Goal: Task Accomplishment & Management: Manage account settings

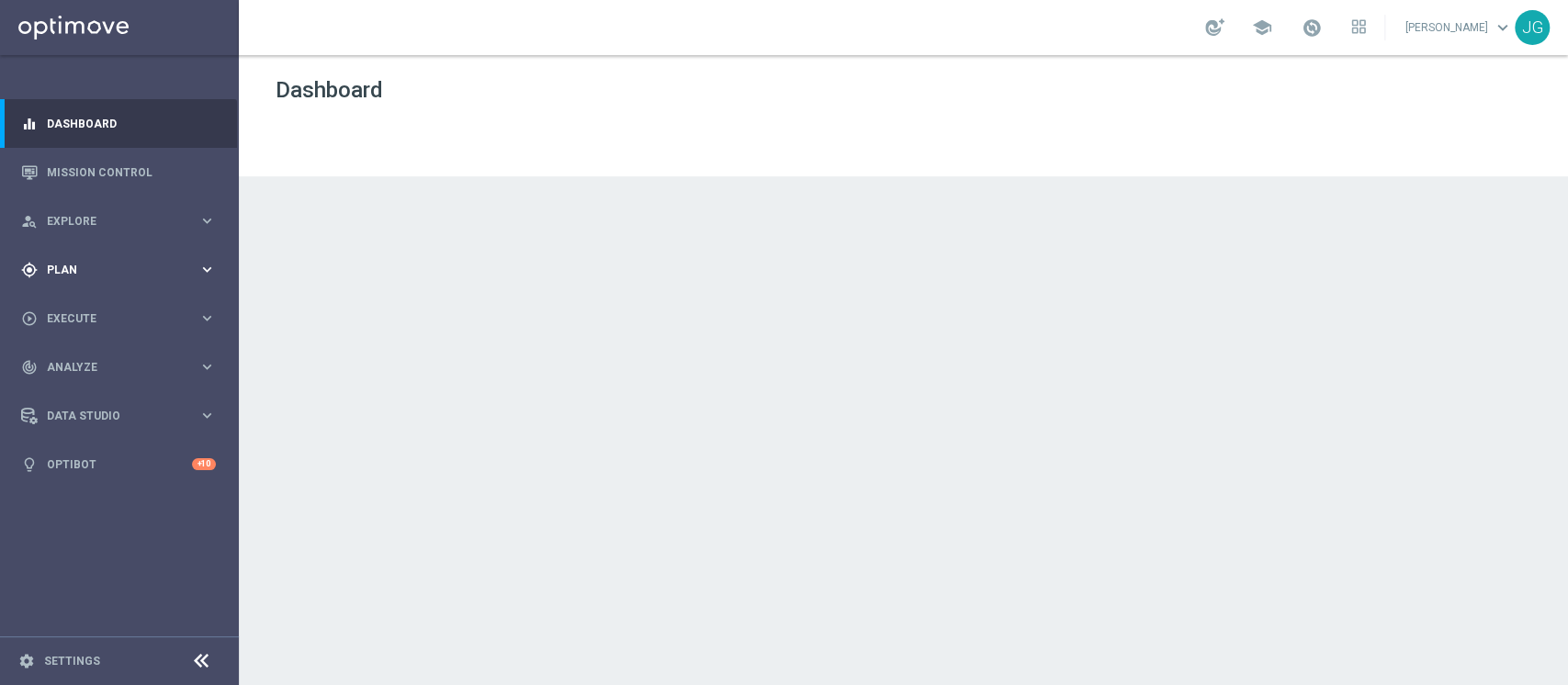
click at [110, 262] on div "gps_fixed Plan" at bounding box center [110, 269] width 177 height 17
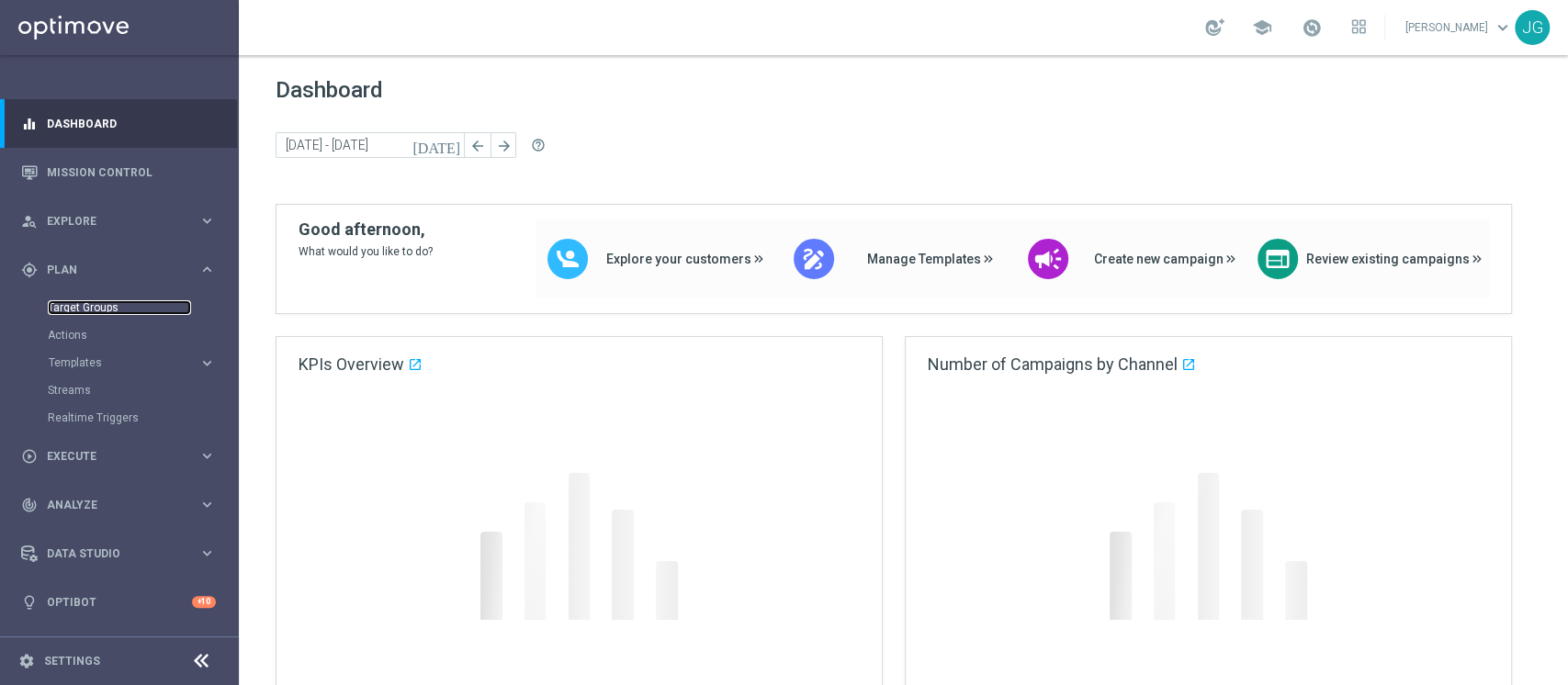
click at [86, 305] on link "Target Groups" at bounding box center [120, 307] width 143 height 15
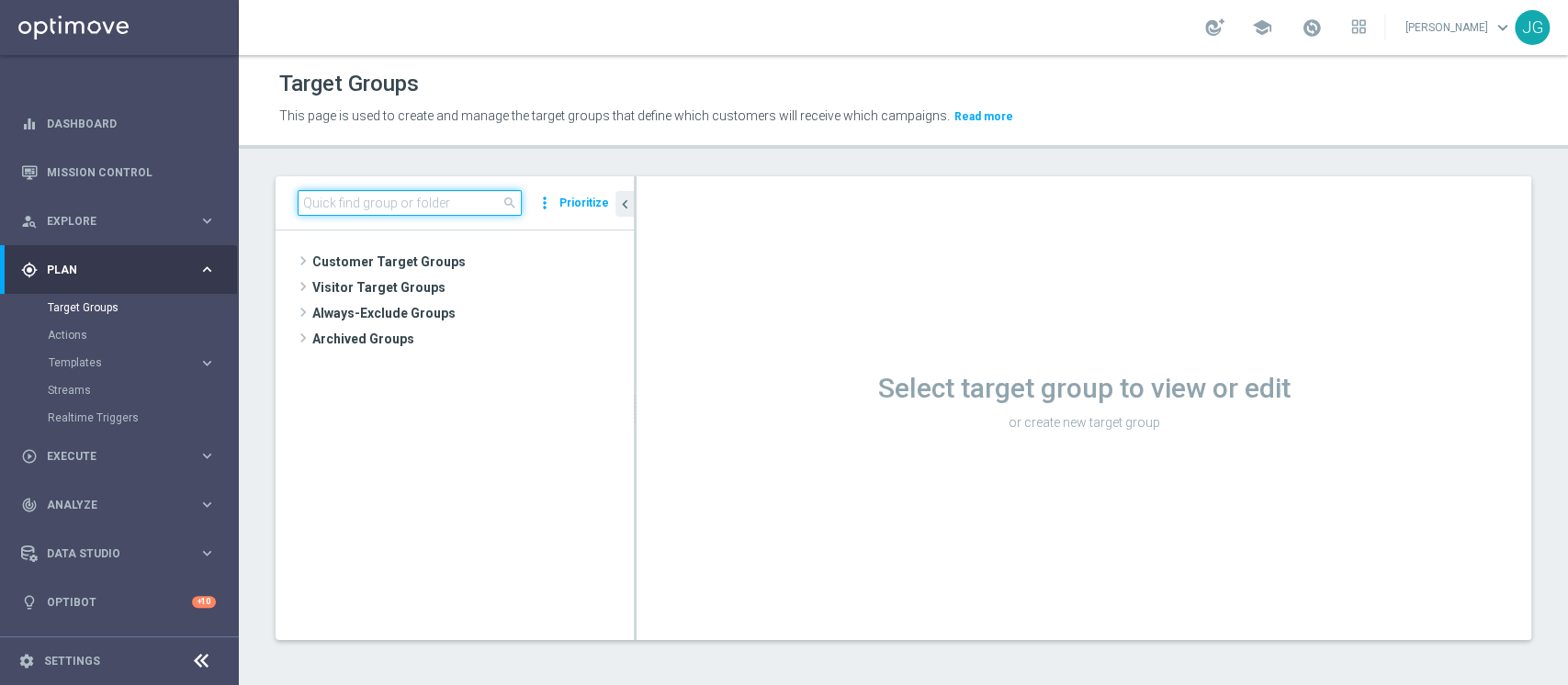
click at [363, 201] on input at bounding box center [409, 203] width 224 height 25
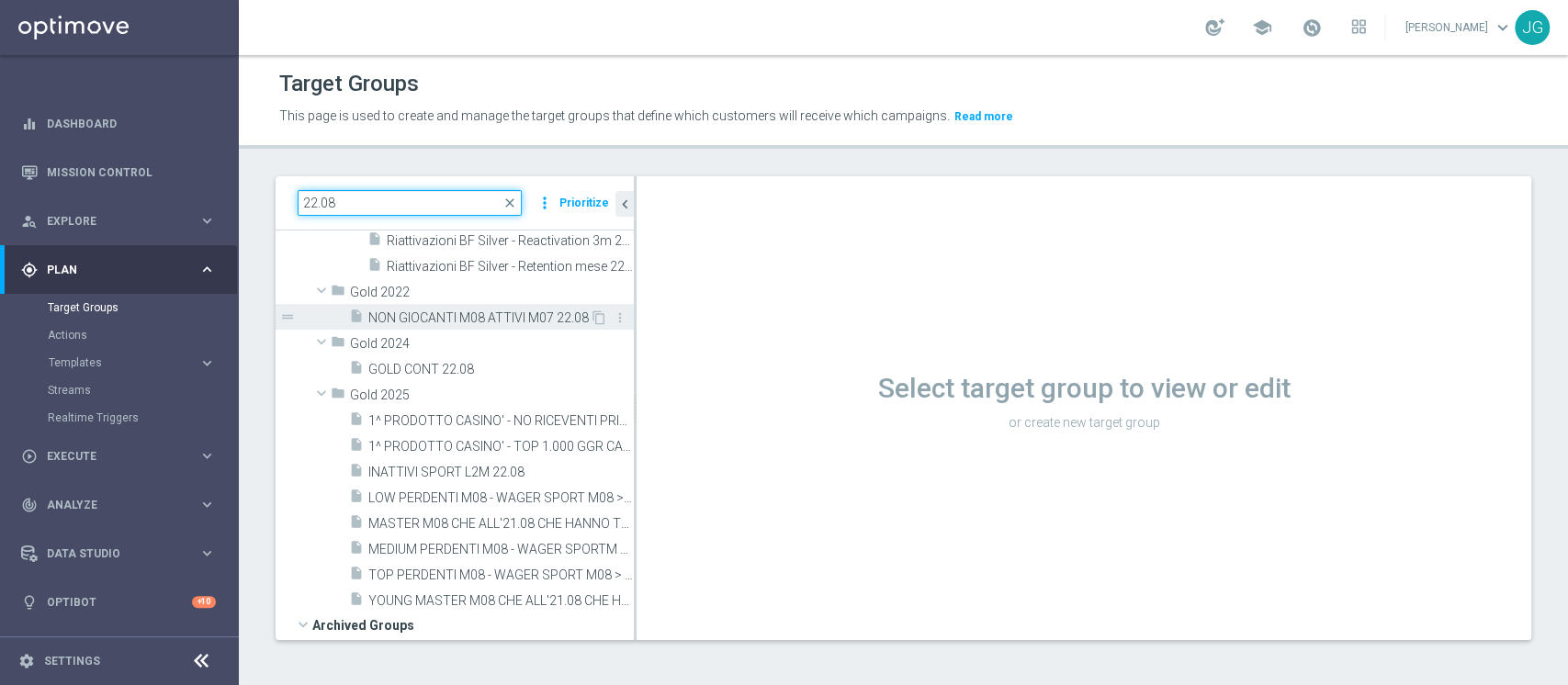
scroll to position [125, 0]
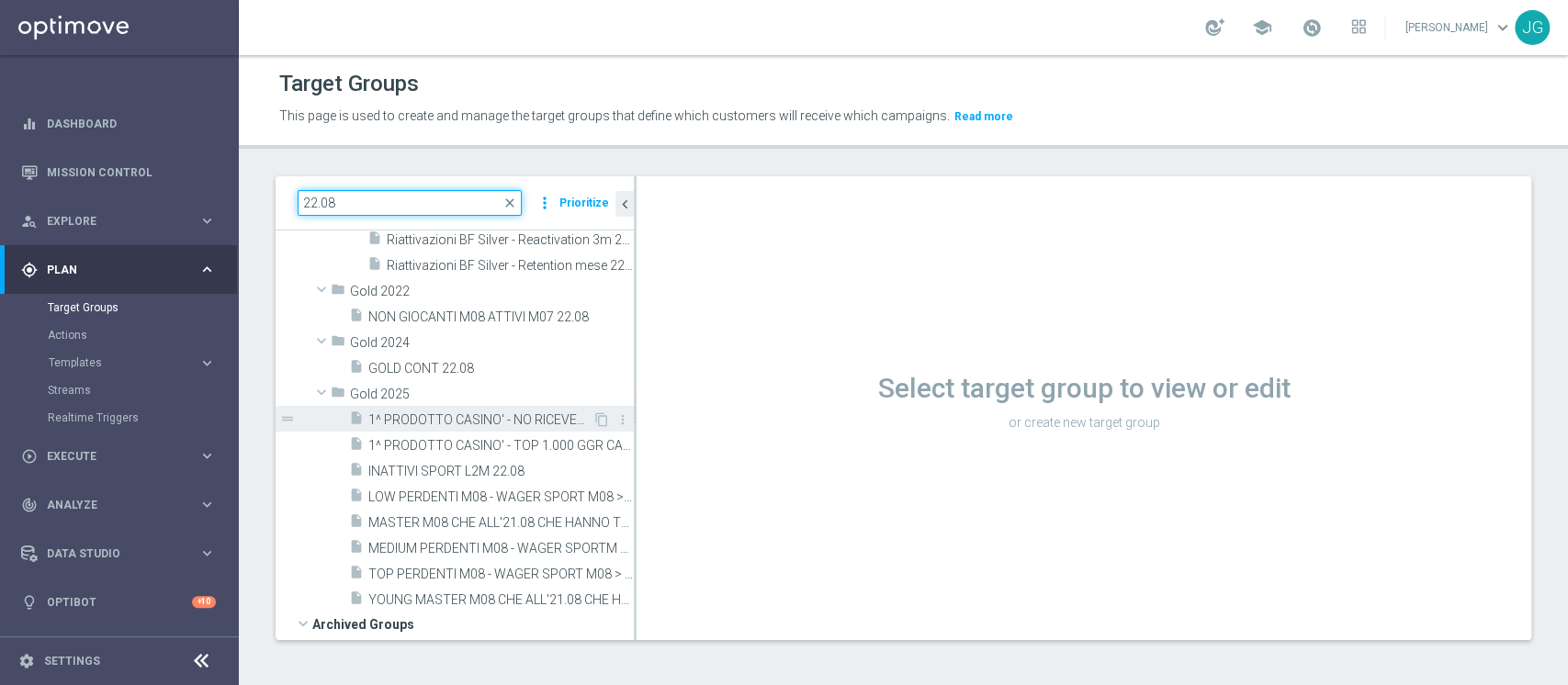
type input "22.08"
click at [488, 416] on span "1^ PRODOTTO CASINO' - NO RICEVENTI PRIVATE M08 - GGR M08 CASINO' 100 22.08" at bounding box center [481, 419] width 224 height 16
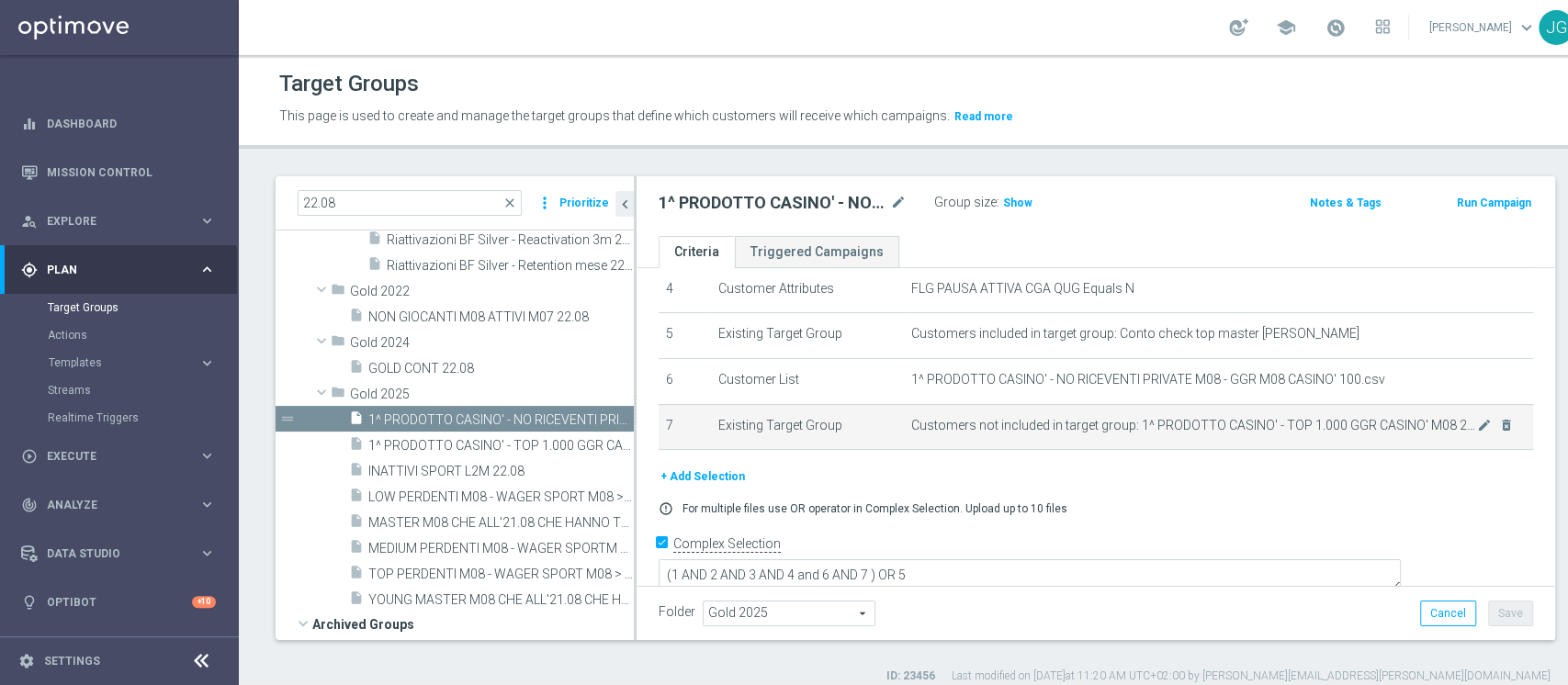
scroll to position [168, 0]
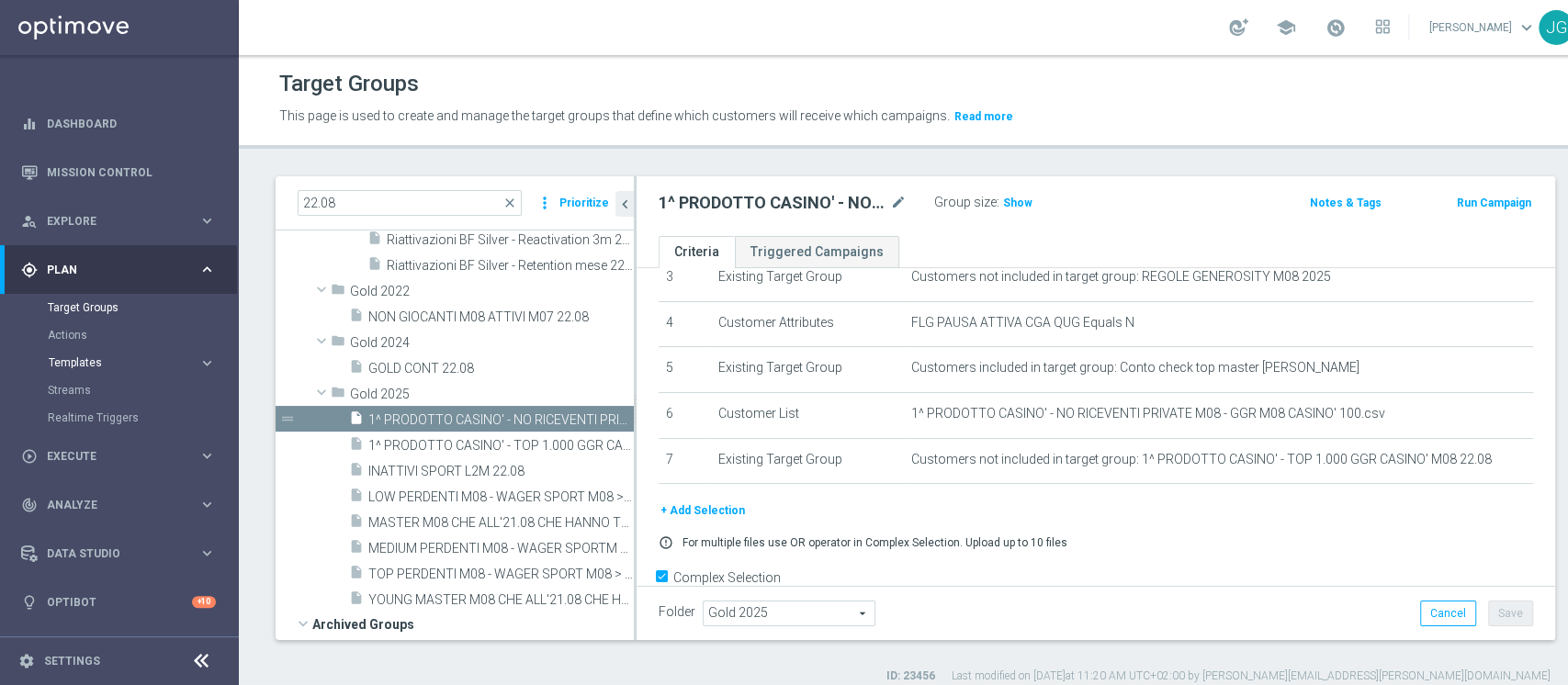
click at [107, 367] on span "Templates" at bounding box center [115, 362] width 131 height 11
click at [74, 393] on link "Optimail" at bounding box center [124, 389] width 134 height 15
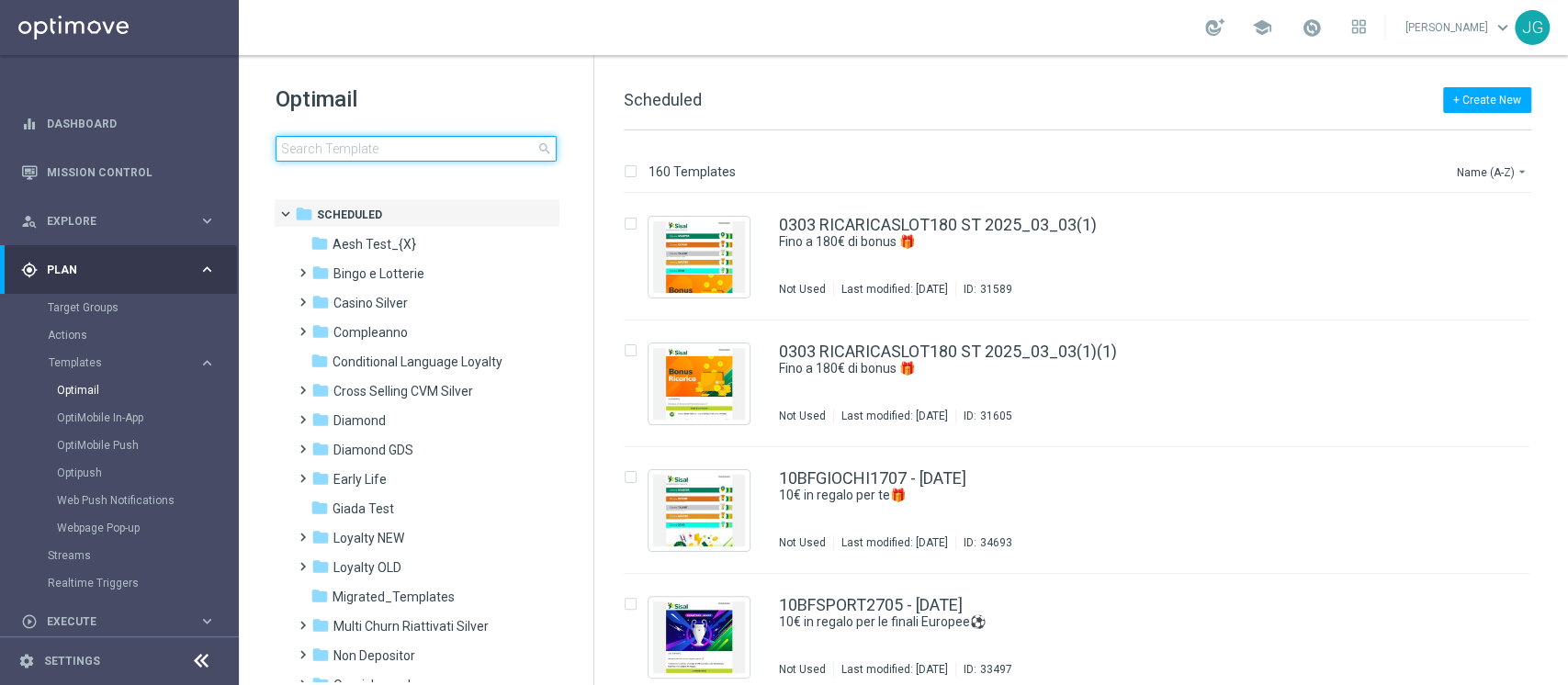
click at [386, 156] on input at bounding box center [416, 149] width 281 height 25
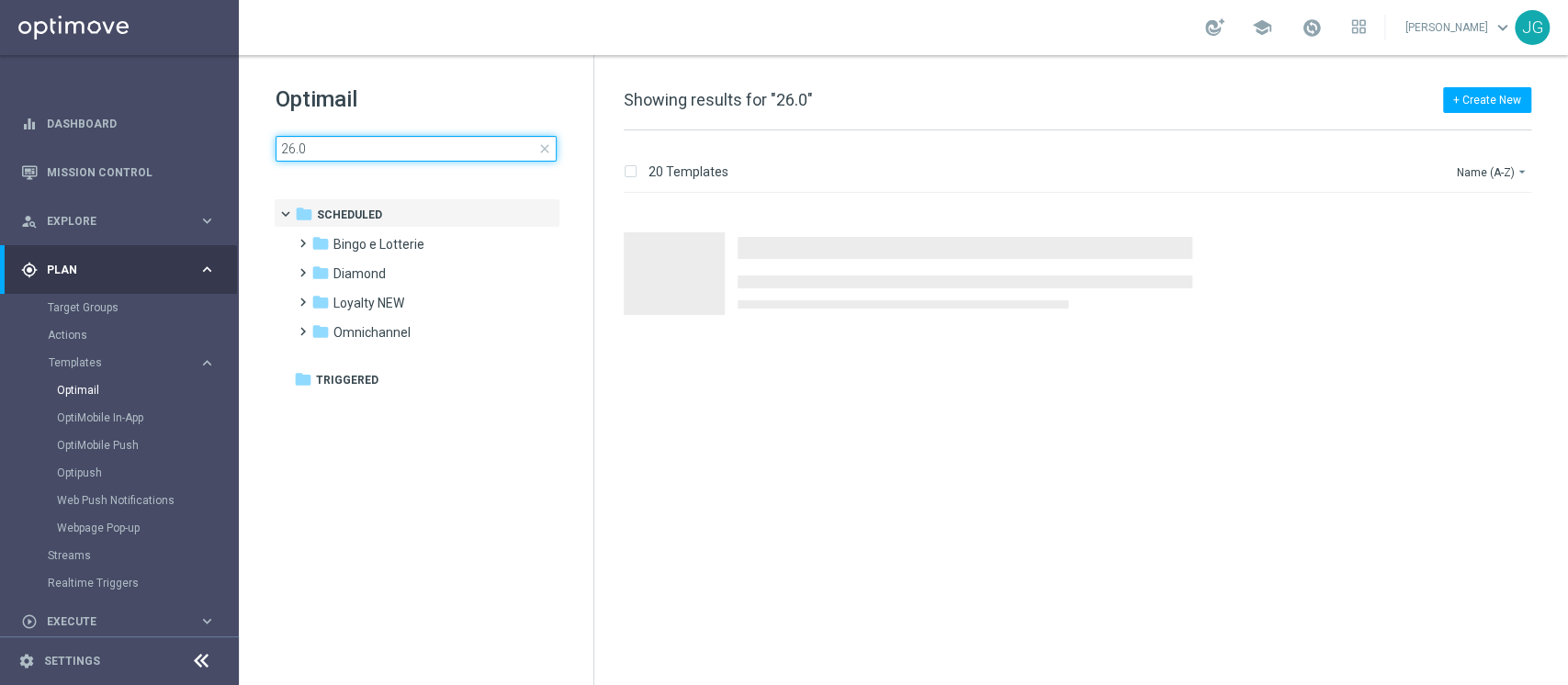
type input "26.08"
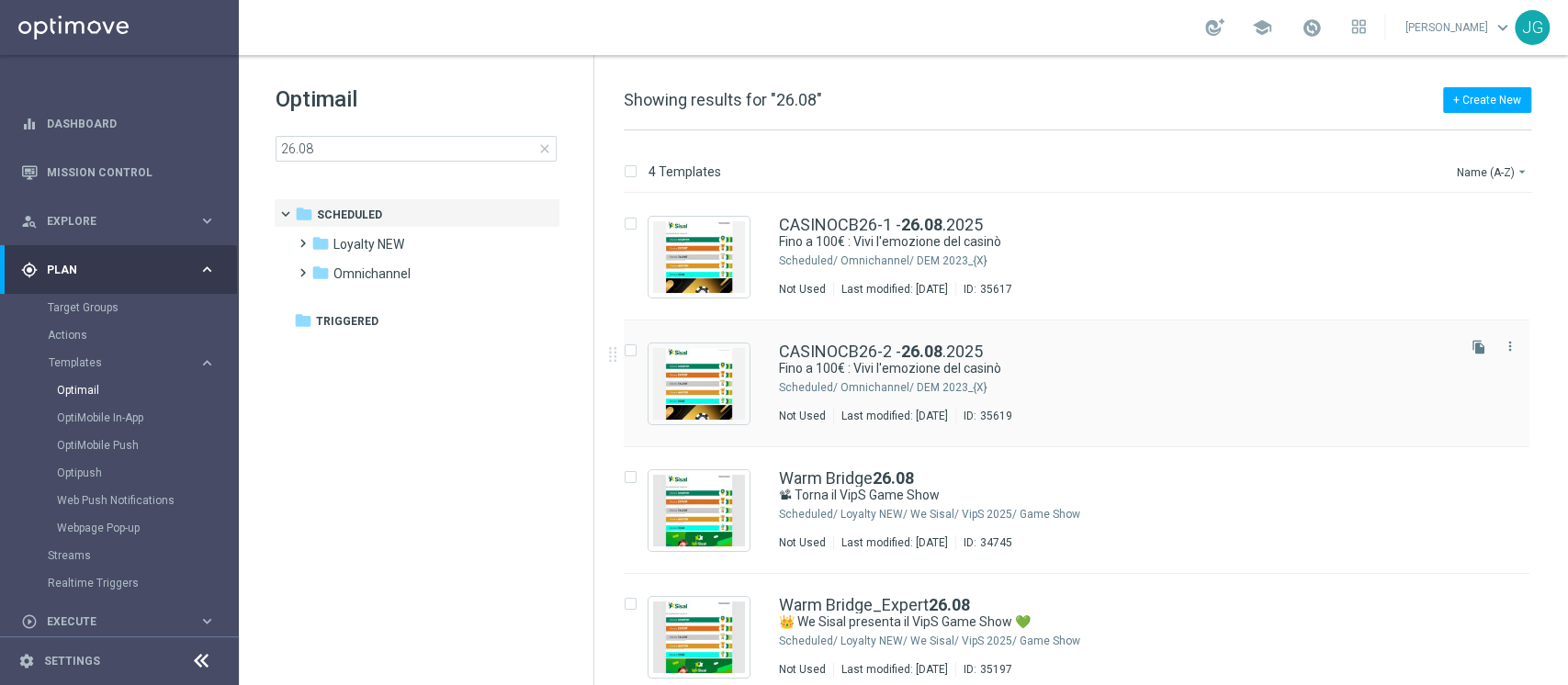
click at [1038, 387] on div "Omnichannel/ DEM 2023_{X}" at bounding box center [1146, 387] width 612 height 15
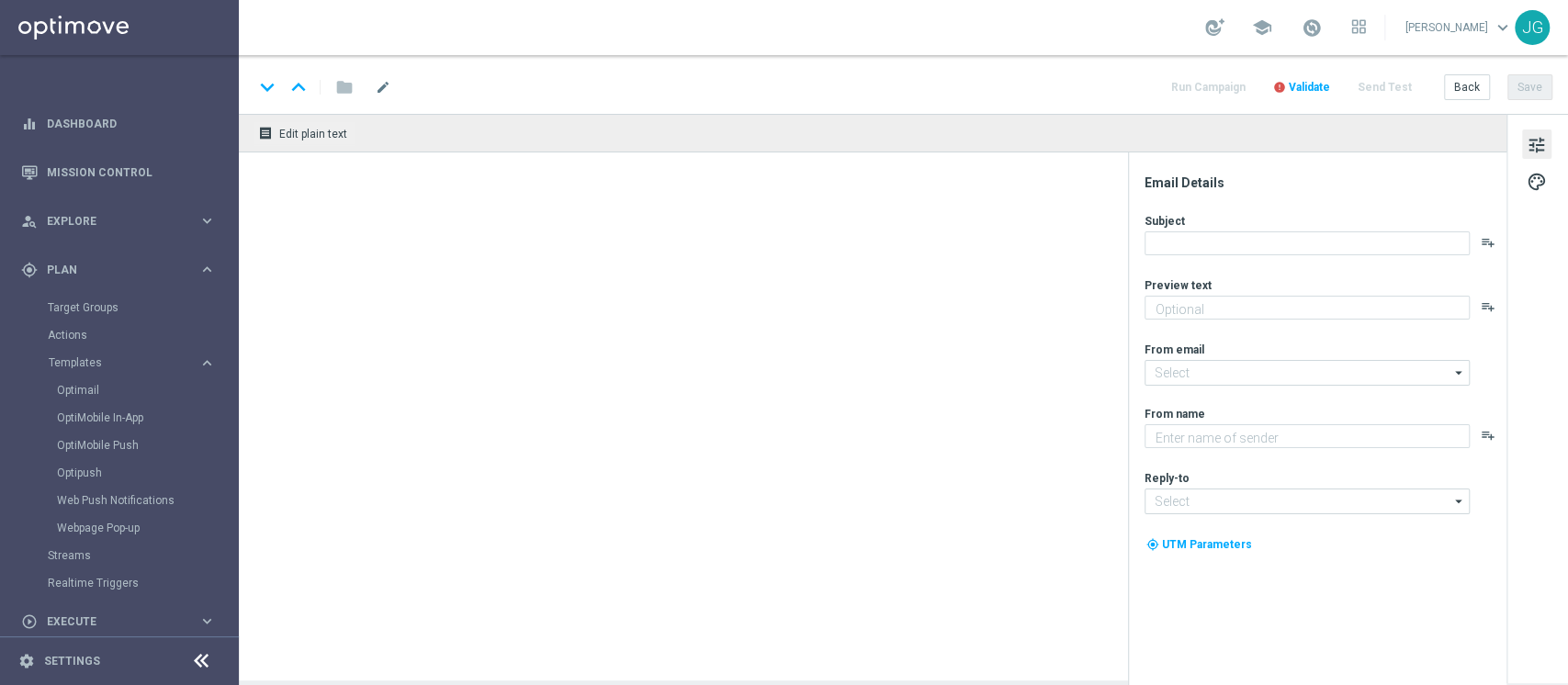
type input "newsletter@comunicazioni.sisal.it"
type textarea "Sisal"
type input "info@sisal.it"
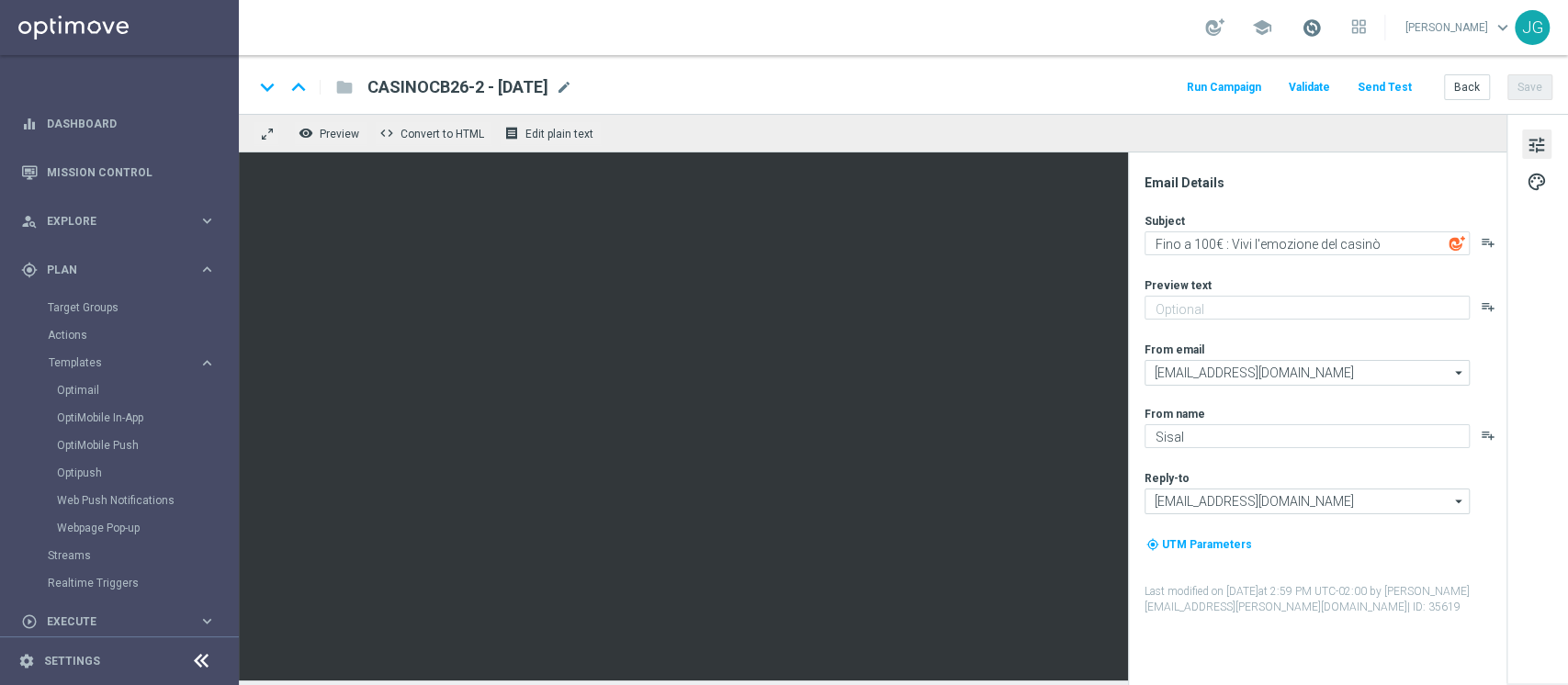
click at [1304, 27] on span at bounding box center [1311, 27] width 21 height 21
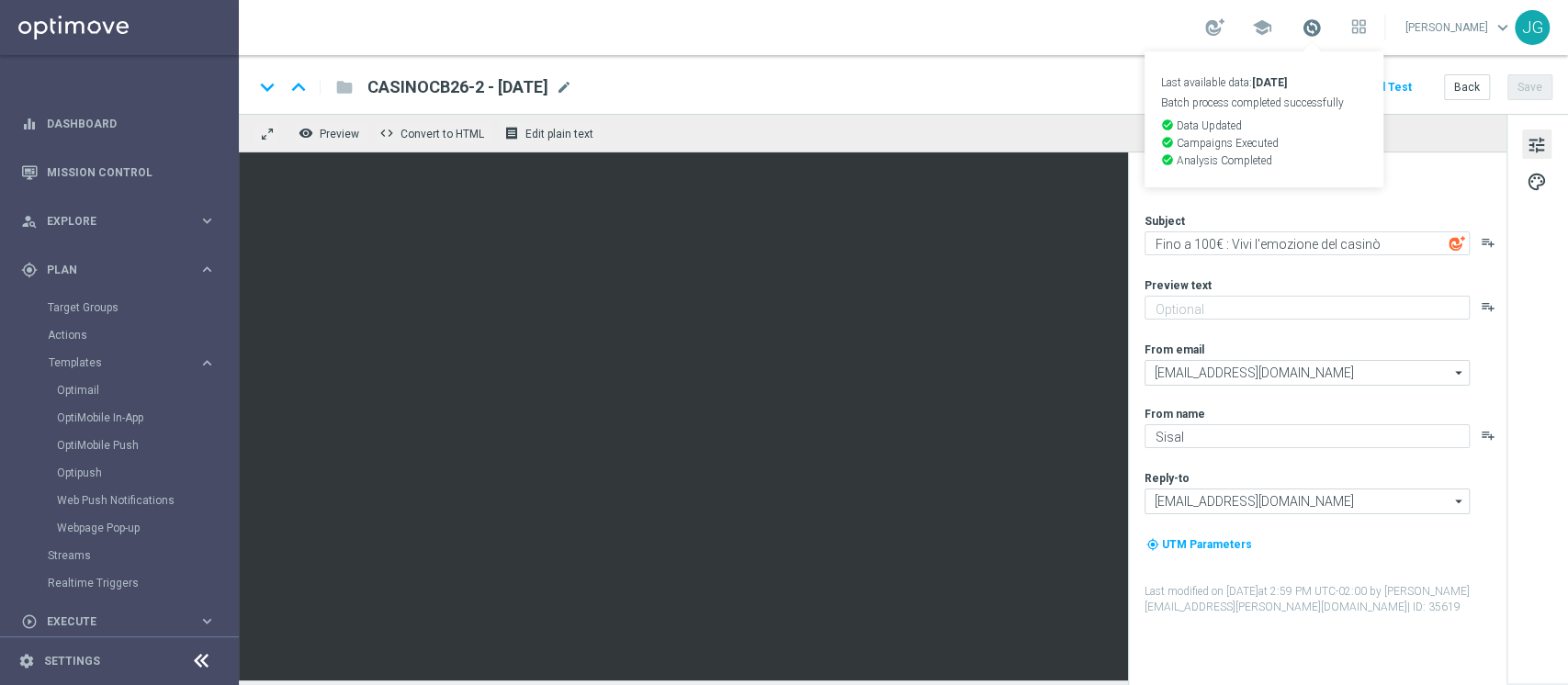
click at [1304, 27] on span at bounding box center [1311, 27] width 21 height 21
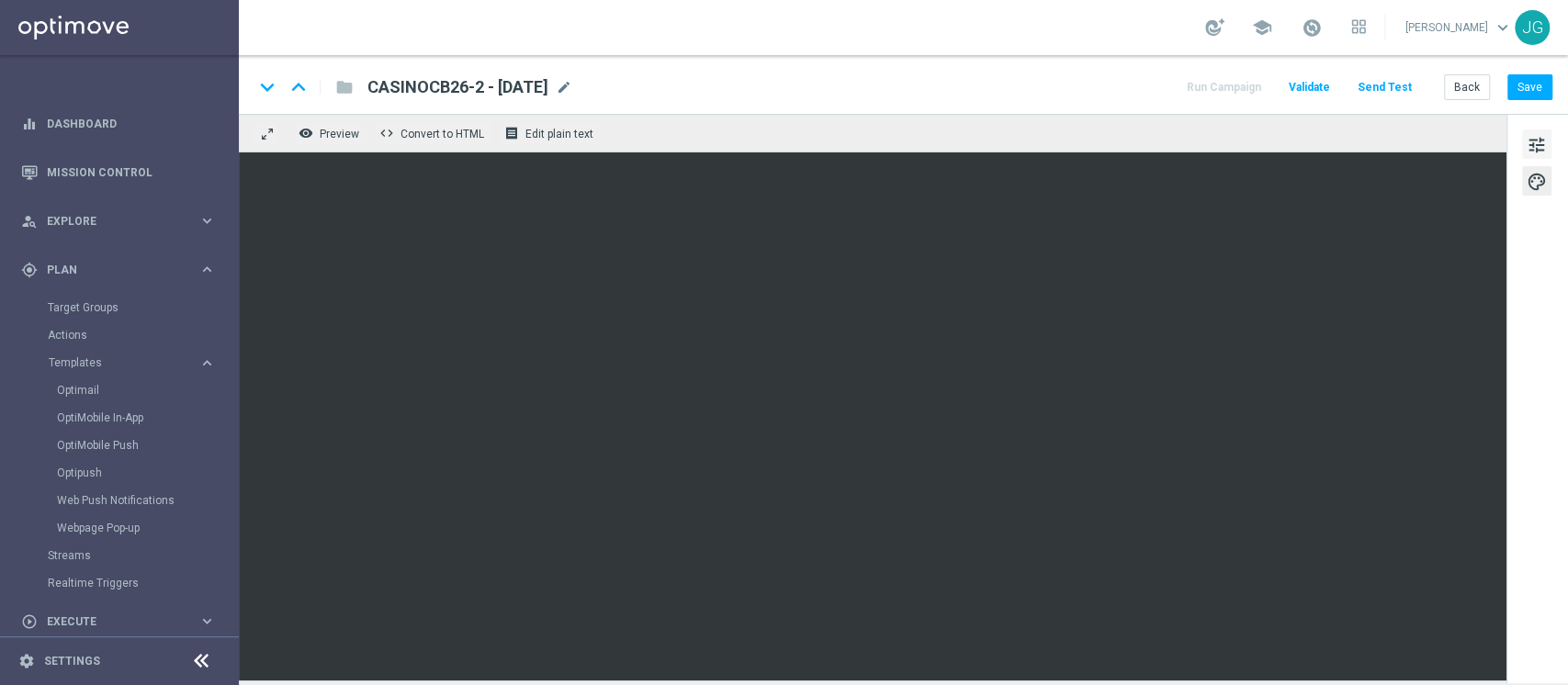
click at [1537, 144] on span "tune" at bounding box center [1536, 145] width 21 height 24
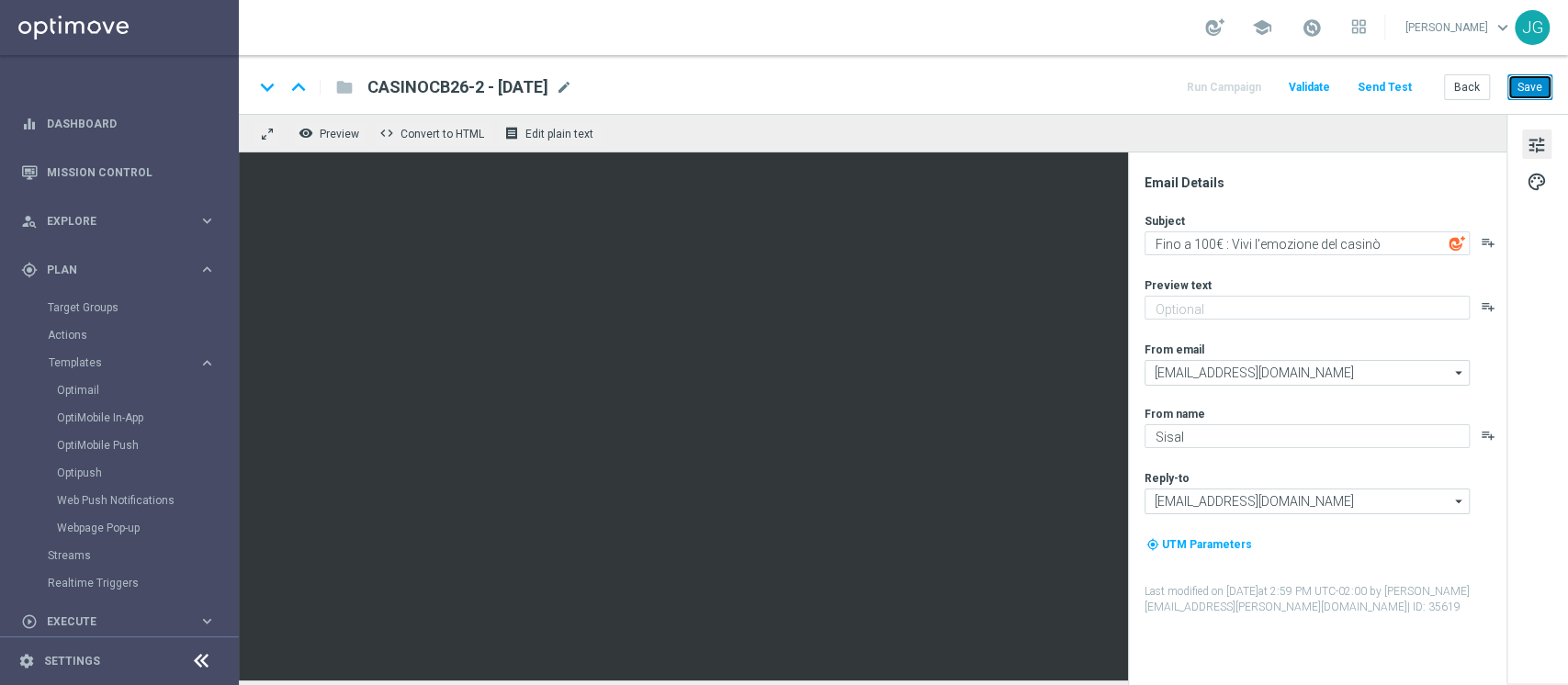
click at [1528, 92] on button "Save" at bounding box center [1530, 87] width 45 height 25
click at [78, 389] on link "Optimail" at bounding box center [124, 389] width 134 height 15
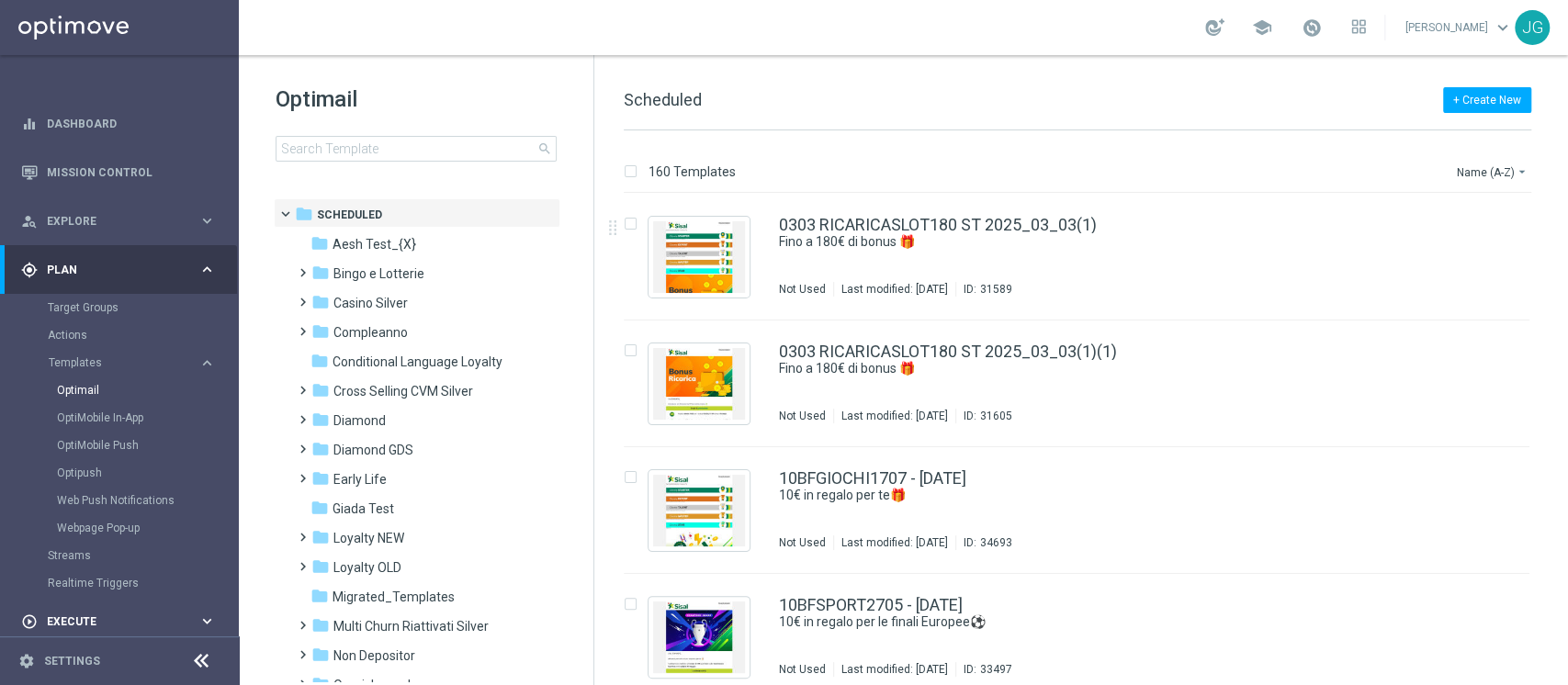
click at [68, 617] on span "Execute" at bounding box center [123, 620] width 152 height 11
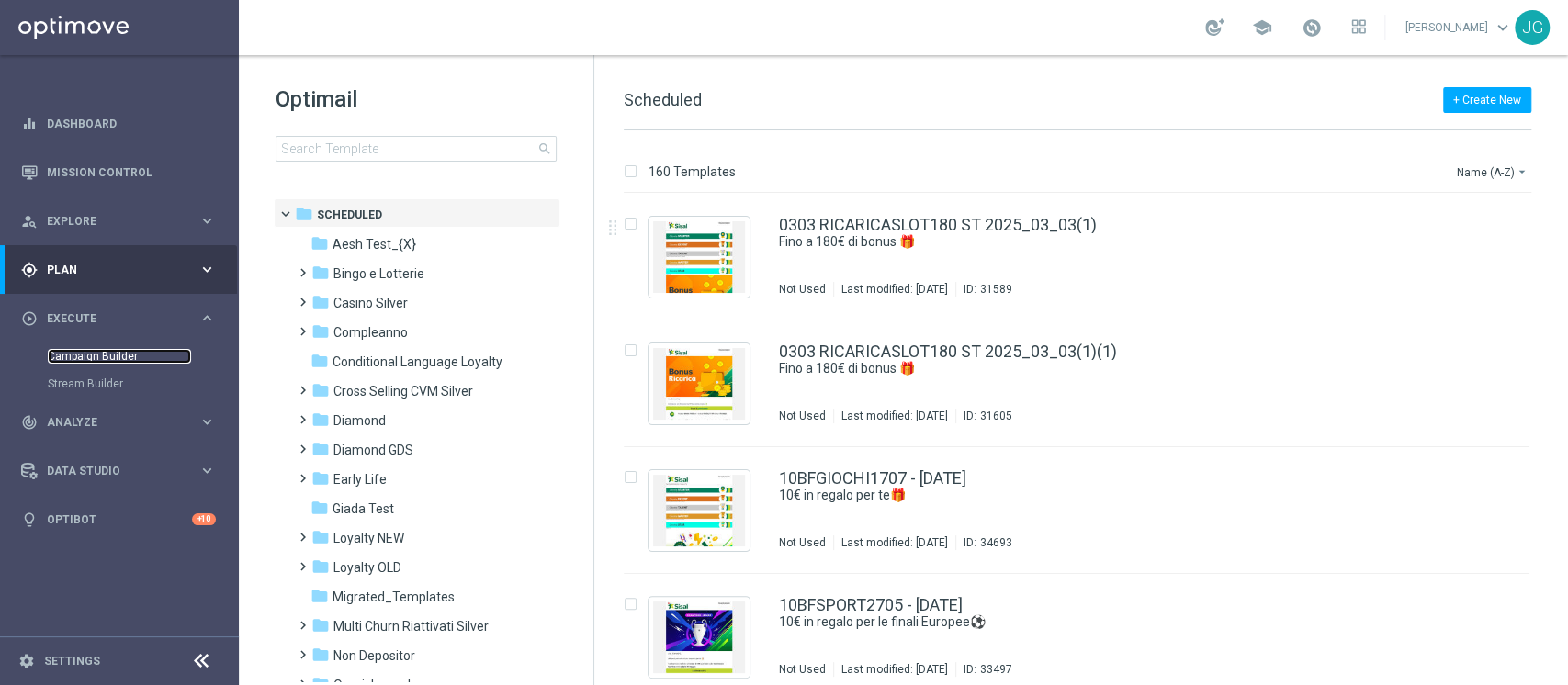
click at [109, 357] on link "Campaign Builder" at bounding box center [120, 356] width 143 height 15
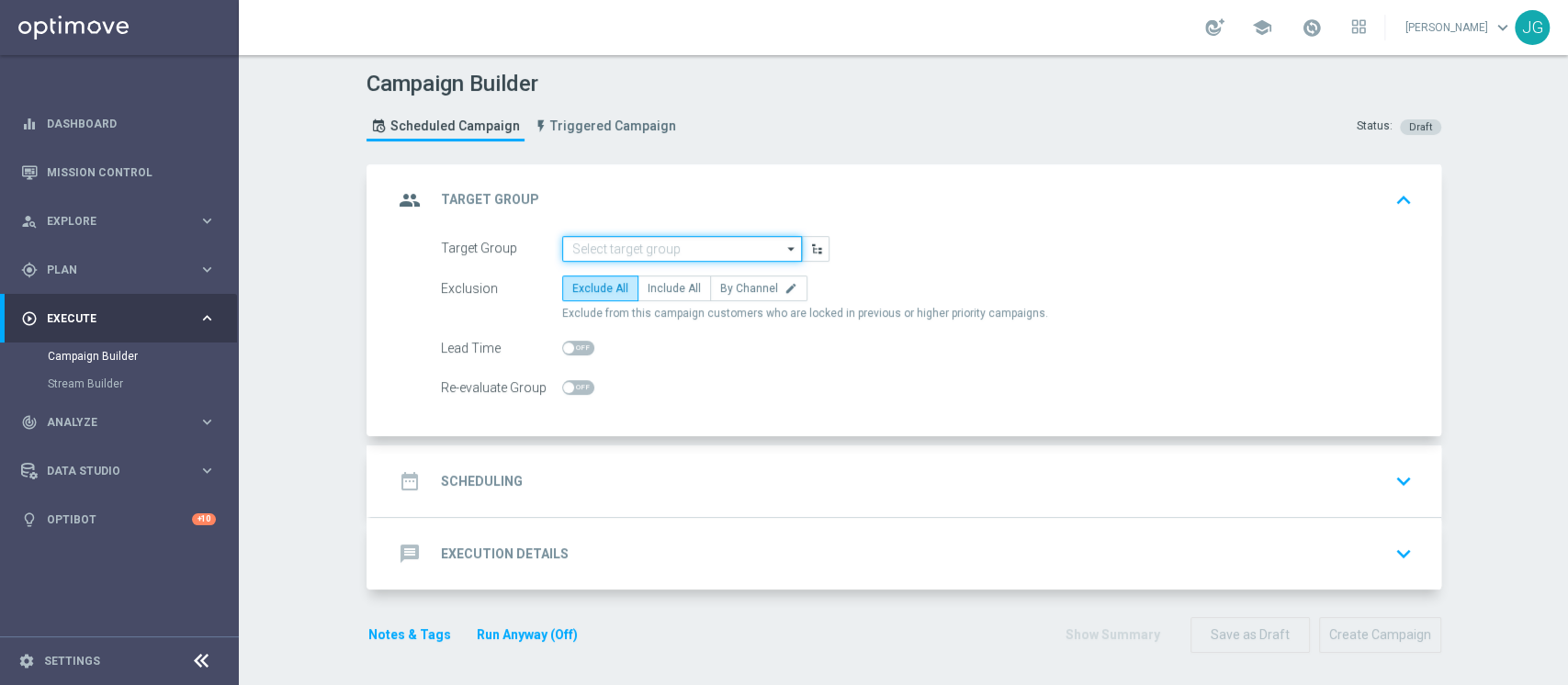
click at [650, 236] on input at bounding box center [682, 249] width 239 height 25
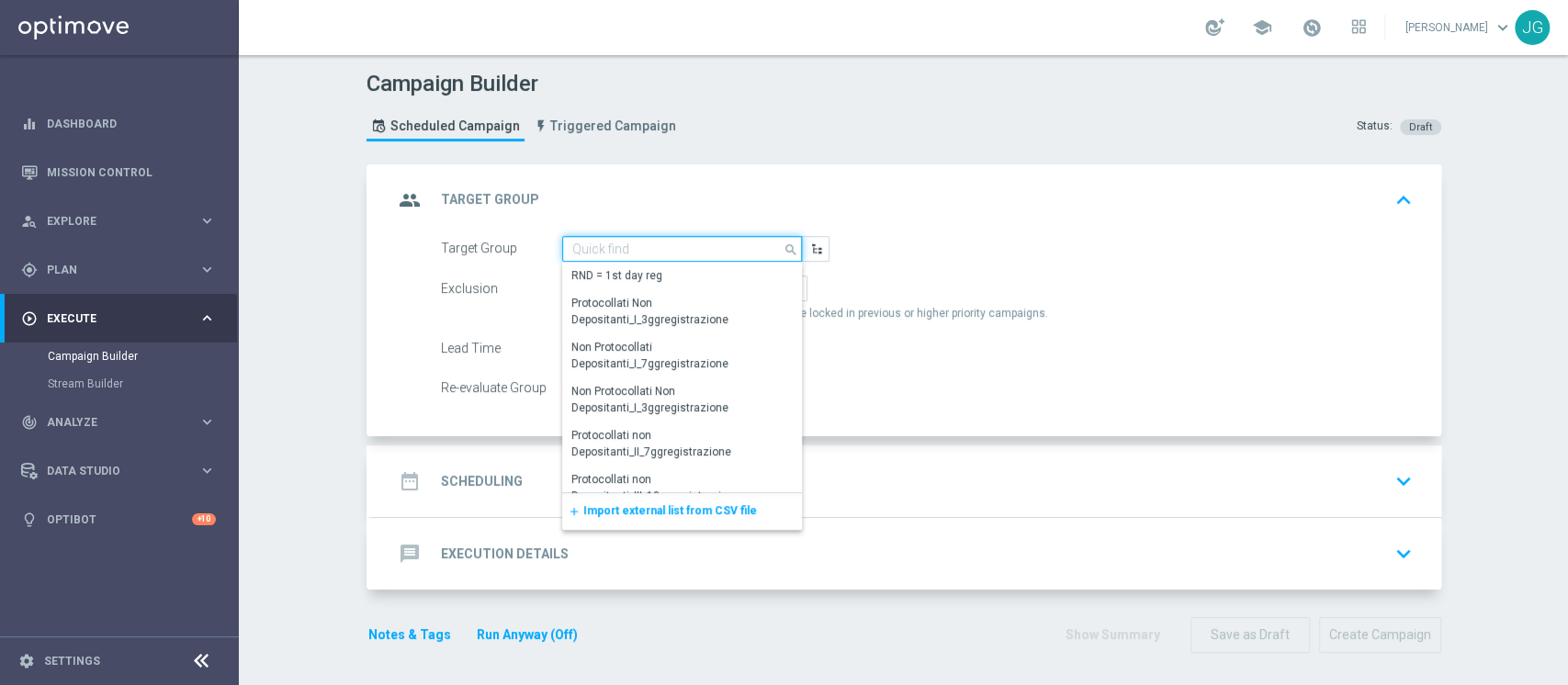
paste input "1^ PRODOTTO CASINO' - OTHER GGR>10 CASINO' M08"
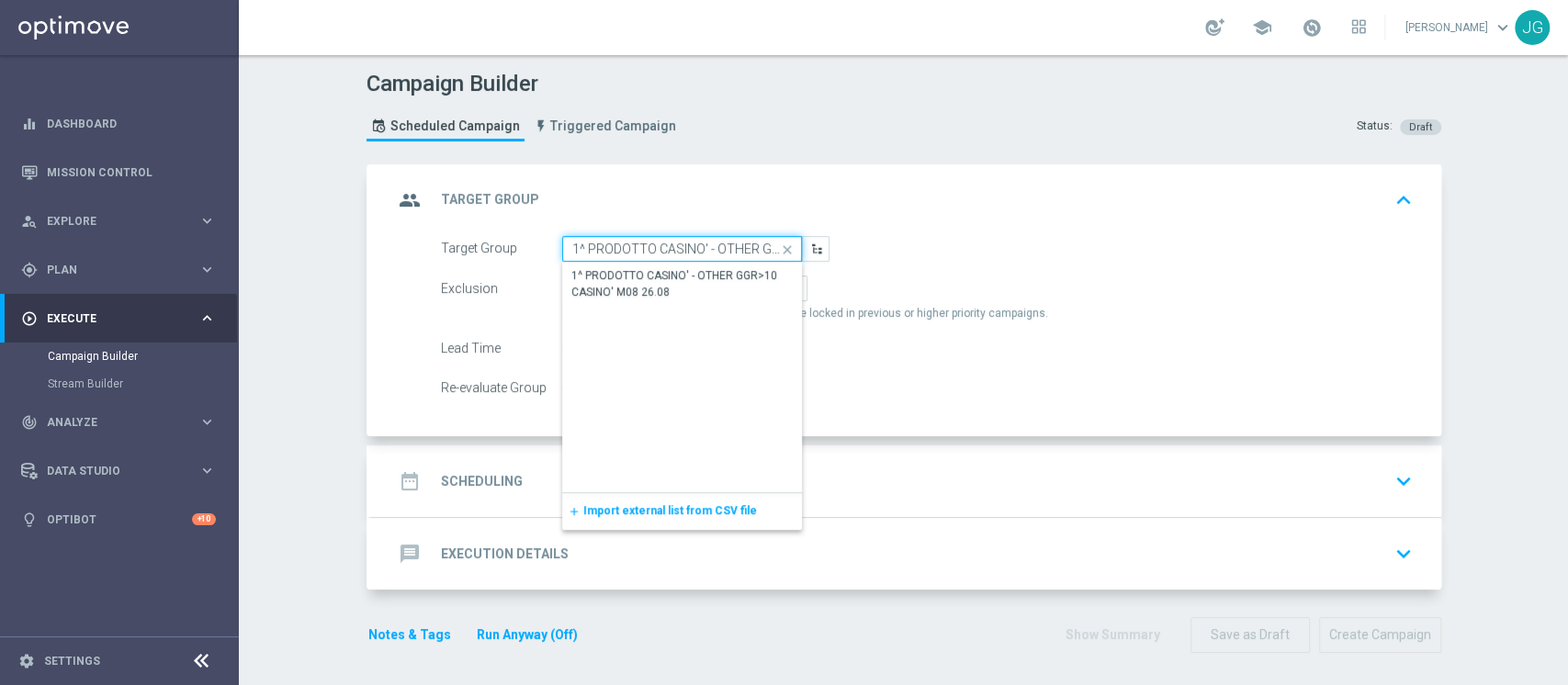
scroll to position [0, 103]
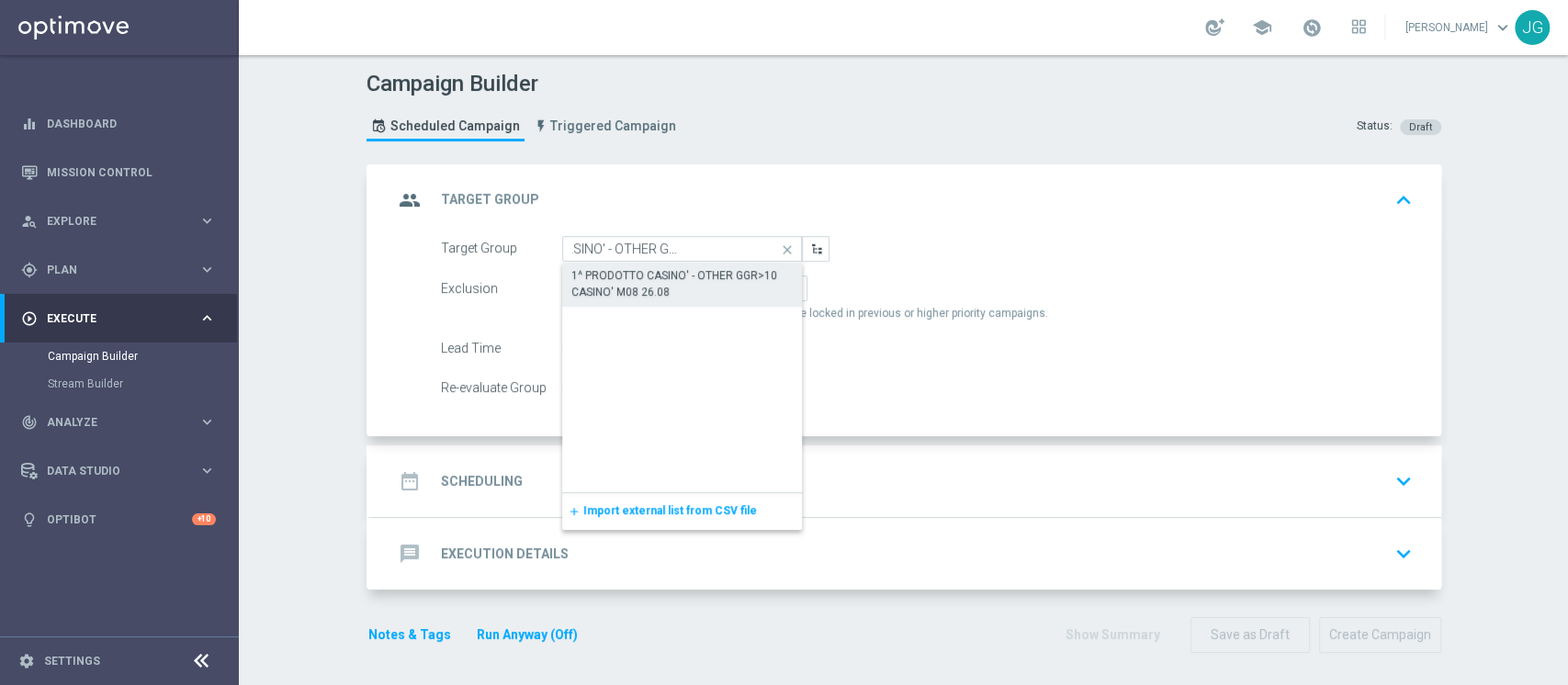
click at [621, 306] on div "1^ PRODOTTO CASINO' - OTHER GGR>10 CASINO' M08 26.08" at bounding box center [682, 377] width 239 height 229
click at [683, 272] on div "1^ PRODOTTO CASINO' - OTHER GGR>10 CASINO' M08 26.08" at bounding box center [682, 284] width 223 height 33
type input "1^ PRODOTTO CASINO' - OTHER GGR>10 CASINO' M08 26.08"
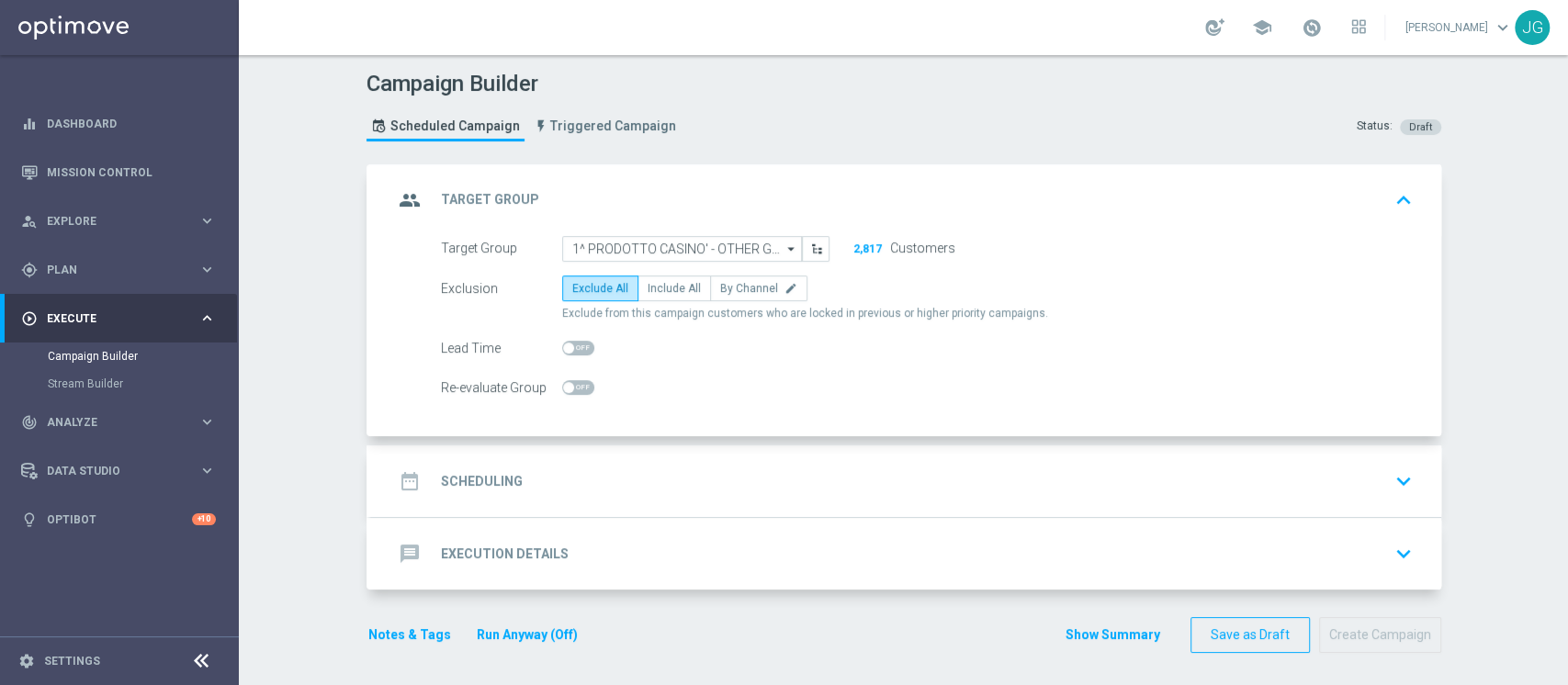
click at [635, 445] on div "date_range Scheduling keyboard_arrow_down" at bounding box center [905, 480] width 1070 height 72
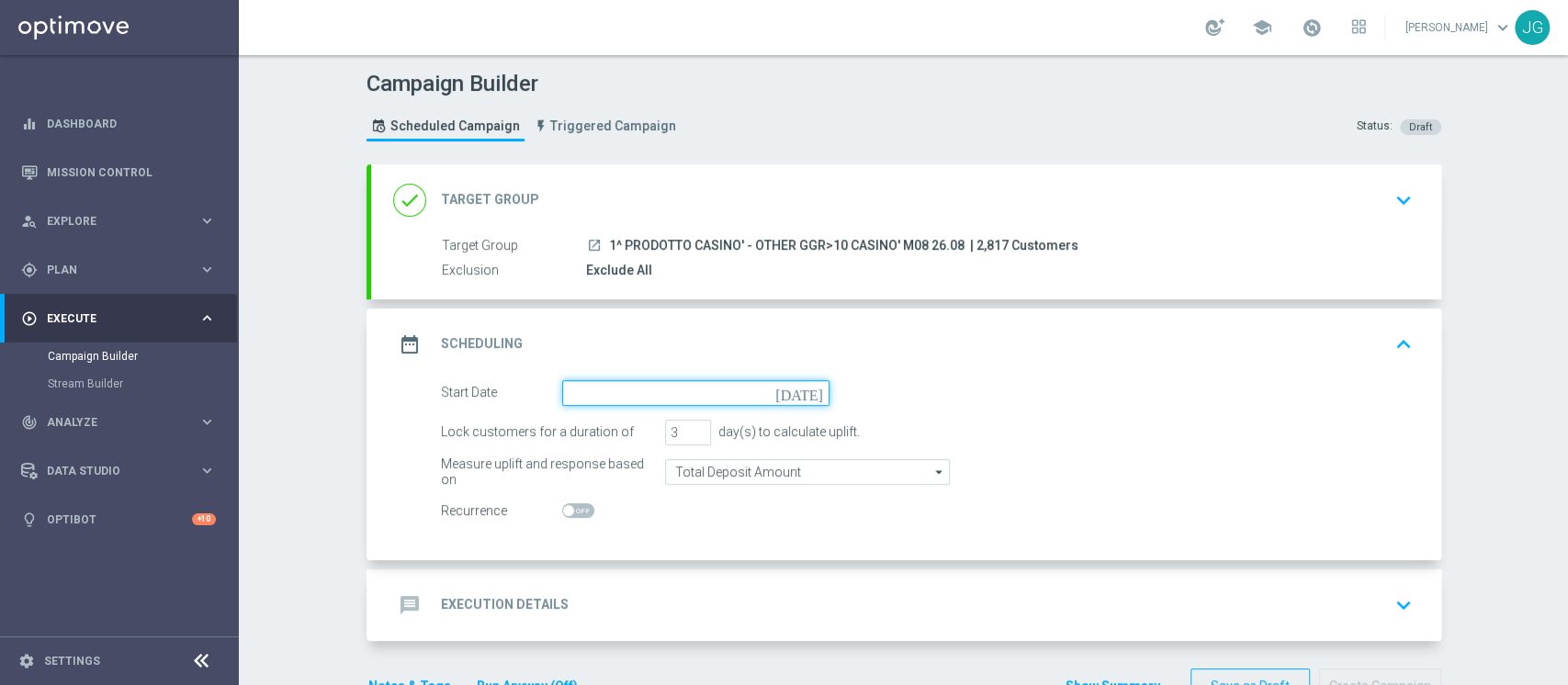
click at [696, 381] on input at bounding box center [695, 393] width 268 height 25
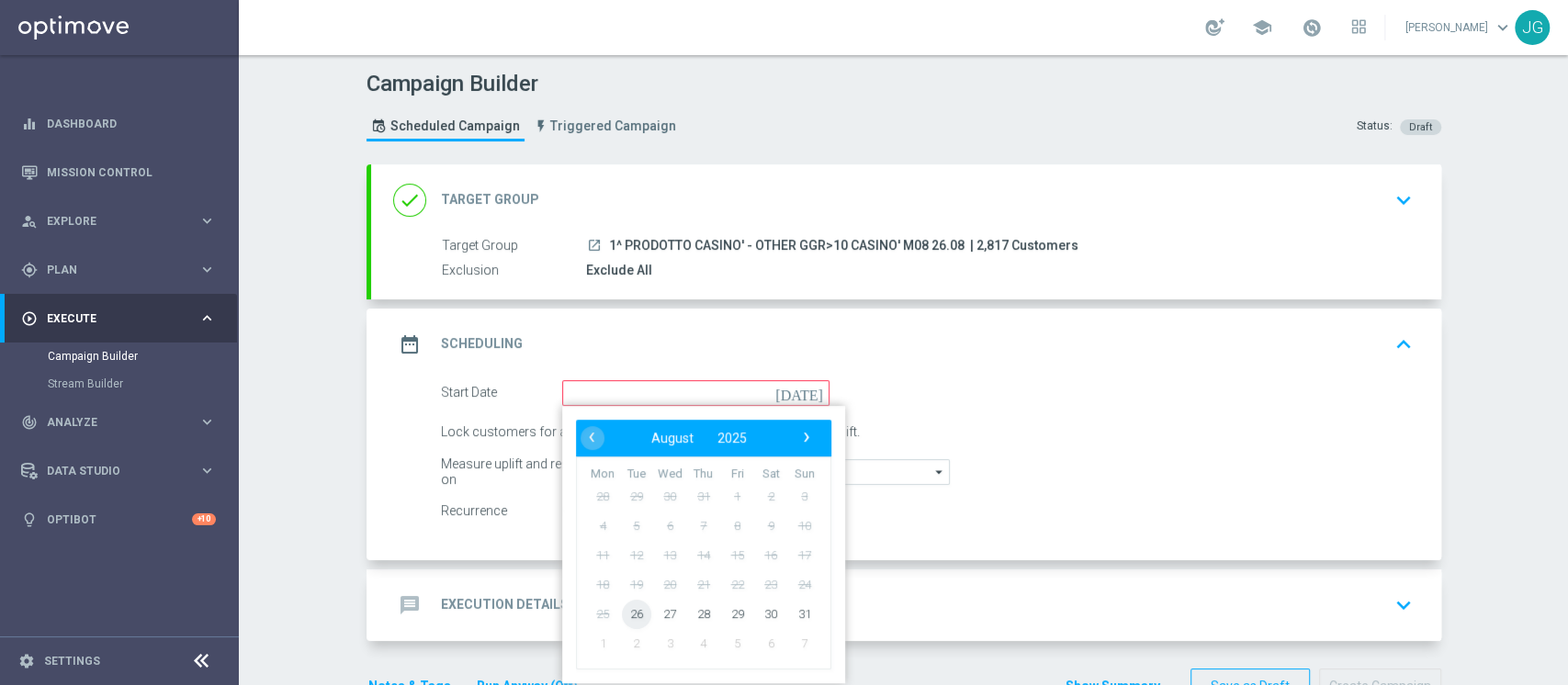
click at [626, 615] on span "26" at bounding box center [635, 613] width 29 height 29
type input "[DATE]"
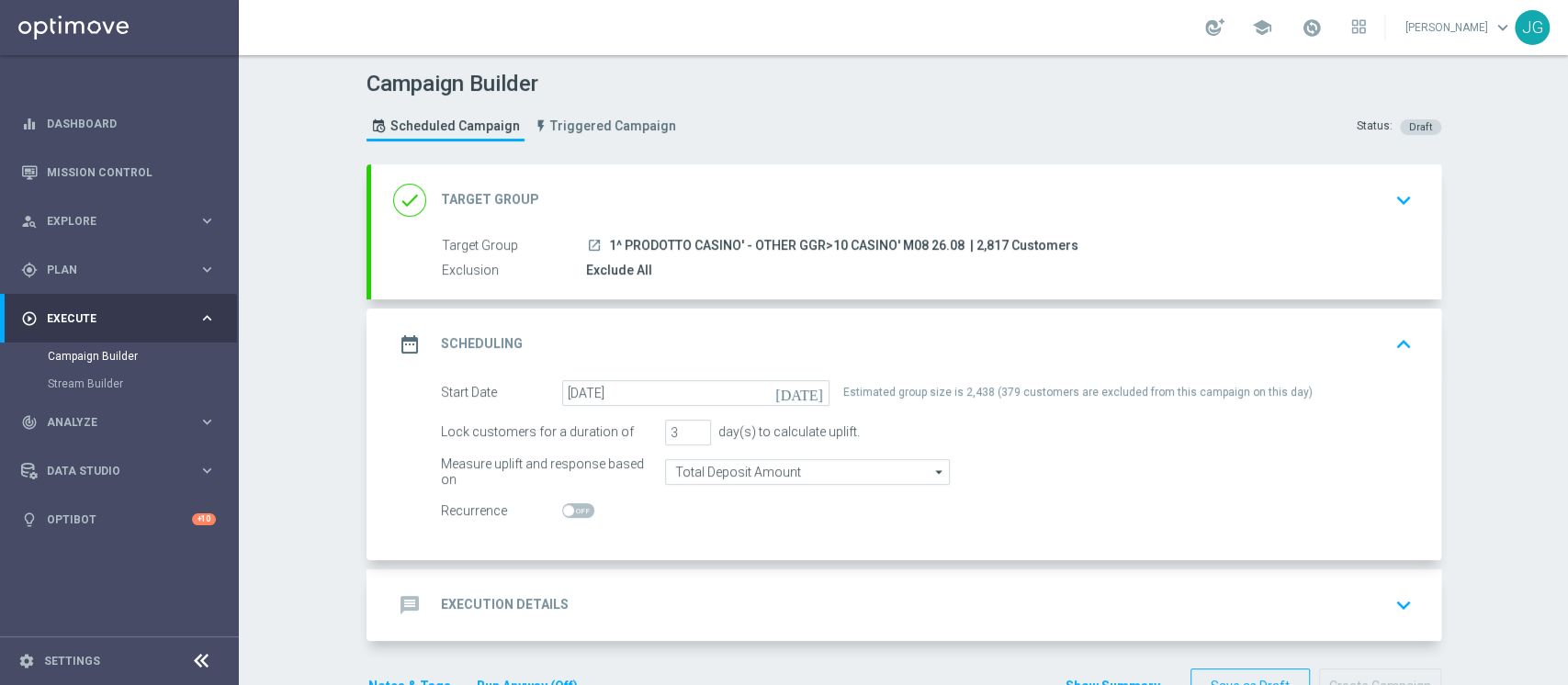
click at [759, 199] on div "done Target Group keyboard_arrow_down" at bounding box center [906, 200] width 1026 height 35
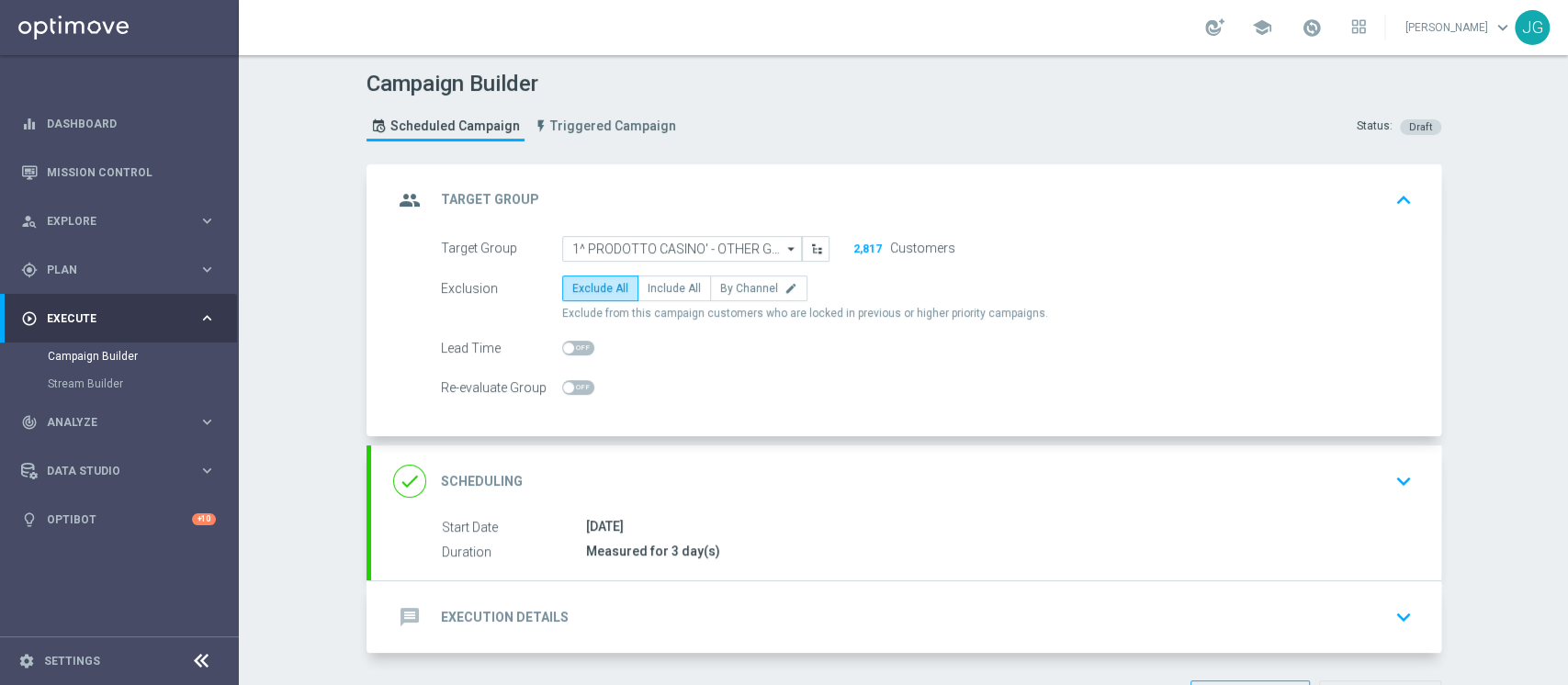
click at [720, 487] on div "done Scheduling keyboard_arrow_down" at bounding box center [906, 481] width 1026 height 35
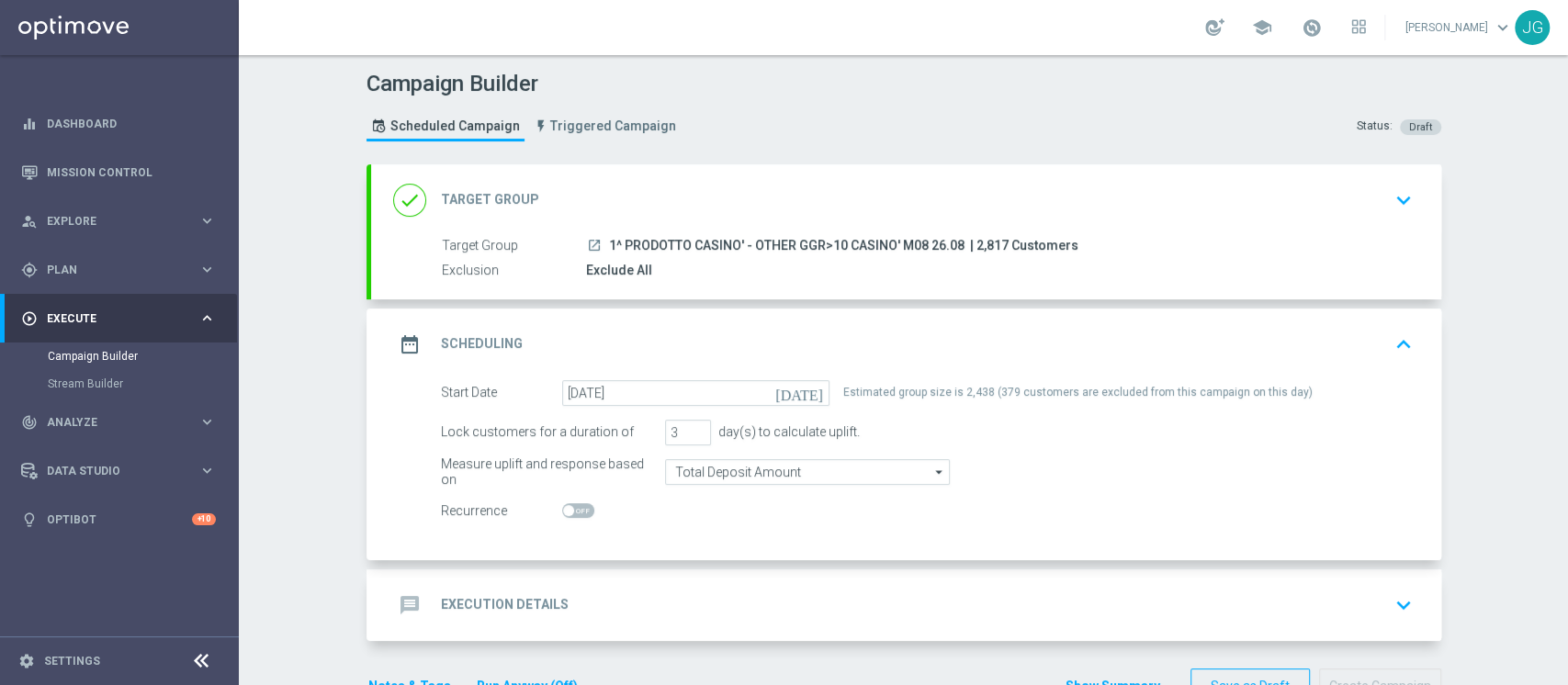
click at [727, 205] on div "done Target Group keyboard_arrow_down" at bounding box center [906, 200] width 1026 height 35
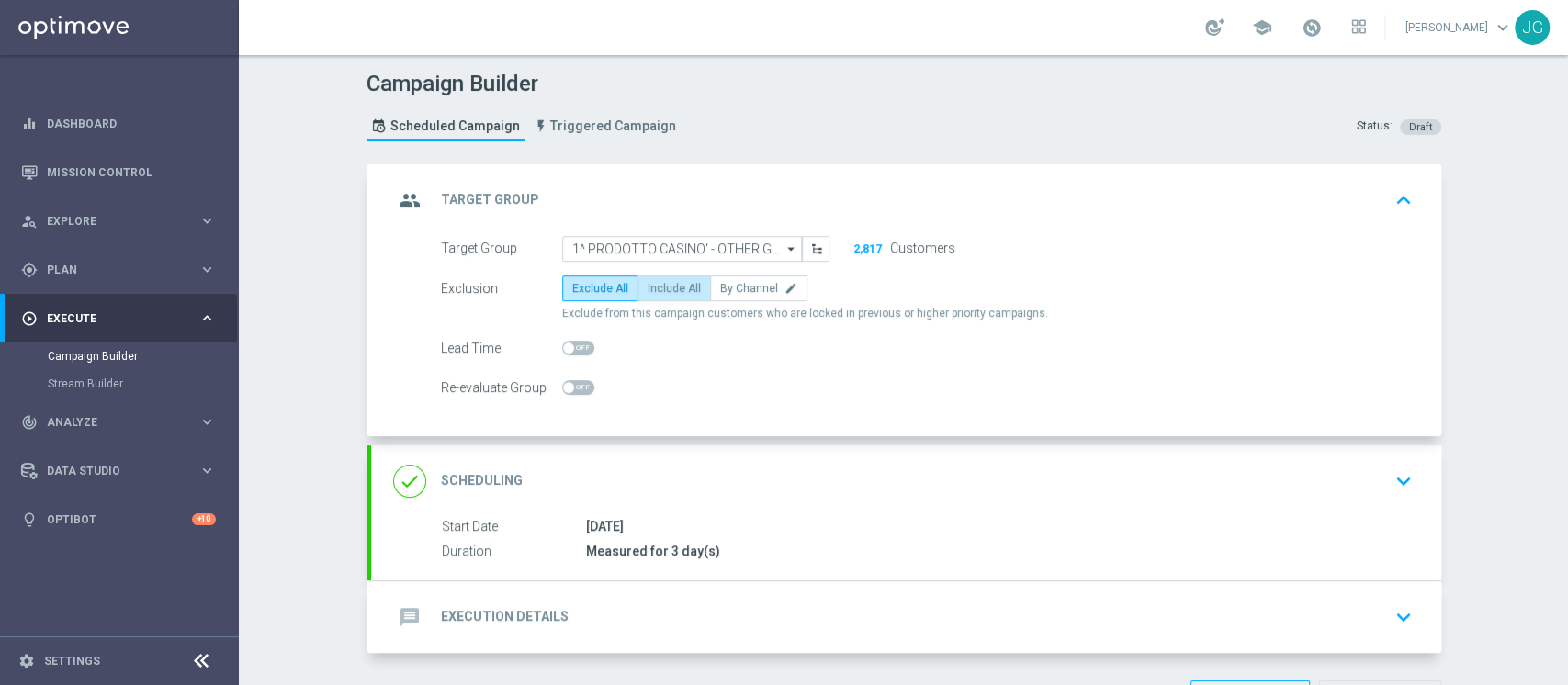
click at [654, 281] on span "Include All" at bounding box center [674, 287] width 53 height 13
click at [654, 285] on input "Include All" at bounding box center [653, 291] width 12 height 12
radio input "true"
click at [599, 612] on div "message Execution Details keyboard_arrow_down" at bounding box center [906, 616] width 1026 height 35
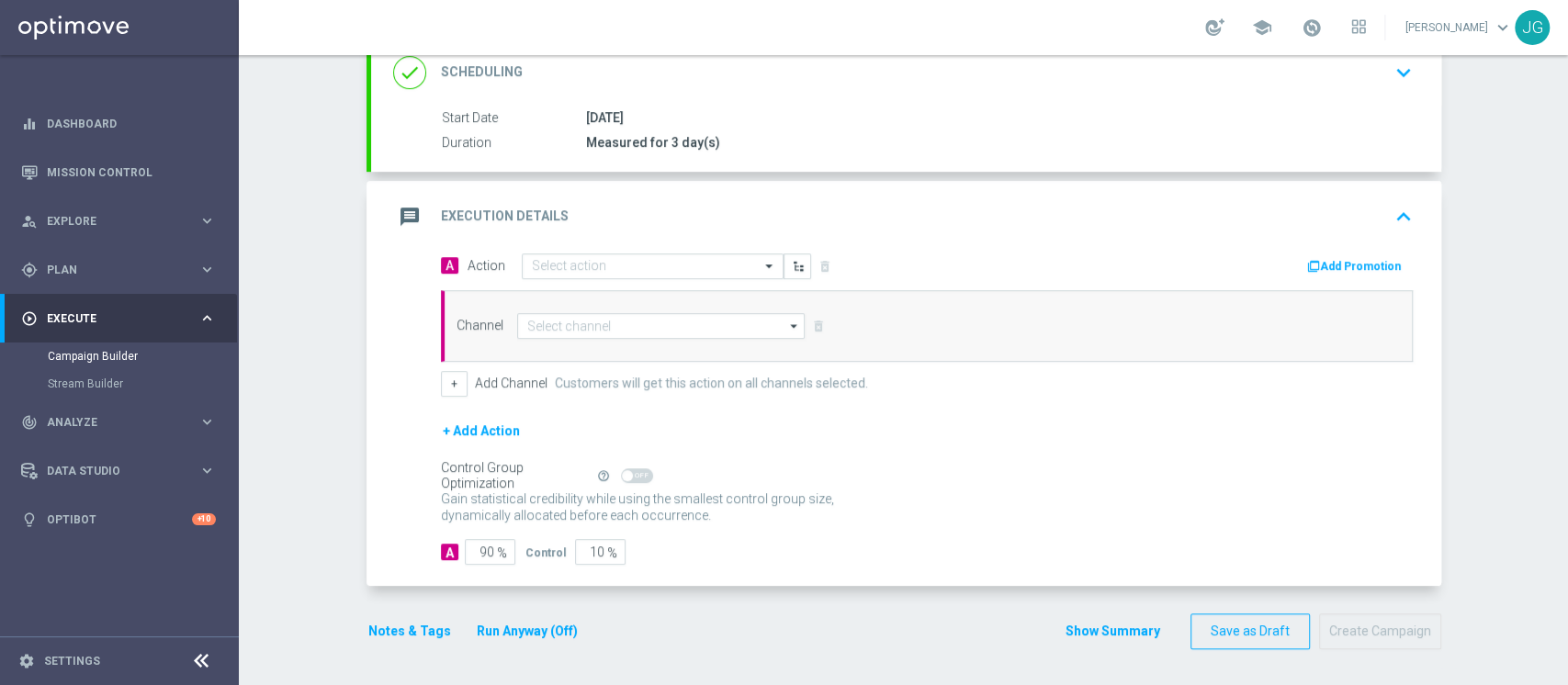
scroll to position [263, 0]
click at [566, 261] on input "text" at bounding box center [633, 268] width 205 height 16
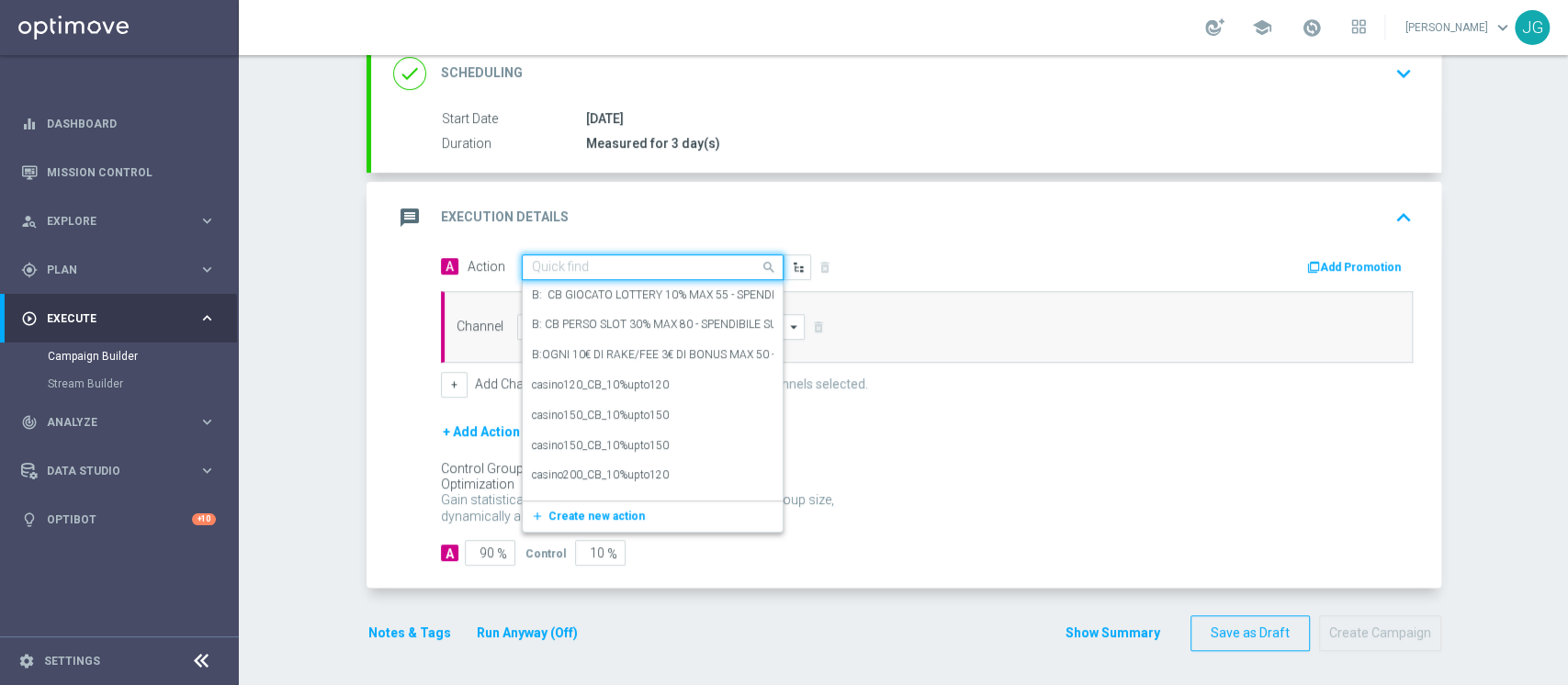
paste input "CB PERSO CASINO' 15% MAX 100 EURO - SPENDIBILE SLOT"
type input "CB PERSO CASINO' 15% MAX 100 EURO - SPENDIBILE SLOT"
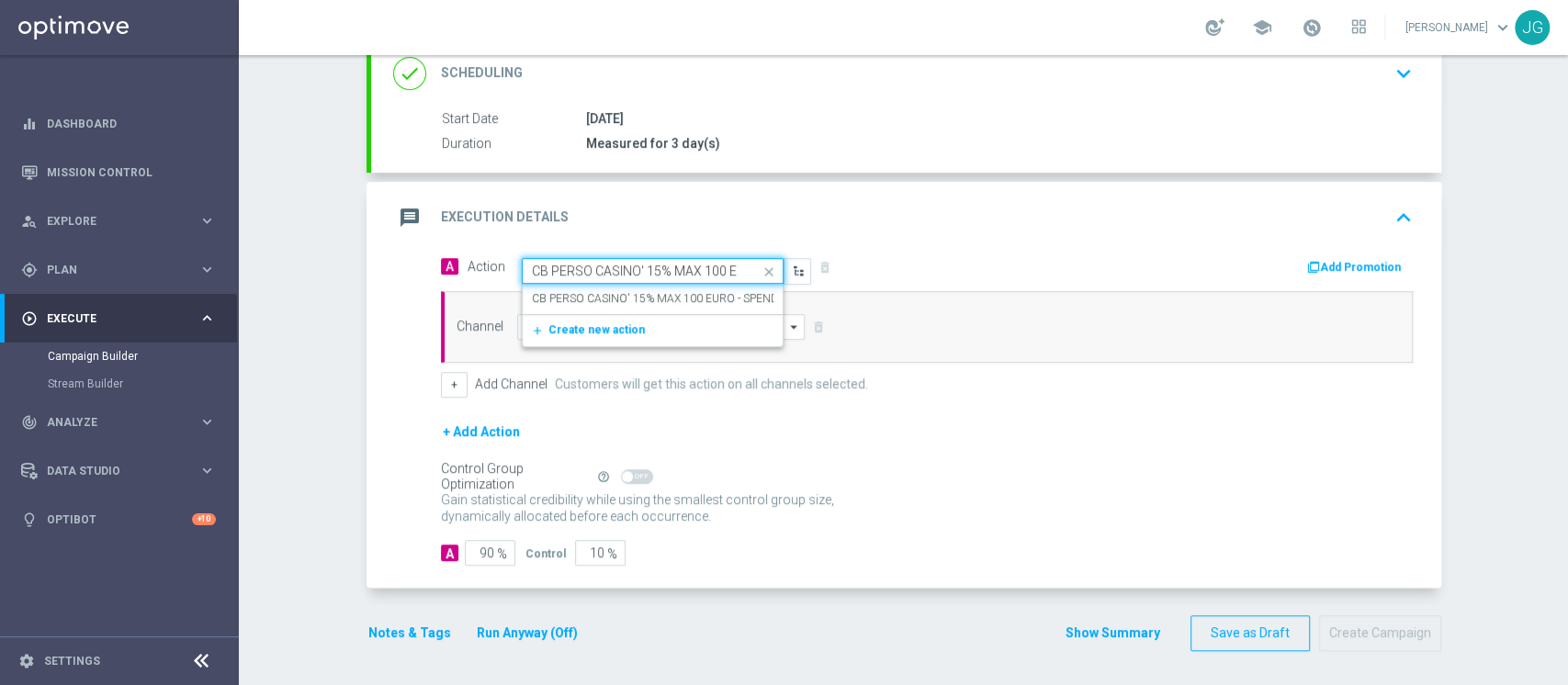
scroll to position [0, 134]
click at [606, 310] on div "CB PERSO CASINO' 15% MAX 100 EURO - SPENDIBILE SLOT edit" at bounding box center [652, 298] width 241 height 30
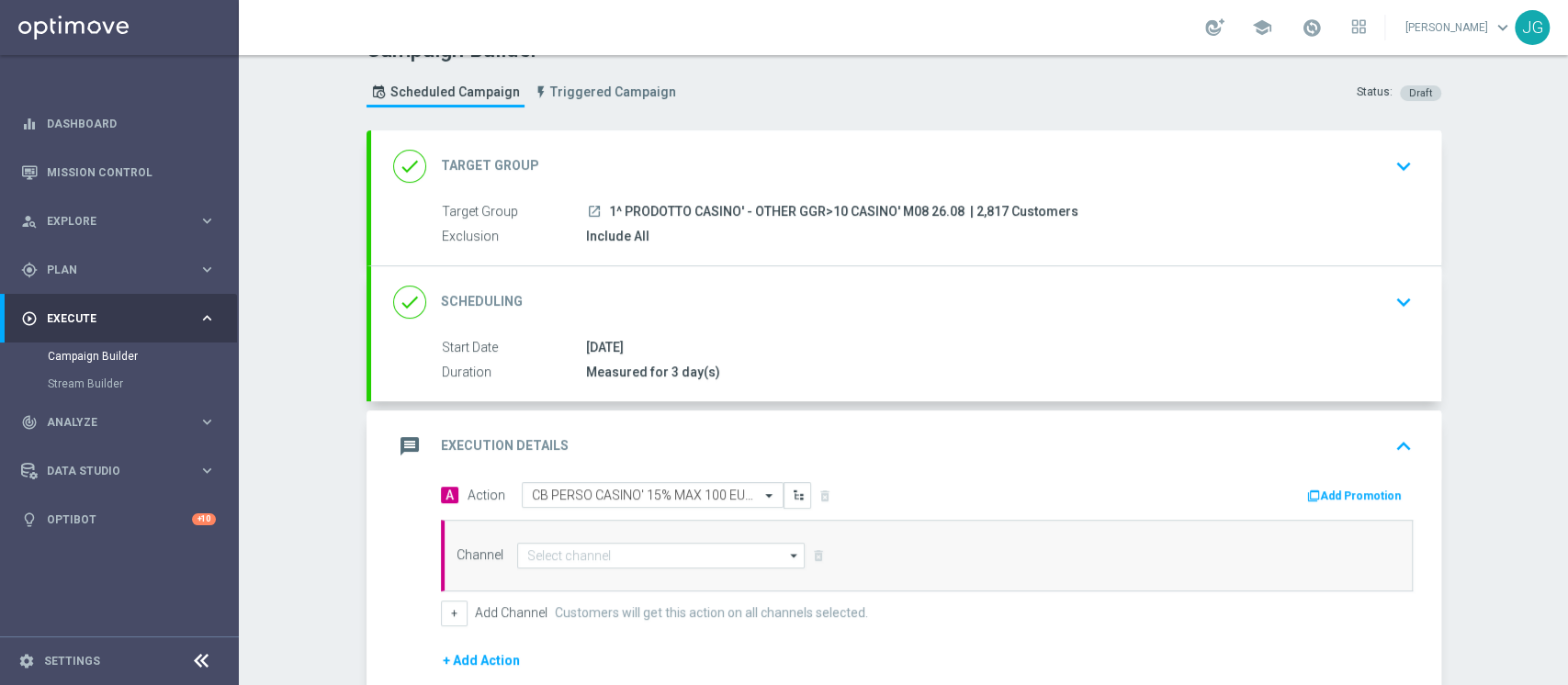
scroll to position [0, 0]
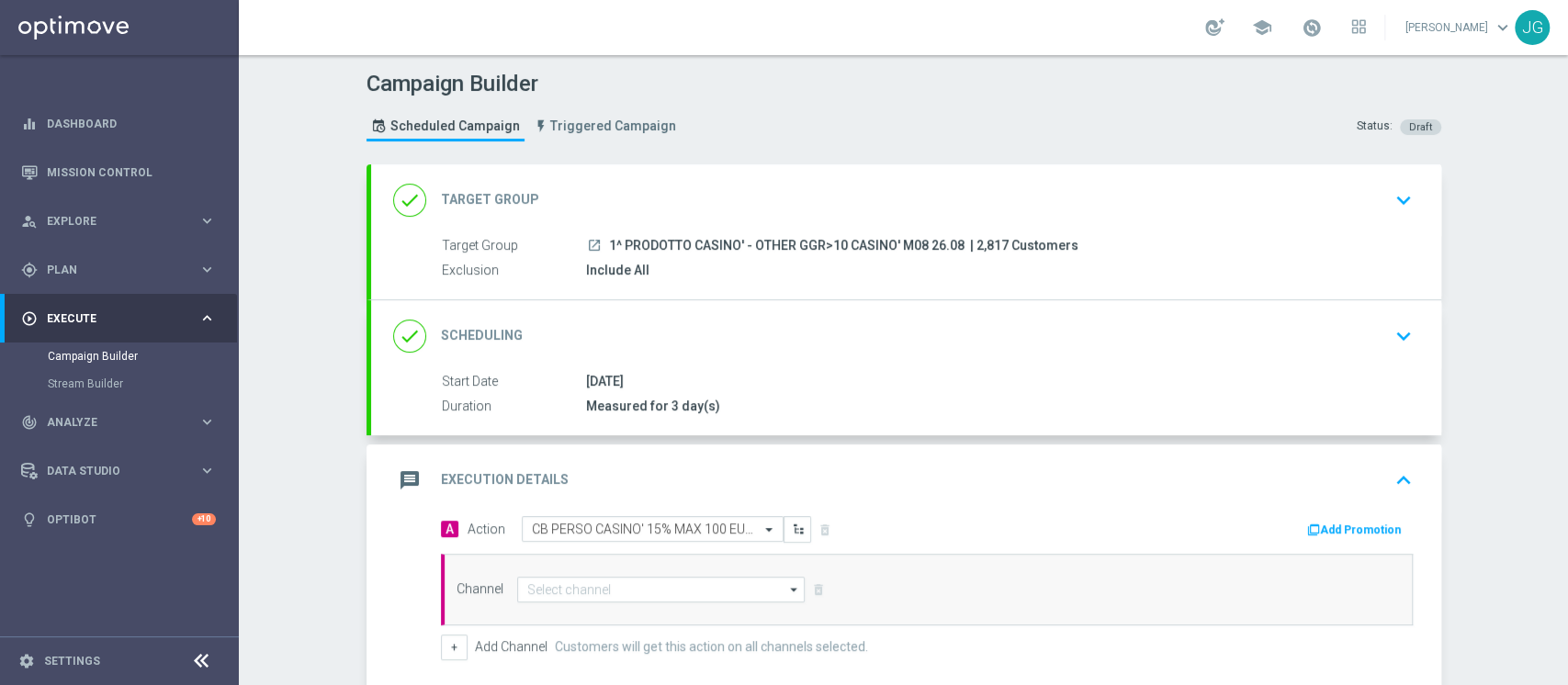
drag, startPoint x: 948, startPoint y: 243, endPoint x: 596, endPoint y: 242, distance: 352.0
click at [596, 242] on div "launch 1^ PRODOTTO CASINO' - OTHER GGR>10 CASINO' M08 26.08 | 2,817 Customers" at bounding box center [994, 245] width 819 height 19
copy span "1^ PRODOTTO CASINO' - OTHER GGR>10 CASINO' M08 26.08"
click at [1344, 526] on button "Add Promotion" at bounding box center [1356, 529] width 102 height 21
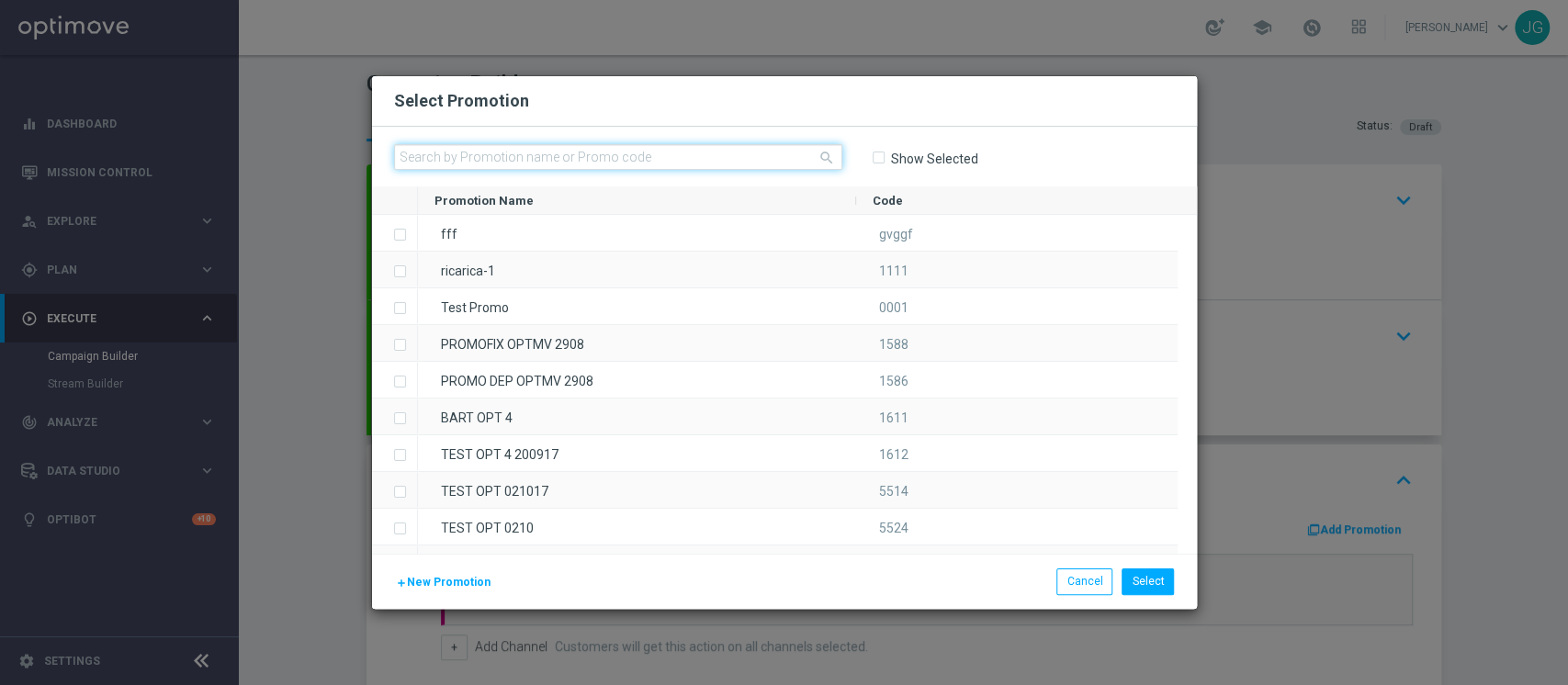
click at [737, 160] on input "text" at bounding box center [618, 157] width 448 height 25
paste input "333429"
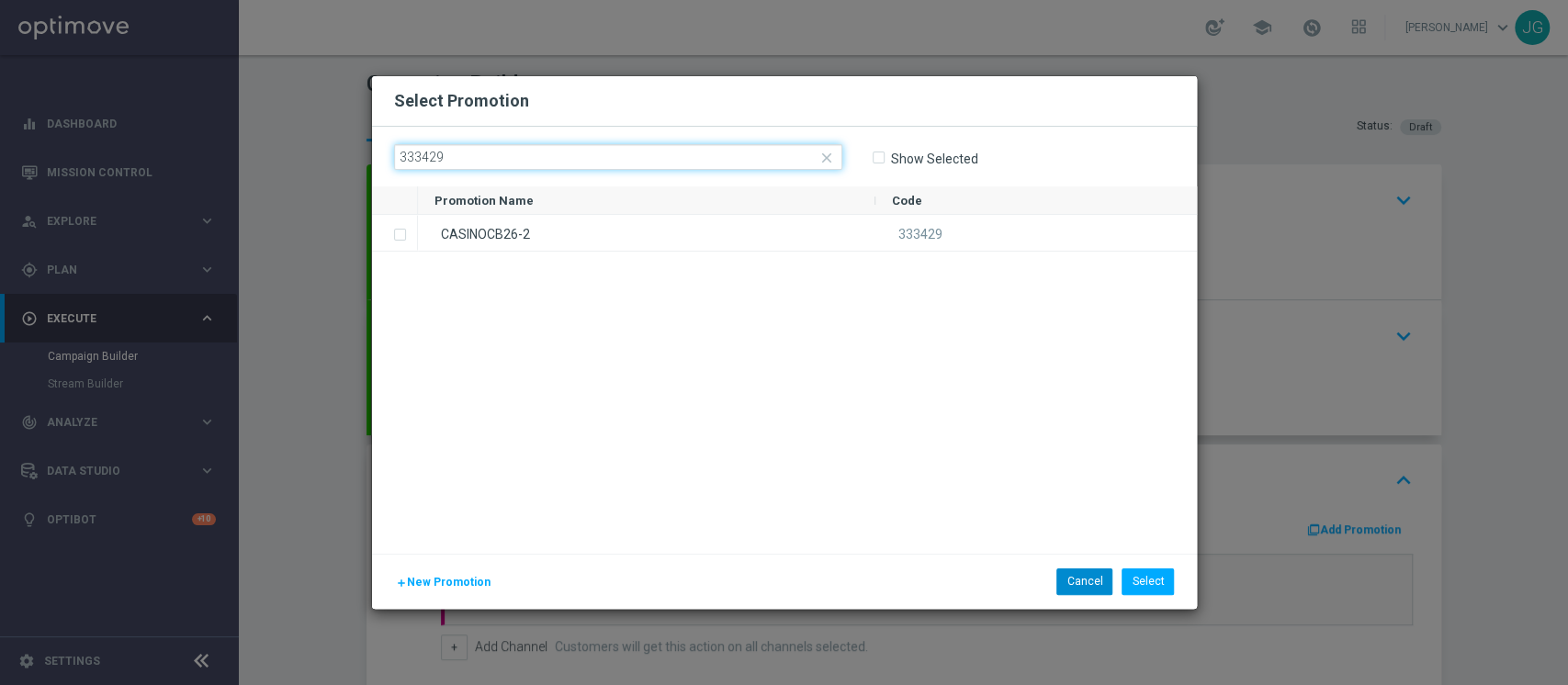
type input "333429"
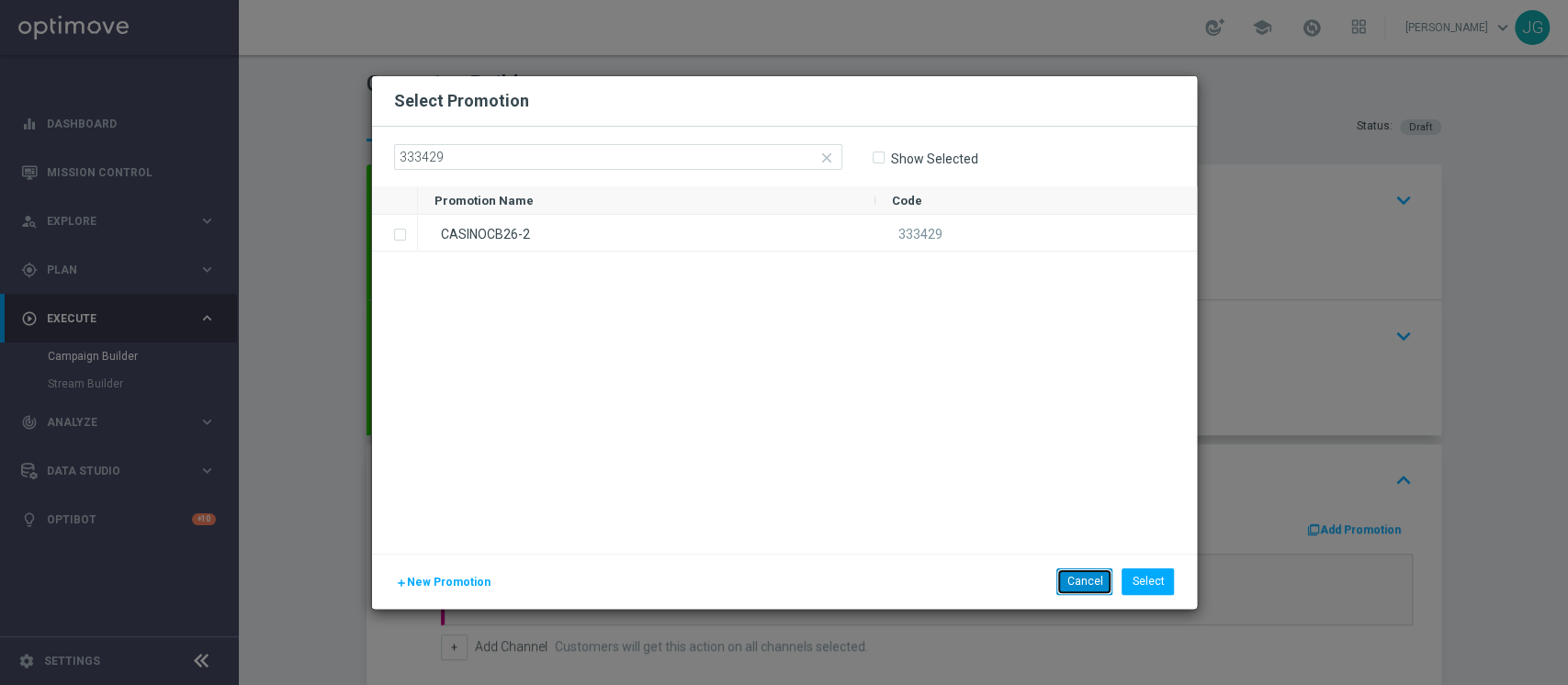
click at [1089, 585] on button "Cancel" at bounding box center [1084, 581] width 56 height 25
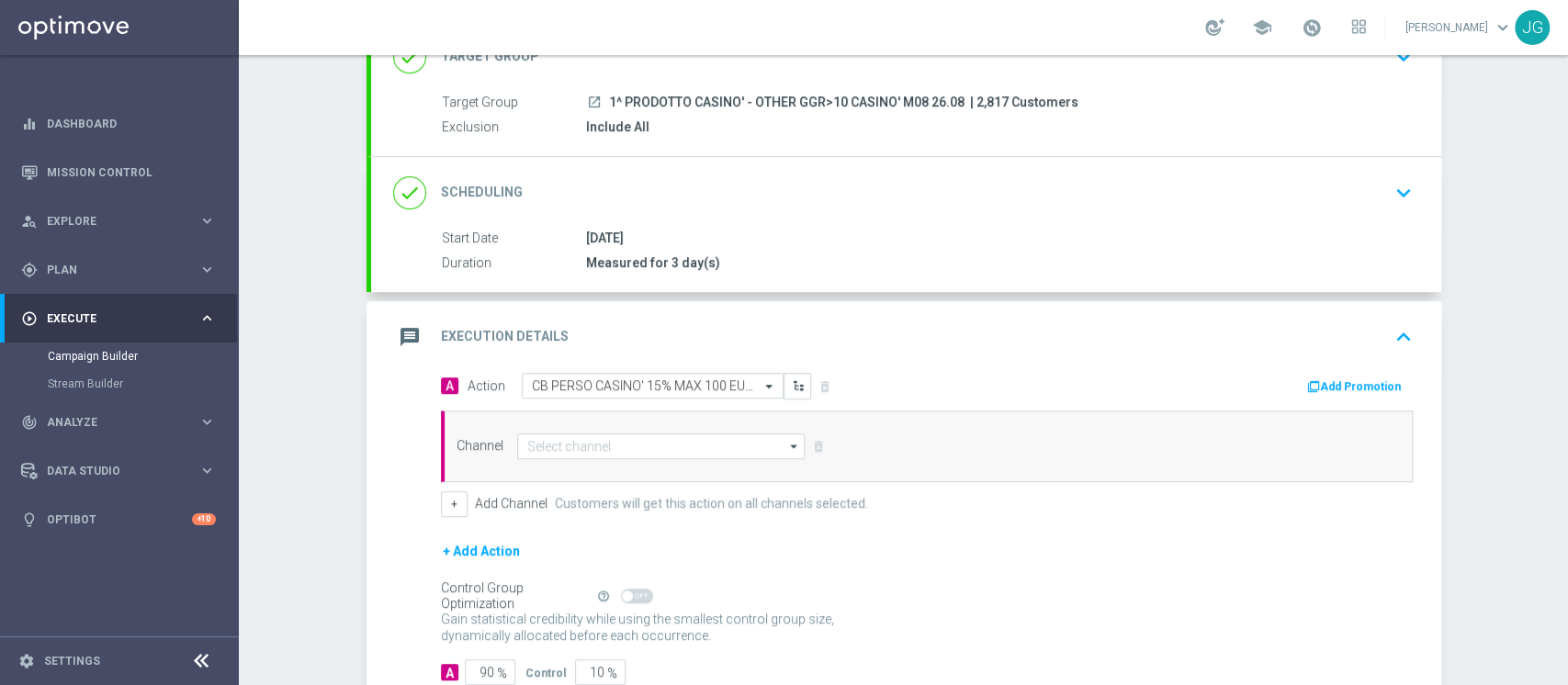
scroll to position [144, 0]
click at [831, 97] on span "1^ PRODOTTO CASINO' - OTHER GGR>10 CASINO' M08 26.08" at bounding box center [786, 102] width 355 height 17
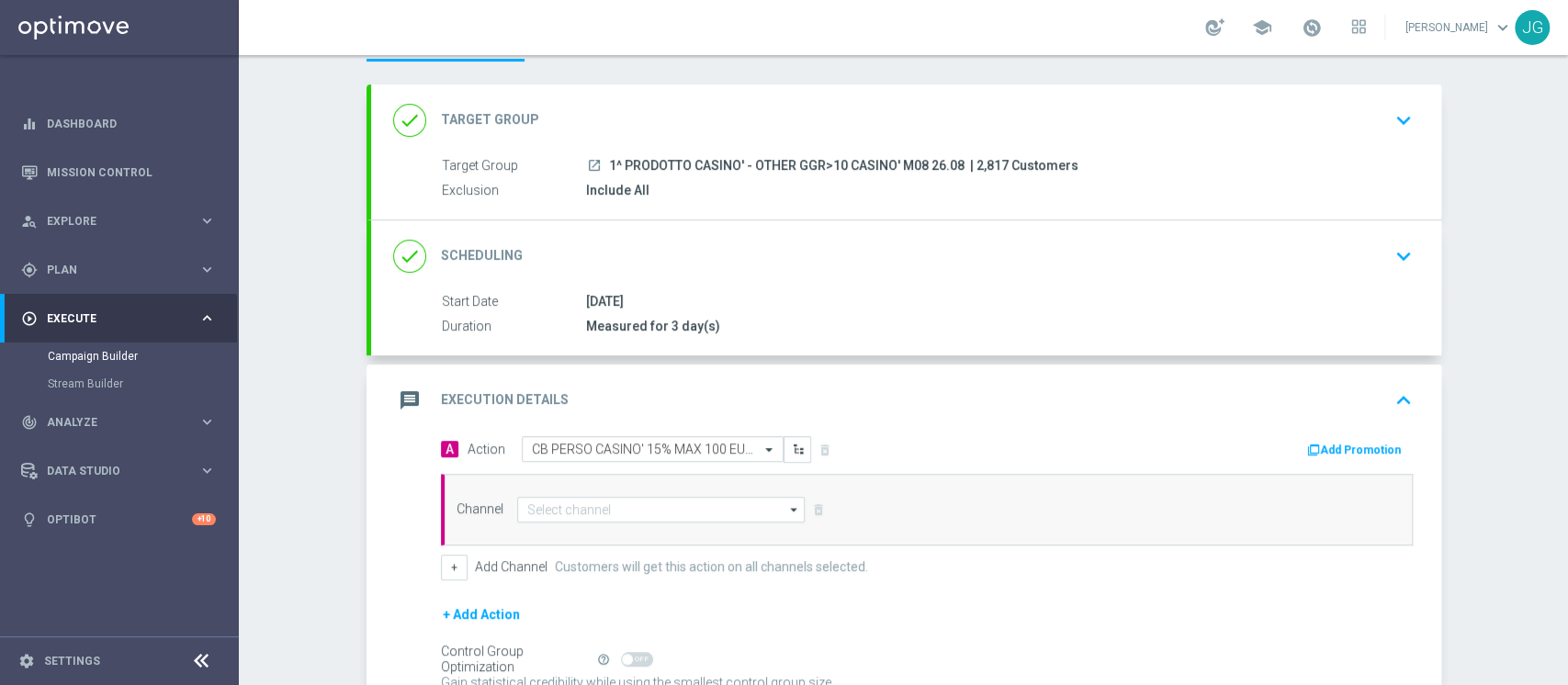
scroll to position [77, 0]
click at [847, 125] on div "done Target Group keyboard_arrow_down" at bounding box center [906, 123] width 1026 height 35
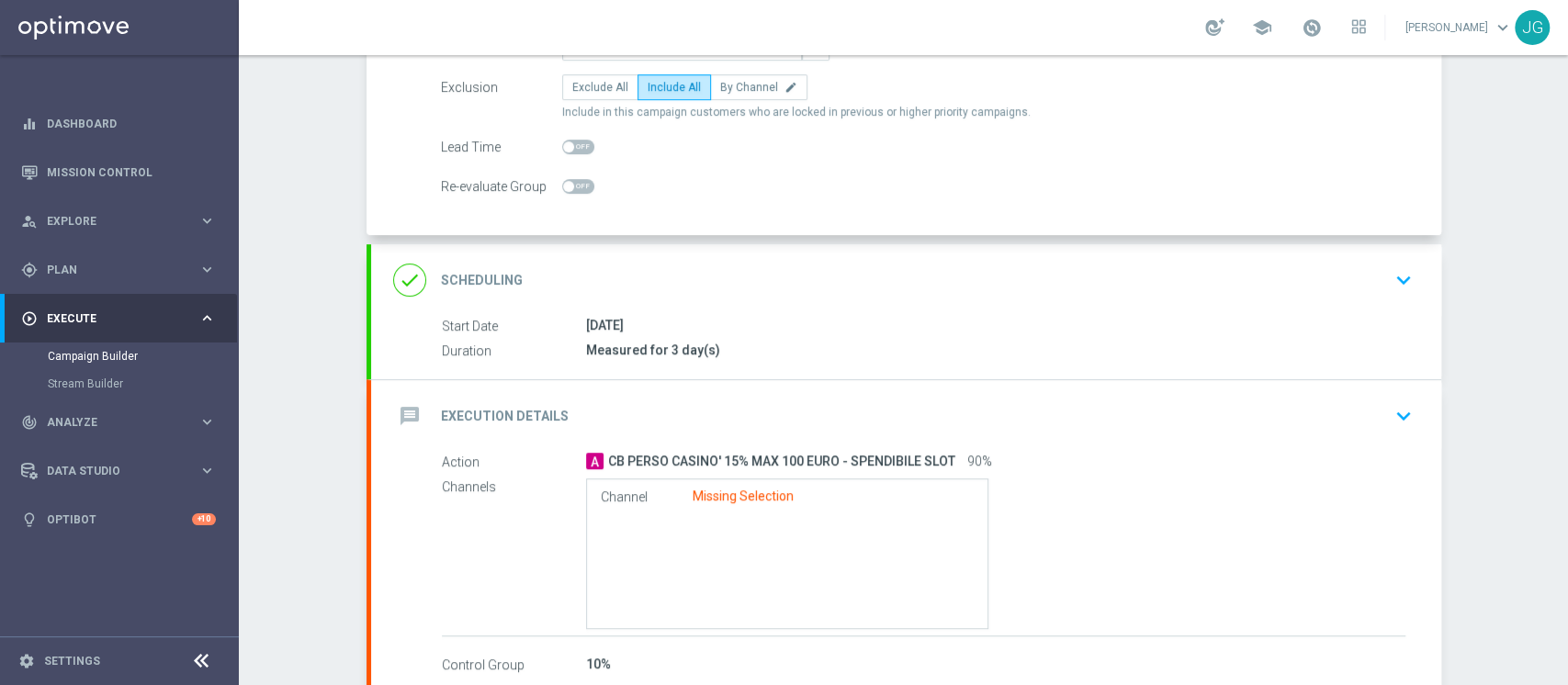
scroll to position [198, 0]
click at [1112, 266] on div "done Scheduling keyboard_arrow_down" at bounding box center [906, 283] width 1026 height 35
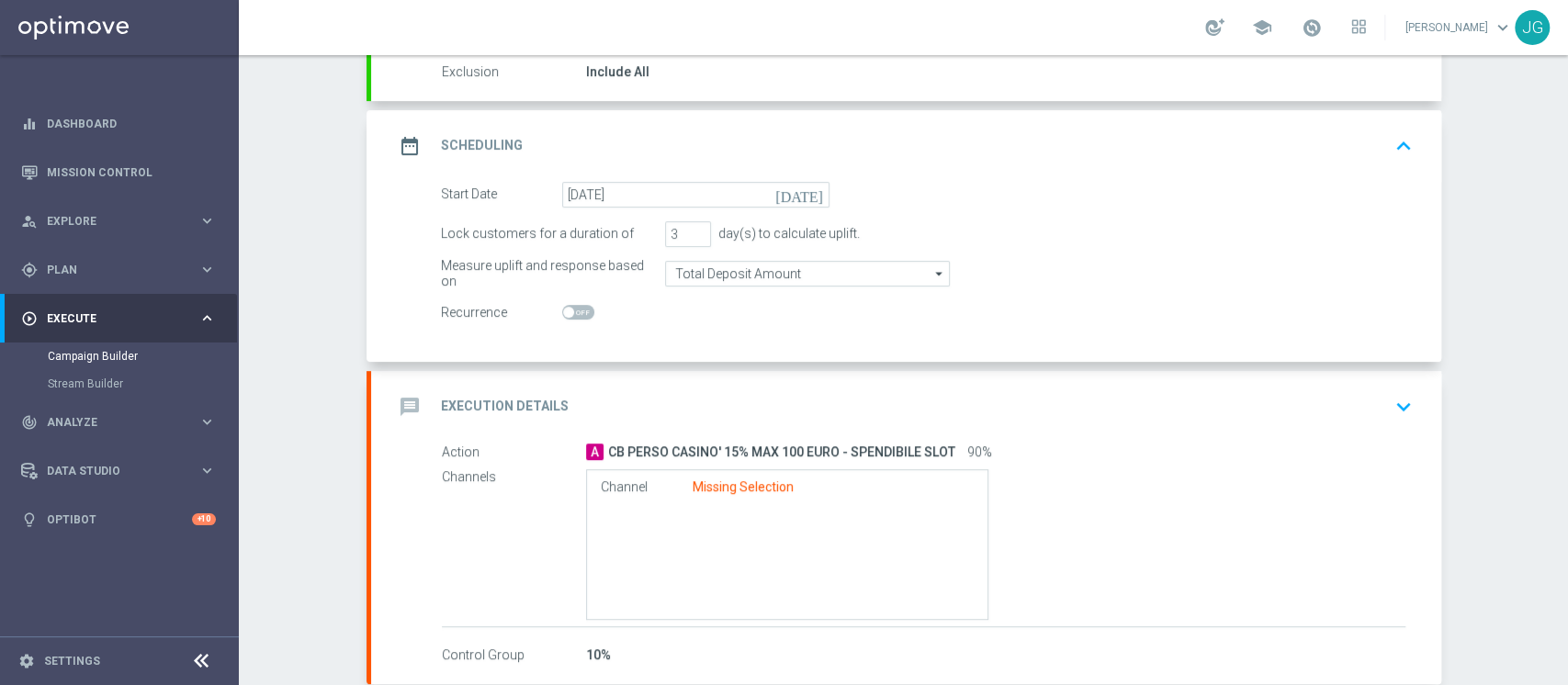
click at [1088, 168] on div "date_range Scheduling keyboard_arrow_up" at bounding box center [905, 145] width 1070 height 72
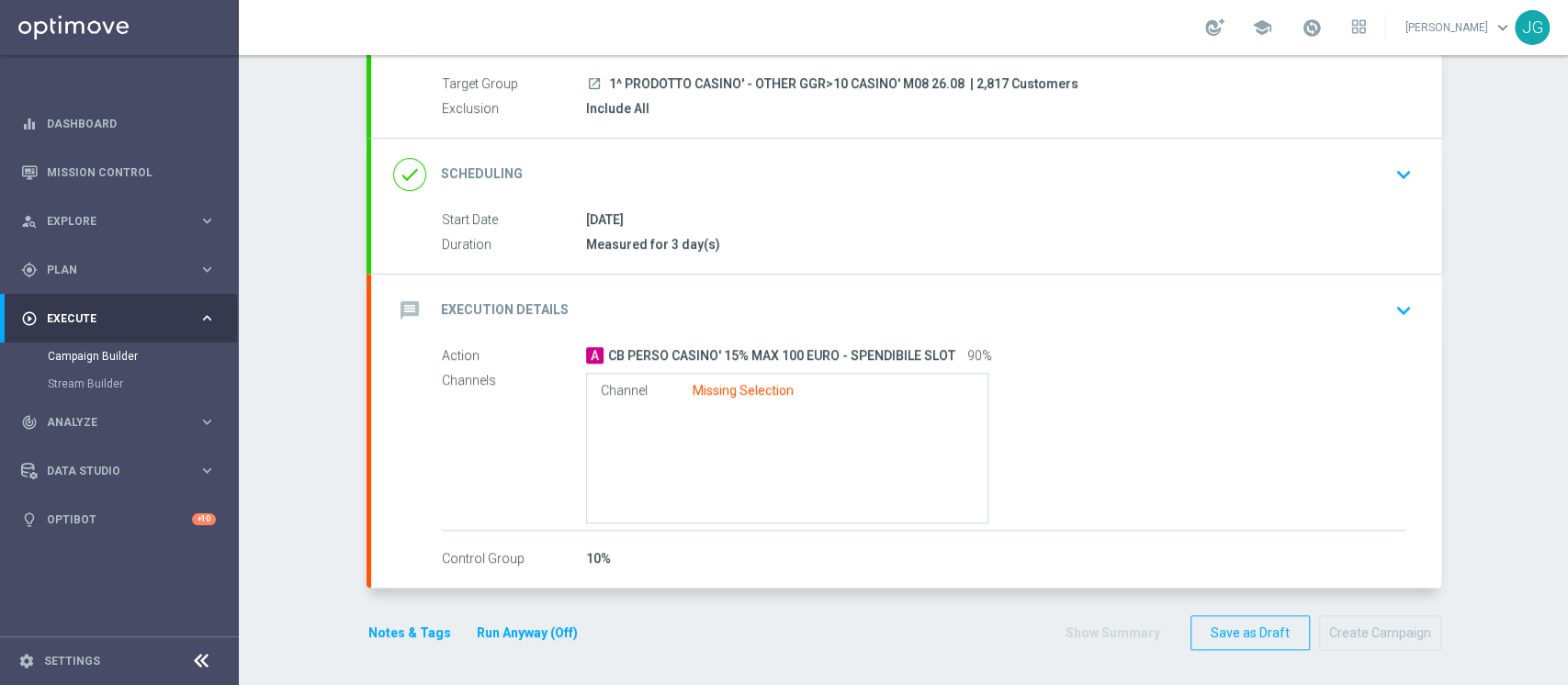
scroll to position [162, 0]
click at [1102, 307] on div "message Execution Details keyboard_arrow_down" at bounding box center [906, 311] width 1026 height 35
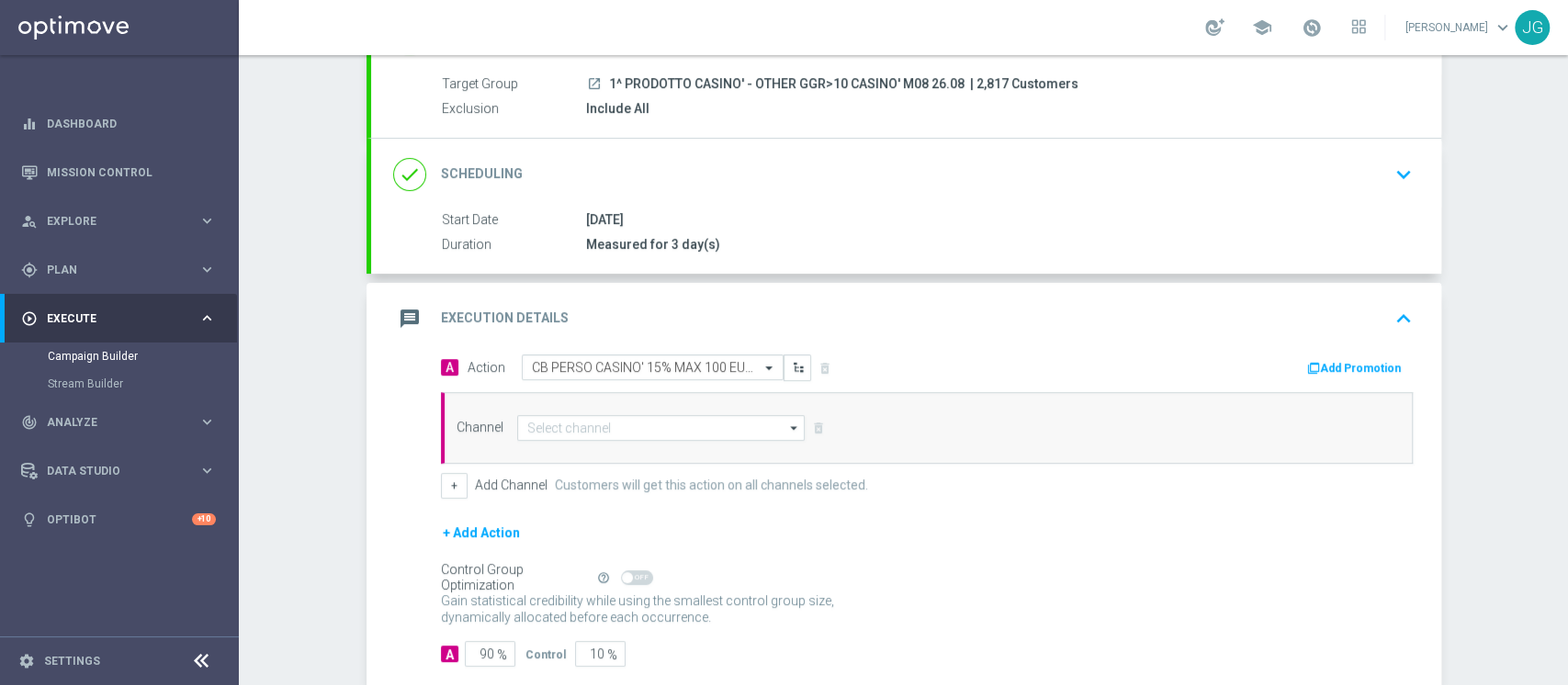
scroll to position [198, 0]
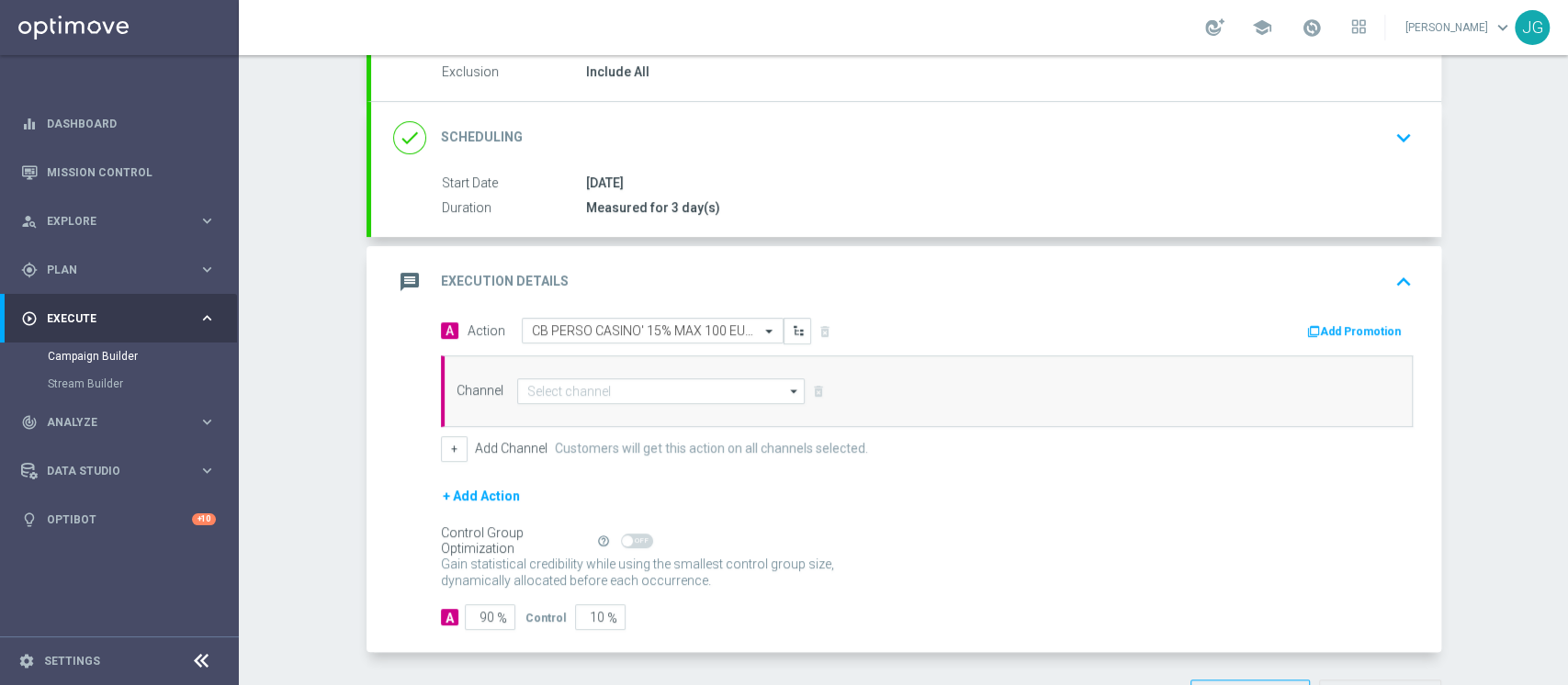
click at [1341, 332] on button "Add Promotion" at bounding box center [1356, 331] width 102 height 21
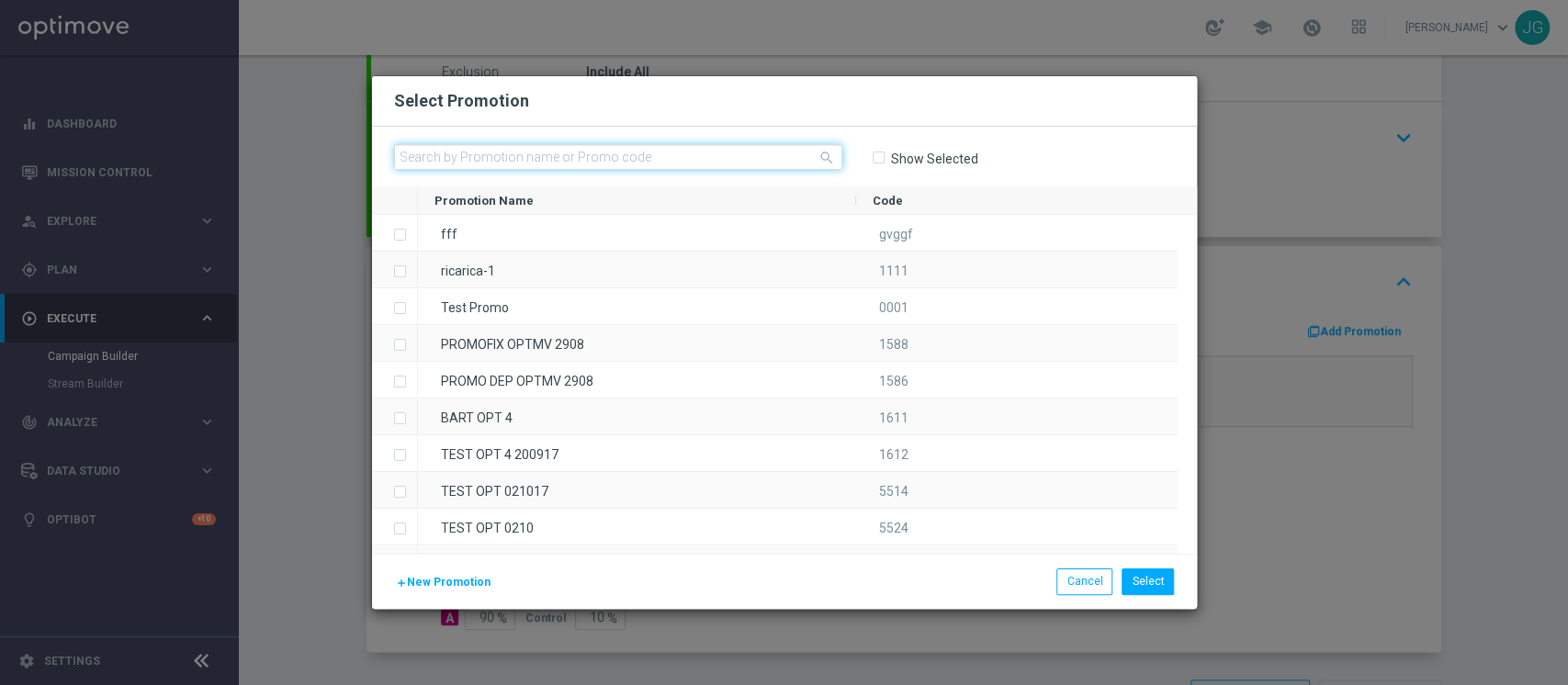
click at [655, 163] on input "text" at bounding box center [618, 157] width 448 height 25
paste input "333429"
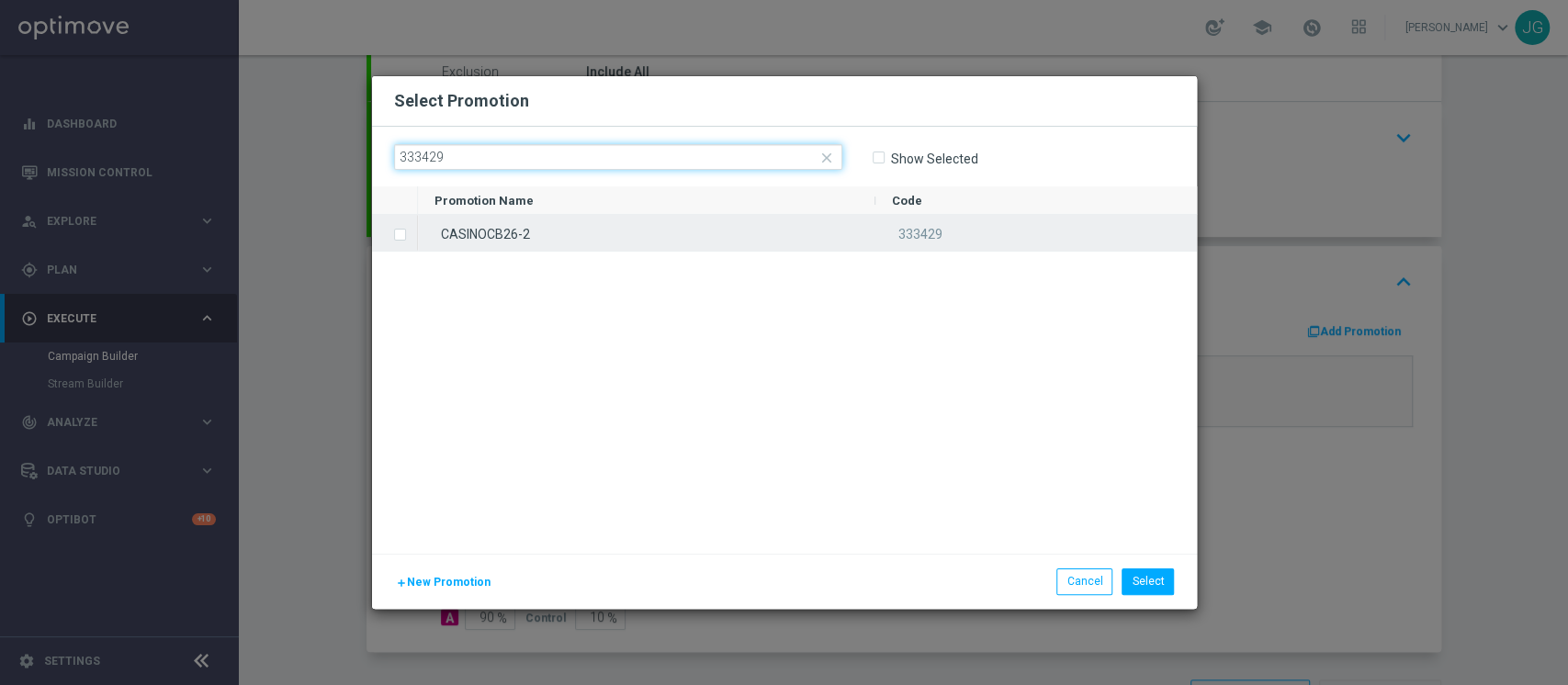
type input "333429"
click at [582, 237] on div "CASINOCB26-2" at bounding box center [646, 232] width 457 height 36
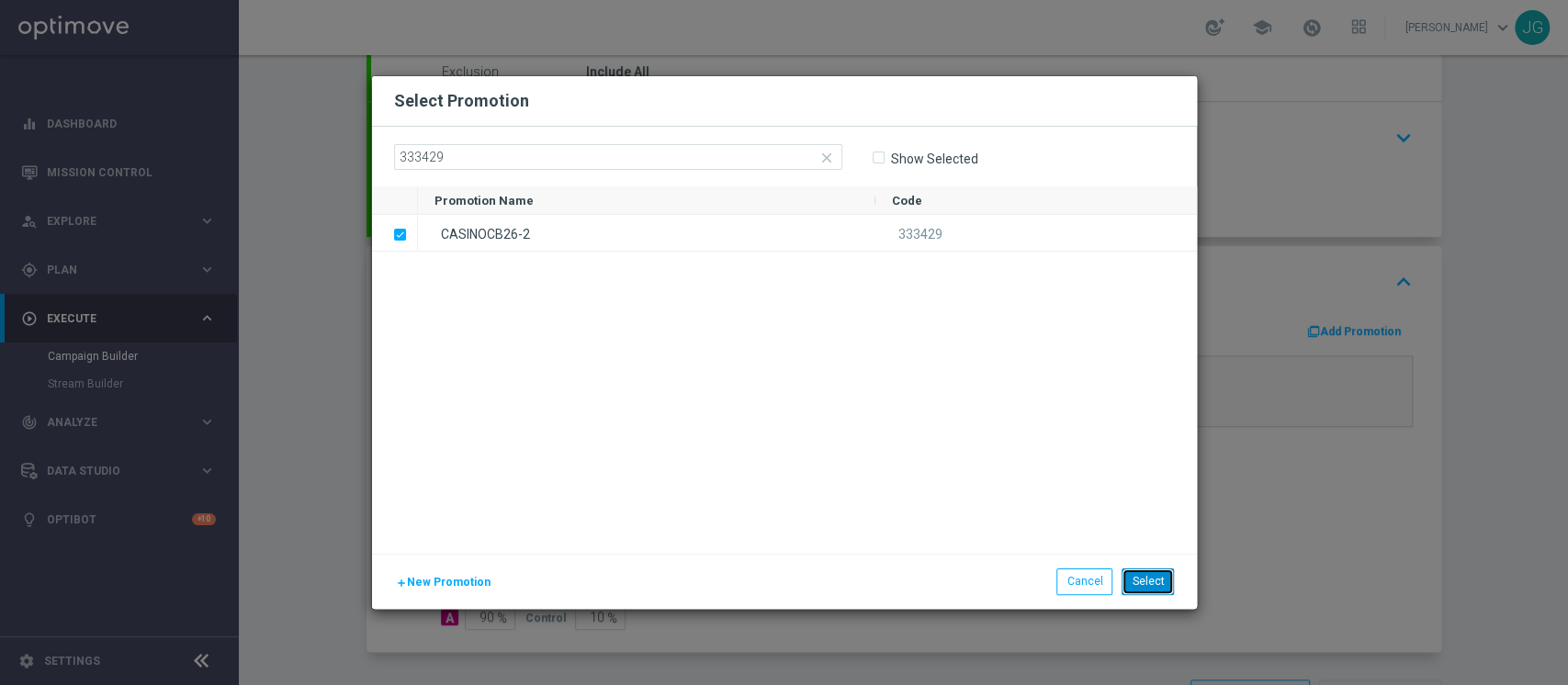
click at [1155, 583] on button "Select" at bounding box center [1146, 581] width 52 height 25
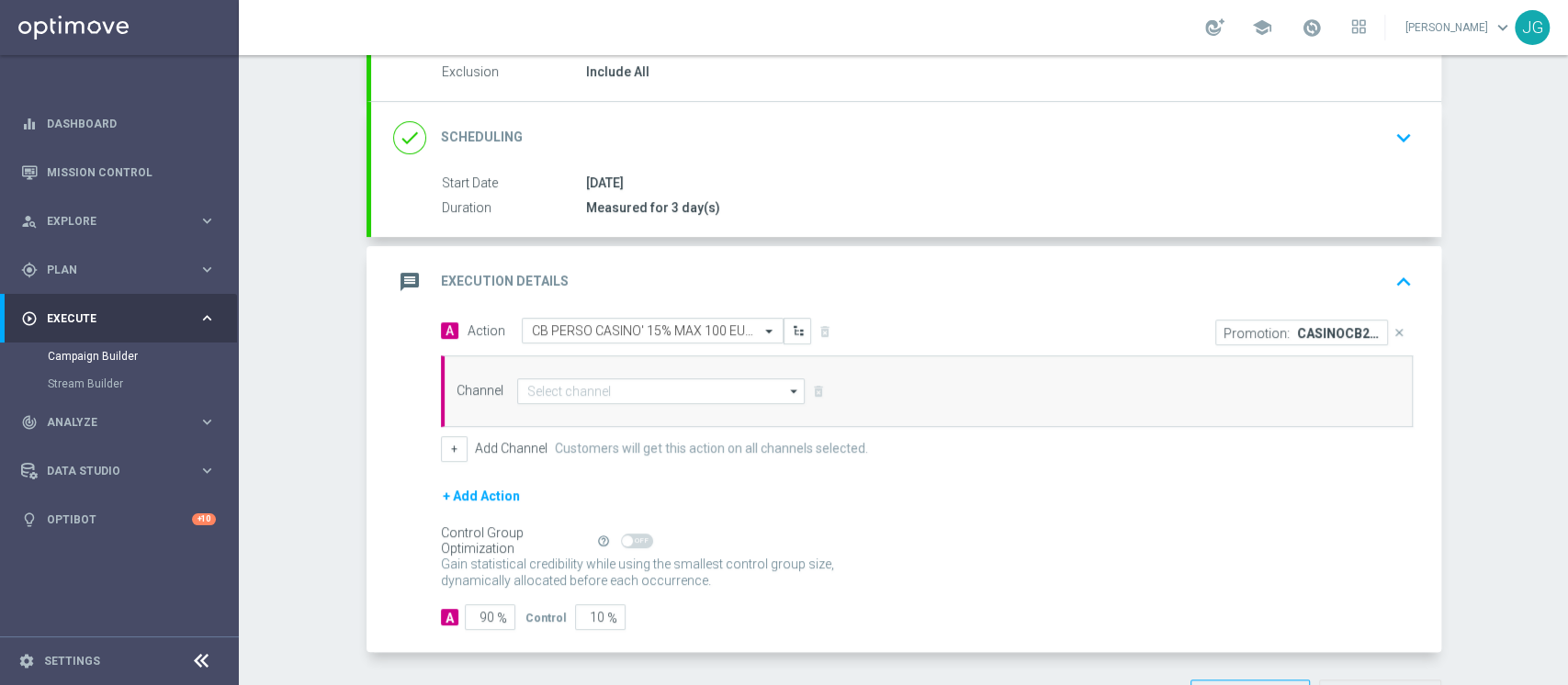
click at [595, 367] on div "Channel arrow_drop_down Drag here to set row groups Drag here to set column lab…" at bounding box center [926, 390] width 972 height 72
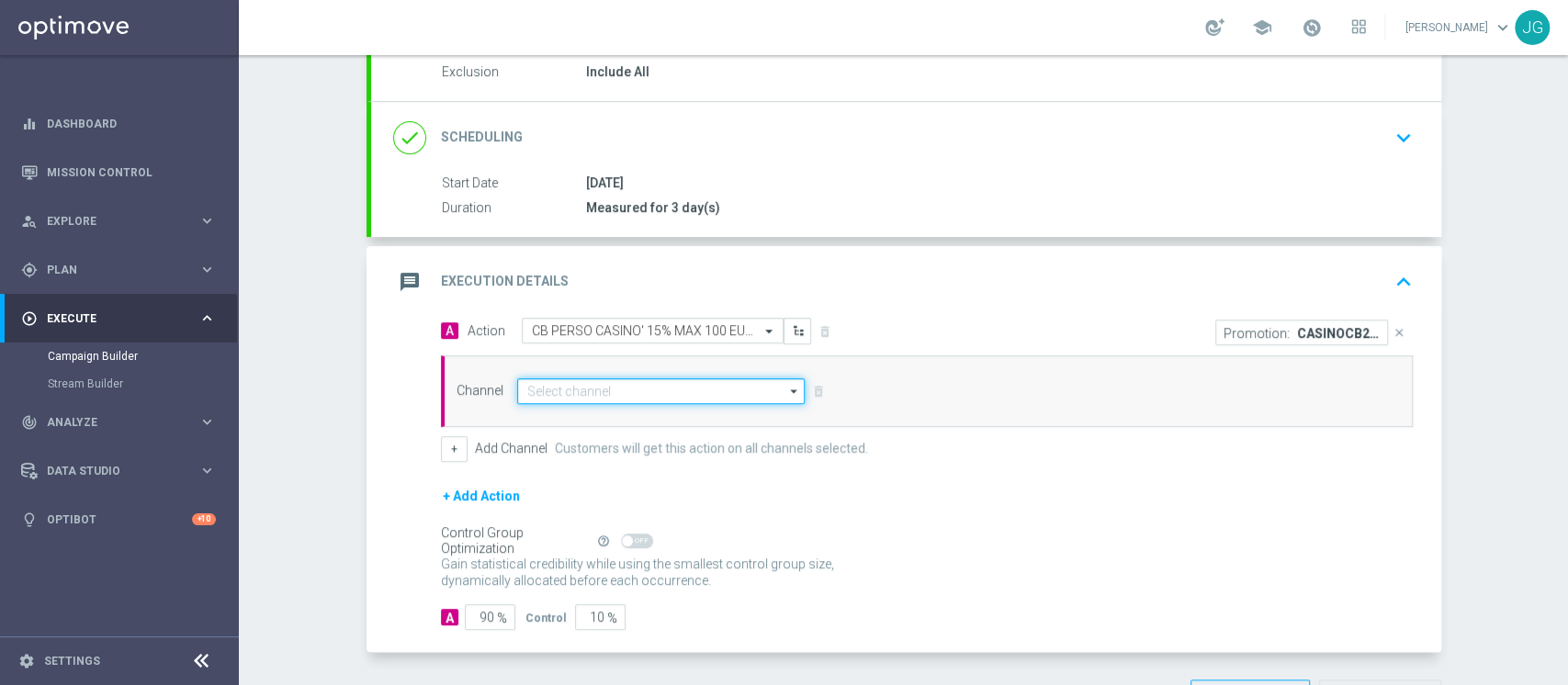
click at [592, 385] on input at bounding box center [661, 391] width 288 height 25
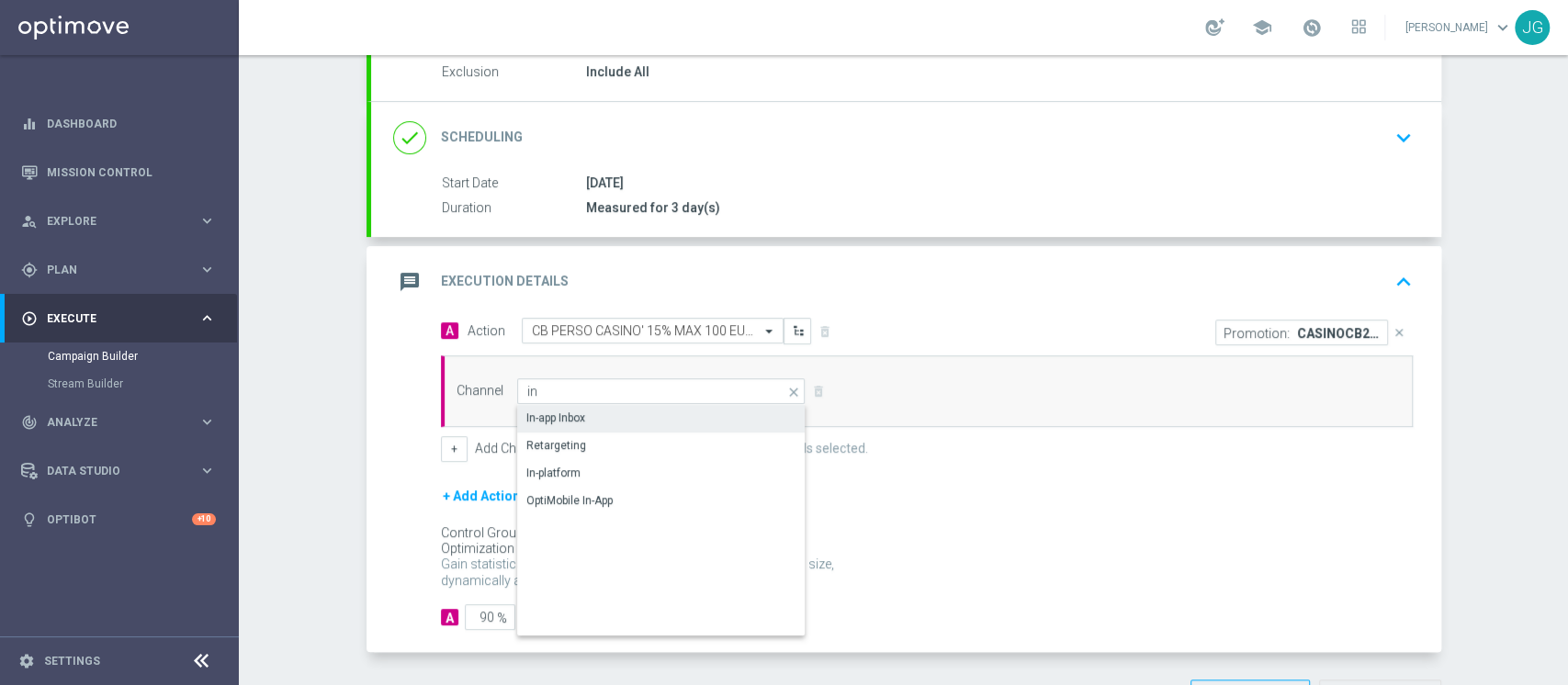
click at [551, 421] on div "In-app Inbox" at bounding box center [556, 417] width 59 height 17
type input "In-app Inbox"
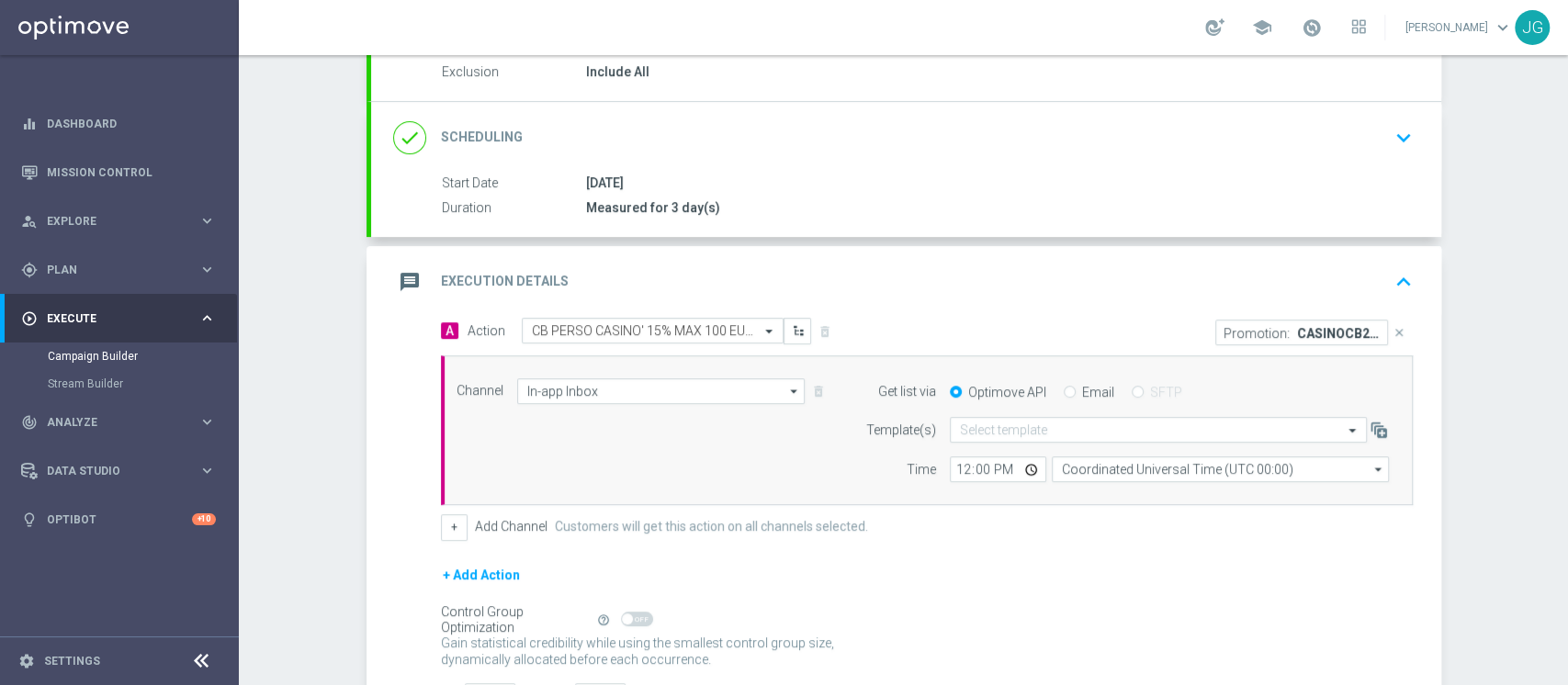
click at [1063, 392] on input "Email" at bounding box center [1069, 393] width 12 height 12
radio input "true"
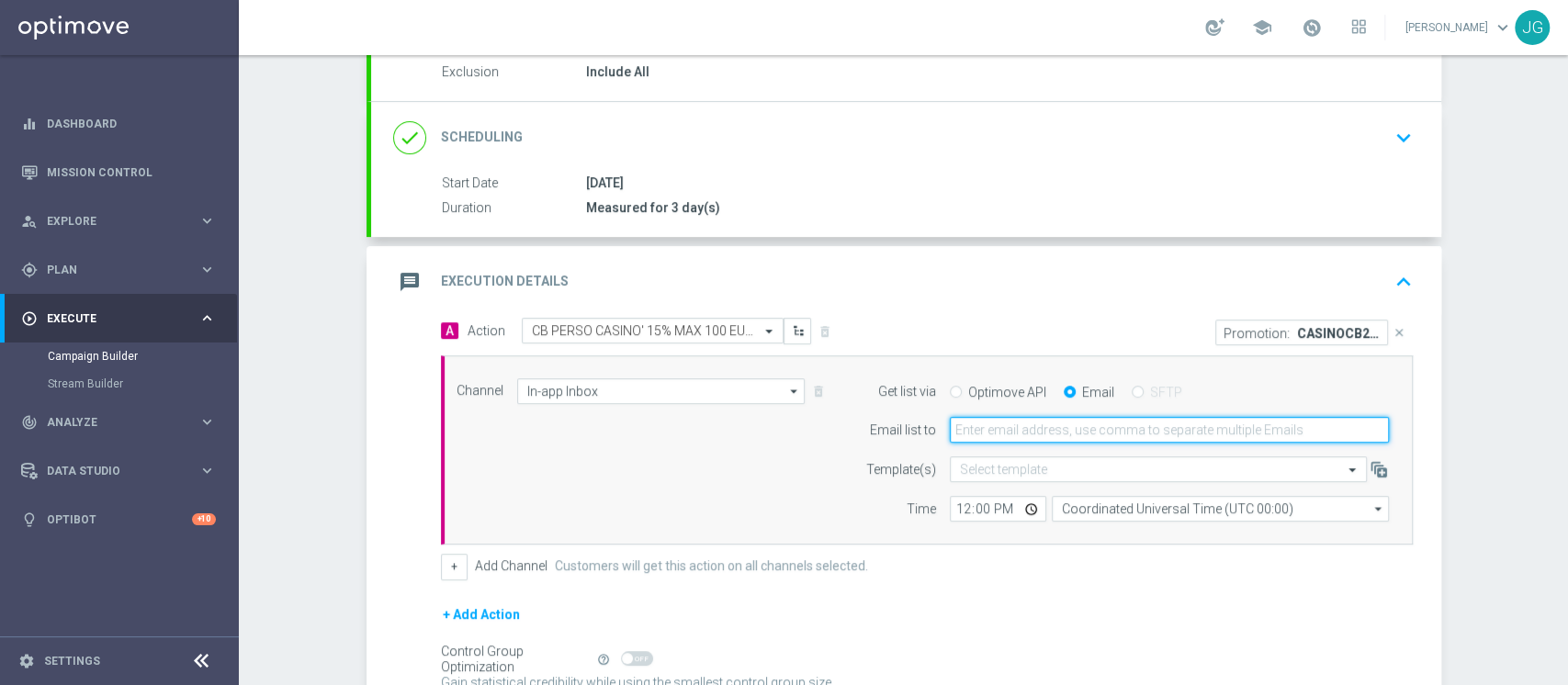
click at [1032, 420] on input "email" at bounding box center [1169, 429] width 439 height 25
type input "[PERSON_NAME][EMAIL_ADDRESS][PERSON_NAME][DOMAIN_NAME]"
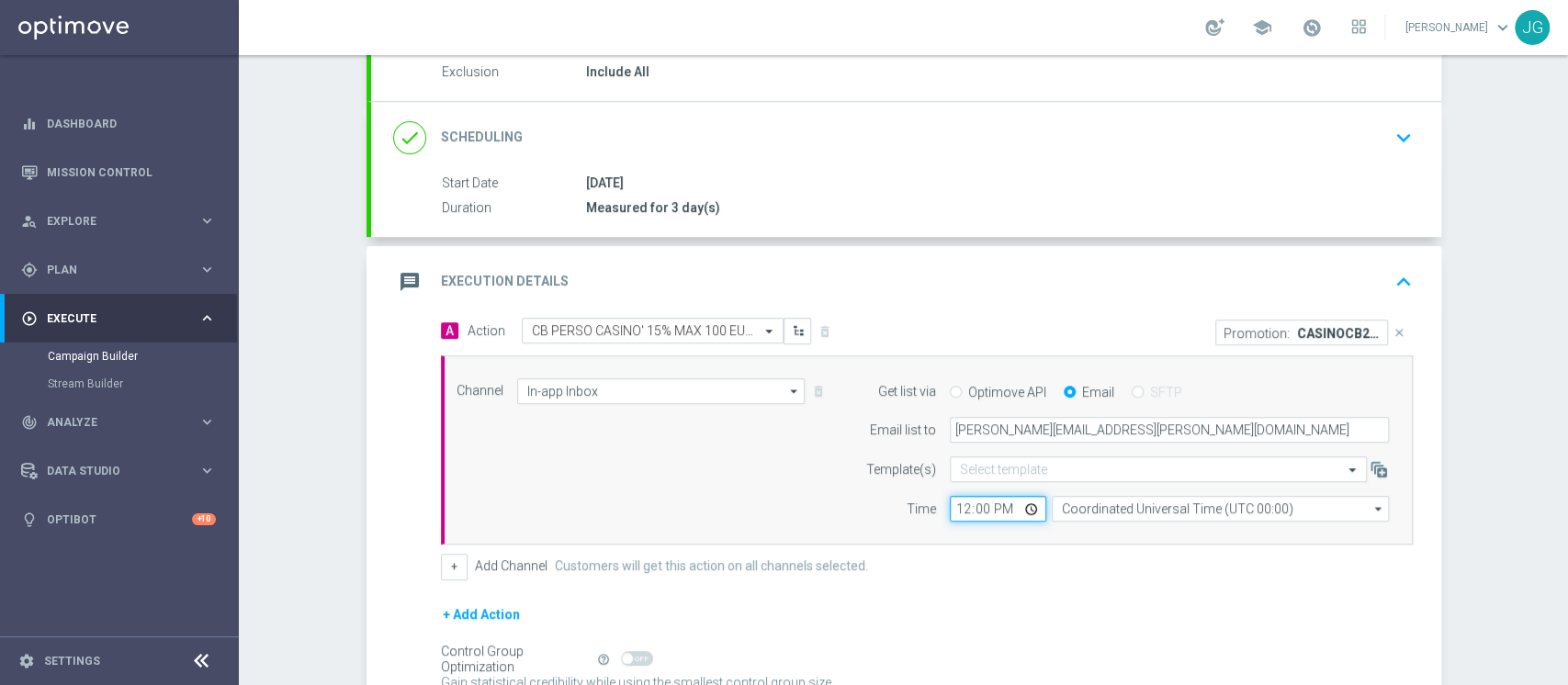
click at [1021, 507] on input "12:00" at bounding box center [997, 509] width 96 height 25
type input "16:00"
click at [1108, 301] on div "message Execution Details keyboard_arrow_up" at bounding box center [905, 281] width 1070 height 72
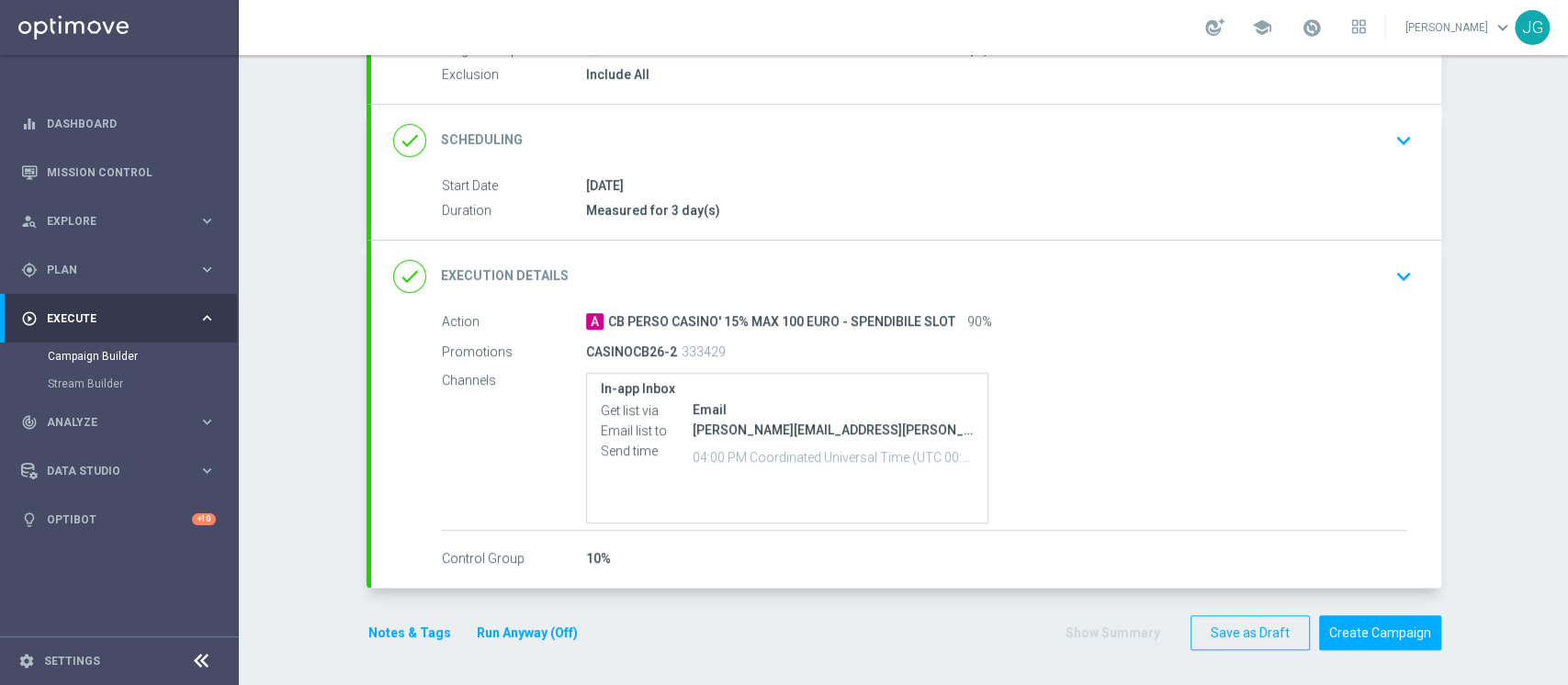
click at [744, 275] on div "done Execution Details keyboard_arrow_down" at bounding box center [906, 276] width 1026 height 35
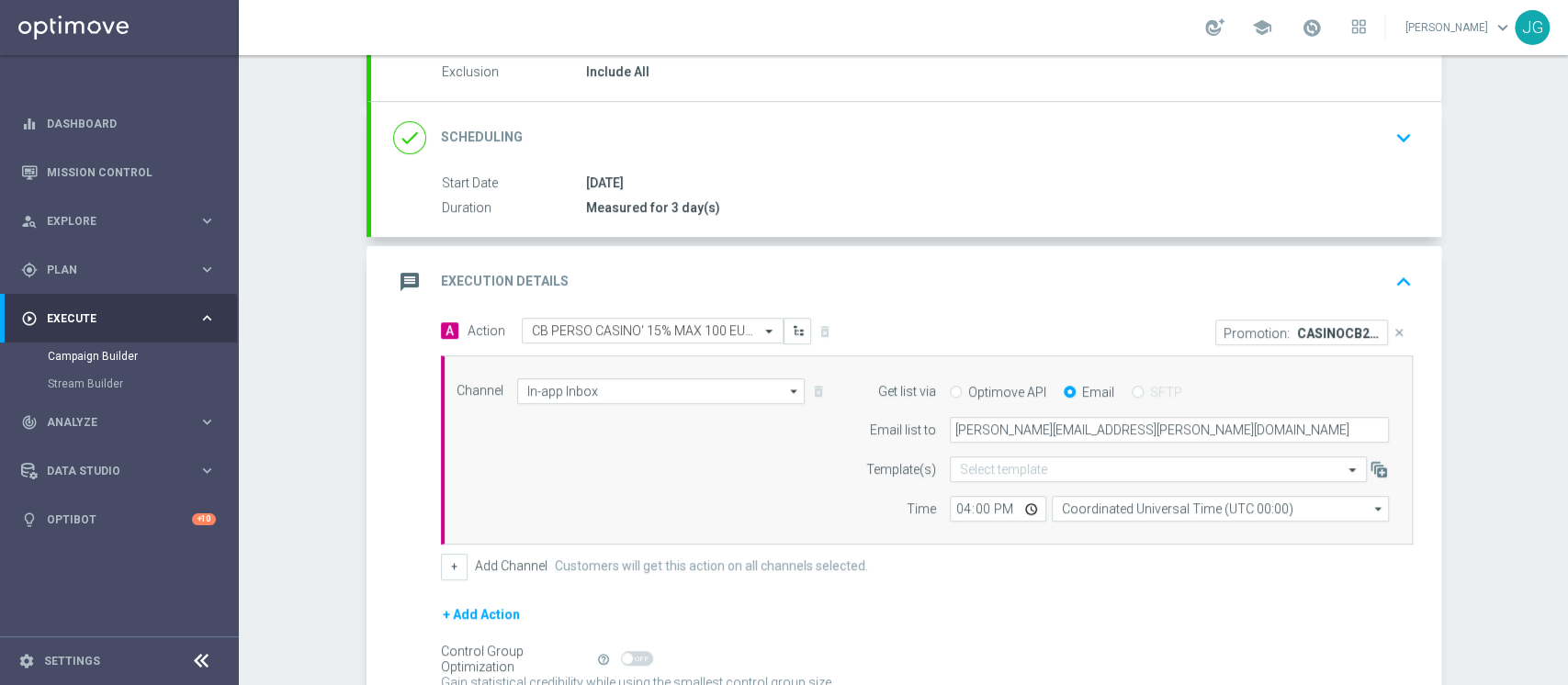
click at [744, 275] on div "message Execution Details keyboard_arrow_up" at bounding box center [906, 282] width 1026 height 35
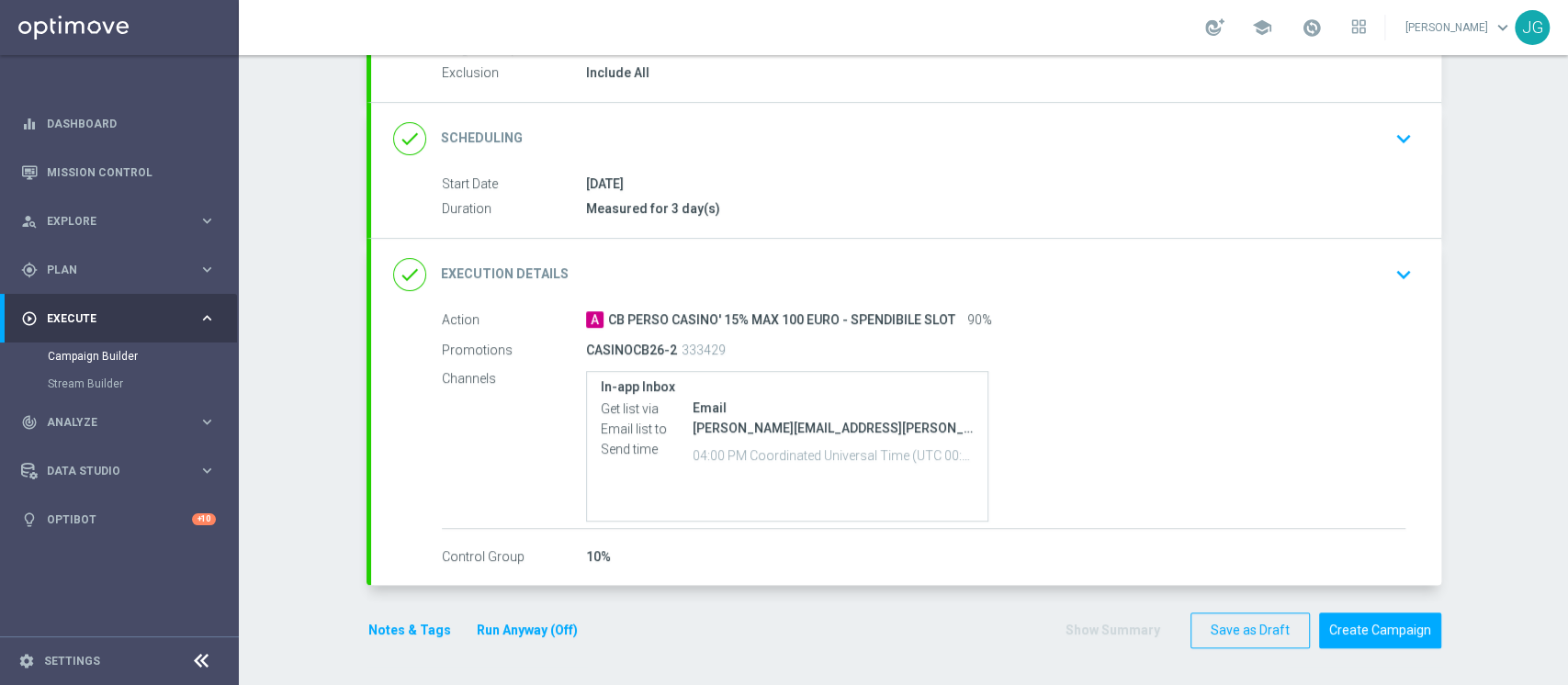
scroll to position [195, 0]
click at [744, 275] on div "done Execution Details keyboard_arrow_down" at bounding box center [906, 276] width 1026 height 35
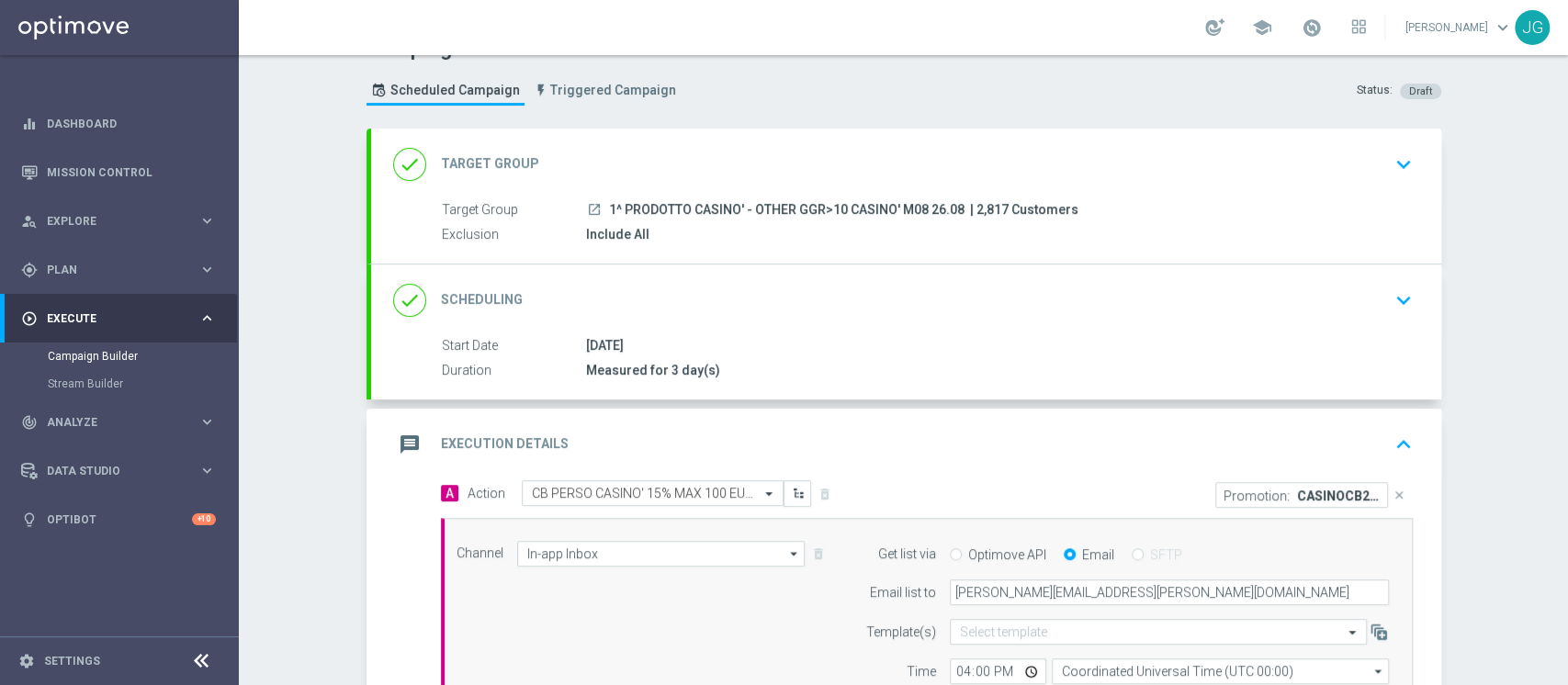
scroll to position [35, 0]
click at [730, 177] on div "done Target Group keyboard_arrow_down" at bounding box center [906, 166] width 1026 height 35
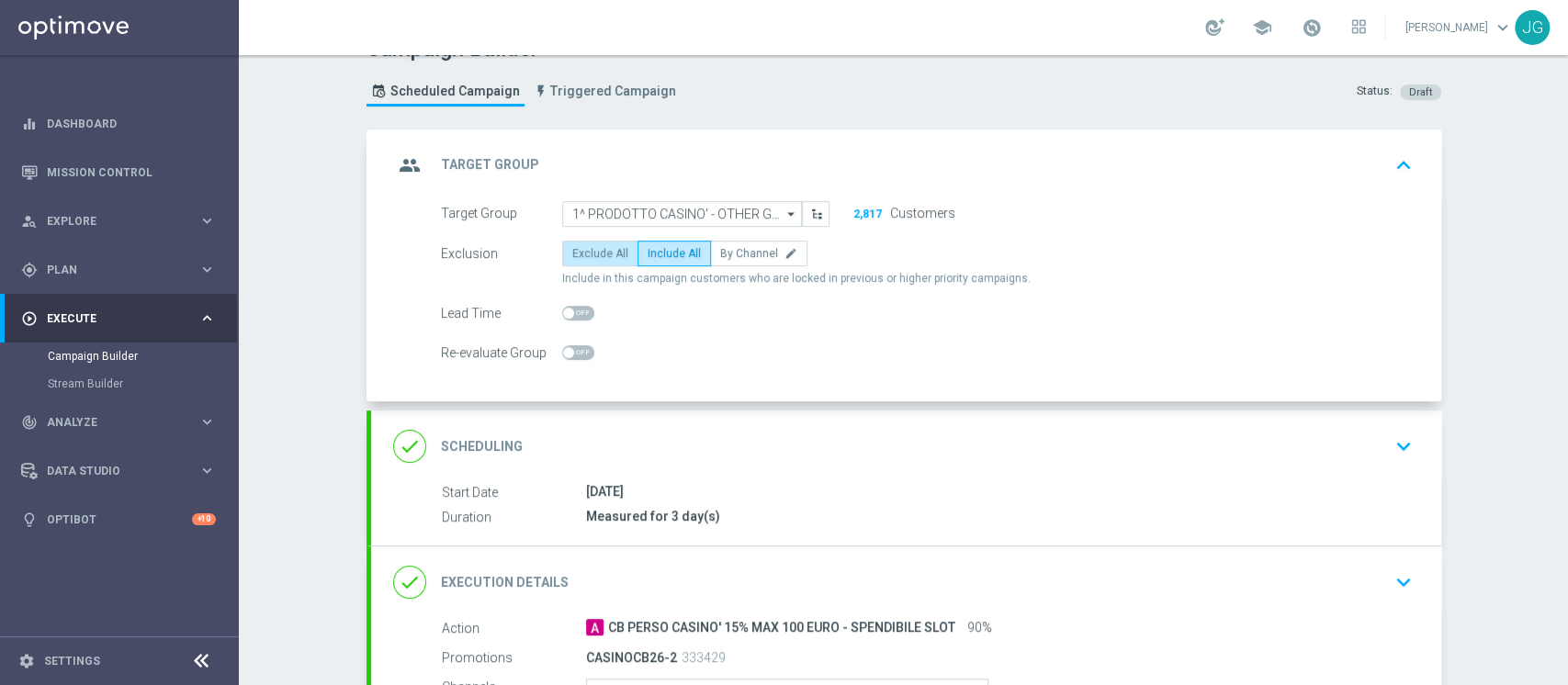
click at [574, 247] on span "Exclude All" at bounding box center [599, 253] width 56 height 13
click at [574, 251] on input "Exclude All" at bounding box center [578, 257] width 12 height 12
radio input "true"
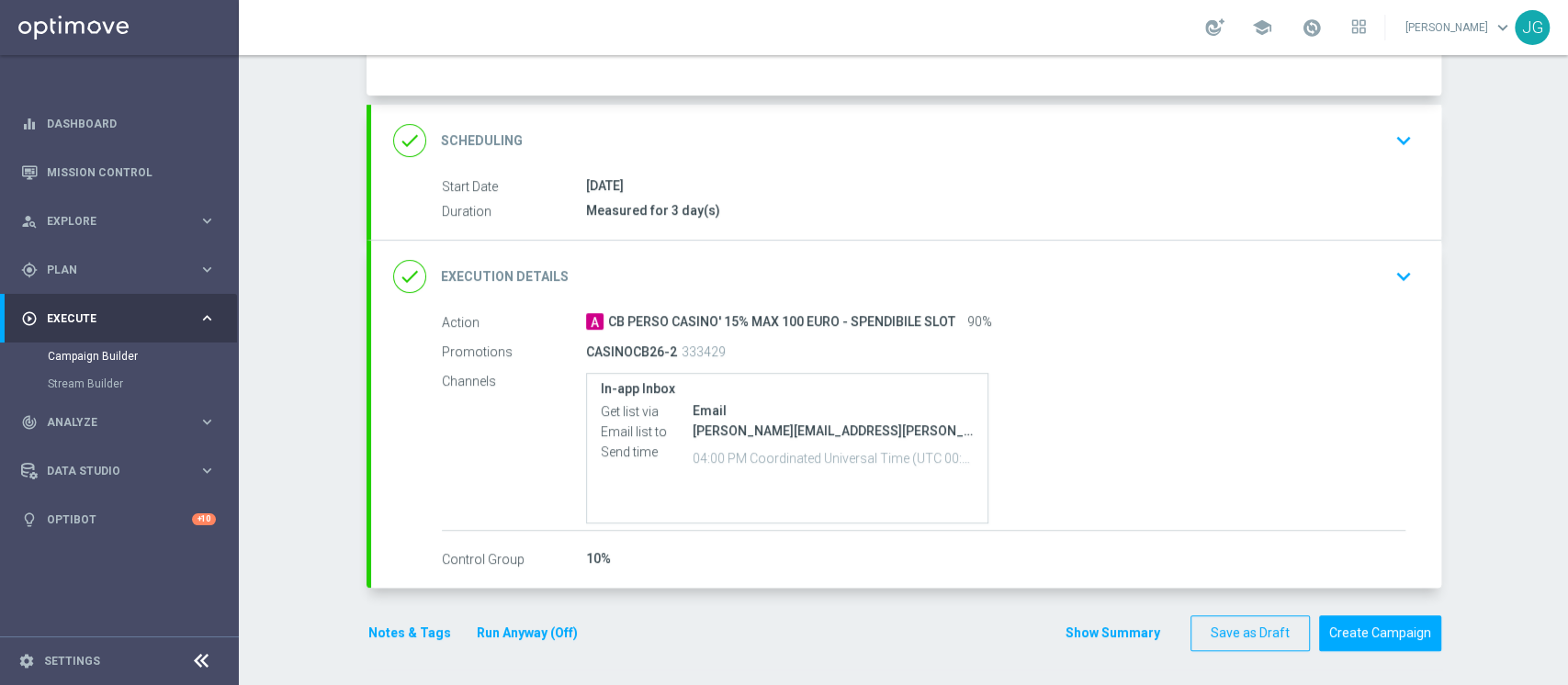
click at [780, 150] on div "done Scheduling keyboard_arrow_down" at bounding box center [906, 140] width 1026 height 35
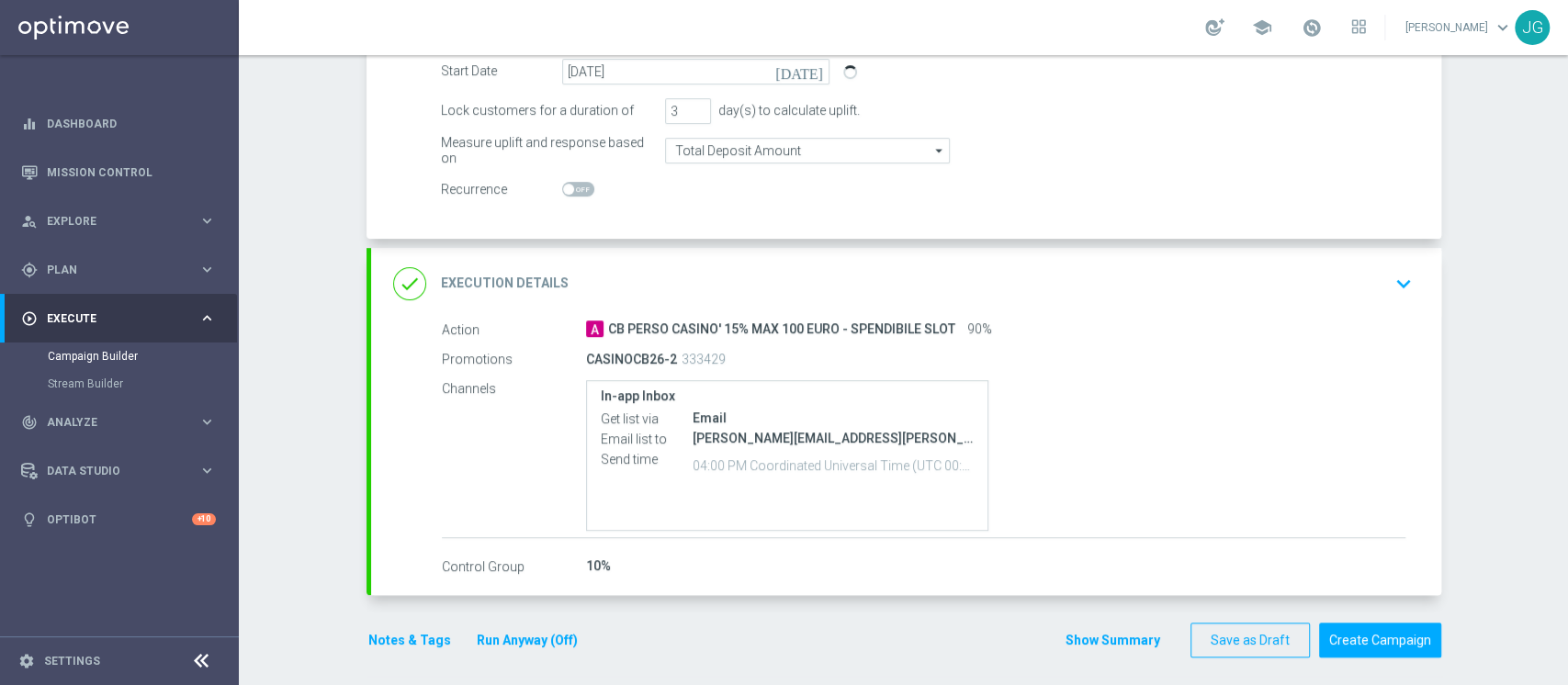
click at [723, 274] on div "done Execution Details keyboard_arrow_down" at bounding box center [906, 284] width 1026 height 35
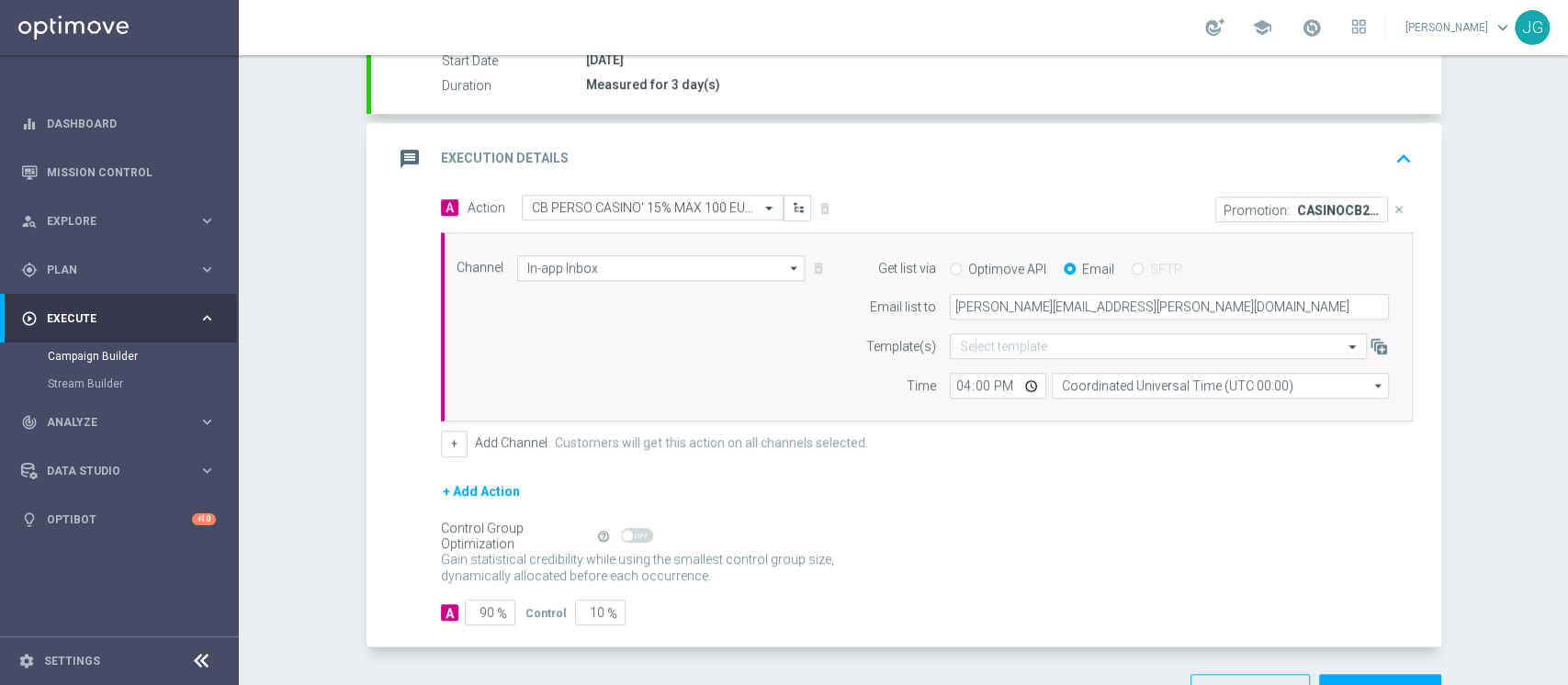
scroll to position [311, 0]
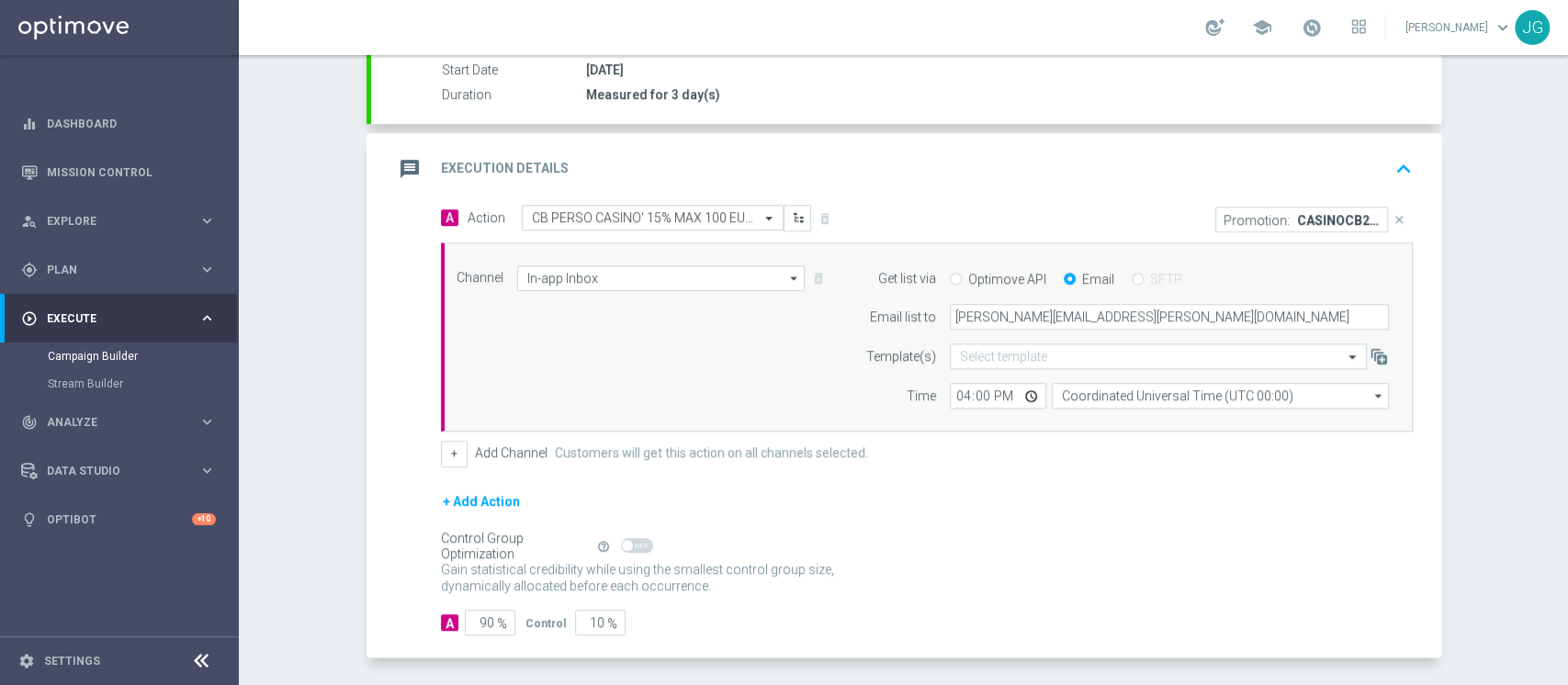
click at [1392, 221] on icon "close" at bounding box center [1398, 219] width 13 height 13
click at [730, 158] on div "message Execution Details keyboard_arrow_up" at bounding box center [906, 170] width 1026 height 35
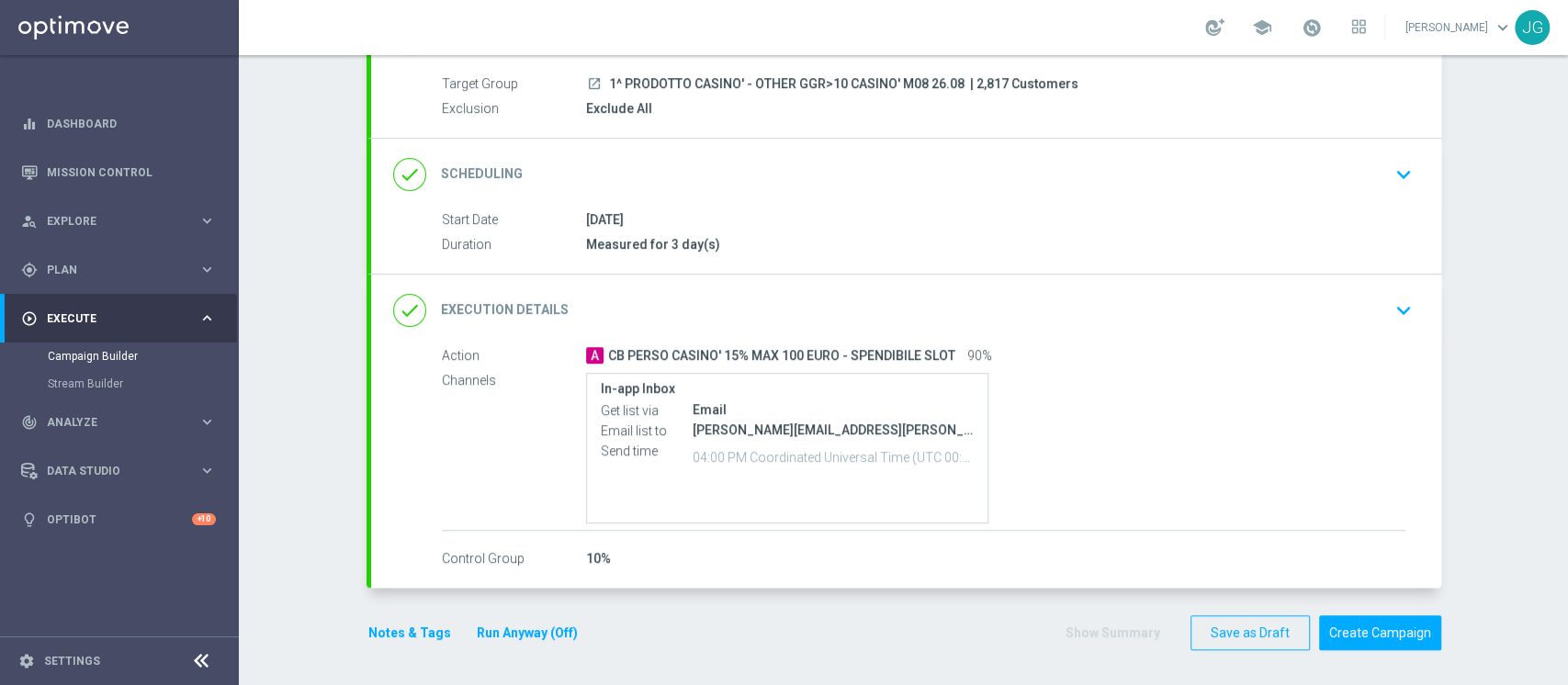
scroll to position [162, 0]
click at [586, 538] on div "Action A CB PERSO CASINO' 15% MAX 100 EURO - SPENDIBILE SLOT 90% Channels In-ap…" at bounding box center [905, 458] width 1070 height 223
click at [515, 622] on button "Run Anyway (Off)" at bounding box center [527, 632] width 105 height 23
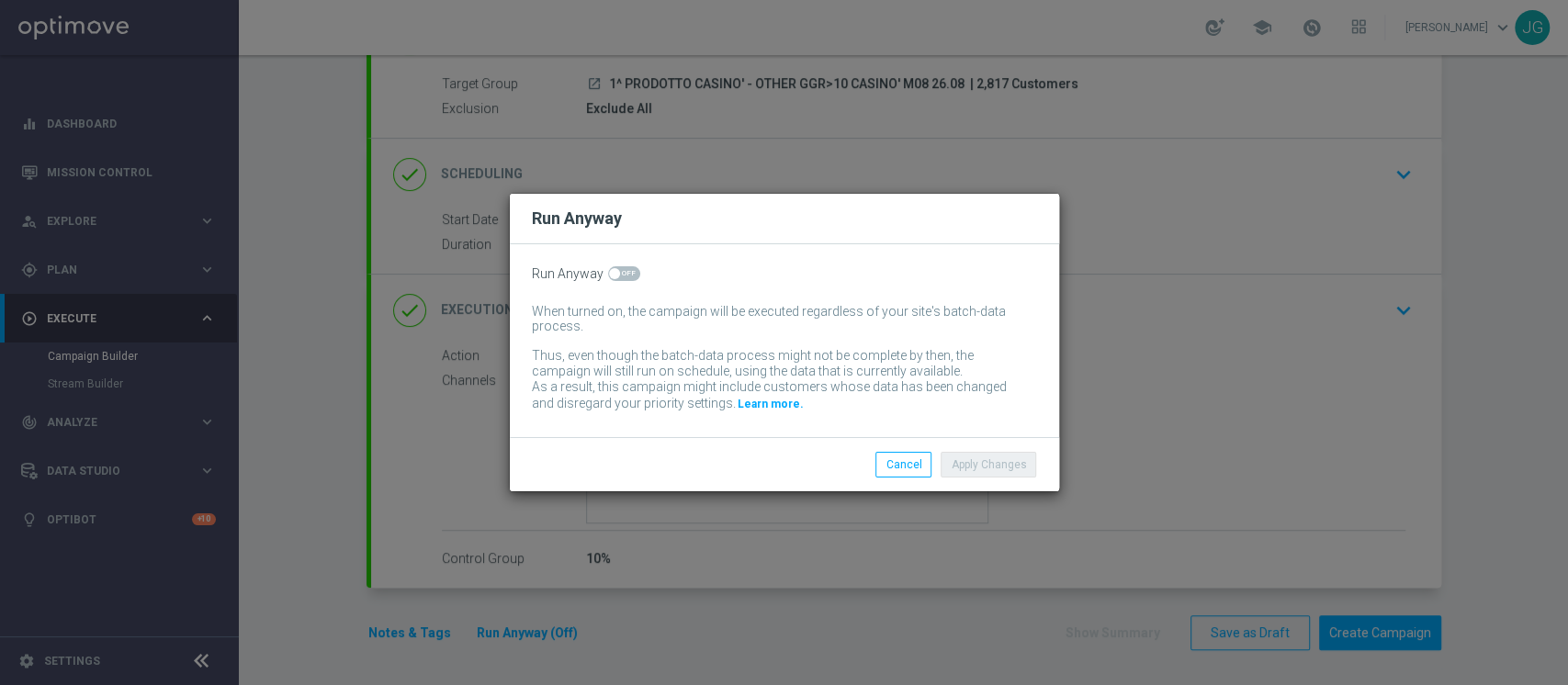
click at [619, 279] on span at bounding box center [624, 273] width 32 height 15
click at [619, 279] on input "checkbox" at bounding box center [624, 273] width 32 height 15
checkbox input "true"
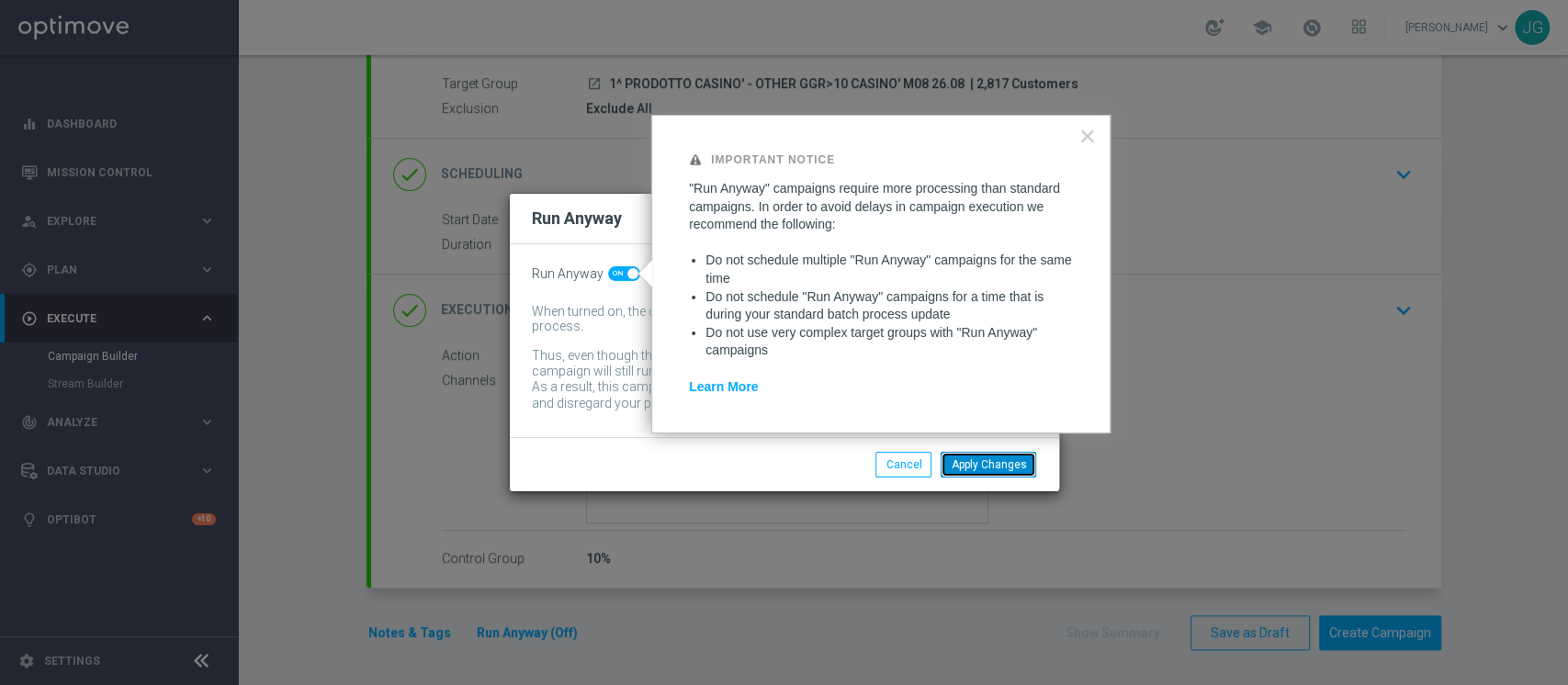
click at [970, 459] on button "Apply Changes" at bounding box center [987, 465] width 95 height 25
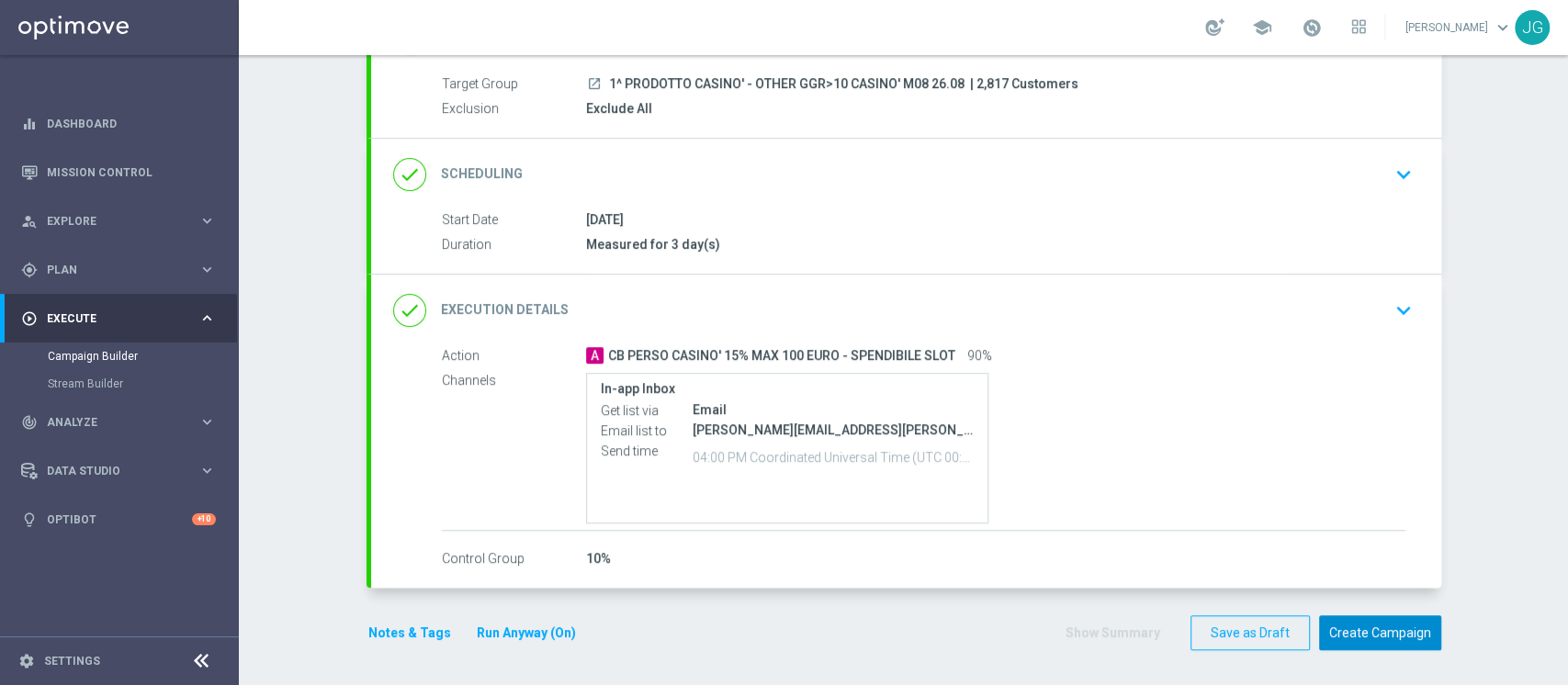
click at [1366, 635] on button "Create Campaign" at bounding box center [1380, 632] width 123 height 36
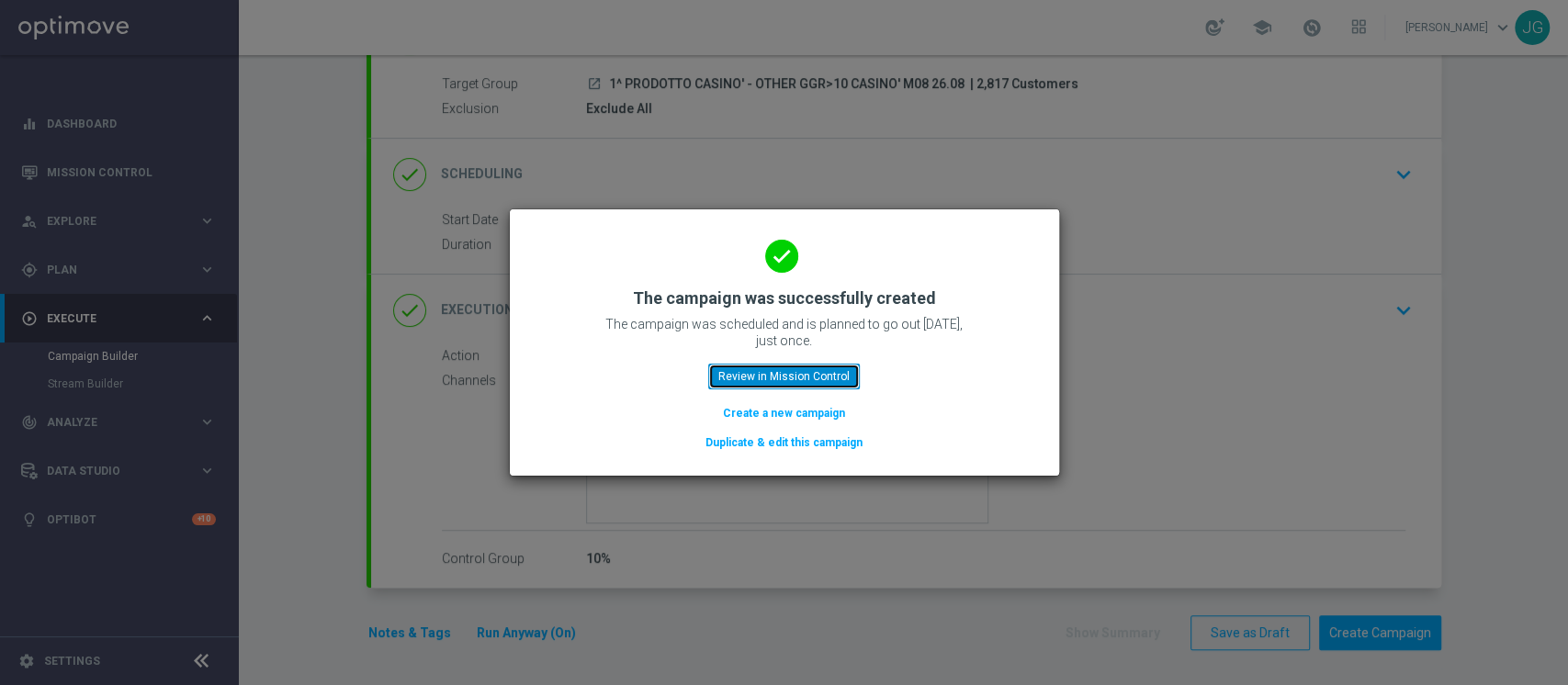
click at [823, 372] on button "Review in Mission Control" at bounding box center [784, 376] width 152 height 25
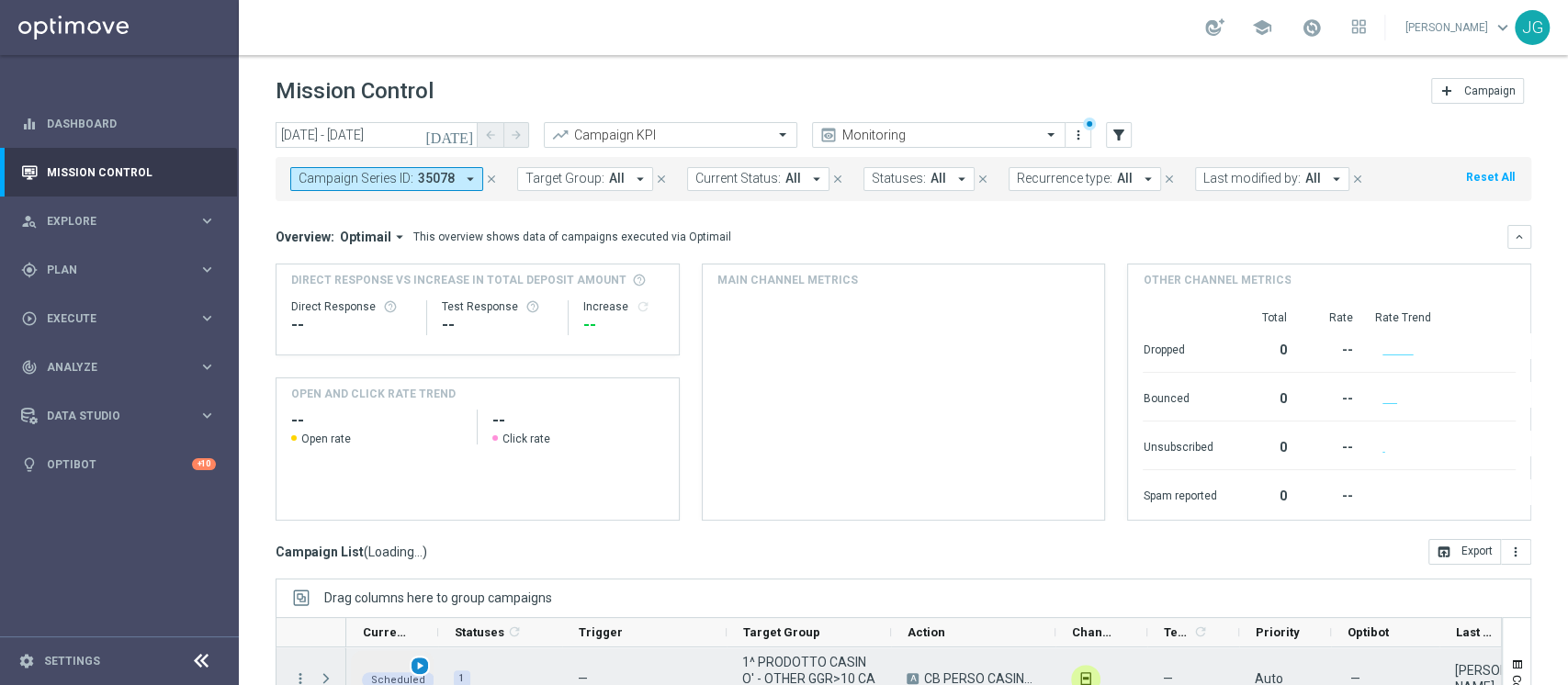
scroll to position [232, 0]
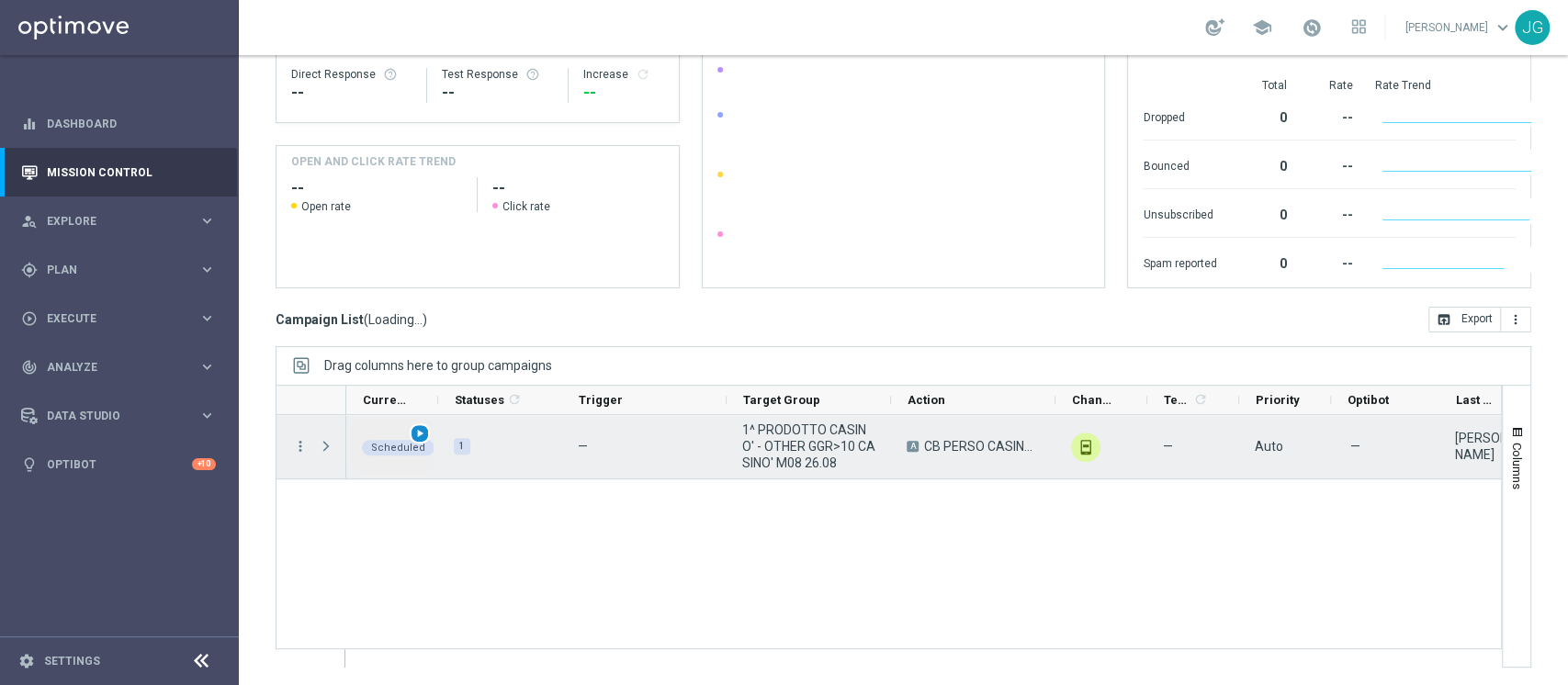
click at [415, 438] on span "play_arrow" at bounding box center [419, 432] width 13 height 13
click at [972, 415] on div "A CB PERSO CASINO' 15% MAX 100 EURO - SPENDIBILE SLOT" at bounding box center [973, 446] width 165 height 64
click at [326, 446] on span "Press SPACE to select this row." at bounding box center [326, 446] width 17 height 15
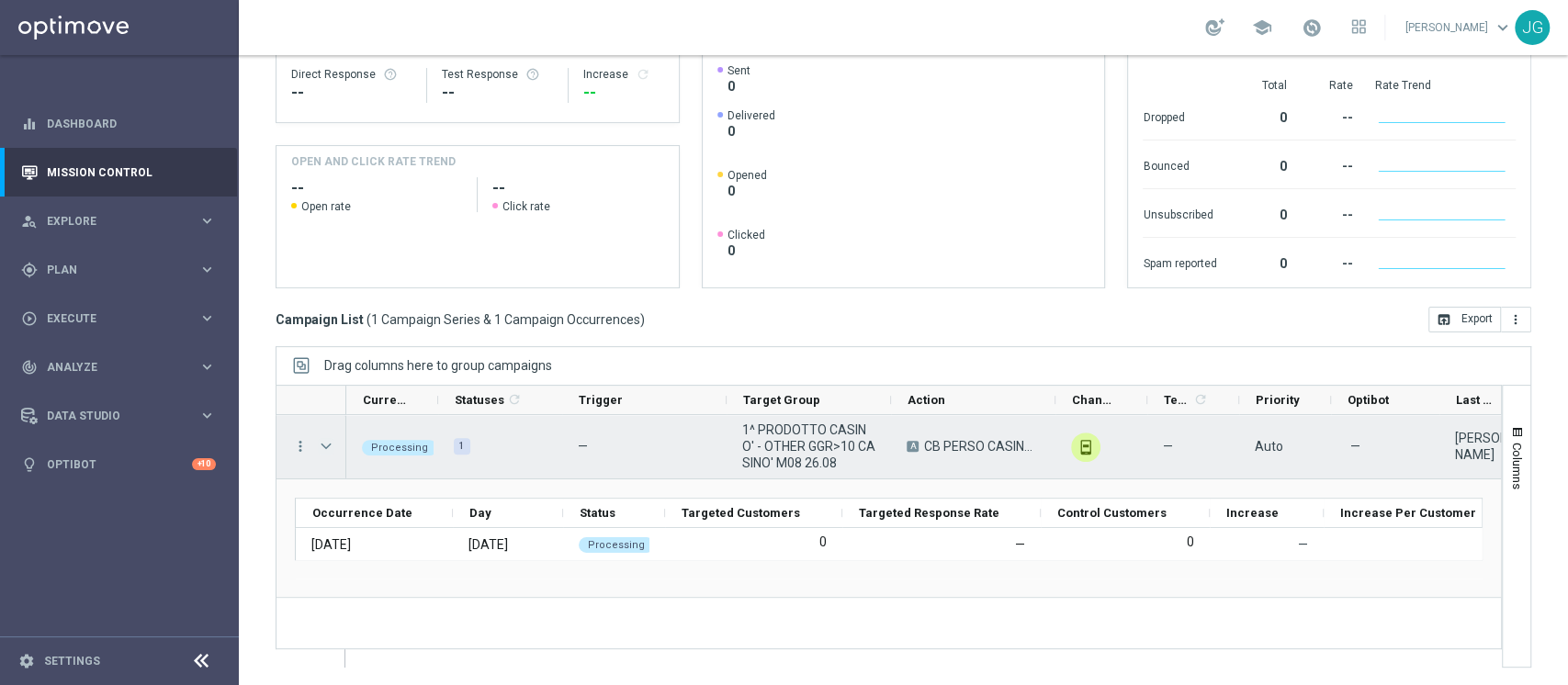
click at [330, 452] on span "Press SPACE to select this row." at bounding box center [326, 446] width 17 height 15
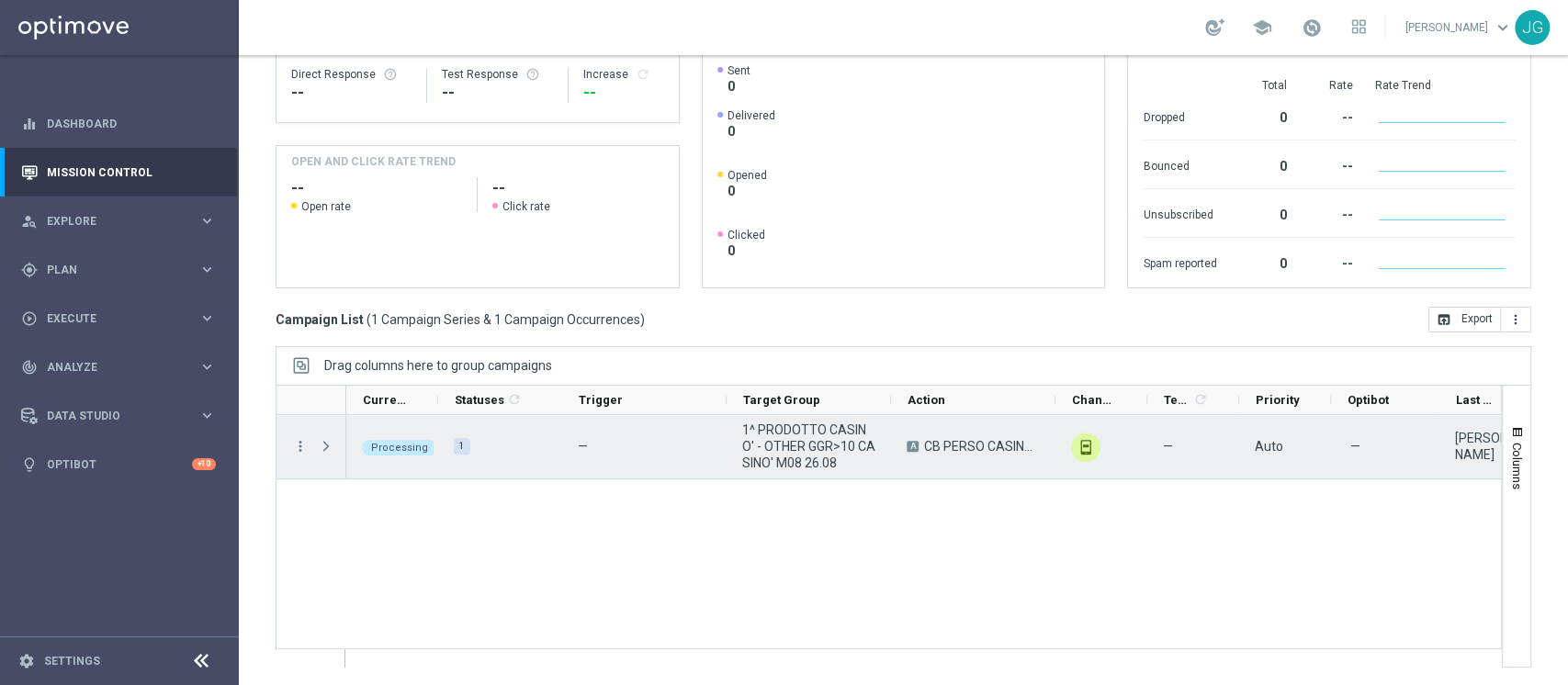
click at [330, 452] on span "Press SPACE to select this row." at bounding box center [326, 446] width 17 height 15
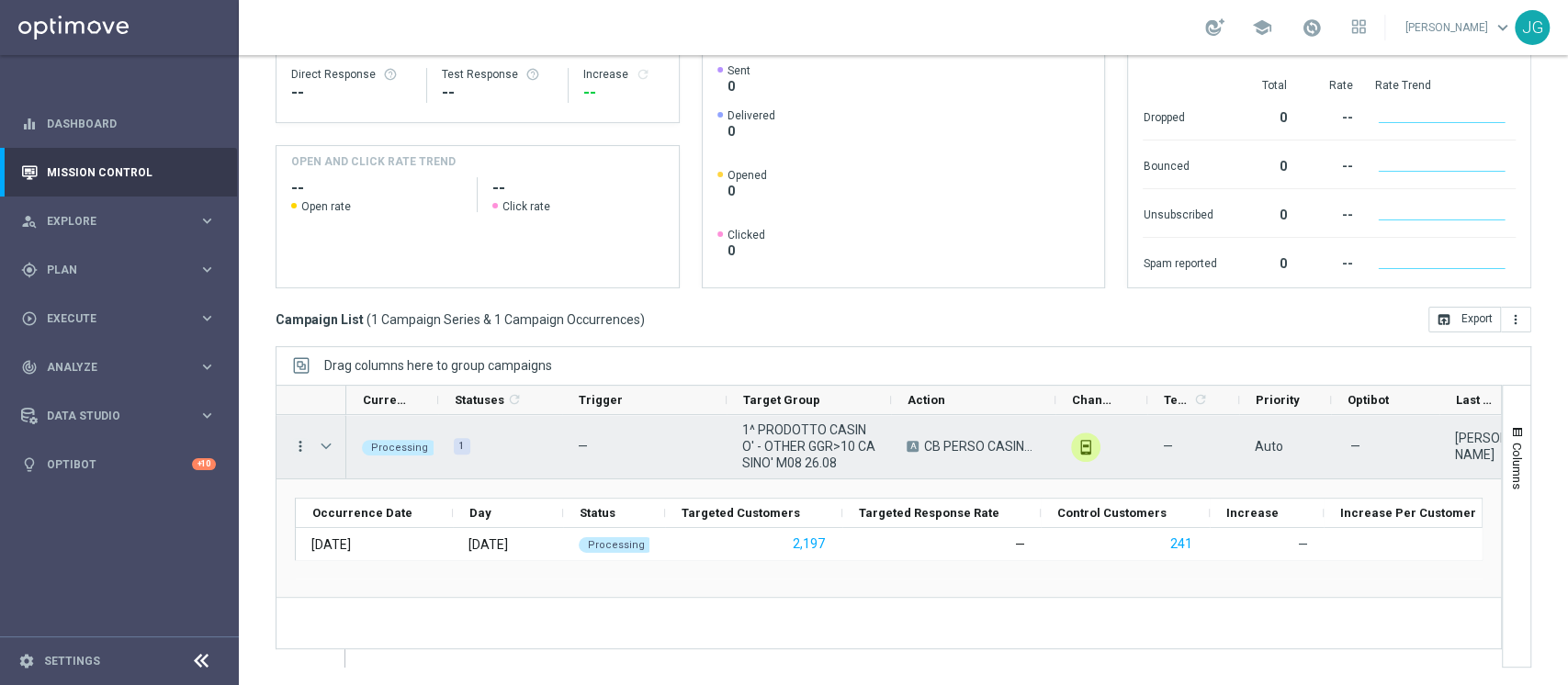
click at [299, 444] on icon "more_vert" at bounding box center [300, 446] width 17 height 17
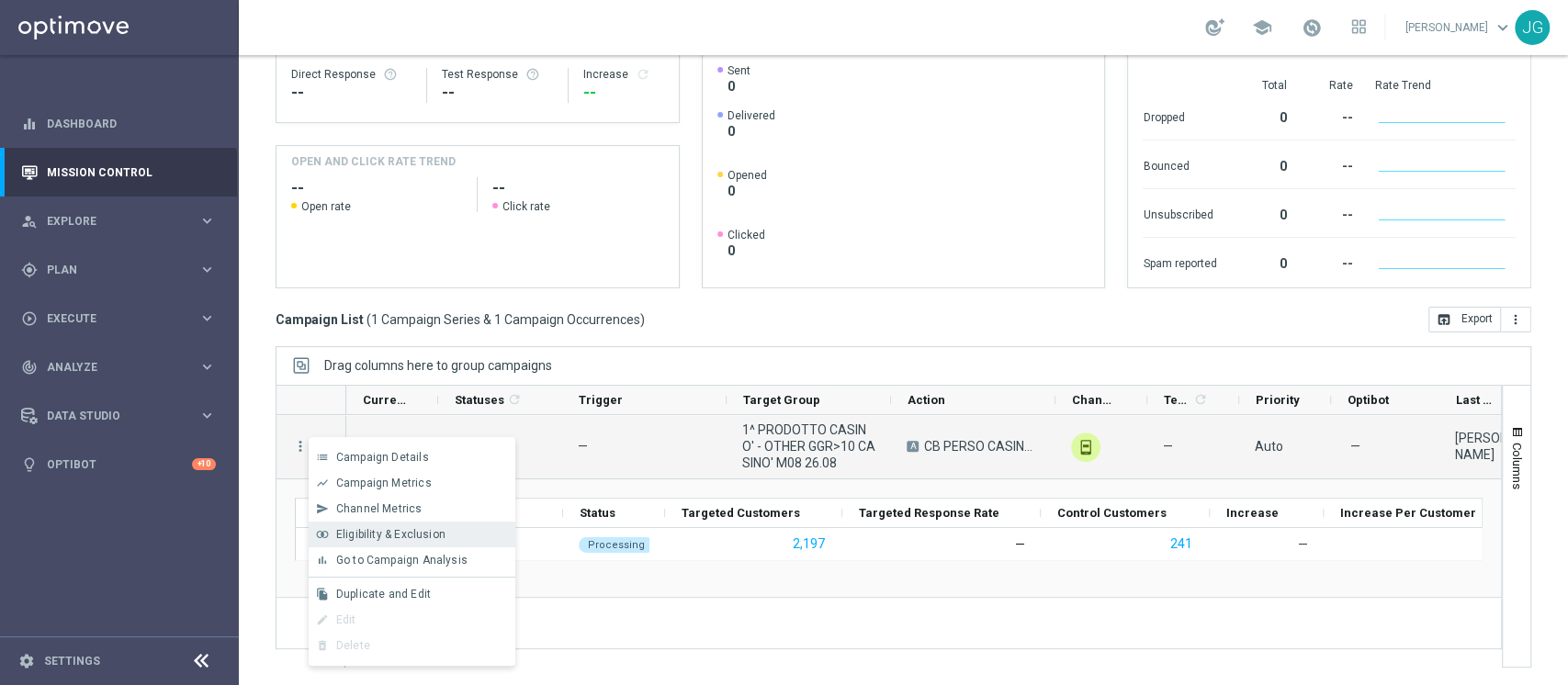
click at [375, 530] on span "Eligibility & Exclusion" at bounding box center [390, 533] width 109 height 13
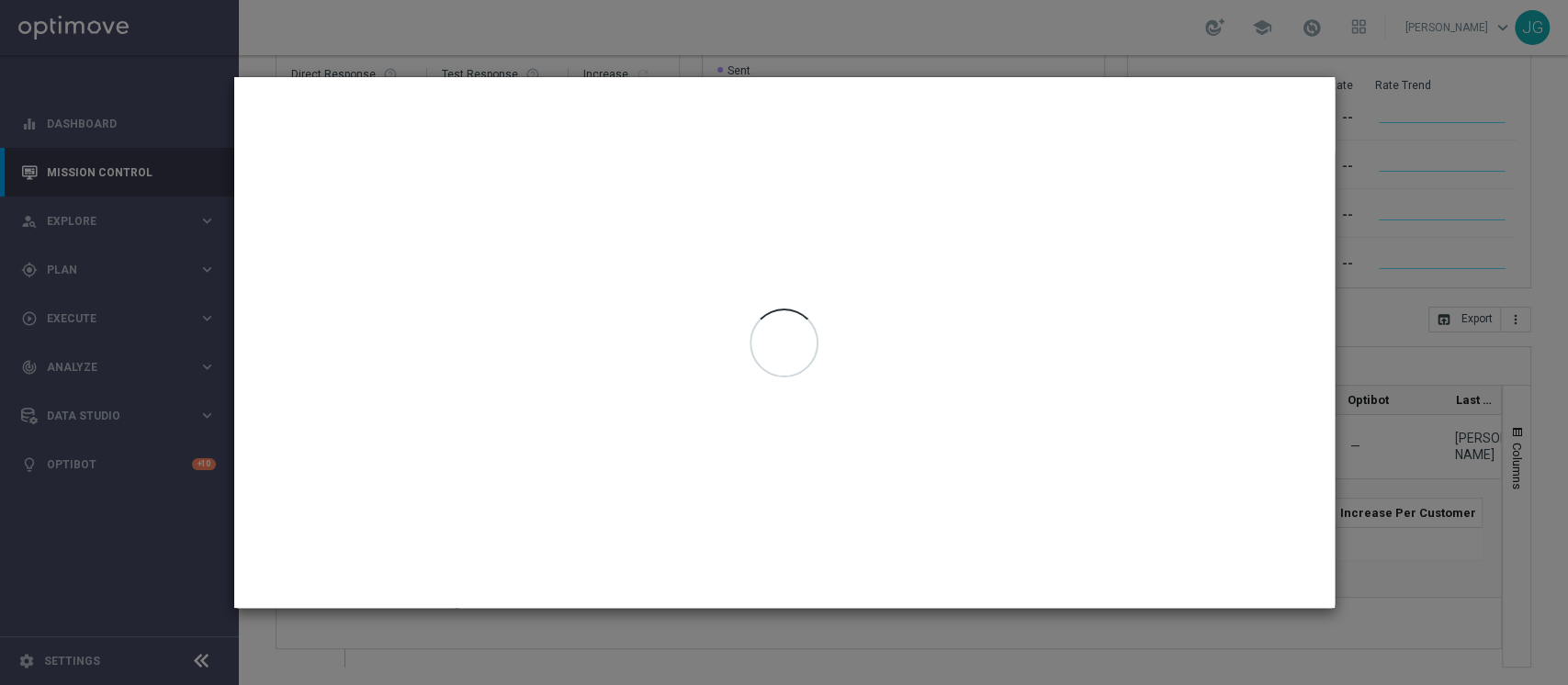
type input "[DATE] - [DATE]"
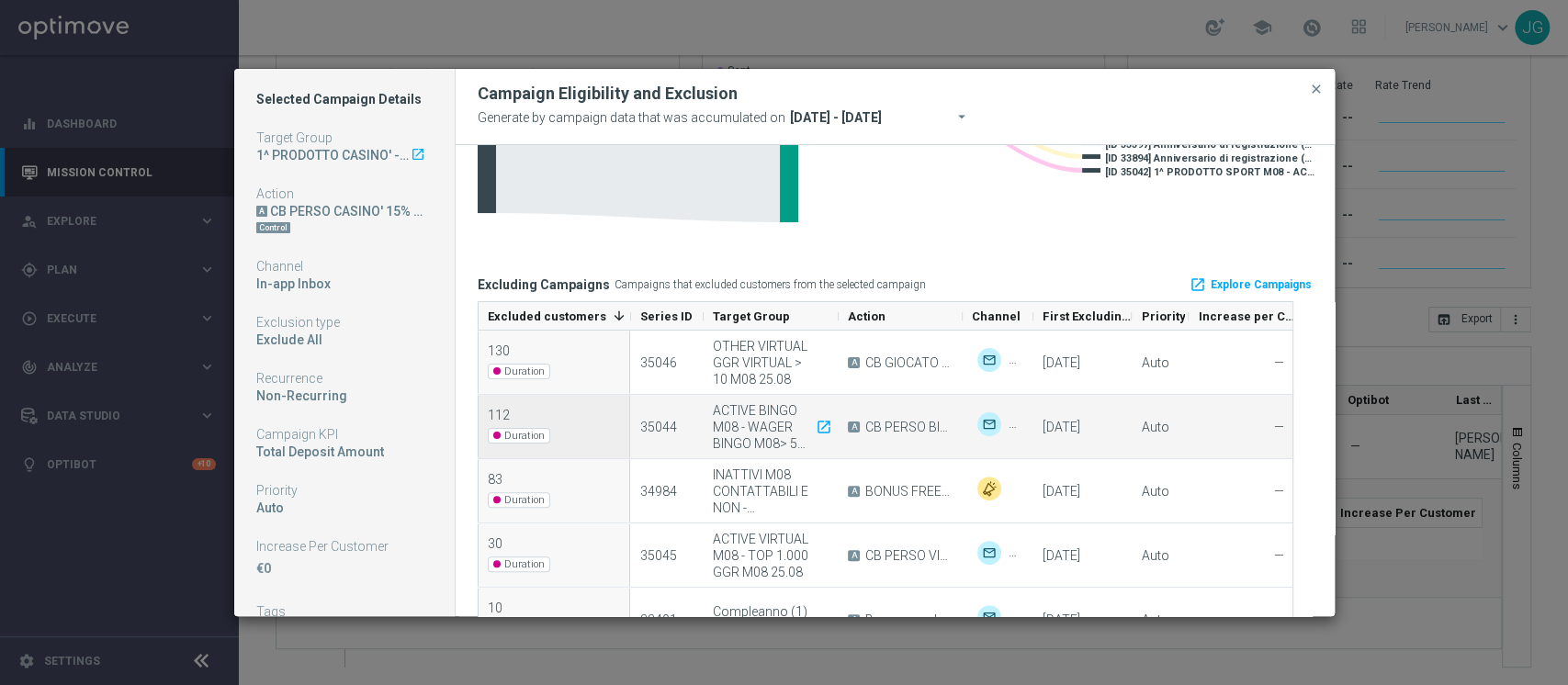
scroll to position [256, 0]
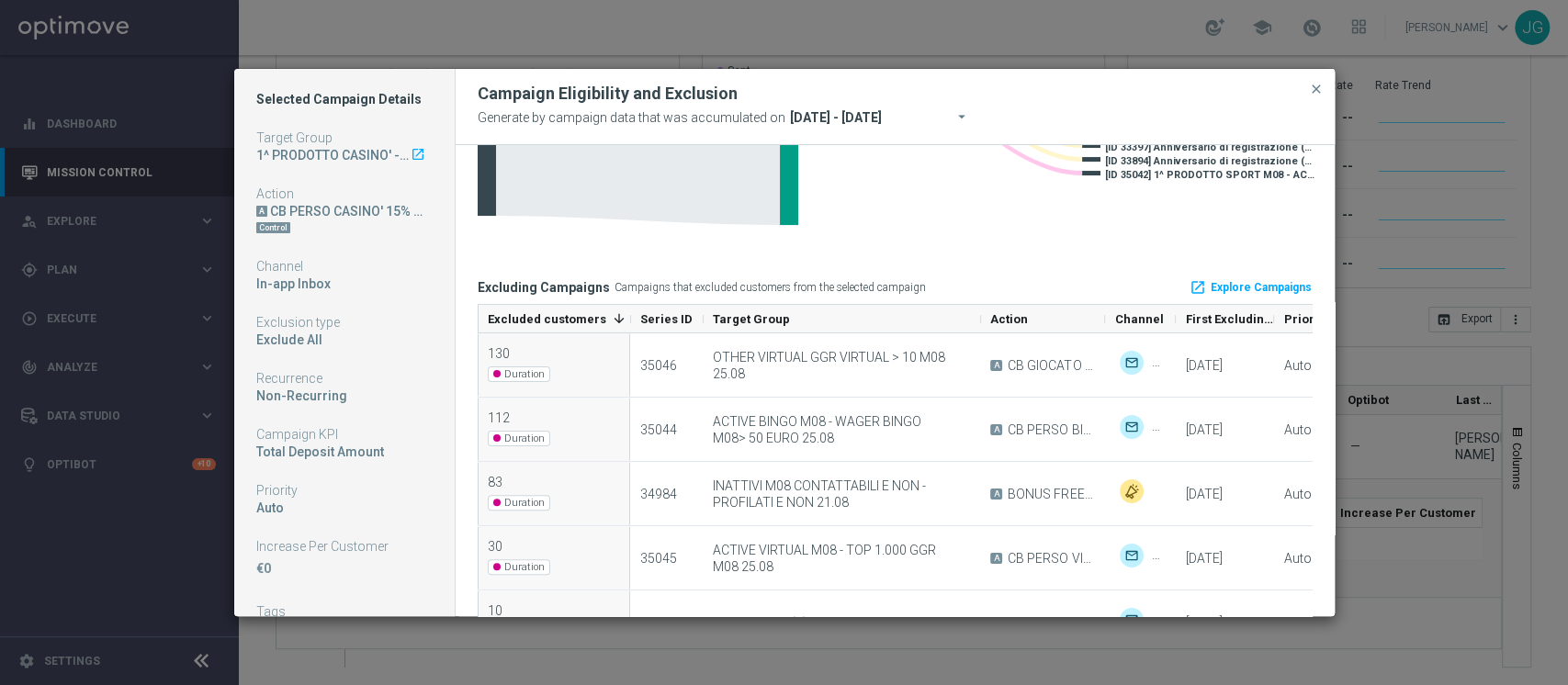
drag, startPoint x: 836, startPoint y: 316, endPoint x: 979, endPoint y: 328, distance: 143.5
click at [979, 328] on div at bounding box center [980, 318] width 7 height 27
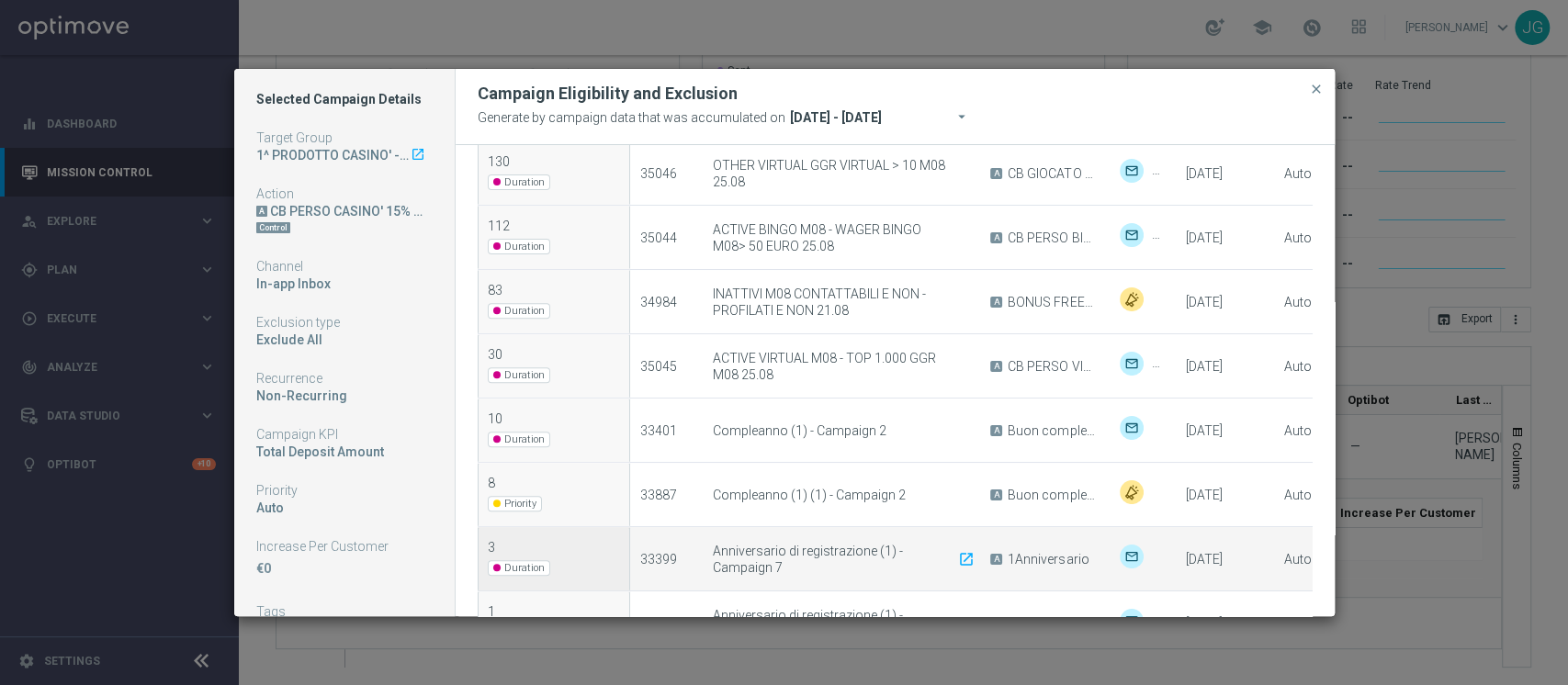
scroll to position [657, 0]
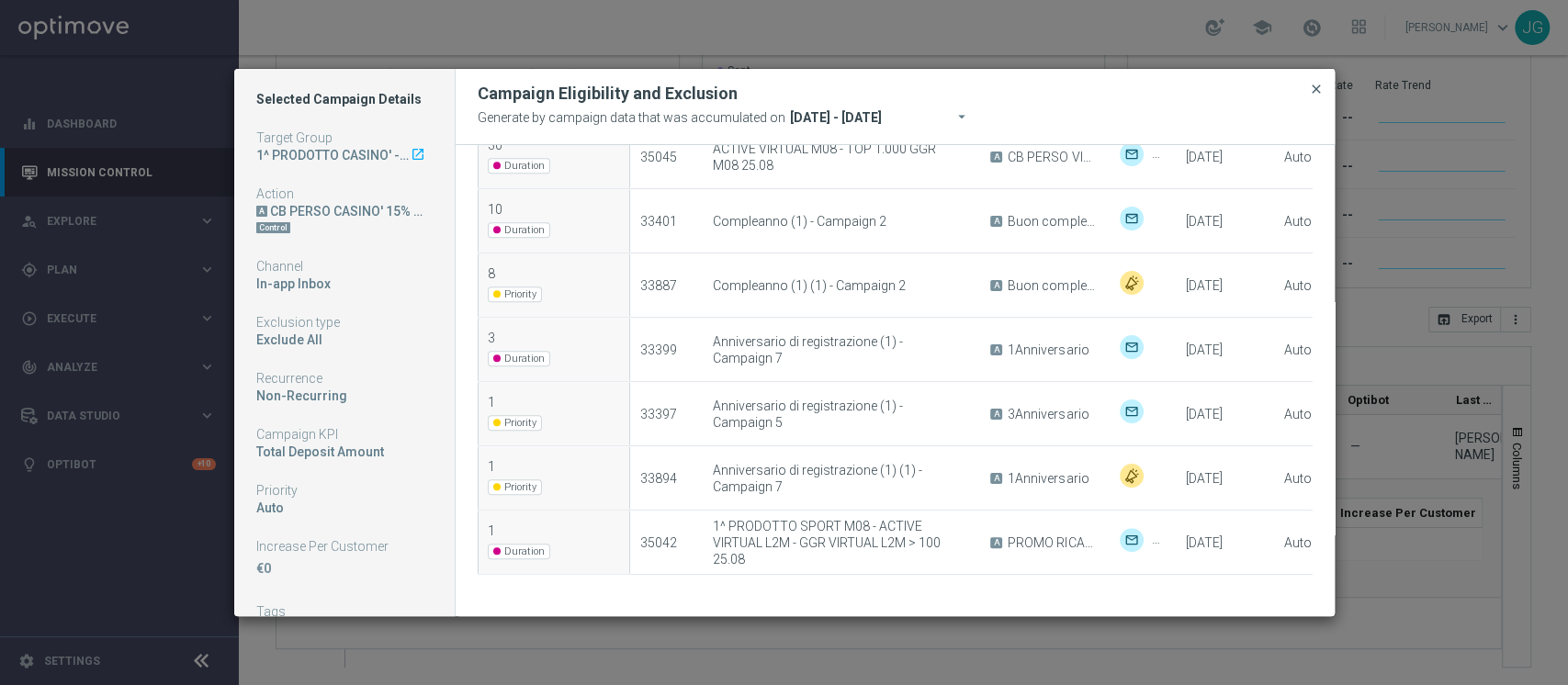
click at [1313, 85] on span "close" at bounding box center [1315, 88] width 15 height 15
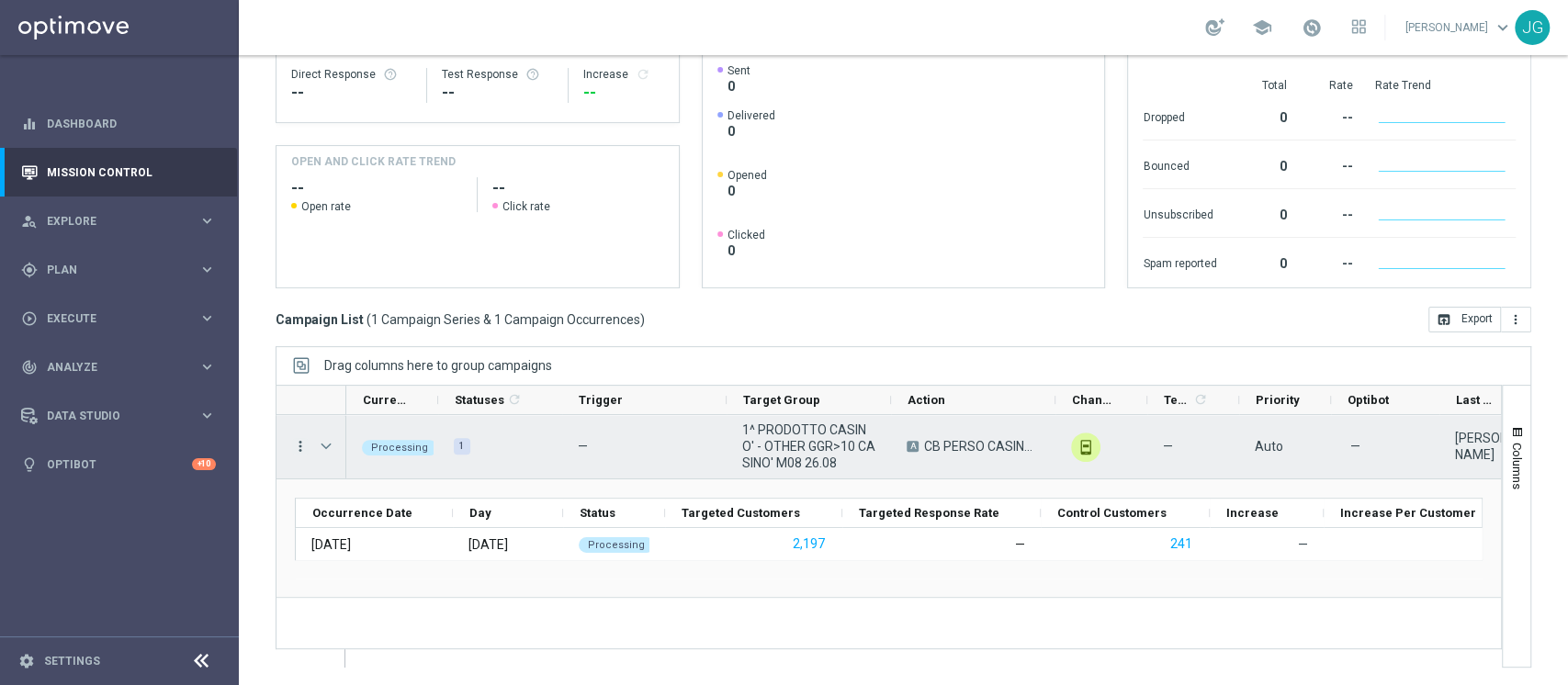
click at [301, 442] on icon "more_vert" at bounding box center [300, 446] width 17 height 17
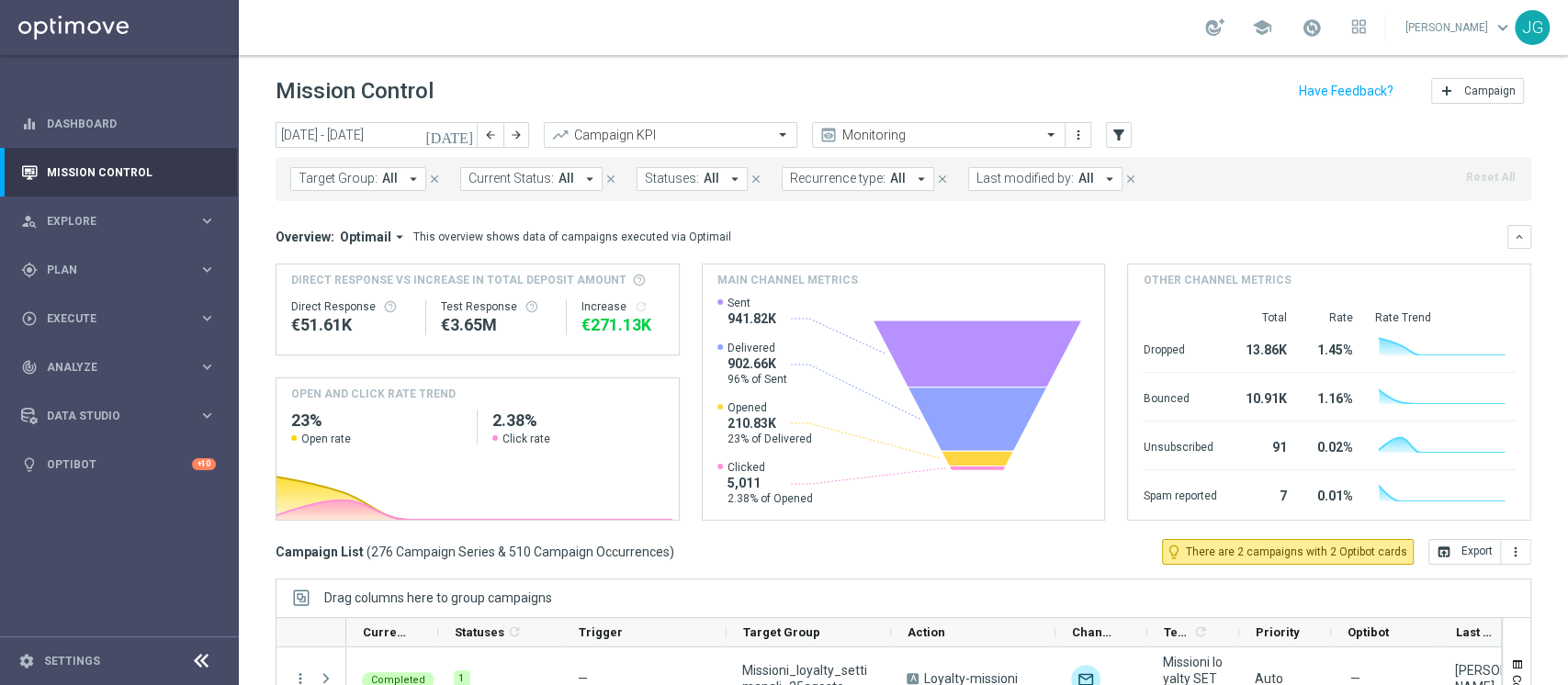
click at [463, 137] on icon "[DATE]" at bounding box center [450, 134] width 50 height 17
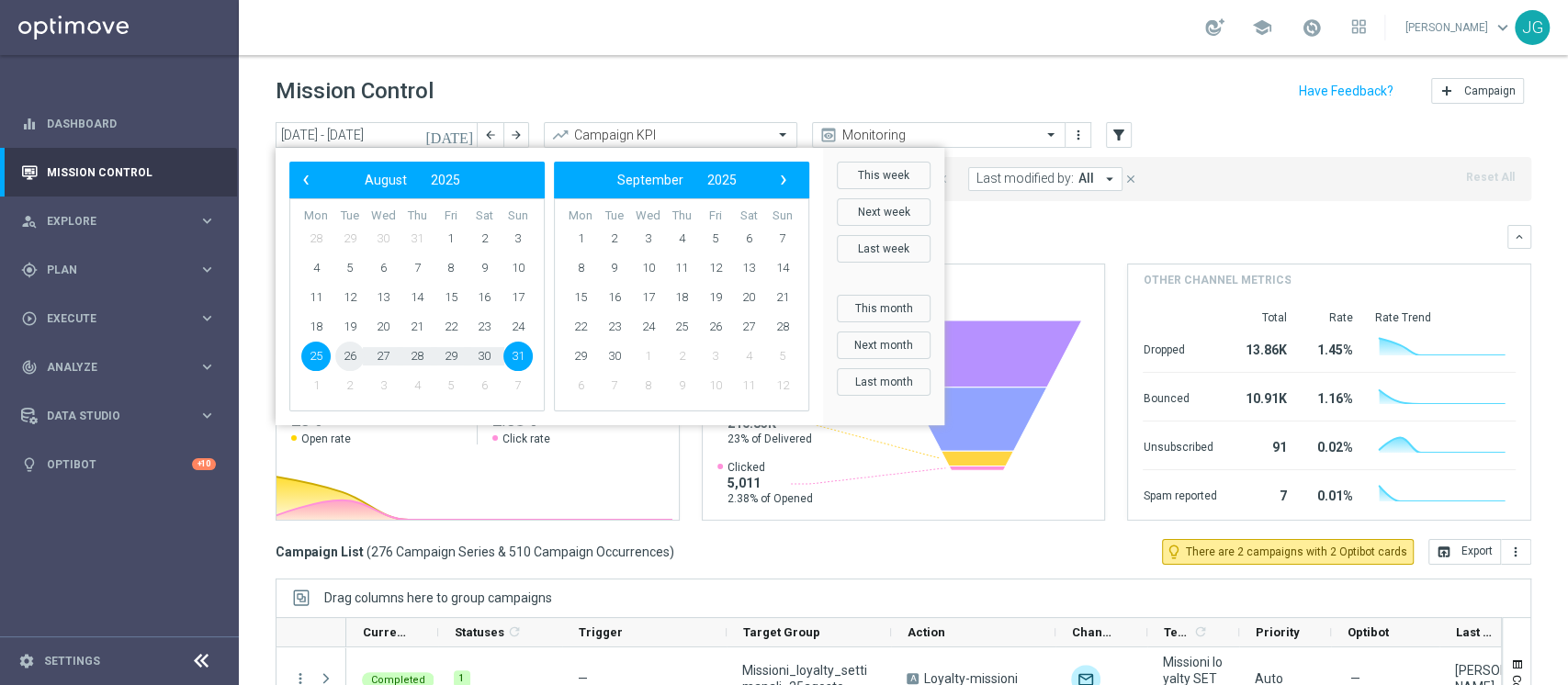
click at [353, 354] on span "26" at bounding box center [350, 356] width 29 height 29
type input "[DATE] - [DATE]"
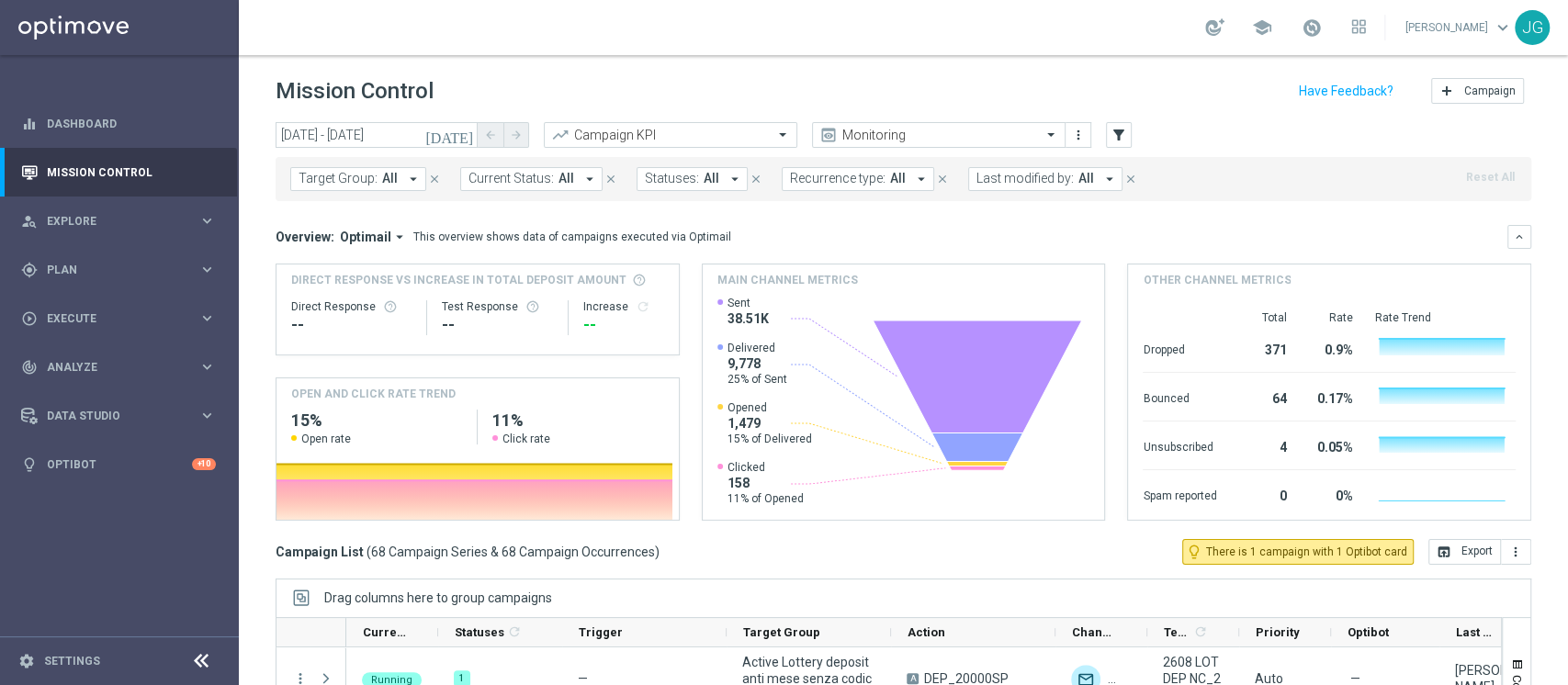
click at [1044, 168] on button "Last modified by: All arrow_drop_down" at bounding box center [1044, 178] width 154 height 24
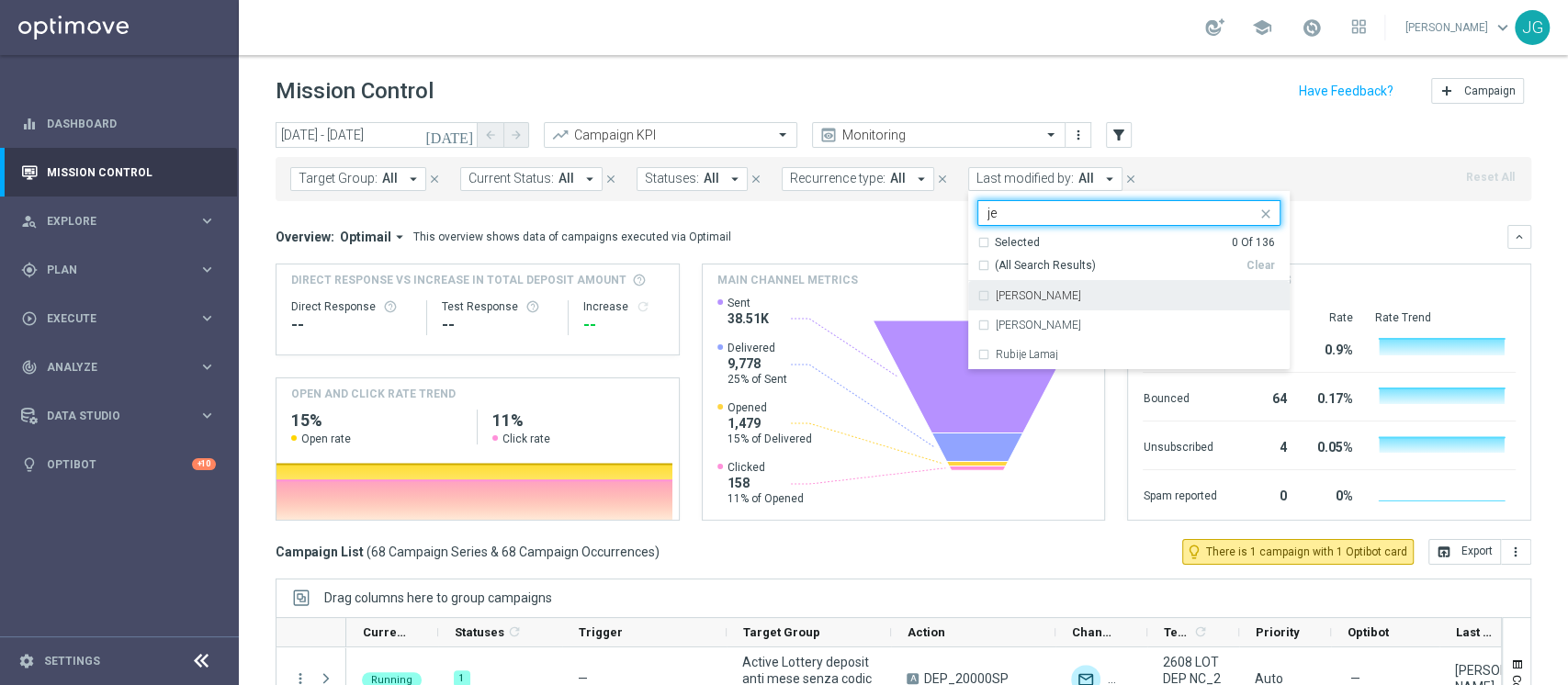
click at [989, 302] on div "[PERSON_NAME]" at bounding box center [1128, 296] width 303 height 29
type input "je"
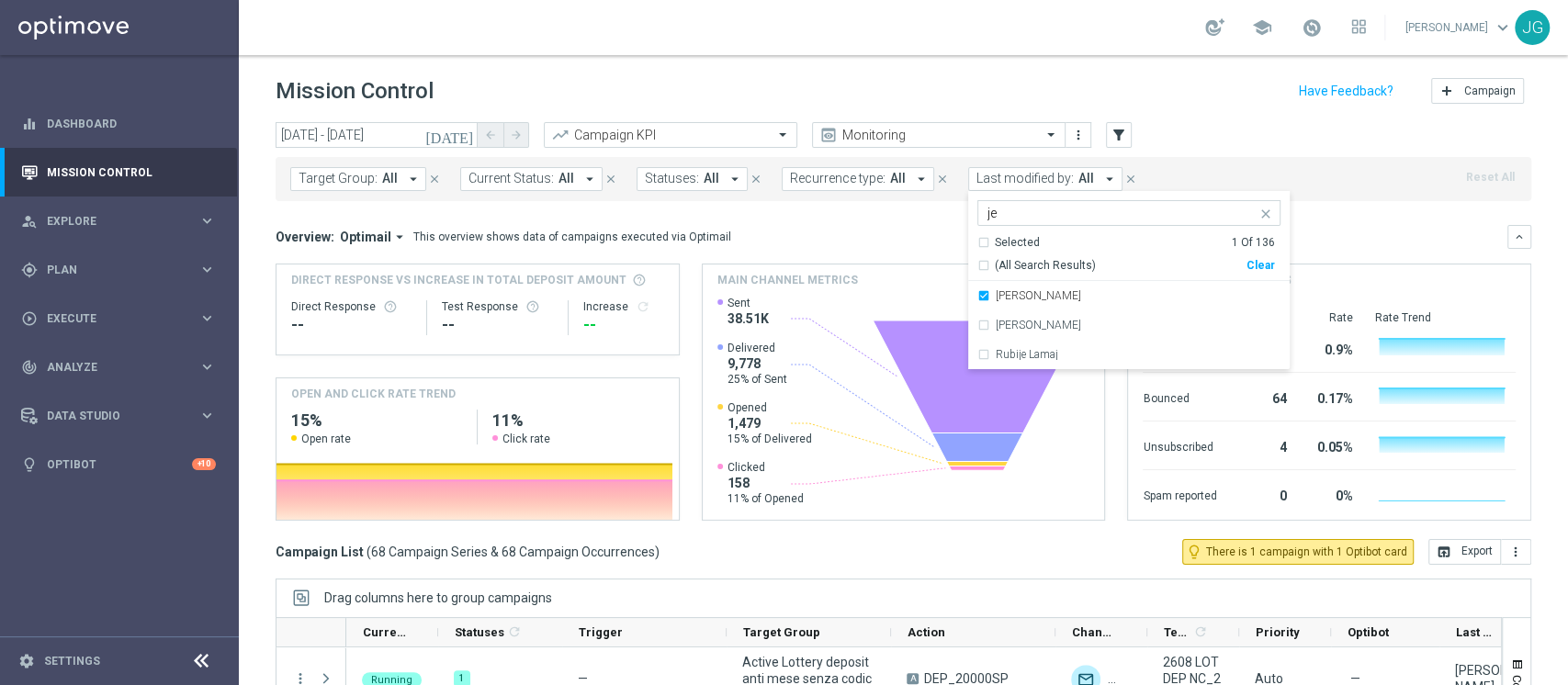
click at [683, 335] on div "Direct Response VS Increase In Total Deposit Amount Direct Response -- Test Res…" at bounding box center [903, 392] width 1255 height 257
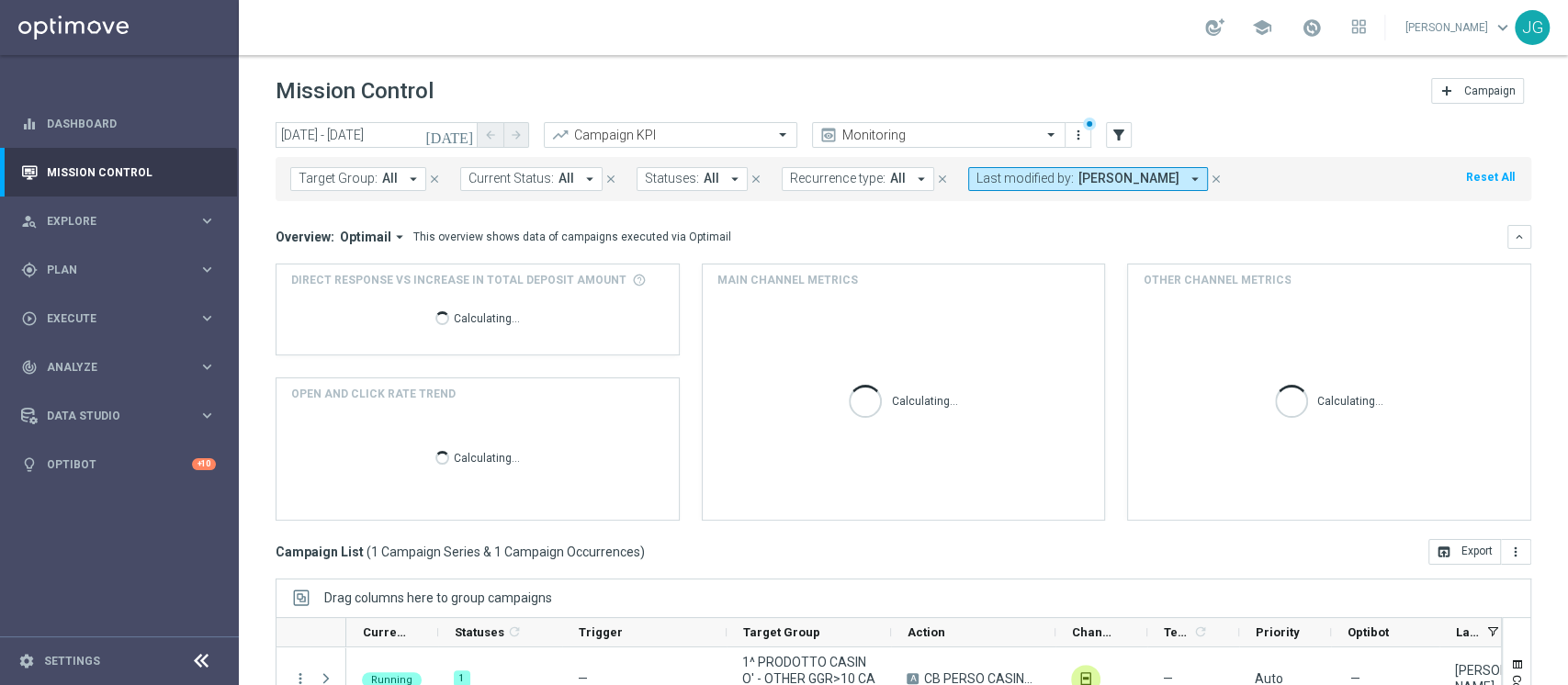
scroll to position [232, 0]
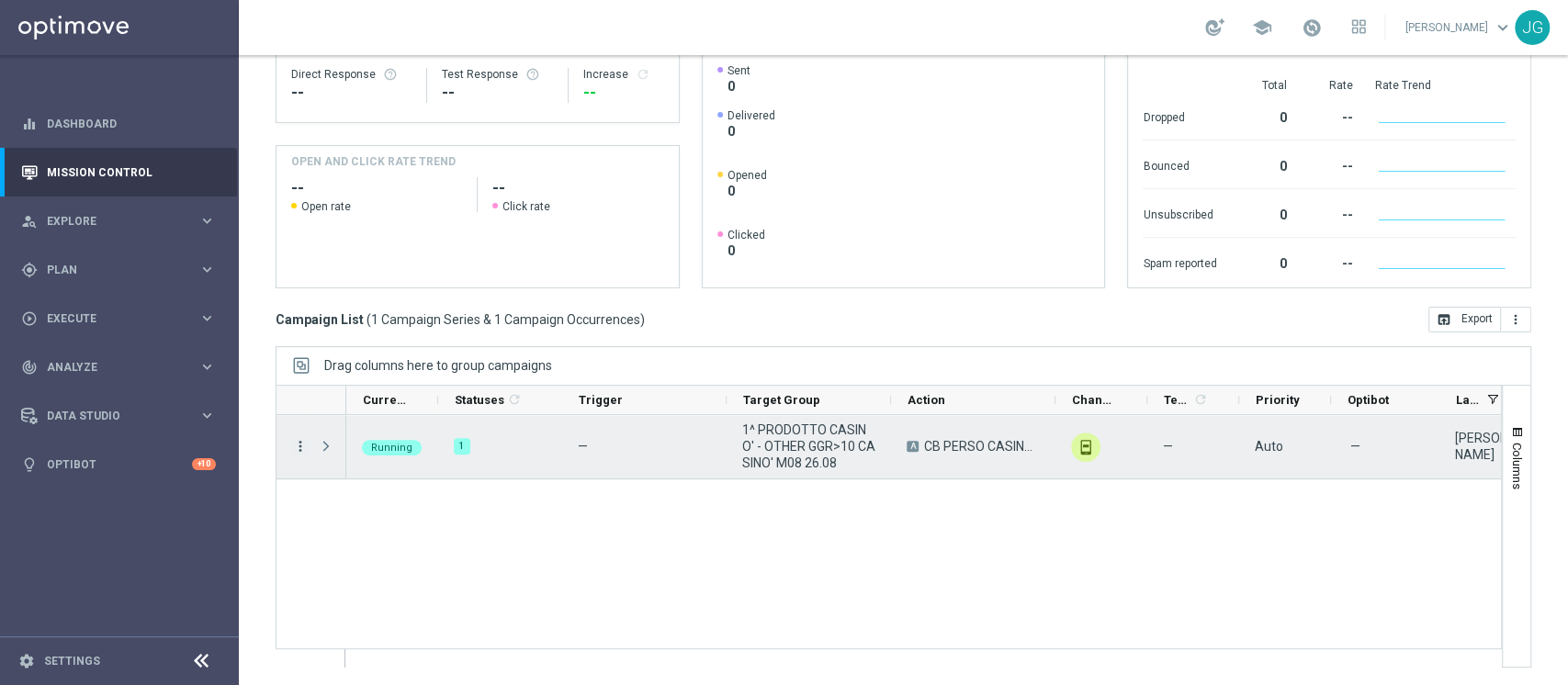
click at [303, 450] on icon "more_vert" at bounding box center [300, 446] width 17 height 17
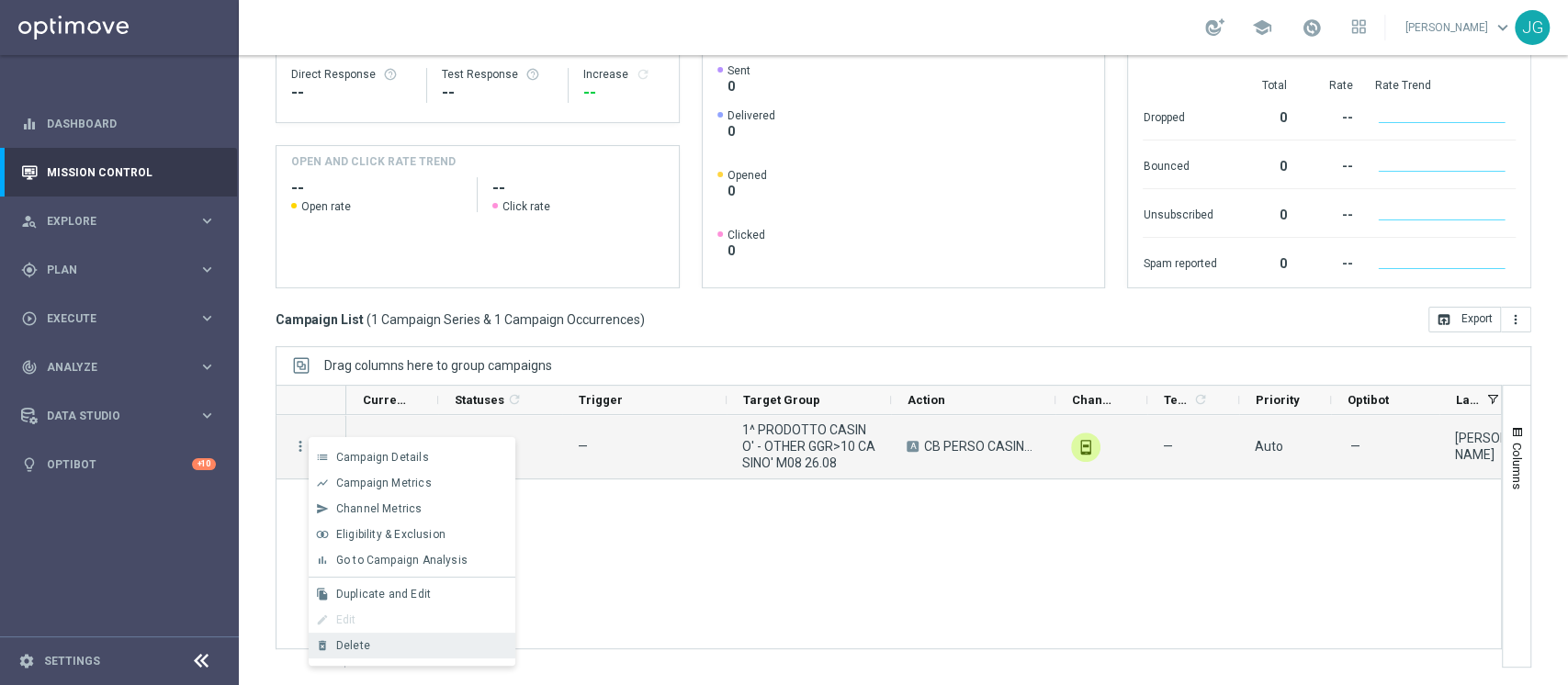
click at [370, 637] on div "delete_forever Delete" at bounding box center [412, 645] width 207 height 25
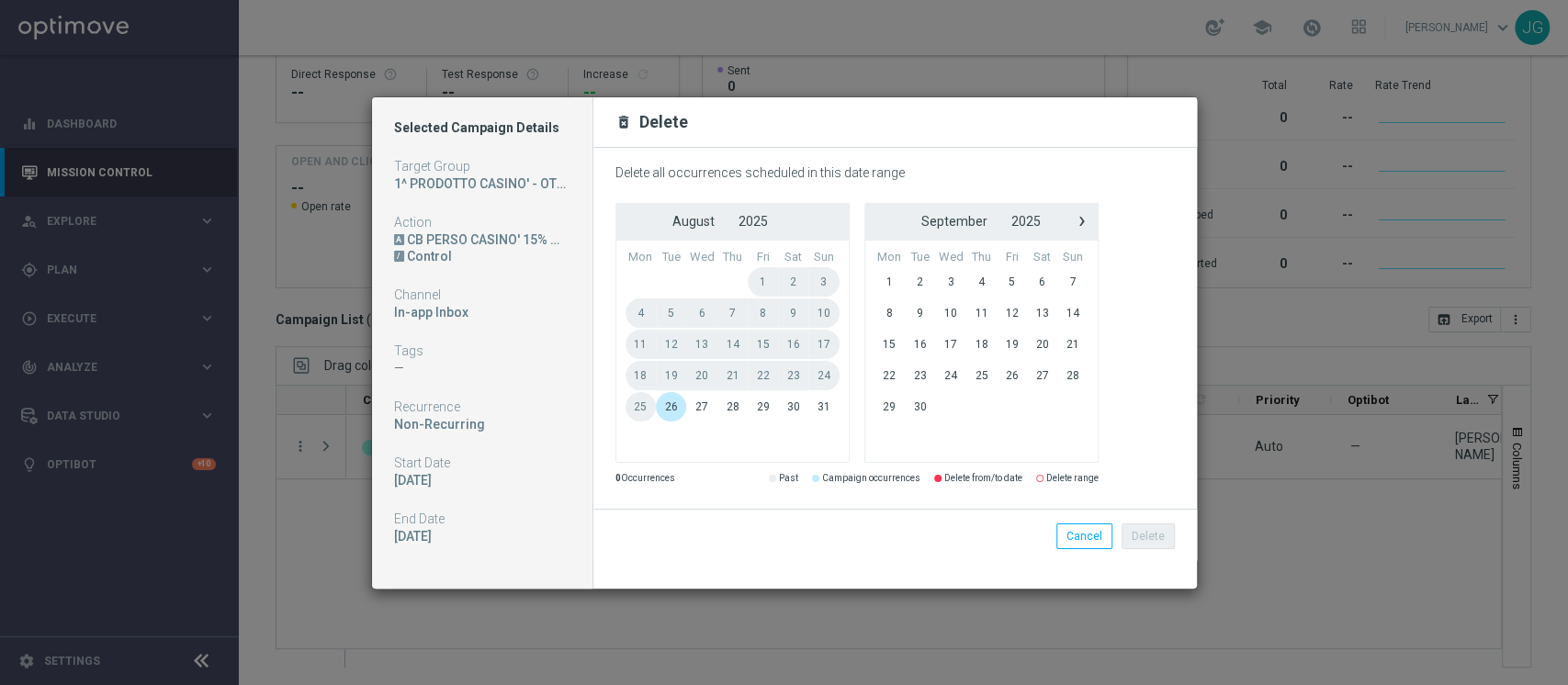
click at [672, 412] on span "26" at bounding box center [671, 407] width 30 height 29
click at [742, 400] on span "28" at bounding box center [732, 407] width 30 height 29
click at [1148, 535] on button "Delete" at bounding box center [1147, 536] width 53 height 25
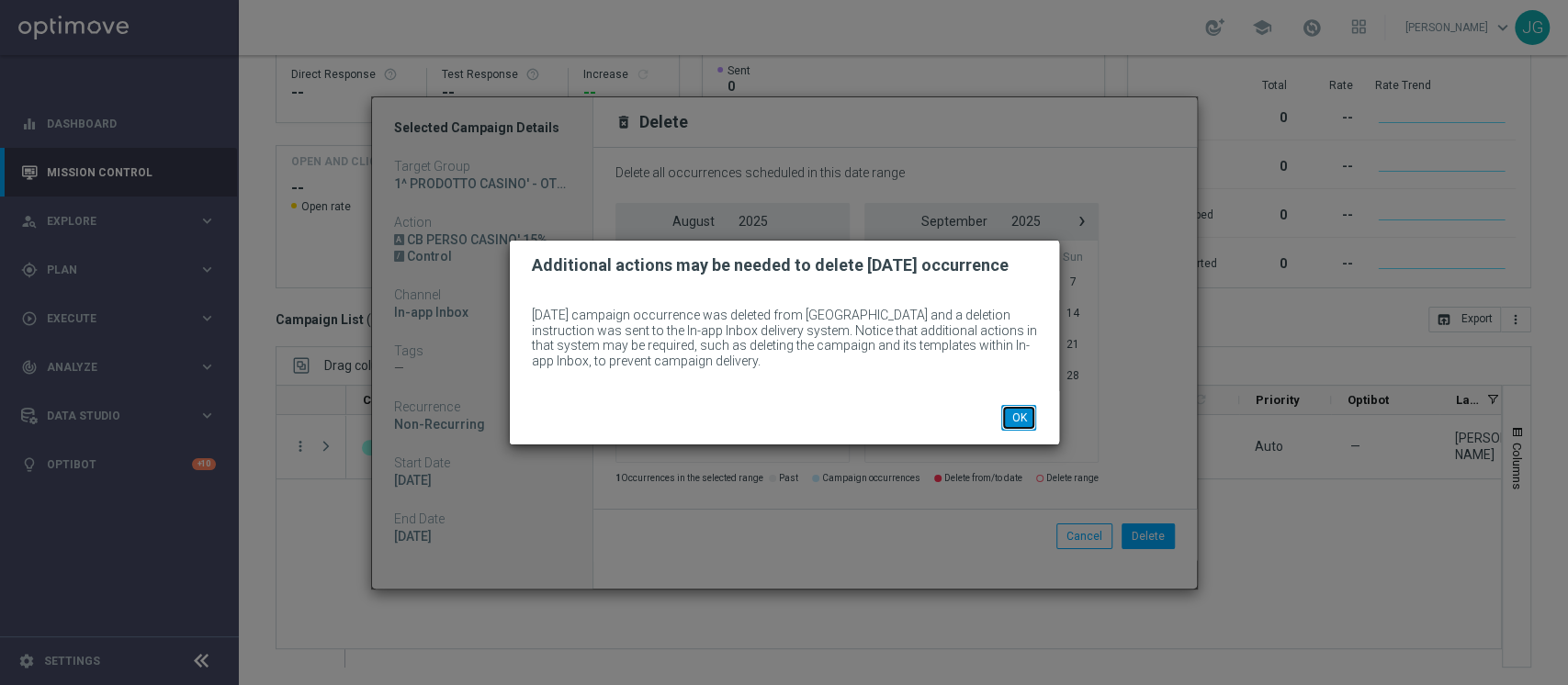
click at [1027, 415] on button "OK" at bounding box center [1019, 417] width 35 height 25
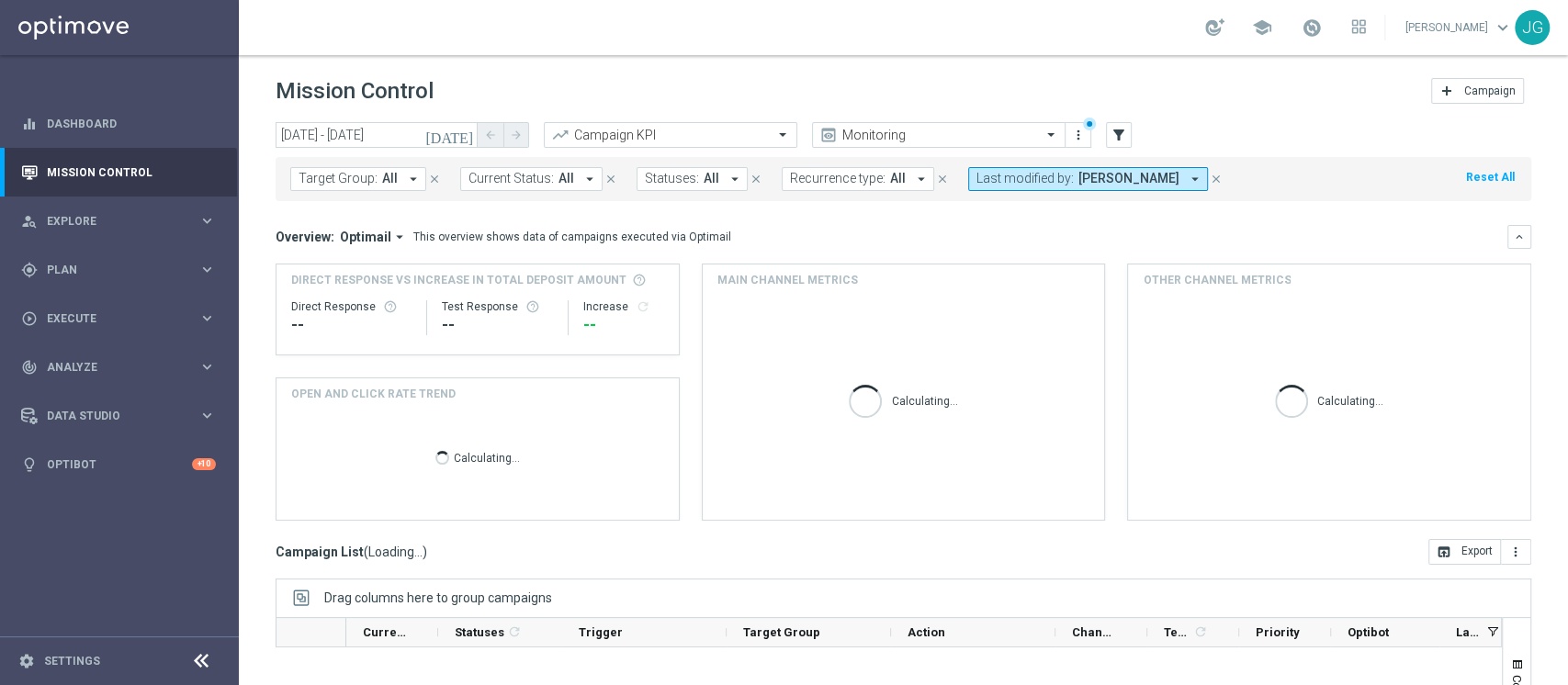
scroll to position [232, 0]
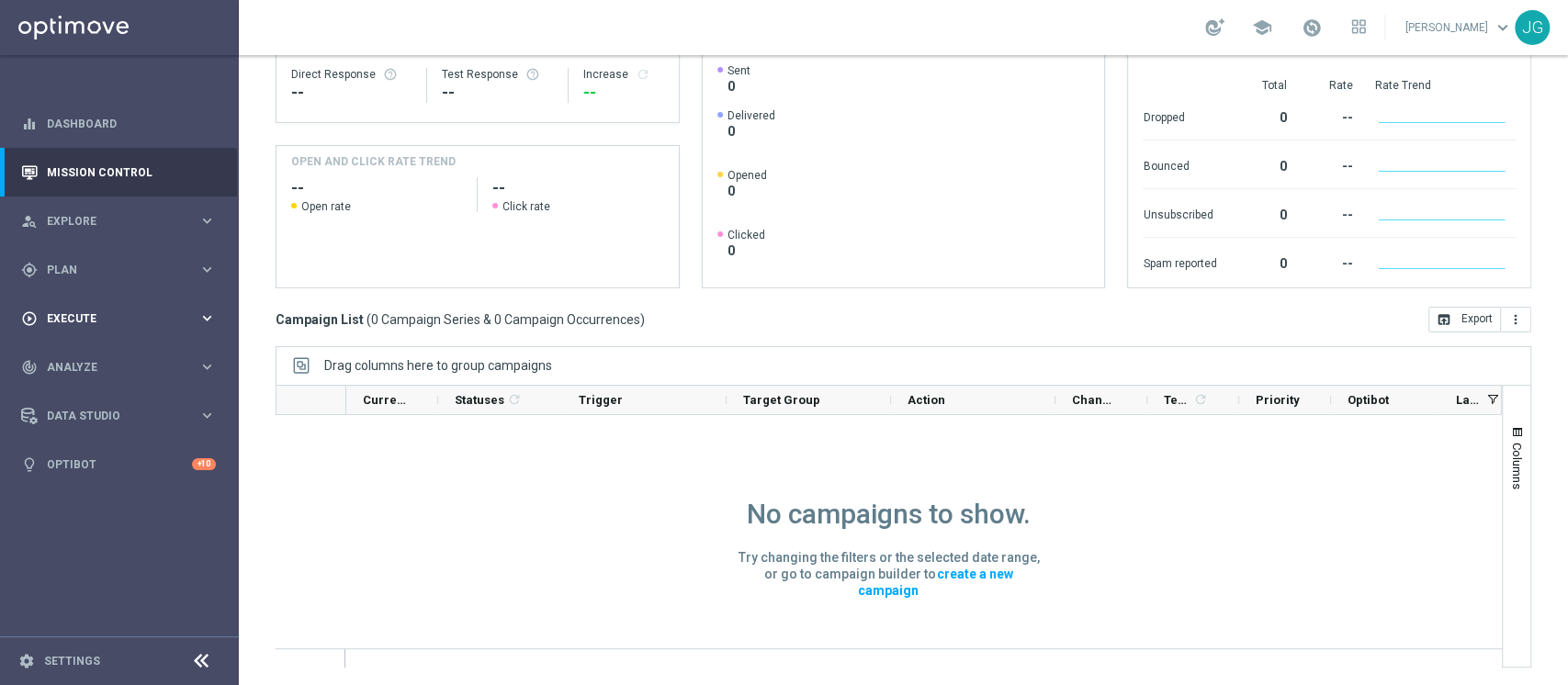
click at [126, 316] on span "Execute" at bounding box center [123, 318] width 152 height 11
click at [98, 354] on link "Campaign Builder" at bounding box center [120, 356] width 143 height 15
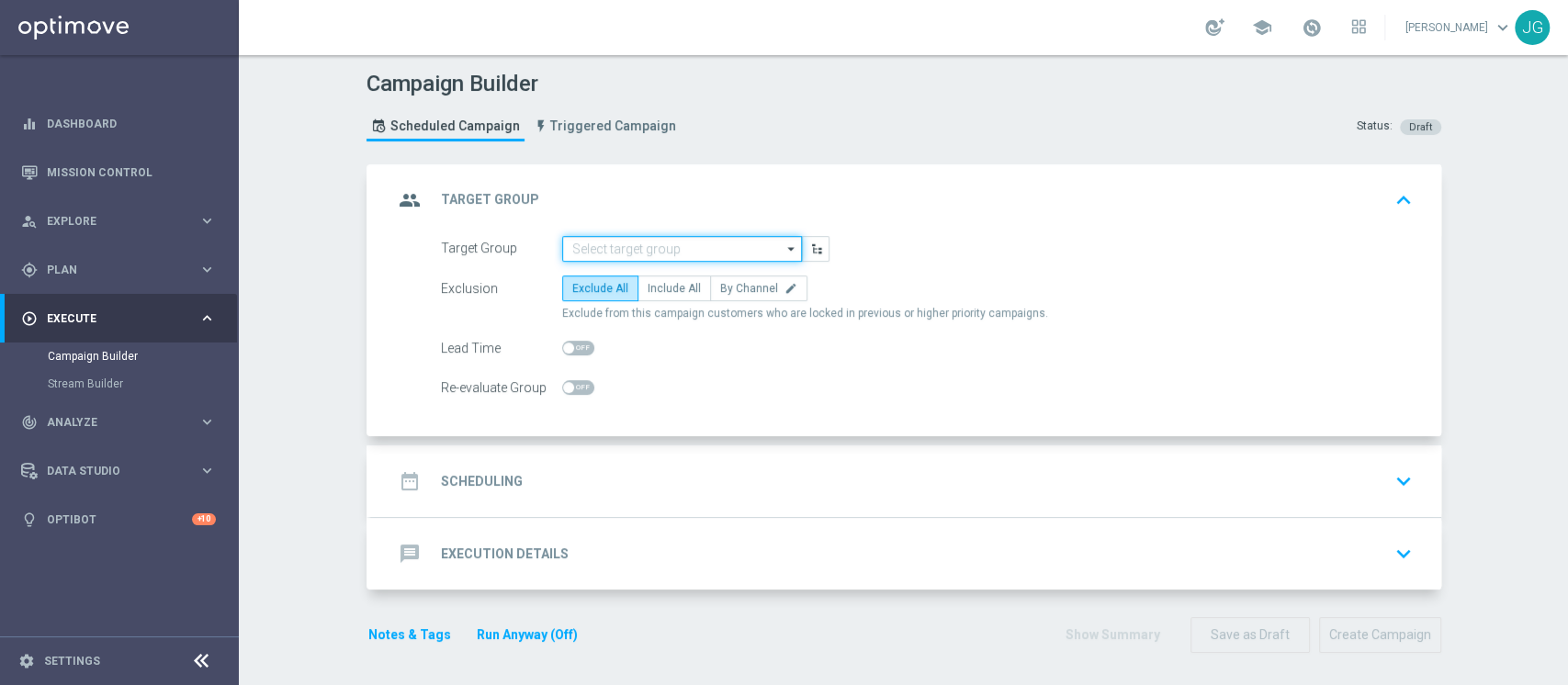
click at [624, 236] on input at bounding box center [682, 249] width 239 height 25
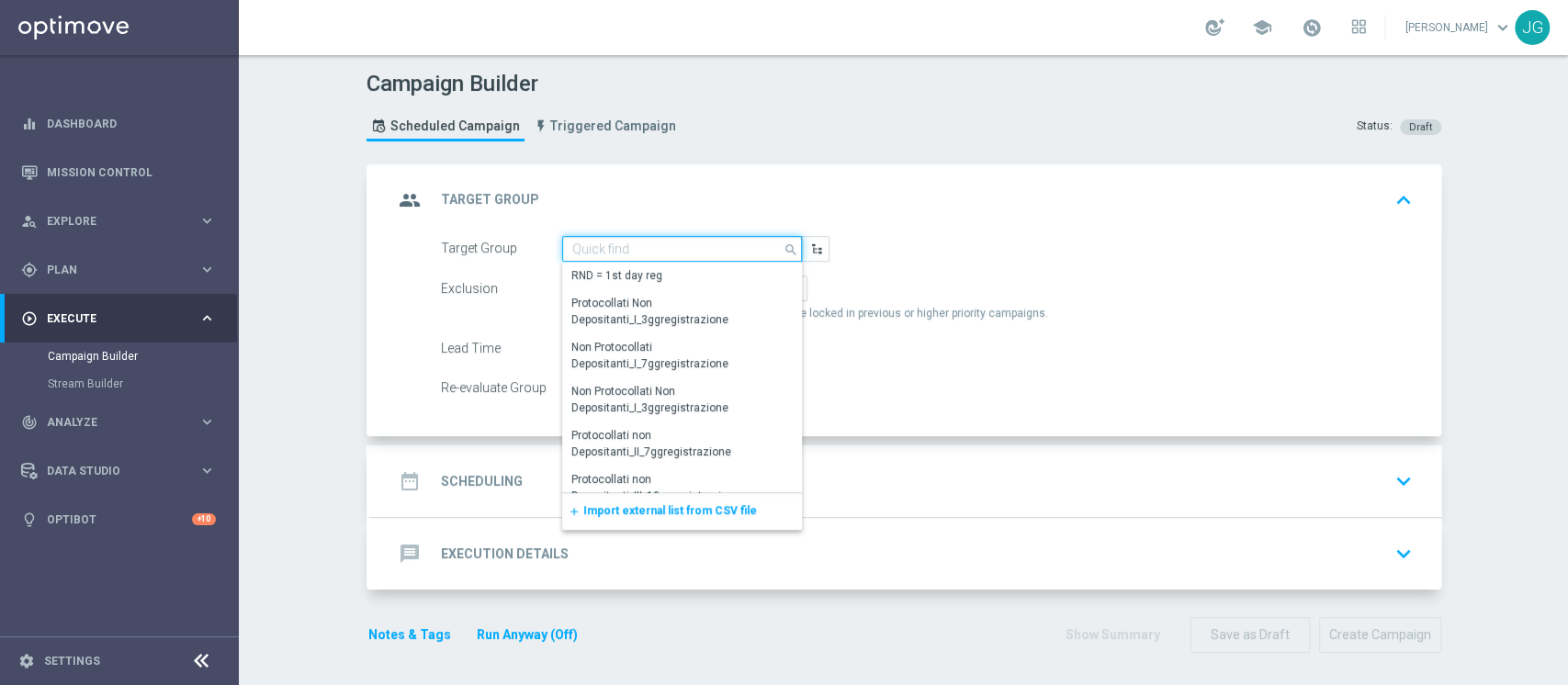
paste input "CASINOCB26-2"
type input "CASINOCB26-2"
paste input "1^ PRODOTTO CASINO' - OTHER GGR>10 CASINO' M08 26.08"
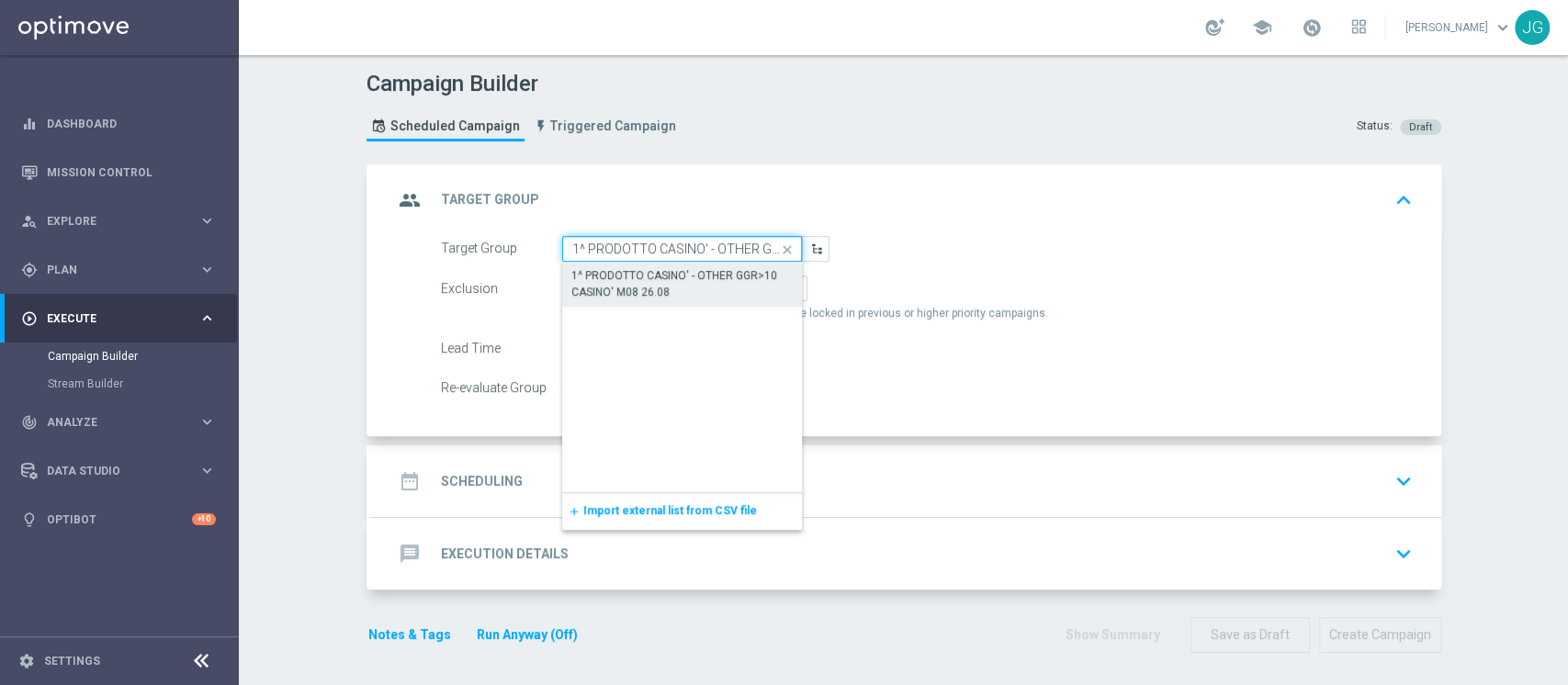
scroll to position [0, 134]
click at [678, 301] on div "1^ PRODOTTO CASINO' - OTHER GGR>10 CASINO' M08 26.08" at bounding box center [682, 283] width 240 height 42
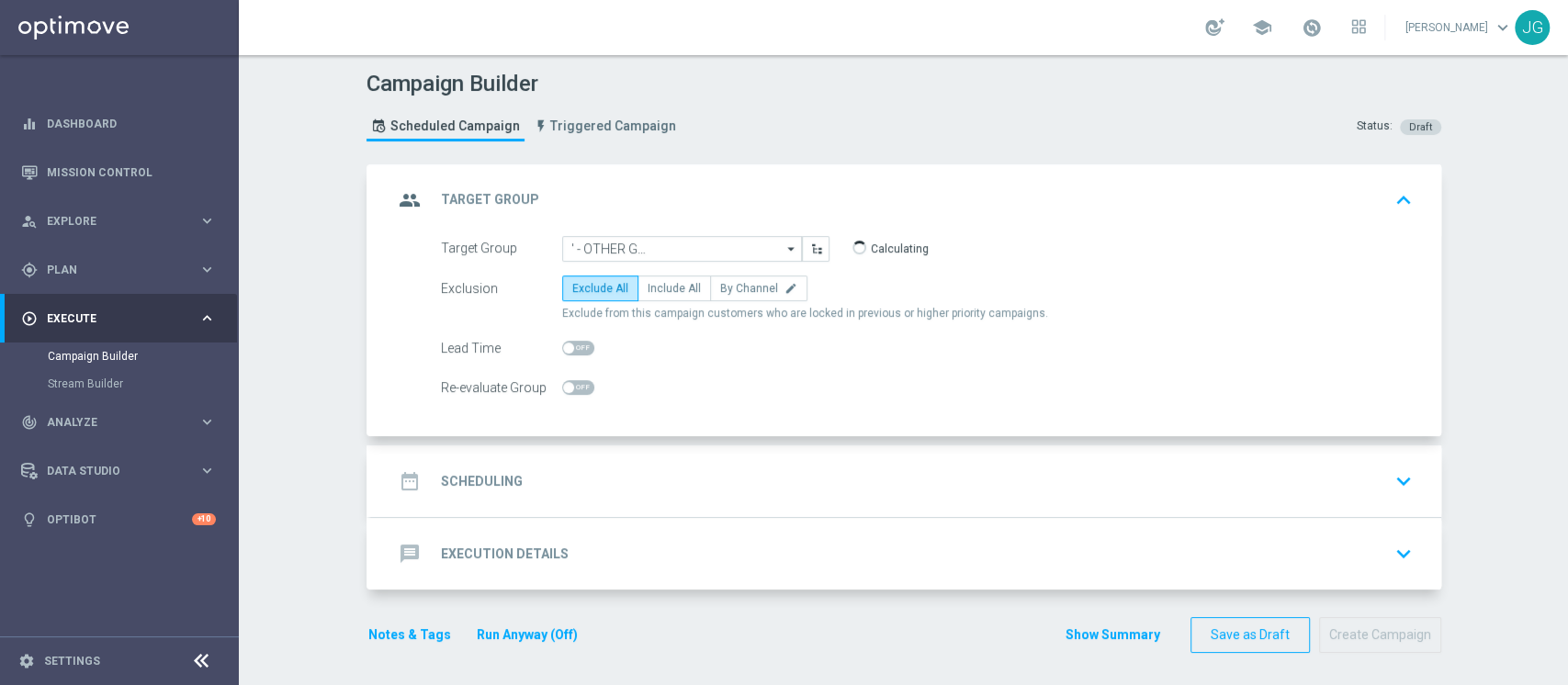
type input "1^ PRODOTTO CASINO' - OTHER GGR>10 CASINO' M08 26.08"
click at [661, 302] on div "Exclusion Exclude All Include All By Channel edit Exclude from this campaign cu…" at bounding box center [926, 298] width 972 height 46
click at [658, 285] on span "Include All" at bounding box center [674, 287] width 53 height 13
click at [658, 285] on input "Include All" at bounding box center [653, 291] width 12 height 12
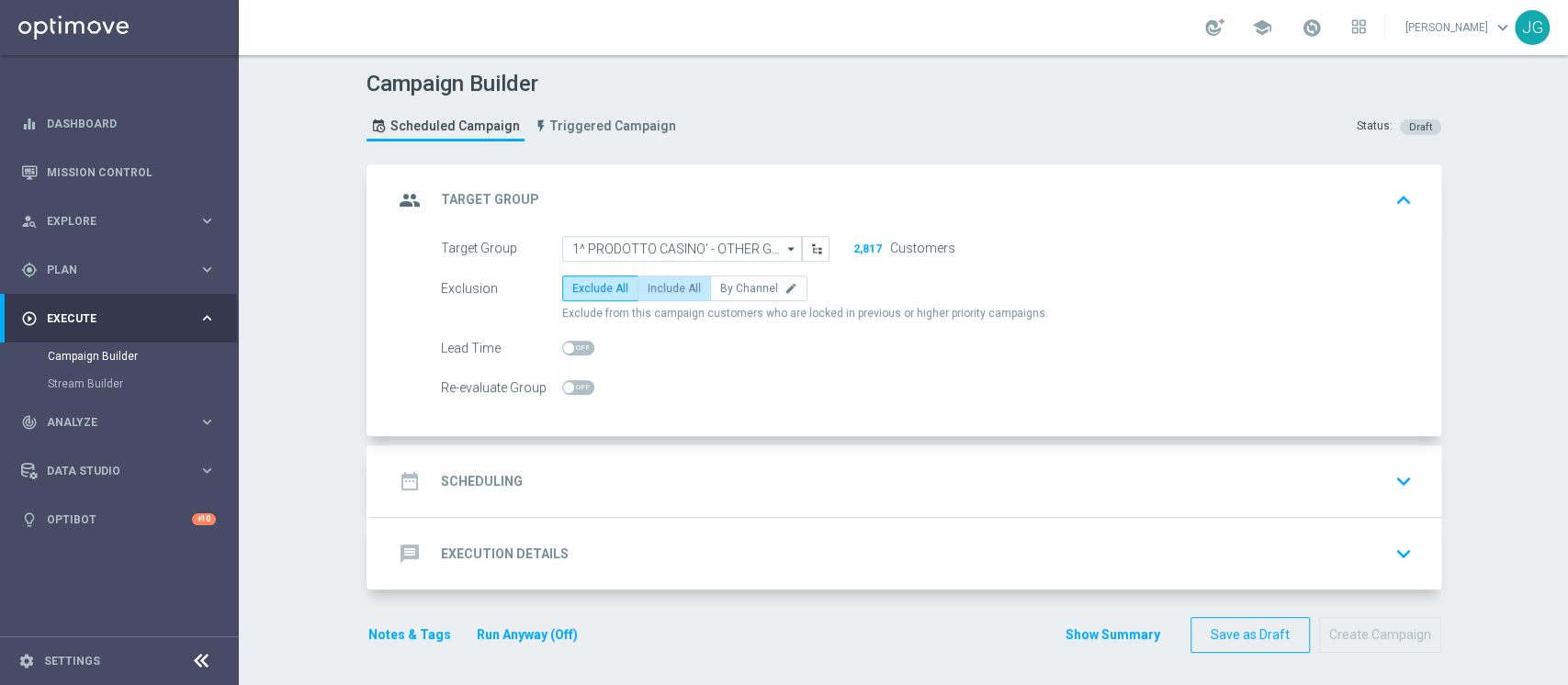
radio input "true"
click at [660, 451] on div "date_range Scheduling keyboard_arrow_down" at bounding box center [905, 480] width 1070 height 72
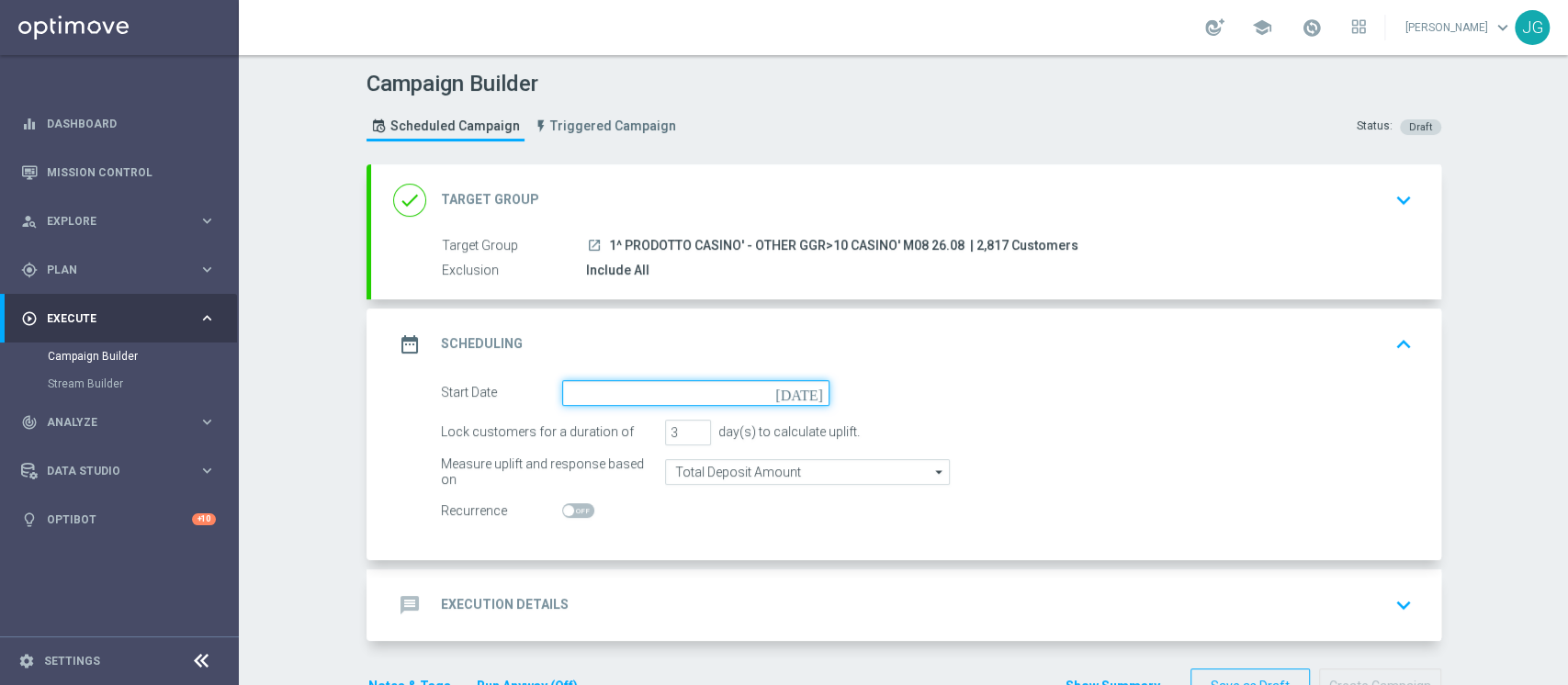
click at [639, 401] on input at bounding box center [695, 393] width 268 height 25
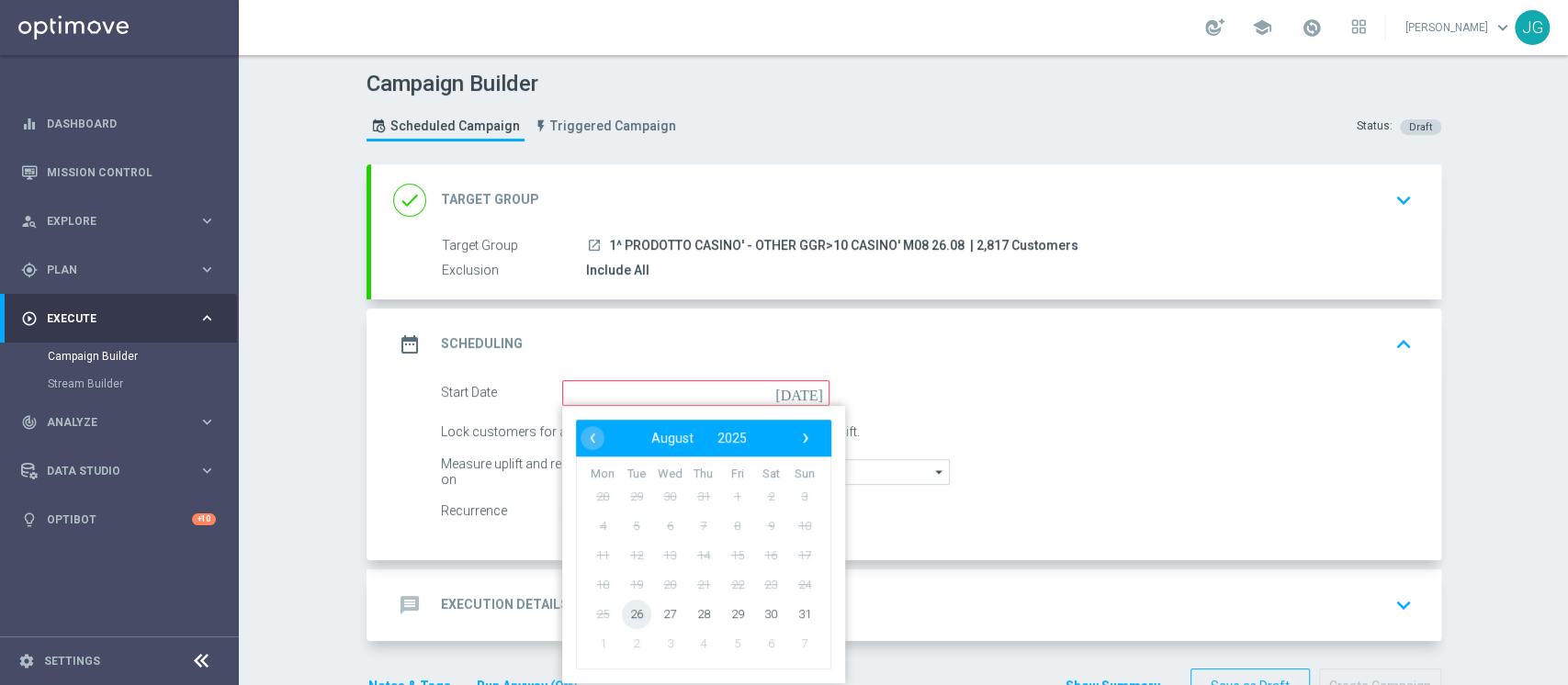
click at [626, 615] on span "26" at bounding box center [635, 613] width 29 height 29
type input "[DATE]"
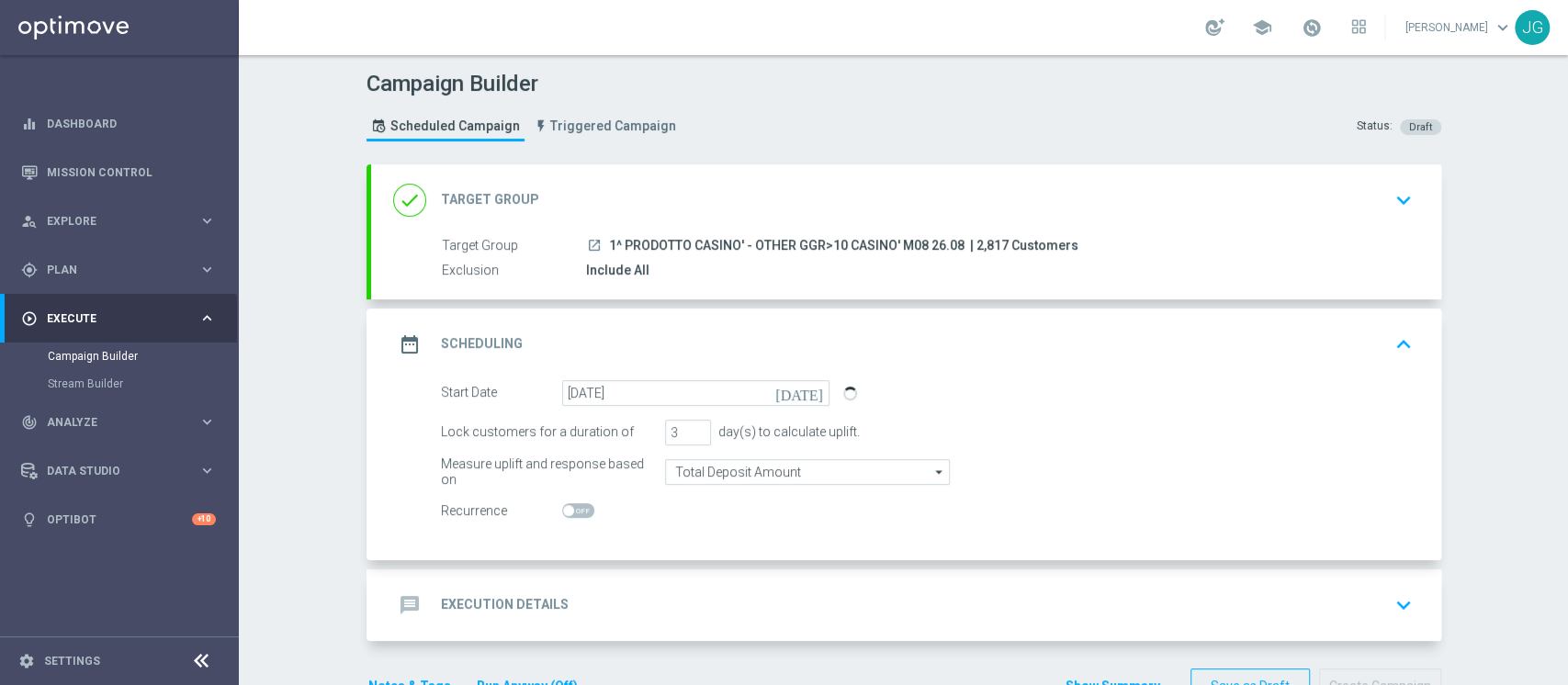
click at [665, 599] on div "message Execution Details keyboard_arrow_down" at bounding box center [906, 605] width 1026 height 35
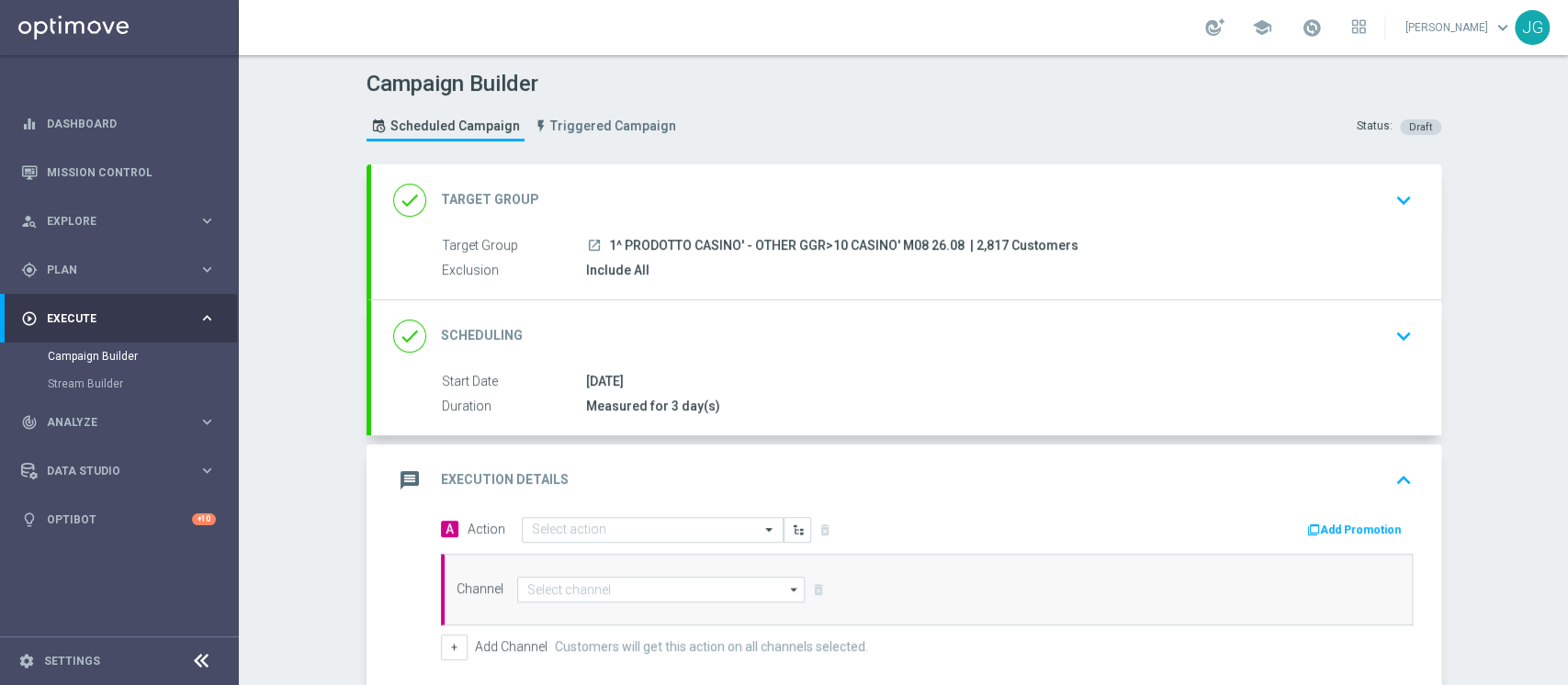
scroll to position [263, 0]
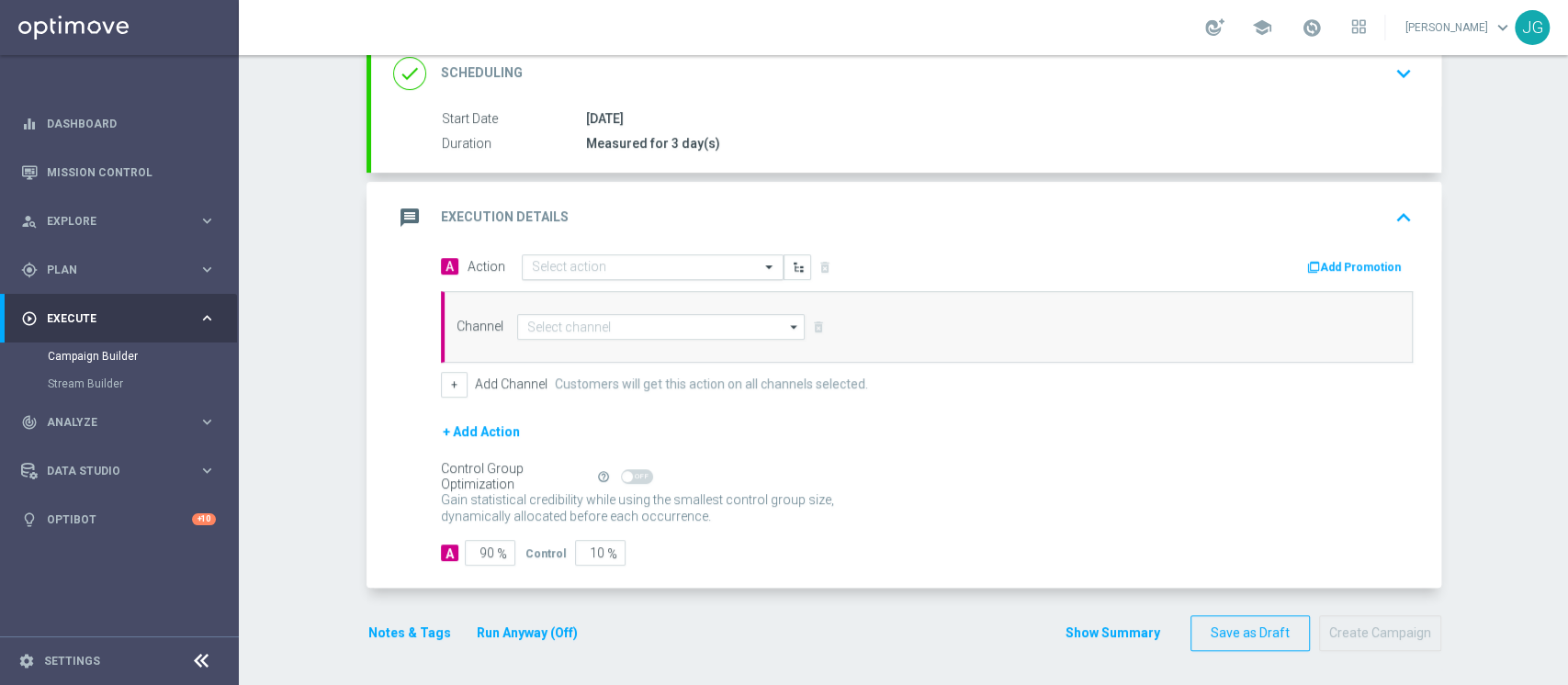
click at [582, 260] on input "text" at bounding box center [633, 268] width 205 height 16
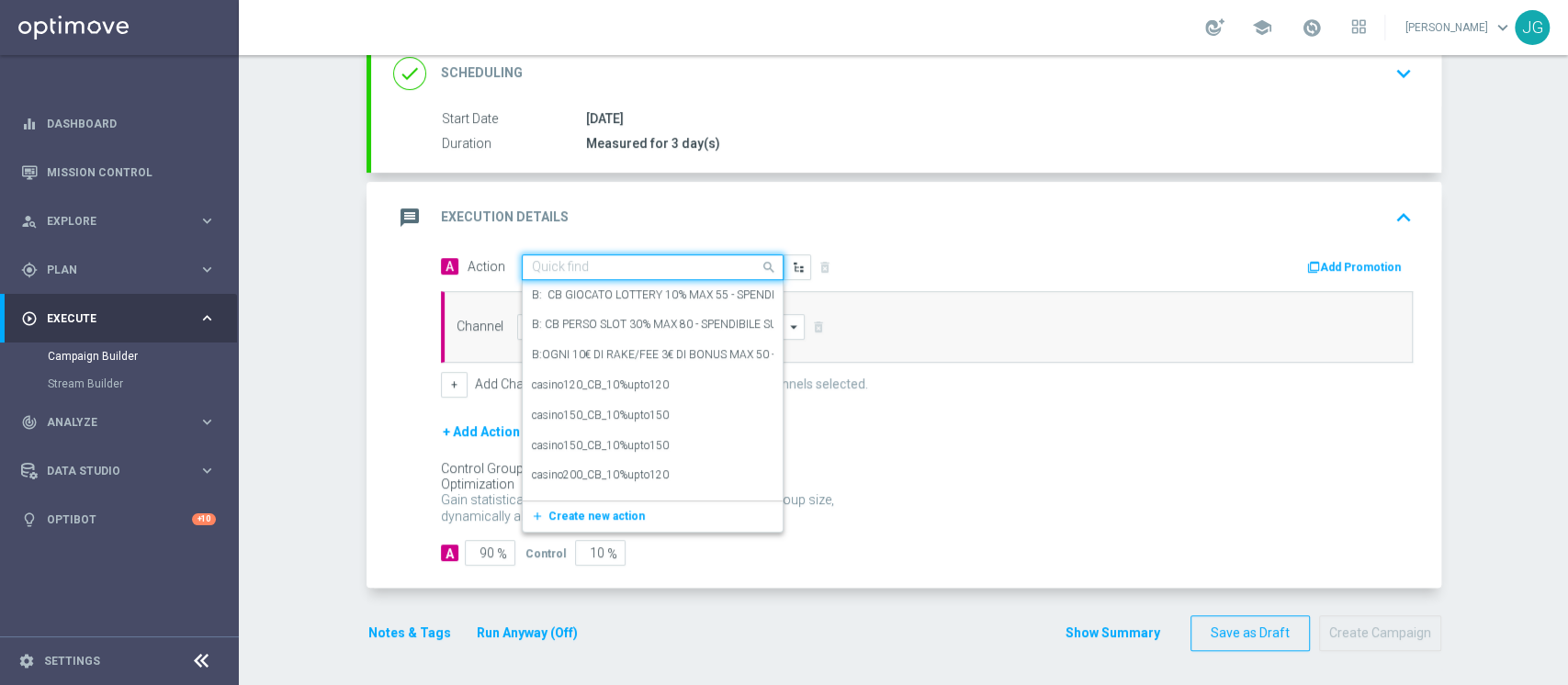
paste input "CB PERSO CASINO' 15% MAX 100 EURO - SPENDIBILE SLOT"
type input "CB PERSO CASINO' 15% MAX 100 EURO - SPENDIBILE SLOT"
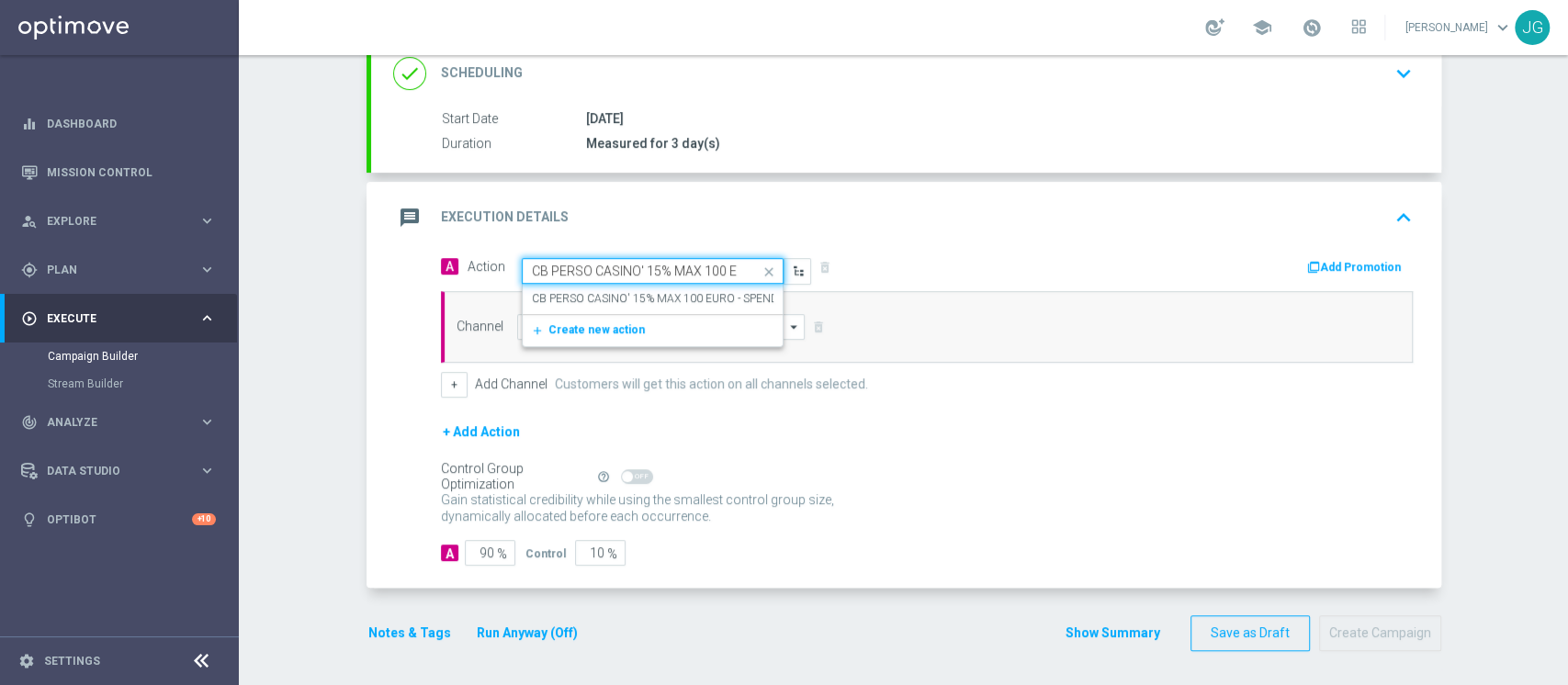
scroll to position [0, 134]
click at [575, 304] on label "CB PERSO CASINO' 15% MAX 100 EURO - SPENDIBILE SLOT" at bounding box center [682, 299] width 300 height 16
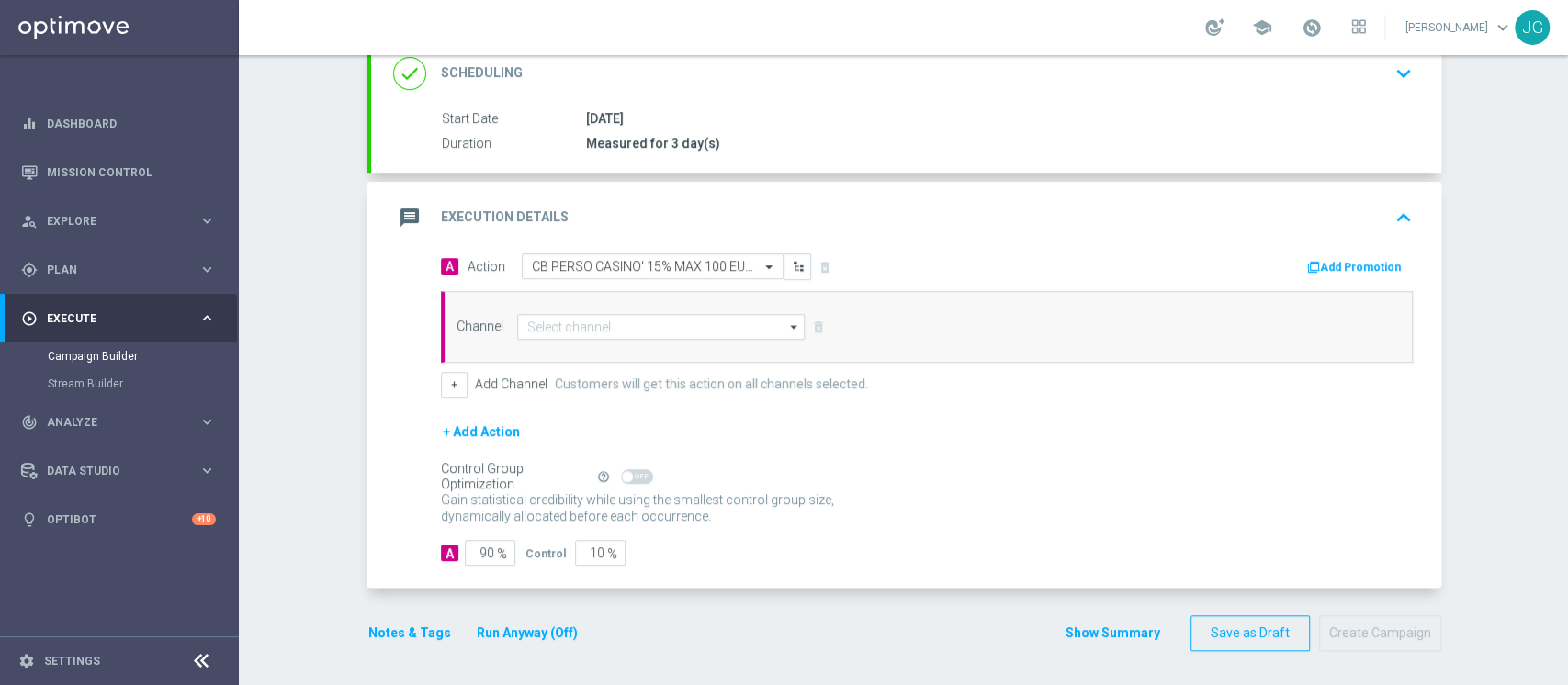
scroll to position [0, 0]
click at [1369, 263] on button "Add Promotion" at bounding box center [1356, 267] width 102 height 21
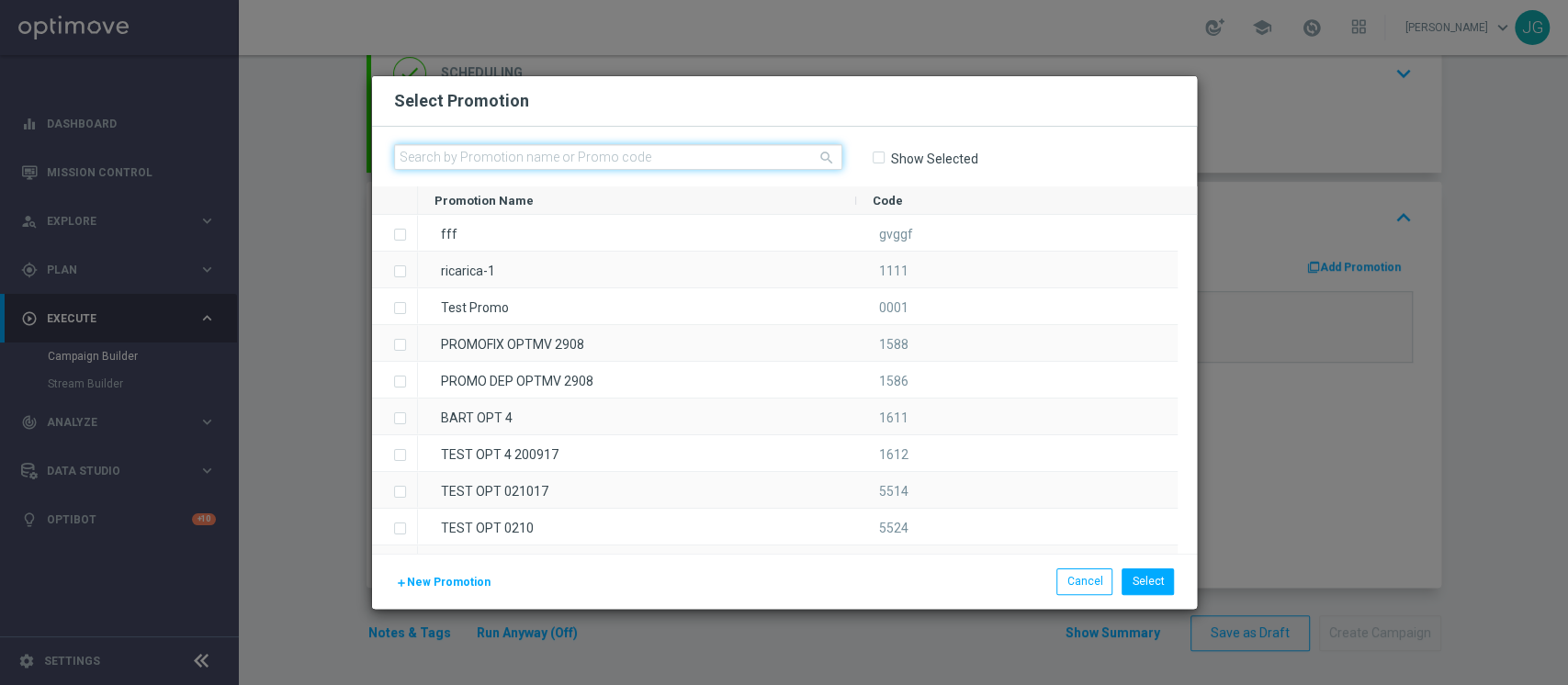
click at [609, 151] on input "text" at bounding box center [618, 157] width 448 height 25
paste input "CASINOCB26-2"
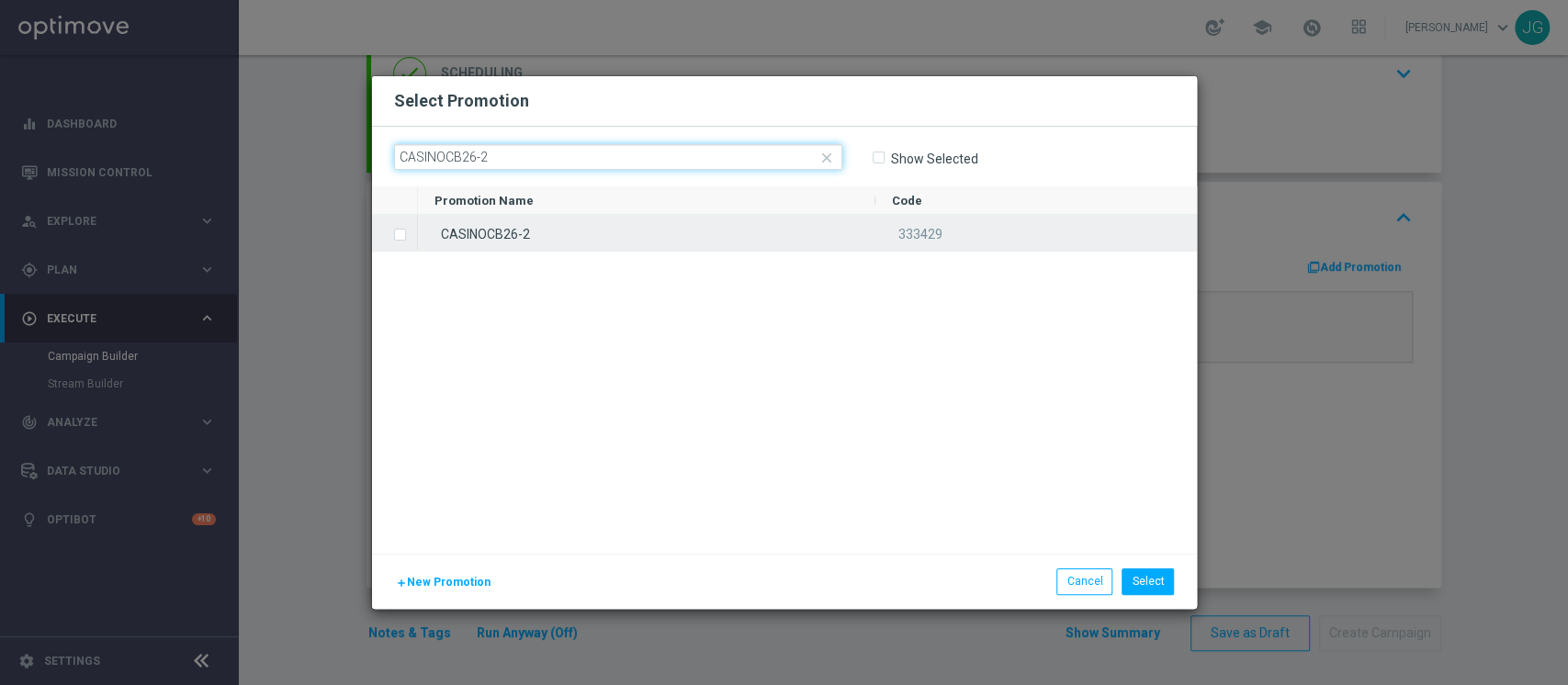
type input "CASINOCB26-2"
click at [531, 239] on div "CASINOCB26-2" at bounding box center [646, 232] width 457 height 36
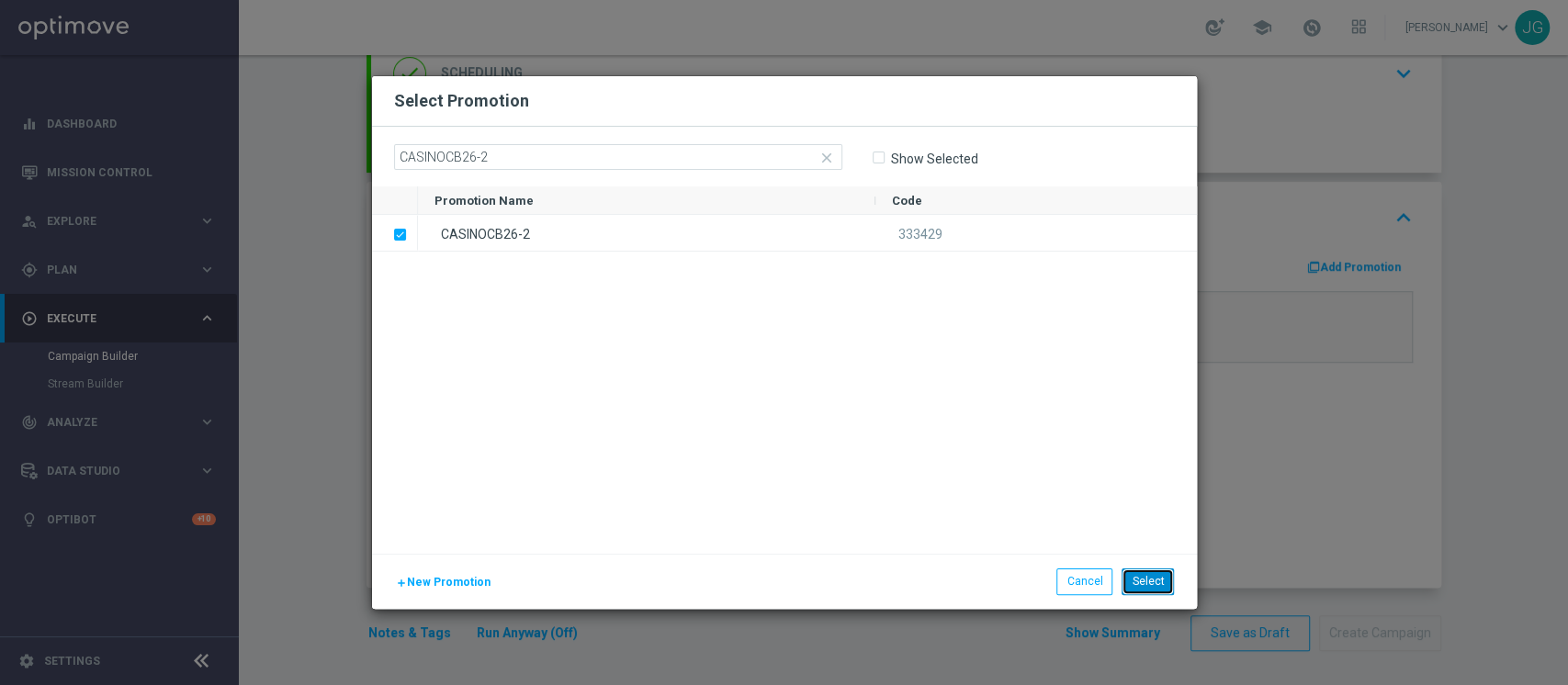
click at [1149, 574] on button "Select" at bounding box center [1146, 581] width 52 height 25
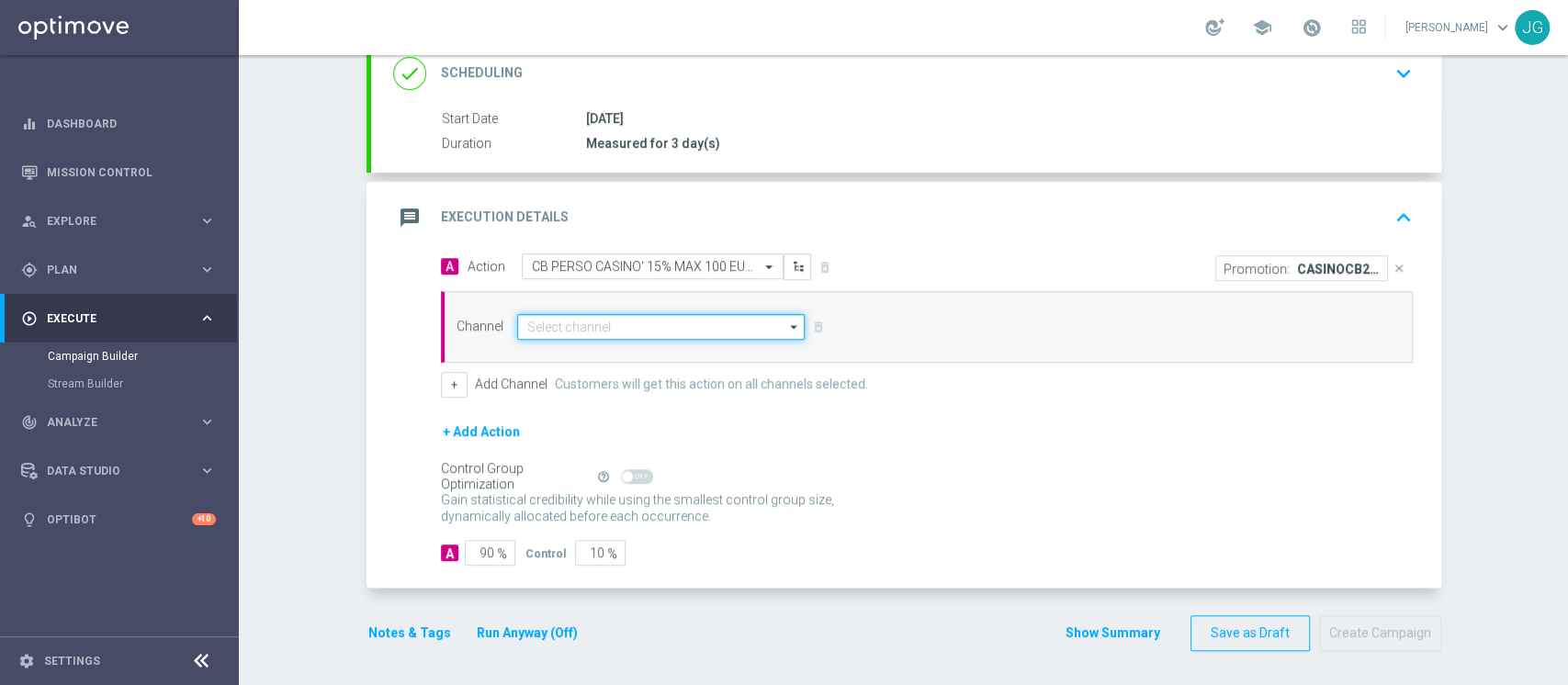
click at [657, 323] on input at bounding box center [661, 326] width 288 height 25
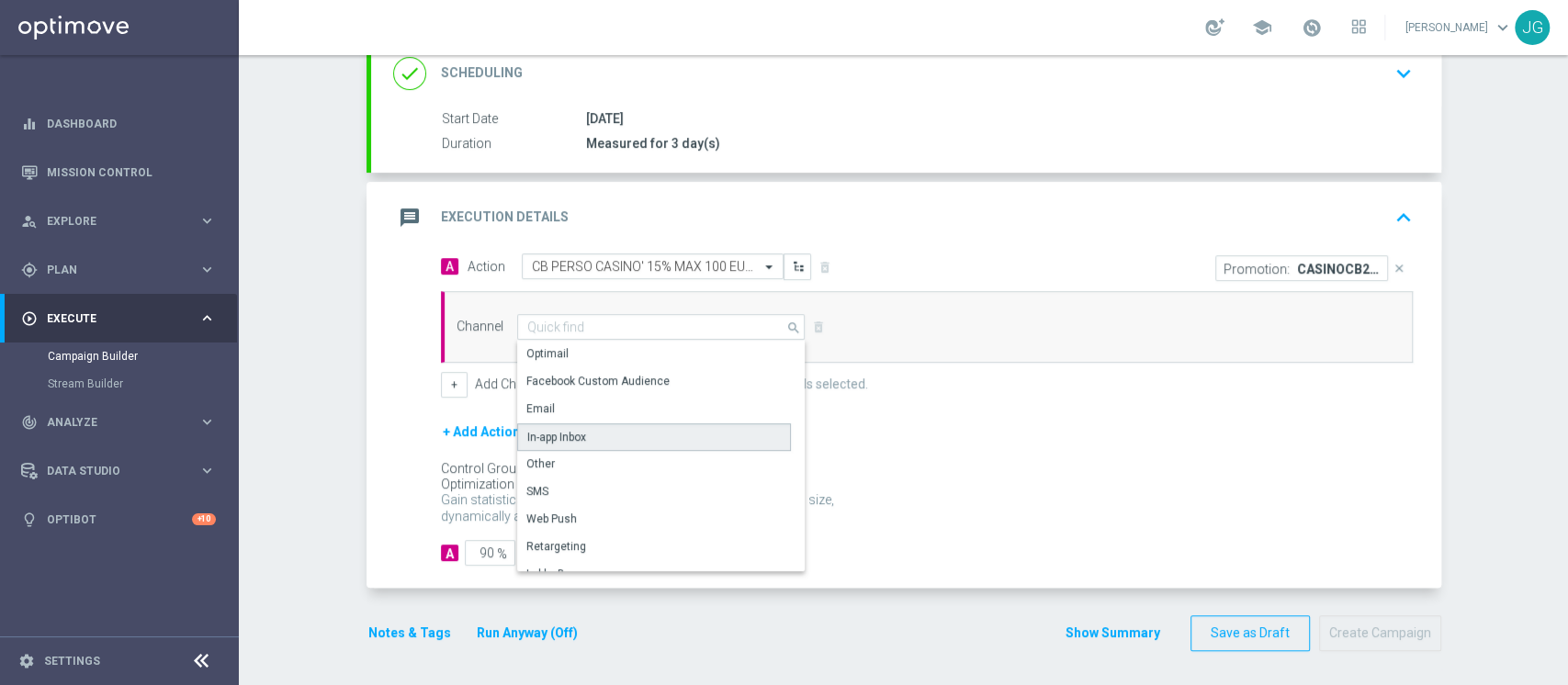
click at [604, 429] on div "In-app Inbox" at bounding box center [653, 437] width 274 height 27
type input "In-app Inbox"
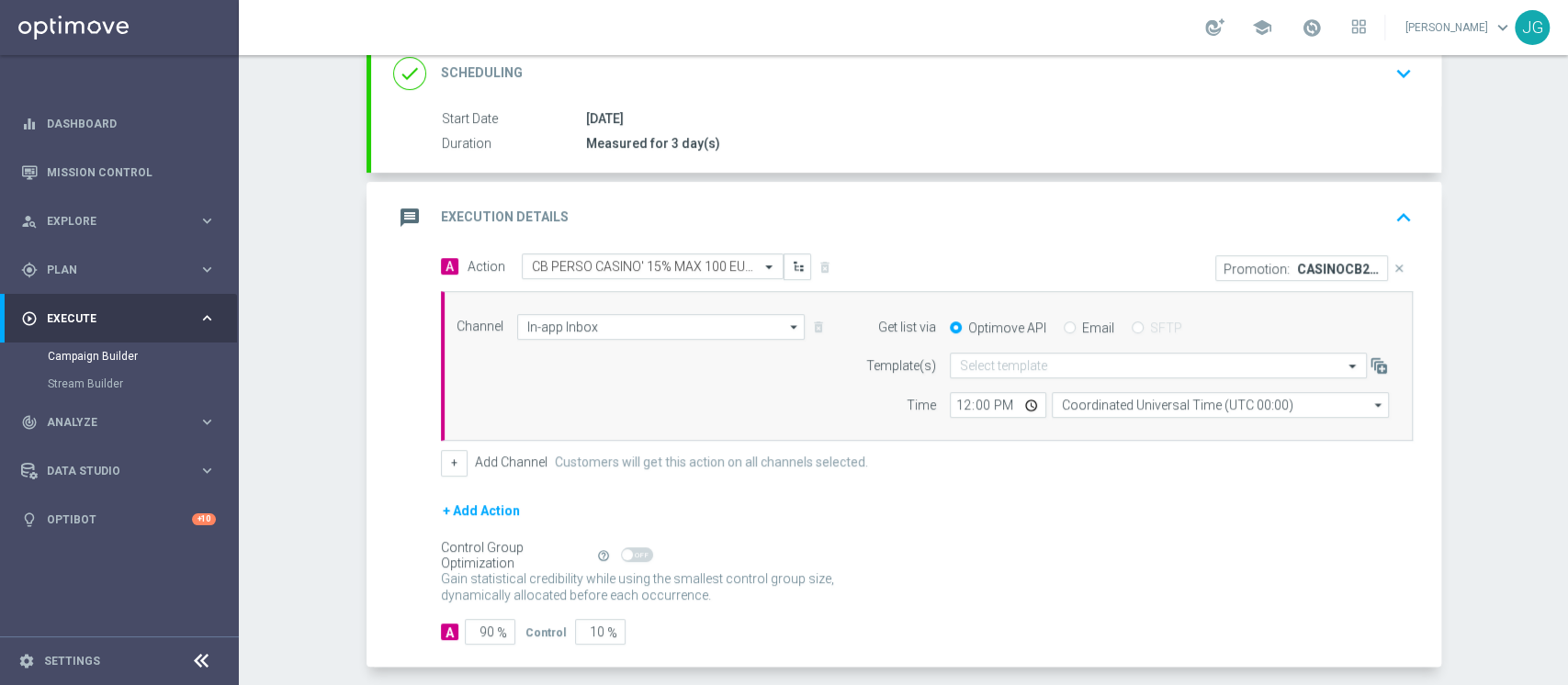
click at [1065, 325] on div "Email" at bounding box center [1088, 327] width 51 height 17
click at [1063, 327] on input "Email" at bounding box center [1069, 329] width 12 height 12
radio input "true"
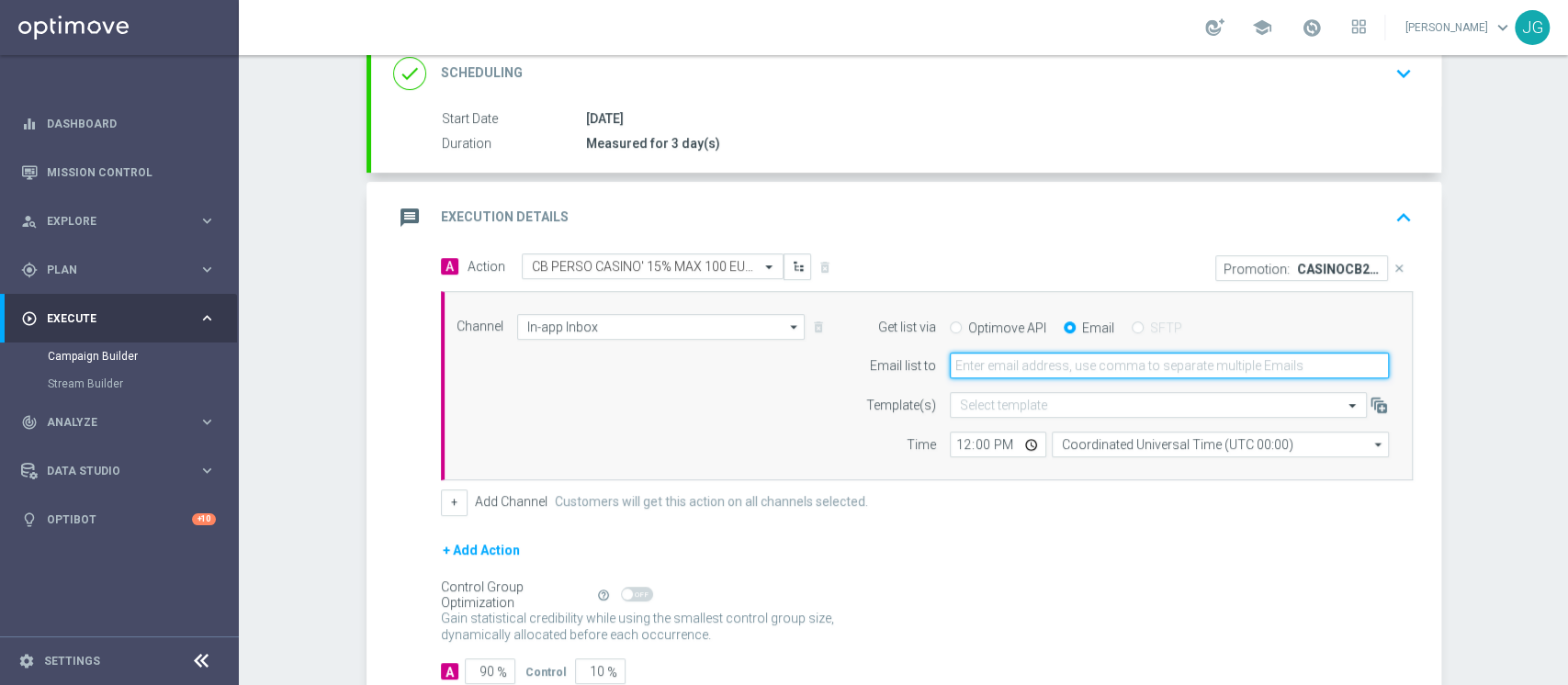
click at [1043, 360] on input "email" at bounding box center [1169, 366] width 439 height 25
type input "jennyffer.gonzalez@sisal.it"
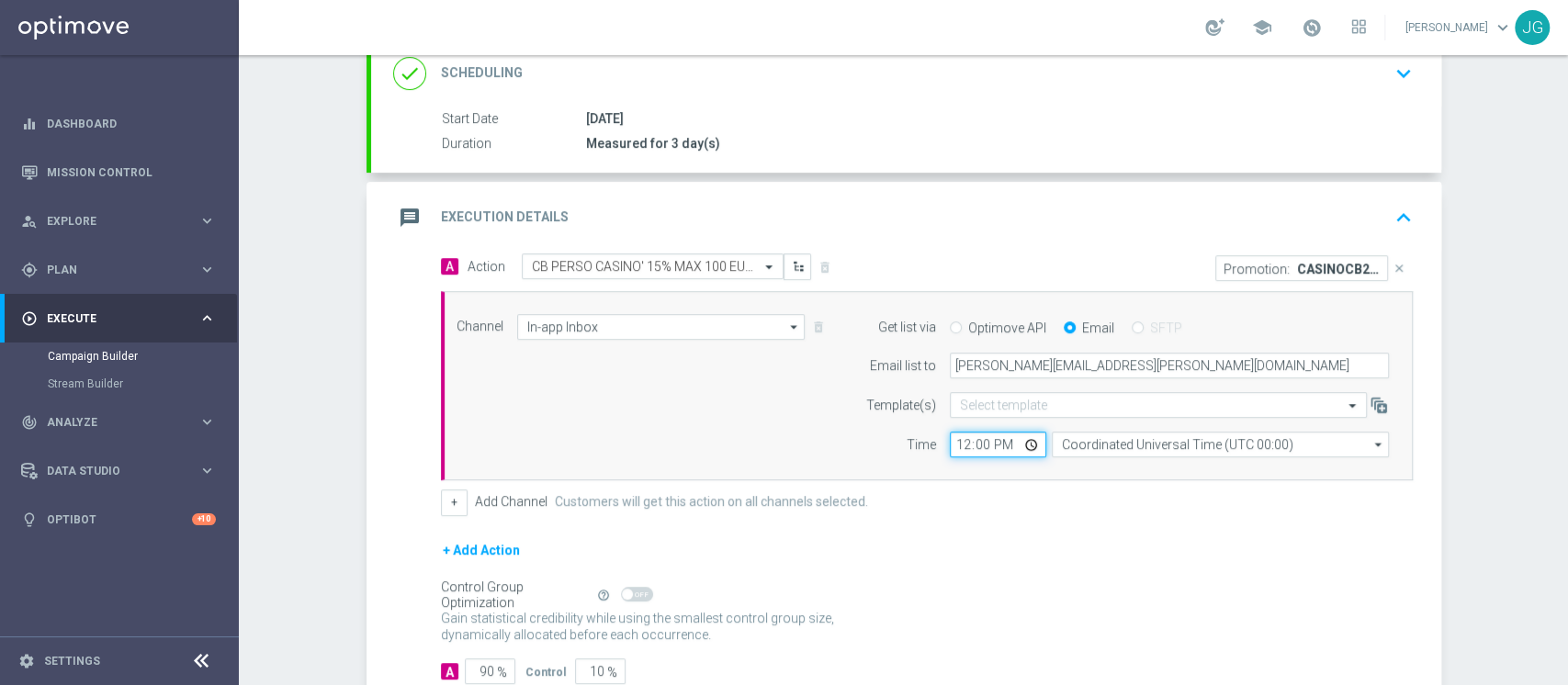
click at [1019, 443] on input "12:00" at bounding box center [997, 444] width 96 height 25
type input "16:00"
click at [975, 540] on div "+ Add Action" at bounding box center [926, 562] width 972 height 46
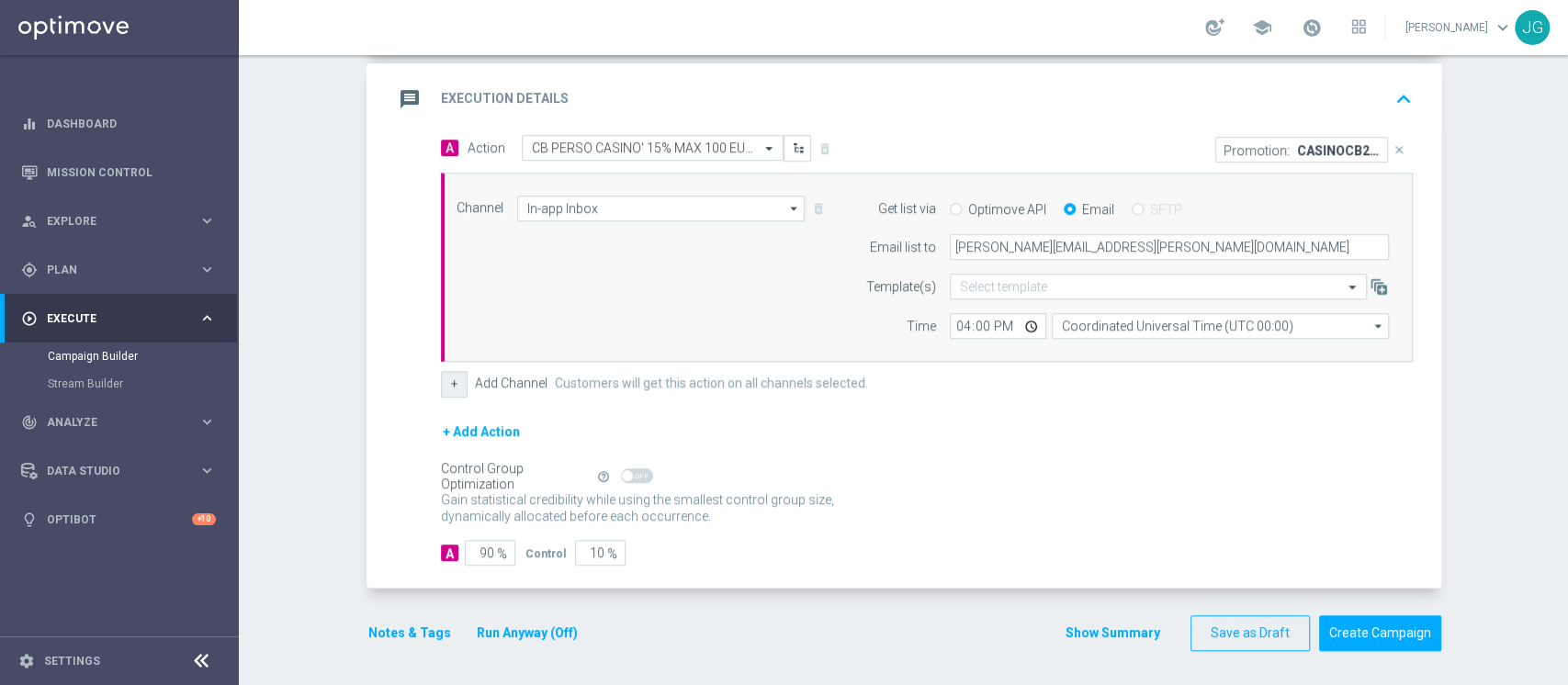
click at [440, 384] on button "+" at bounding box center [453, 383] width 26 height 25
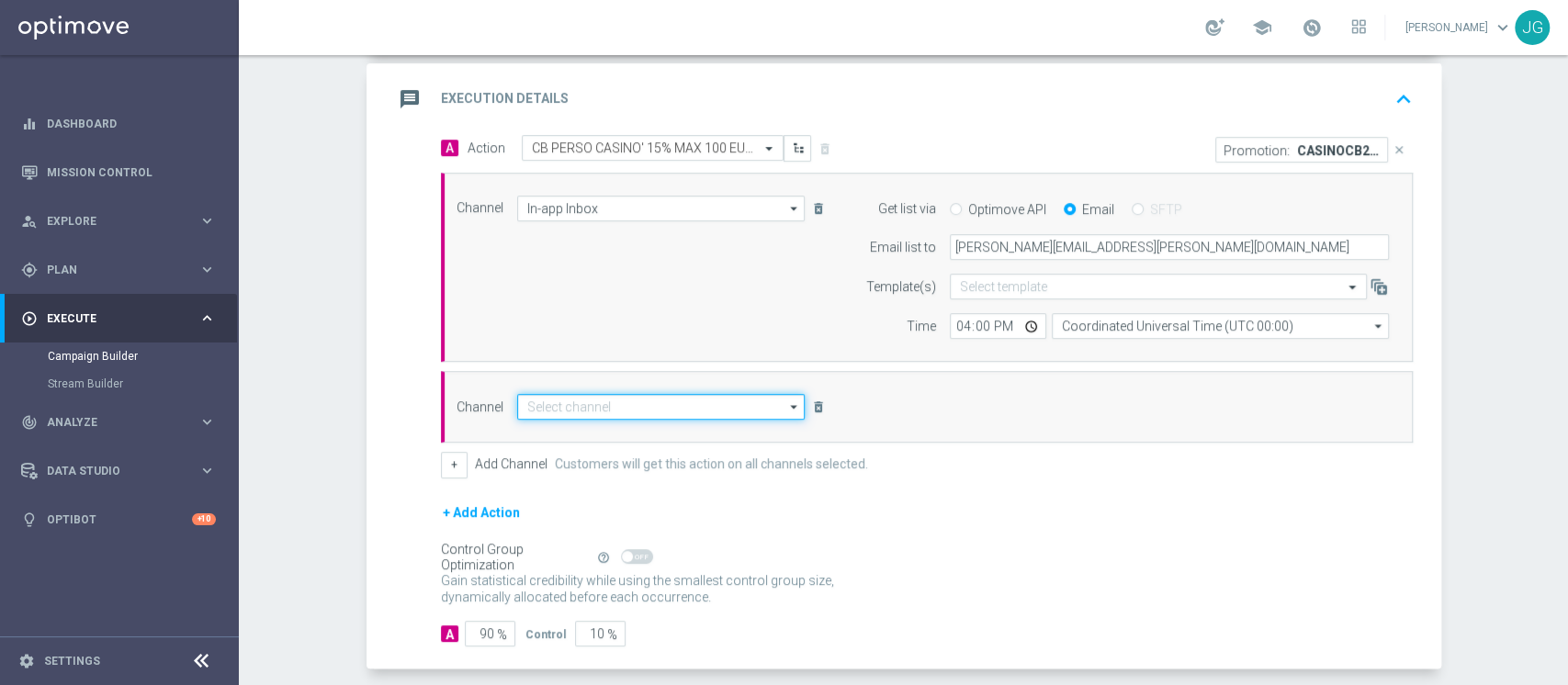
click at [626, 407] on input at bounding box center [661, 407] width 288 height 25
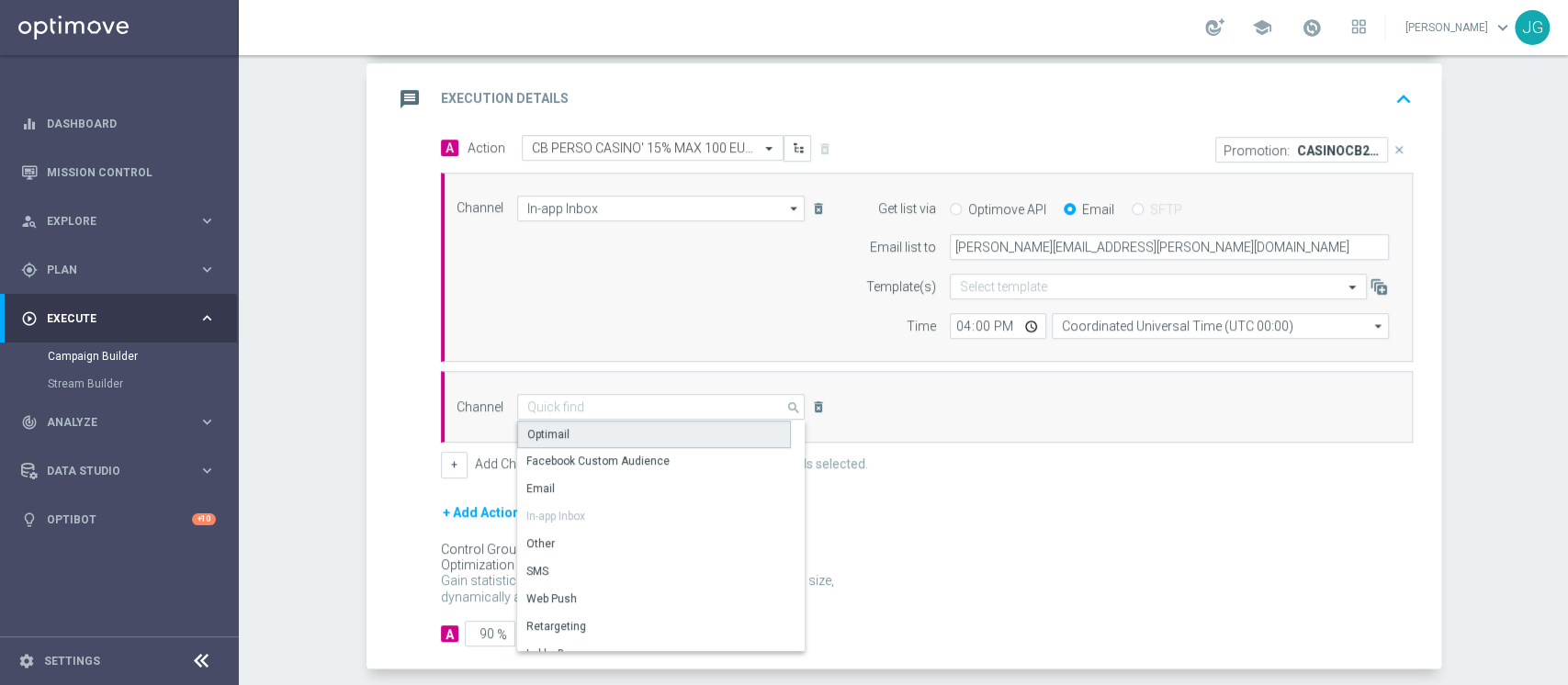
click at [593, 436] on div "Optimail" at bounding box center [653, 434] width 274 height 27
type input "Optimail"
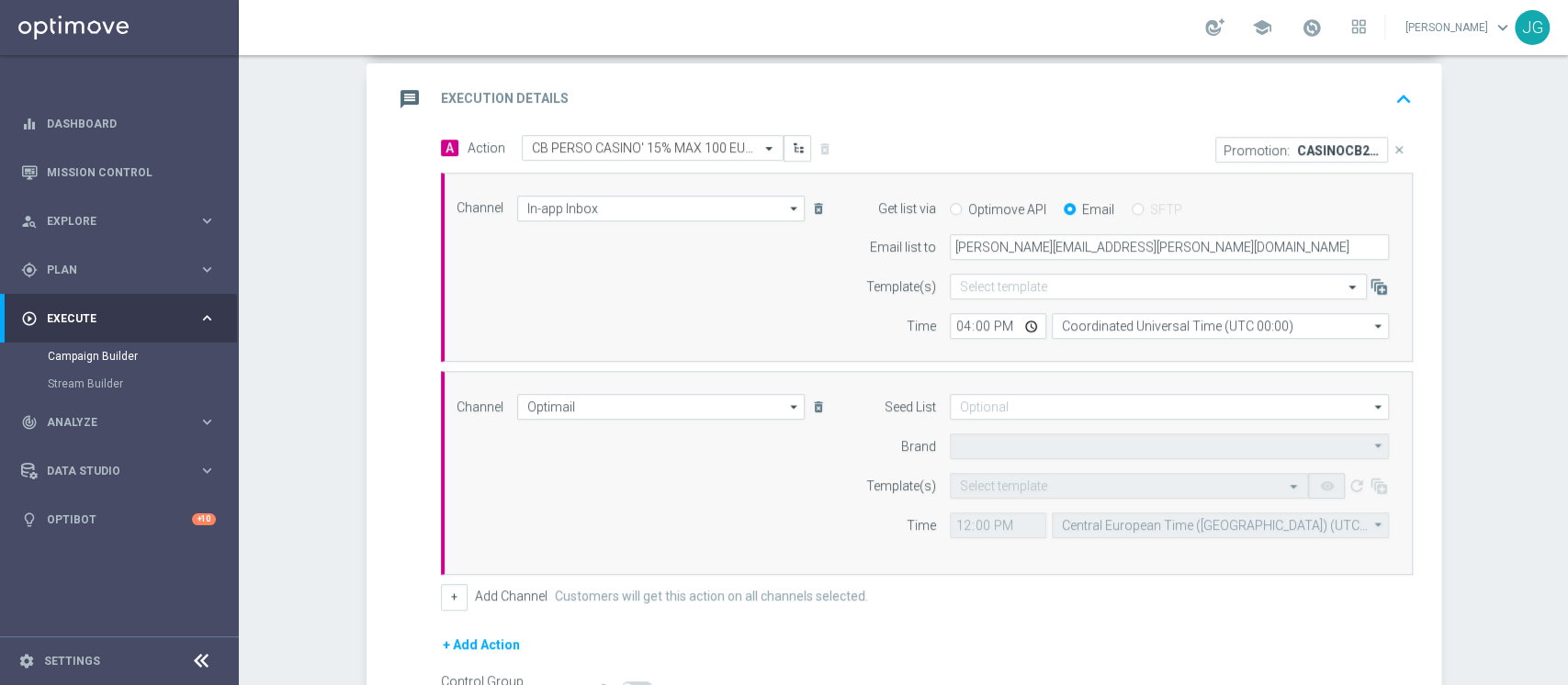
type input "Sisal Marketing"
click at [1046, 478] on input "text" at bounding box center [1110, 486] width 301 height 16
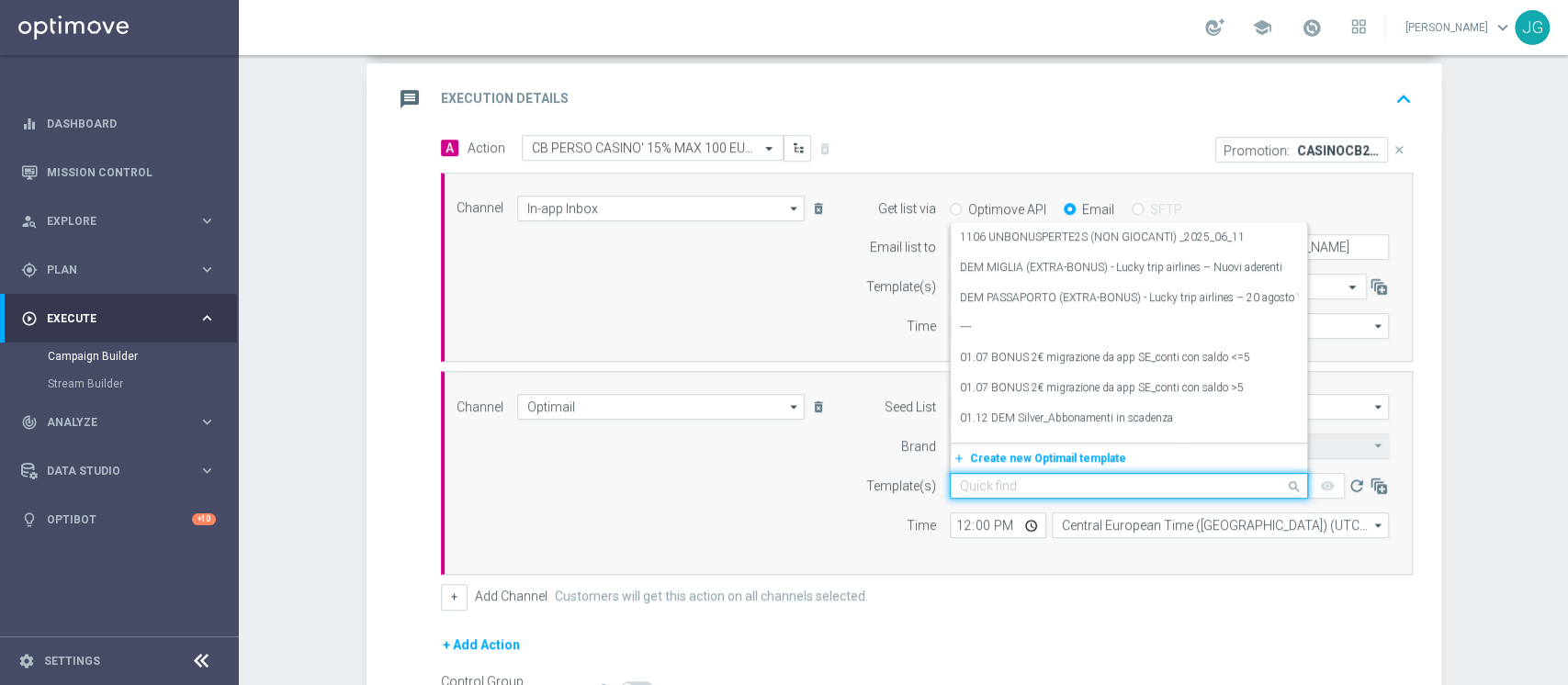
paste input "CASINOCB26-2 - [DATE]"
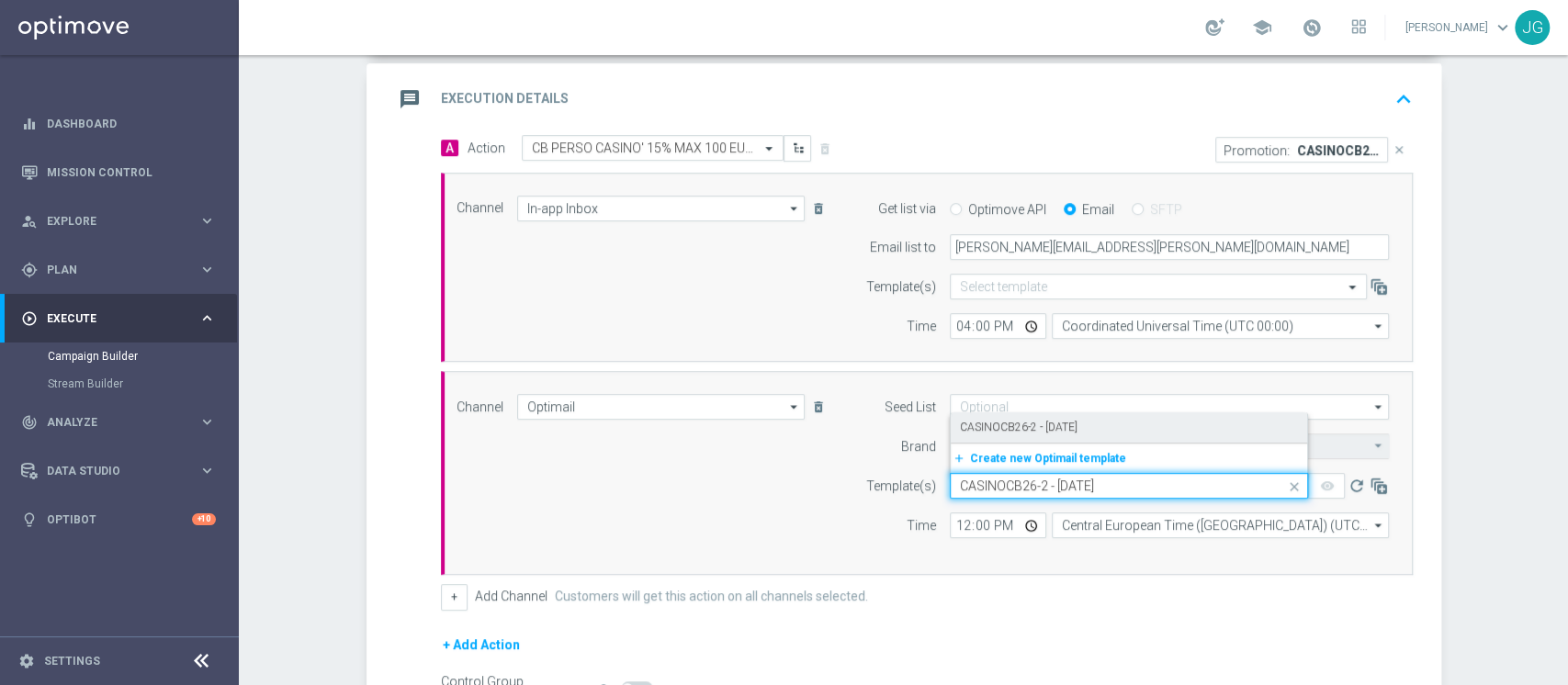
click at [1055, 422] on label "CASINOCB26-2 - [DATE]" at bounding box center [1019, 427] width 118 height 16
type input "CASINOCB26-2 - [DATE]"
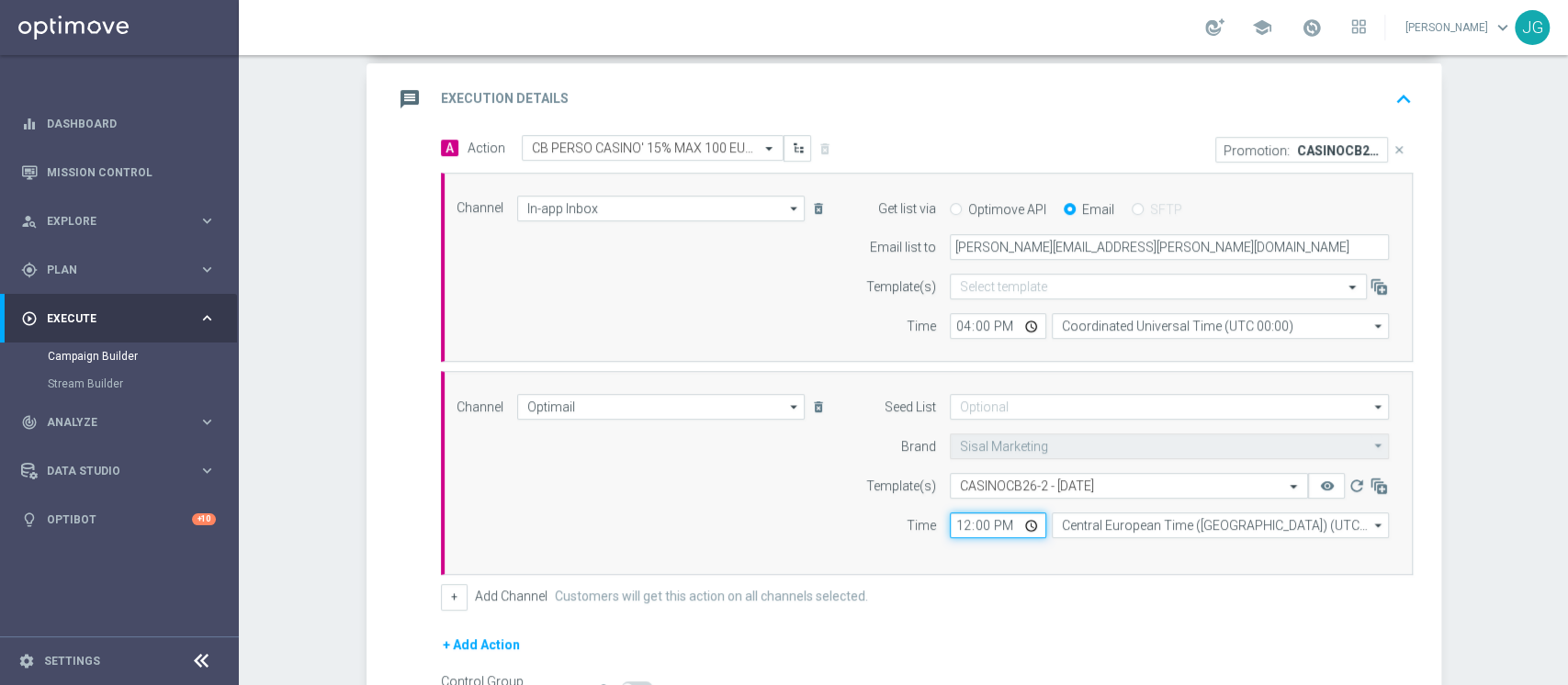
click at [1026, 527] on input "12:00" at bounding box center [997, 525] width 96 height 25
type input "18:00"
click at [1095, 646] on div "+ Add Action" at bounding box center [926, 656] width 972 height 46
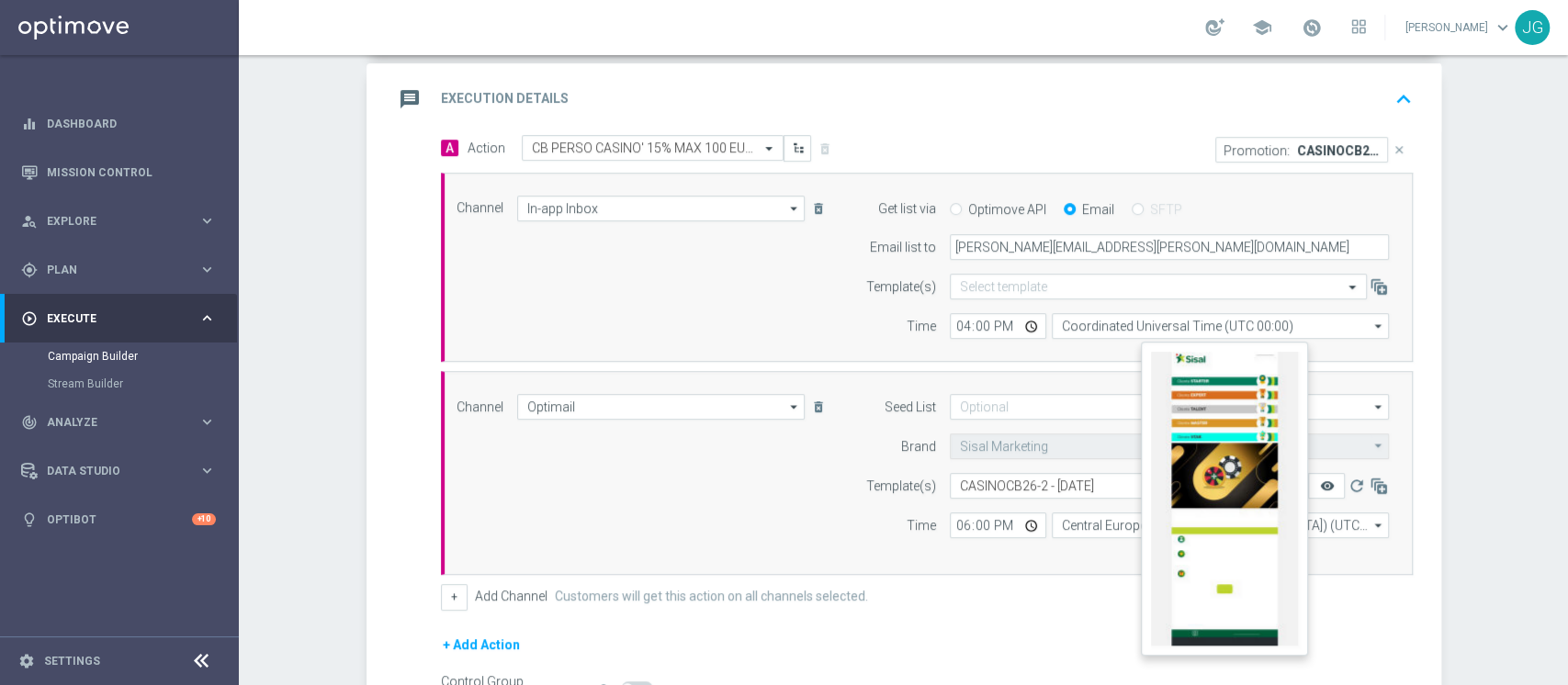
click at [1319, 486] on icon "remove_red_eye" at bounding box center [1326, 485] width 15 height 15
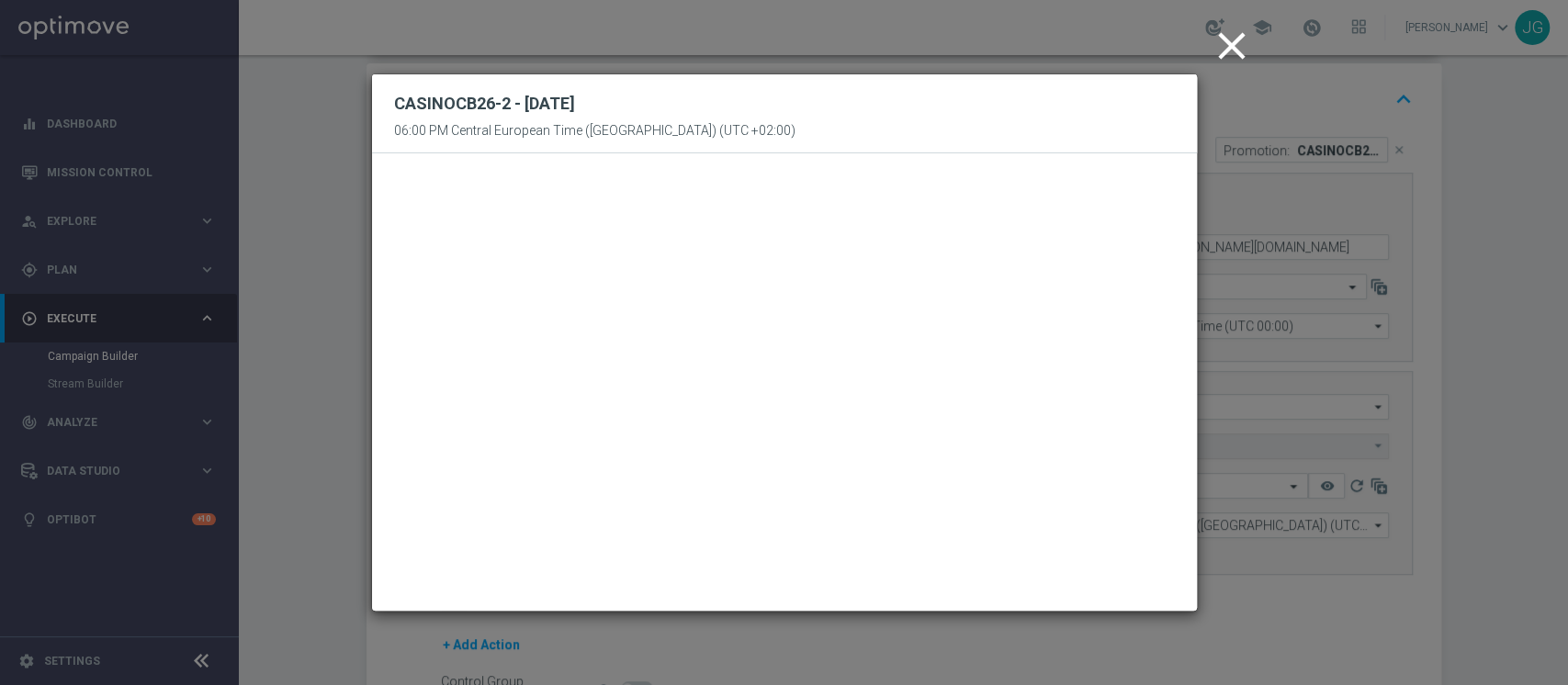
click at [1235, 45] on icon "close" at bounding box center [1231, 45] width 46 height 46
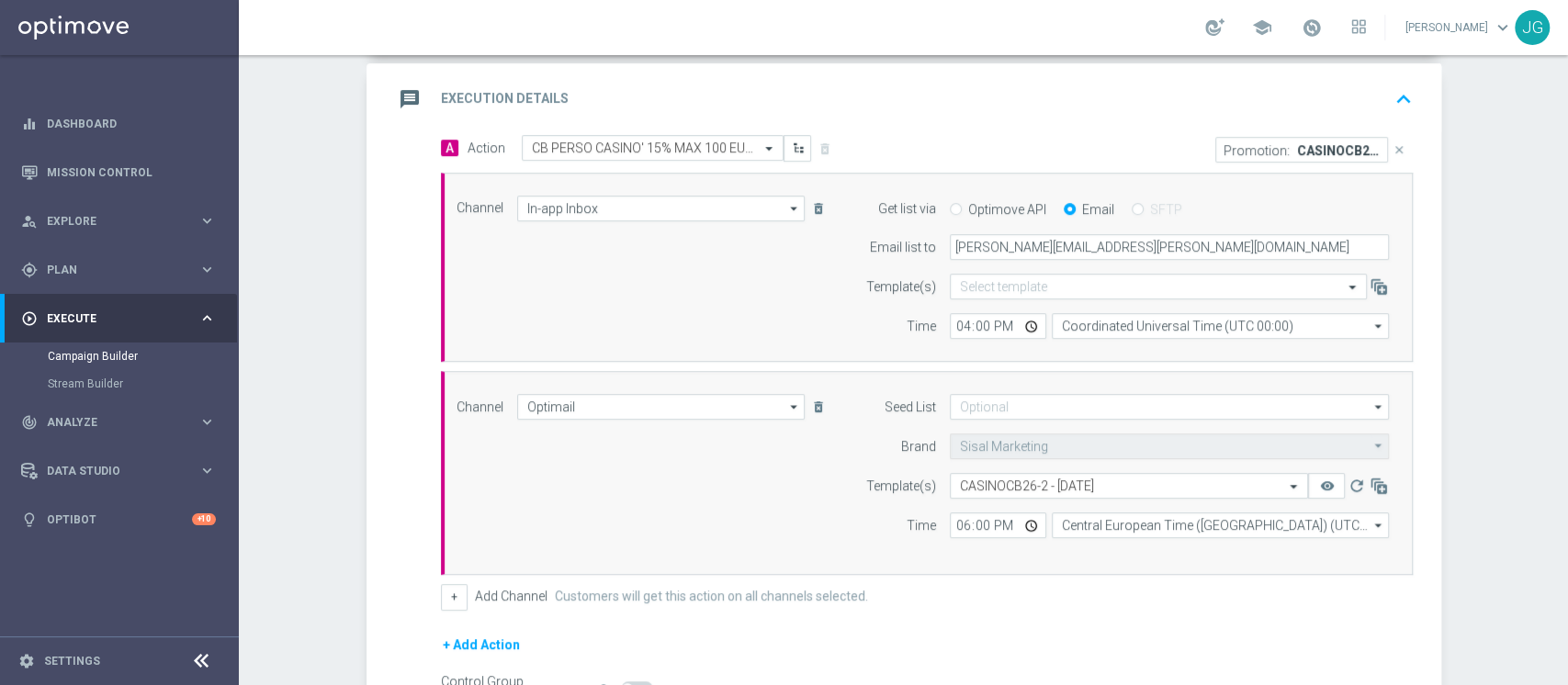
click at [956, 87] on div "message Execution Details keyboard_arrow_up" at bounding box center [906, 99] width 1026 height 35
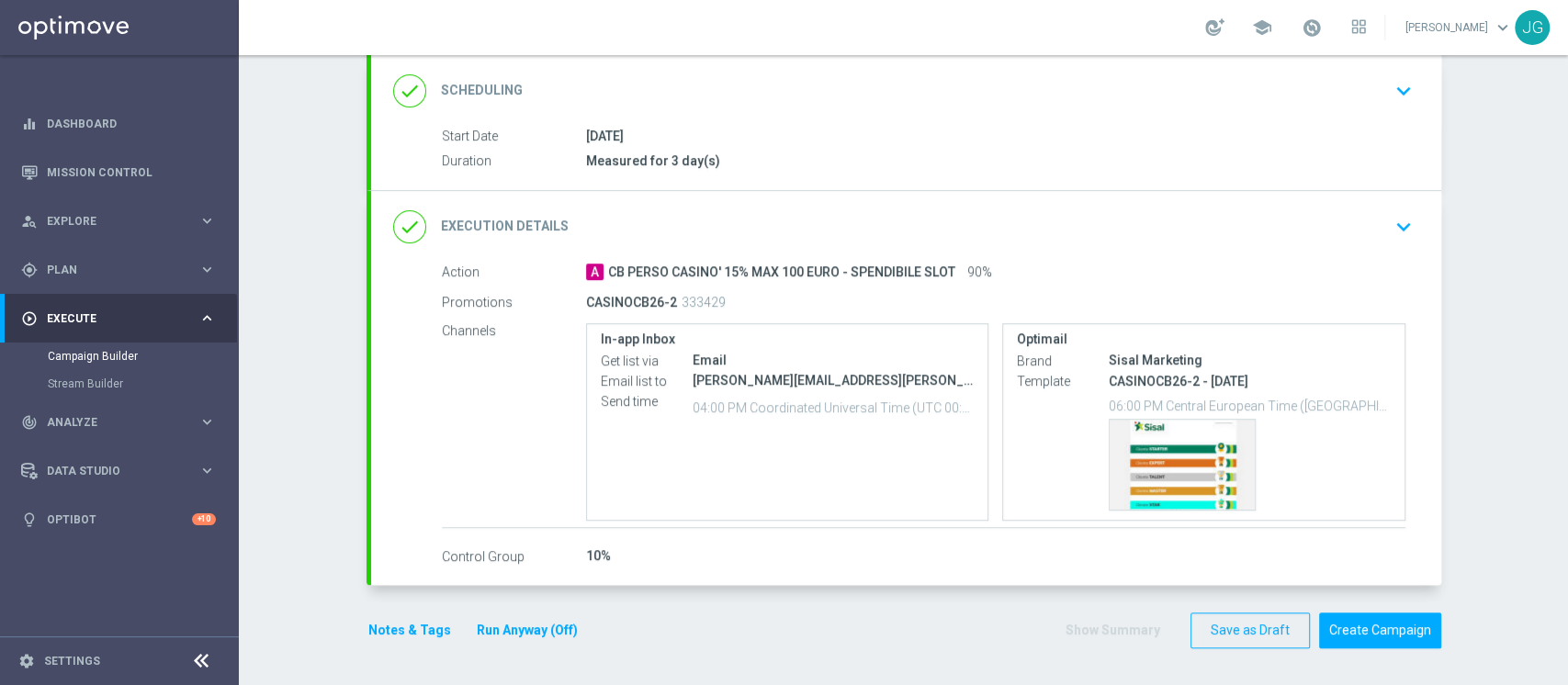
scroll to position [242, 0]
click at [408, 629] on button "Notes & Tags" at bounding box center [410, 632] width 86 height 23
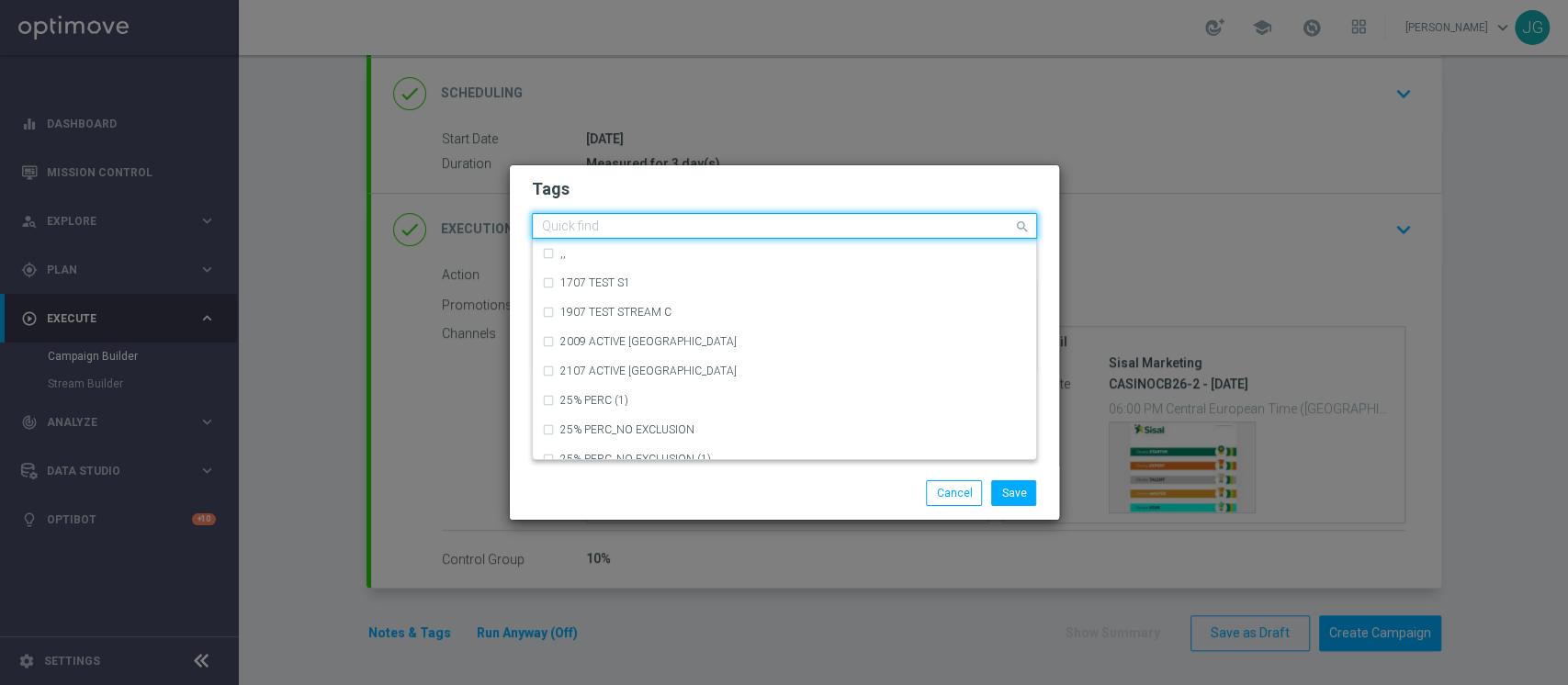
click at [658, 231] on input "text" at bounding box center [778, 227] width 471 height 16
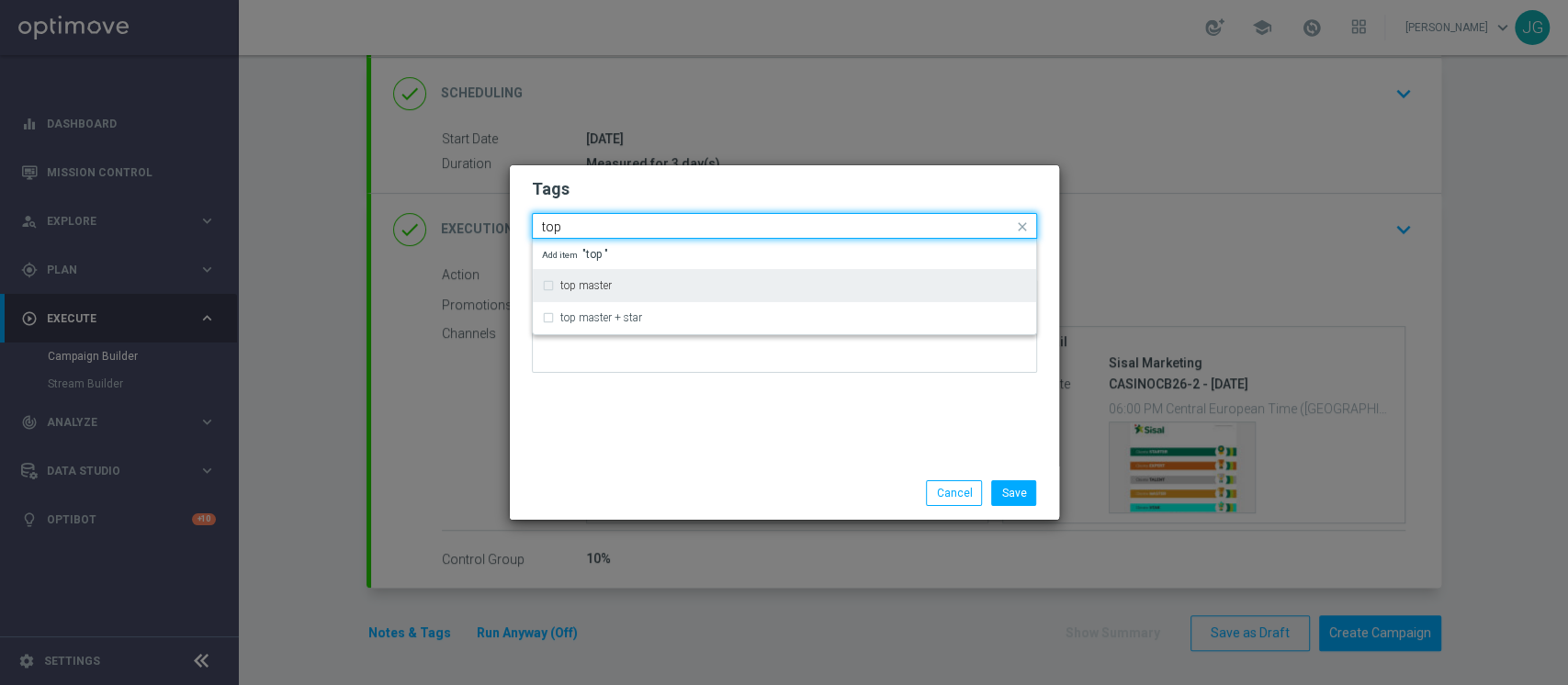
click at [611, 284] on label "top master" at bounding box center [585, 285] width 51 height 11
type input "top"
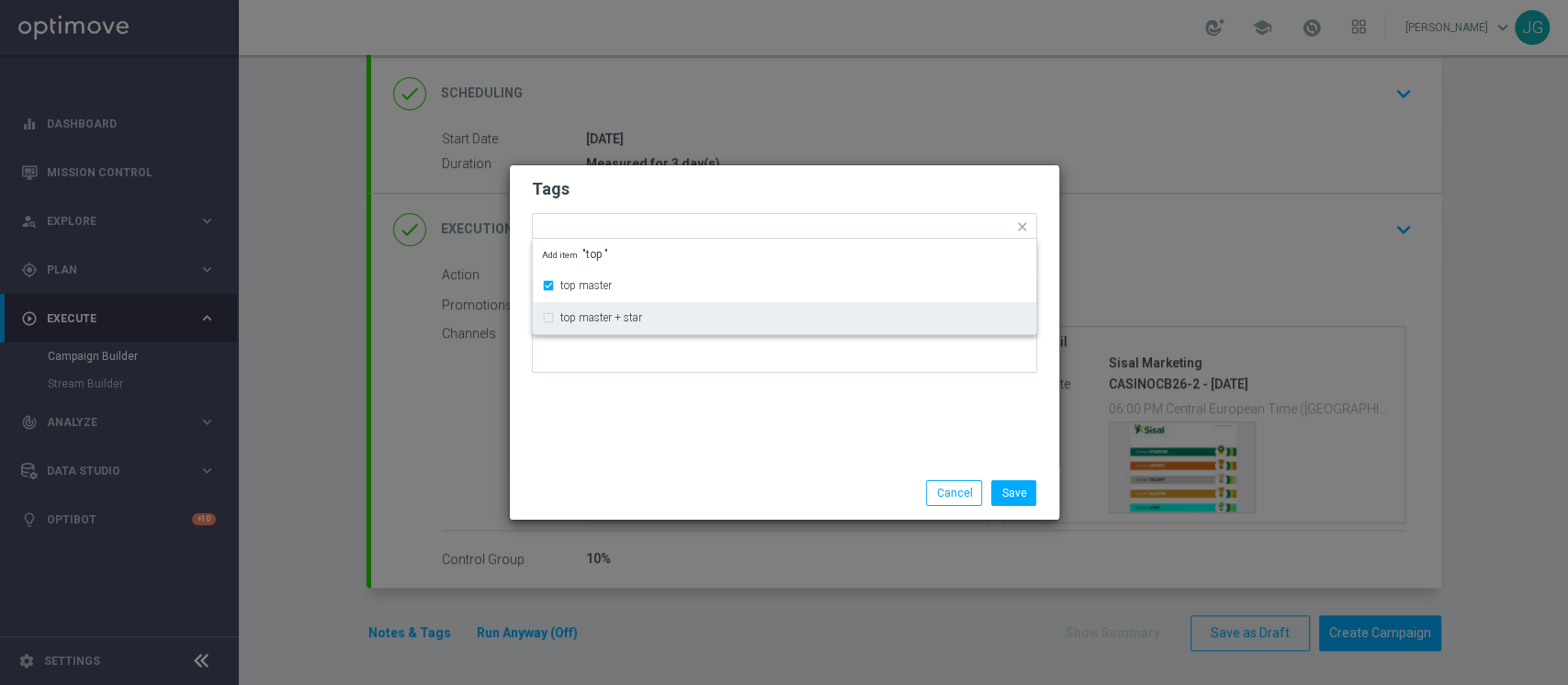
click at [706, 497] on div "Save Cancel" at bounding box center [873, 493] width 355 height 25
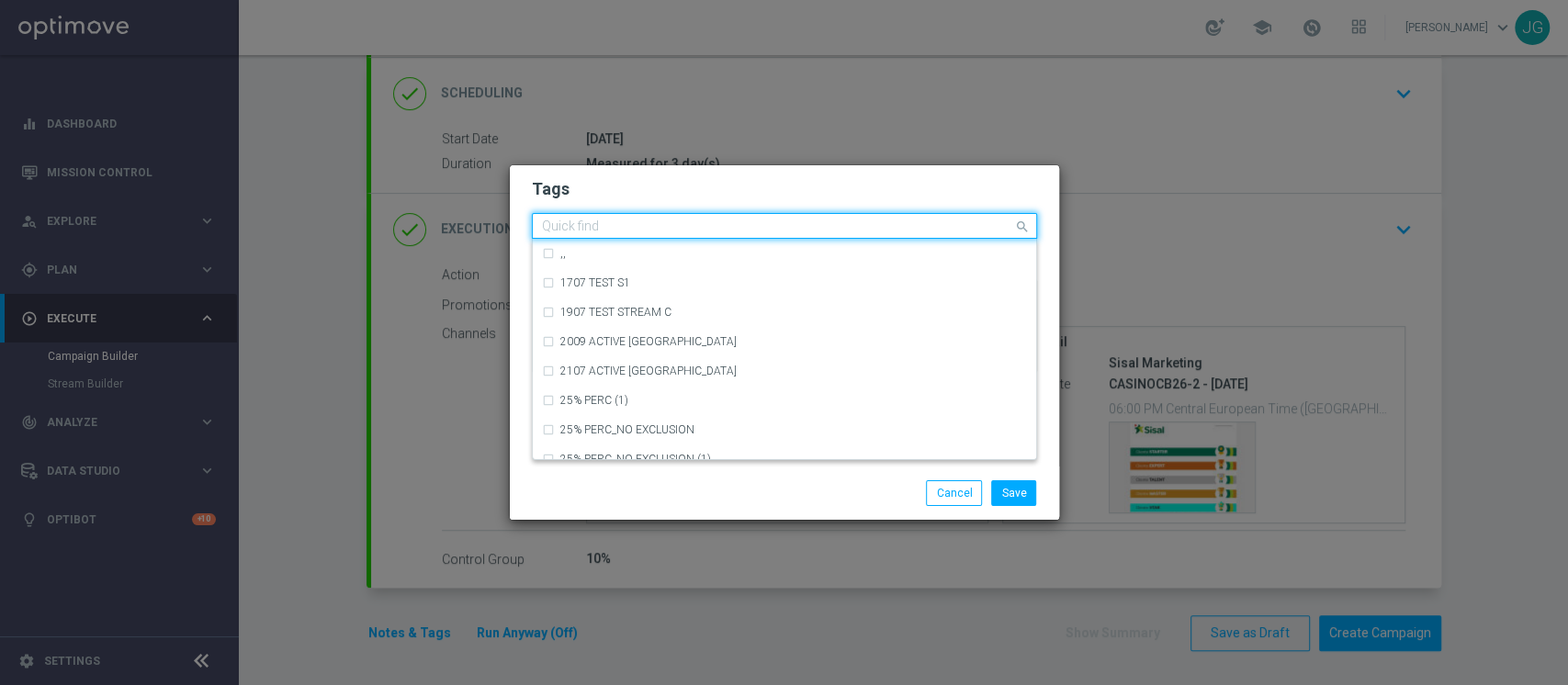
click at [750, 223] on input "text" at bounding box center [778, 227] width 471 height 16
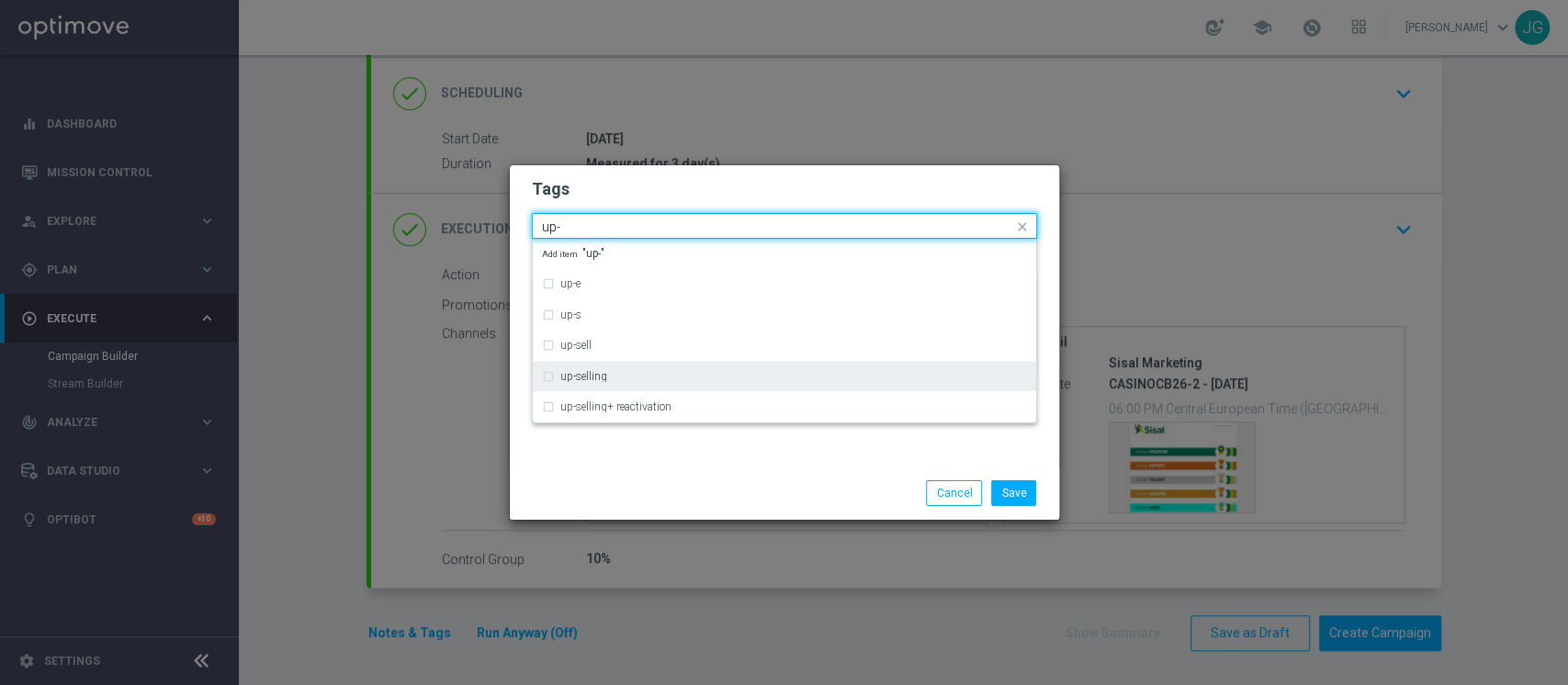
click at [575, 367] on div "up-selling" at bounding box center [784, 376] width 484 height 29
type input "up-"
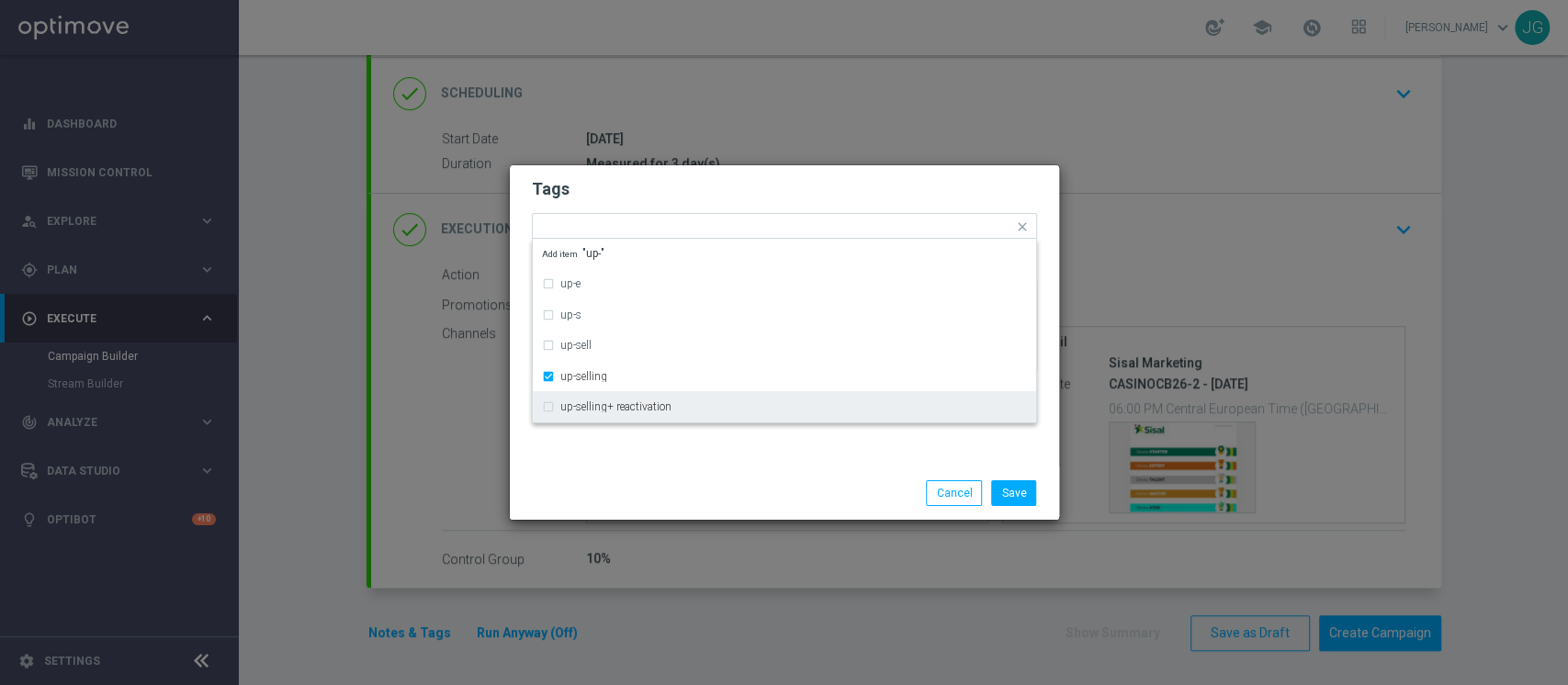
click at [646, 526] on modal-container "Tags Quick find × top master × up-selling up-e up-s up-sell up-selling up-selli…" at bounding box center [784, 342] width 1568 height 685
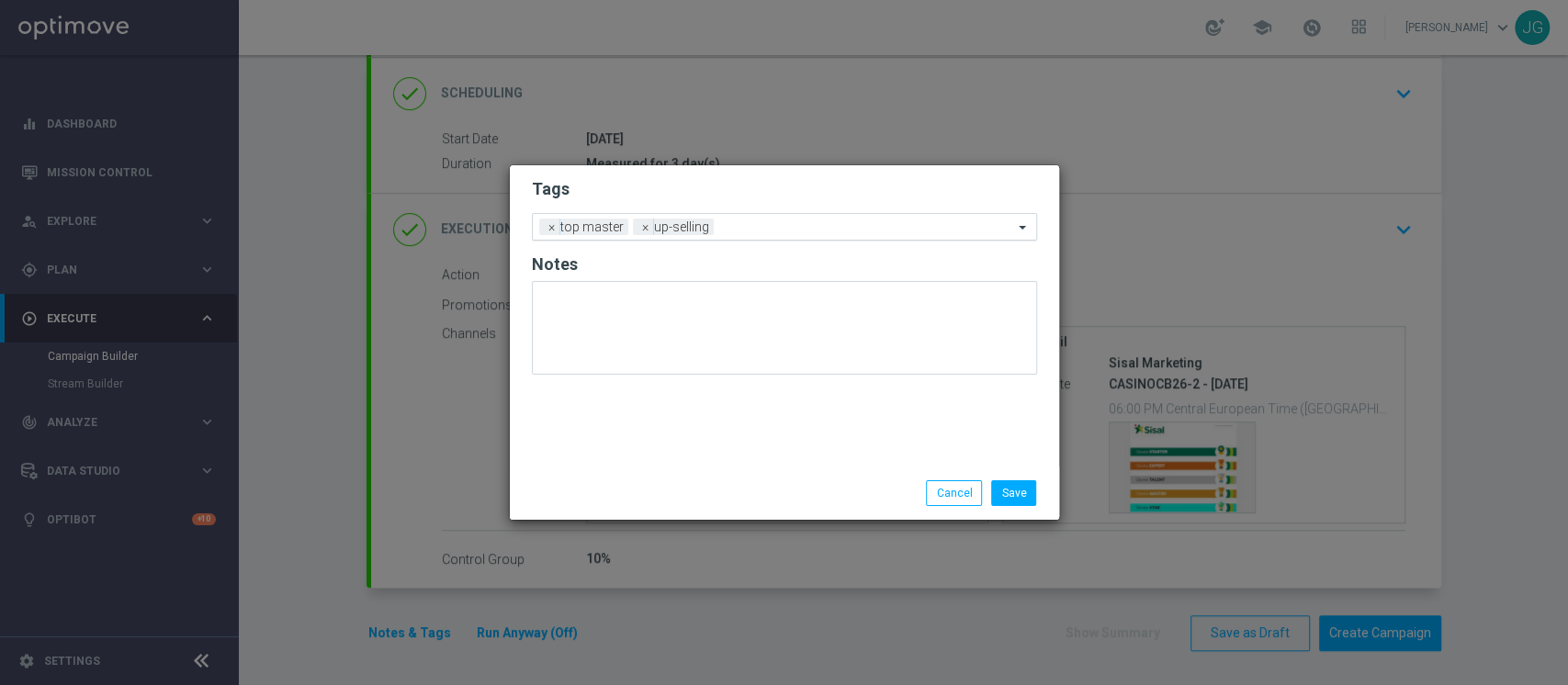
click at [757, 229] on input "text" at bounding box center [867, 228] width 292 height 16
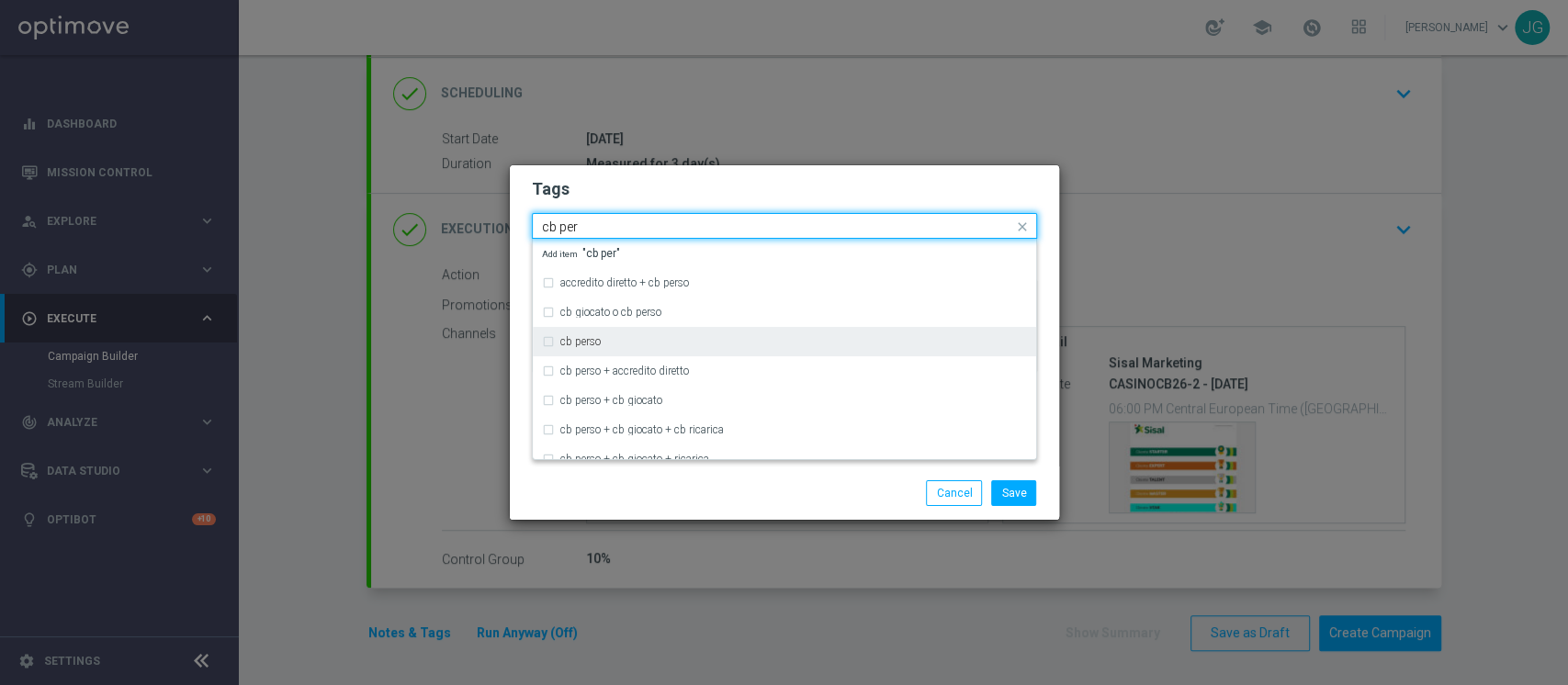
click at [645, 336] on div "cb perso" at bounding box center [793, 341] width 467 height 11
type input "cb per"
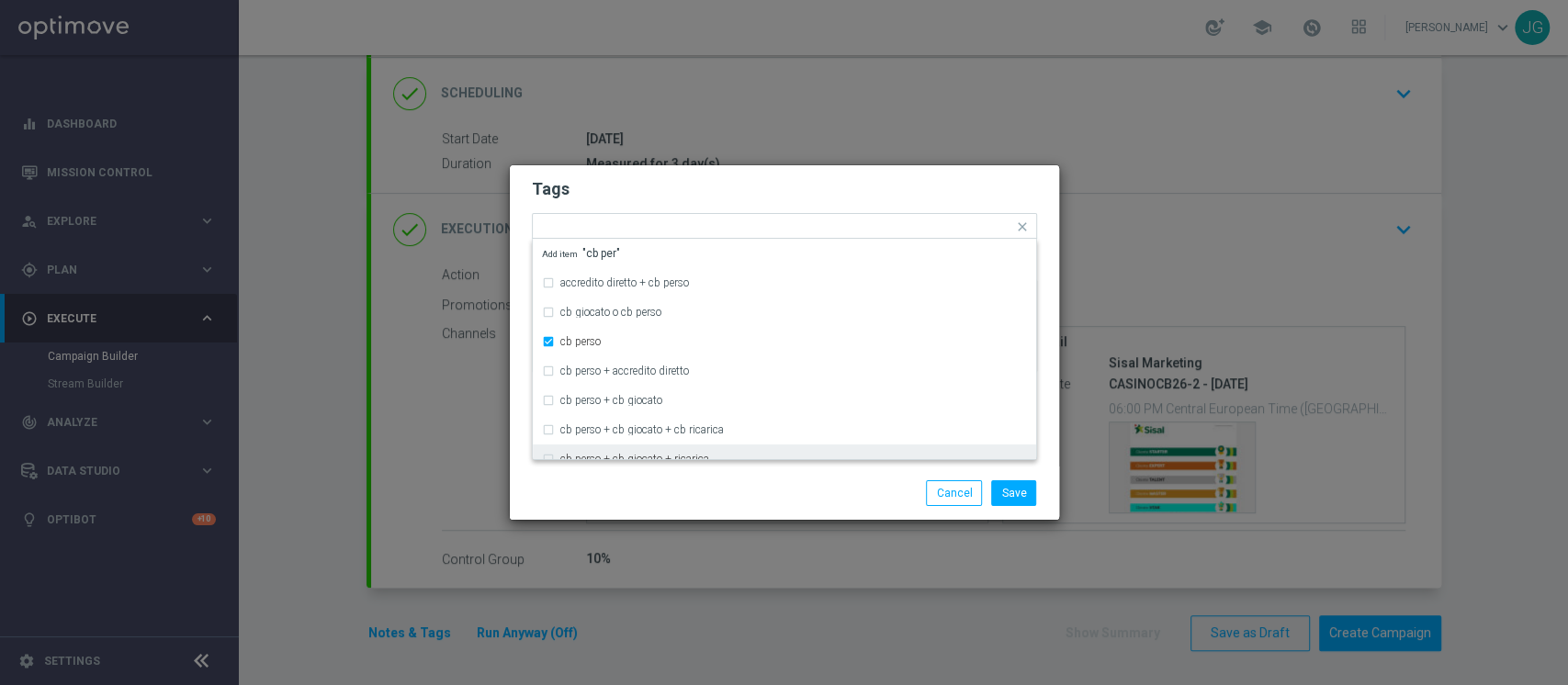
click at [722, 502] on div "Save Cancel" at bounding box center [873, 493] width 355 height 25
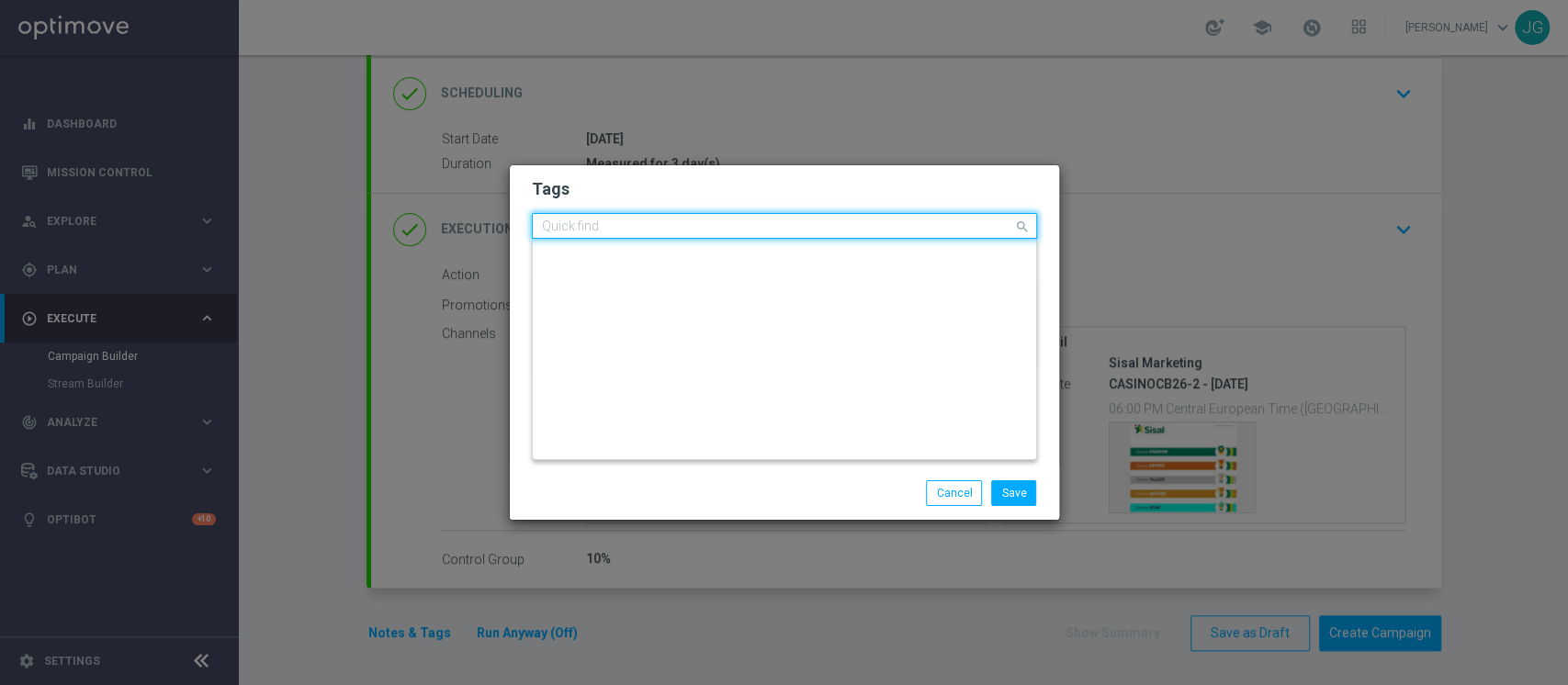
scroll to position [0, 0]
click at [850, 229] on input "text" at bounding box center [778, 227] width 471 height 16
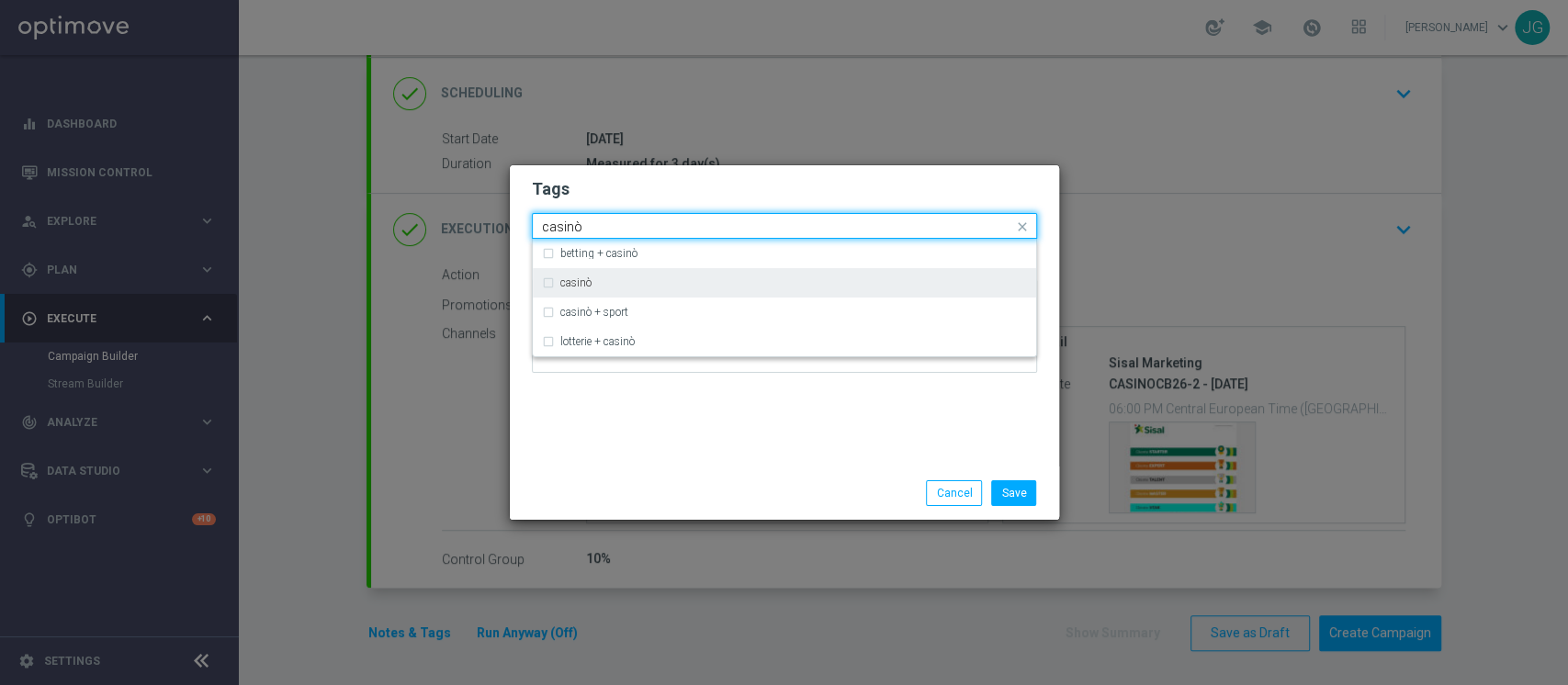
click at [627, 288] on div "casinò" at bounding box center [784, 282] width 484 height 29
type input "casinò"
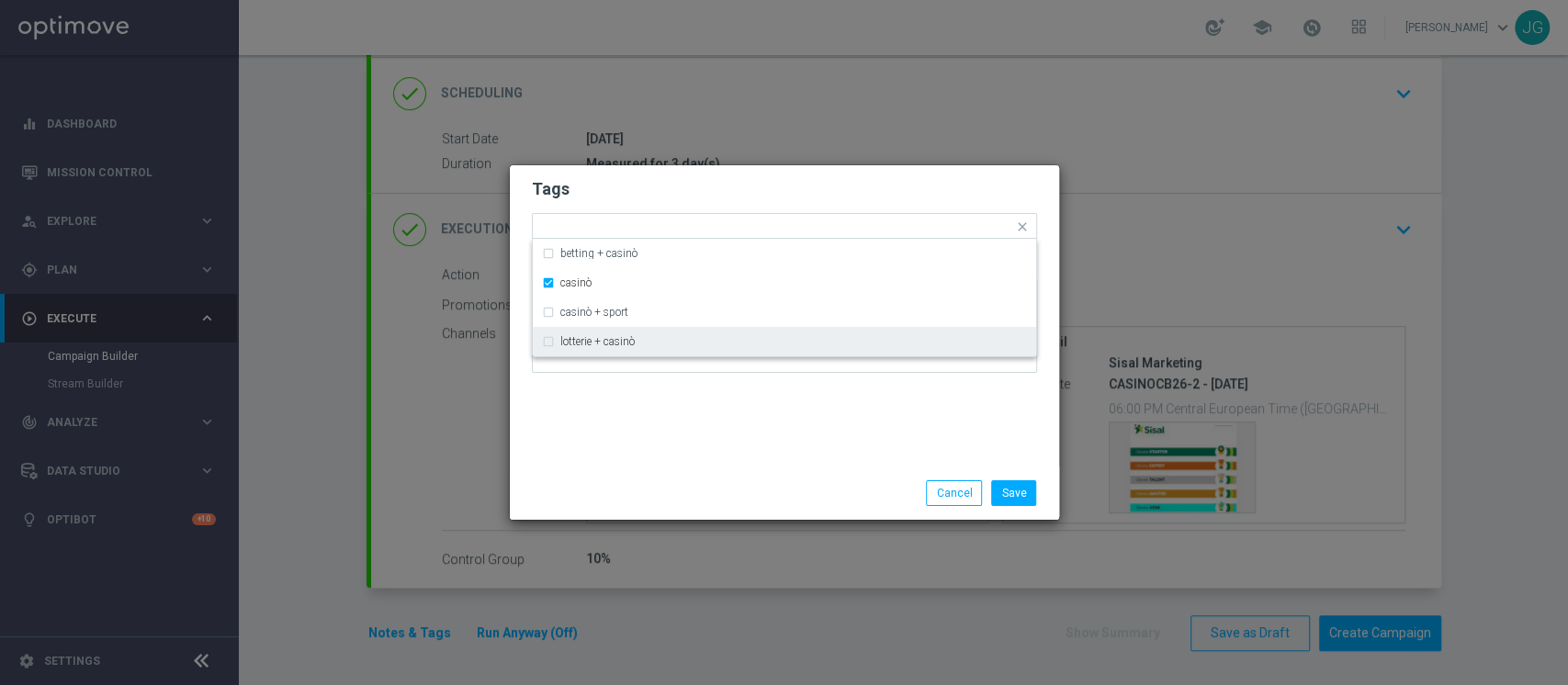
click at [712, 453] on div "Tags Quick find × top master × up-selling × cb perso × casinò betting + casinò …" at bounding box center [784, 316] width 549 height 301
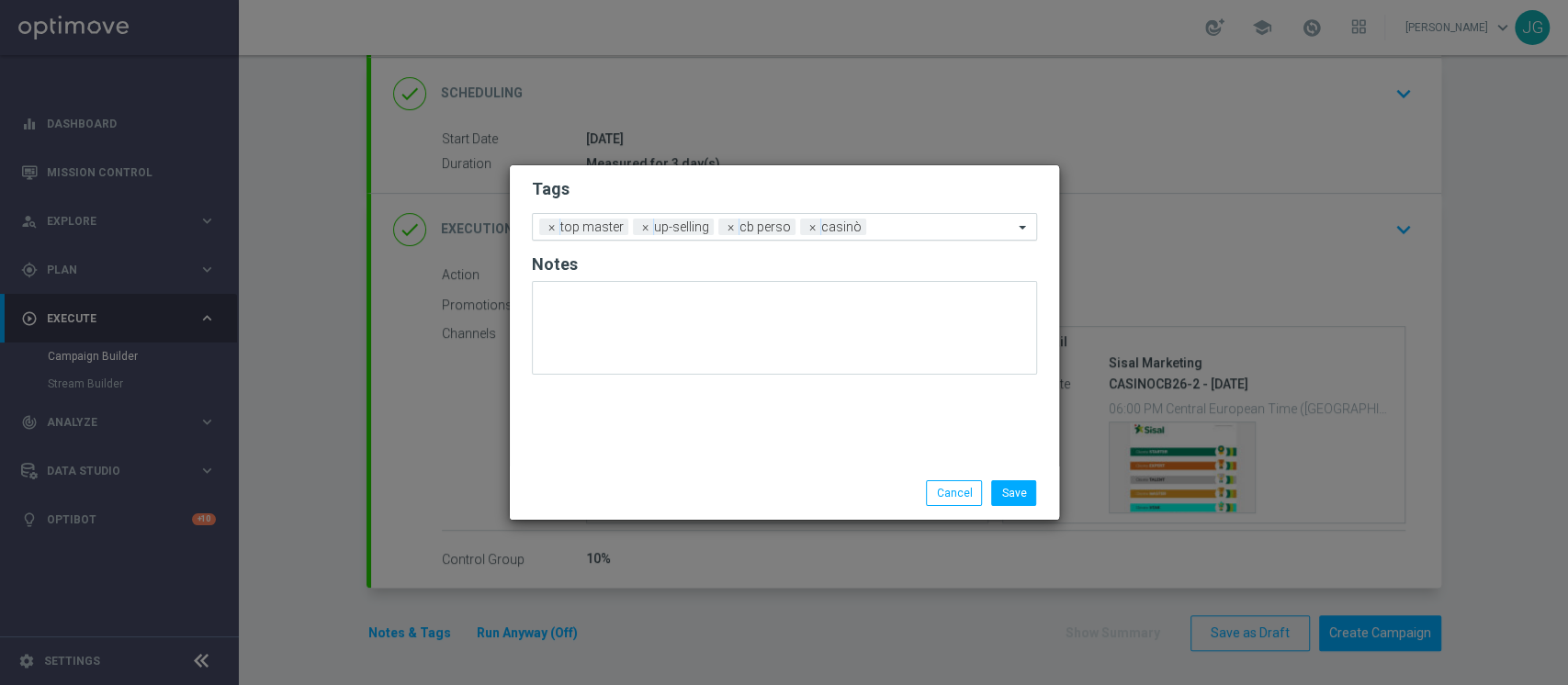
click at [924, 235] on div at bounding box center [941, 229] width 142 height 19
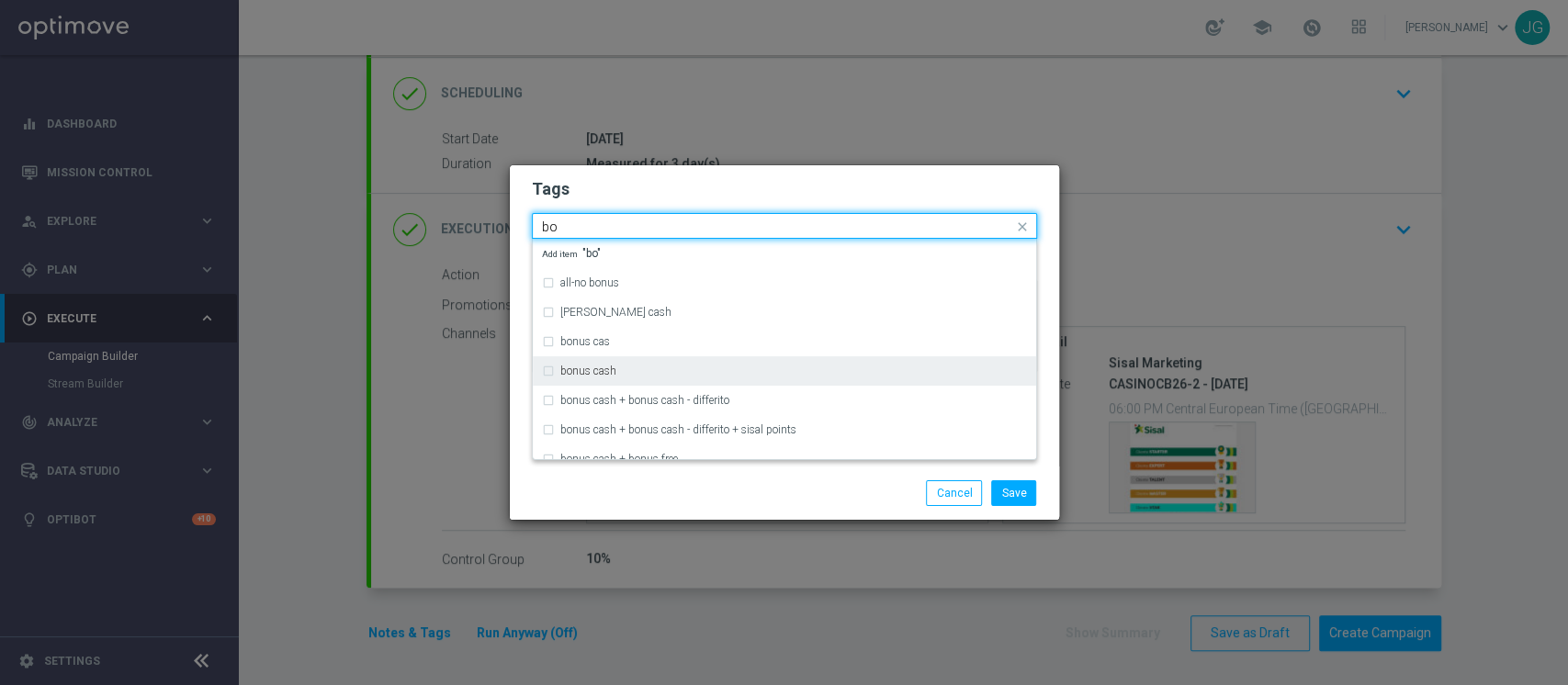
click at [689, 368] on div "bonus cash" at bounding box center [793, 370] width 467 height 11
type input "bo"
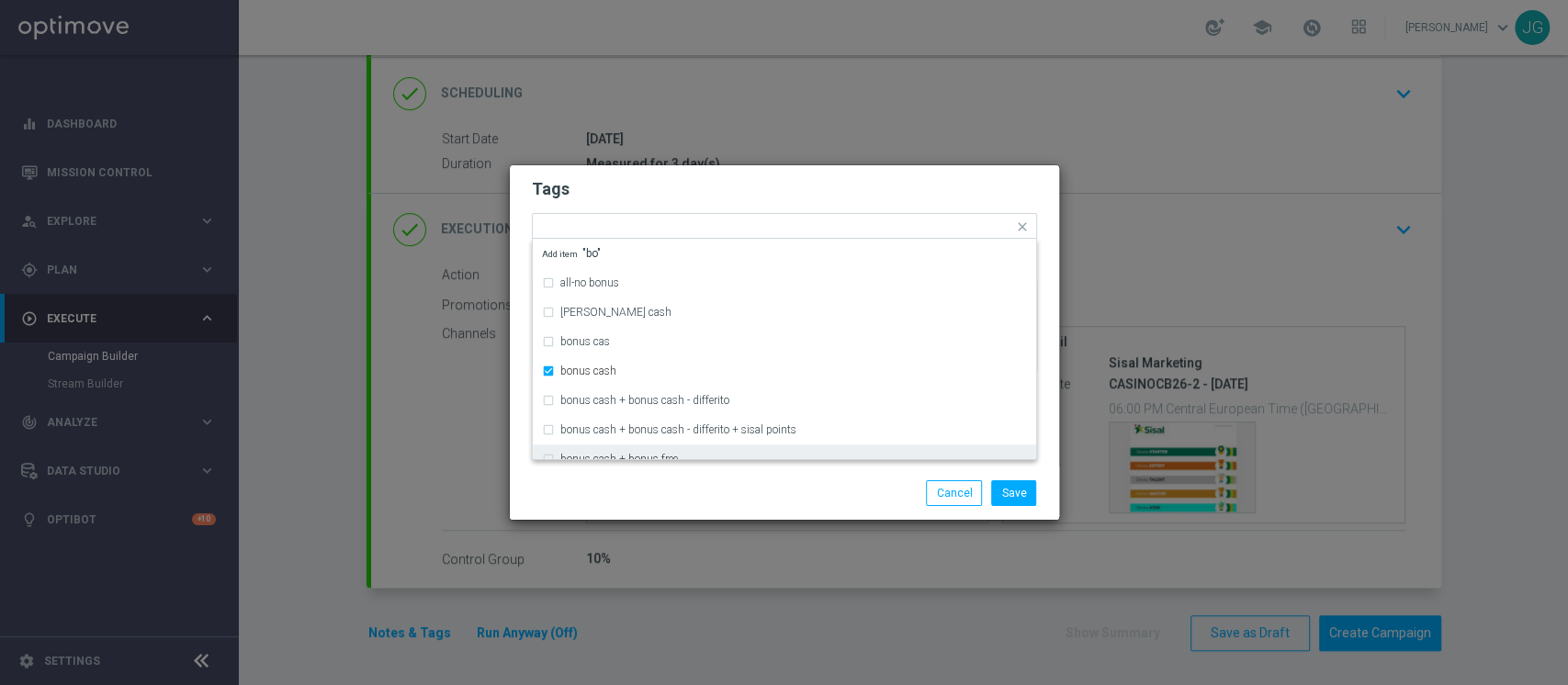
click at [791, 492] on div "Save Cancel" at bounding box center [873, 493] width 355 height 25
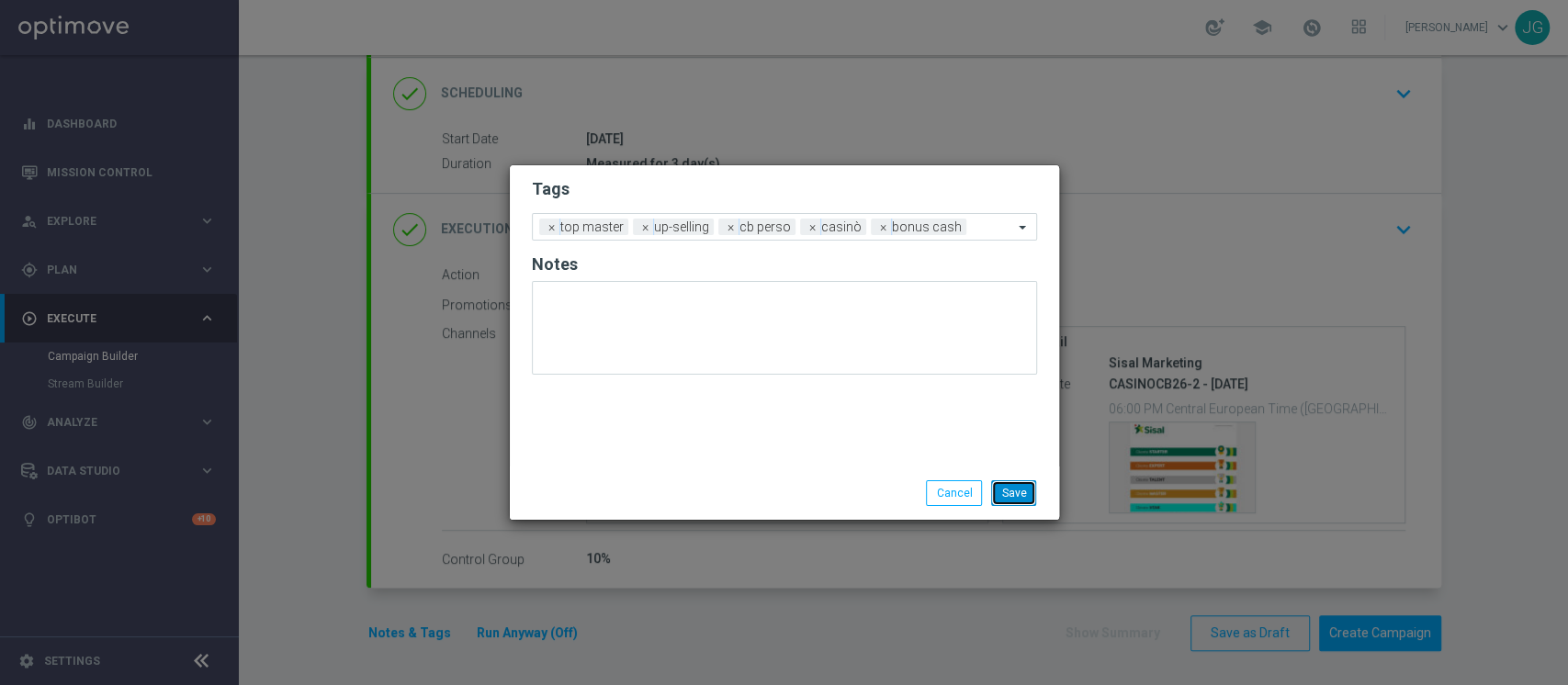
click at [1027, 486] on button "Save" at bounding box center [1013, 493] width 45 height 25
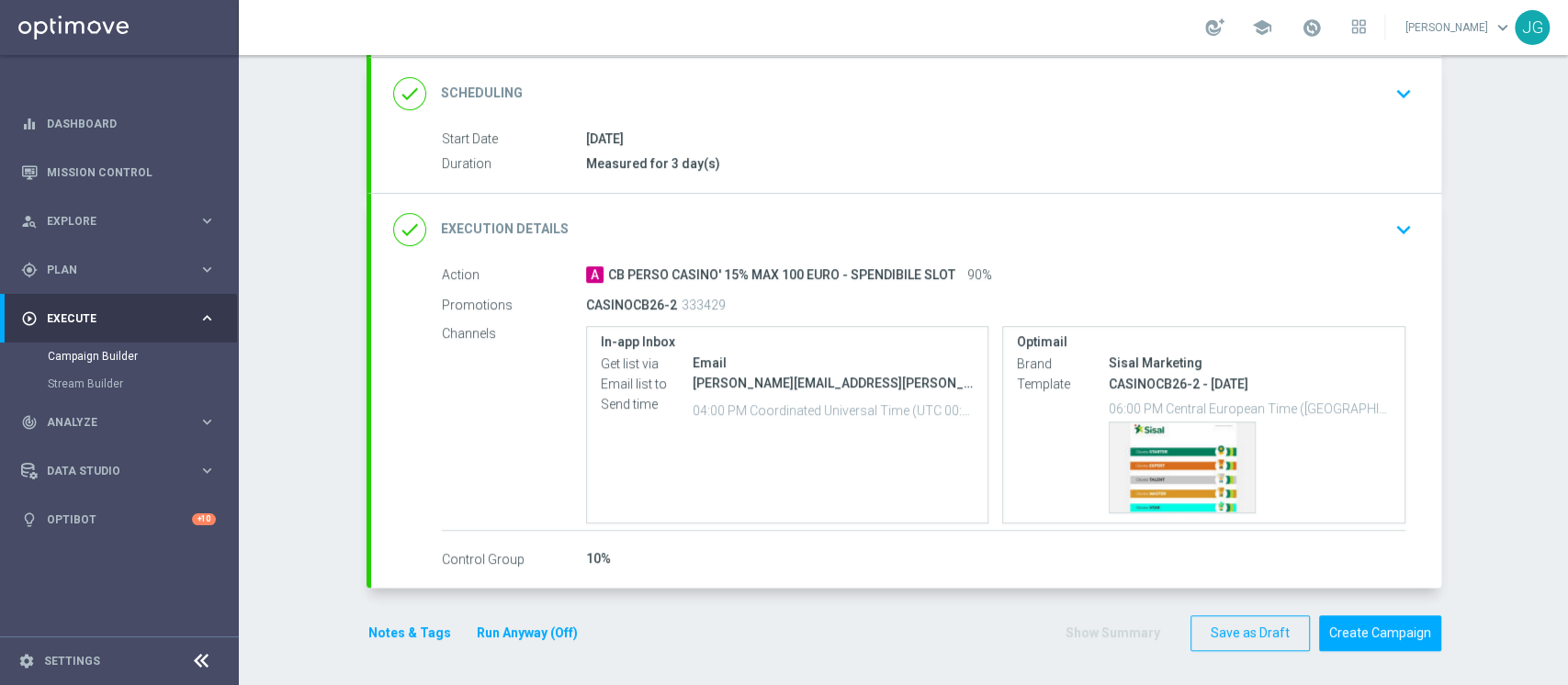
click at [524, 627] on button "Run Anyway (Off)" at bounding box center [527, 632] width 105 height 23
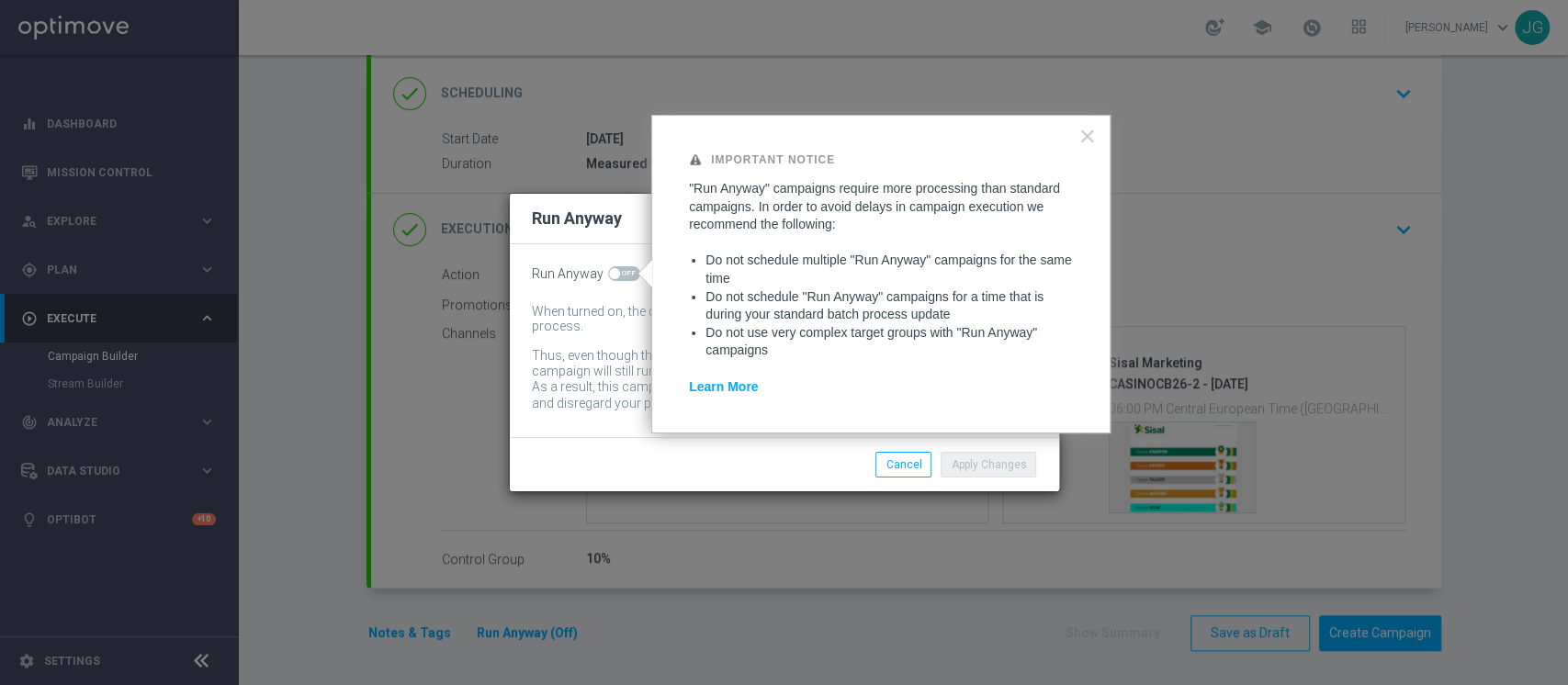
click at [610, 270] on span at bounding box center [614, 272] width 11 height 11
click at [610, 270] on input "checkbox" at bounding box center [624, 273] width 32 height 15
checkbox input "true"
click at [1011, 452] on button "Apply Changes" at bounding box center [987, 465] width 95 height 25
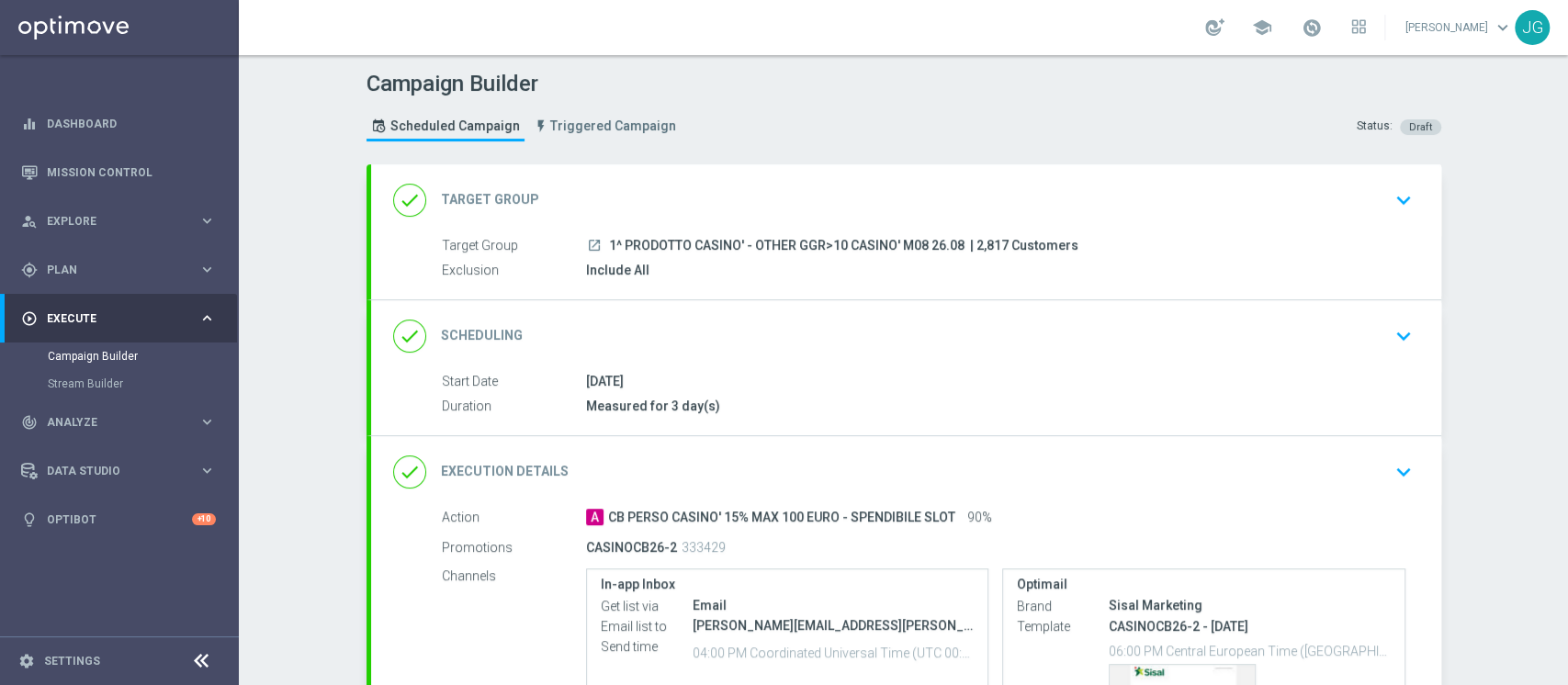
scroll to position [242, 0]
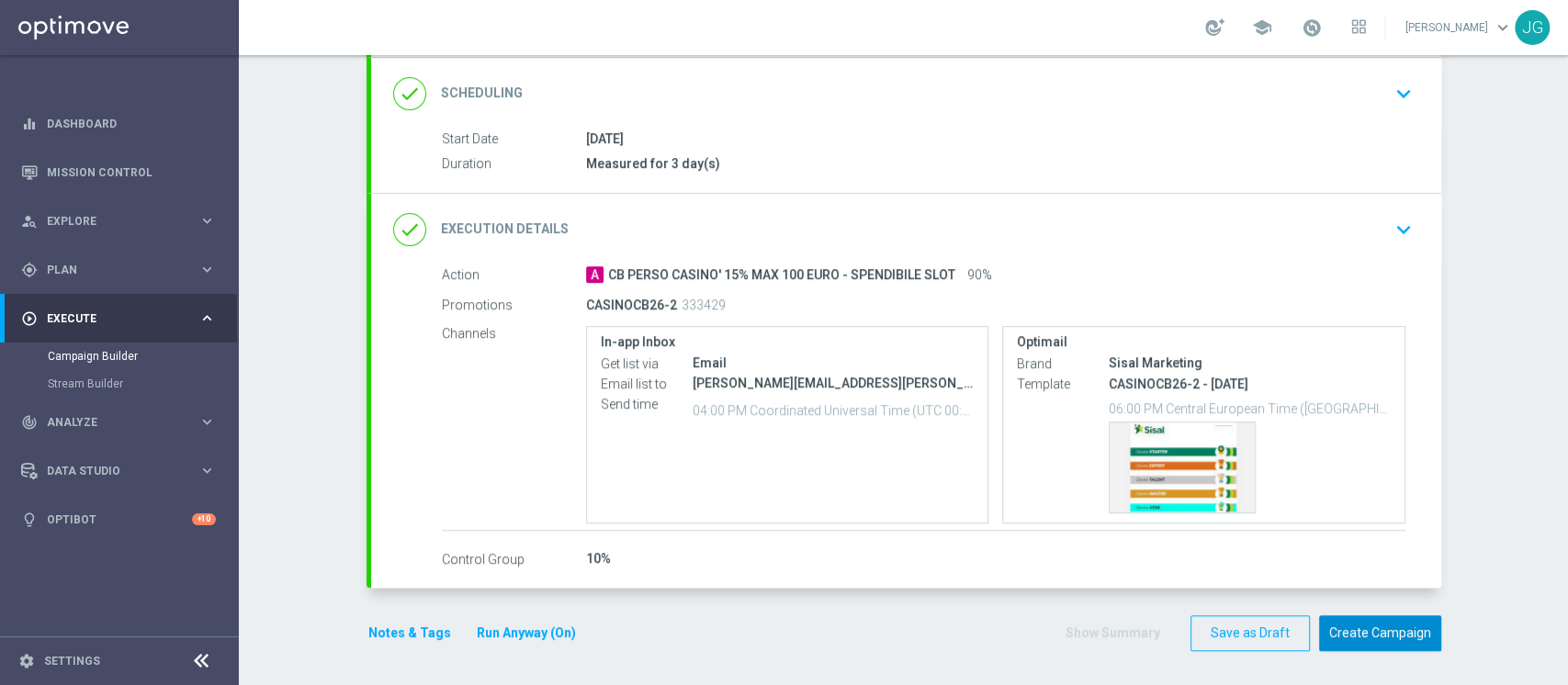
click at [1398, 638] on button "Create Campaign" at bounding box center [1380, 632] width 123 height 36
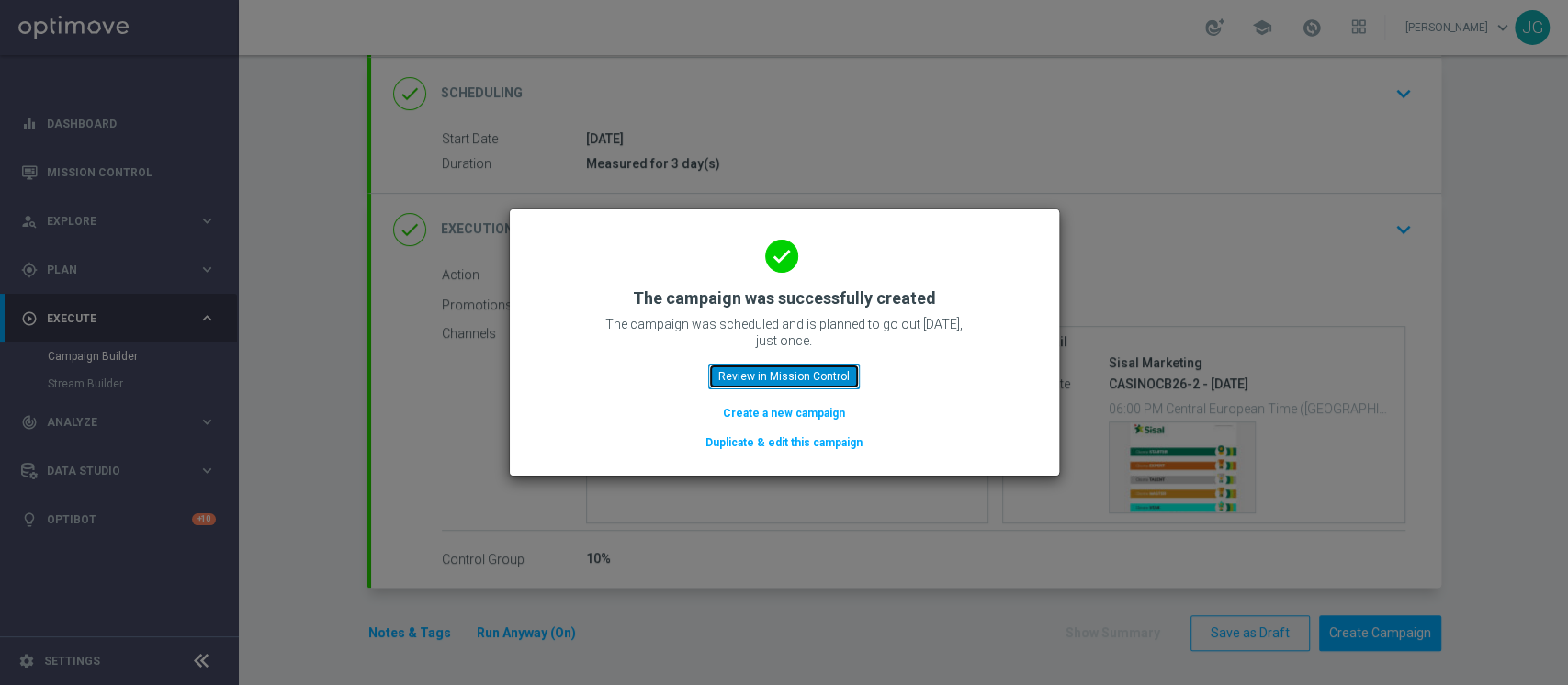
click at [801, 374] on button "Review in Mission Control" at bounding box center [784, 376] width 152 height 25
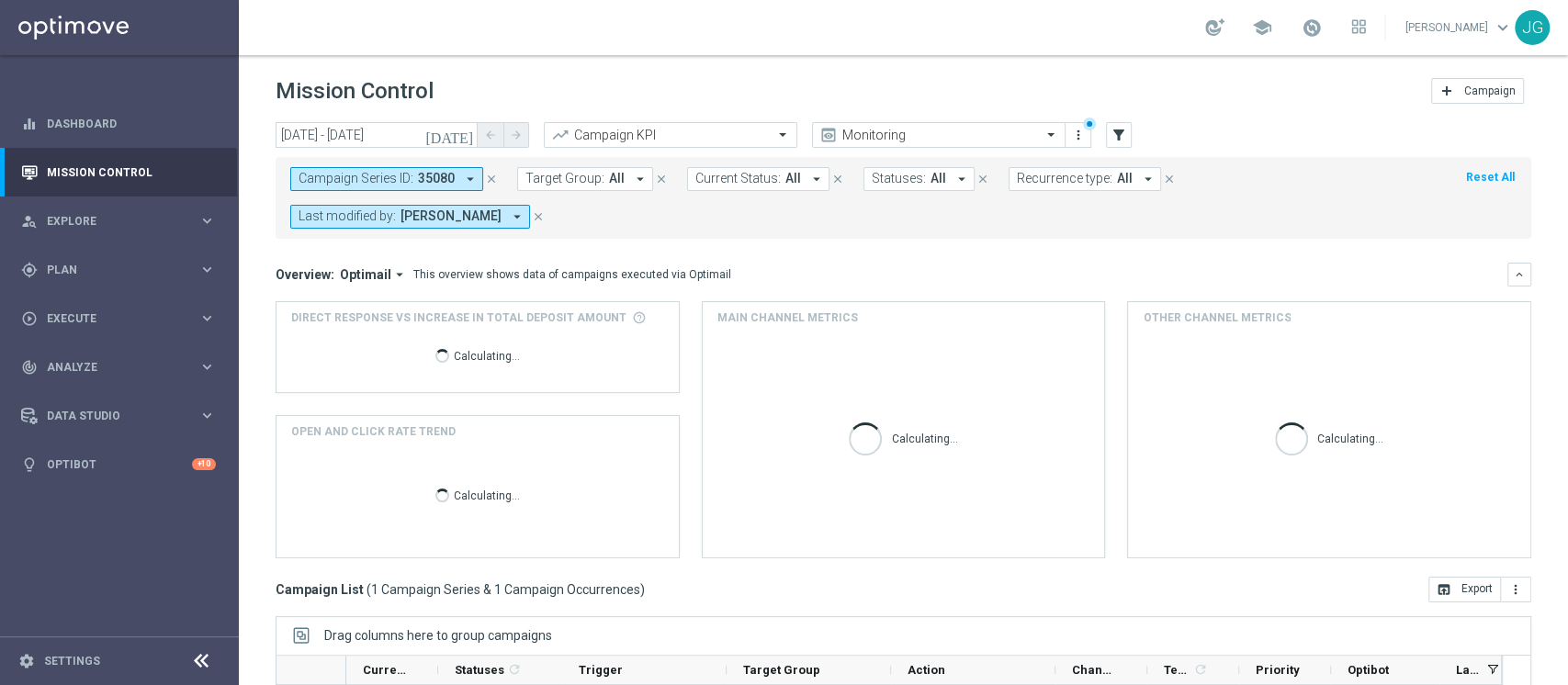
scroll to position [269, 0]
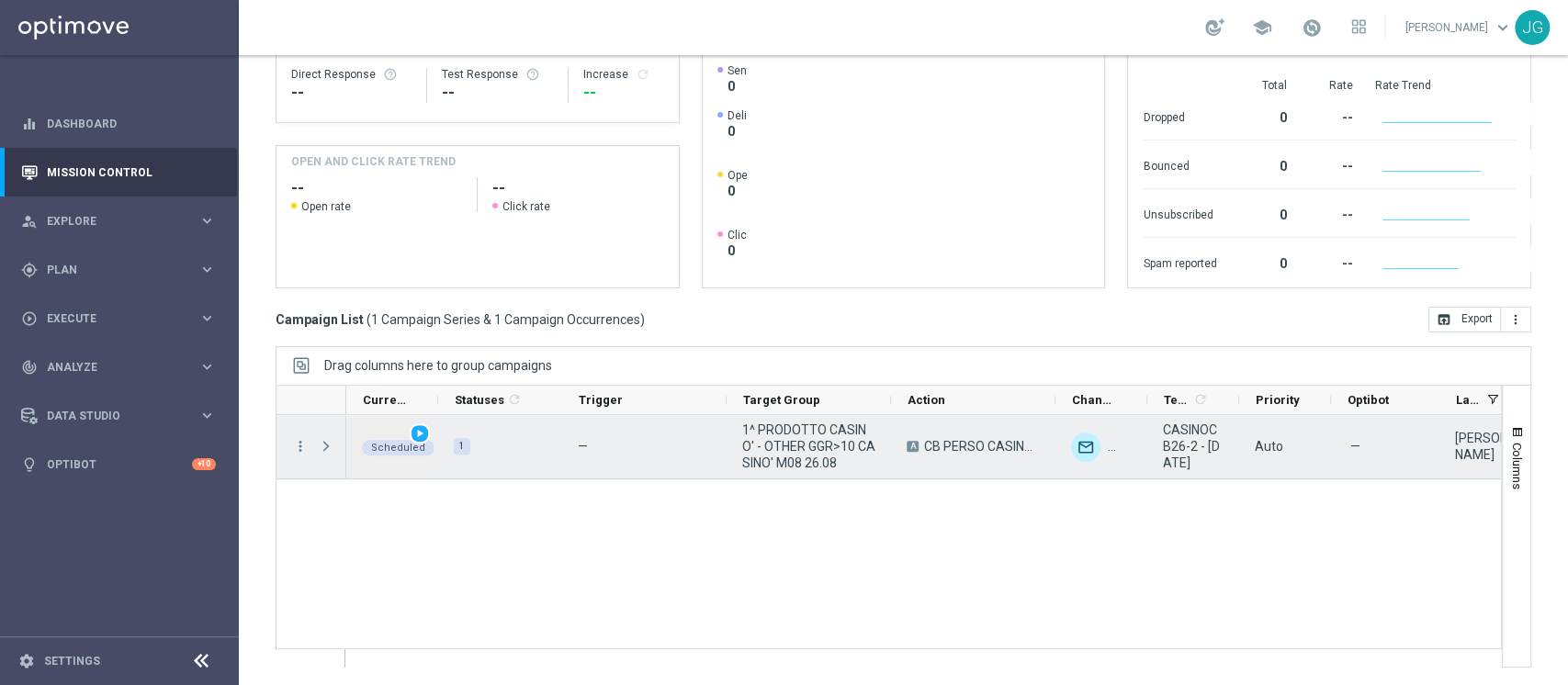
click at [421, 432] on span "play_arrow" at bounding box center [419, 432] width 13 height 13
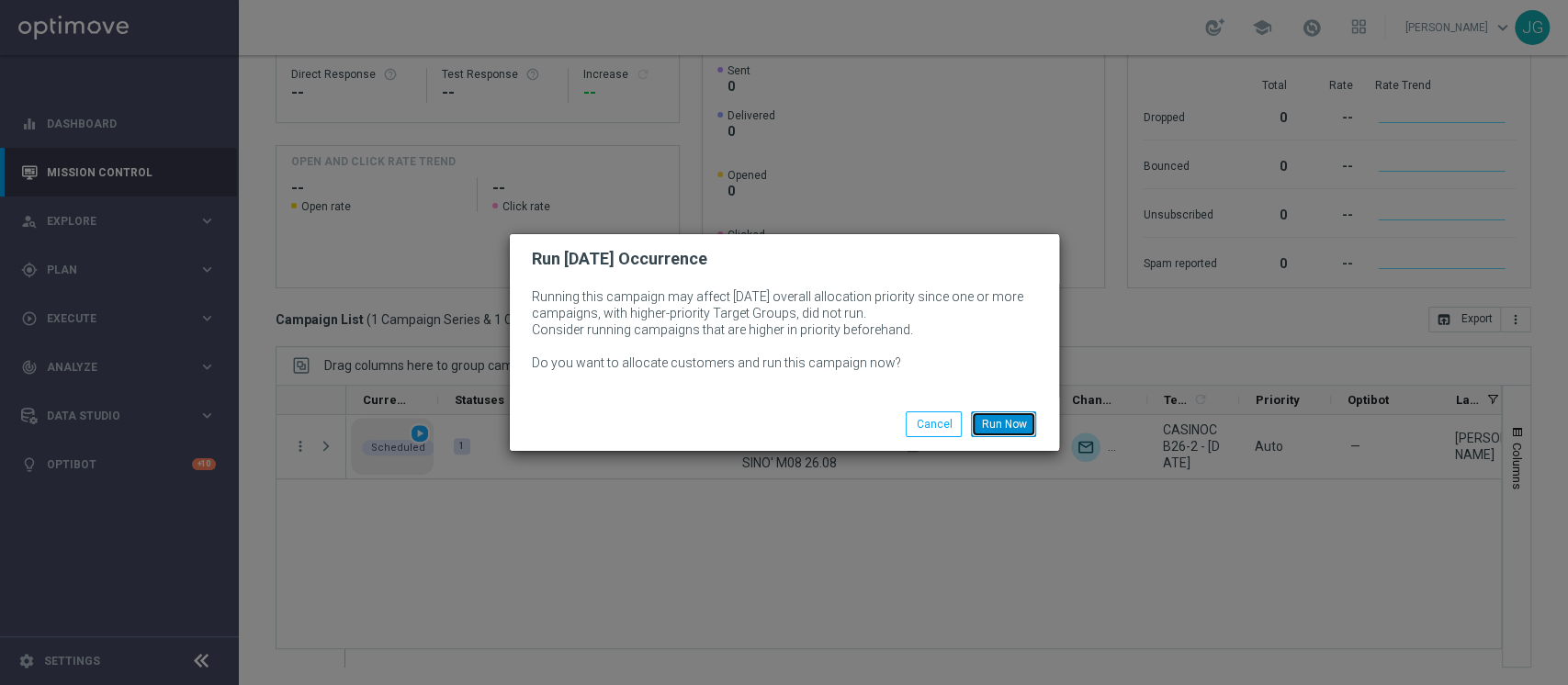
click at [1005, 424] on button "Run Now" at bounding box center [1003, 424] width 65 height 25
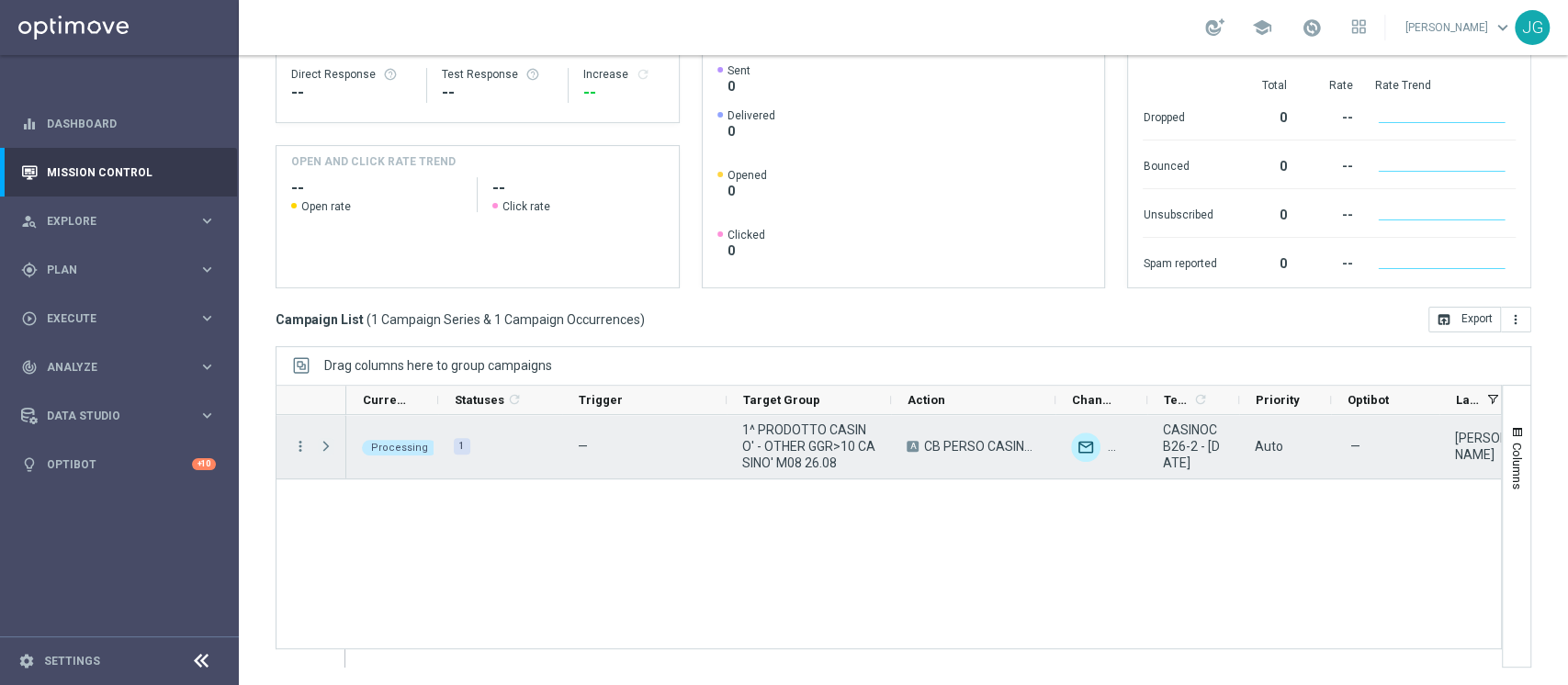
click at [328, 448] on span "Press SPACE to select this row." at bounding box center [326, 446] width 17 height 15
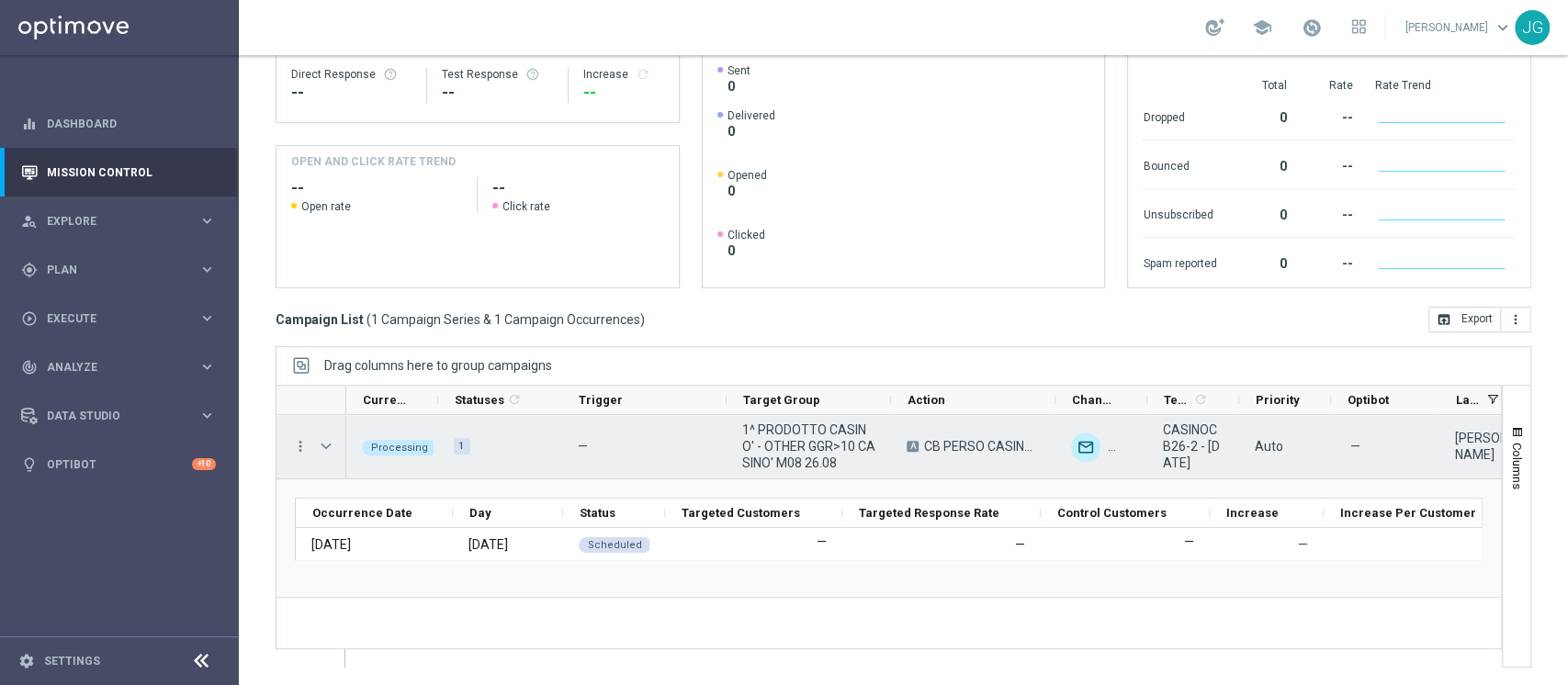
click at [328, 448] on span "Press SPACE to select this row." at bounding box center [326, 446] width 17 height 15
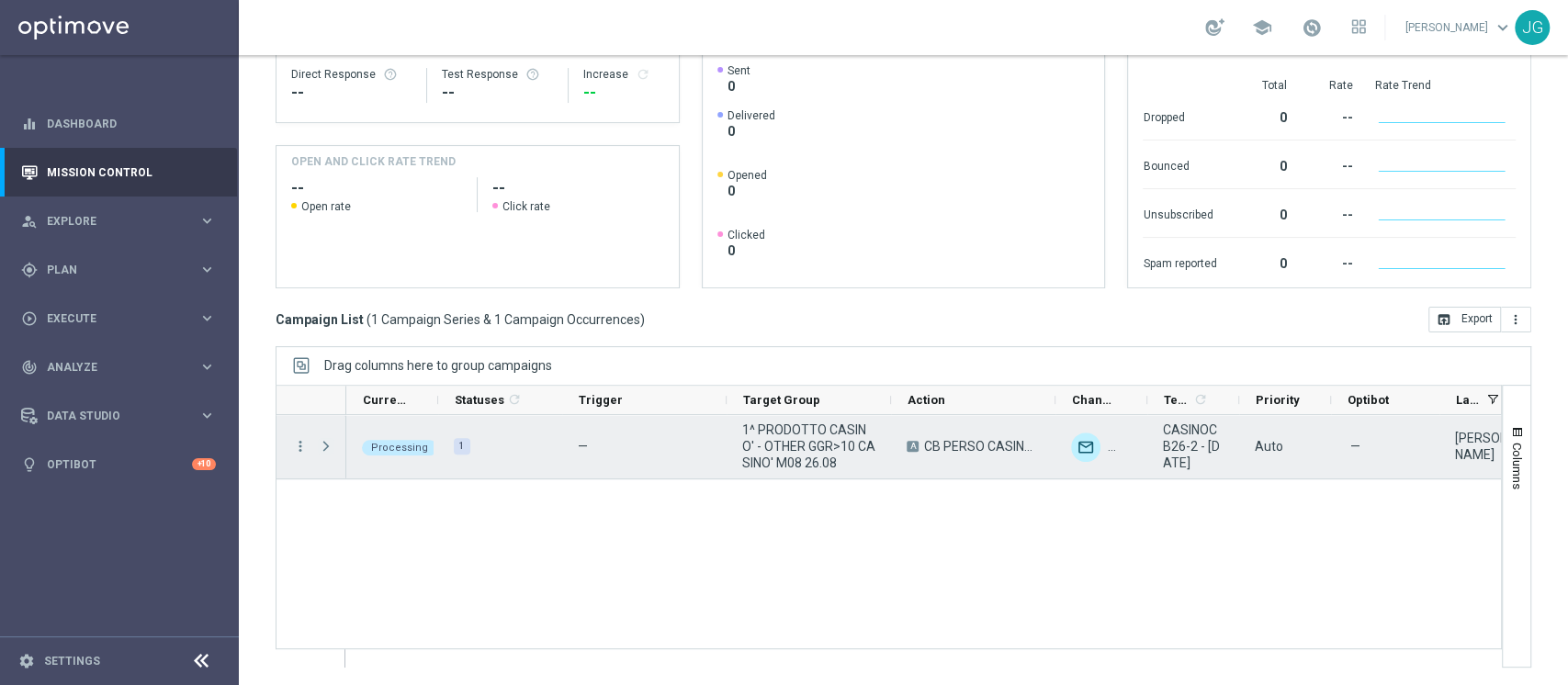
click at [328, 448] on span "Press SPACE to select this row." at bounding box center [326, 446] width 17 height 15
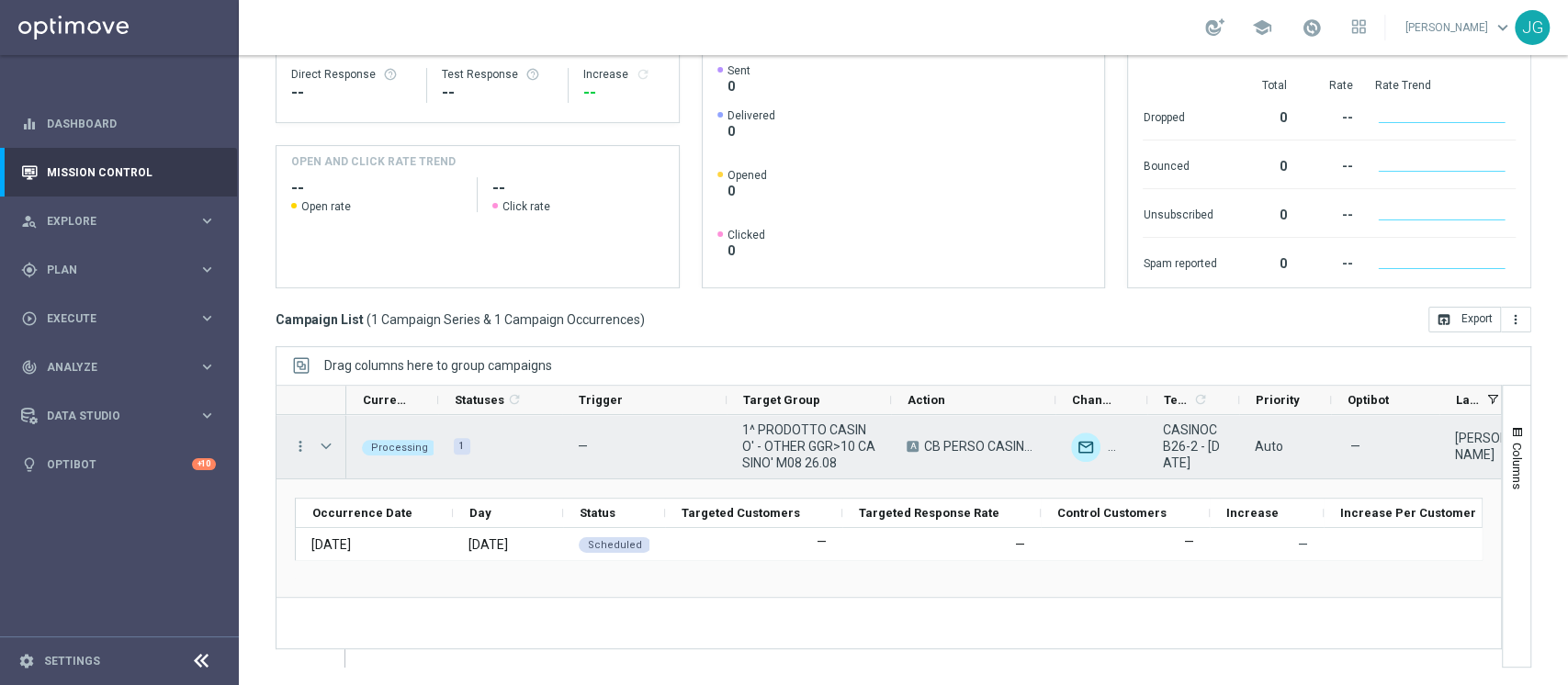
click at [328, 448] on span "Press SPACE to select this row." at bounding box center [326, 446] width 17 height 15
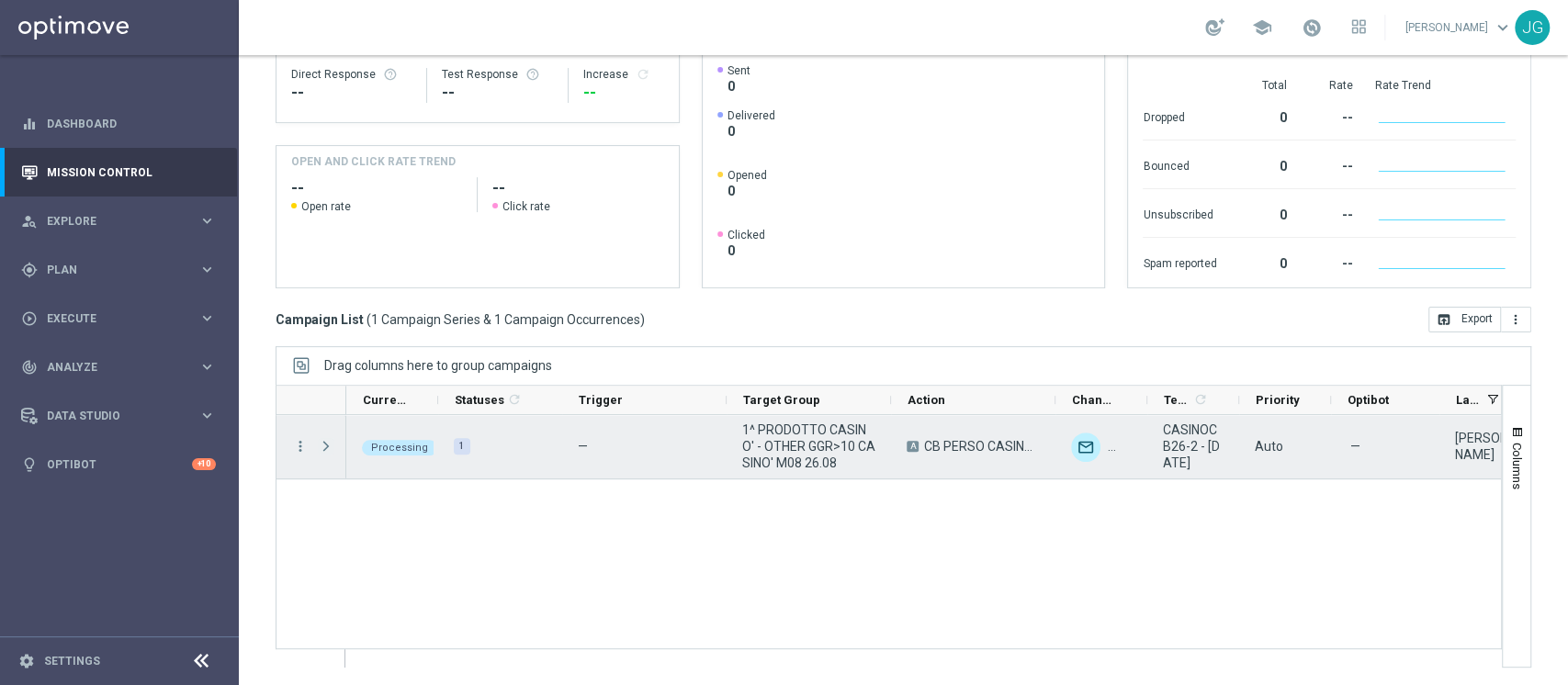
click at [328, 448] on span "Press SPACE to select this row." at bounding box center [326, 446] width 17 height 15
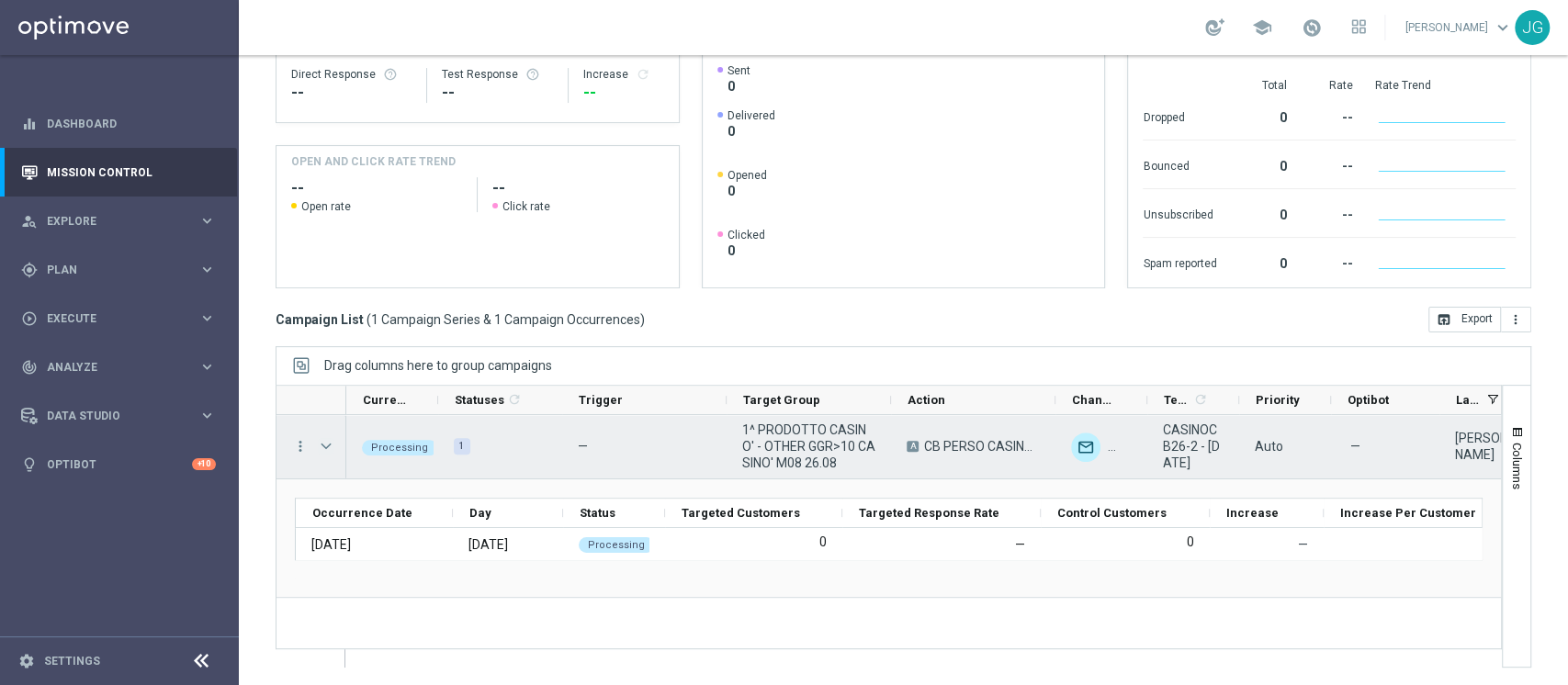
click at [325, 444] on span "Press SPACE to select this row." at bounding box center [326, 446] width 17 height 15
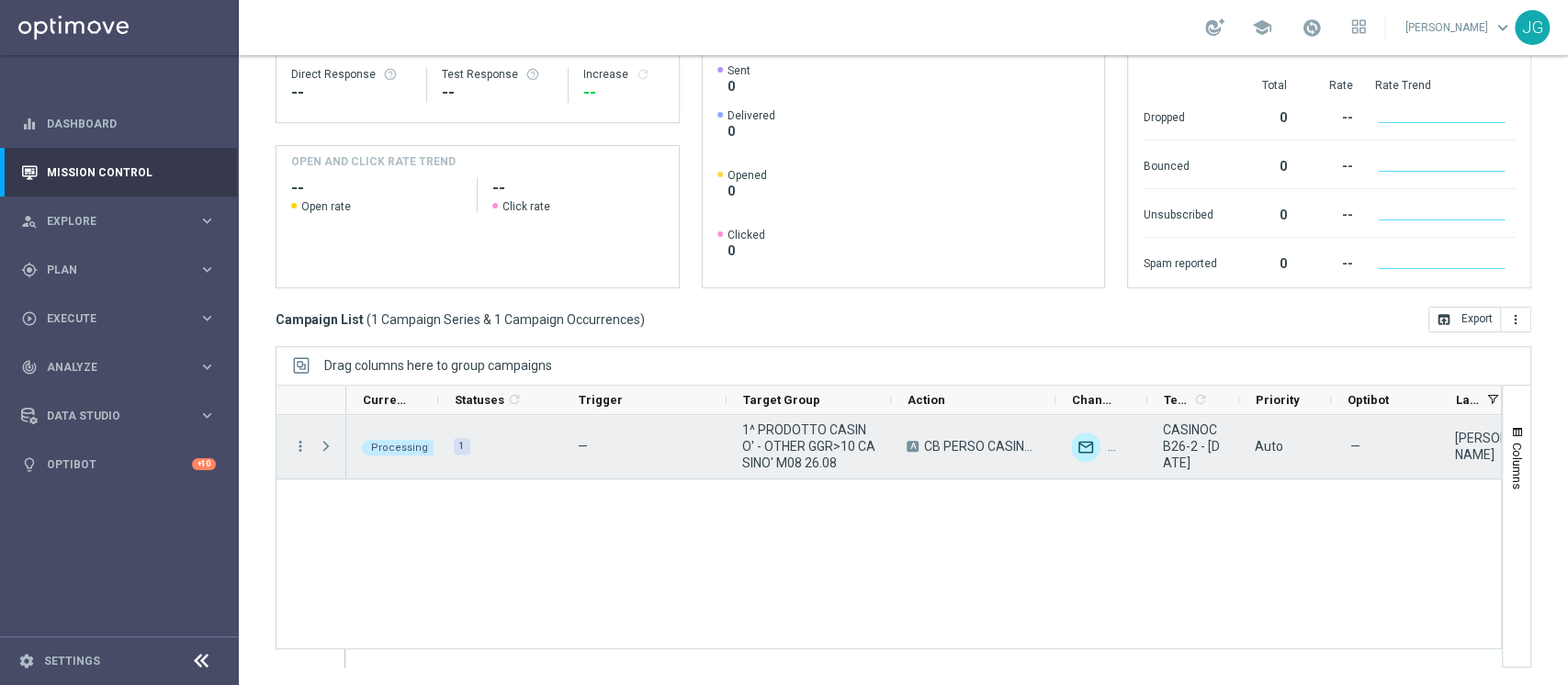
click at [325, 444] on span "Press SPACE to select this row." at bounding box center [326, 446] width 17 height 15
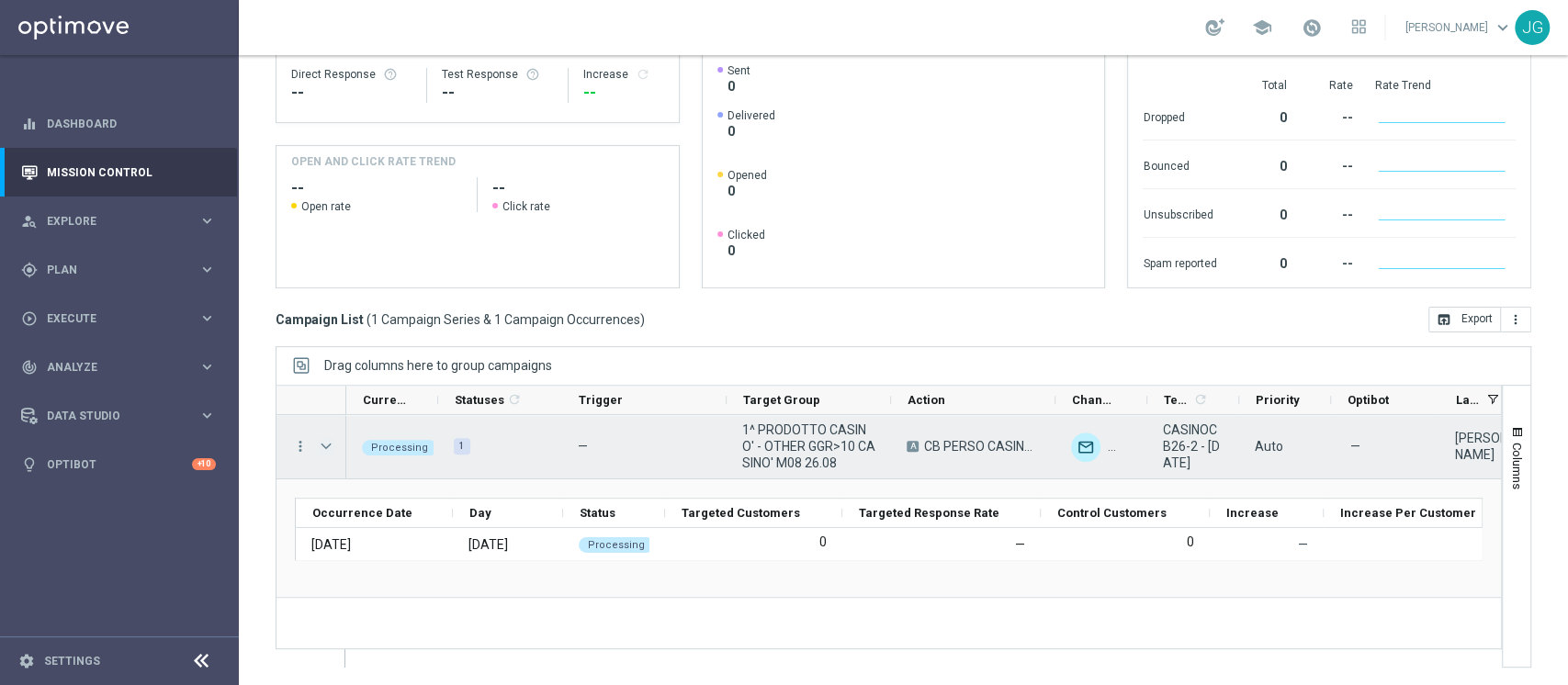
click at [325, 440] on span "Press SPACE to select this row." at bounding box center [326, 446] width 17 height 15
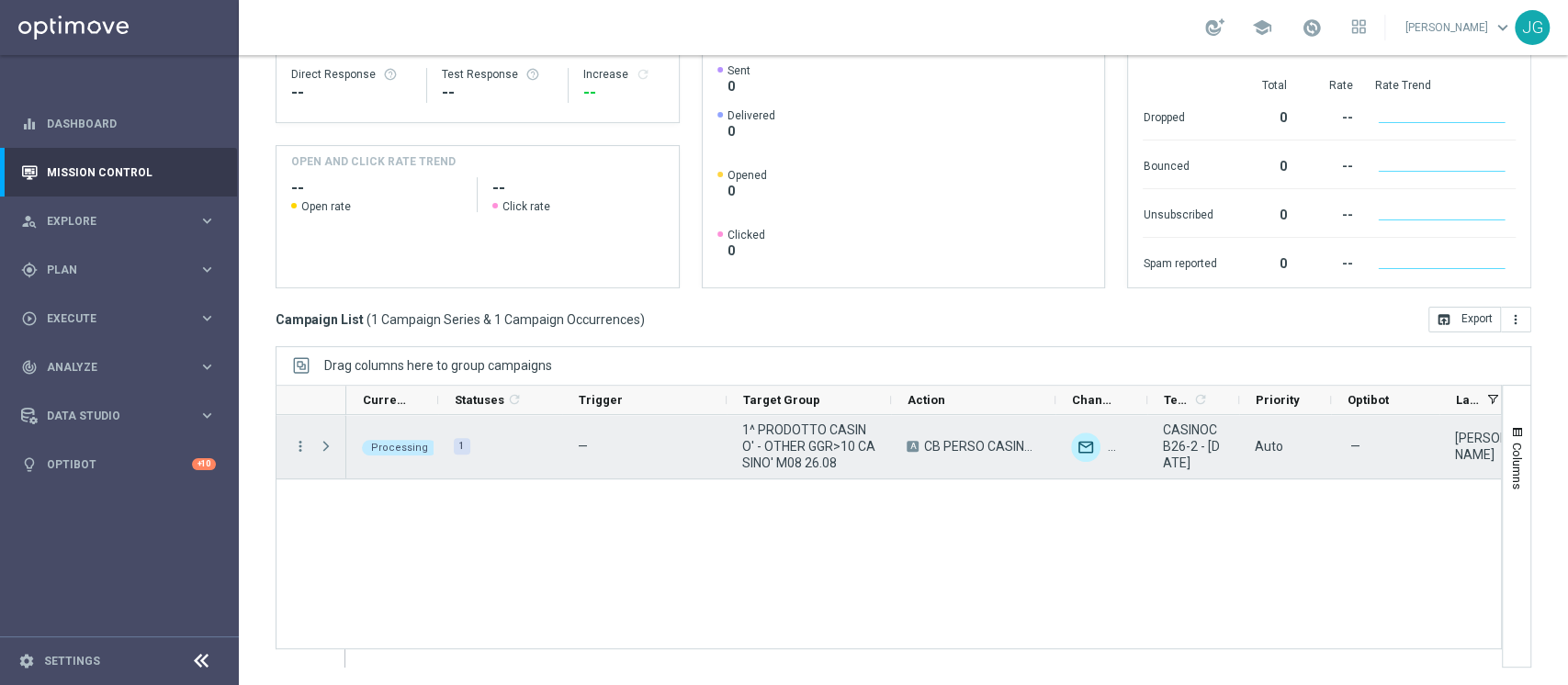
click at [325, 440] on span "Press SPACE to select this row." at bounding box center [326, 446] width 17 height 15
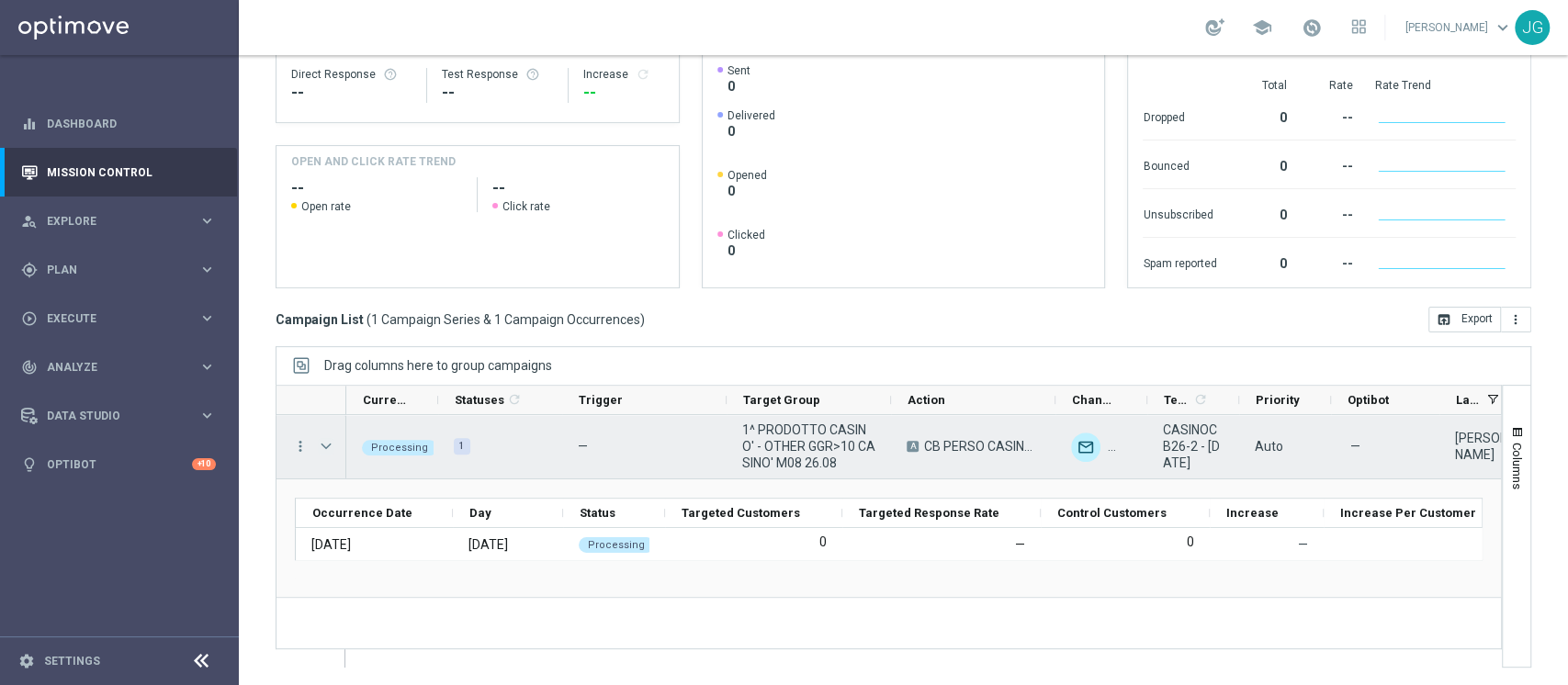
click at [325, 440] on span "Press SPACE to select this row." at bounding box center [326, 446] width 17 height 15
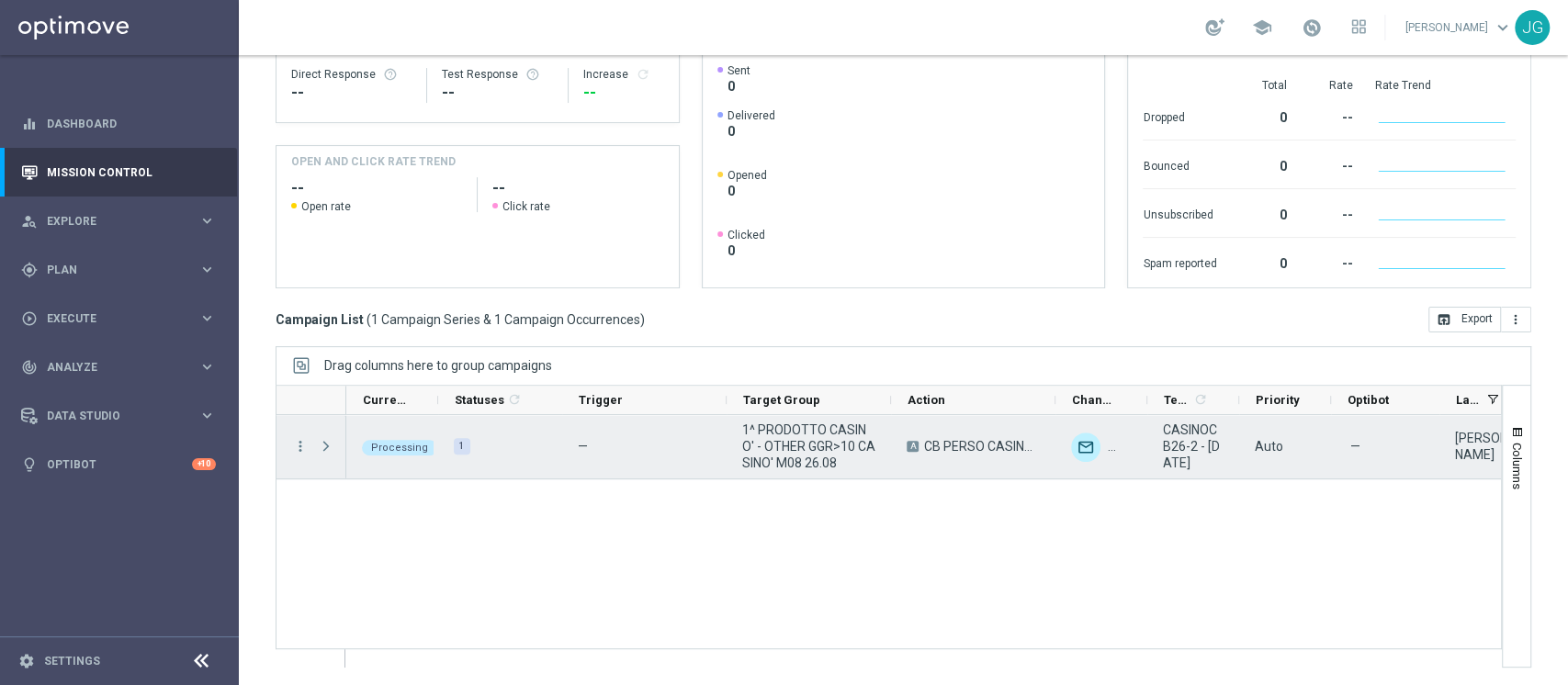
click at [325, 440] on span "Press SPACE to select this row." at bounding box center [326, 446] width 17 height 15
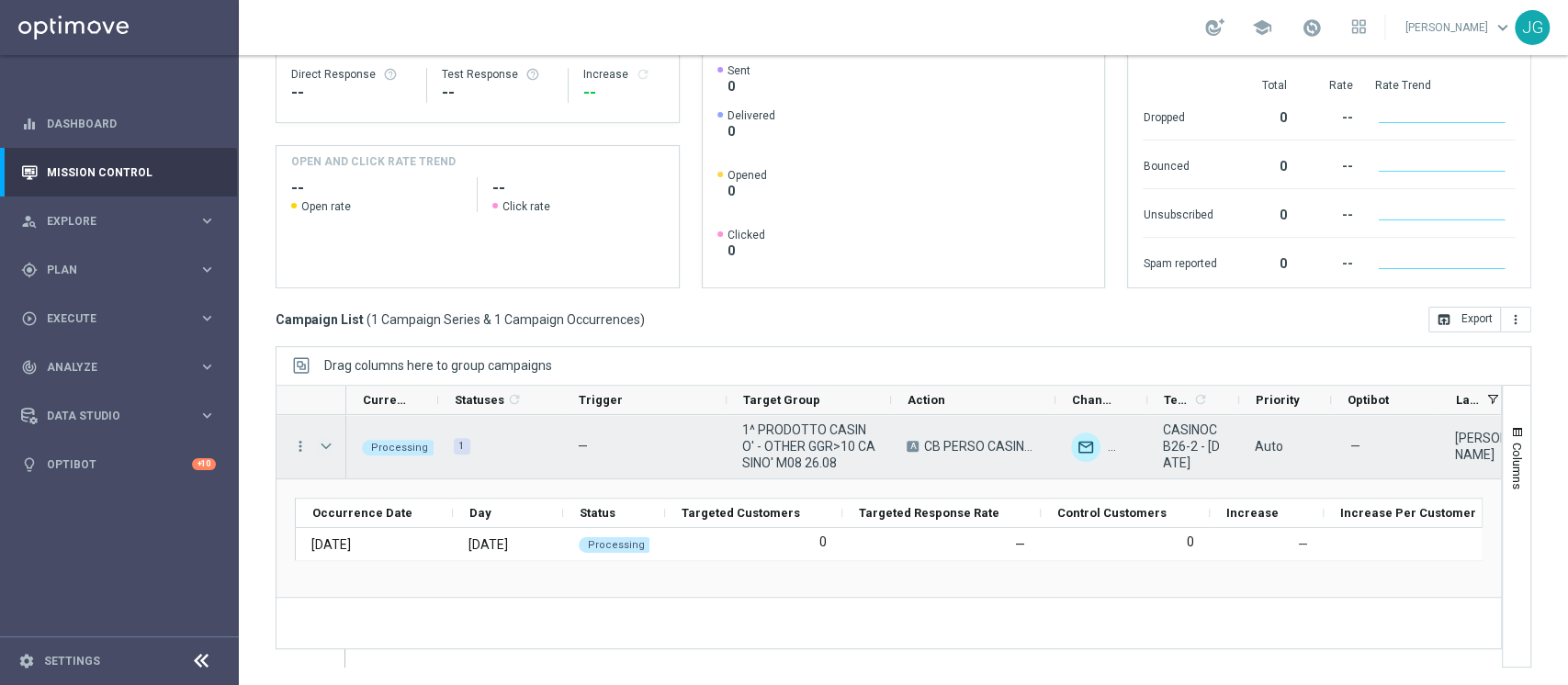
click at [325, 440] on span "Press SPACE to select this row." at bounding box center [326, 446] width 17 height 15
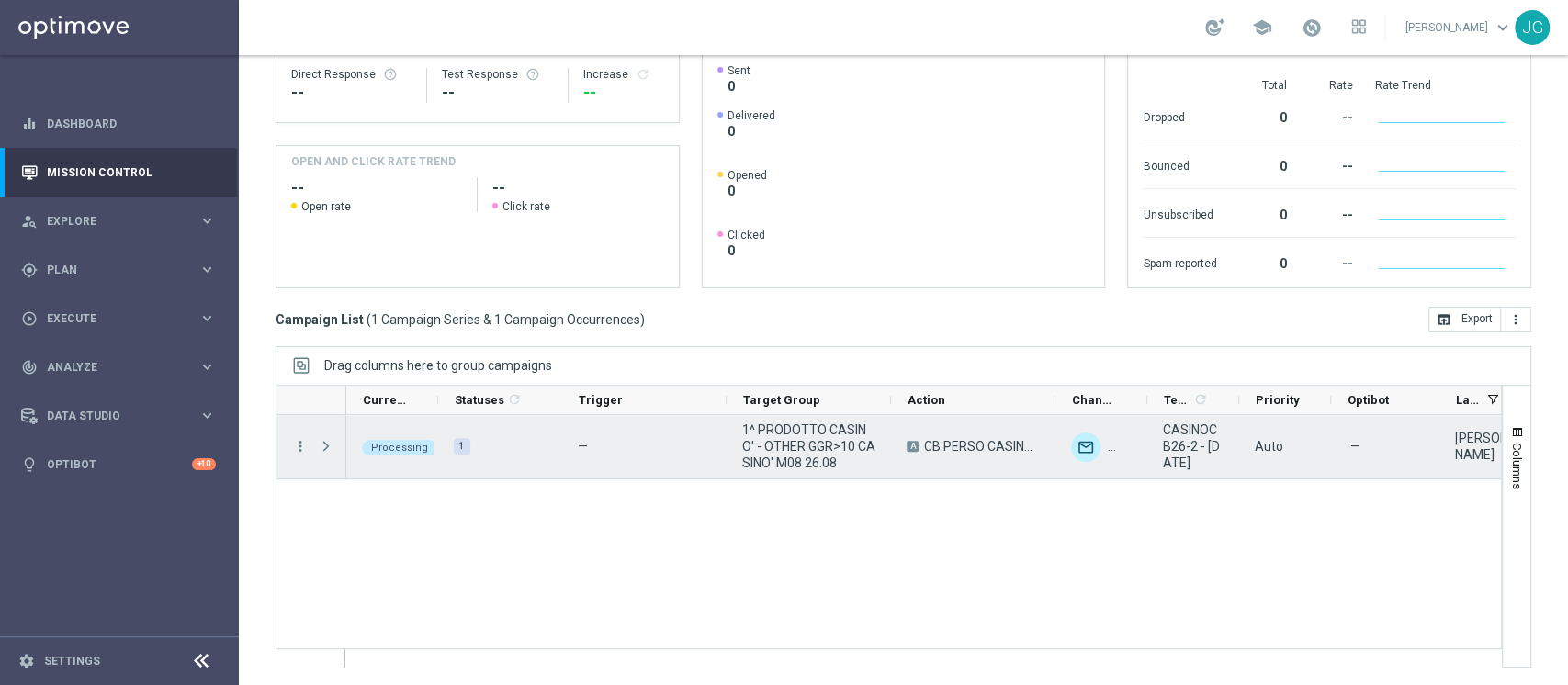
click at [325, 440] on span "Press SPACE to select this row." at bounding box center [326, 446] width 17 height 15
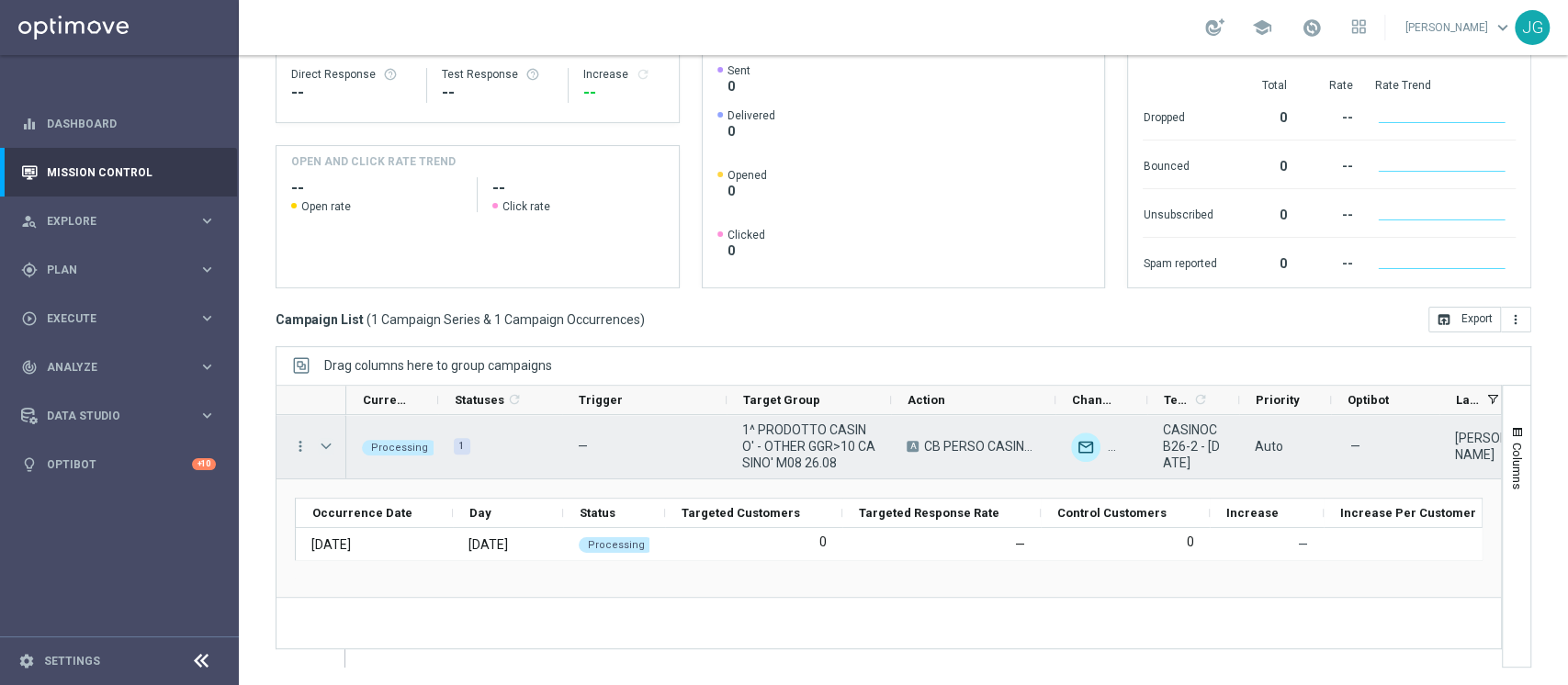
click at [325, 440] on span "Press SPACE to select this row." at bounding box center [326, 446] width 17 height 15
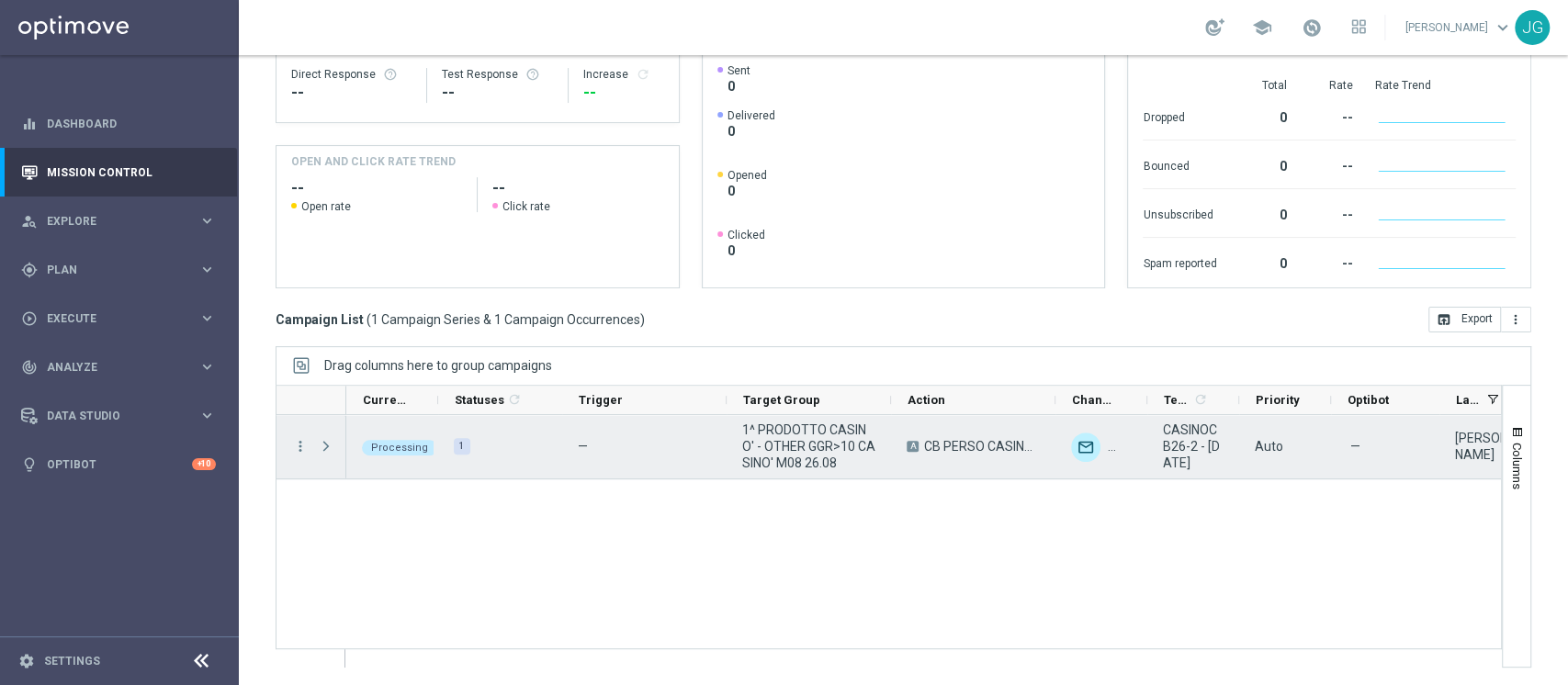
click at [325, 440] on span "Press SPACE to select this row." at bounding box center [326, 446] width 17 height 15
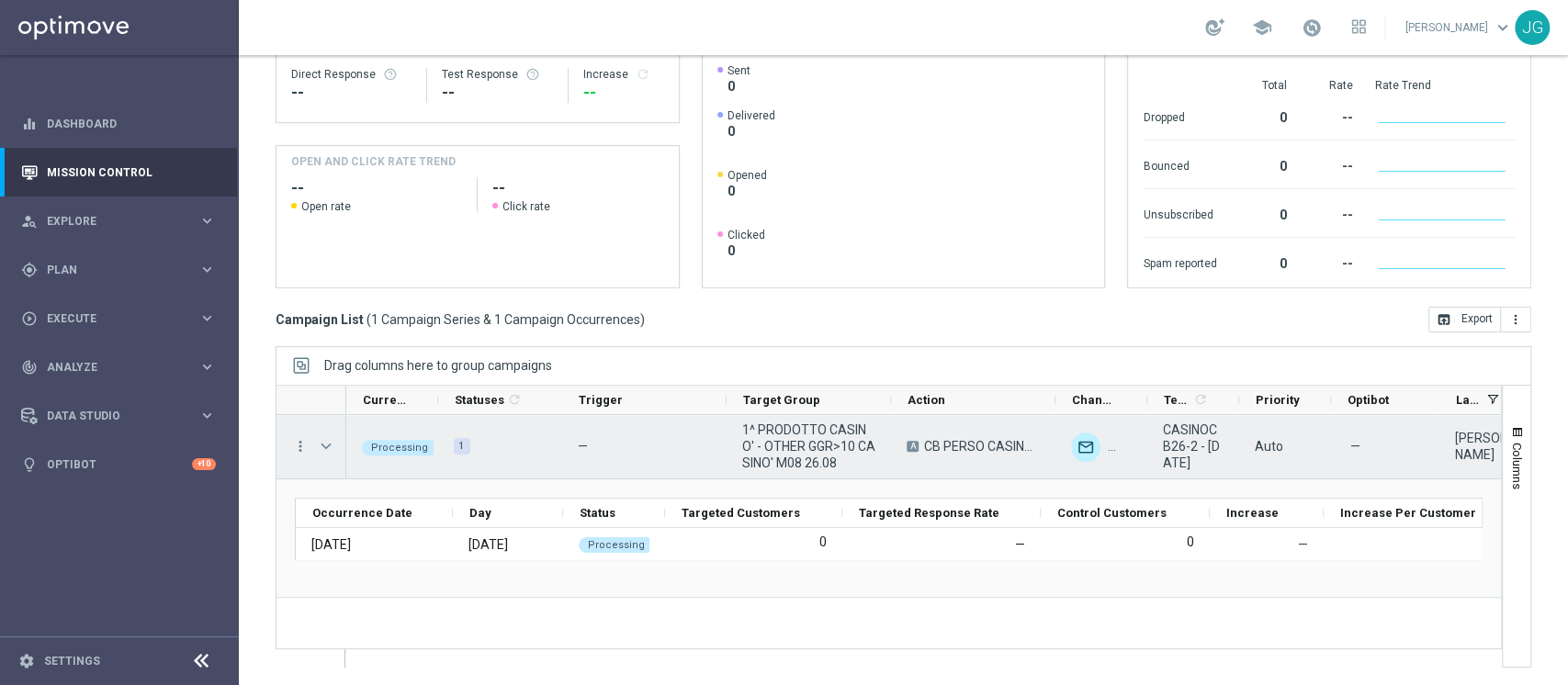
click at [325, 440] on span "Press SPACE to select this row." at bounding box center [326, 446] width 17 height 15
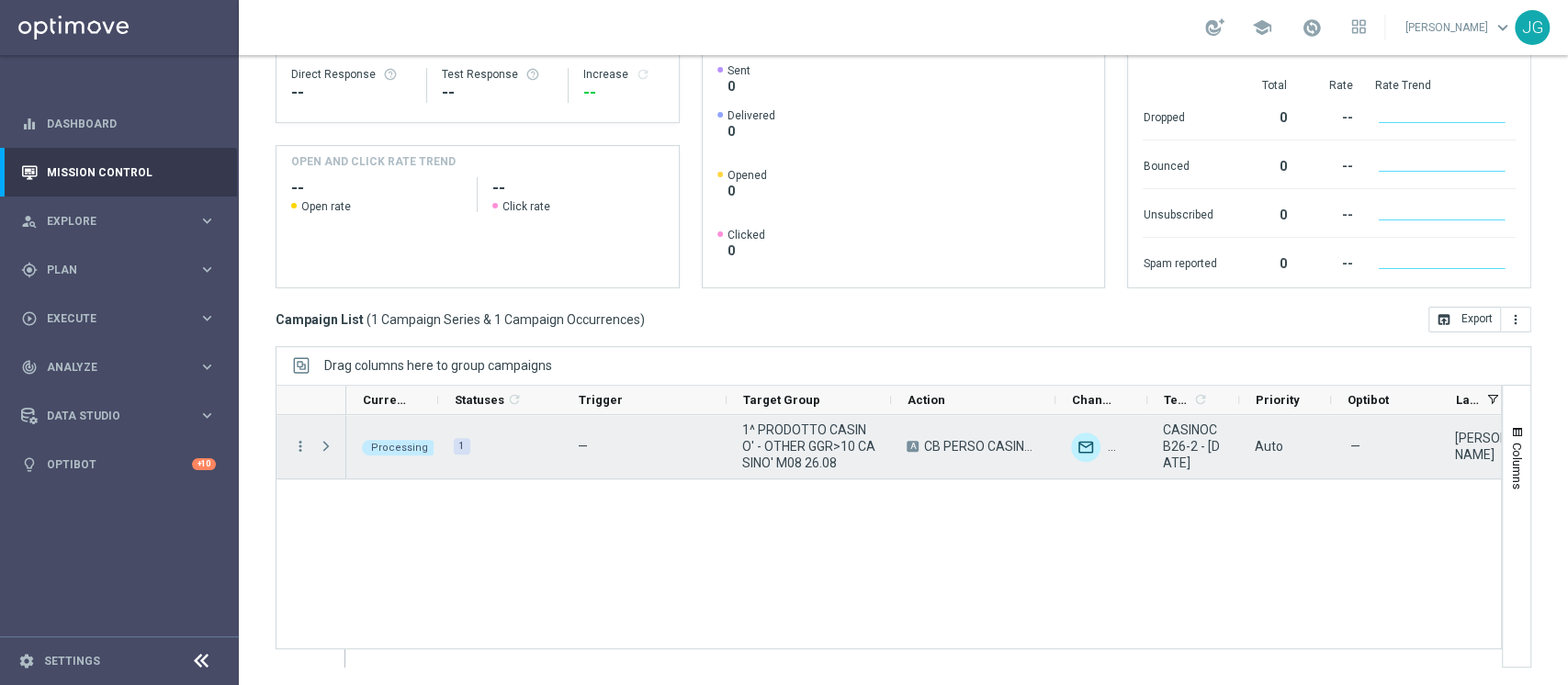
click at [325, 440] on span "Press SPACE to select this row." at bounding box center [326, 446] width 17 height 15
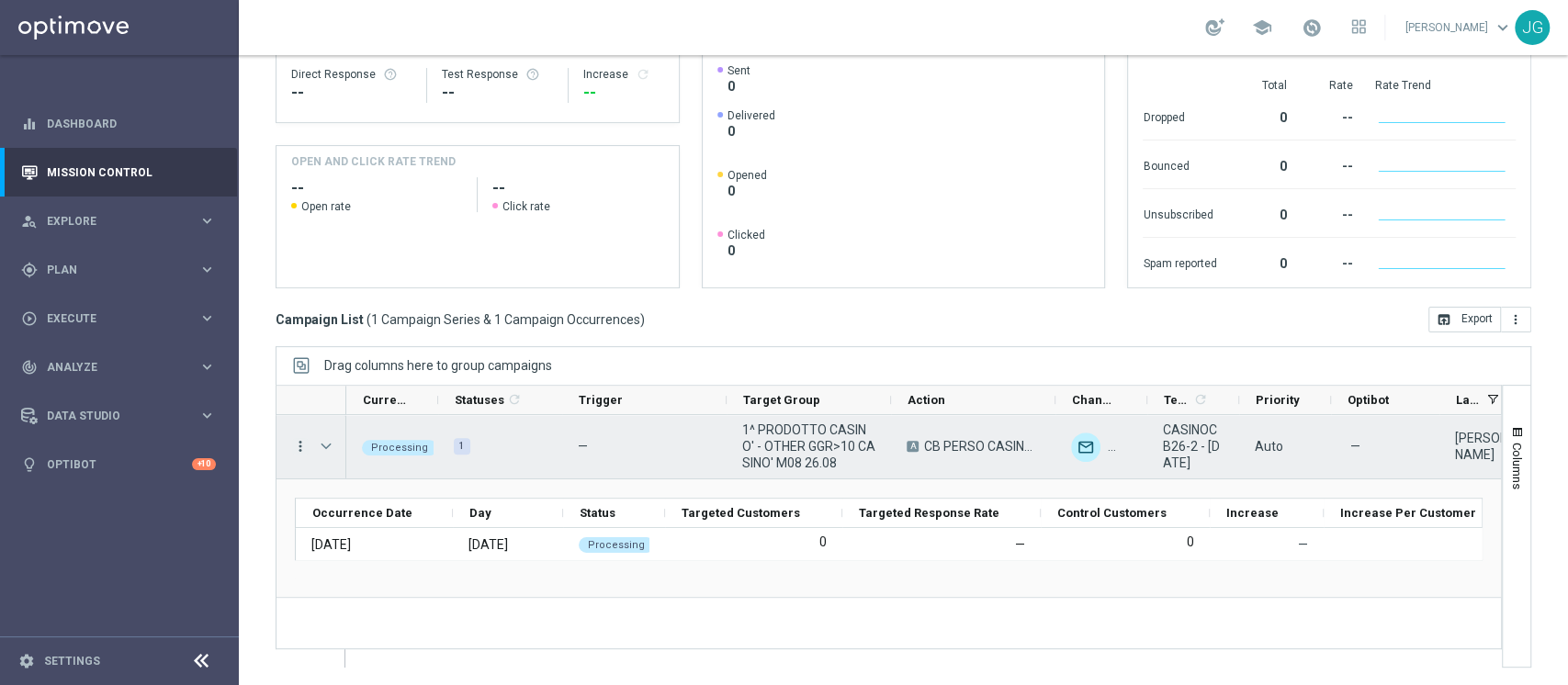
click at [297, 441] on icon "more_vert" at bounding box center [300, 446] width 17 height 17
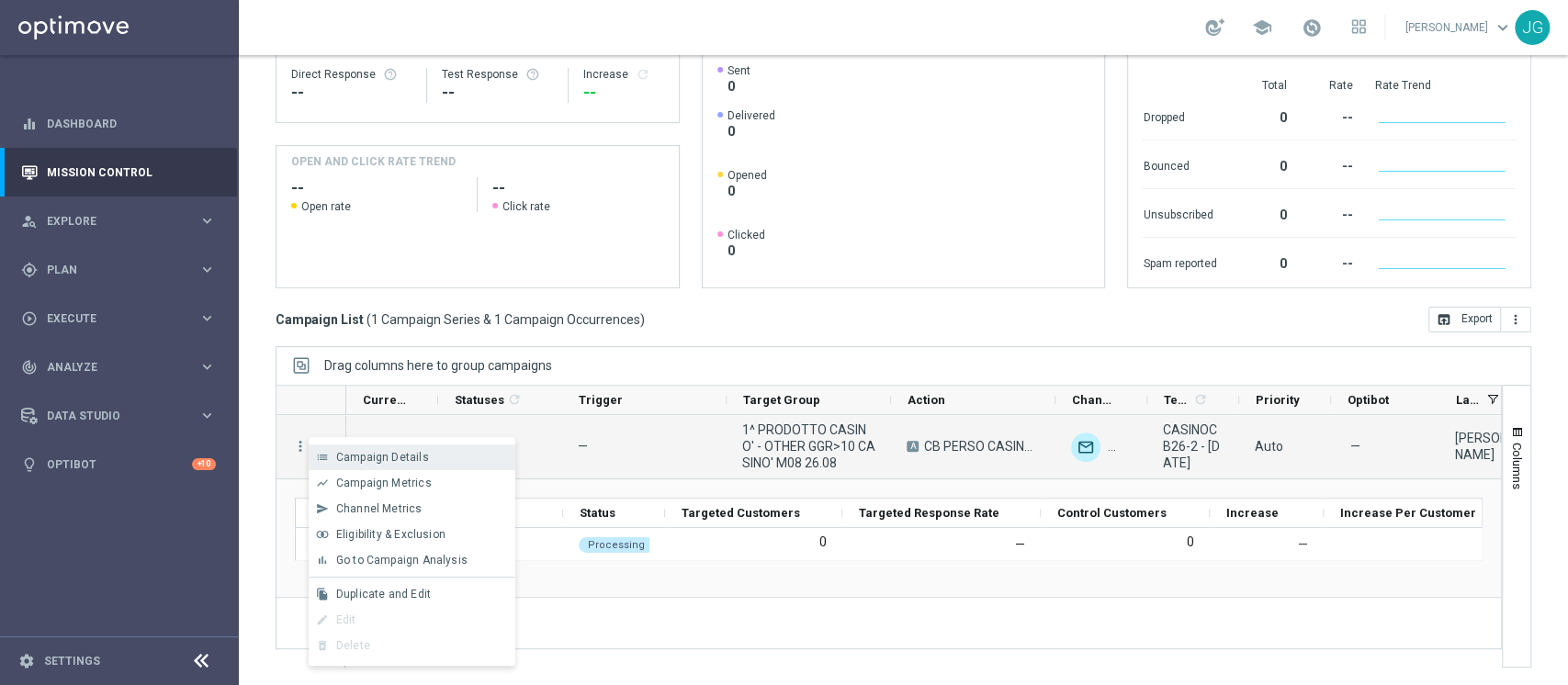
click at [412, 455] on span "Campaign Details" at bounding box center [382, 457] width 93 height 13
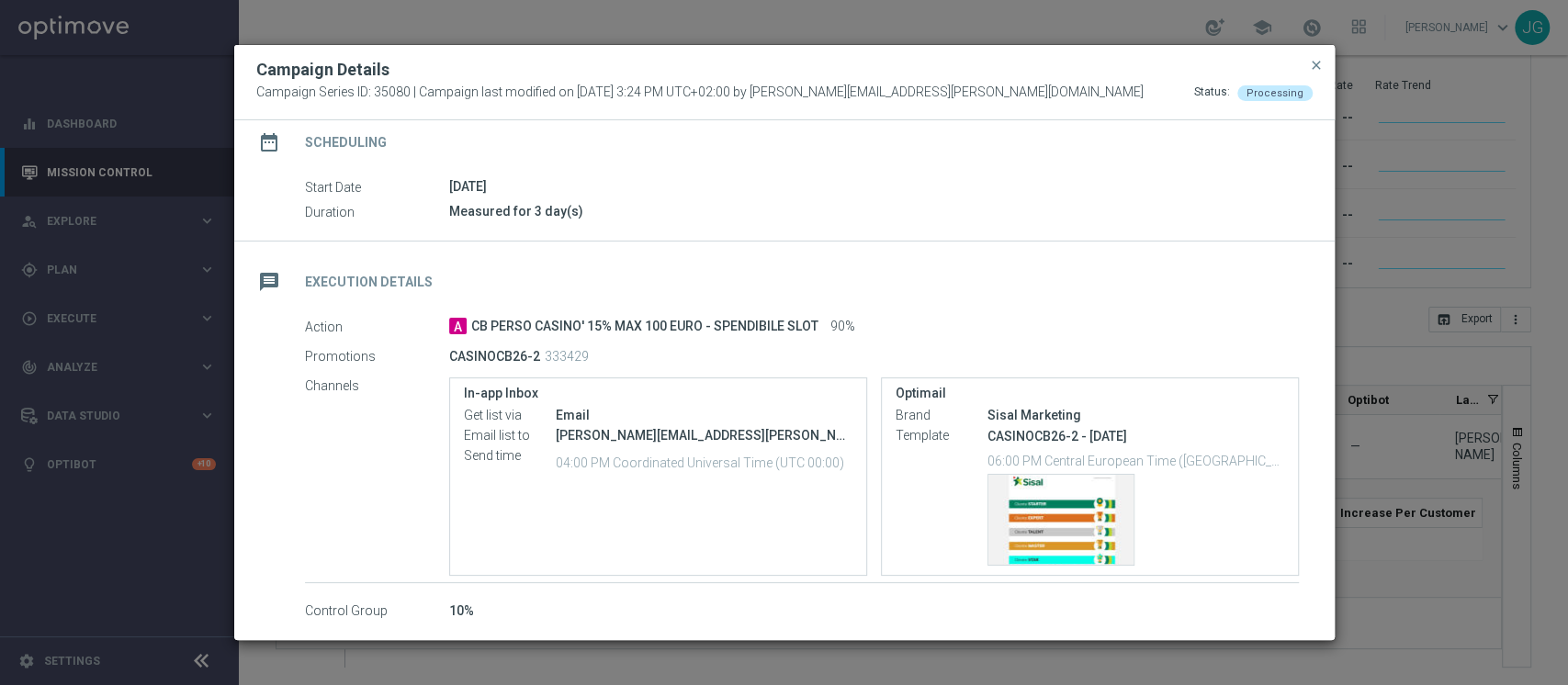
scroll to position [175, 0]
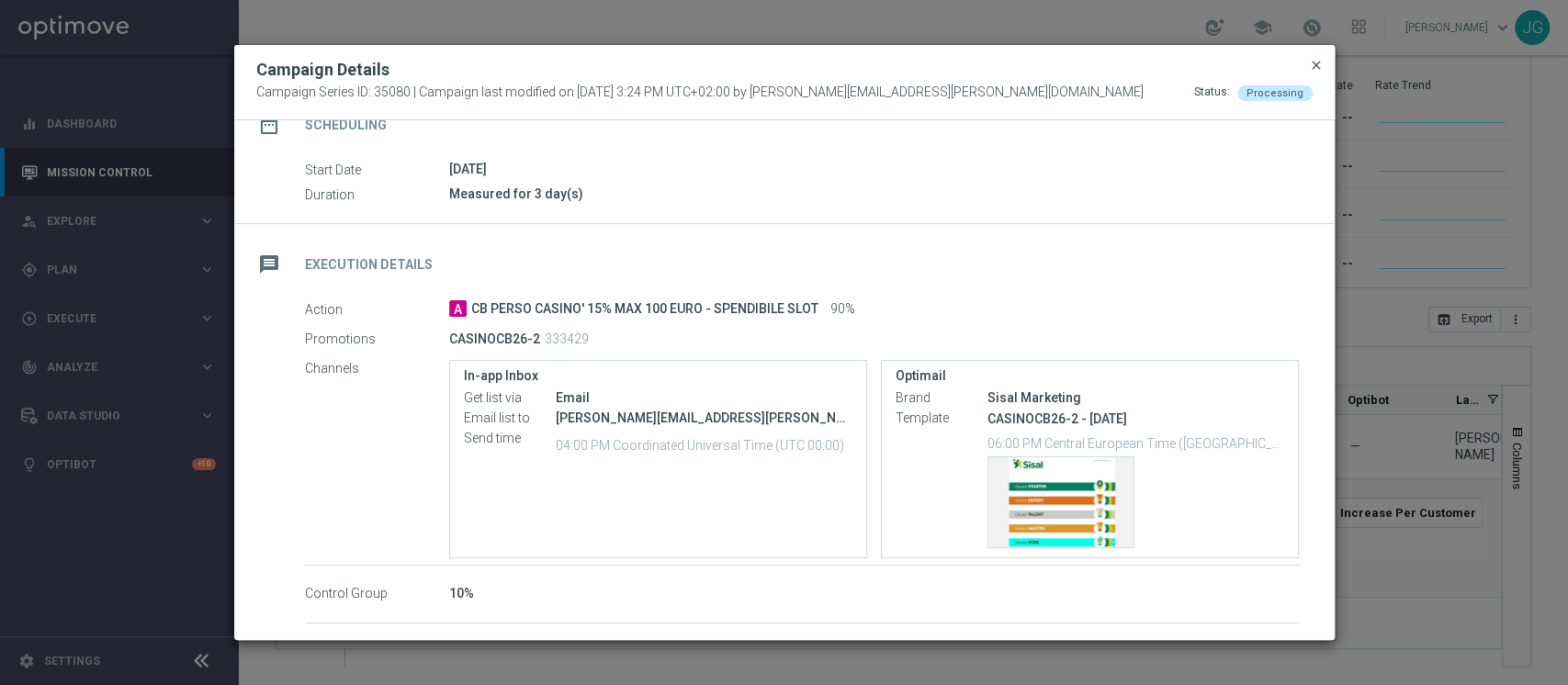
click at [1321, 63] on span "close" at bounding box center [1315, 65] width 15 height 15
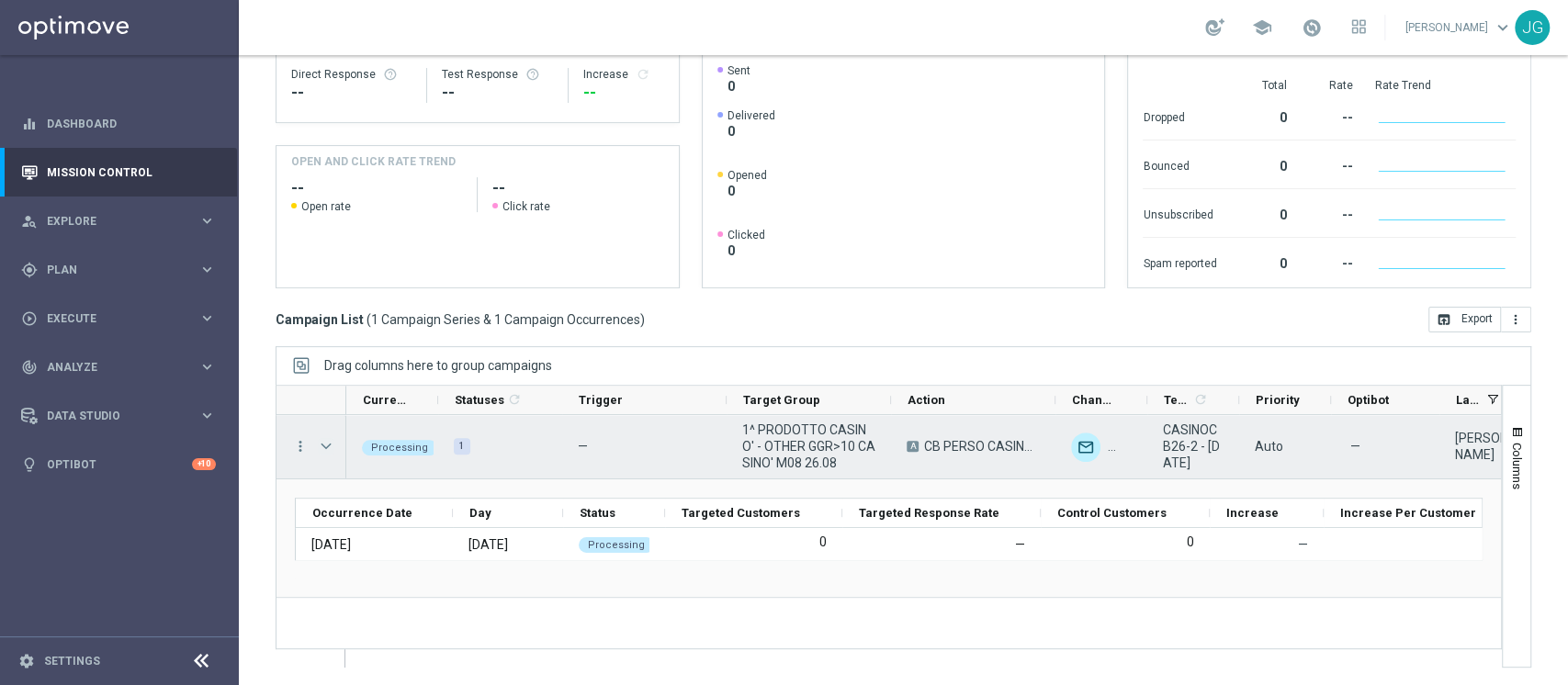
click at [331, 444] on span "Press SPACE to select this row." at bounding box center [326, 446] width 17 height 15
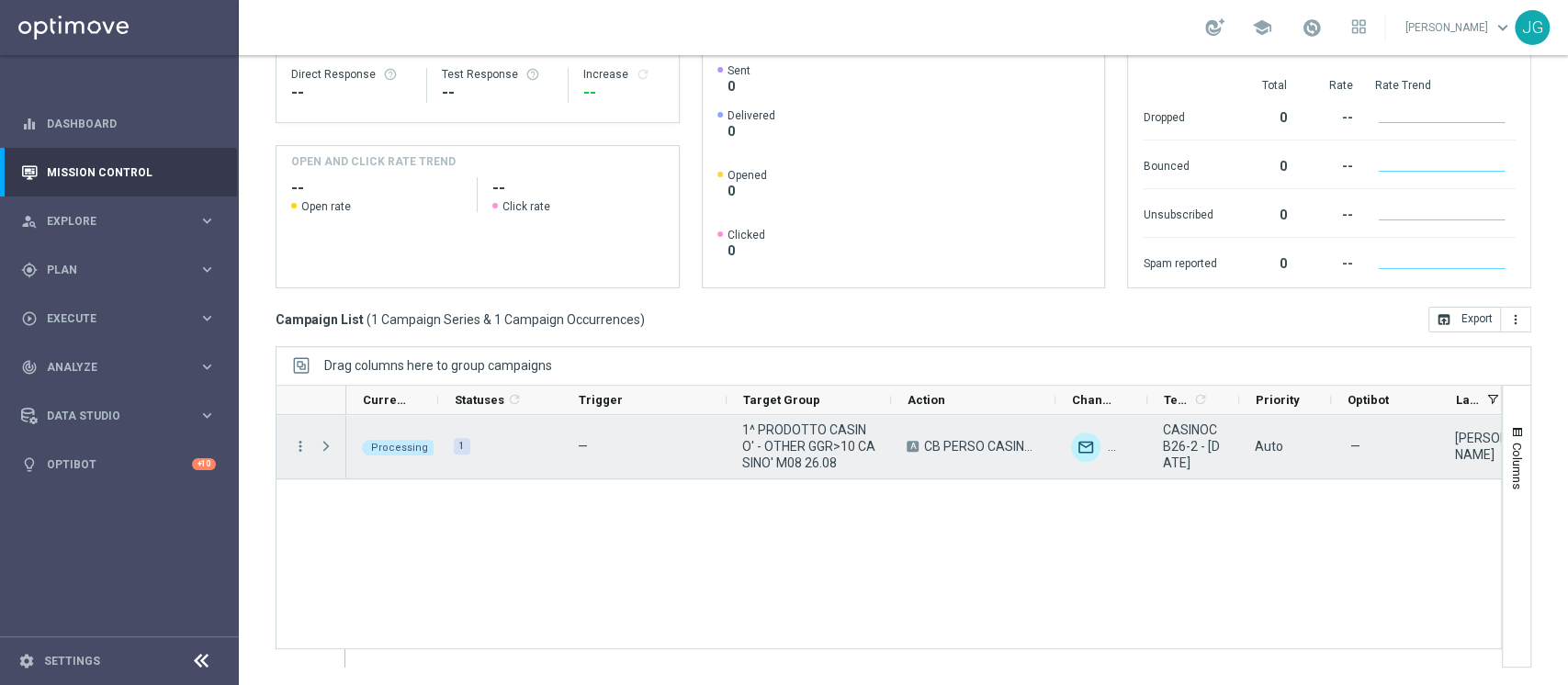
click at [331, 444] on span "Press SPACE to select this row." at bounding box center [326, 446] width 17 height 15
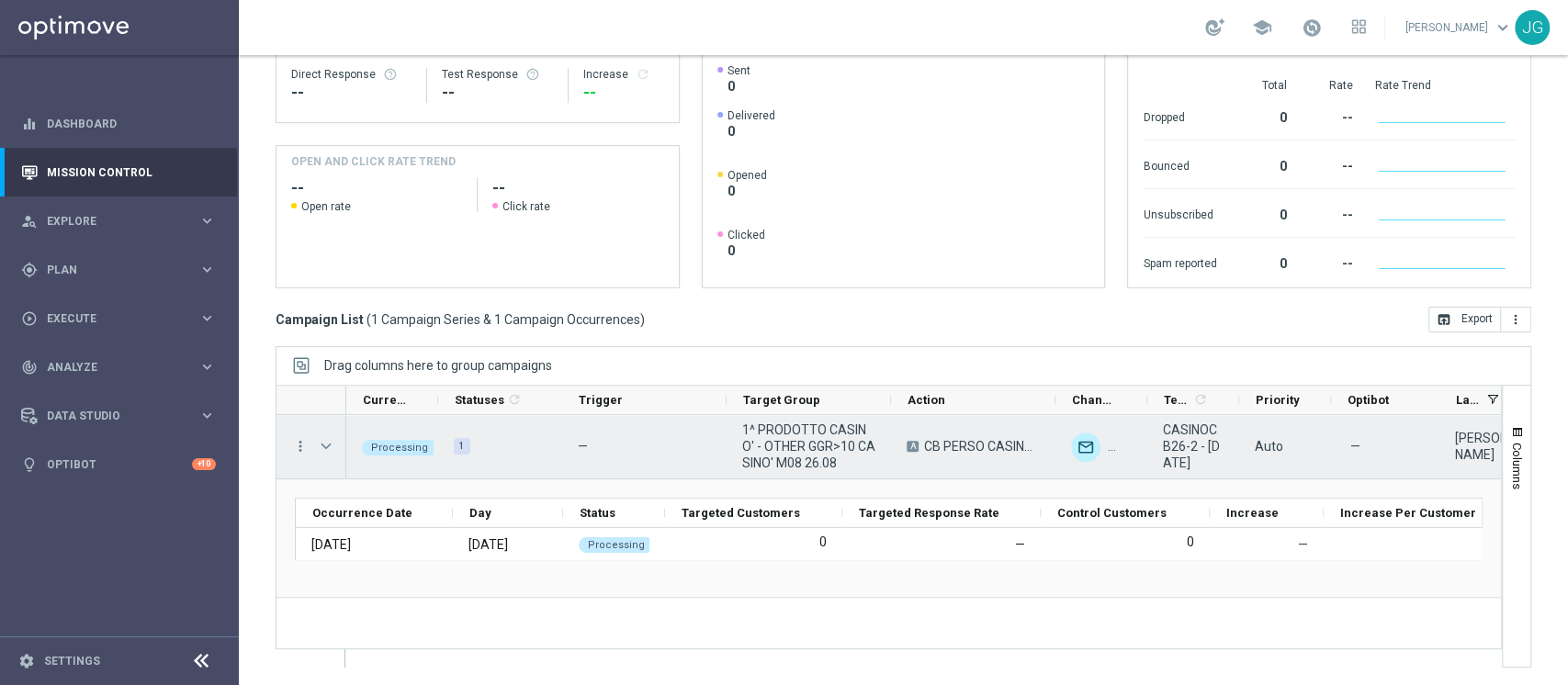
click at [331, 444] on span "Press SPACE to select this row." at bounding box center [326, 446] width 17 height 15
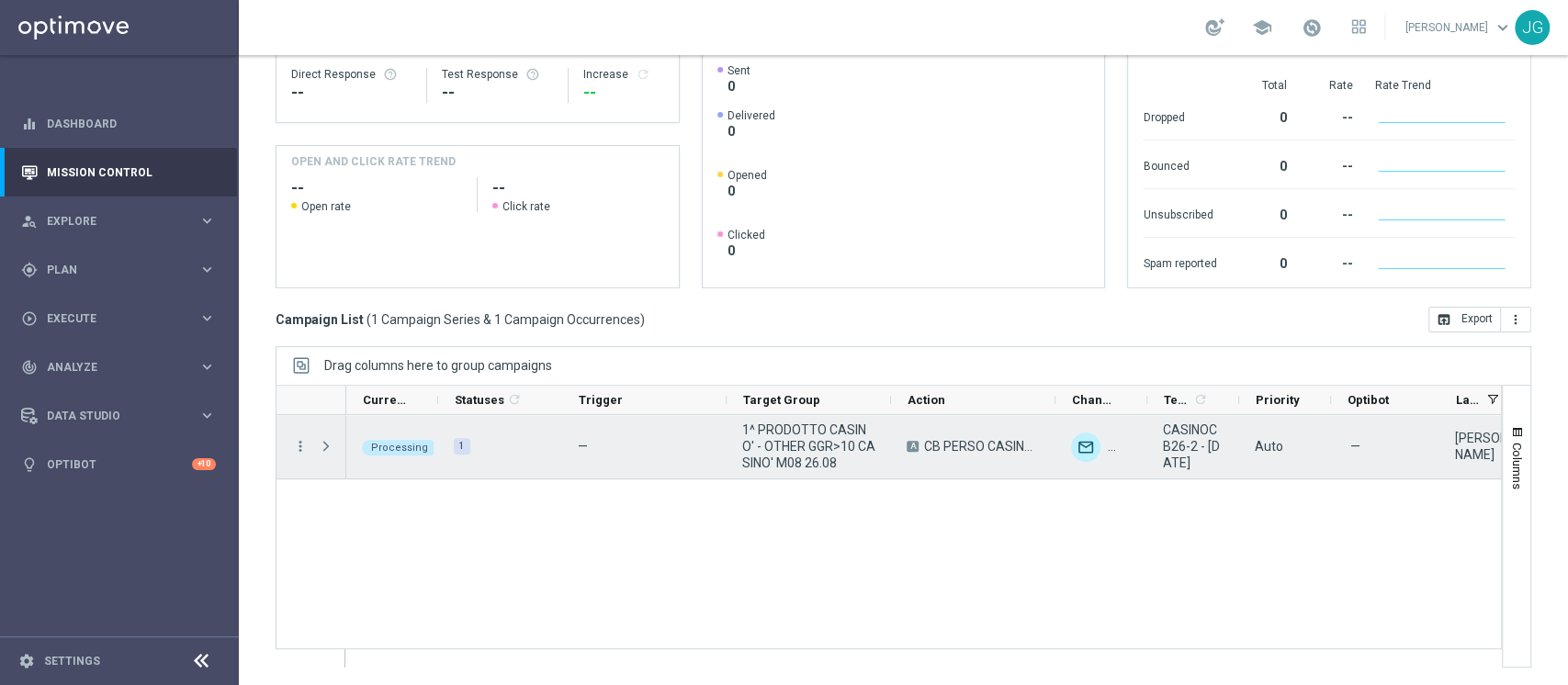
click at [331, 444] on span "Press SPACE to select this row." at bounding box center [326, 446] width 17 height 15
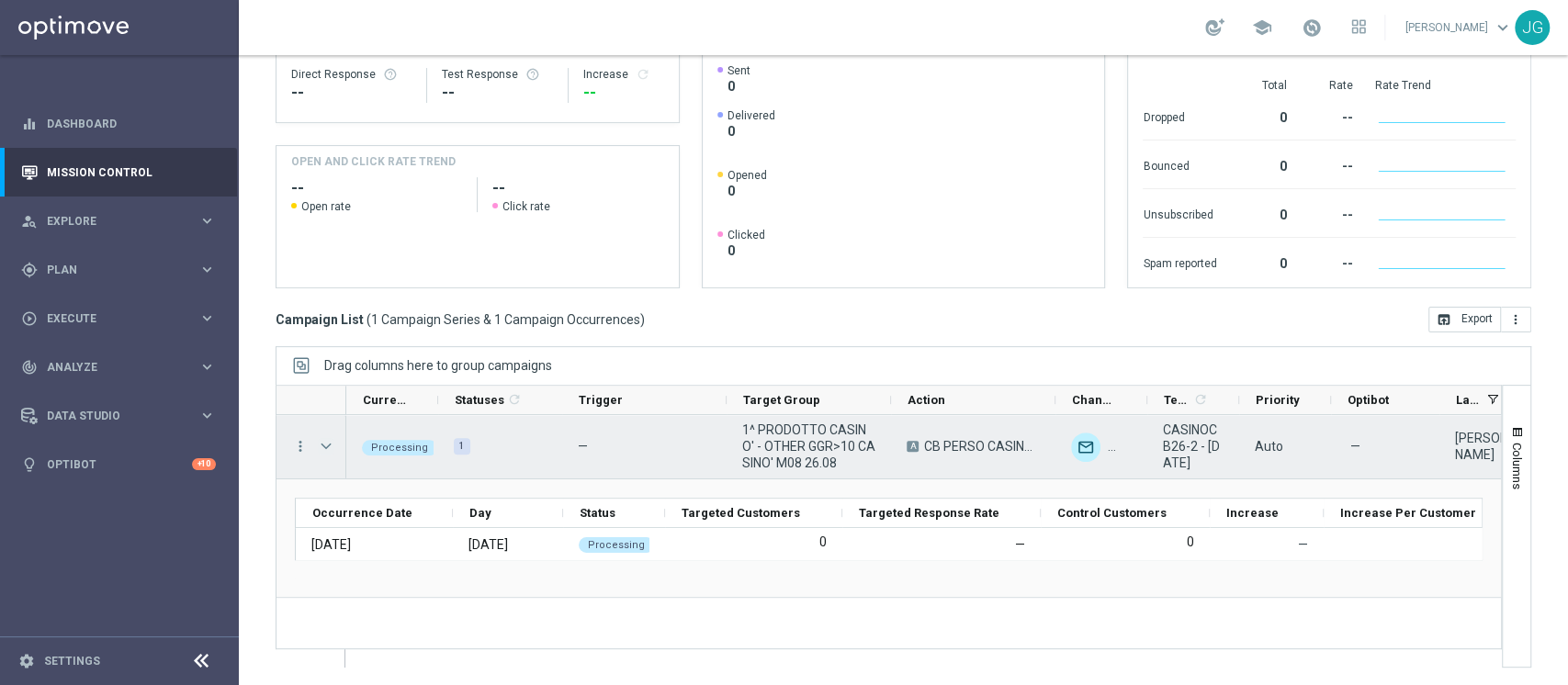
click at [331, 444] on span "Press SPACE to select this row." at bounding box center [326, 446] width 17 height 15
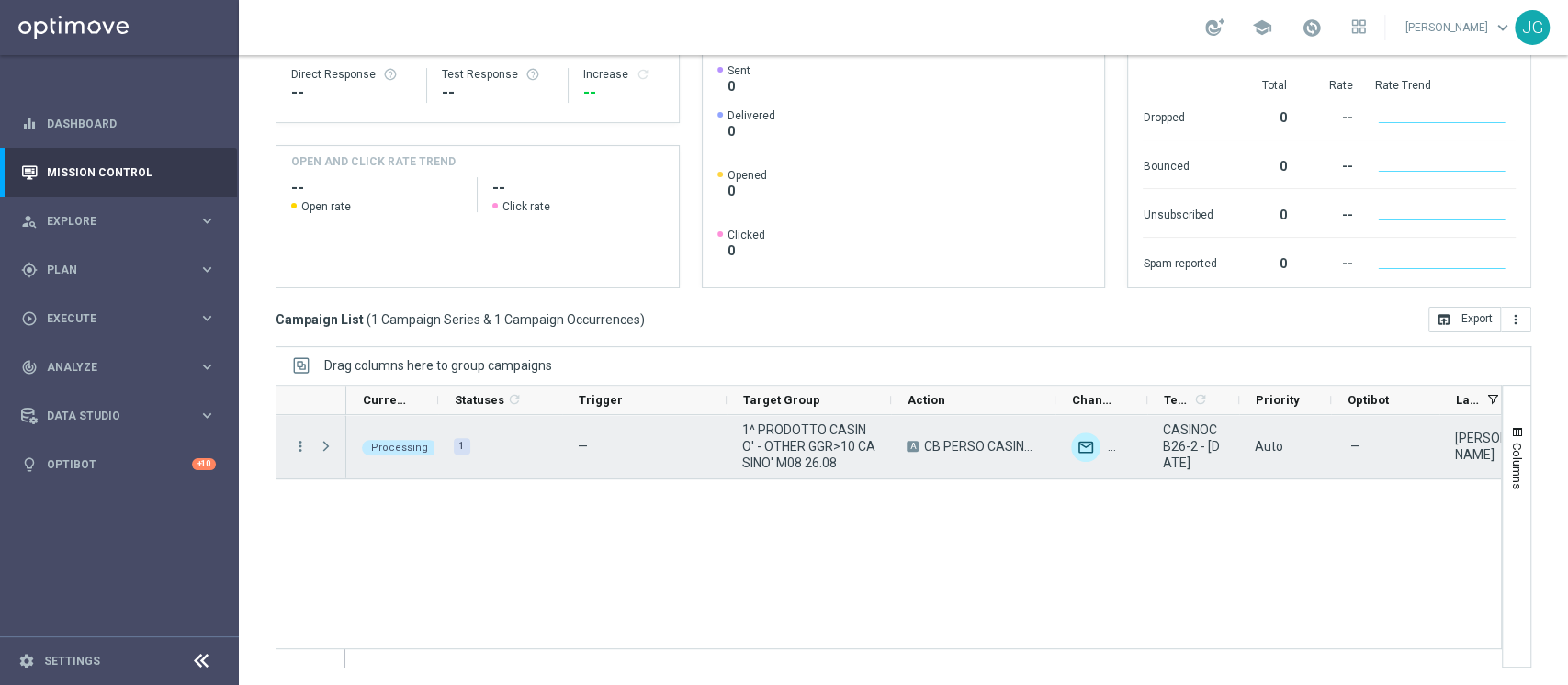
click at [331, 444] on span "Press SPACE to select this row." at bounding box center [326, 446] width 17 height 15
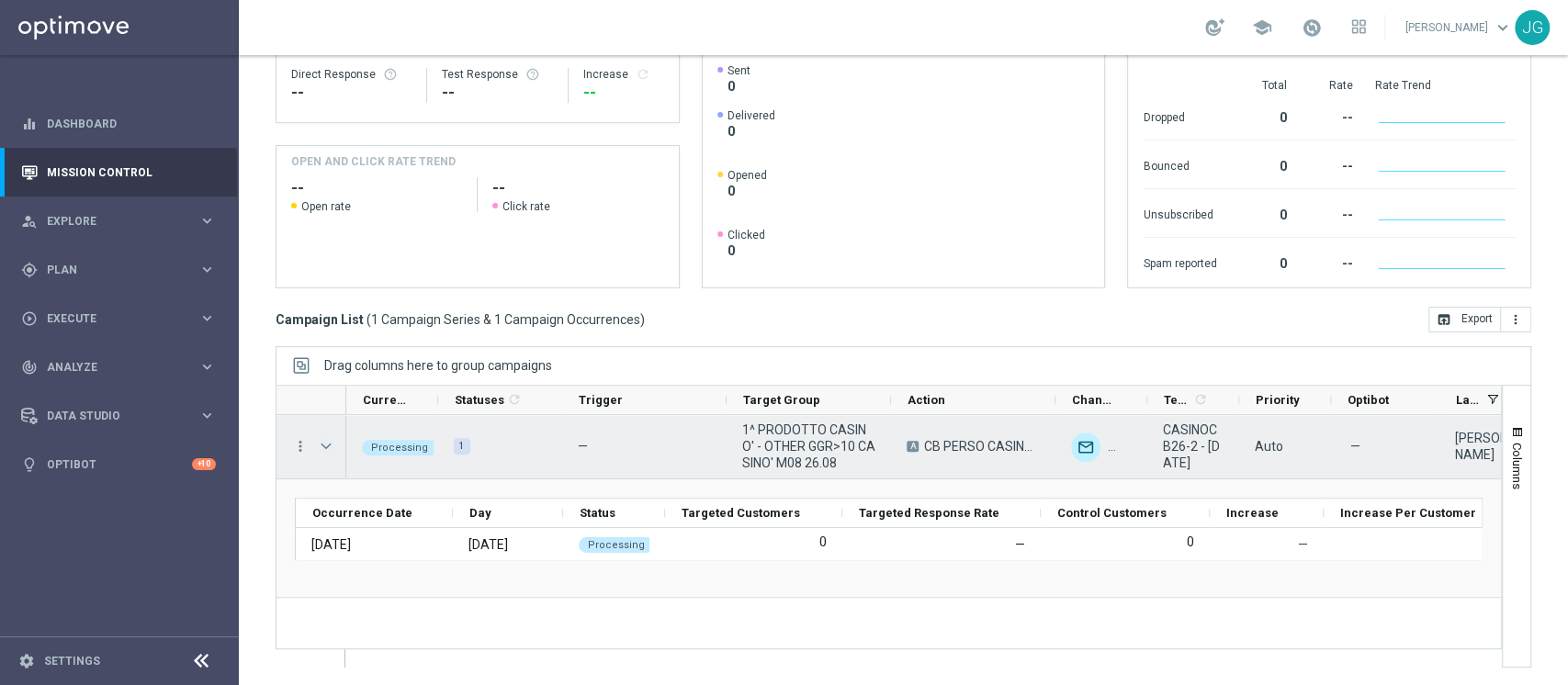
click at [331, 444] on span "Press SPACE to select this row." at bounding box center [326, 446] width 17 height 15
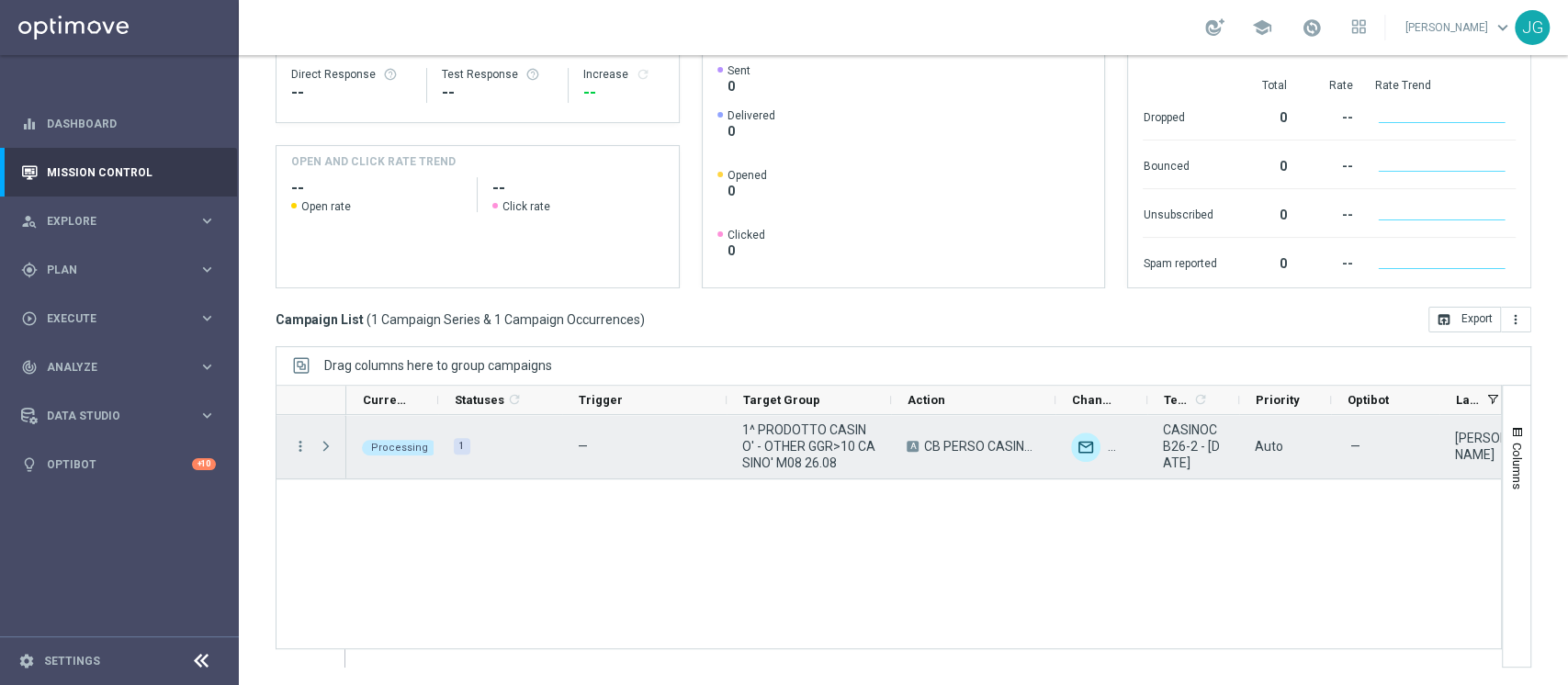
click at [331, 444] on span "Press SPACE to select this row." at bounding box center [326, 446] width 17 height 15
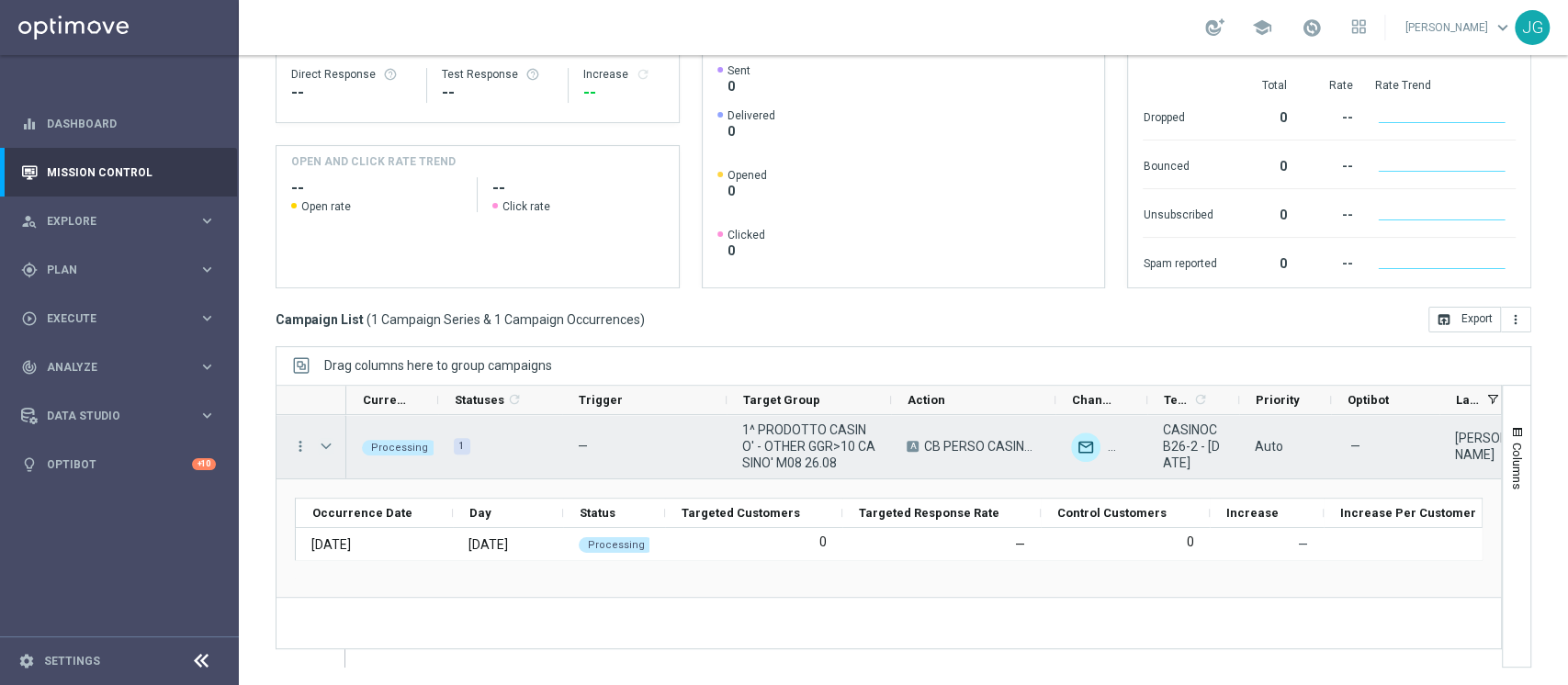
click at [331, 444] on span "Press SPACE to select this row." at bounding box center [326, 446] width 17 height 15
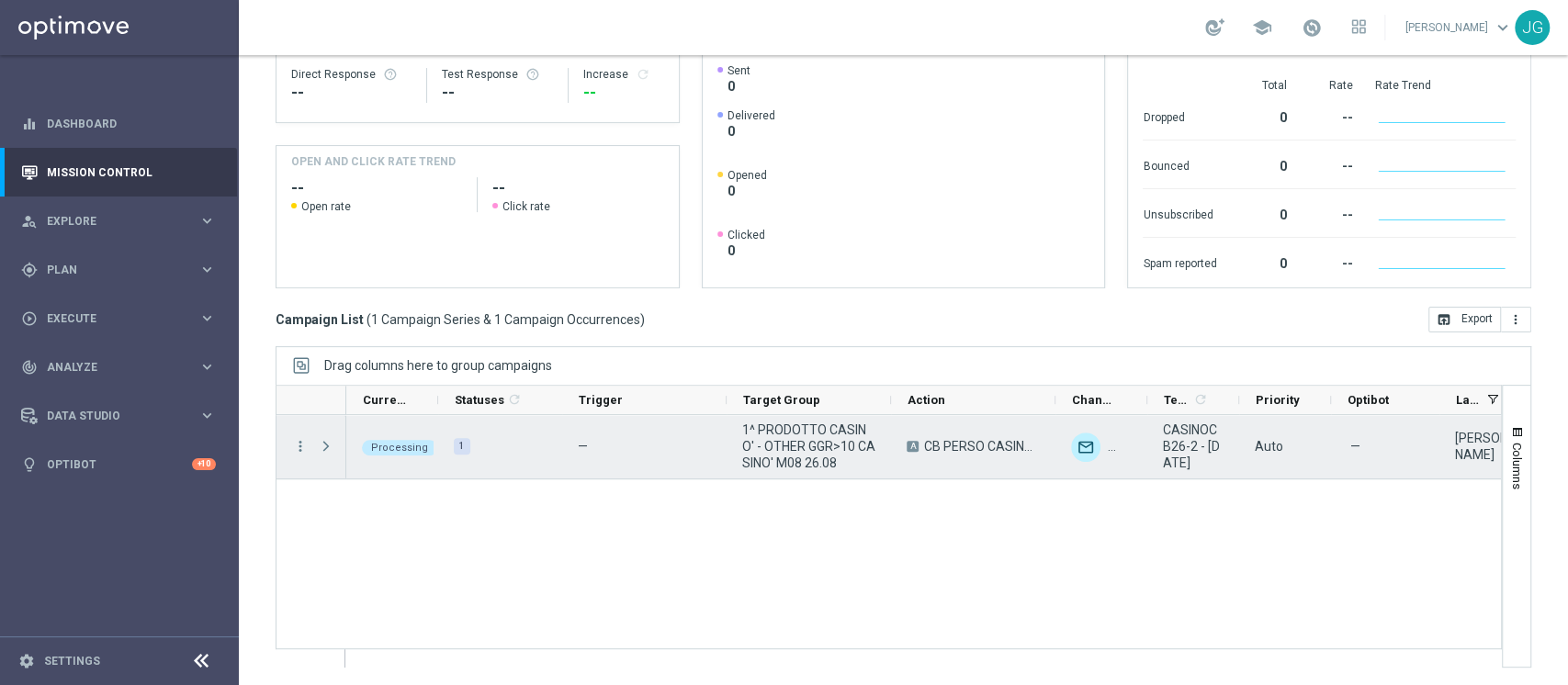
click at [331, 444] on span "Press SPACE to select this row." at bounding box center [326, 446] width 17 height 15
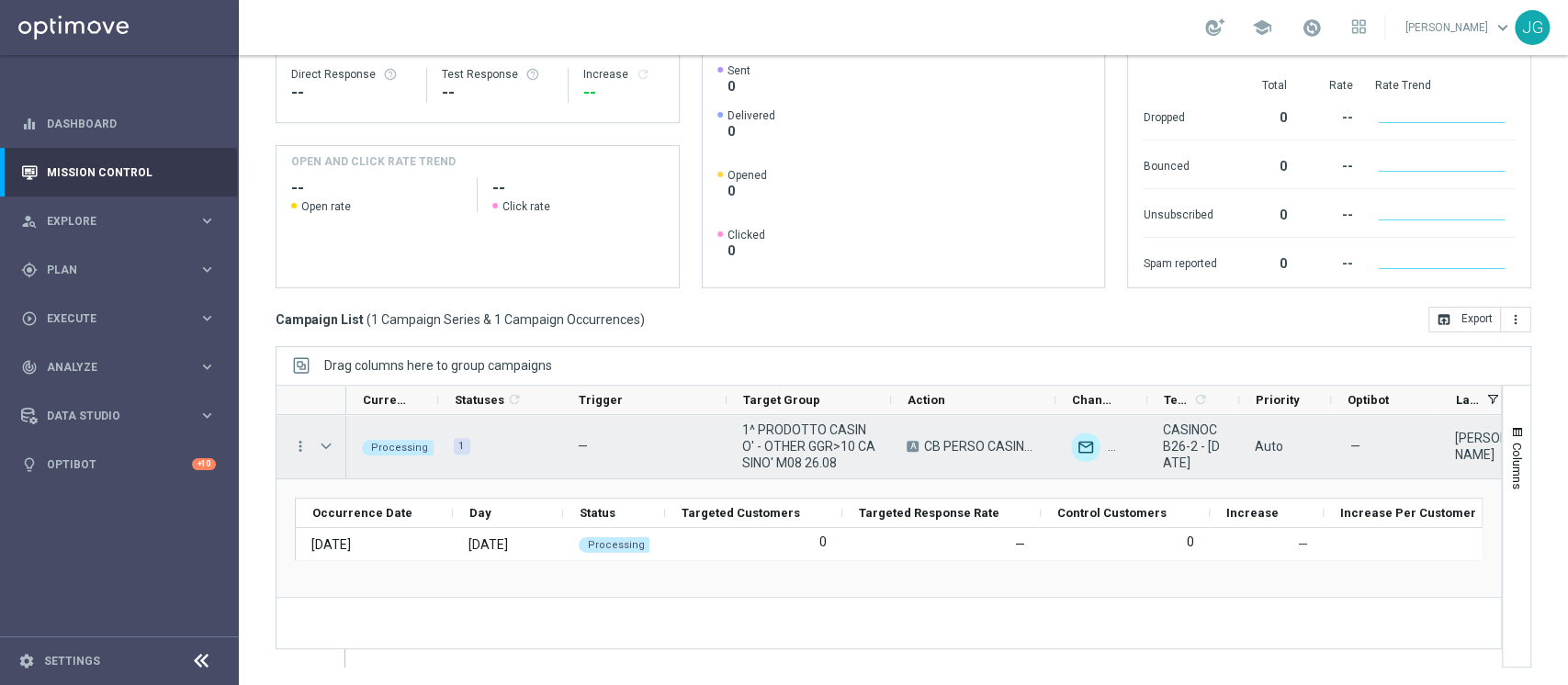
click at [331, 444] on span "Press SPACE to select this row." at bounding box center [326, 446] width 17 height 15
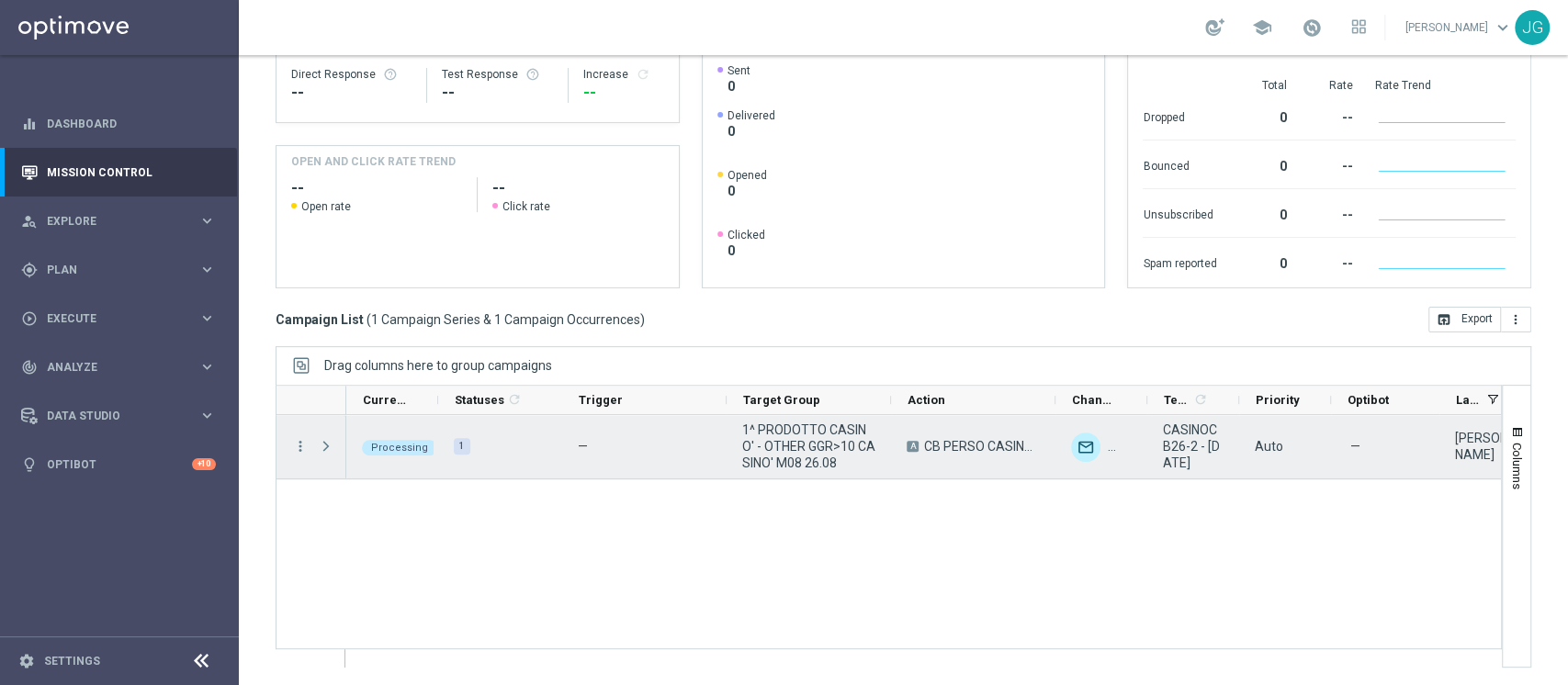
click at [331, 444] on span "Press SPACE to select this row." at bounding box center [326, 446] width 17 height 15
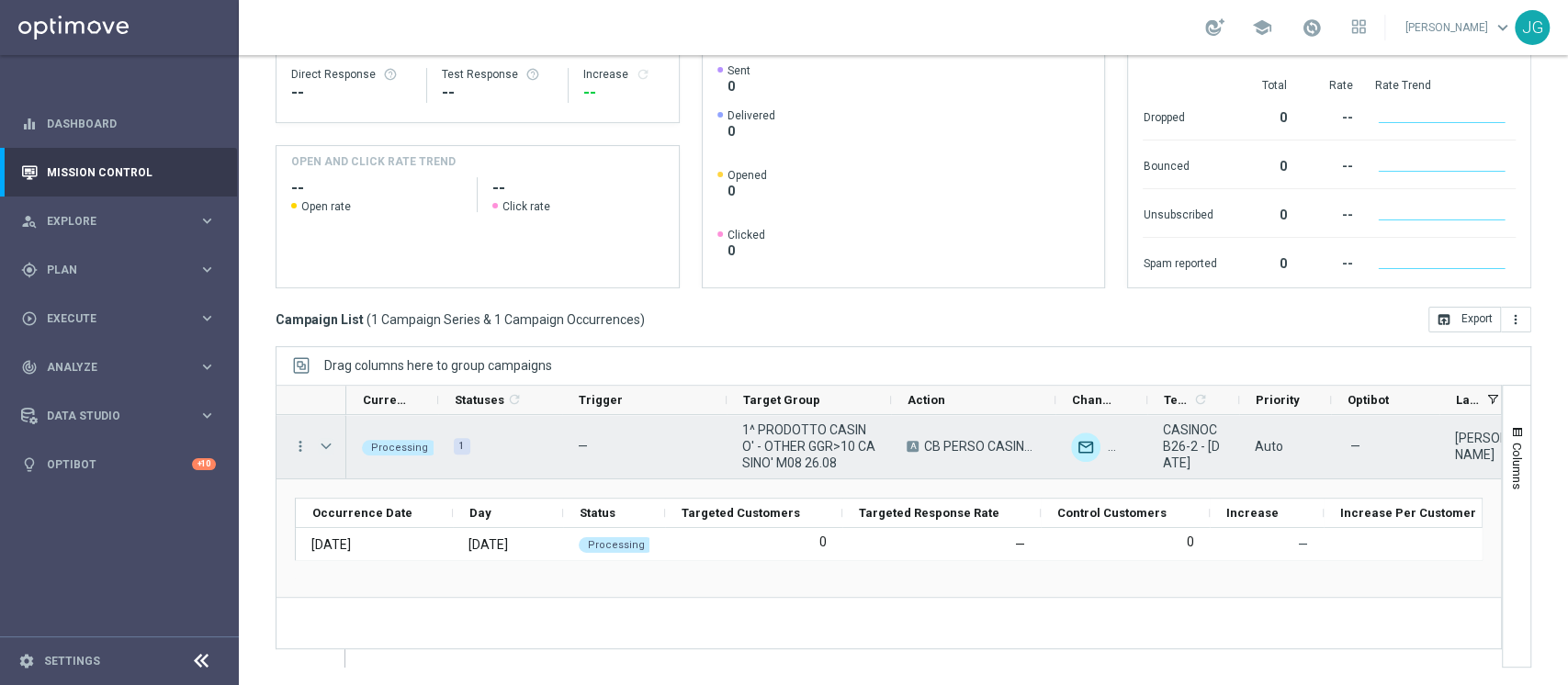
click at [331, 444] on span "Press SPACE to select this row." at bounding box center [326, 446] width 17 height 15
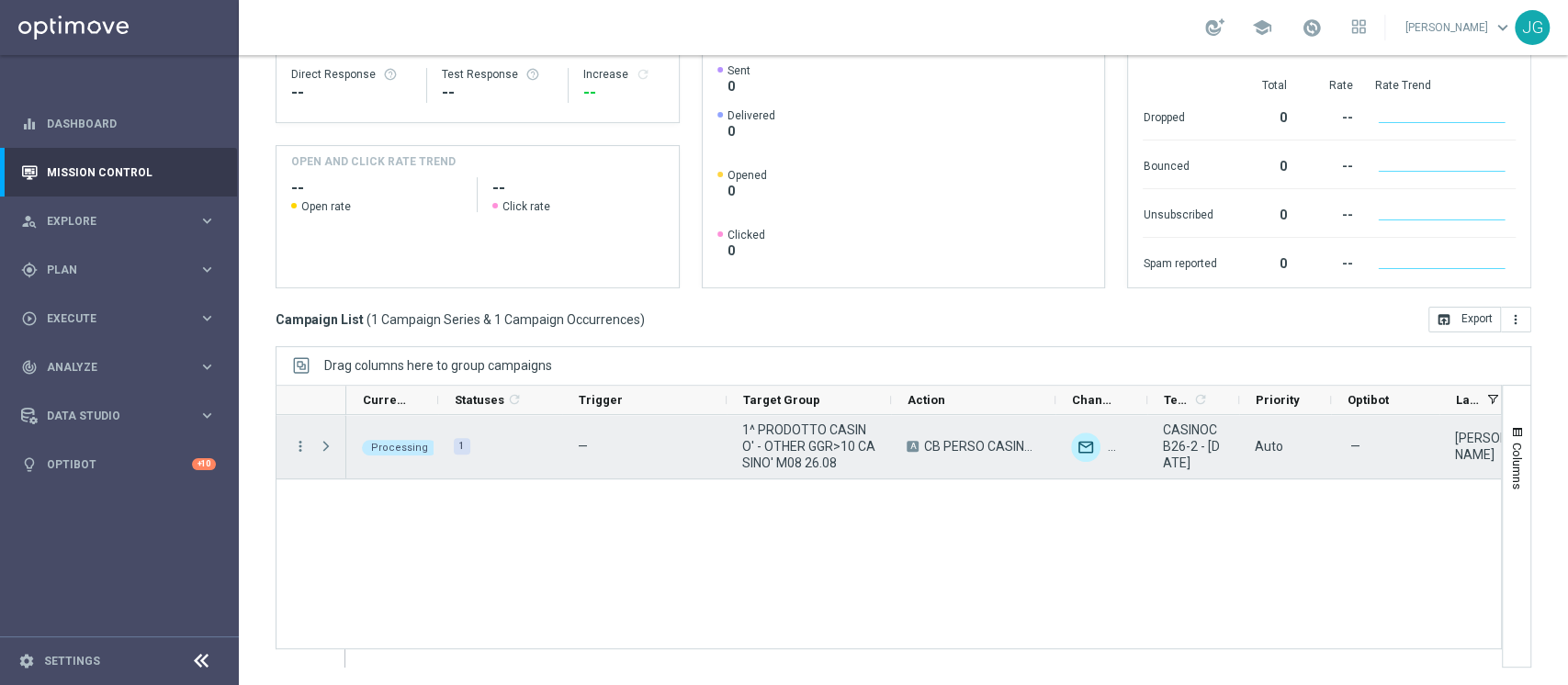
click at [331, 444] on span "Press SPACE to select this row." at bounding box center [326, 446] width 17 height 15
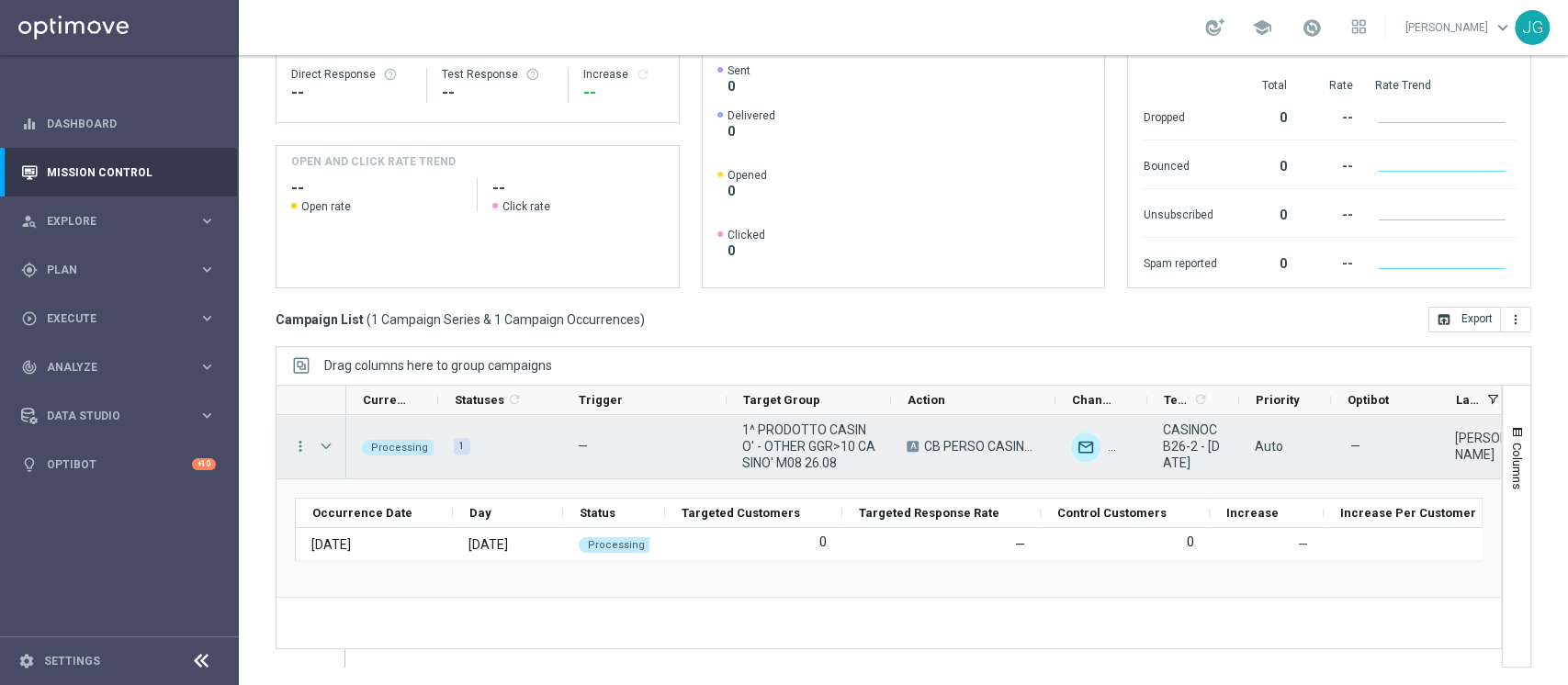
click at [331, 444] on span "Press SPACE to select this row." at bounding box center [326, 446] width 17 height 15
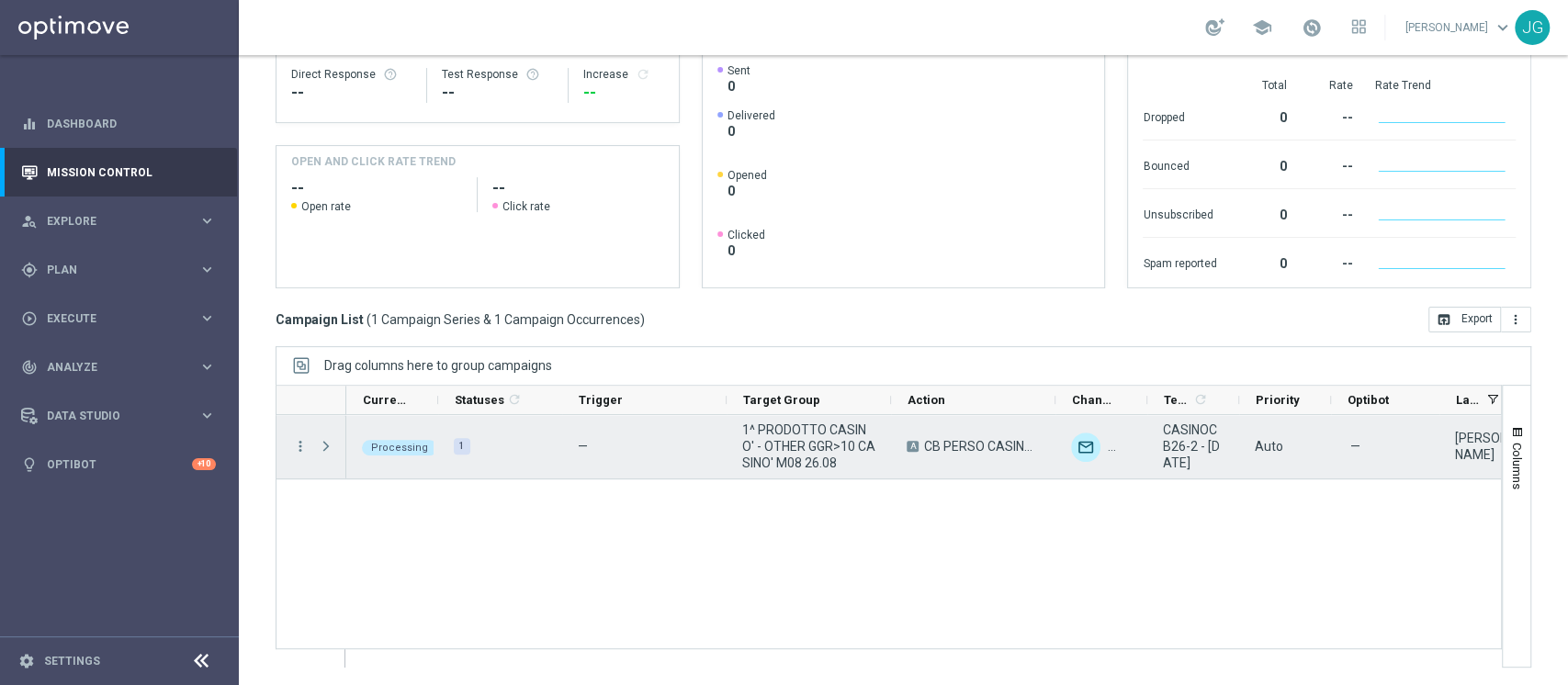
click at [331, 444] on span "Press SPACE to select this row." at bounding box center [326, 446] width 17 height 15
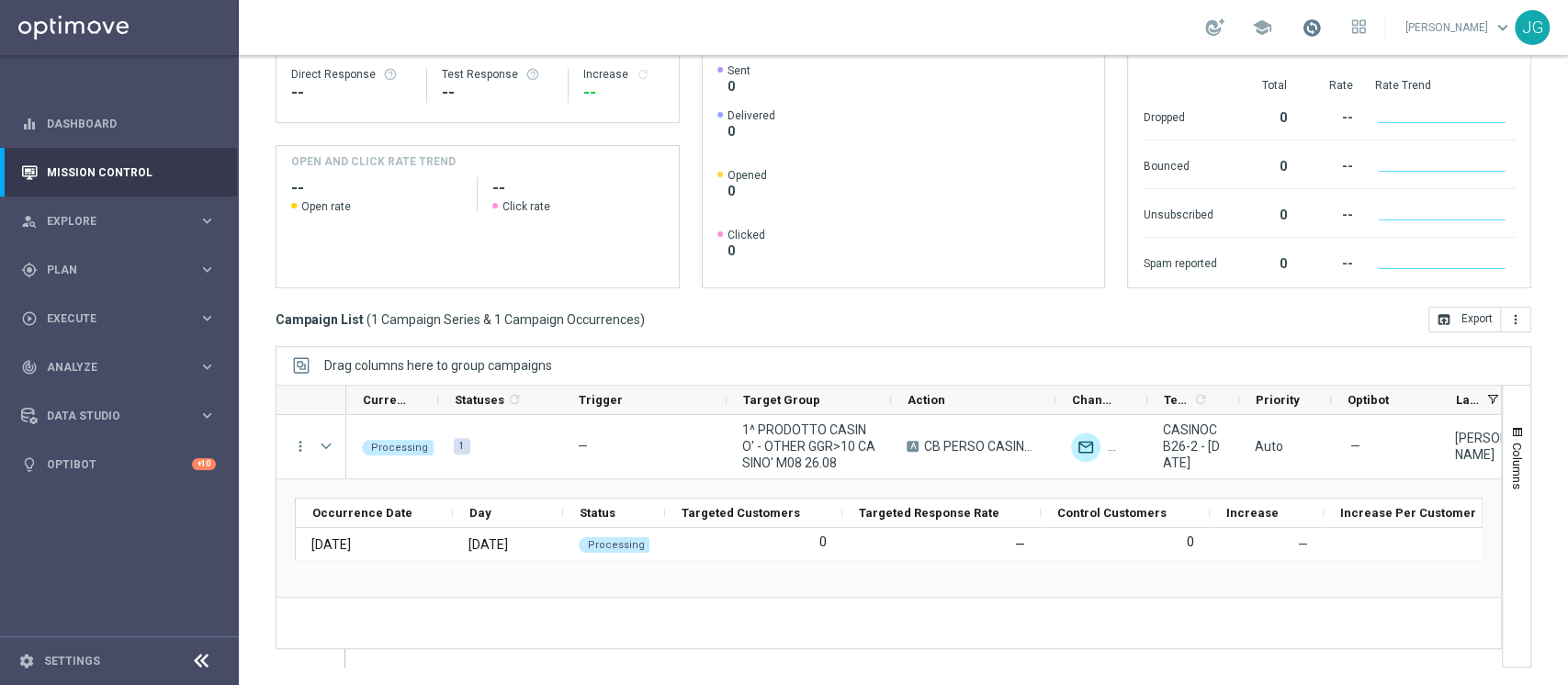
click at [1307, 32] on span at bounding box center [1311, 27] width 21 height 21
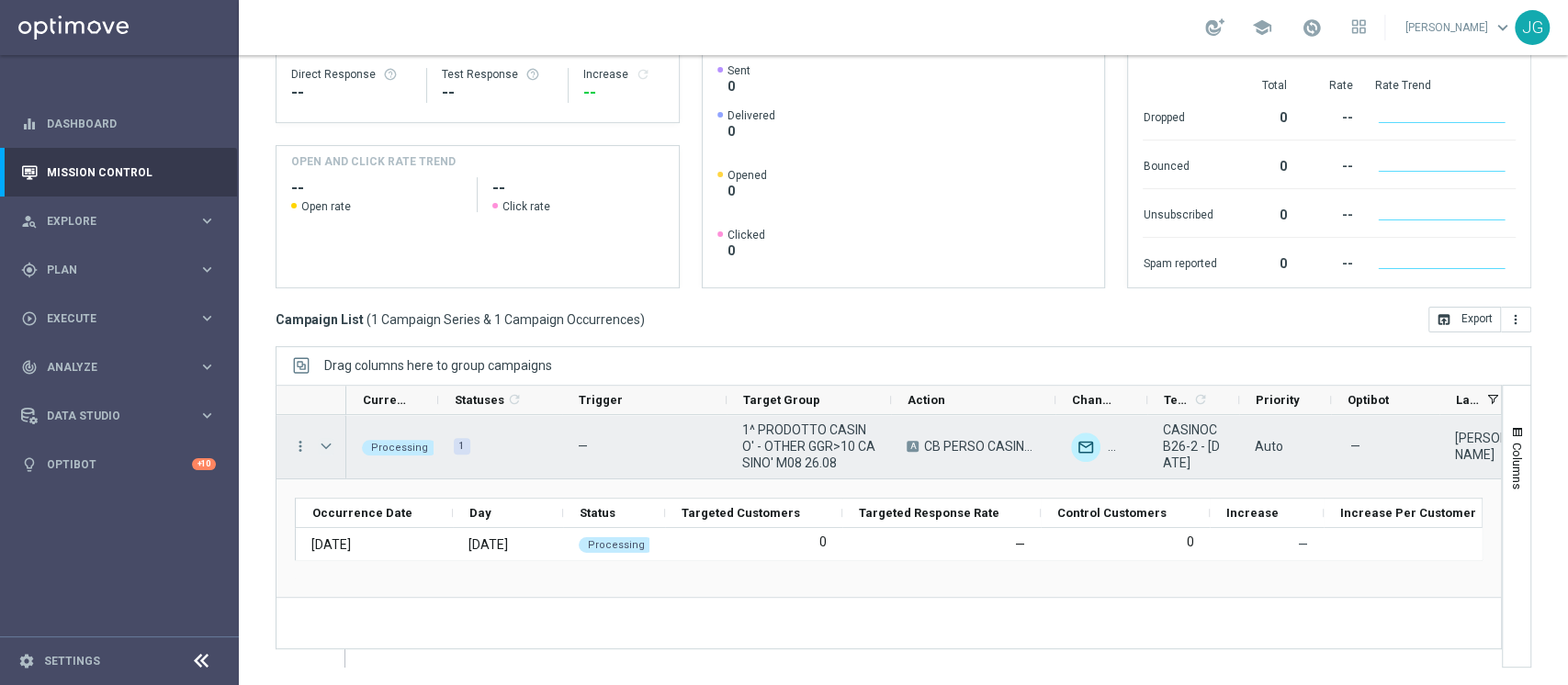
click at [325, 445] on span "Press SPACE to select this row." at bounding box center [326, 446] width 17 height 15
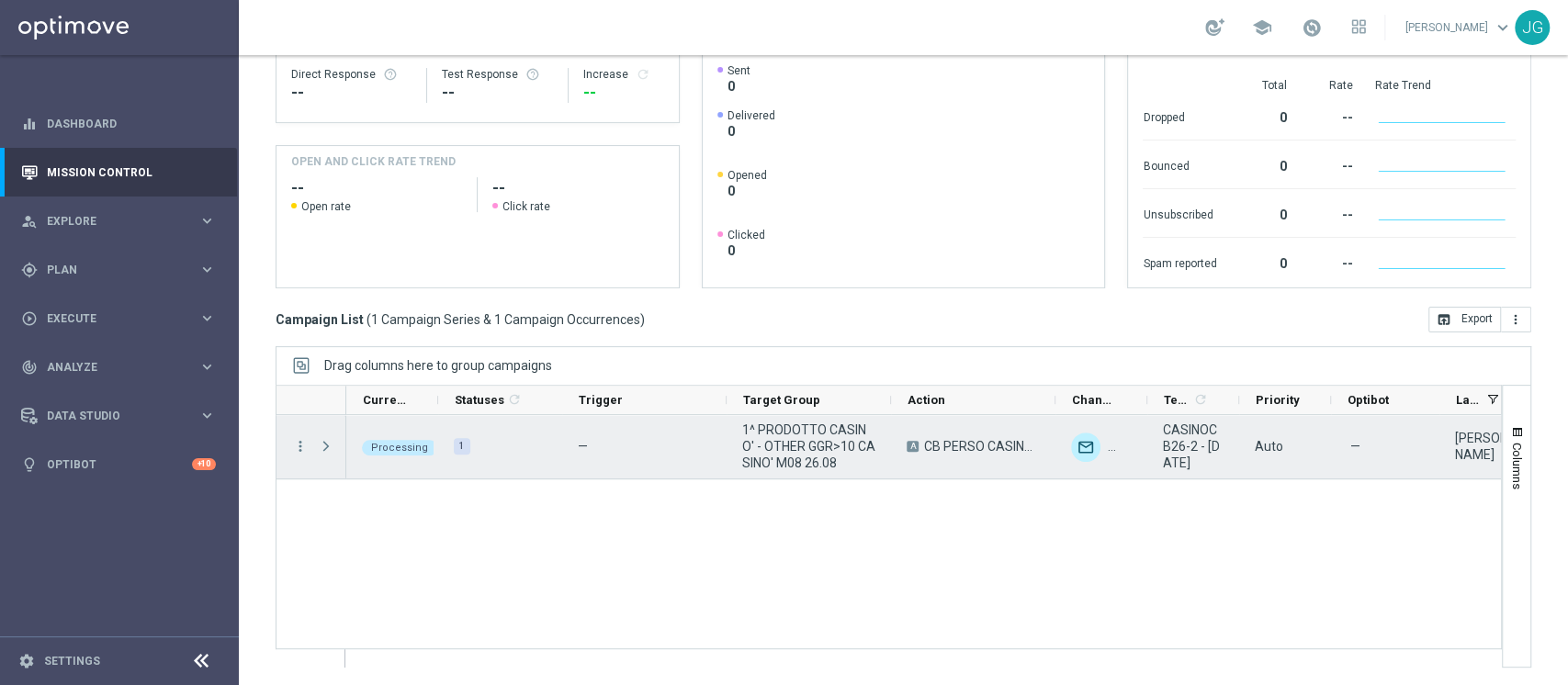
click at [325, 445] on span "Press SPACE to select this row." at bounding box center [326, 446] width 17 height 15
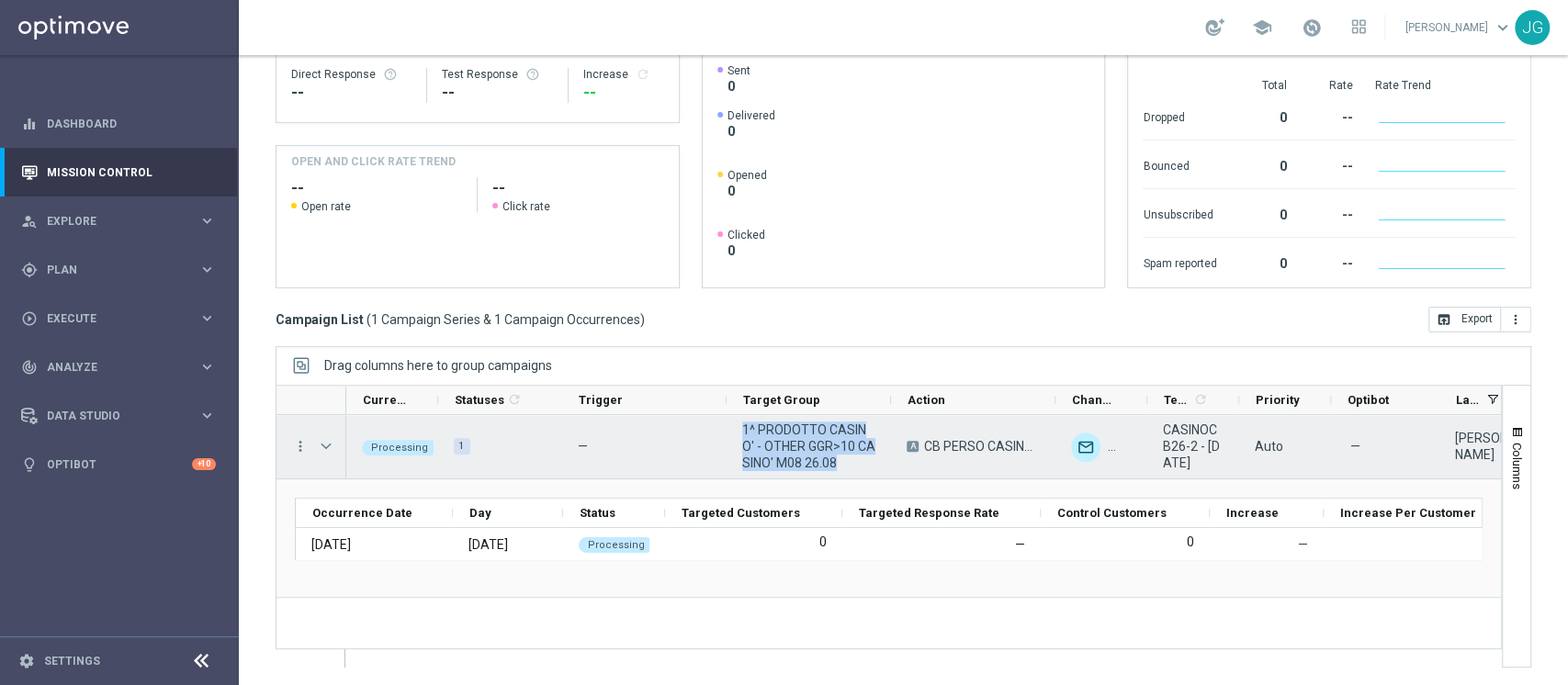
drag, startPoint x: 833, startPoint y: 466, endPoint x: 737, endPoint y: 422, distance: 105.6
click at [737, 422] on div "1^ PRODOTTO CASINO' - OTHER GGR>10 CASINO' M08 26.08" at bounding box center [809, 446] width 165 height 64
click at [304, 448] on icon "more_vert" at bounding box center [300, 446] width 17 height 17
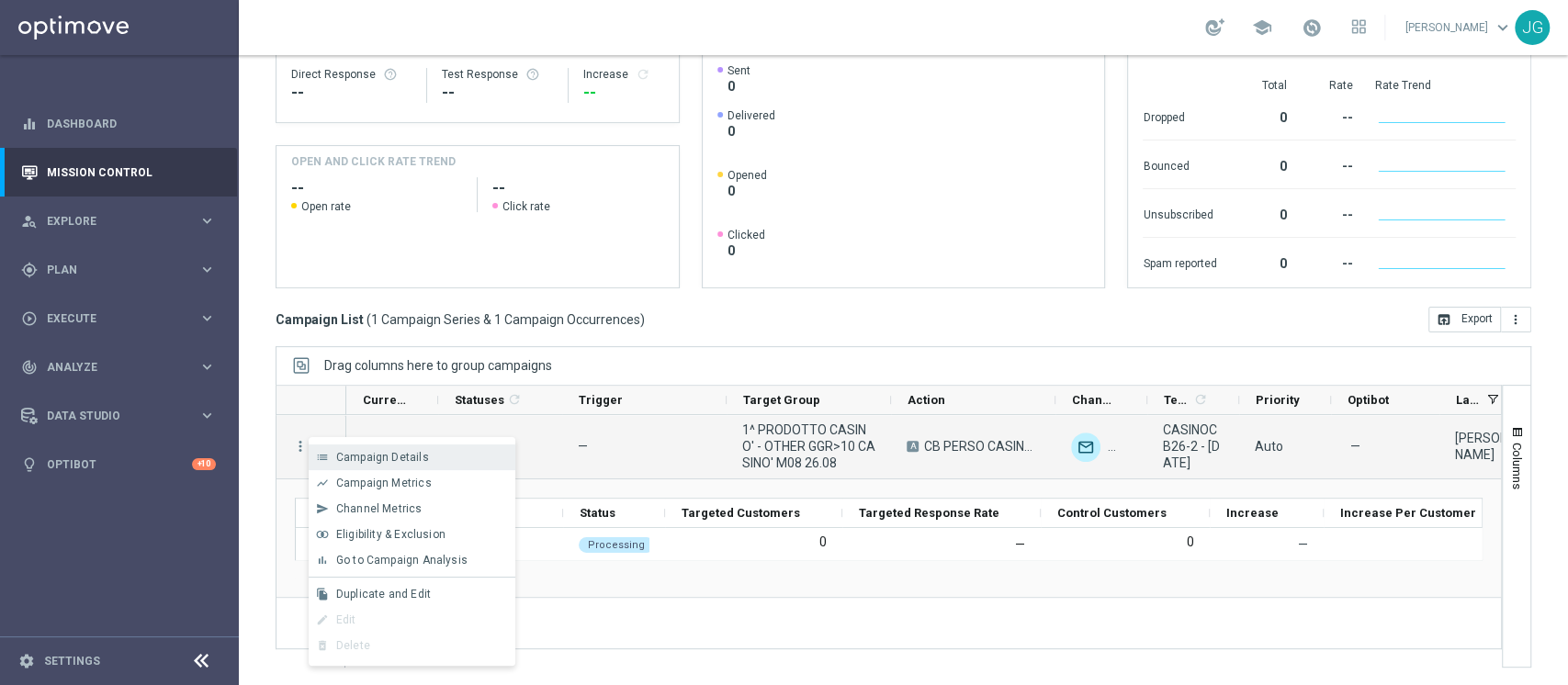
click at [439, 461] on div "Campaign Details" at bounding box center [422, 457] width 171 height 13
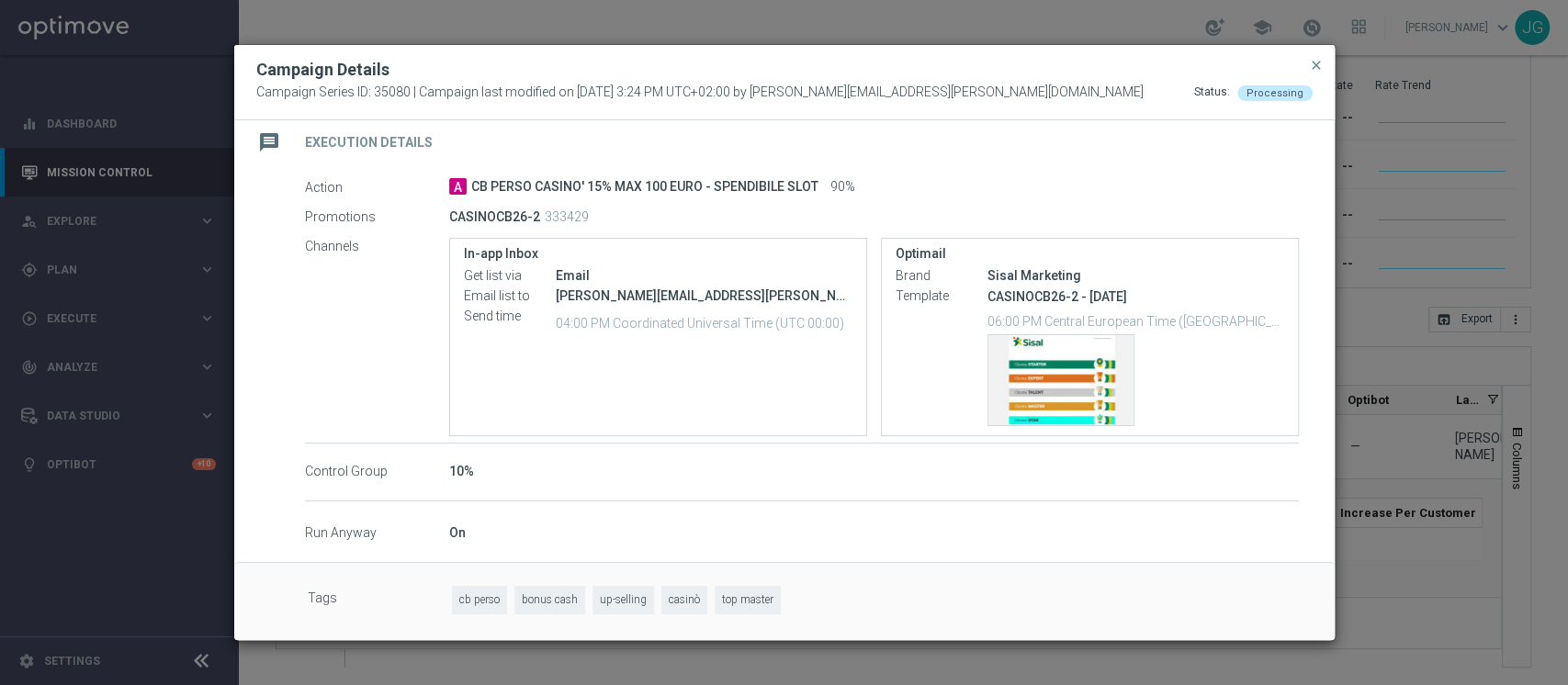
scroll to position [0, 0]
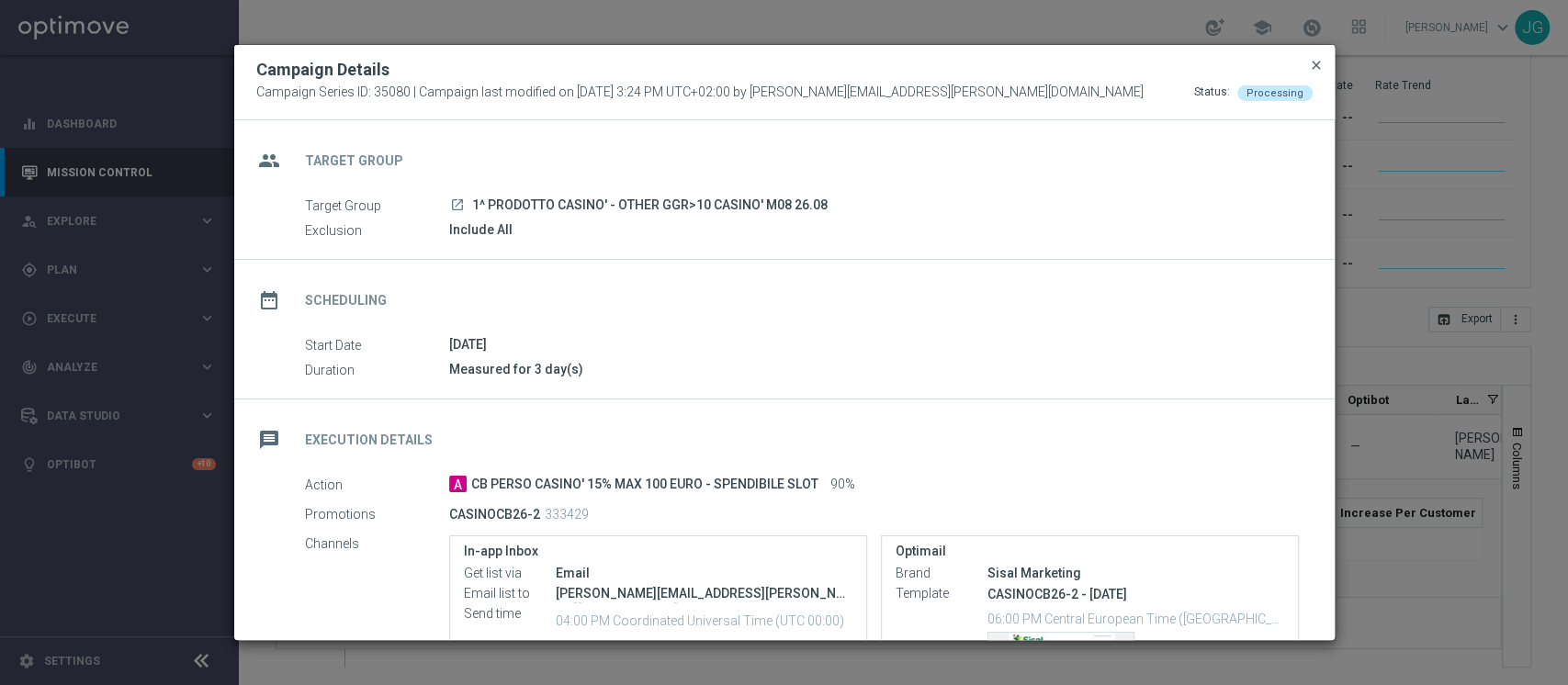
click at [1314, 63] on span "close" at bounding box center [1315, 65] width 15 height 15
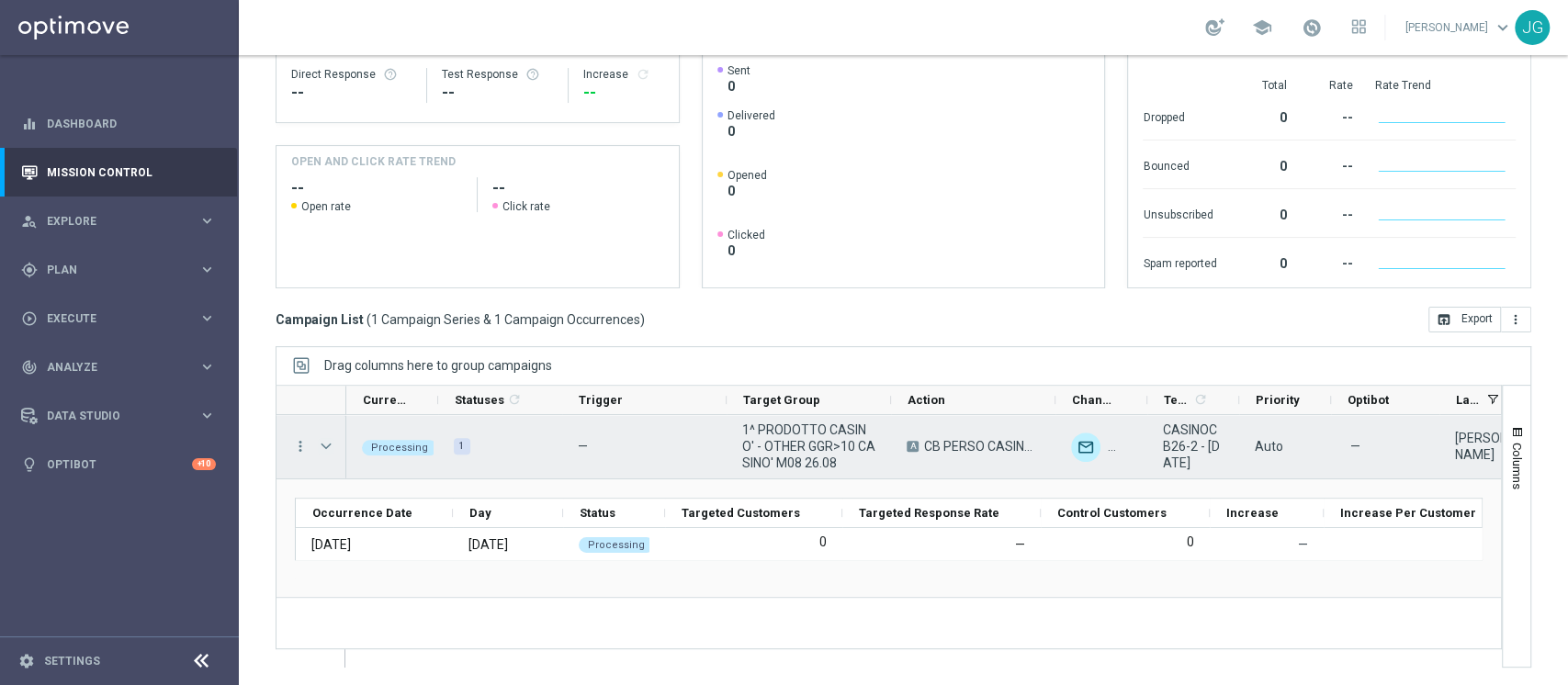
click at [324, 445] on span "Press SPACE to select this row." at bounding box center [326, 446] width 17 height 15
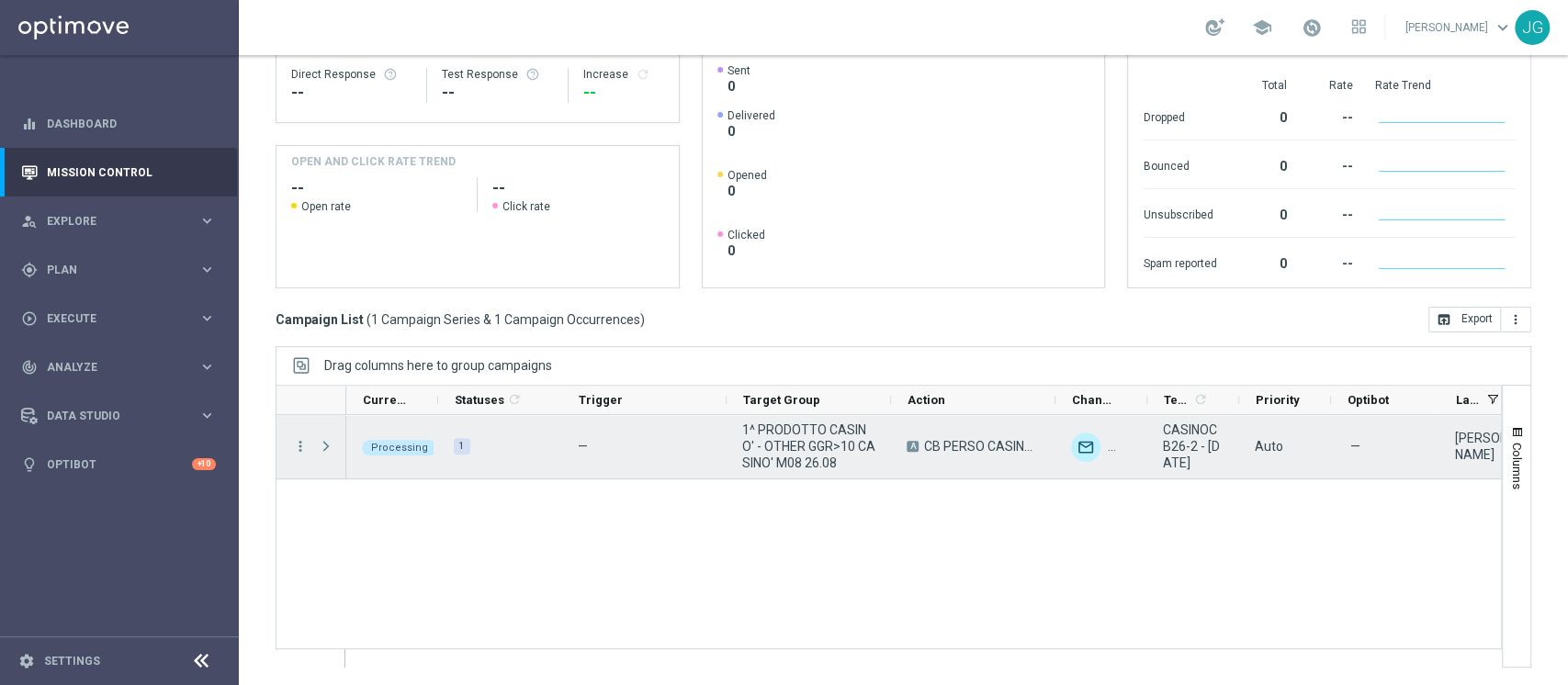
click at [324, 445] on span "Press SPACE to select this row." at bounding box center [326, 446] width 17 height 15
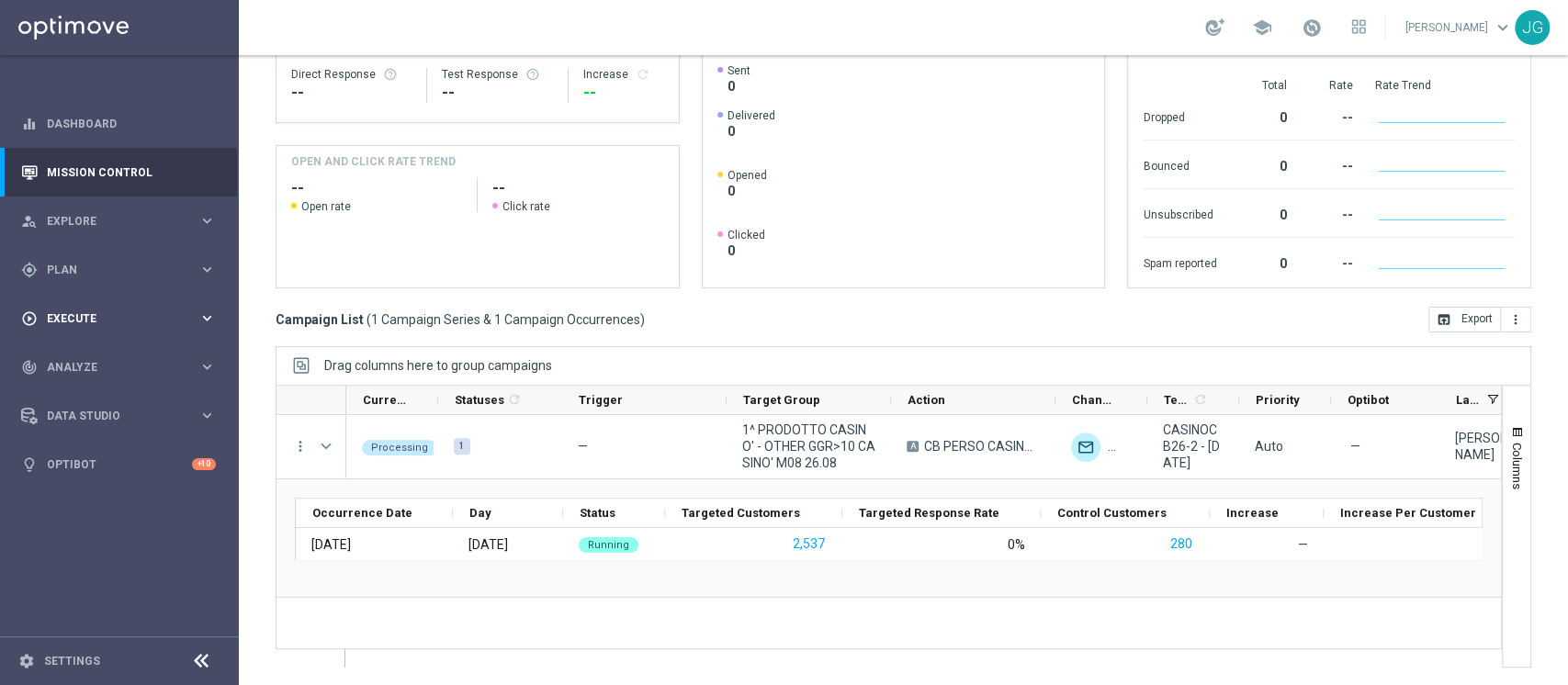
click at [116, 318] on span "Execute" at bounding box center [123, 318] width 152 height 11
click at [80, 361] on link "Campaign Builder" at bounding box center [120, 356] width 143 height 15
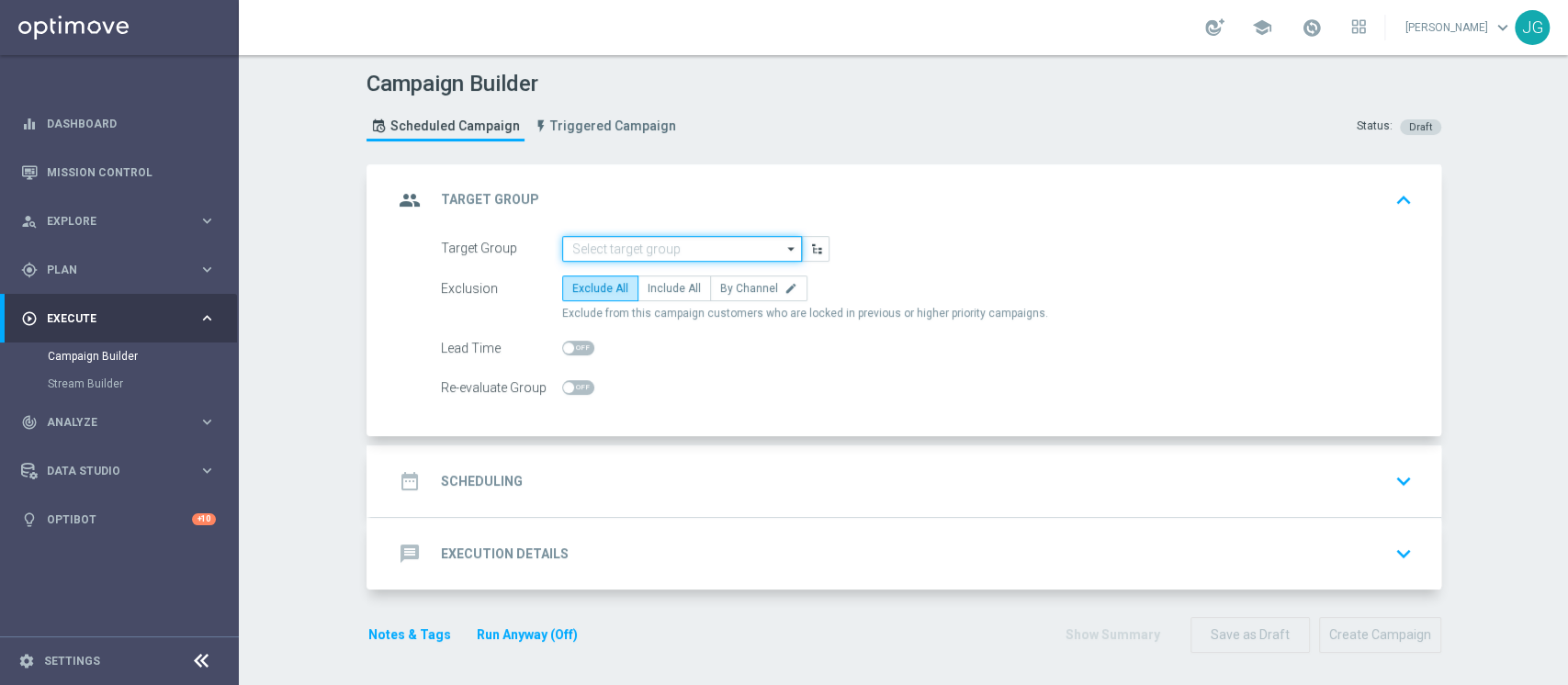
click at [581, 244] on input at bounding box center [682, 249] width 239 height 25
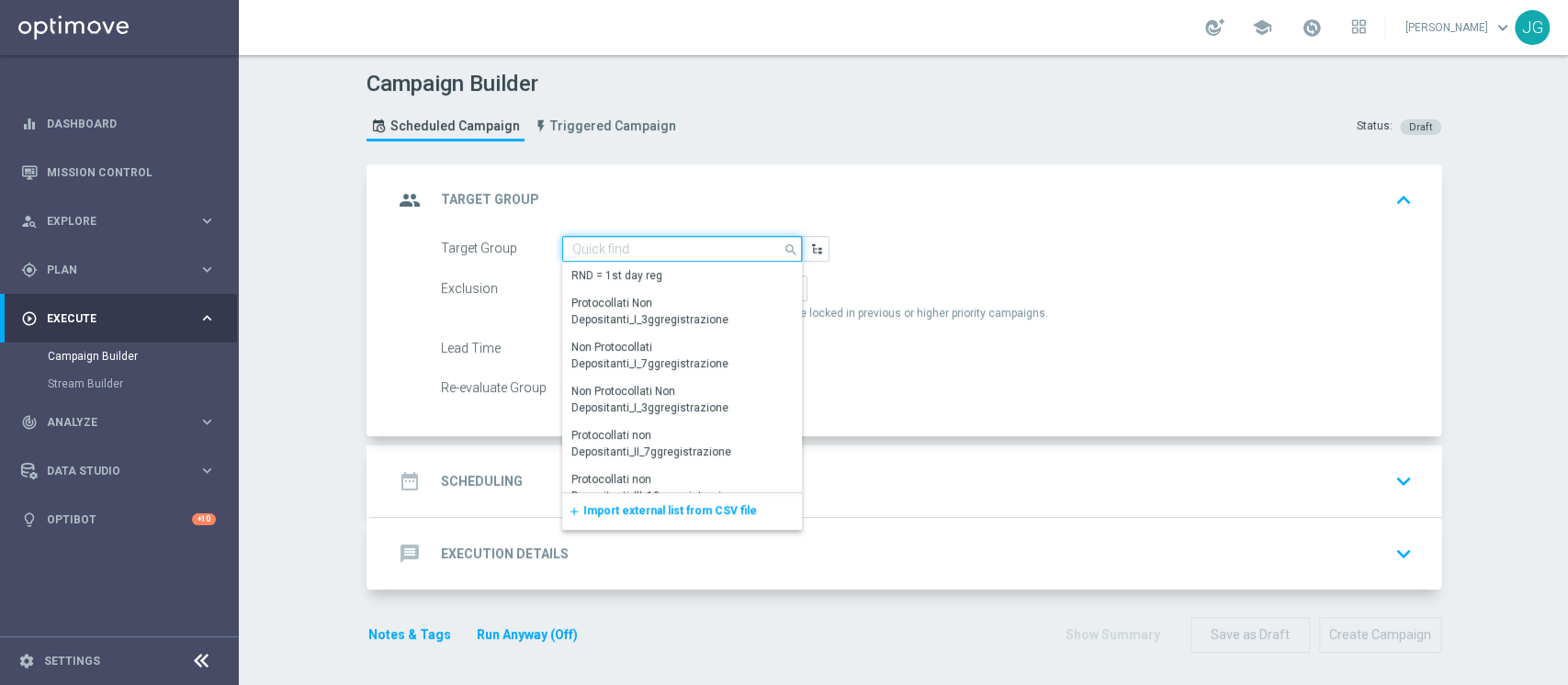
paste input "1^ PRODOTTO CASINO' - NON CONTATTABILI - TOP 1.000 GGR M08"
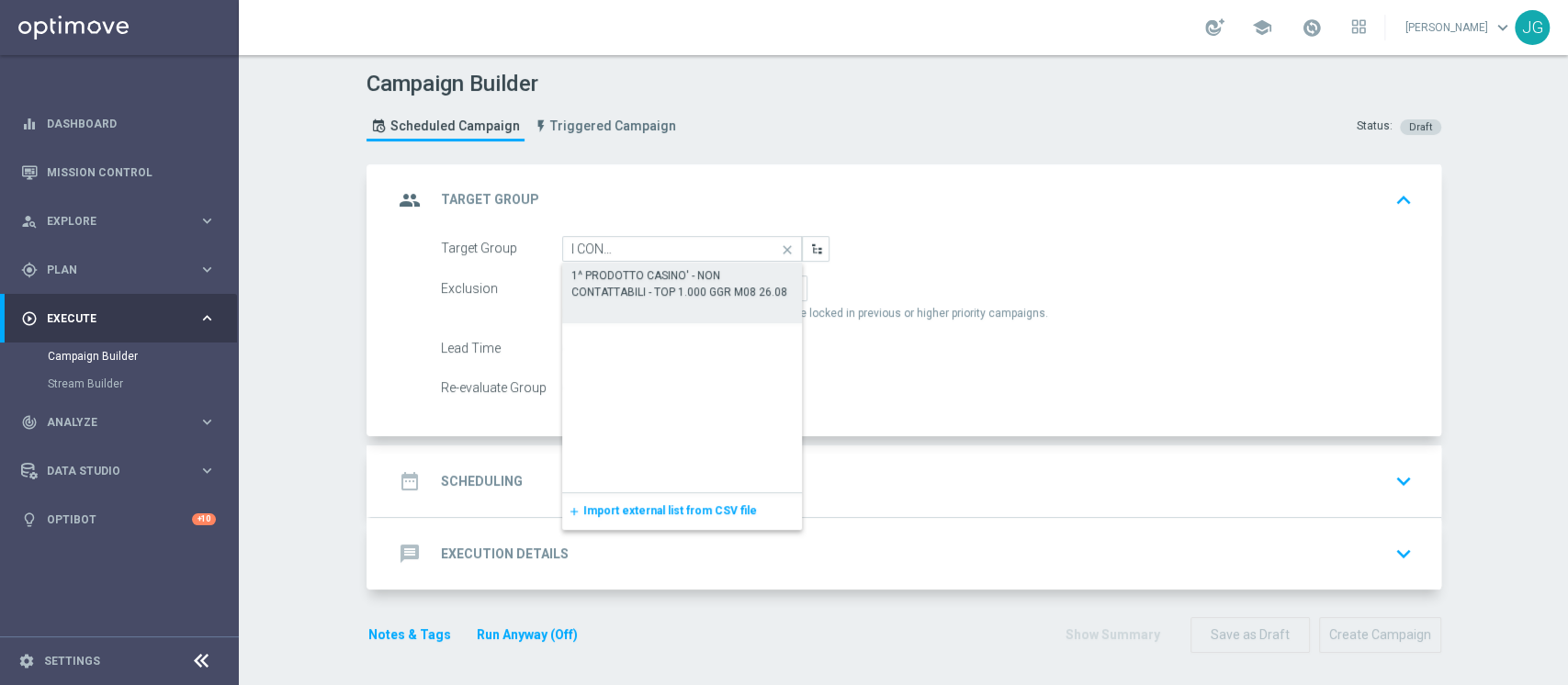
click at [635, 284] on div "1^ PRODOTTO CASINO' - NON CONTATTABILI - TOP 1.000 GGR M08 26.08" at bounding box center [682, 284] width 223 height 33
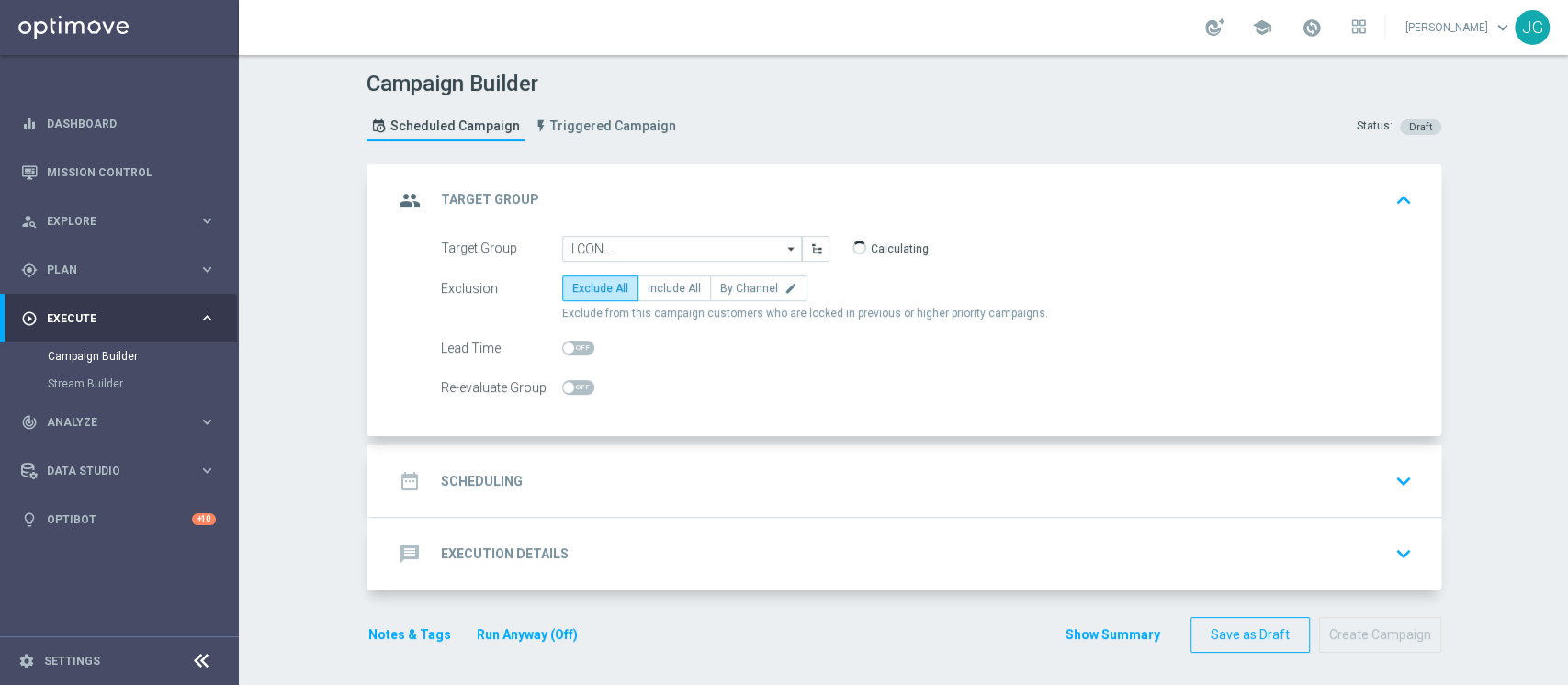
type input "1^ PRODOTTO CASINO' - NON CONTATTABILI - TOP 1.000 GGR M08 26.08"
click at [713, 477] on div "date_range Scheduling keyboard_arrow_down" at bounding box center [906, 481] width 1026 height 35
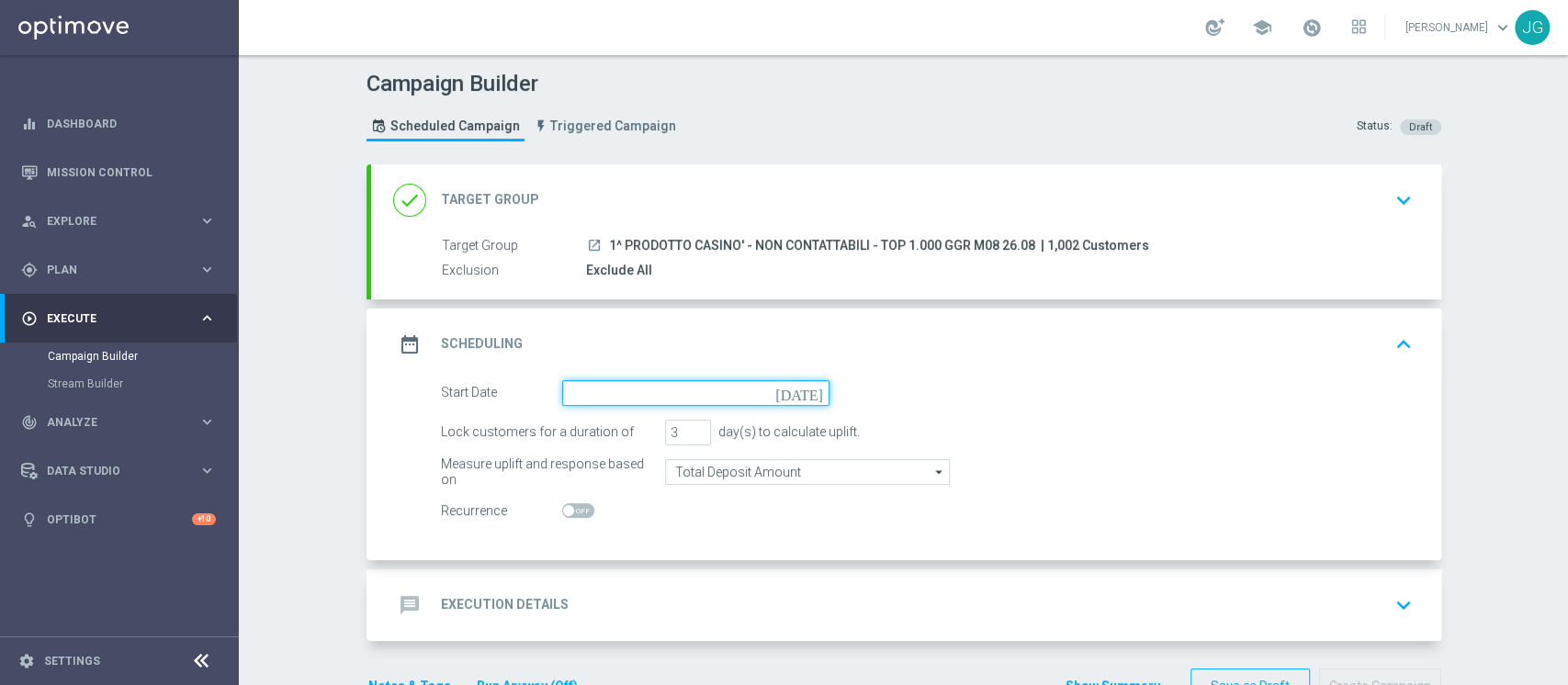
click at [691, 391] on input at bounding box center [695, 393] width 268 height 25
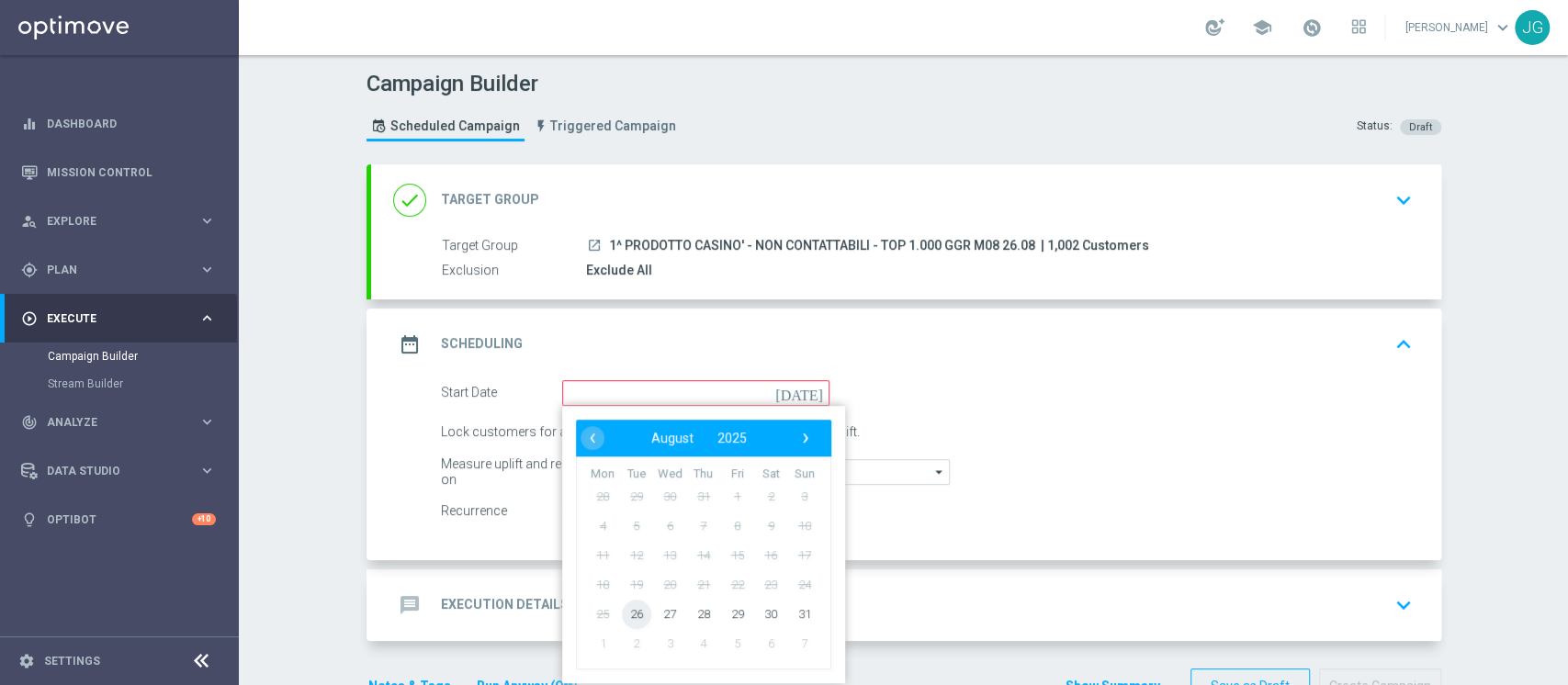
click at [627, 615] on span "26" at bounding box center [635, 613] width 29 height 29
type input "[DATE]"
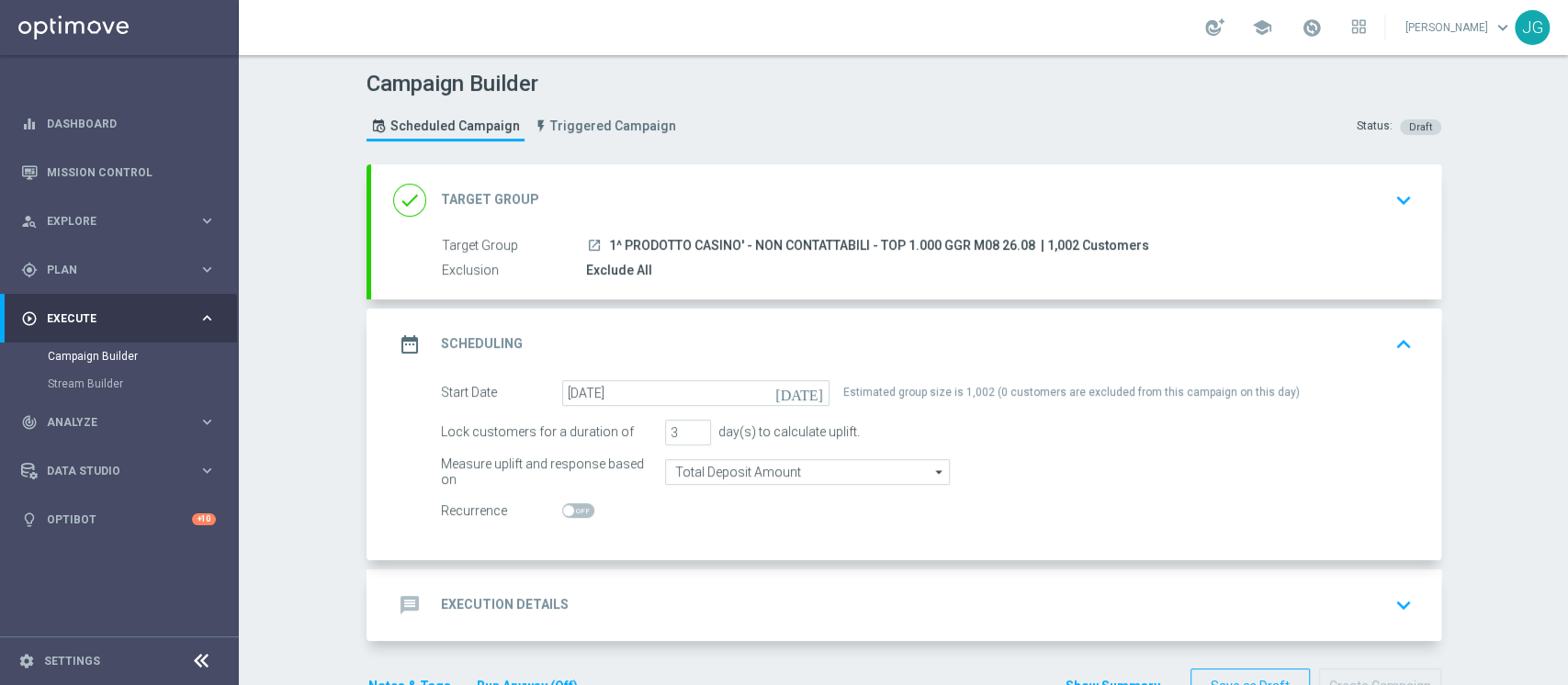
click at [734, 182] on div "done Target Group keyboard_arrow_down" at bounding box center [906, 200] width 1026 height 35
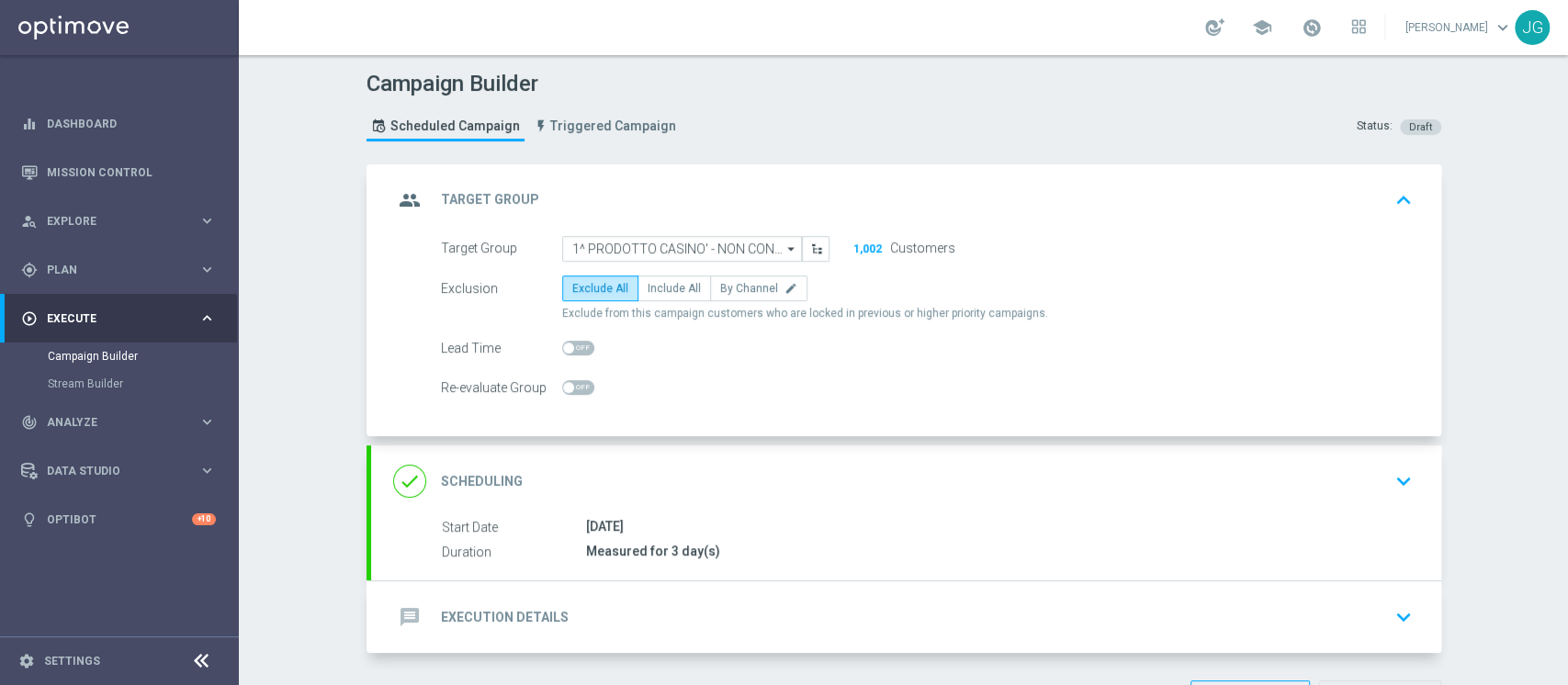
click at [654, 503] on div "done Scheduling keyboard_arrow_down" at bounding box center [905, 480] width 1070 height 72
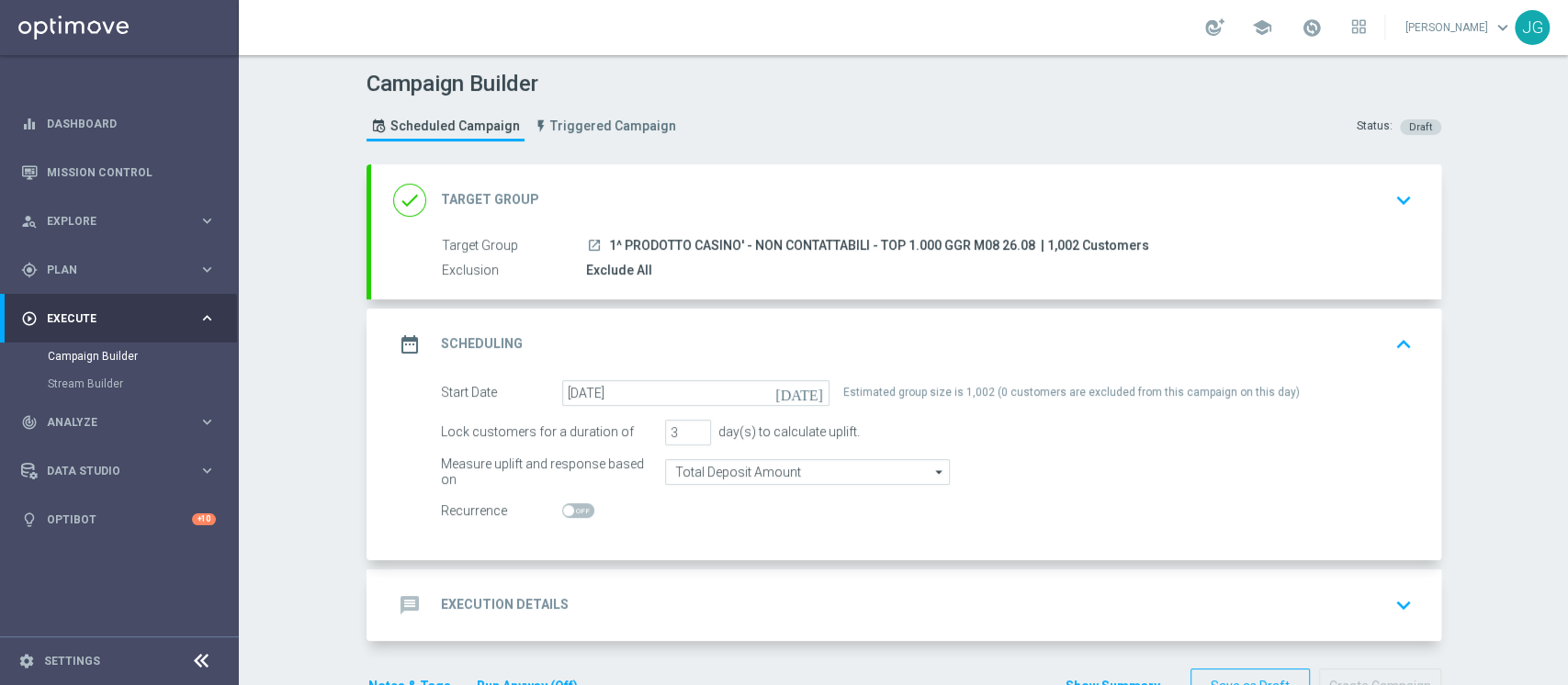
click at [686, 209] on div "done Target Group keyboard_arrow_down" at bounding box center [906, 200] width 1026 height 35
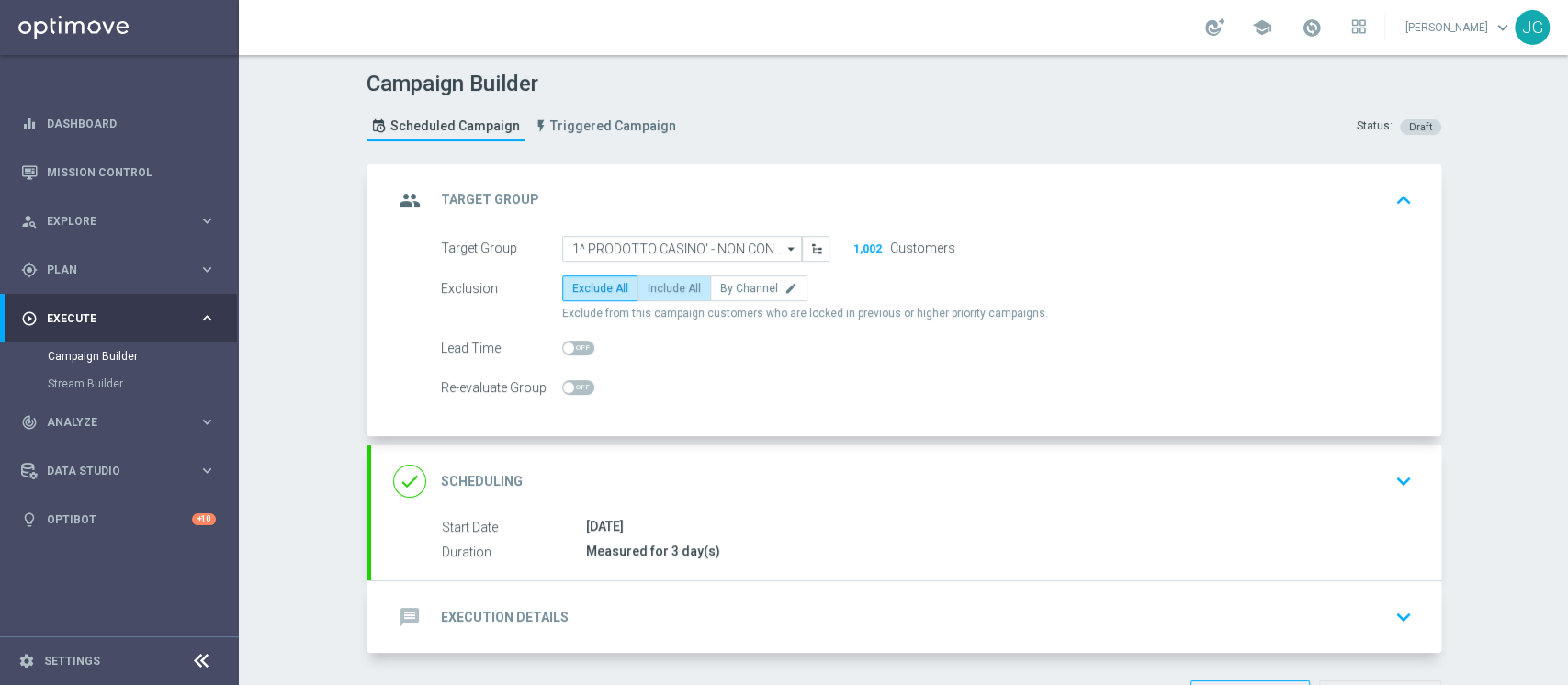
click at [654, 289] on span "Include All" at bounding box center [674, 287] width 53 height 13
click at [654, 289] on input "Include All" at bounding box center [653, 291] width 12 height 12
radio input "true"
click at [599, 301] on div "Exclusion Exclude All Include All By Channel edit Include in this campaign cust…" at bounding box center [926, 298] width 972 height 46
click at [602, 296] on label "Exclude All" at bounding box center [600, 288] width 76 height 25
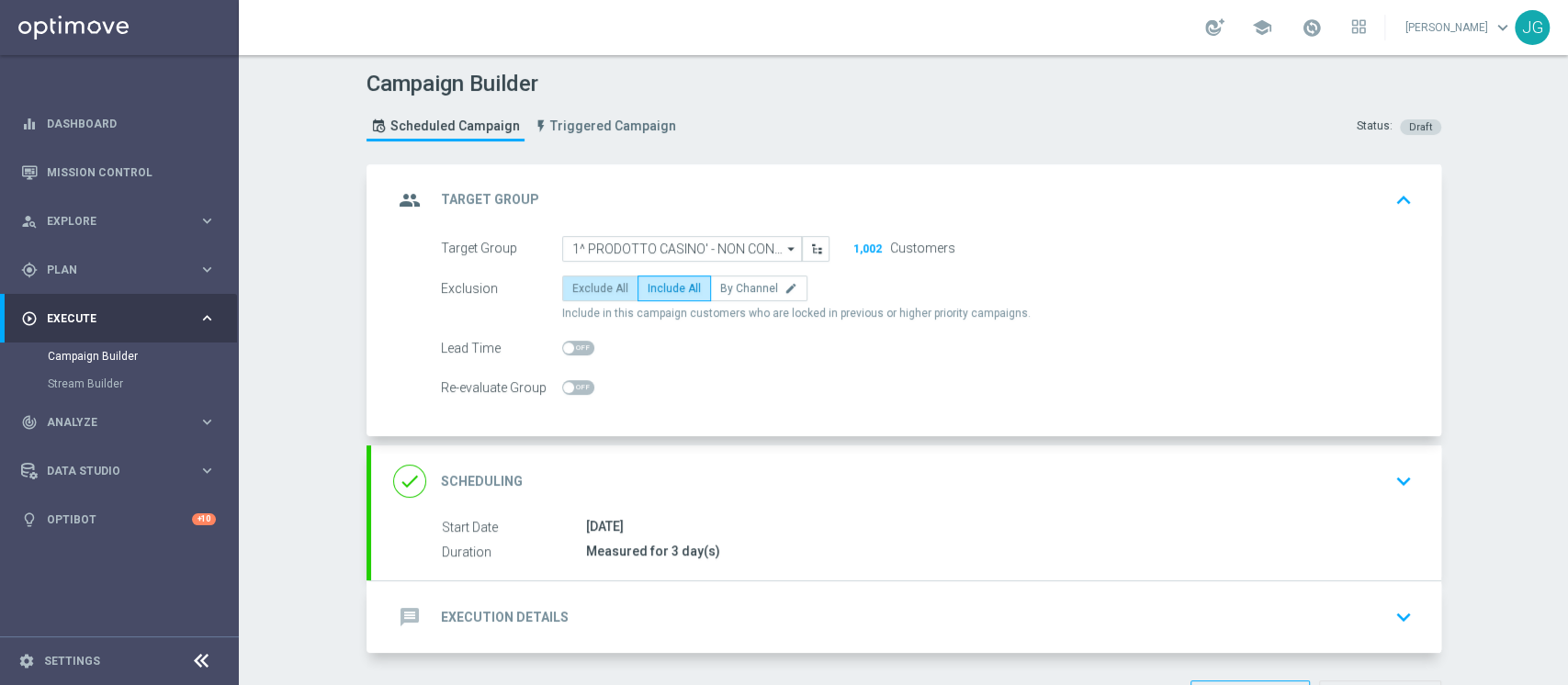
click at [584, 296] on input "Exclude All" at bounding box center [578, 291] width 12 height 12
radio input "true"
click at [742, 470] on div "done Scheduling keyboard_arrow_down" at bounding box center [906, 481] width 1026 height 35
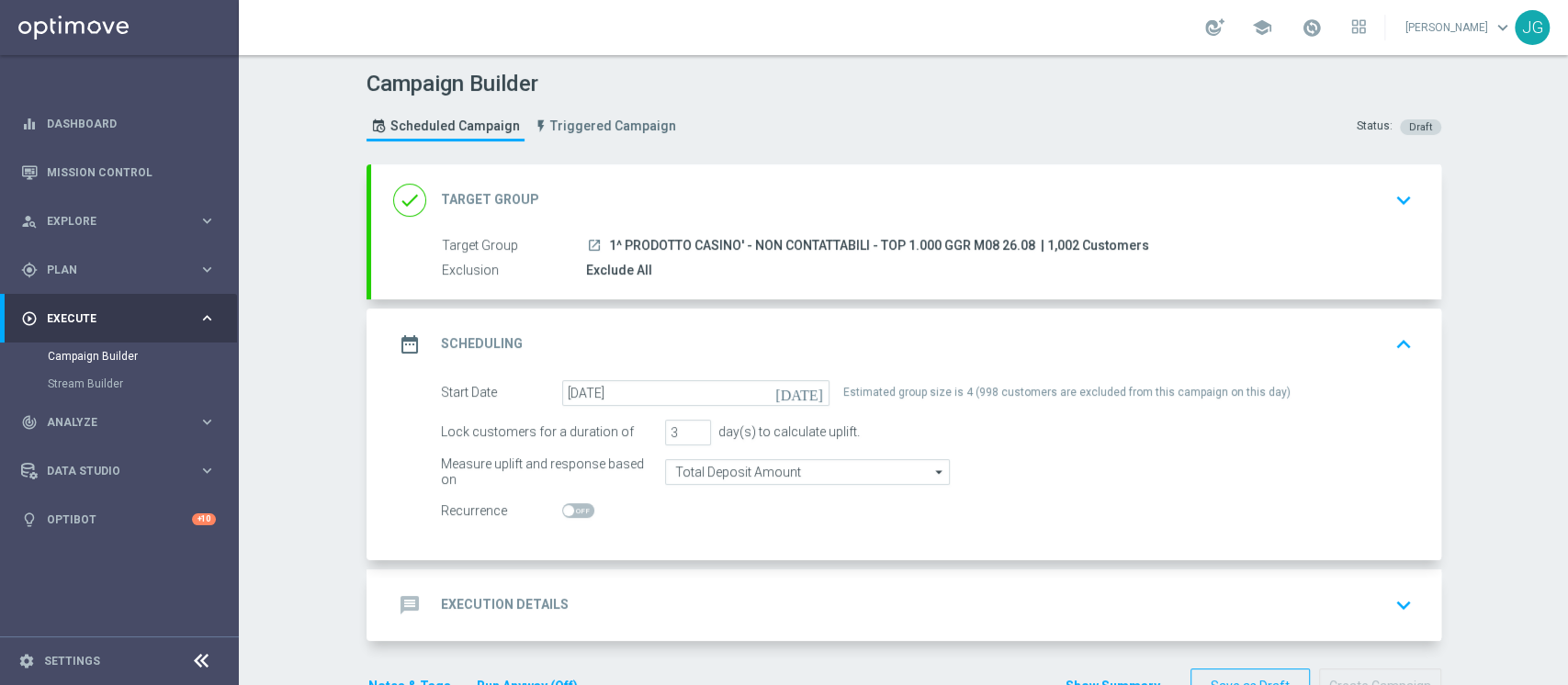
click at [882, 217] on div "done Target Group keyboard_arrow_down" at bounding box center [905, 200] width 1070 height 72
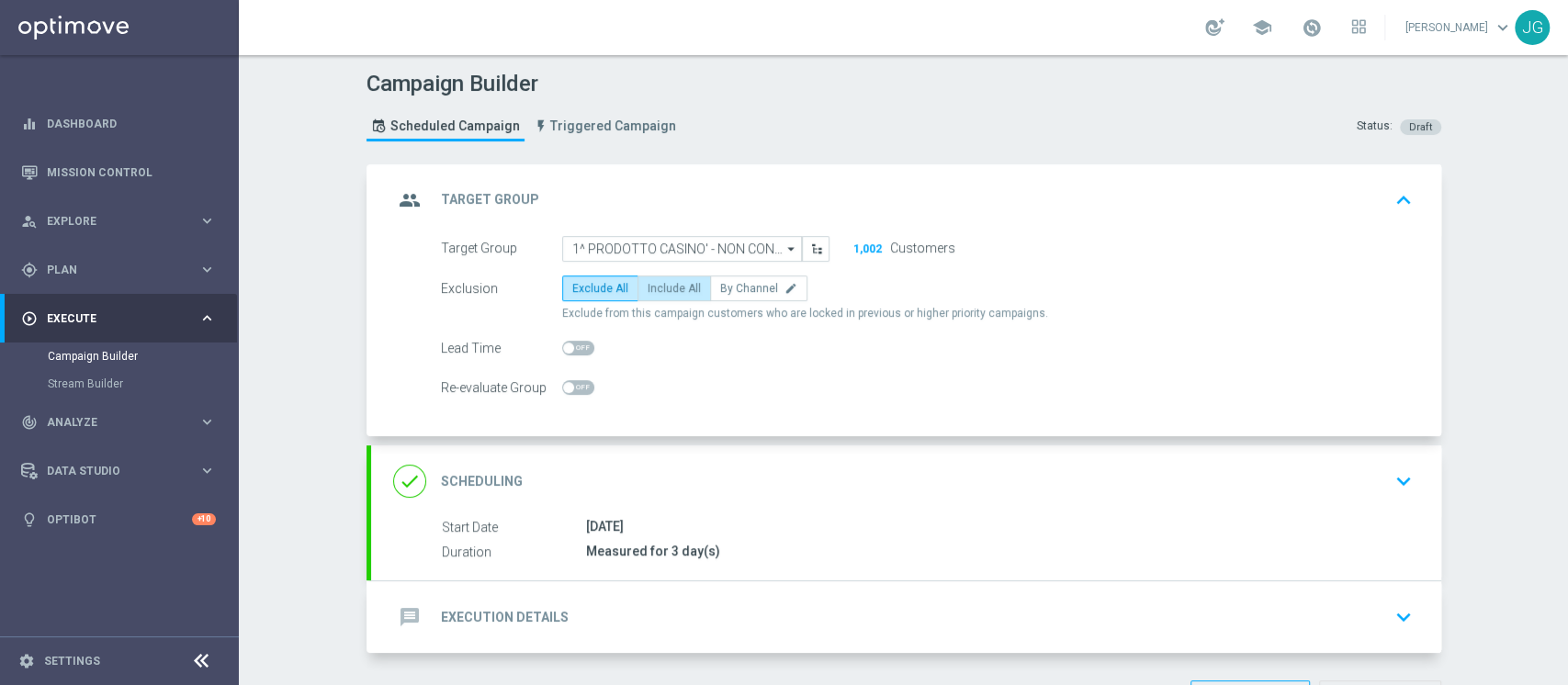
click at [676, 294] on label "Include All" at bounding box center [674, 288] width 74 height 25
click at [659, 294] on input "Include All" at bounding box center [653, 291] width 12 height 12
radio input "true"
click at [597, 282] on span "Exclude All" at bounding box center [599, 287] width 56 height 13
click at [584, 285] on input "Exclude All" at bounding box center [578, 291] width 12 height 12
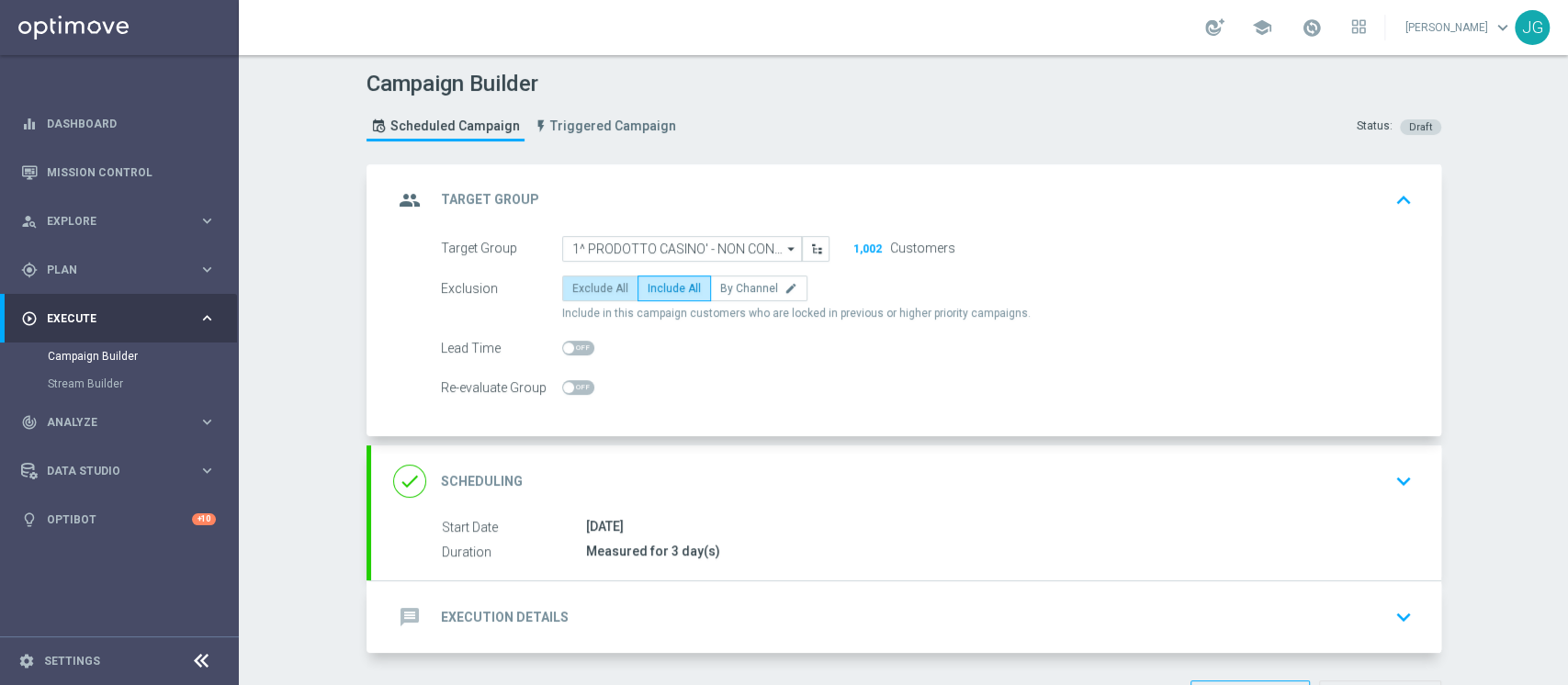
radio input "true"
click at [821, 456] on div "done Scheduling keyboard_arrow_down" at bounding box center [905, 480] width 1070 height 72
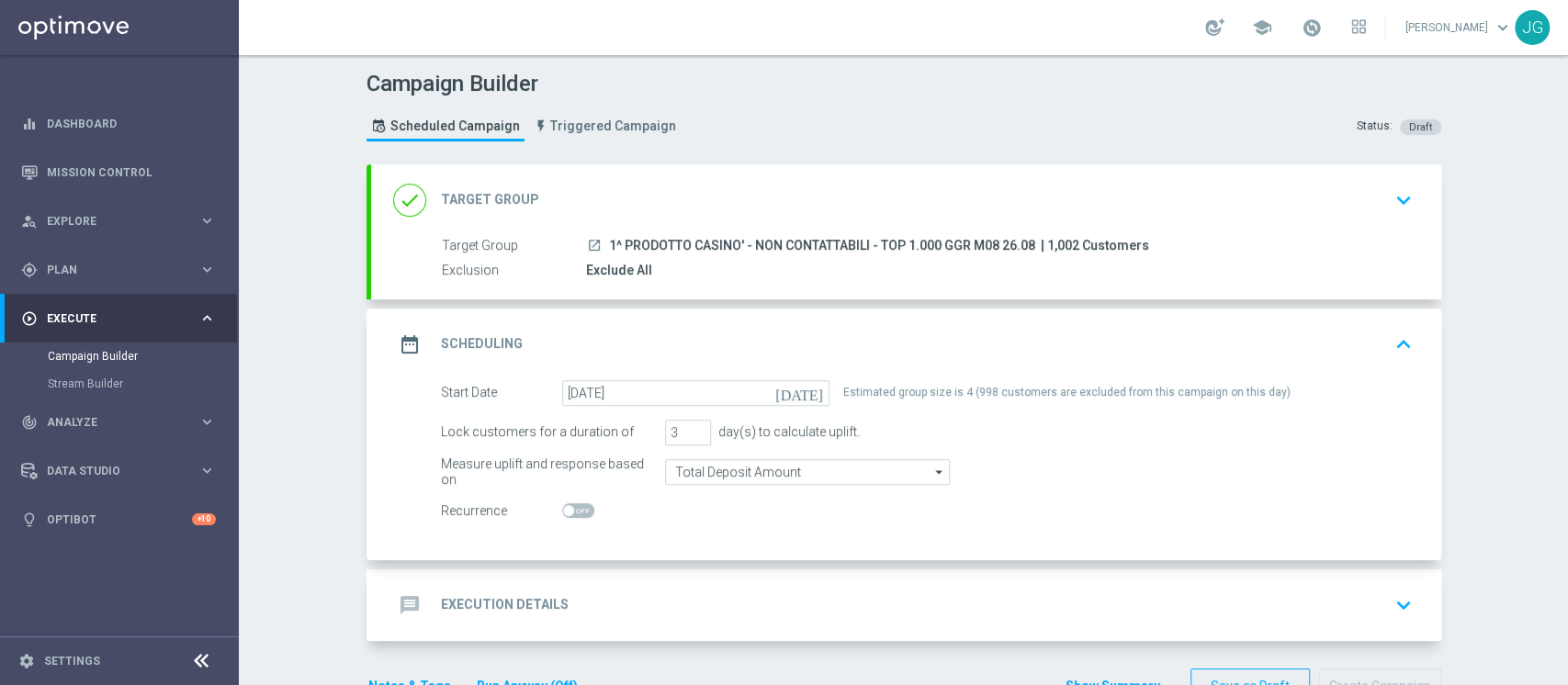
click at [722, 593] on div "message Execution Details keyboard_arrow_down" at bounding box center [906, 605] width 1026 height 35
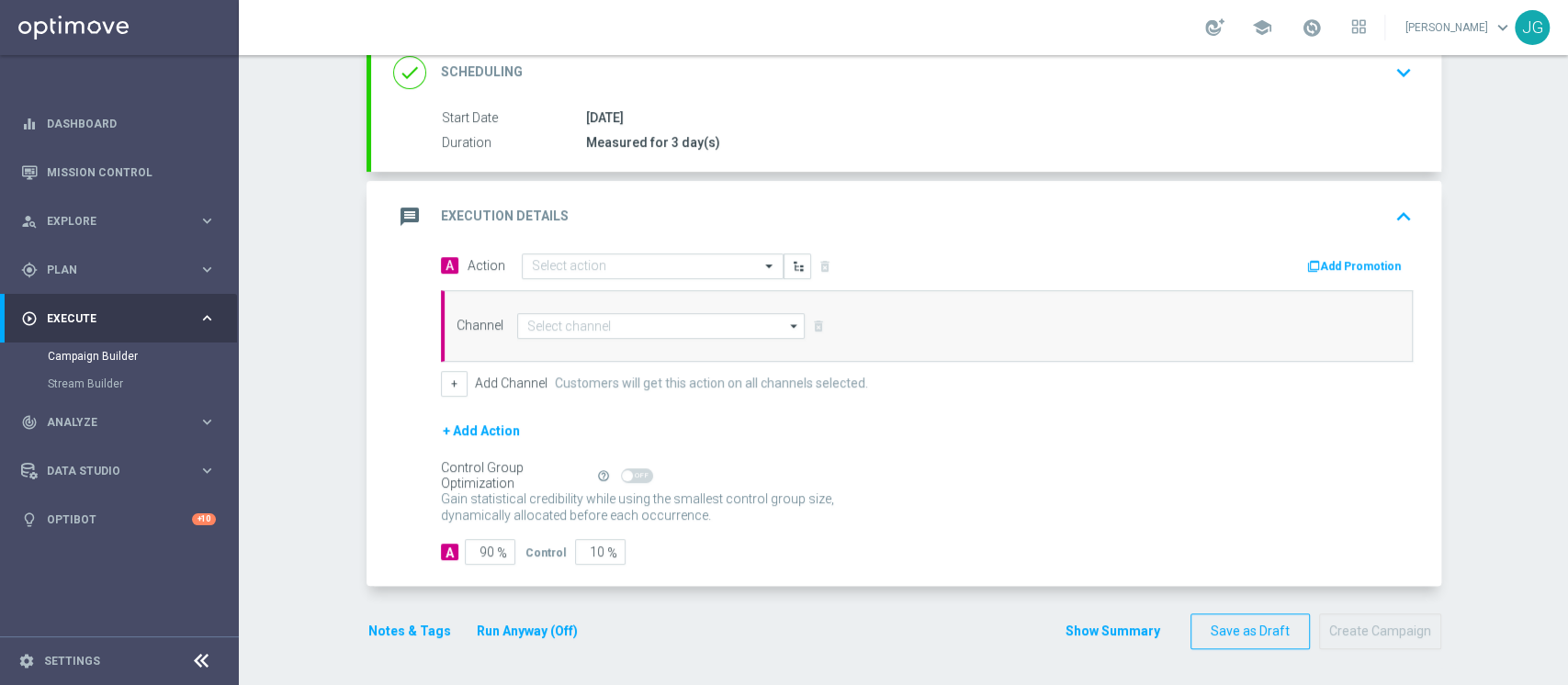
scroll to position [263, 0]
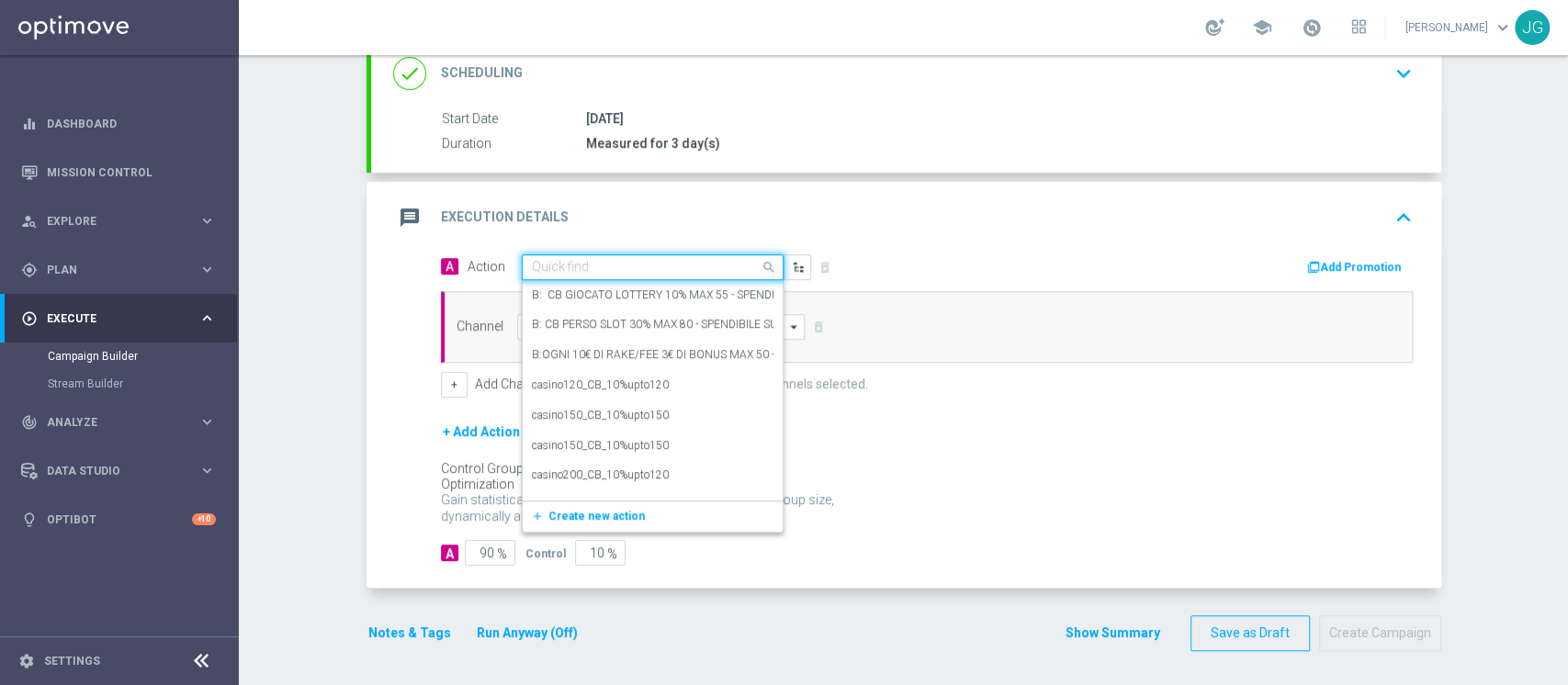
click at [601, 276] on div "Quick find" at bounding box center [652, 267] width 262 height 25
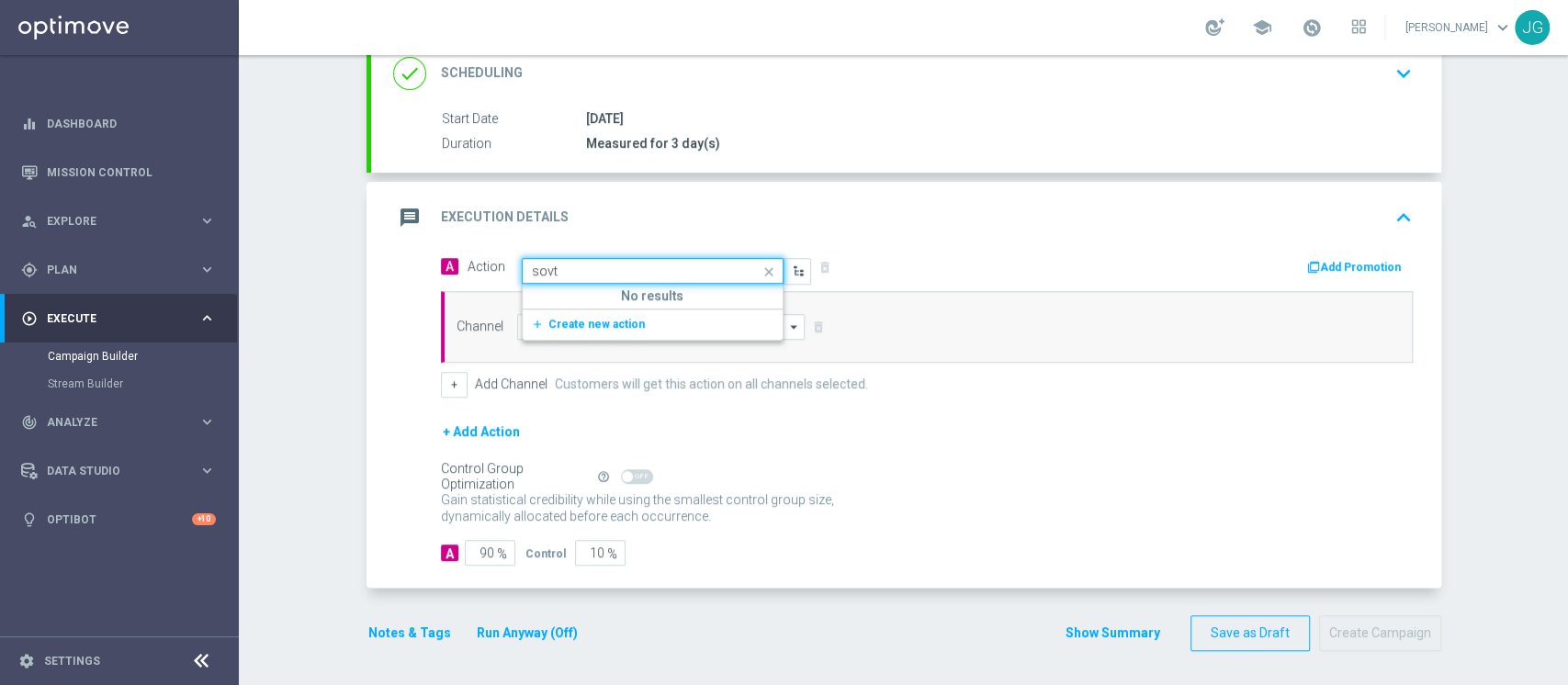
type input "sov"
drag, startPoint x: 626, startPoint y: 297, endPoint x: 558, endPoint y: 303, distance: 68.3
click at [558, 303] on label "Sovrapposizioni" at bounding box center [570, 299] width 76 height 16
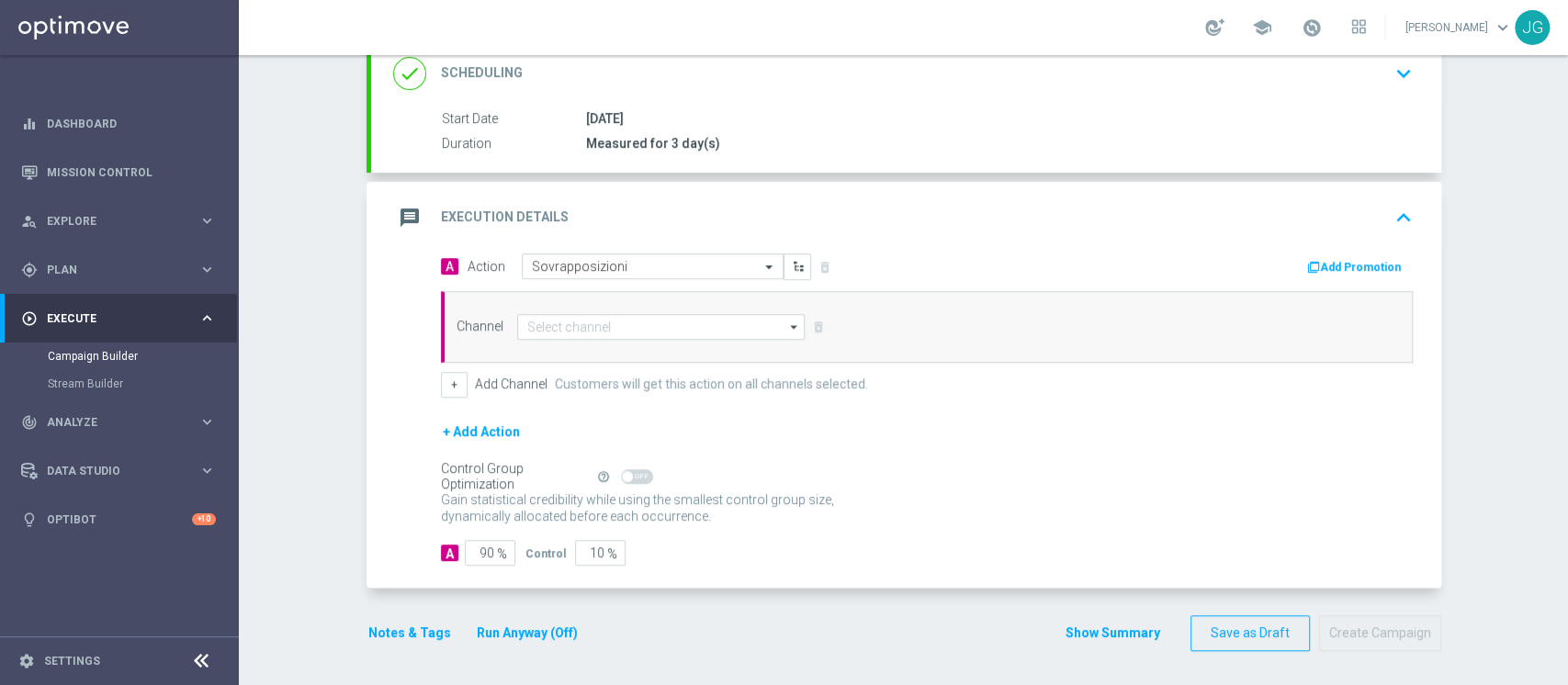
click at [614, 340] on div "Channel arrow_drop_down Drag here to set row groups Drag here to set column lab…" at bounding box center [926, 326] width 972 height 72
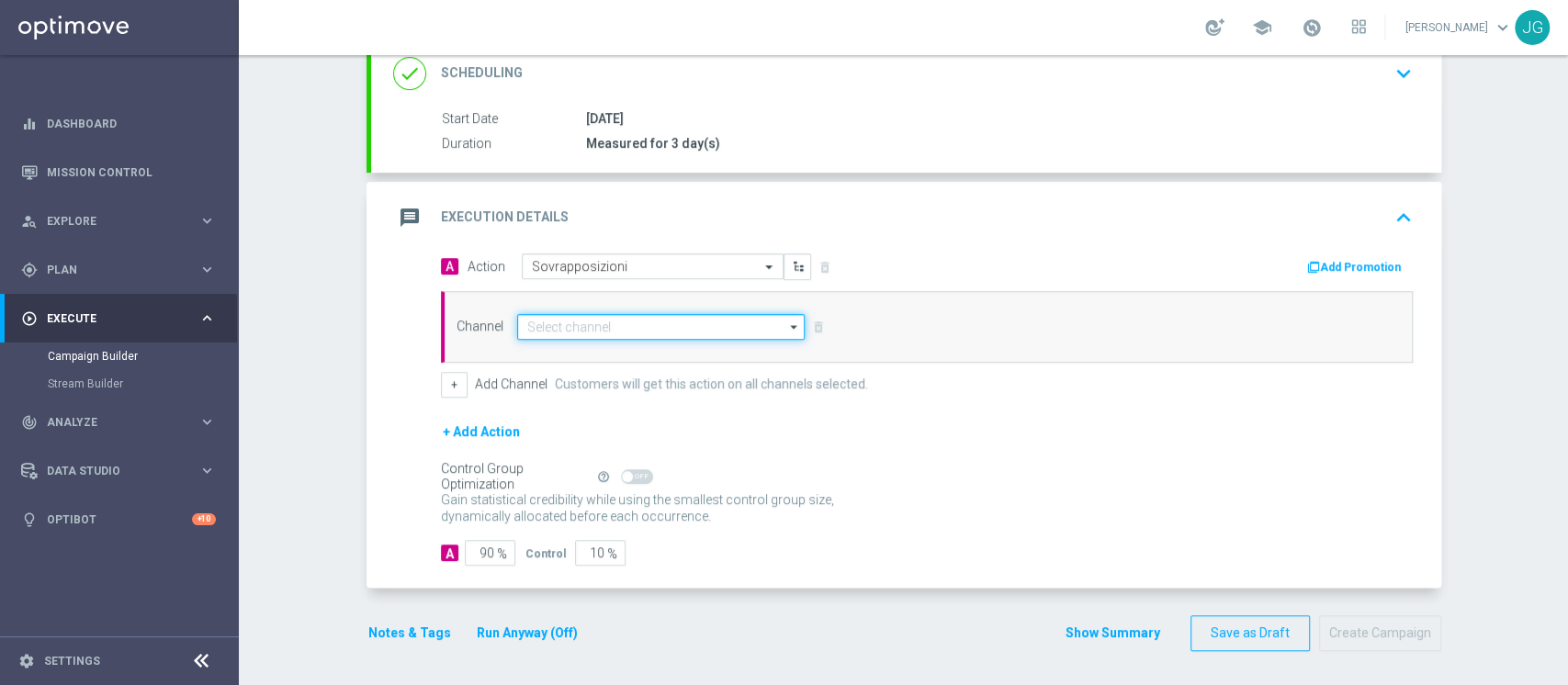
click at [648, 328] on input at bounding box center [661, 326] width 288 height 25
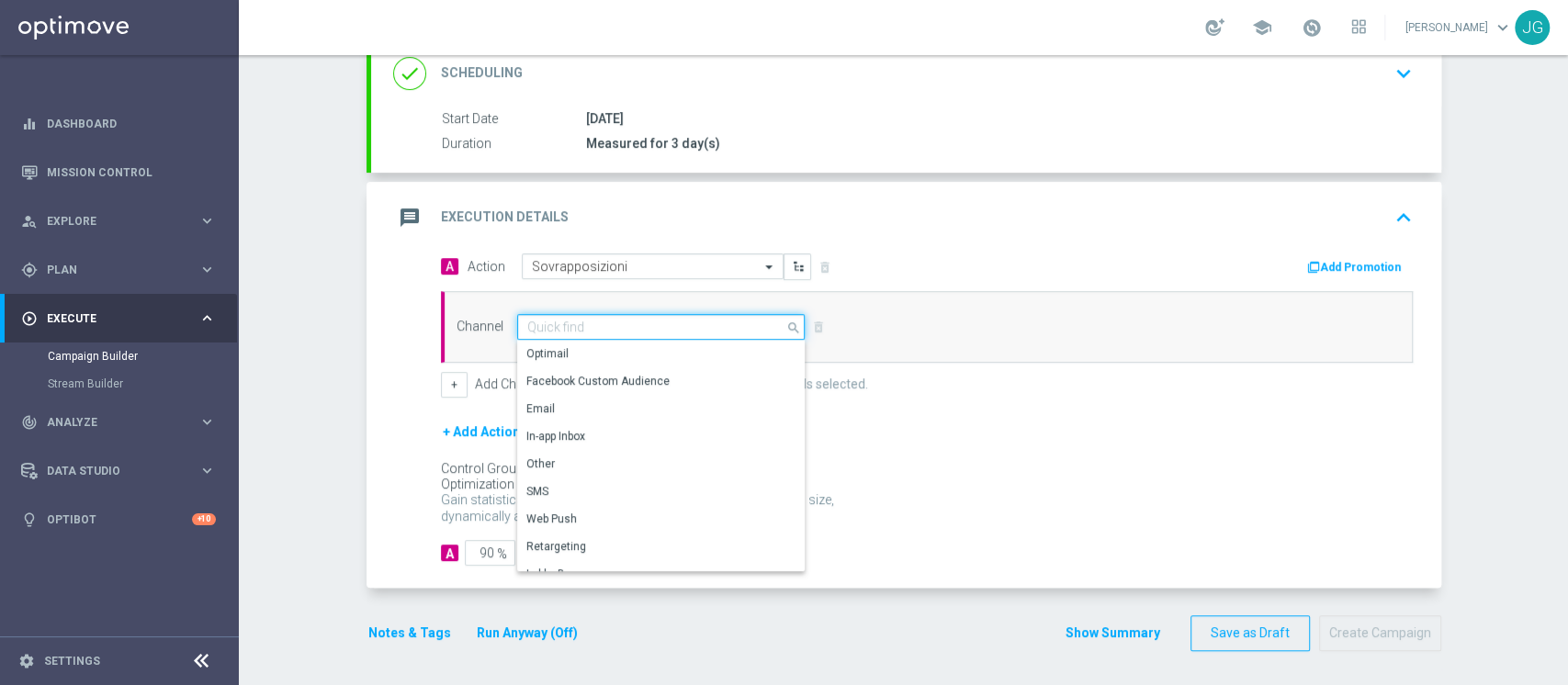
click at [648, 328] on input at bounding box center [661, 326] width 288 height 25
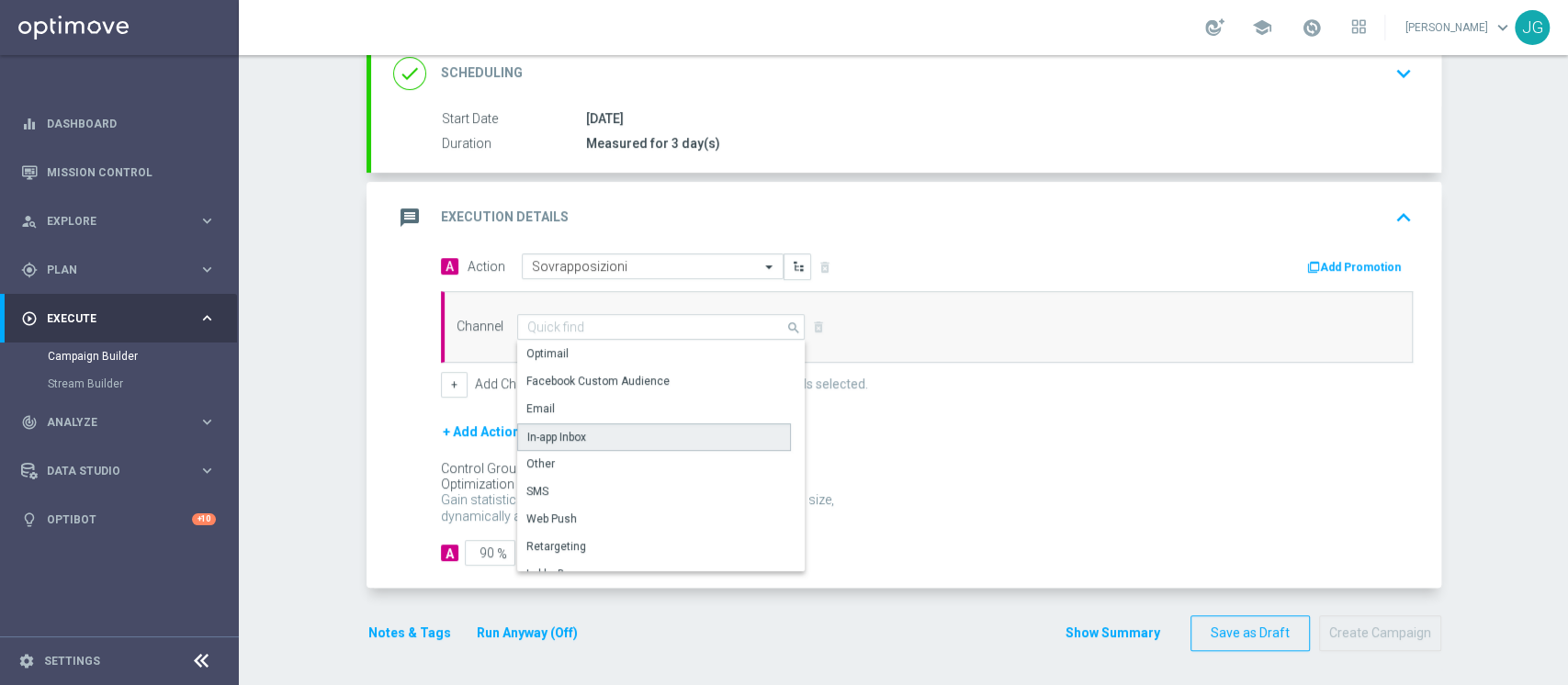
click at [583, 440] on div "In-app Inbox" at bounding box center [653, 437] width 274 height 27
type input "In-app Inbox"
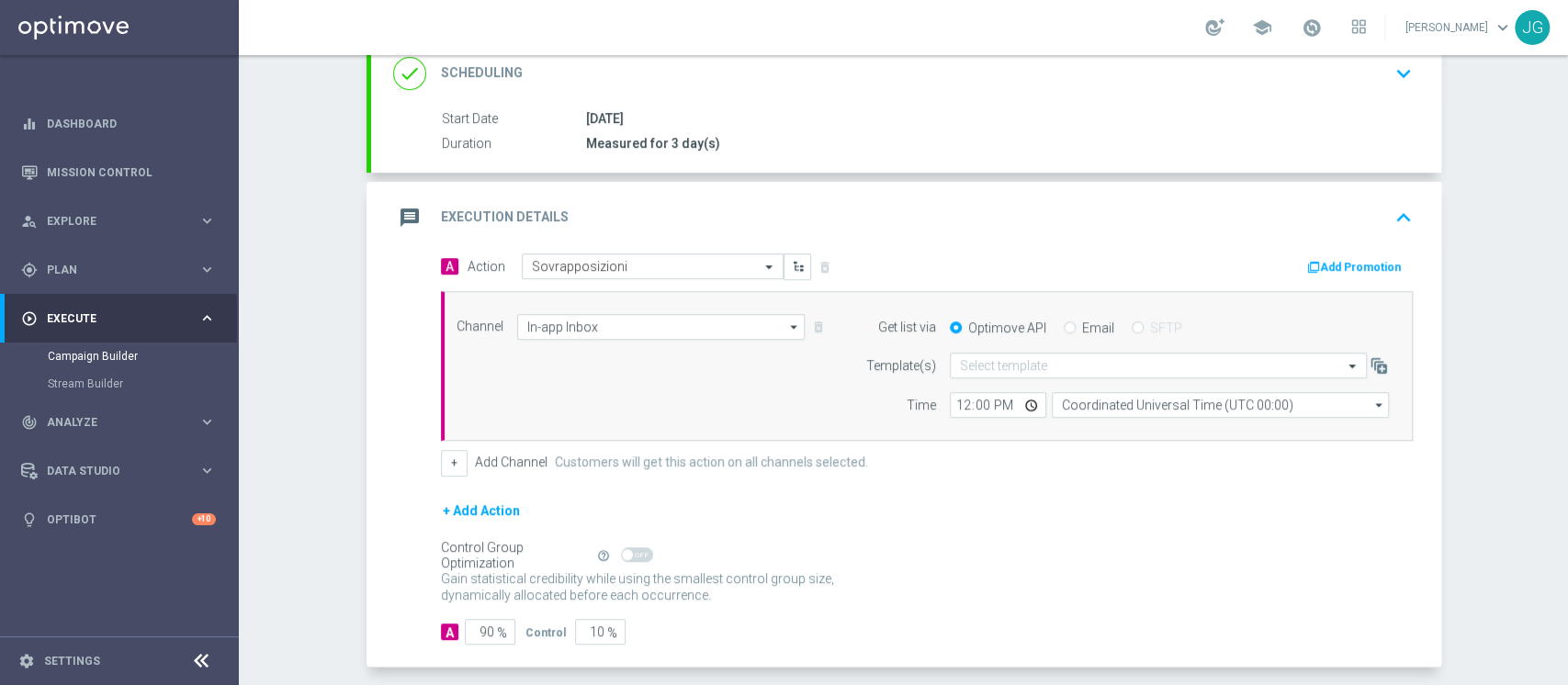
click at [833, 223] on div "message Execution Details keyboard_arrow_up" at bounding box center [906, 218] width 1026 height 35
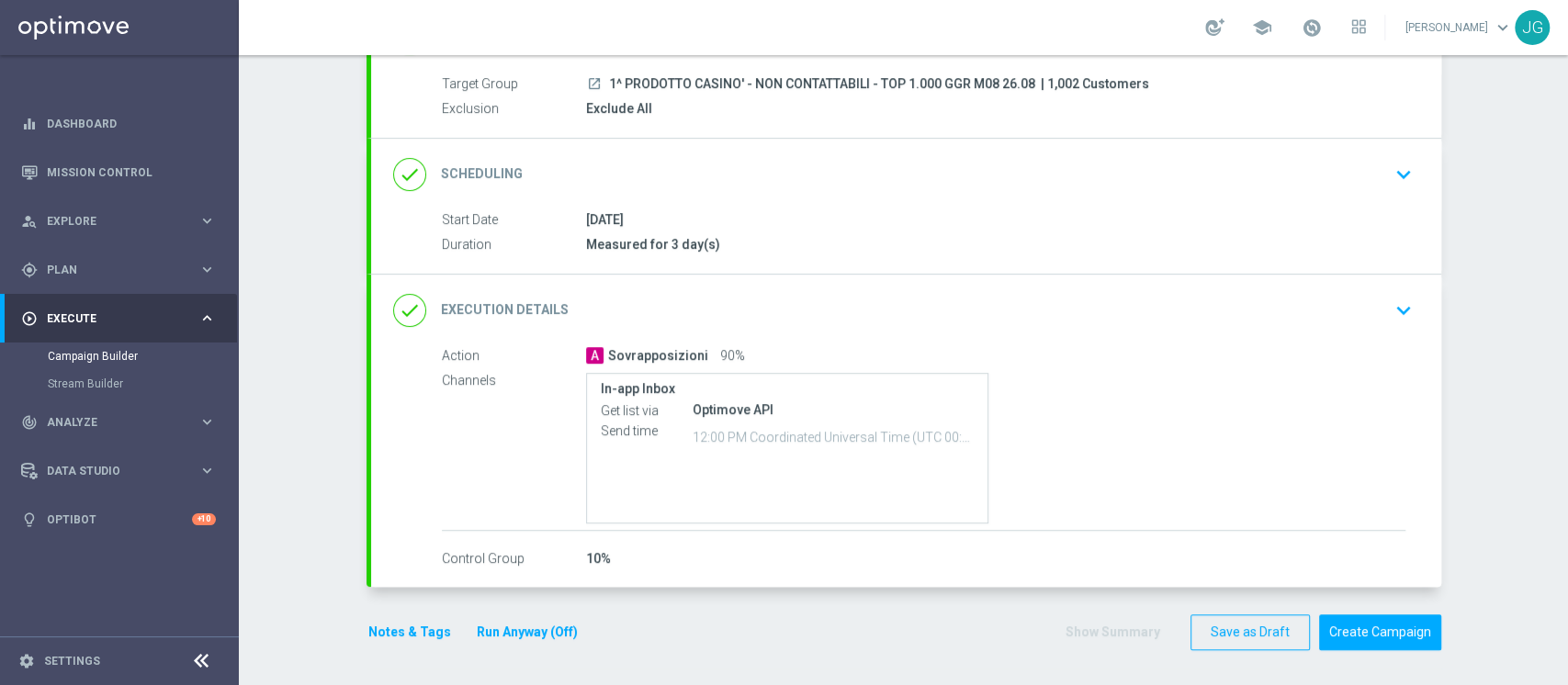
scroll to position [162, 0]
click at [537, 628] on button "Run Anyway (Off)" at bounding box center [527, 632] width 105 height 23
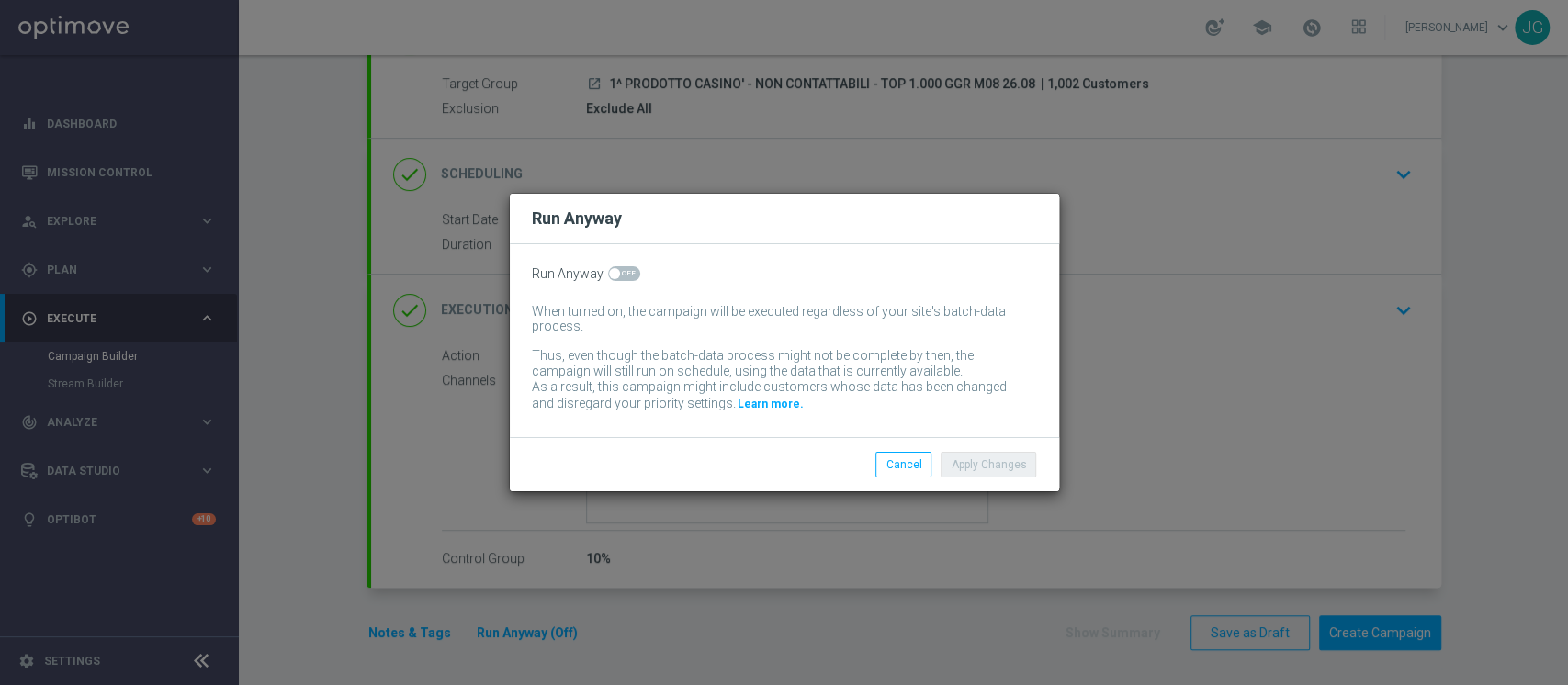
click at [632, 274] on span at bounding box center [624, 273] width 32 height 15
click at [632, 274] on input "checkbox" at bounding box center [624, 273] width 32 height 15
checkbox input "true"
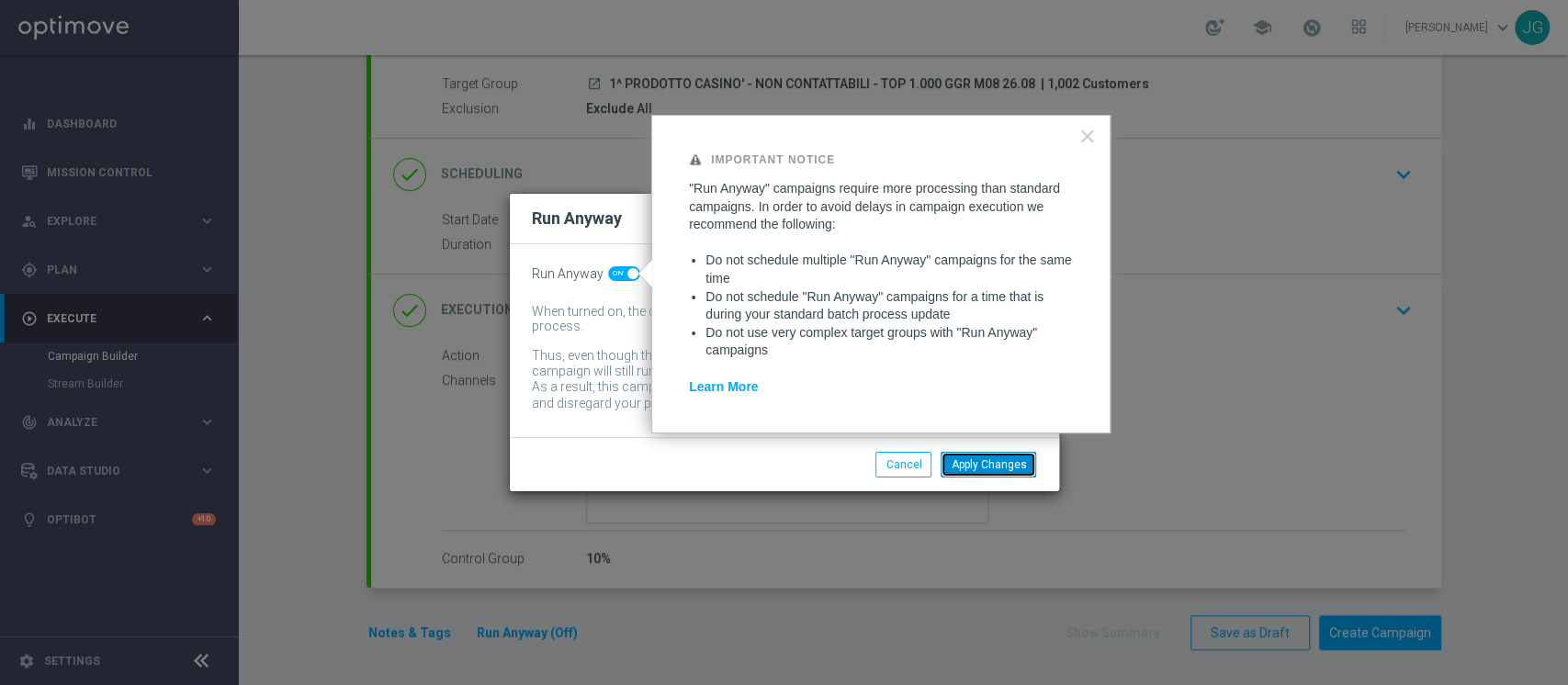
click at [977, 459] on button "Apply Changes" at bounding box center [987, 465] width 95 height 25
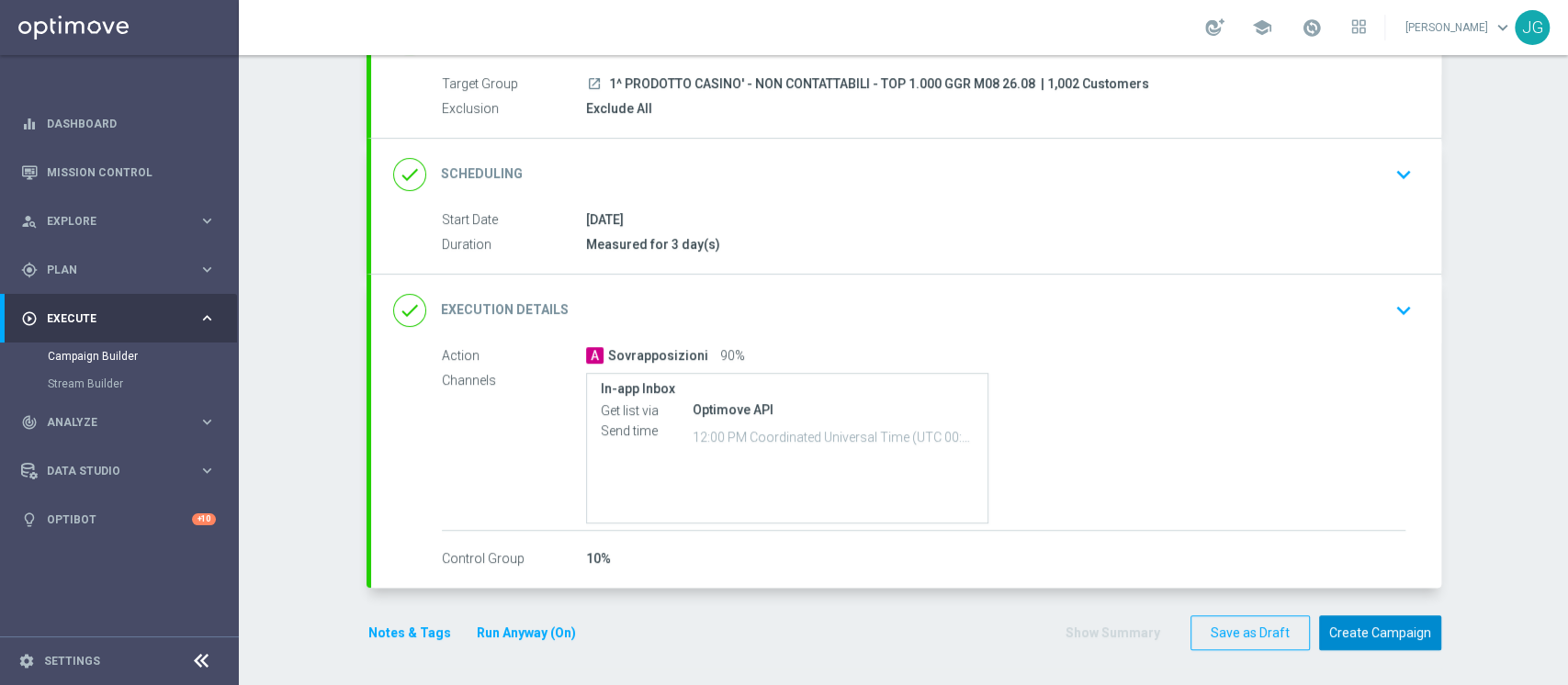
click at [1353, 621] on button "Create Campaign" at bounding box center [1380, 632] width 123 height 36
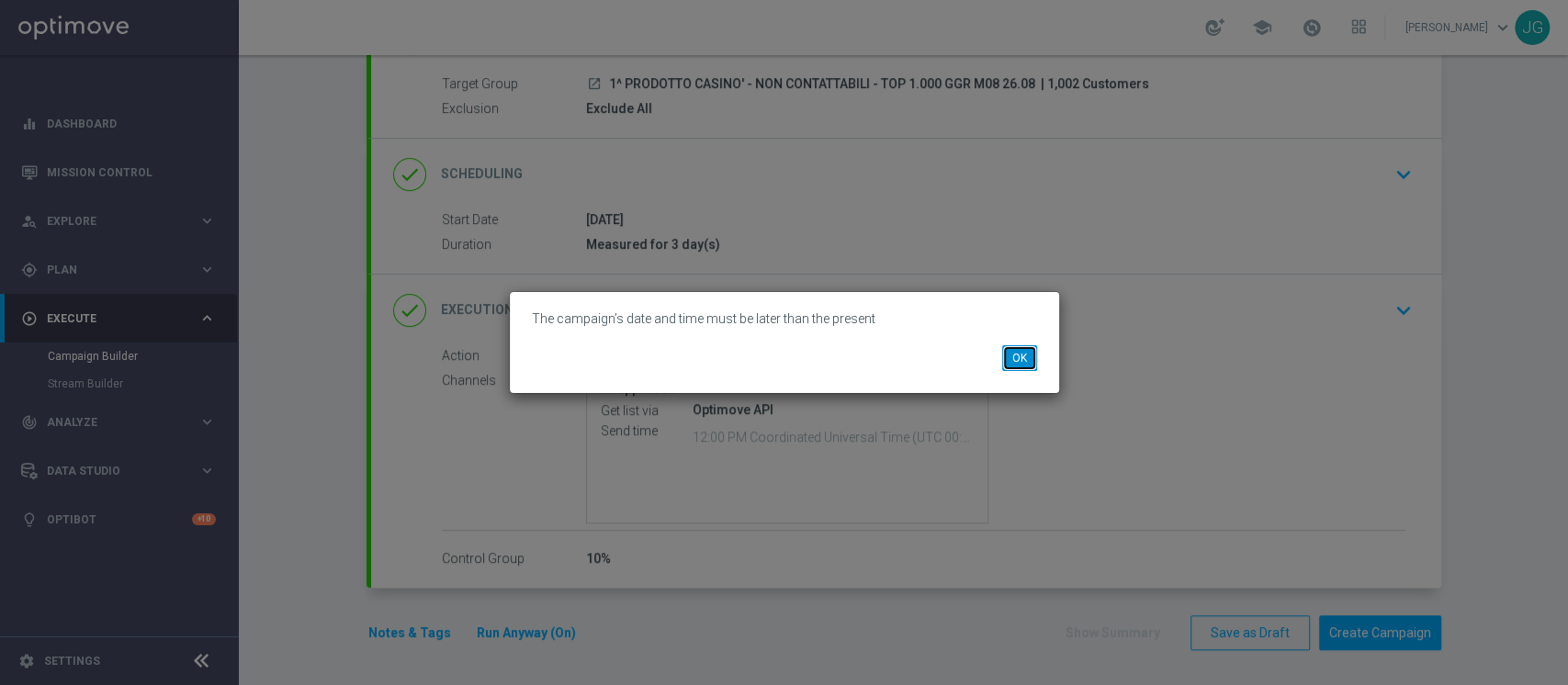
click at [1014, 364] on button "OK" at bounding box center [1020, 358] width 35 height 25
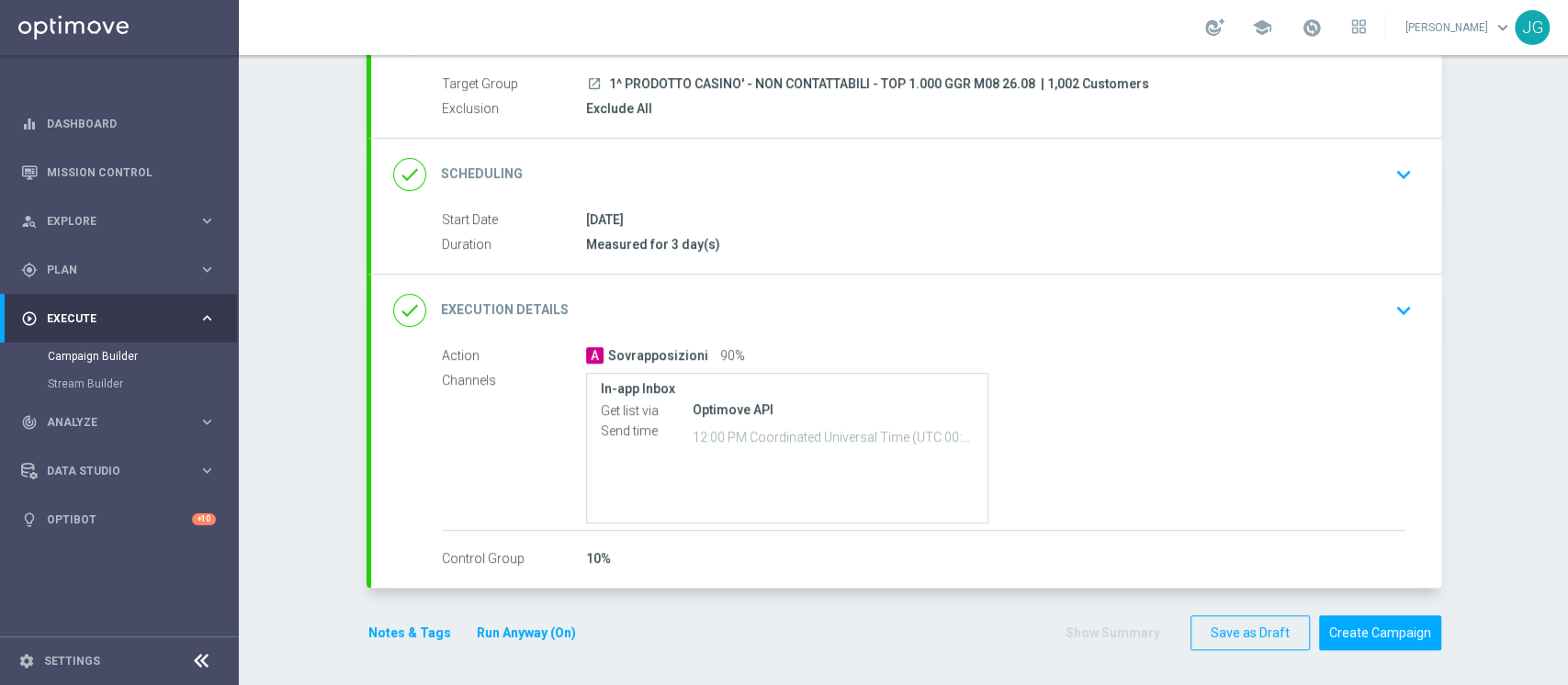
click at [911, 293] on div "done Execution Details keyboard_arrow_down" at bounding box center [906, 311] width 1026 height 35
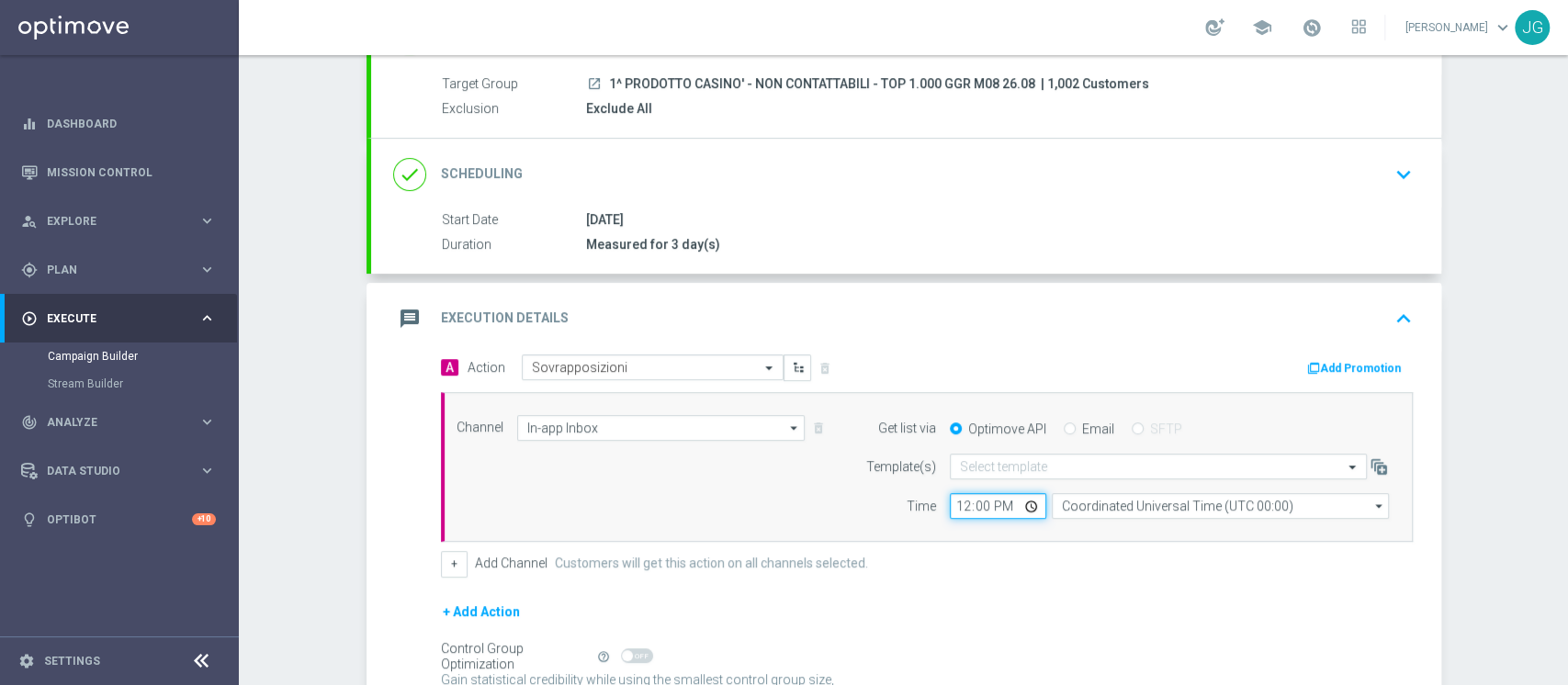
click at [1029, 509] on input "12:00" at bounding box center [997, 506] width 96 height 25
type input "18:00"
click at [1153, 302] on div "message Execution Details keyboard_arrow_up" at bounding box center [906, 318] width 1026 height 35
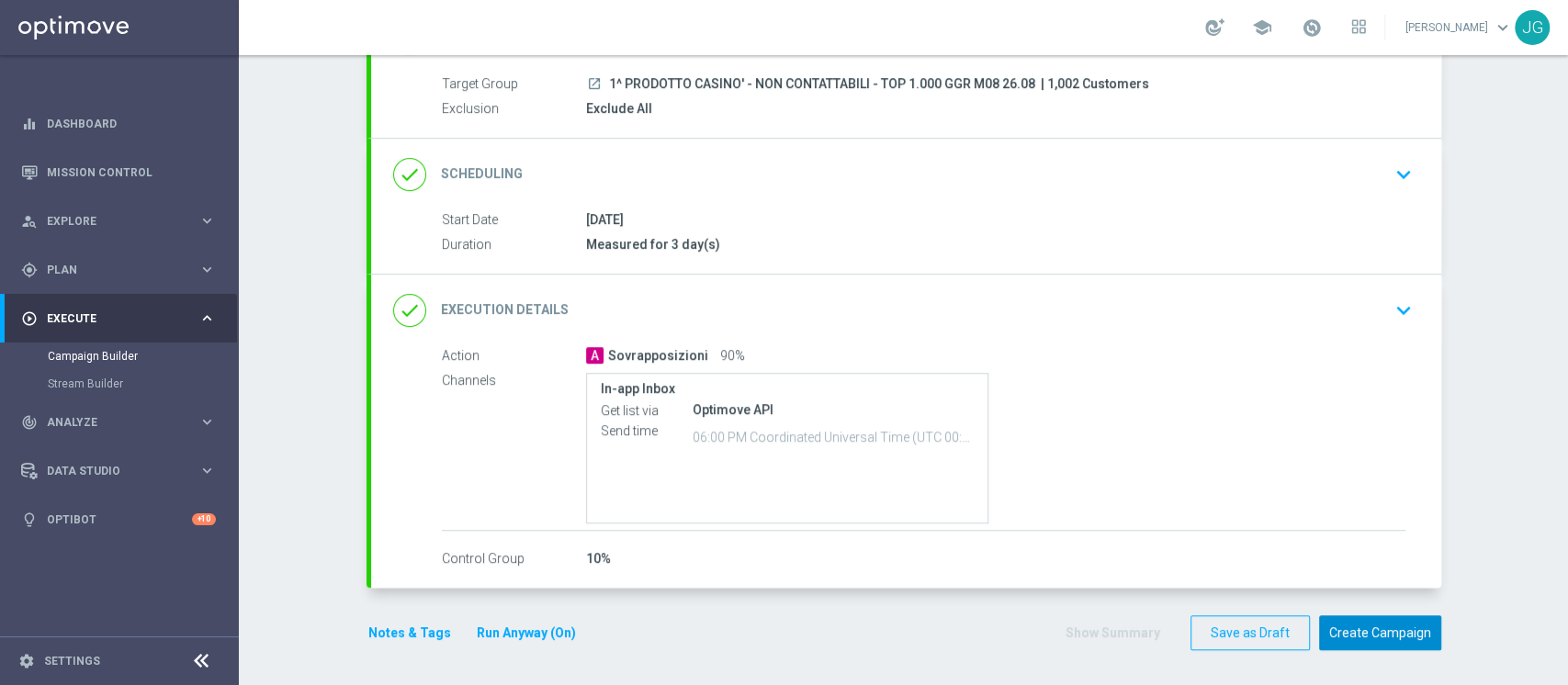
click at [1343, 628] on button "Create Campaign" at bounding box center [1380, 632] width 123 height 36
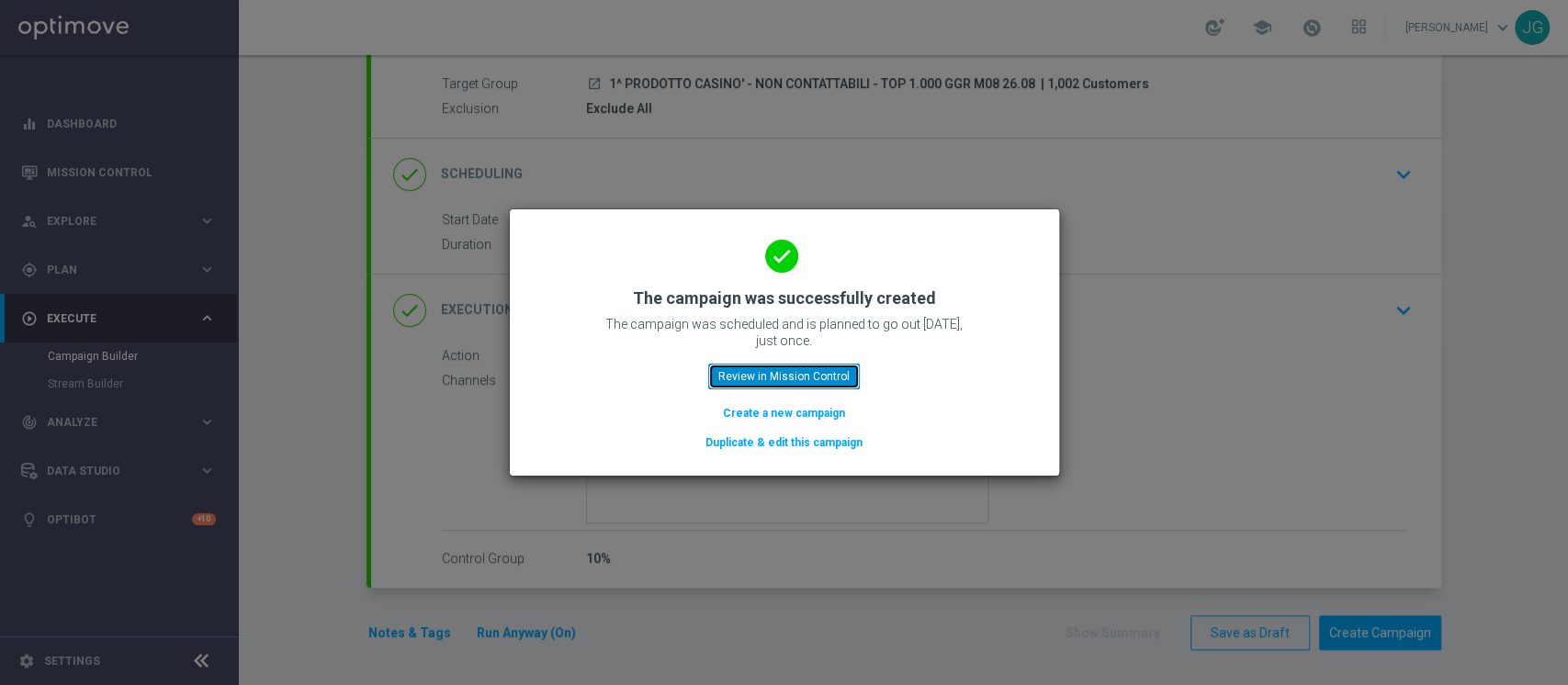
click at [725, 369] on button "Review in Mission Control" at bounding box center [784, 376] width 152 height 25
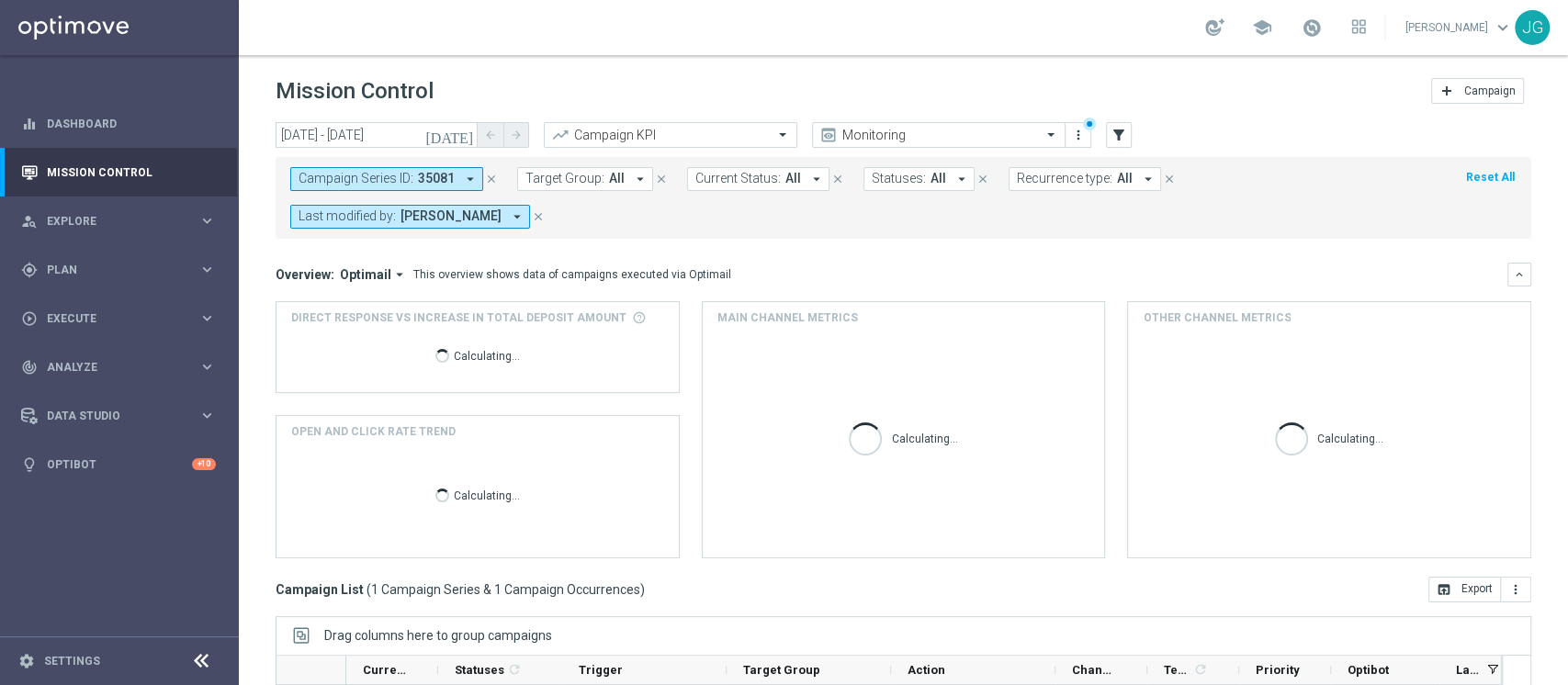
scroll to position [208, 0]
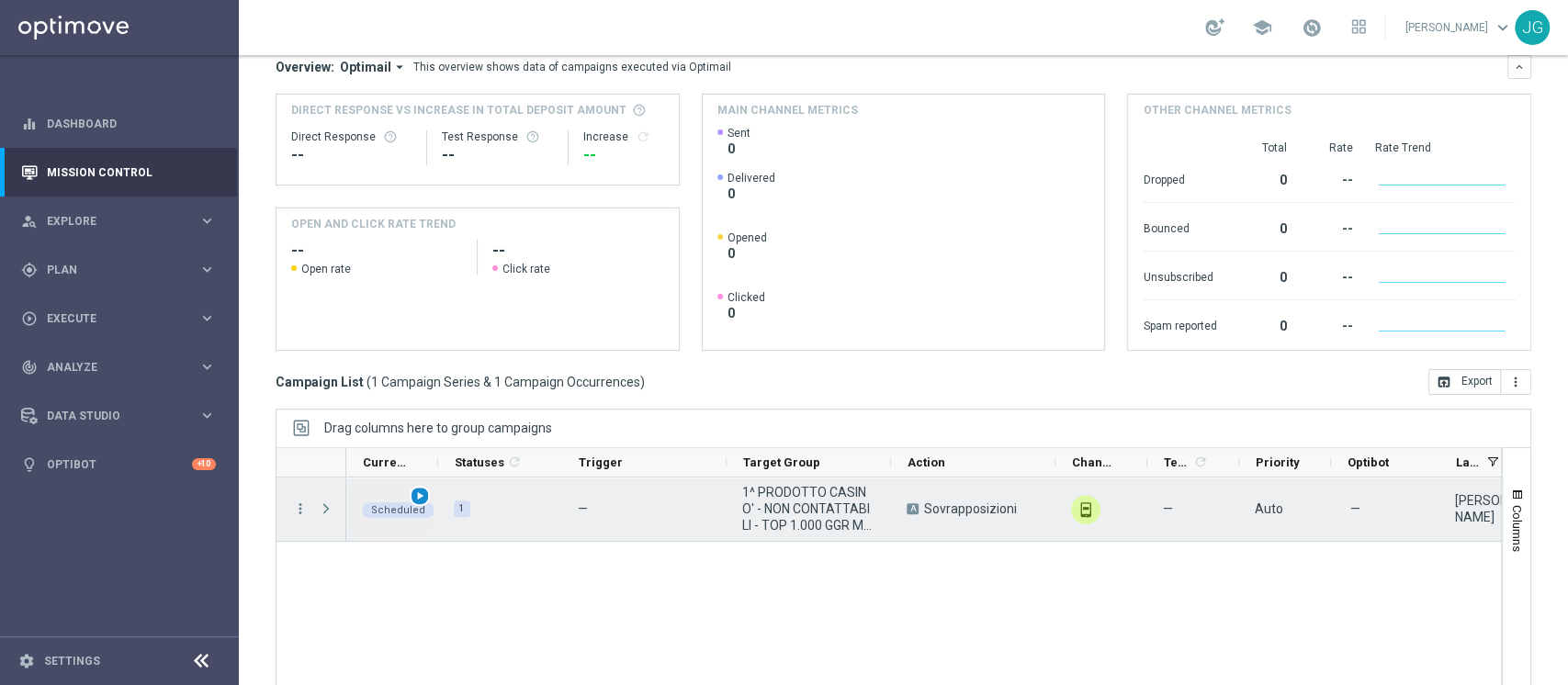
click at [424, 485] on div "play_arrow" at bounding box center [421, 496] width 22 height 22
click at [330, 509] on span "Press SPACE to select this row." at bounding box center [326, 508] width 17 height 15
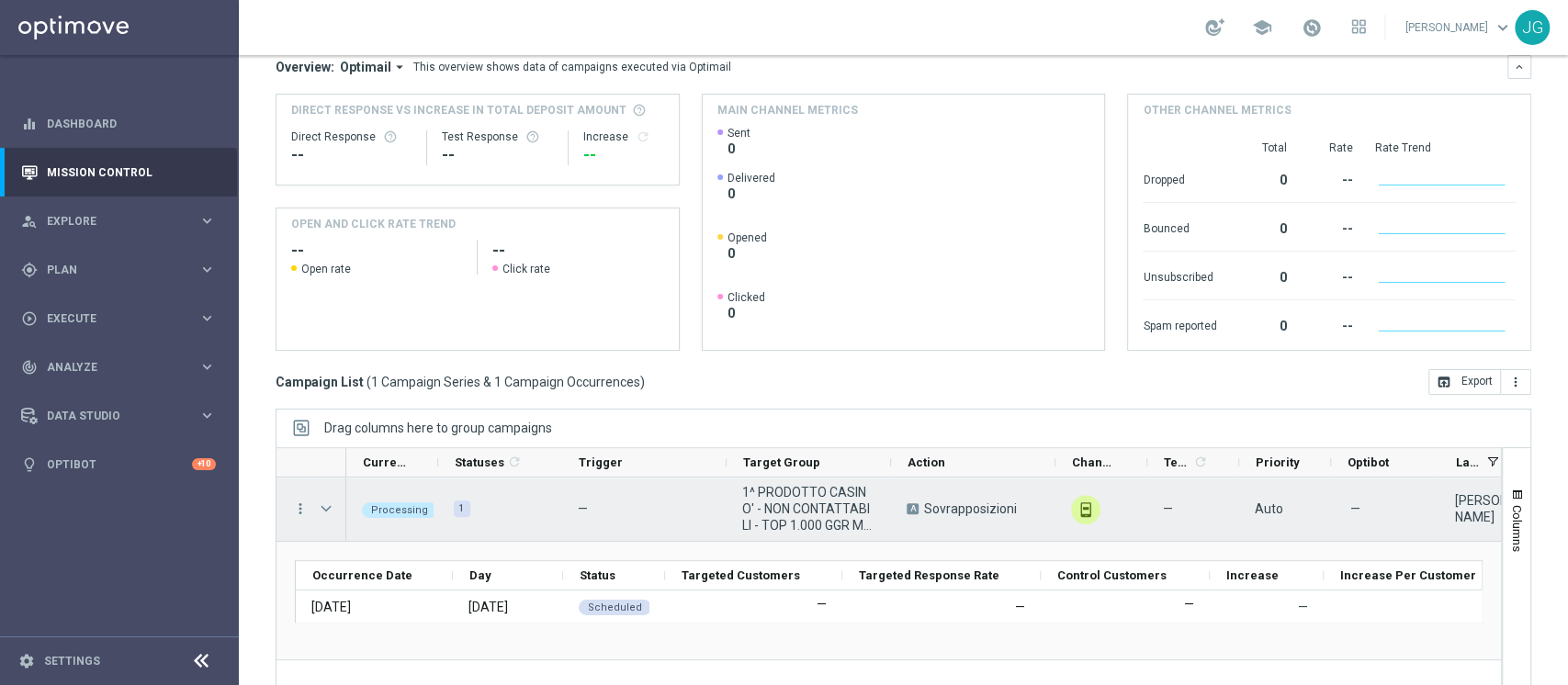
click at [330, 509] on span "Press SPACE to select this row." at bounding box center [326, 508] width 17 height 15
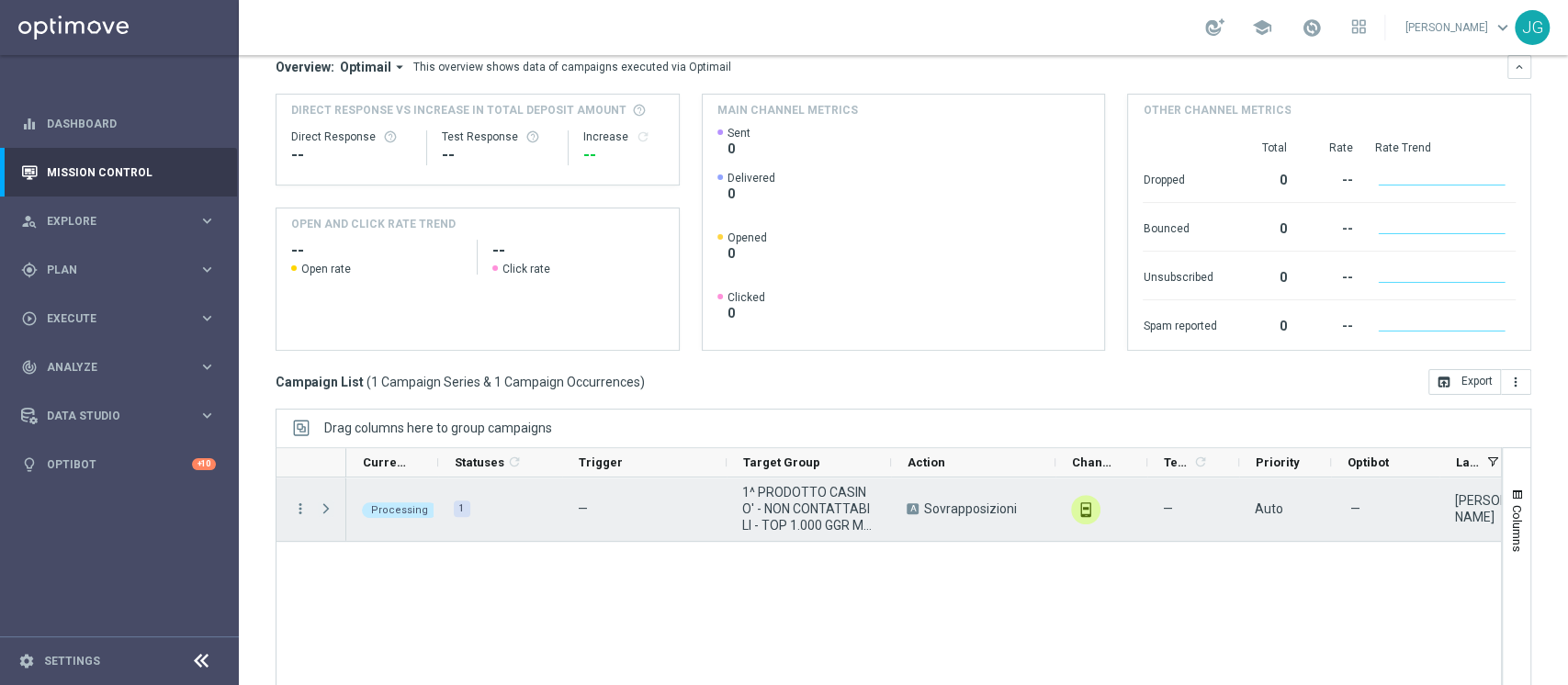
click at [330, 509] on span "Press SPACE to select this row." at bounding box center [326, 508] width 17 height 15
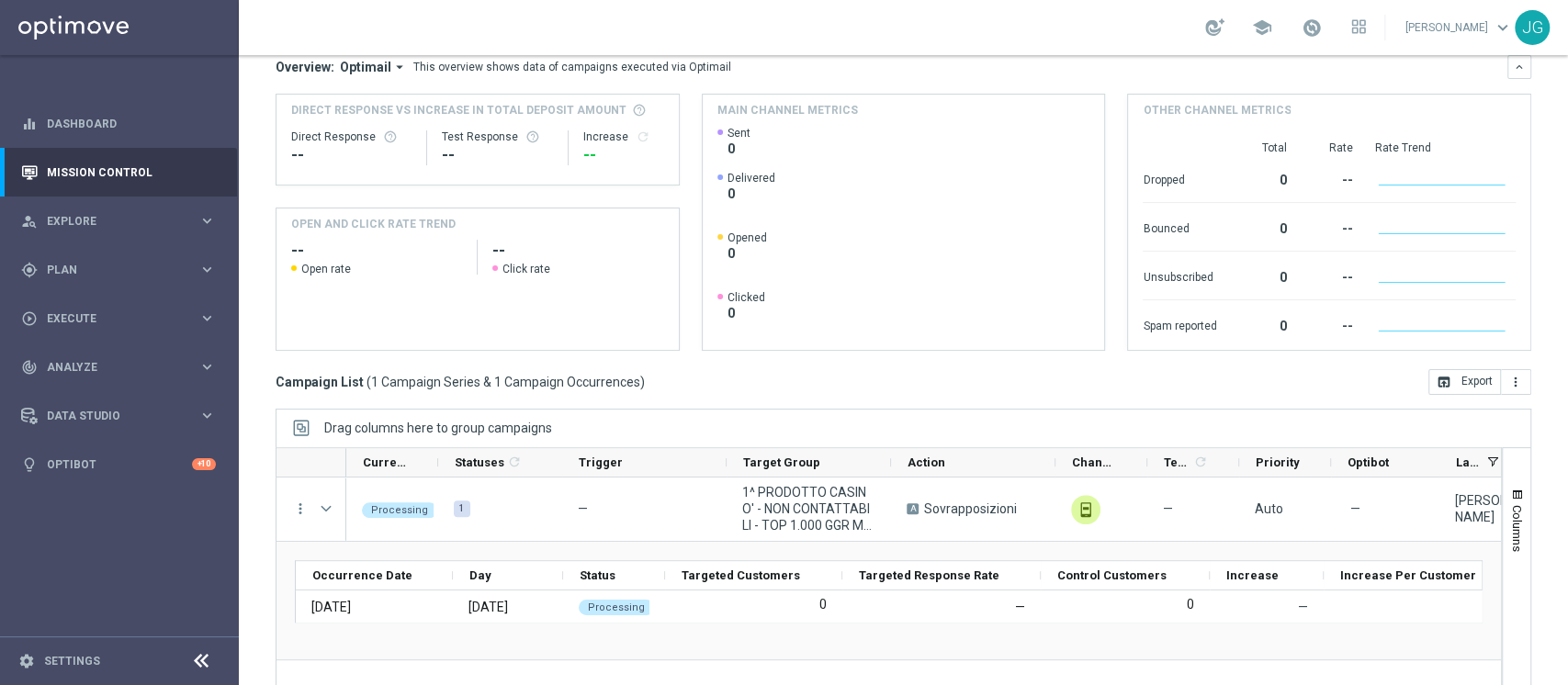
scroll to position [269, 0]
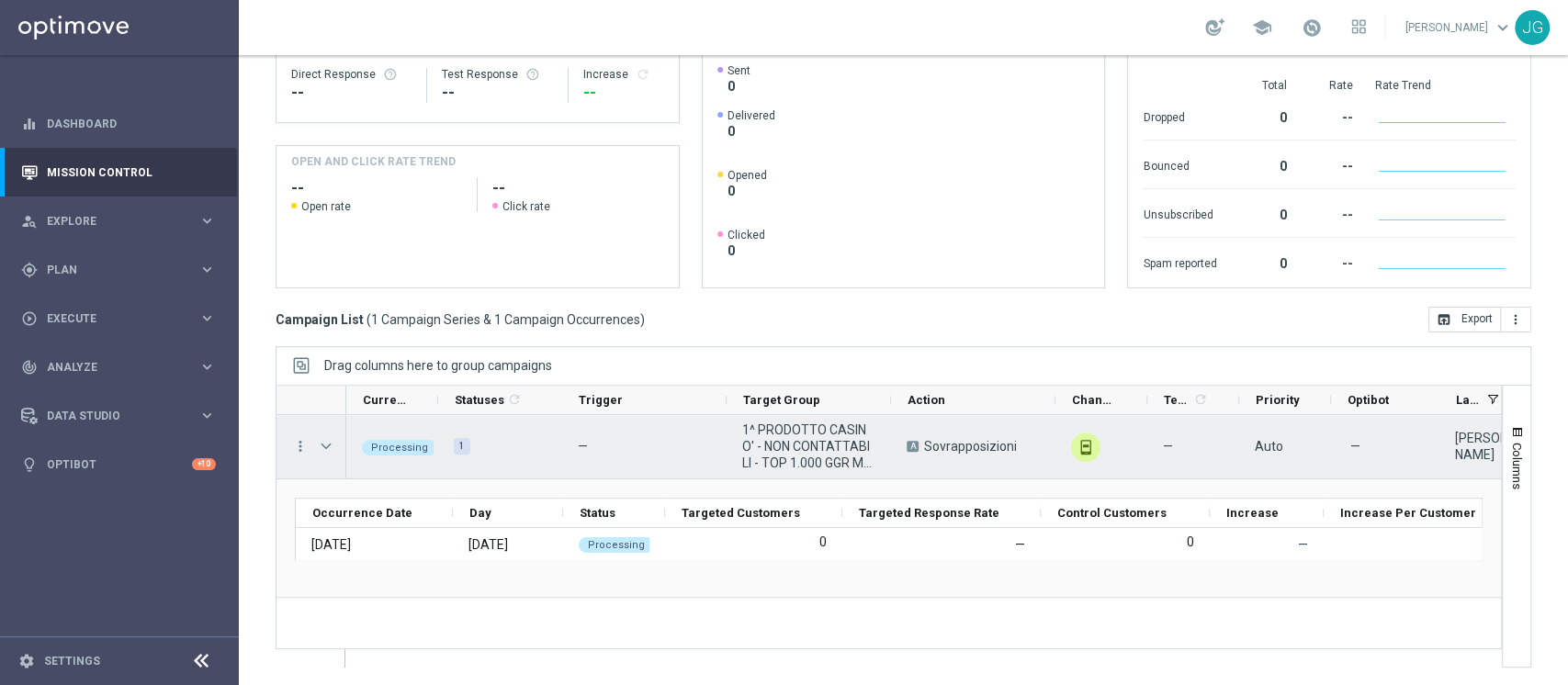
click at [329, 446] on span "Press SPACE to select this row." at bounding box center [326, 446] width 17 height 15
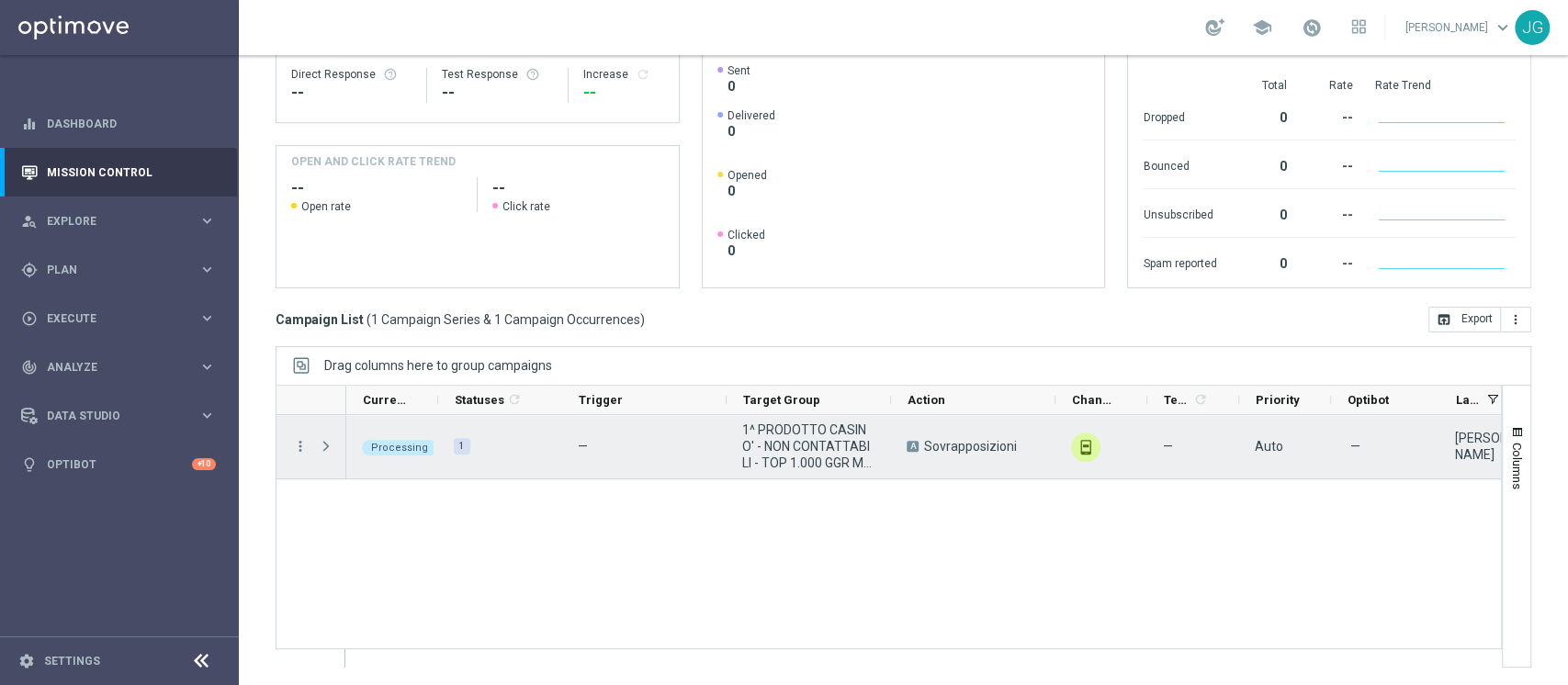
click at [329, 446] on span "Press SPACE to select this row." at bounding box center [326, 446] width 17 height 15
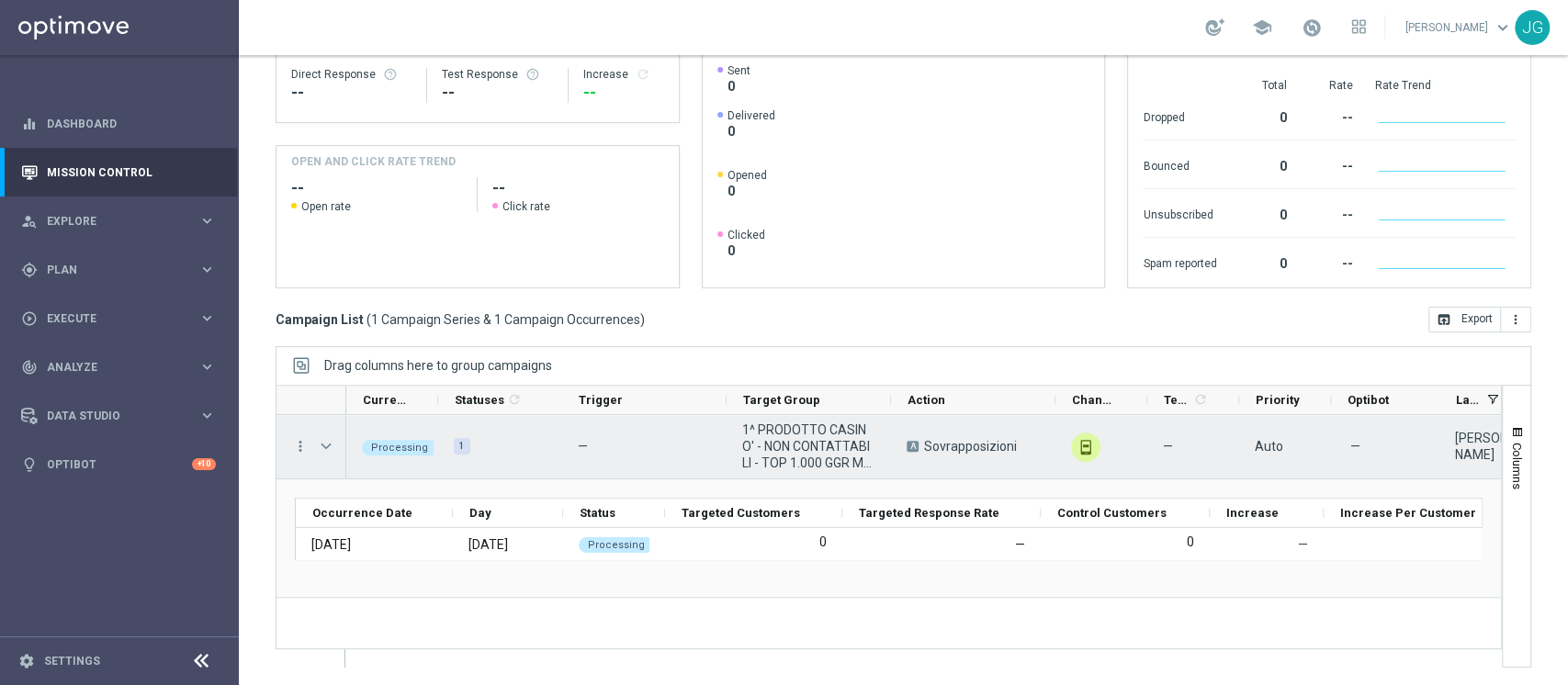
click at [329, 446] on span "Press SPACE to select this row." at bounding box center [326, 446] width 17 height 15
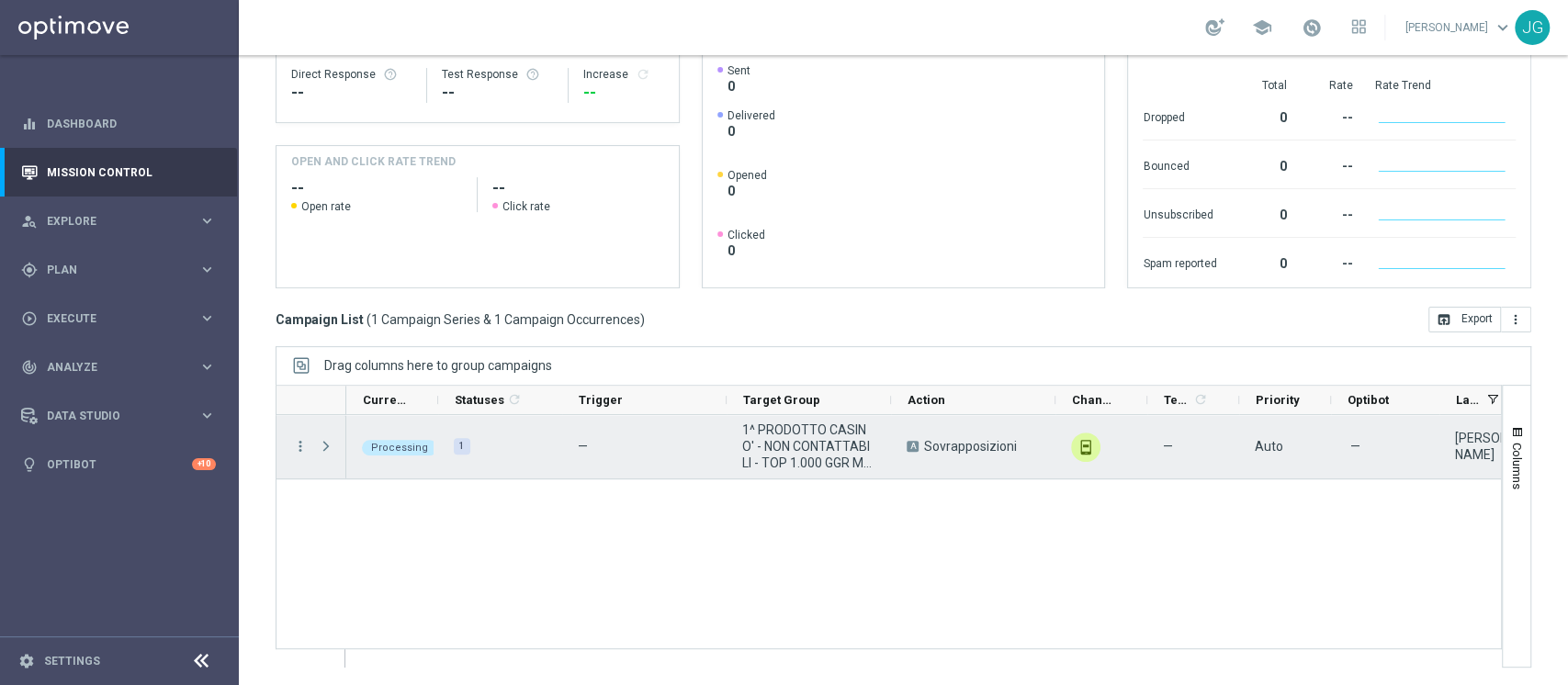
click at [329, 446] on span "Press SPACE to select this row." at bounding box center [326, 446] width 17 height 15
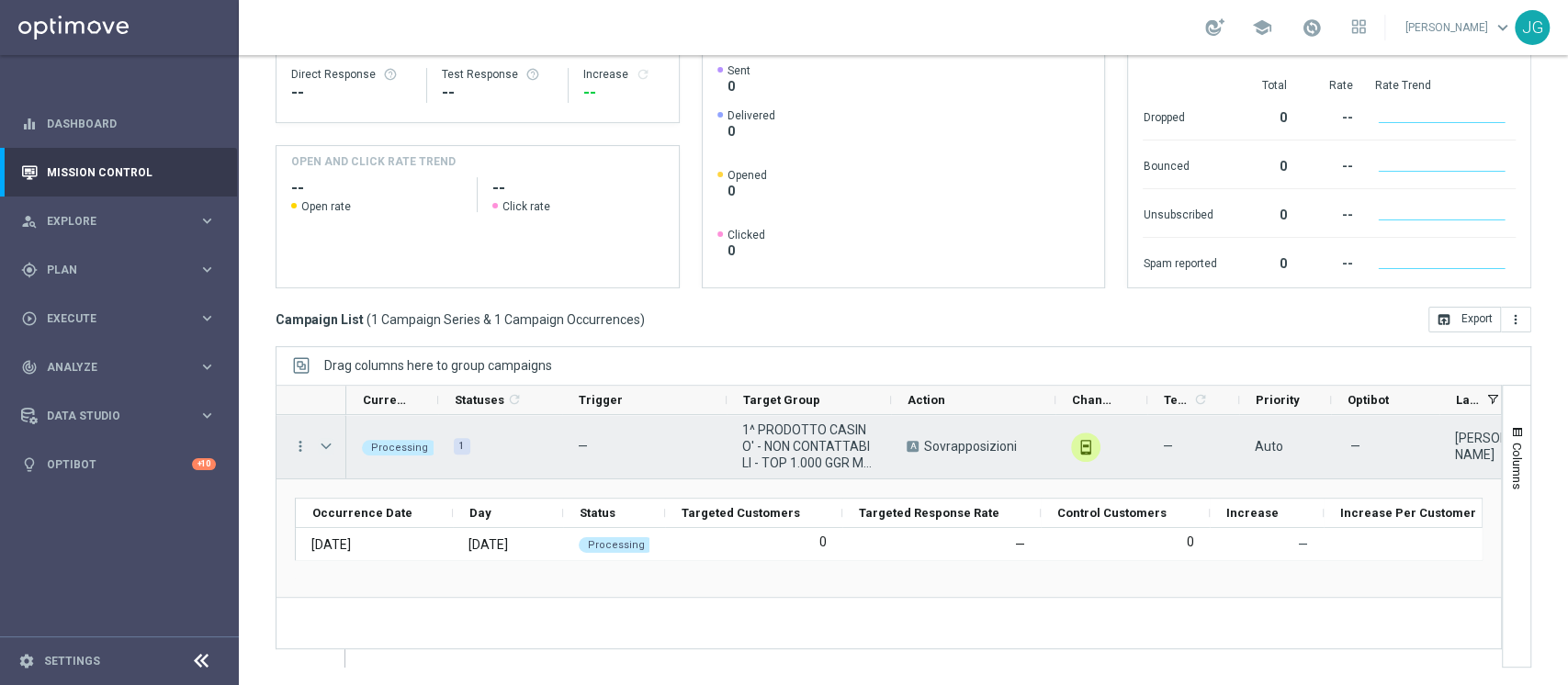
click at [329, 446] on span "Press SPACE to select this row." at bounding box center [326, 446] width 17 height 15
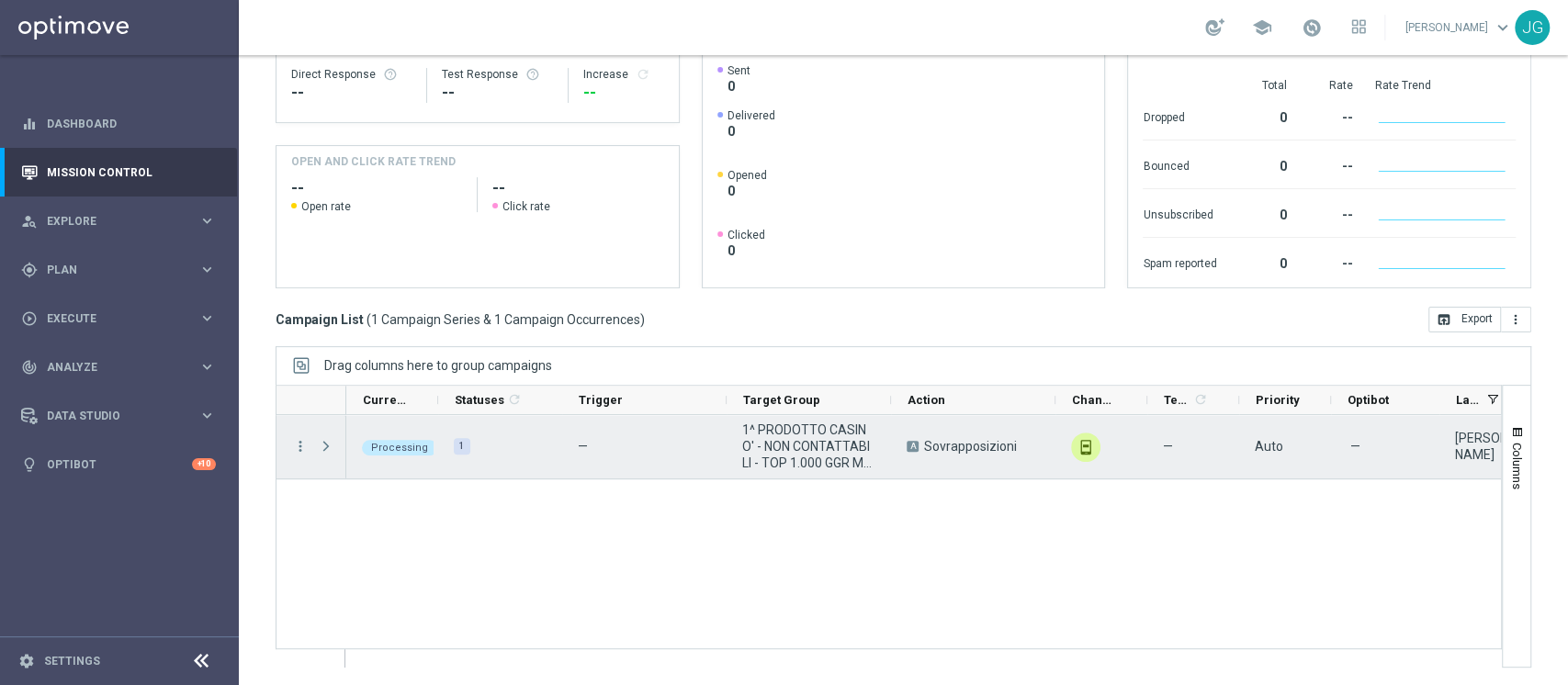
click at [329, 446] on span "Press SPACE to select this row." at bounding box center [326, 446] width 17 height 15
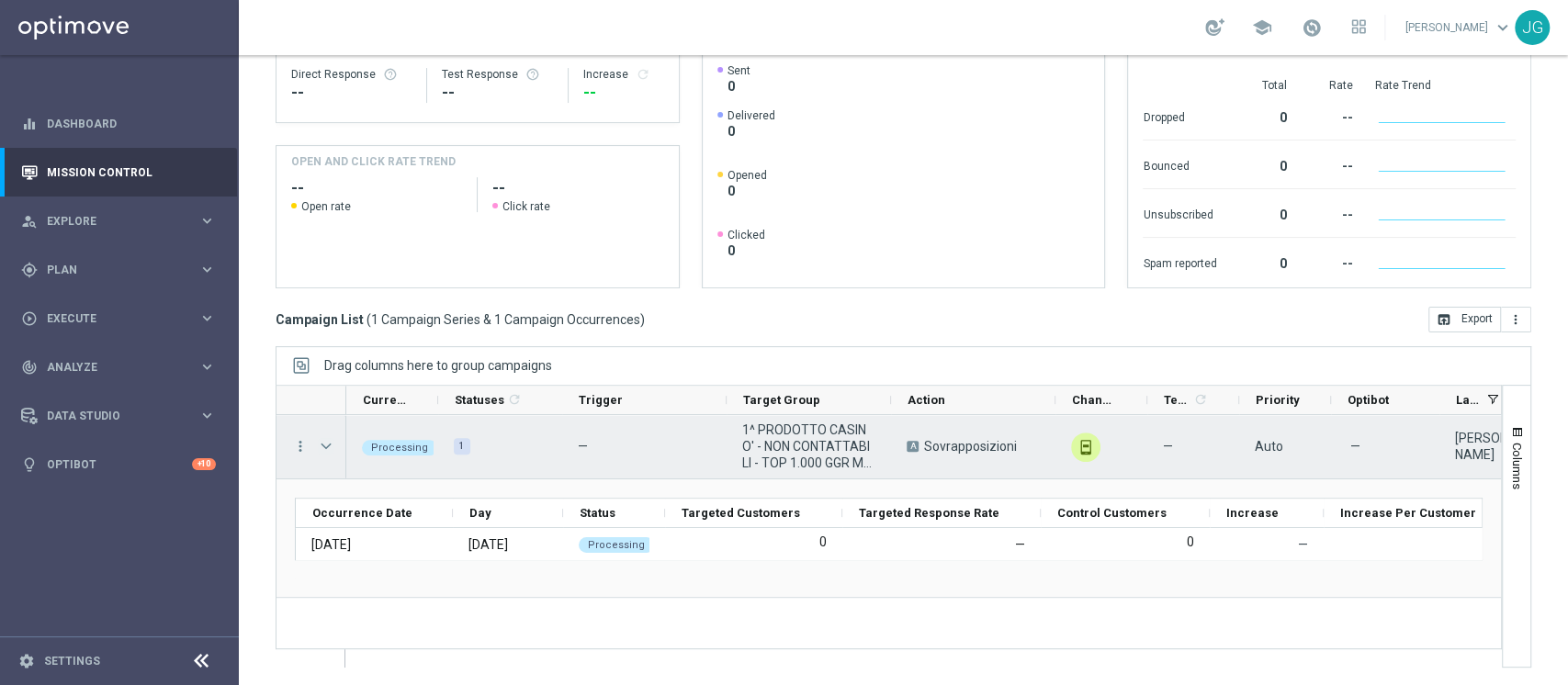
click at [329, 446] on span "Press SPACE to select this row." at bounding box center [326, 446] width 17 height 15
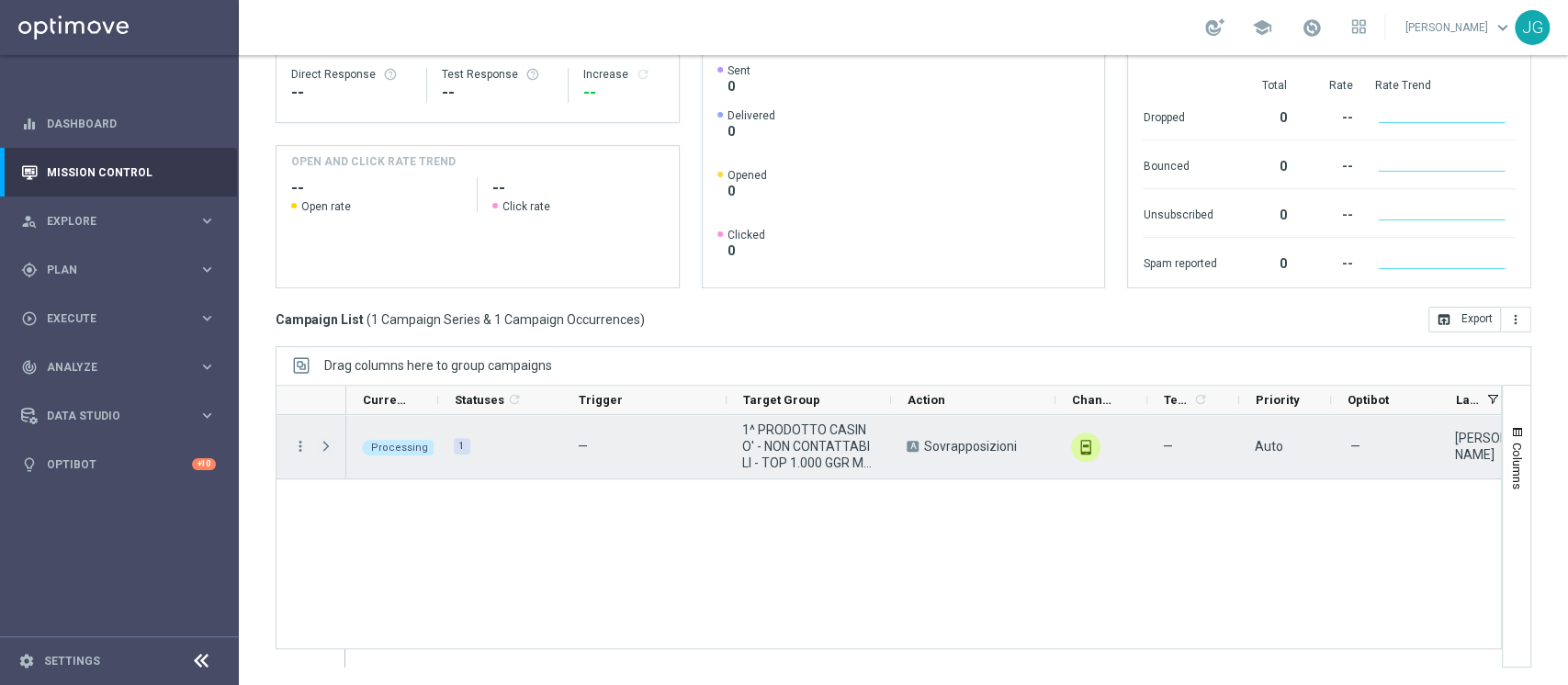
click at [322, 443] on span "Press SPACE to select this row." at bounding box center [326, 446] width 17 height 15
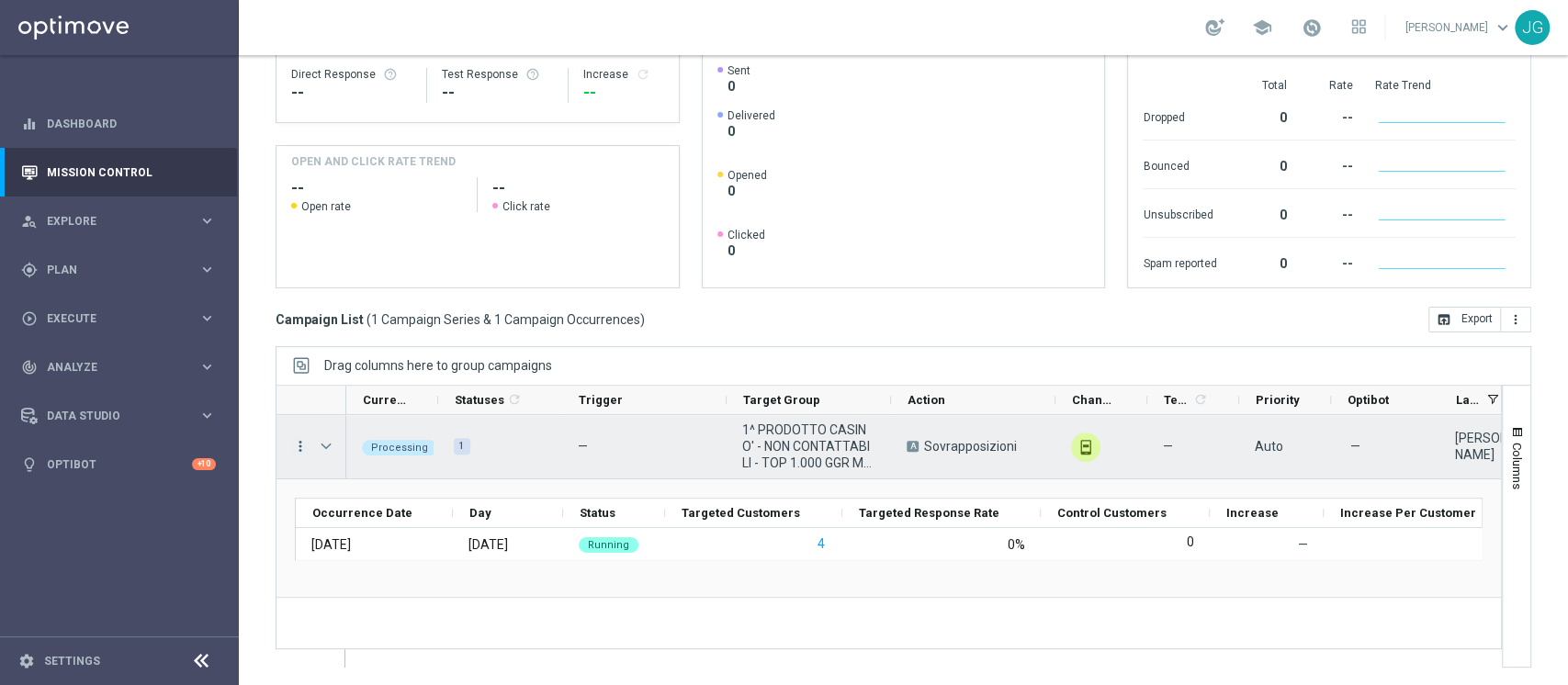
click at [295, 440] on icon "more_vert" at bounding box center [300, 446] width 17 height 17
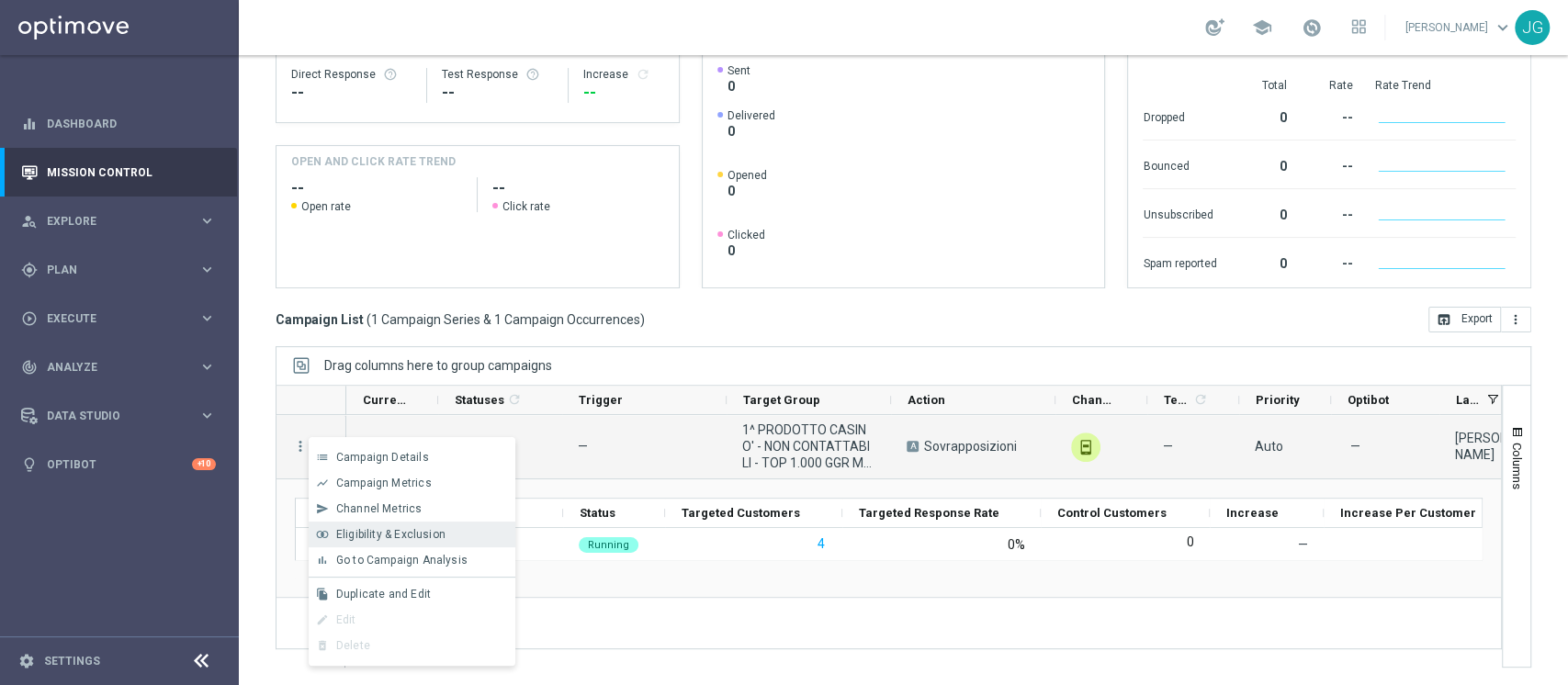
click at [377, 531] on span "Eligibility & Exclusion" at bounding box center [390, 533] width 109 height 13
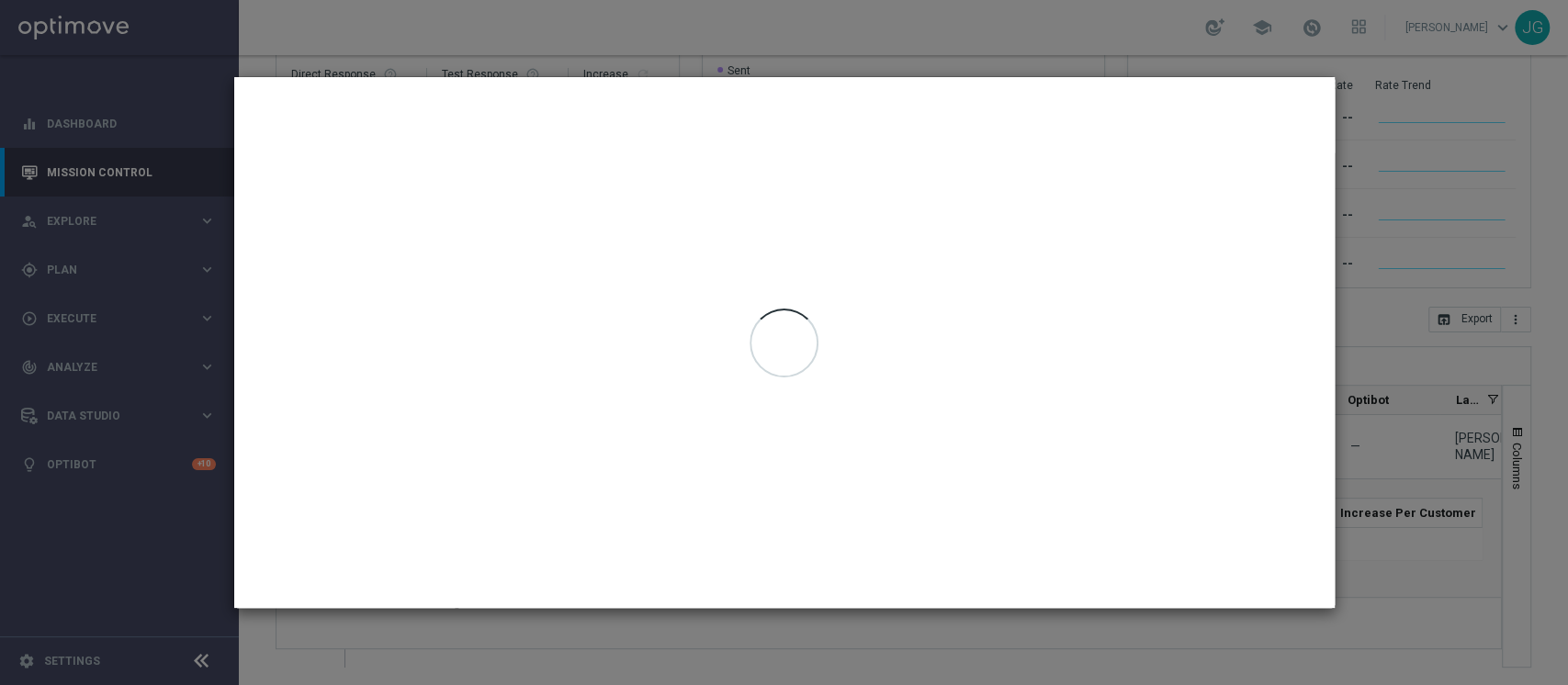
type input "[DATE] - [DATE]"
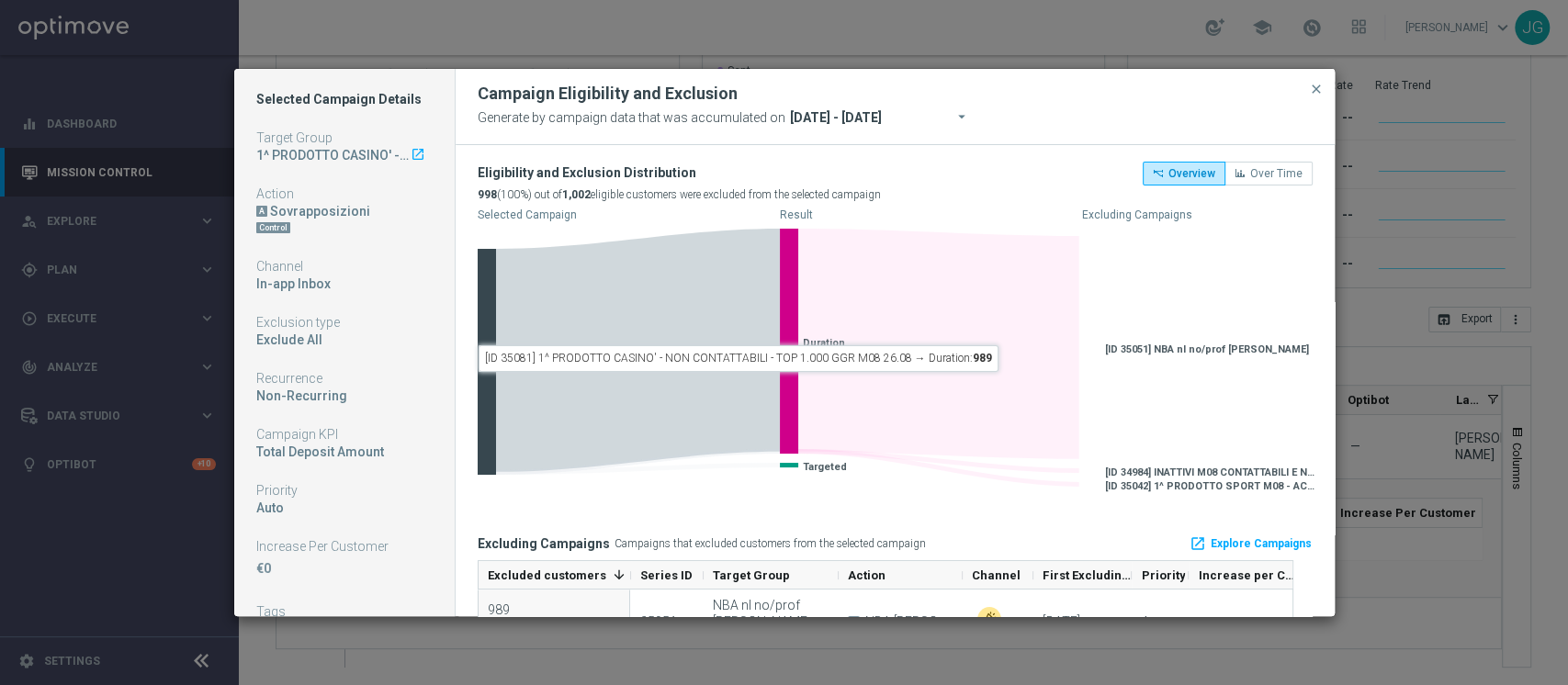
scroll to position [189, 0]
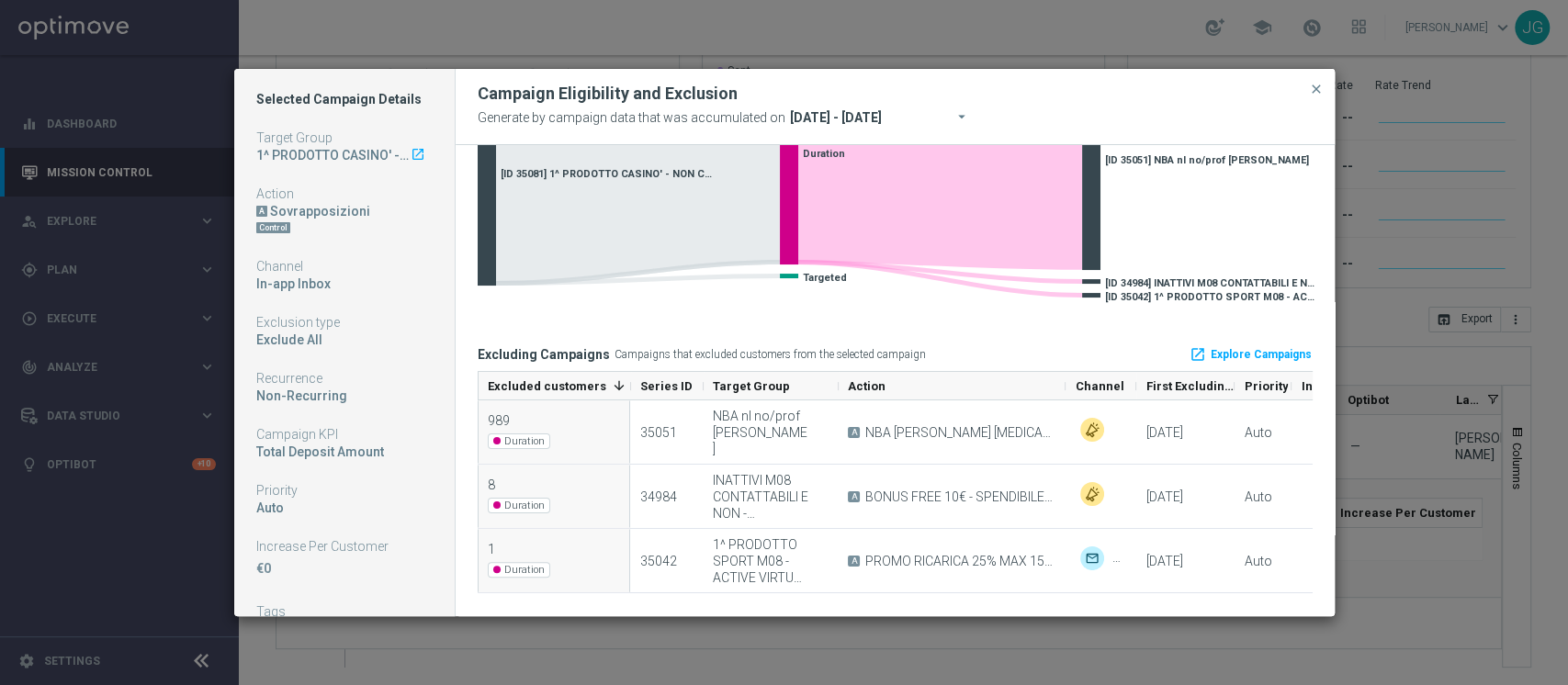
drag, startPoint x: 961, startPoint y: 392, endPoint x: 1063, endPoint y: 382, distance: 102.5
click at [1063, 382] on div at bounding box center [1065, 385] width 7 height 27
click at [839, 386] on div at bounding box center [842, 385] width 7 height 27
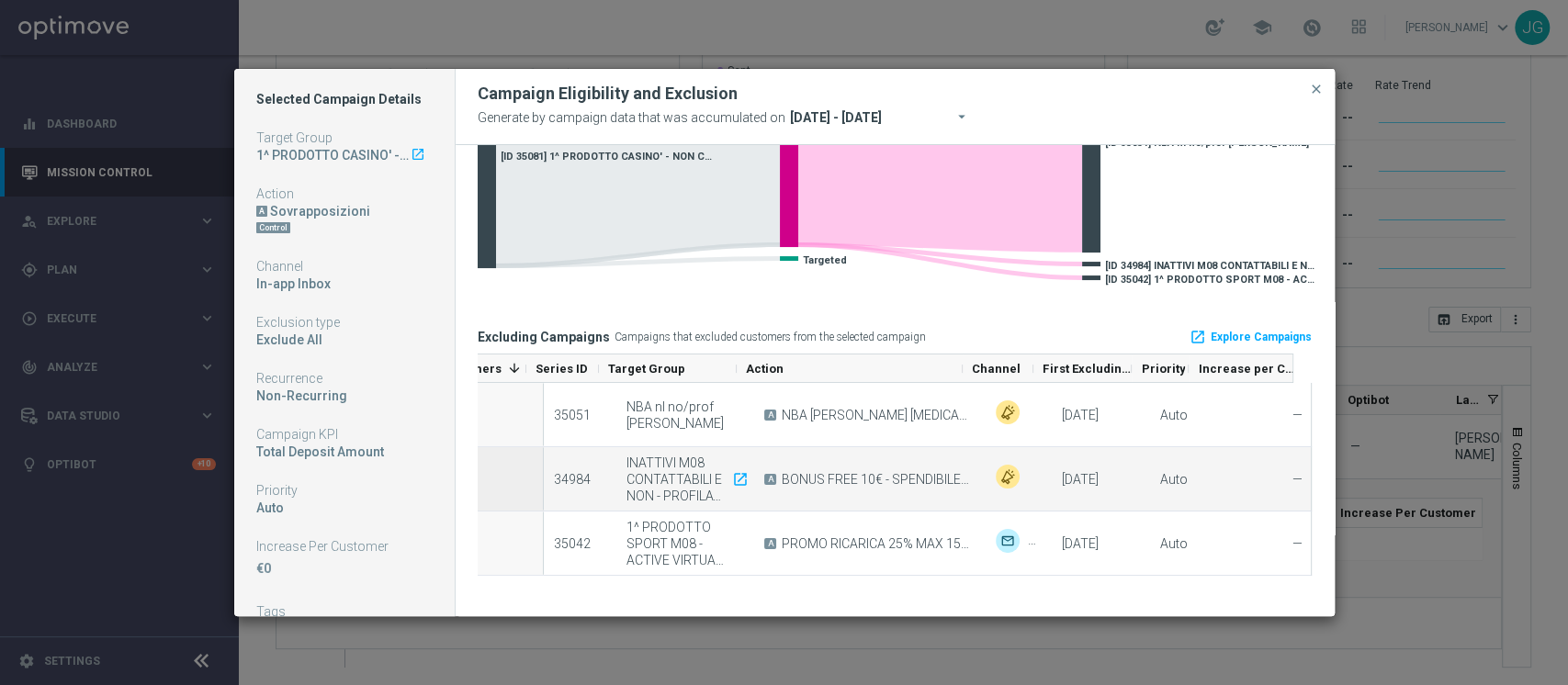
scroll to position [0, 0]
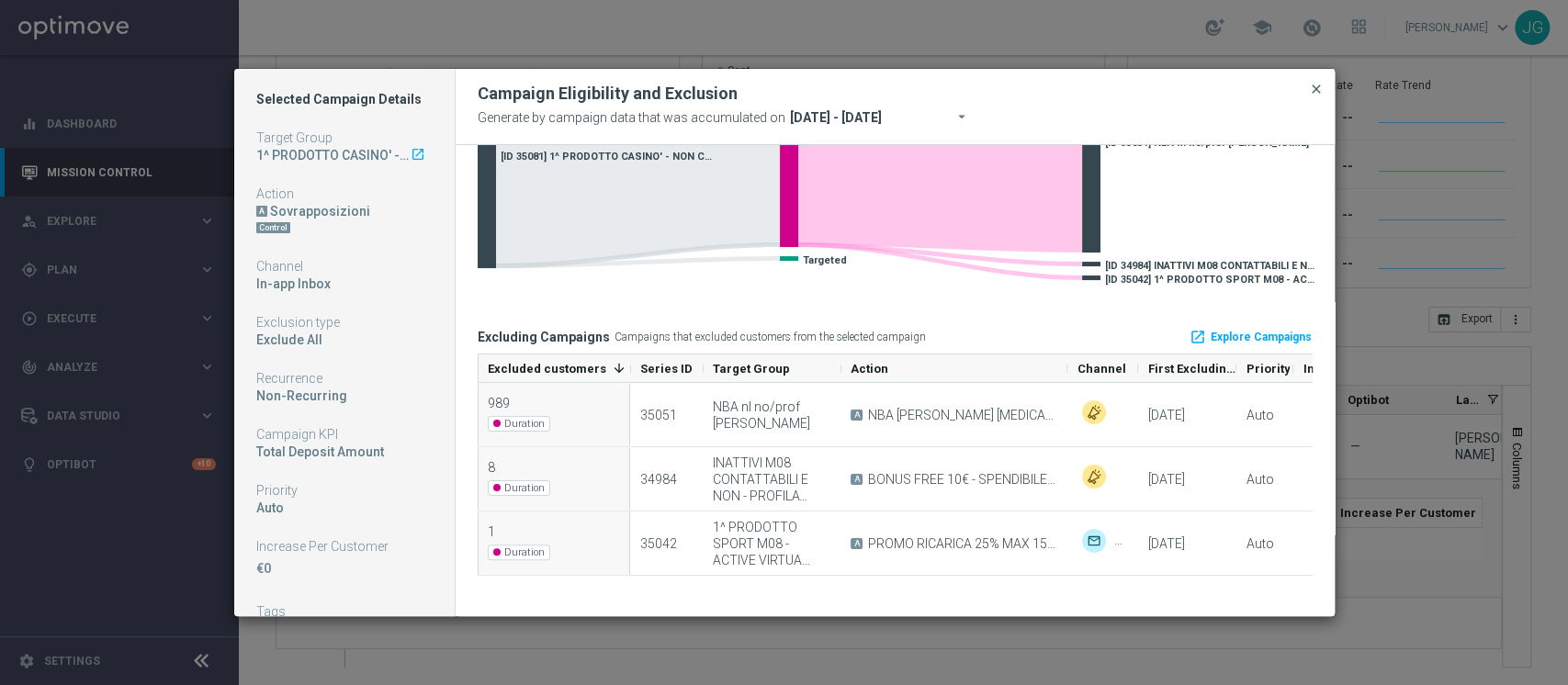
click at [1315, 94] on span "close" at bounding box center [1315, 88] width 15 height 15
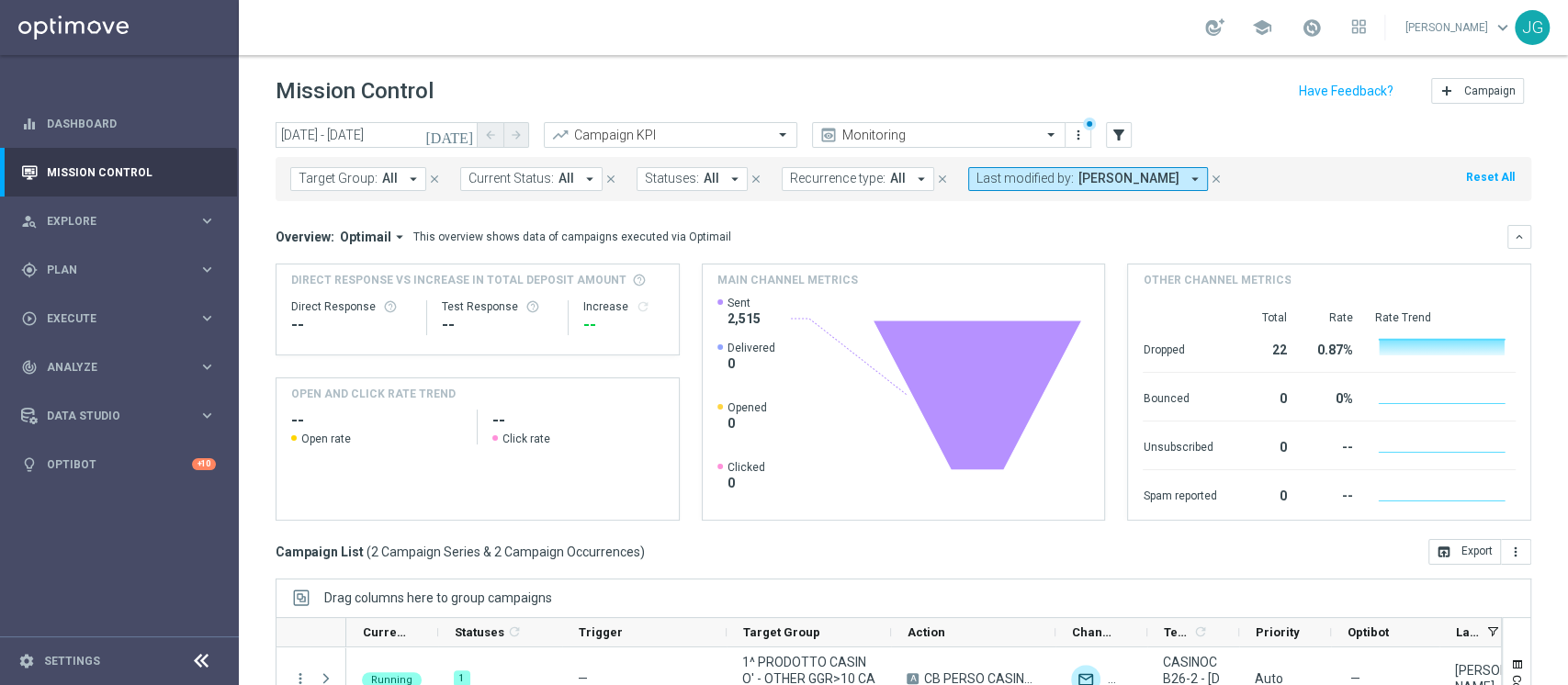
scroll to position [232, 0]
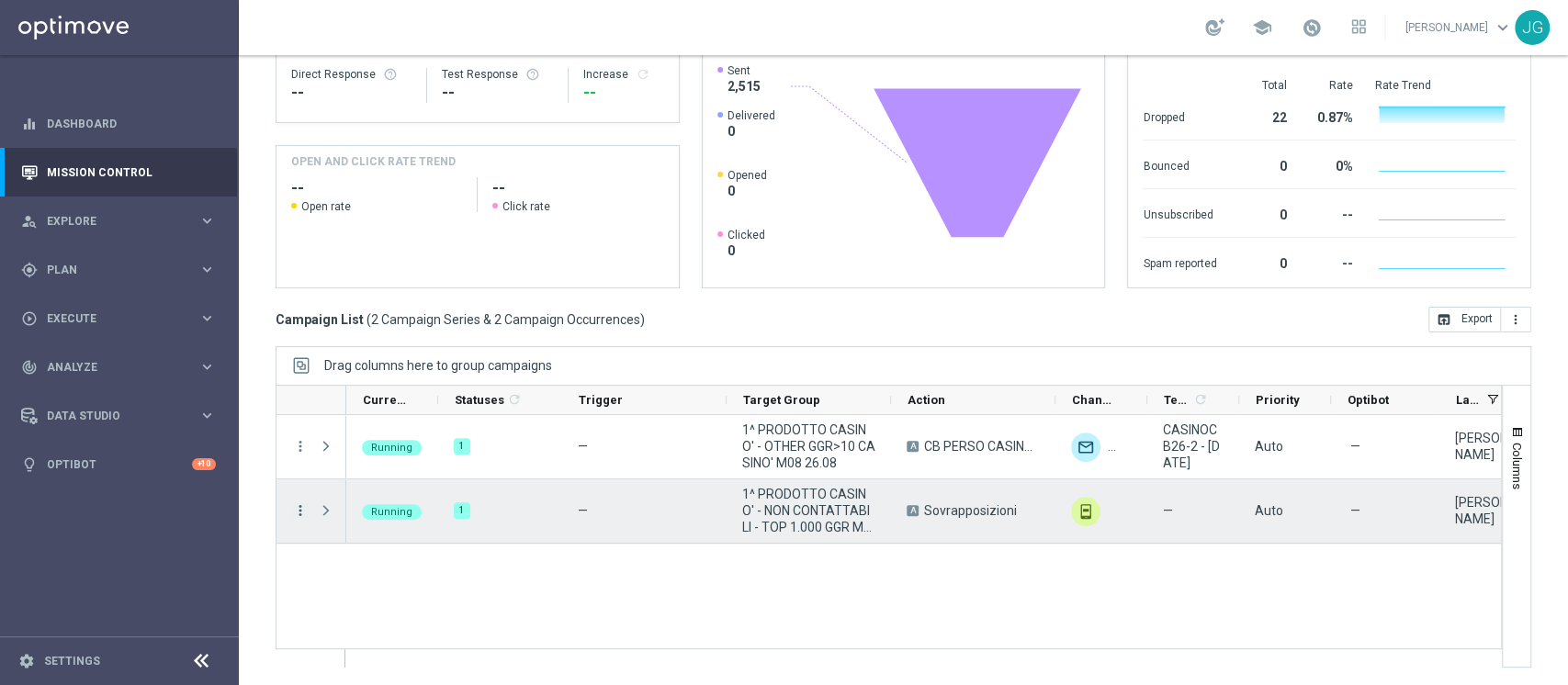
click at [298, 511] on icon "more_vert" at bounding box center [300, 510] width 17 height 17
click at [368, 485] on div "Delete" at bounding box center [422, 480] width 171 height 13
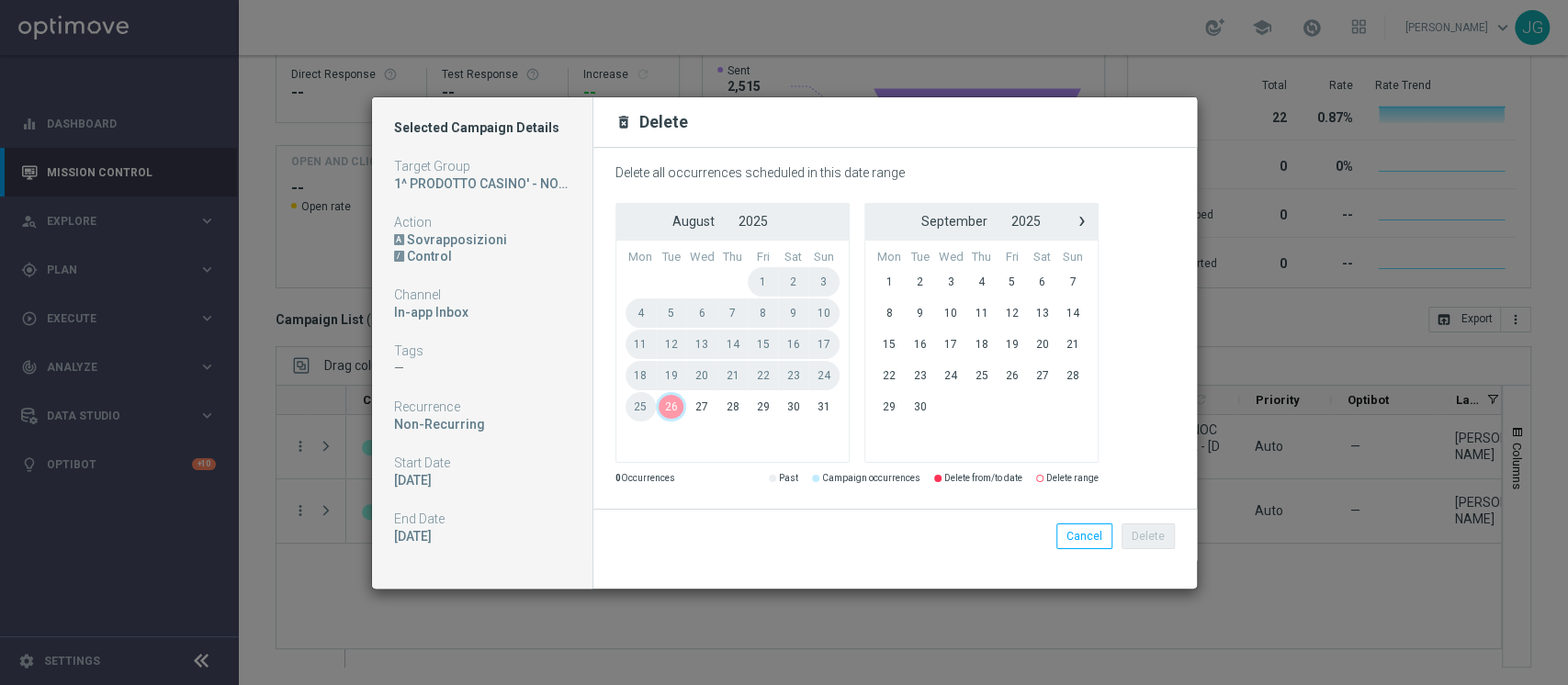
click at [669, 411] on span "26" at bounding box center [671, 407] width 30 height 29
click at [738, 405] on span "28" at bounding box center [732, 407] width 30 height 29
click at [1152, 532] on button "Delete" at bounding box center [1147, 536] width 53 height 25
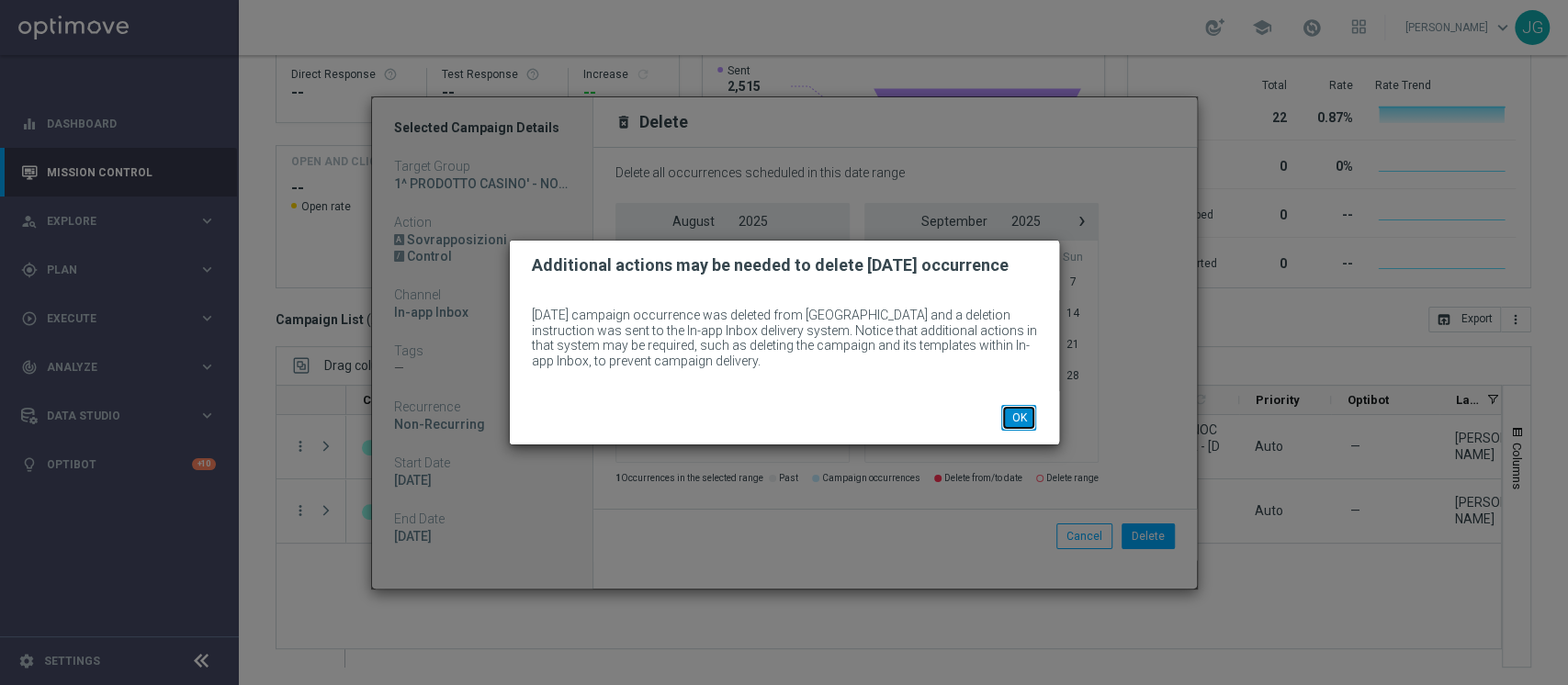
click at [1021, 419] on button "OK" at bounding box center [1019, 417] width 35 height 25
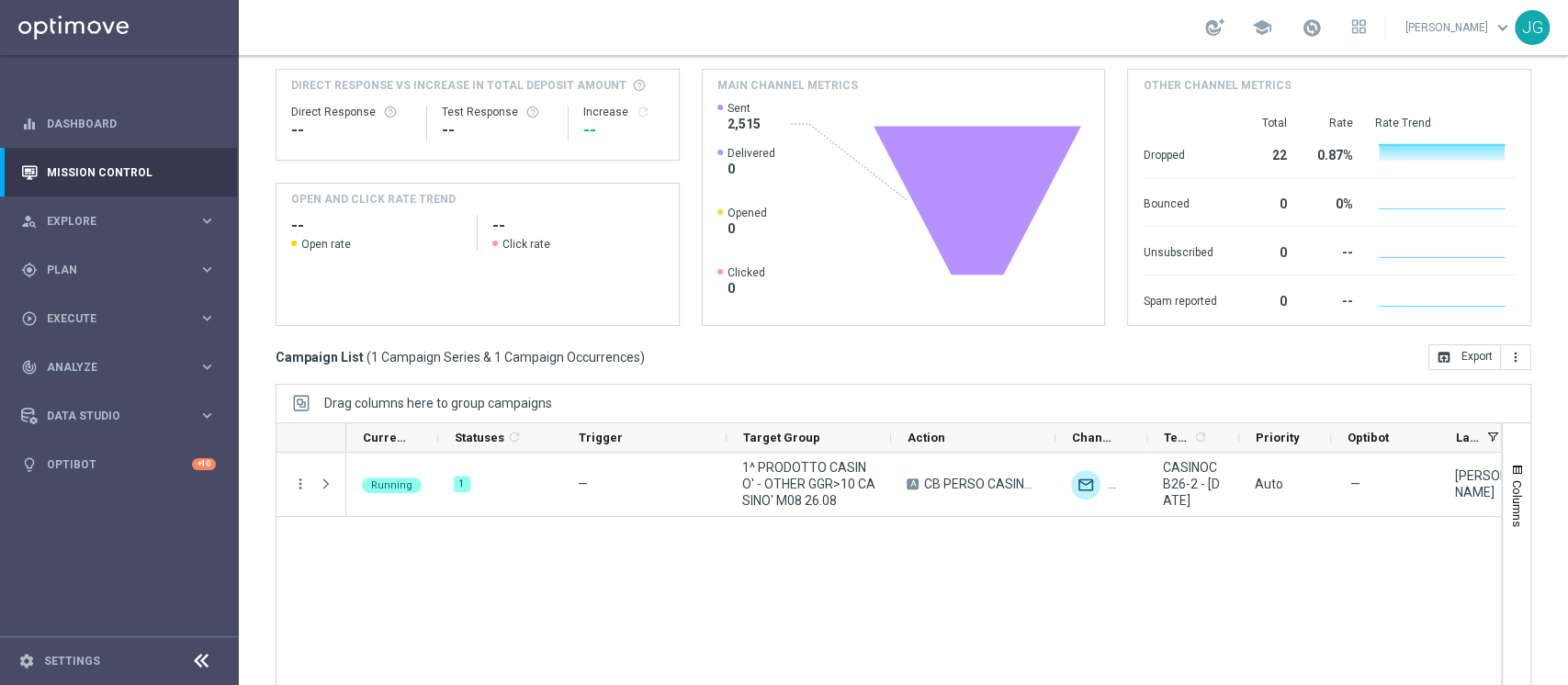
scroll to position [232, 0]
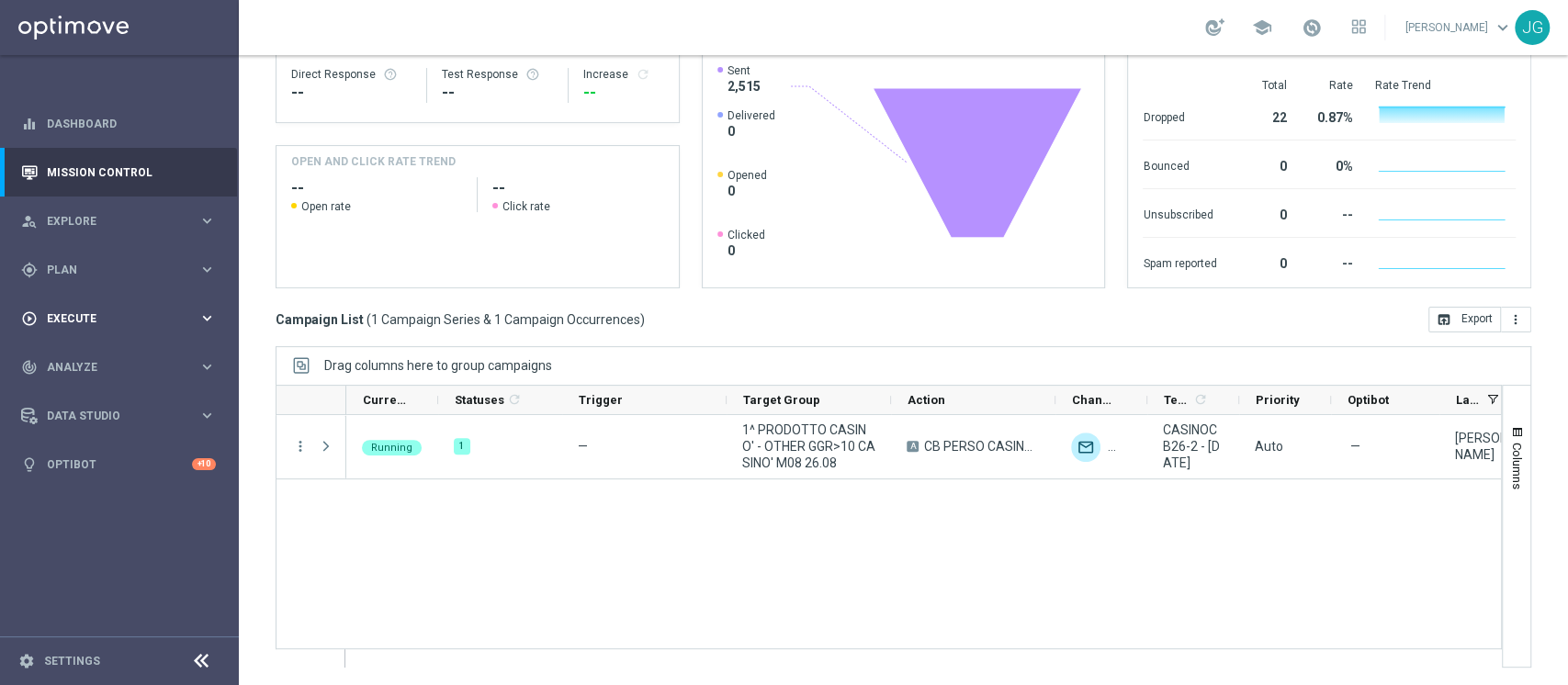
click at [109, 303] on div "play_circle_outline Execute keyboard_arrow_right" at bounding box center [119, 318] width 237 height 49
click at [70, 363] on link "Campaign Builder" at bounding box center [120, 356] width 143 height 15
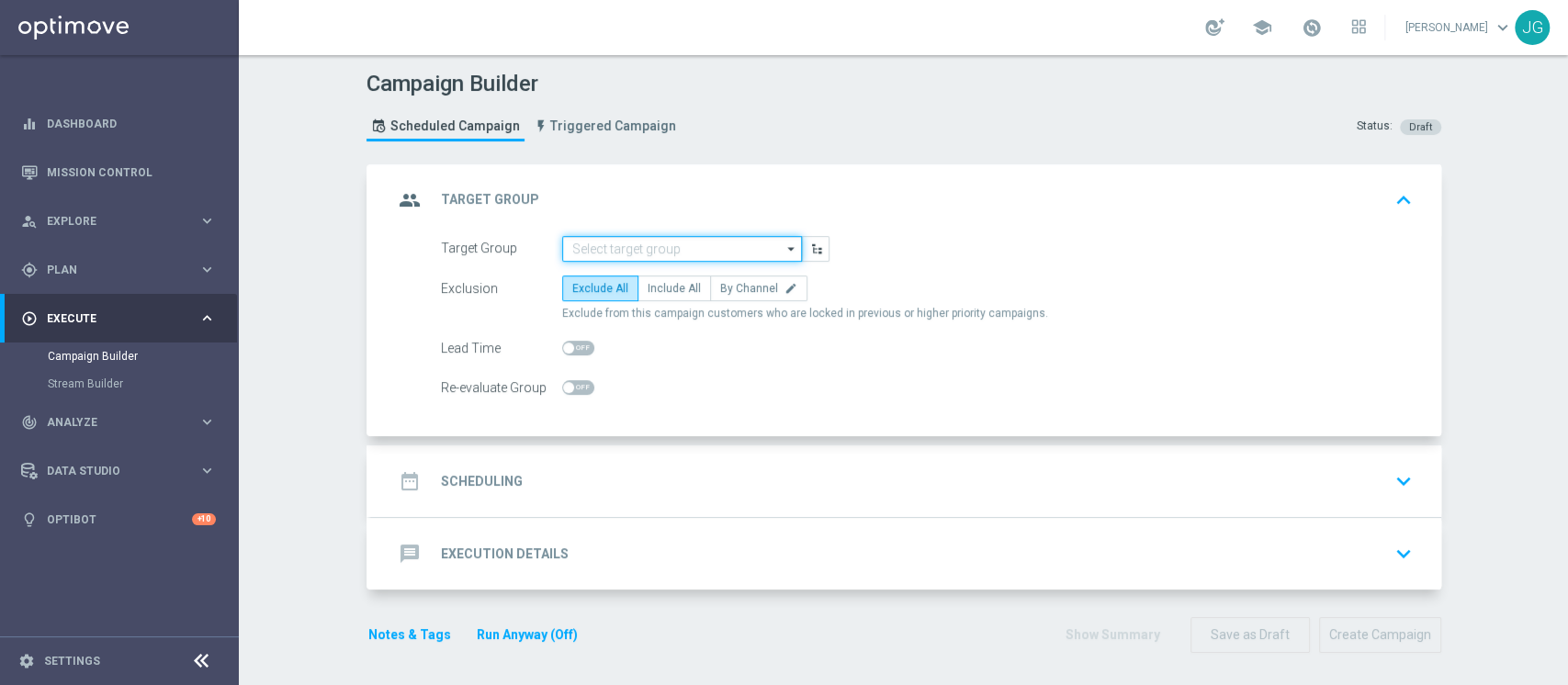
click at [635, 242] on input at bounding box center [682, 249] width 239 height 25
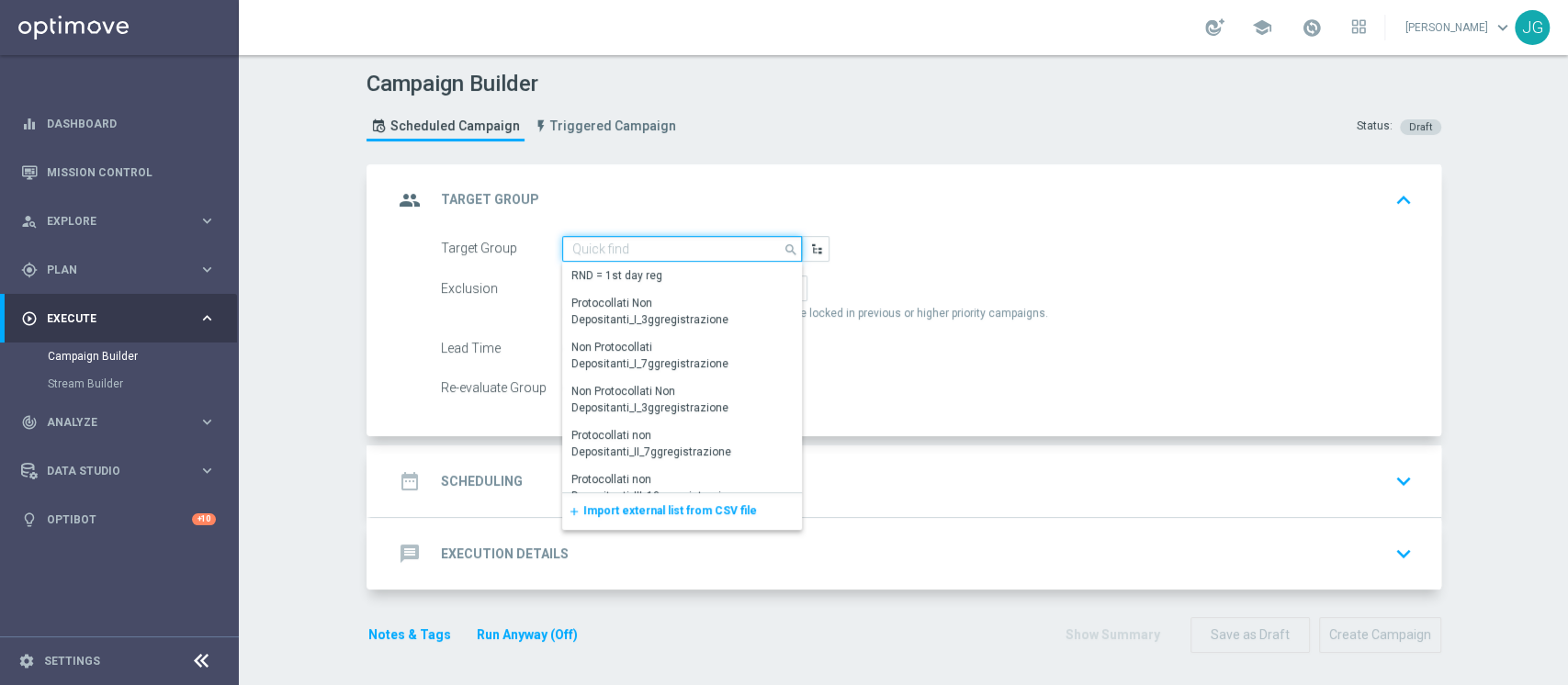
paste input "1^ PRODOTTO CASINO' - NON CONTATTABILI - TOP 1.000 GGR M08"
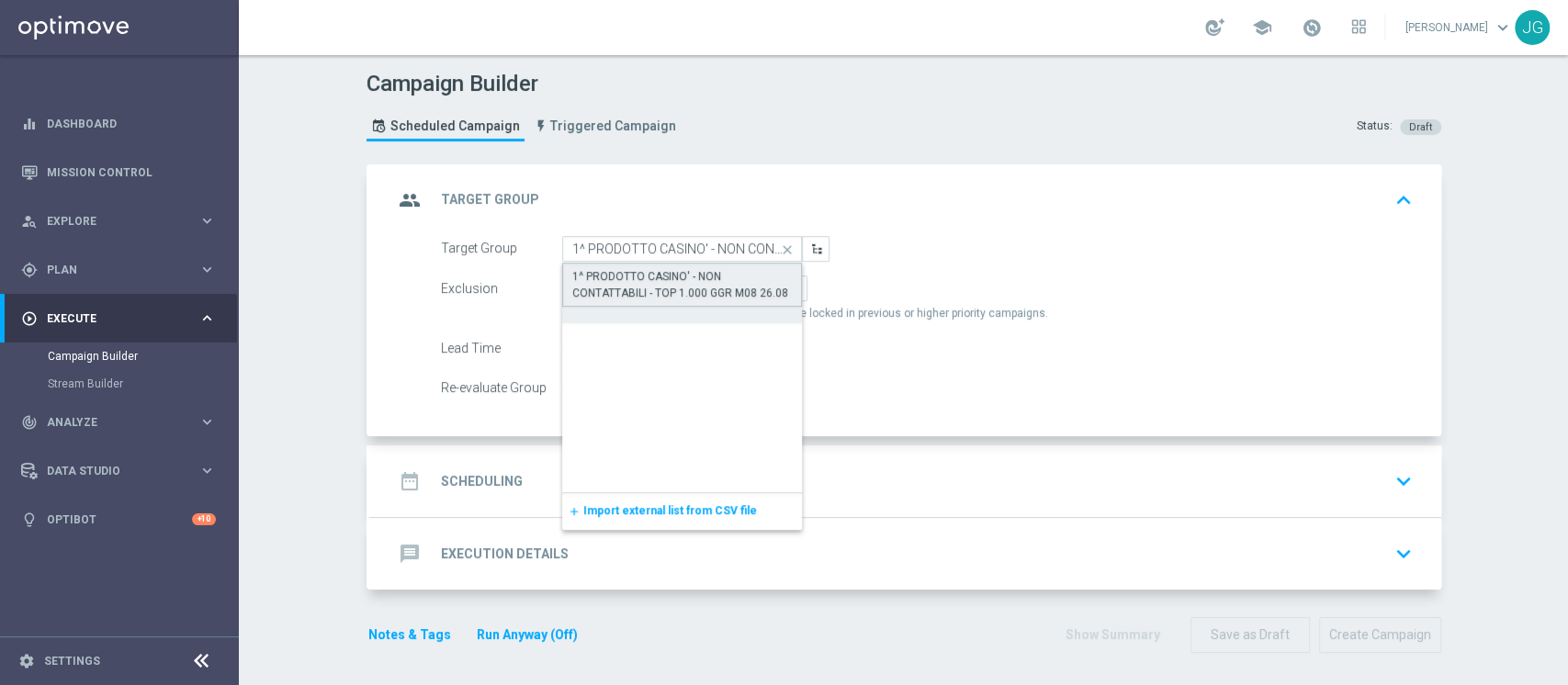
click at [691, 277] on div "1^ PRODOTTO CASINO' - NON CONTATTABILI - TOP 1.000 GGR M08 26.08" at bounding box center [682, 284] width 221 height 33
type input "1^ PRODOTTO CASINO' - NON CONTATTABILI - TOP 1.000 GGR M08 26.08"
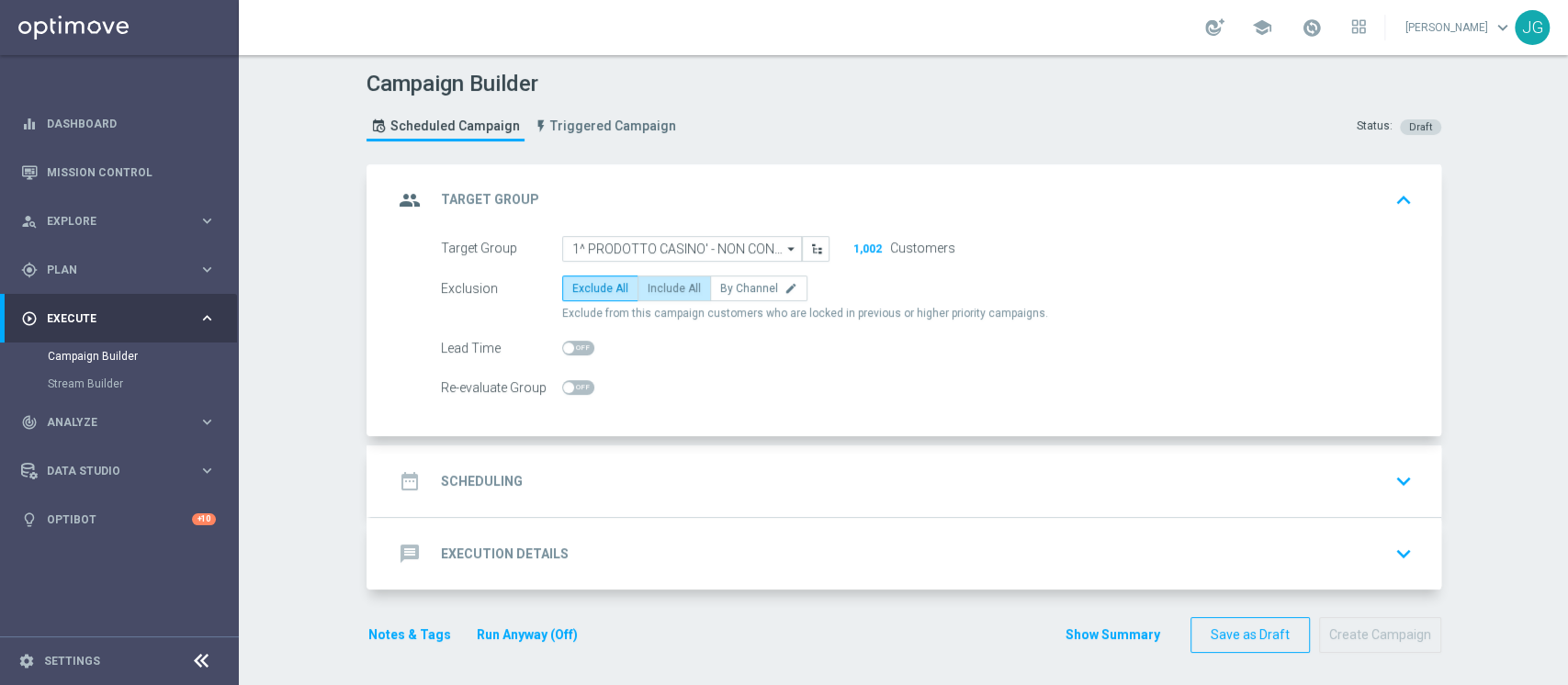
click at [654, 290] on span "Include All" at bounding box center [674, 287] width 53 height 13
click at [654, 290] on input "Include All" at bounding box center [653, 291] width 12 height 12
radio input "true"
click at [676, 464] on div "date_range Scheduling keyboard_arrow_down" at bounding box center [906, 481] width 1026 height 35
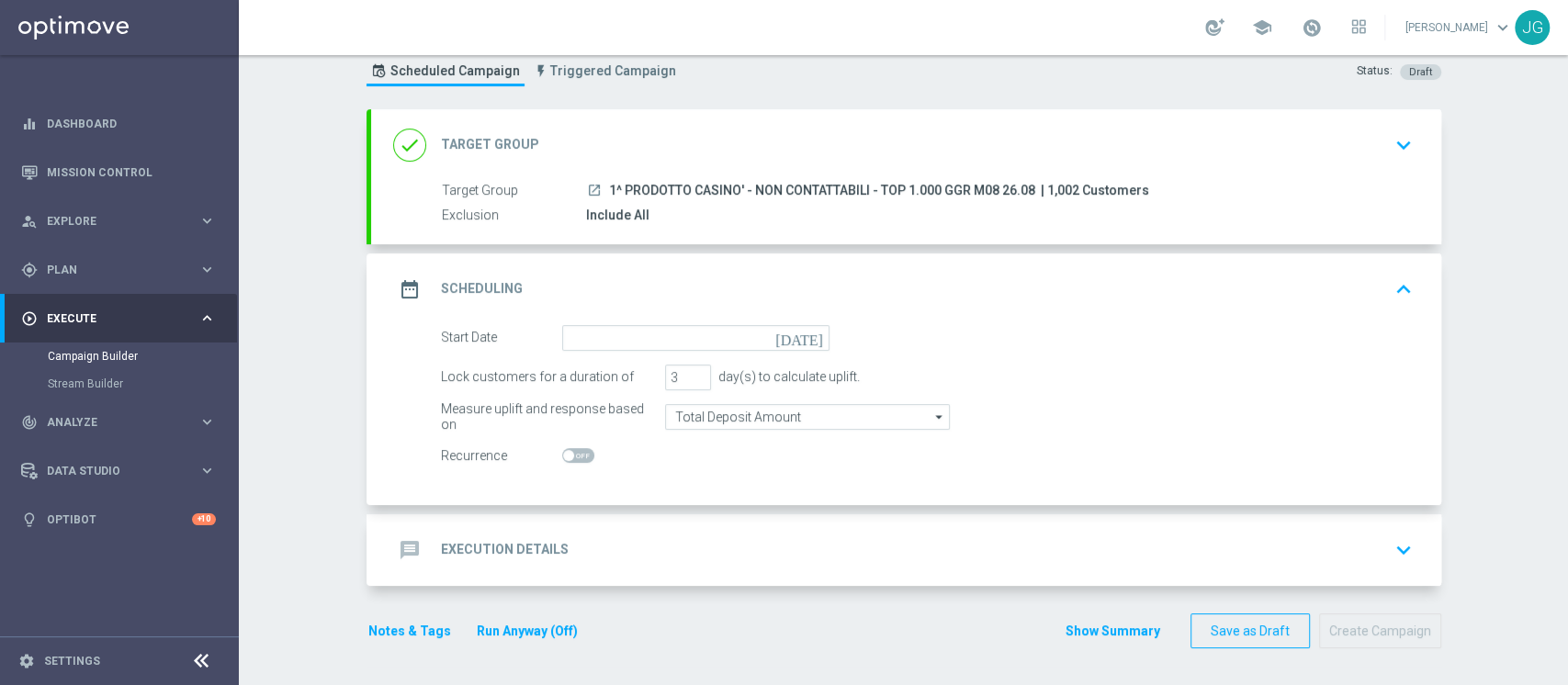
scroll to position [53, 0]
click at [690, 334] on input at bounding box center [695, 339] width 268 height 25
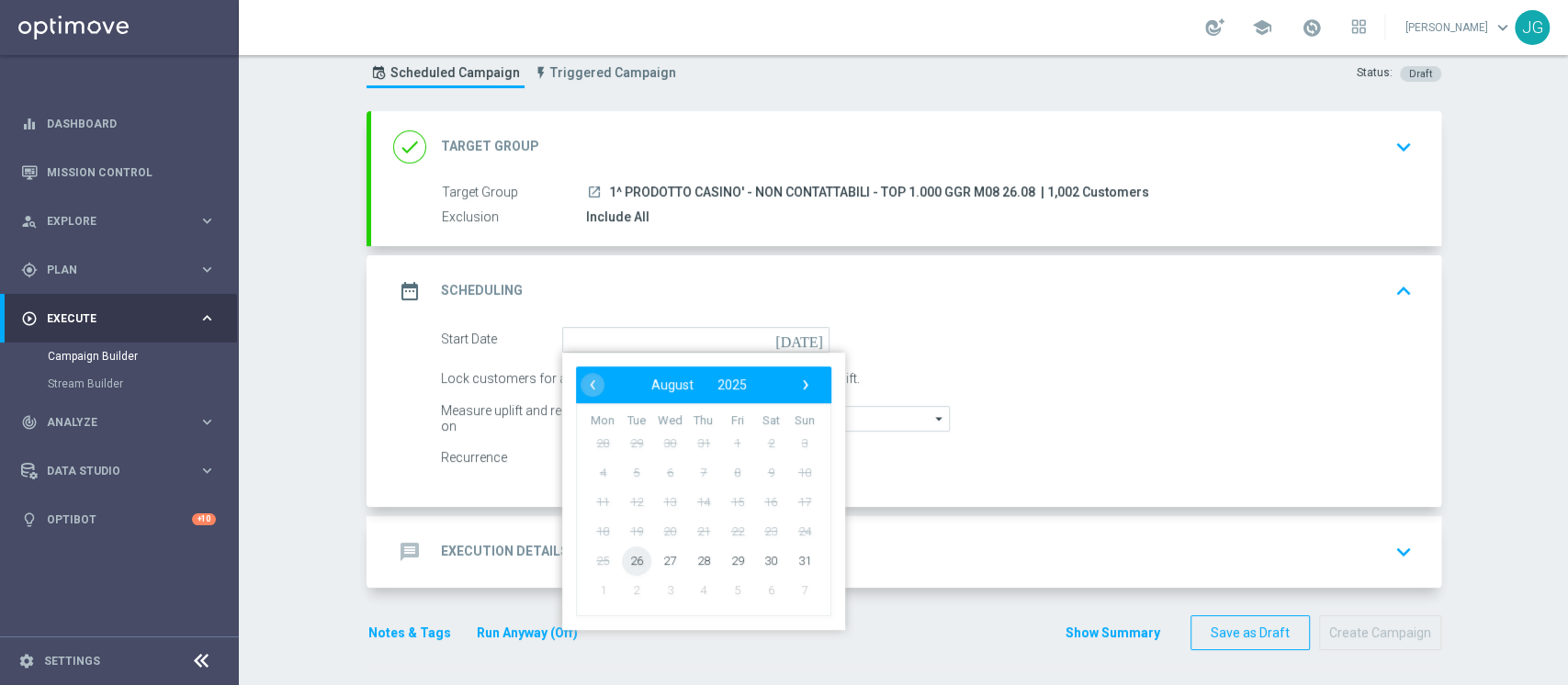
click at [621, 560] on span "26" at bounding box center [635, 560] width 29 height 29
type input "[DATE]"
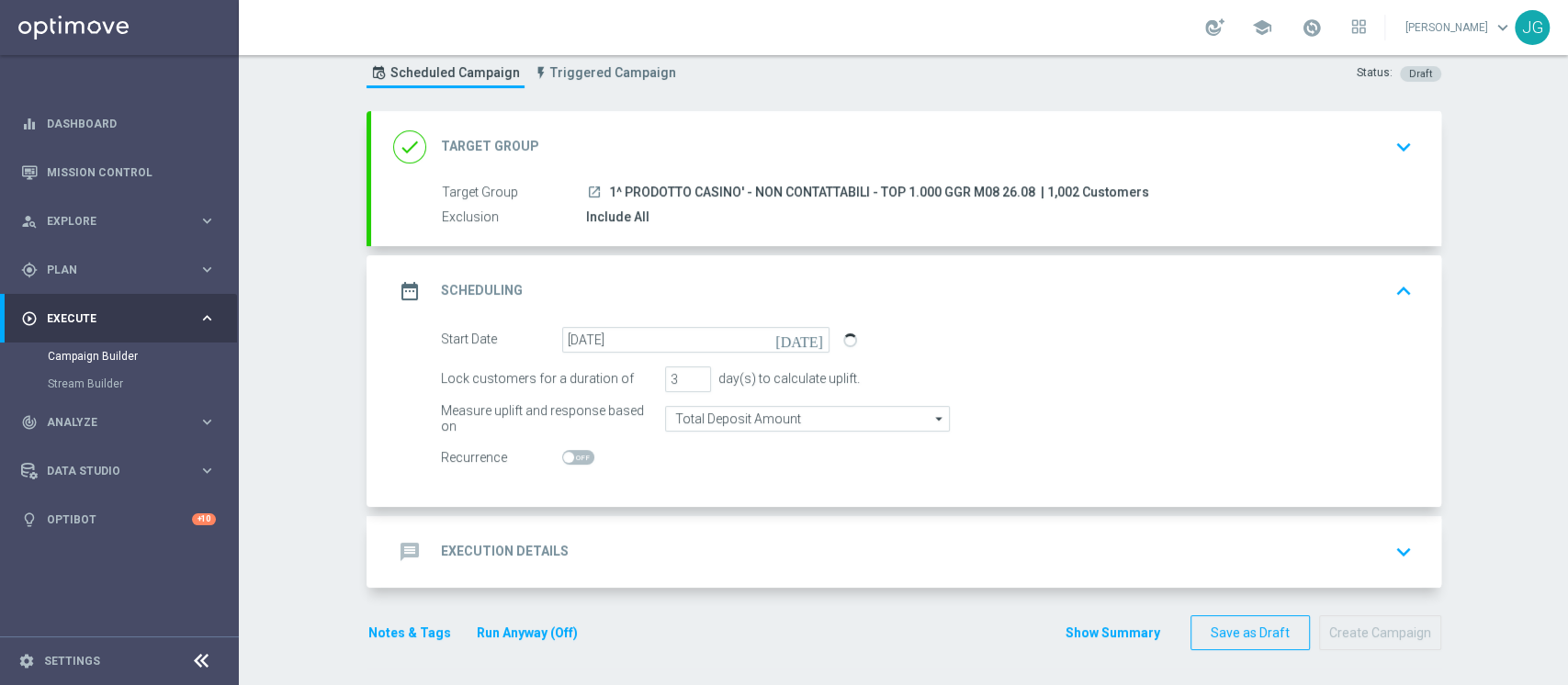
click at [702, 539] on div "message Execution Details keyboard_arrow_down" at bounding box center [906, 552] width 1026 height 35
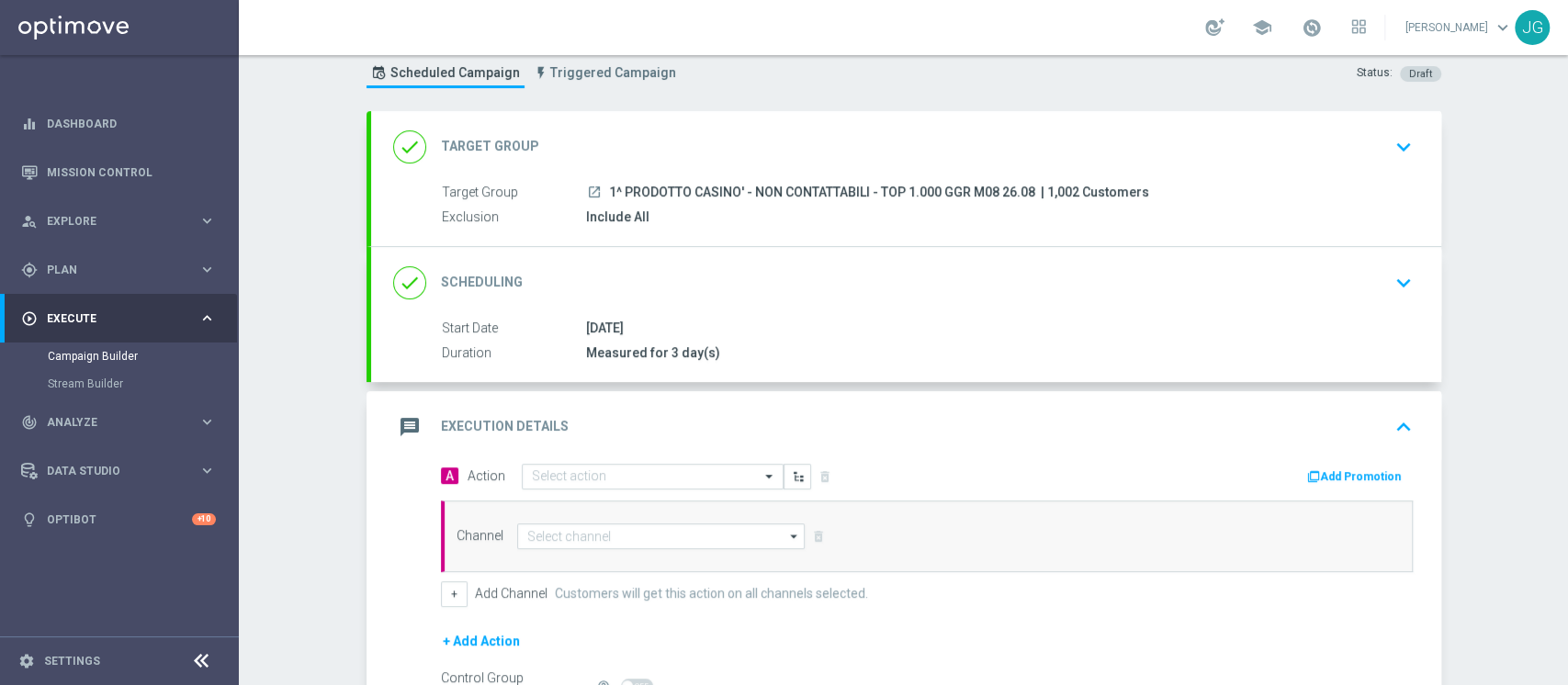
scroll to position [263, 0]
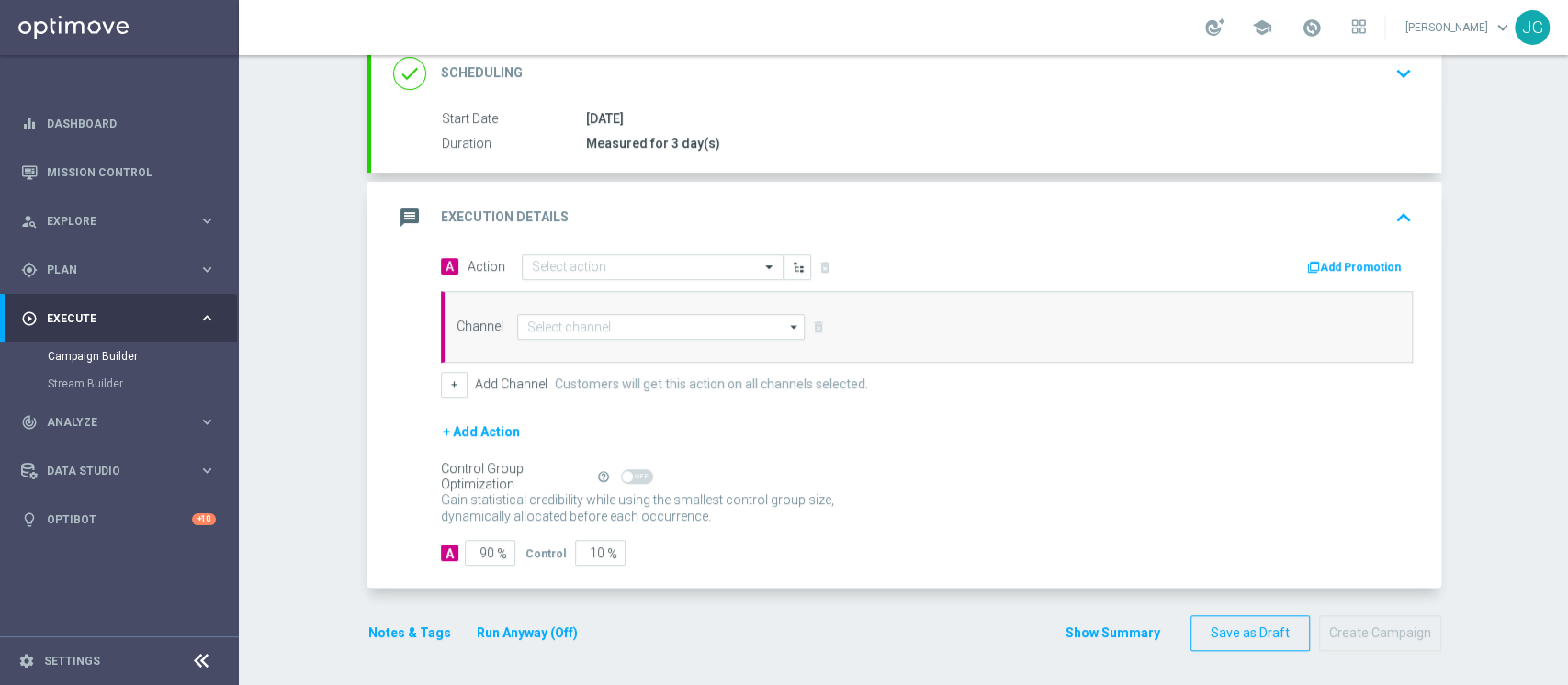
click at [622, 248] on div "message Execution Details keyboard_arrow_up" at bounding box center [905, 217] width 1070 height 72
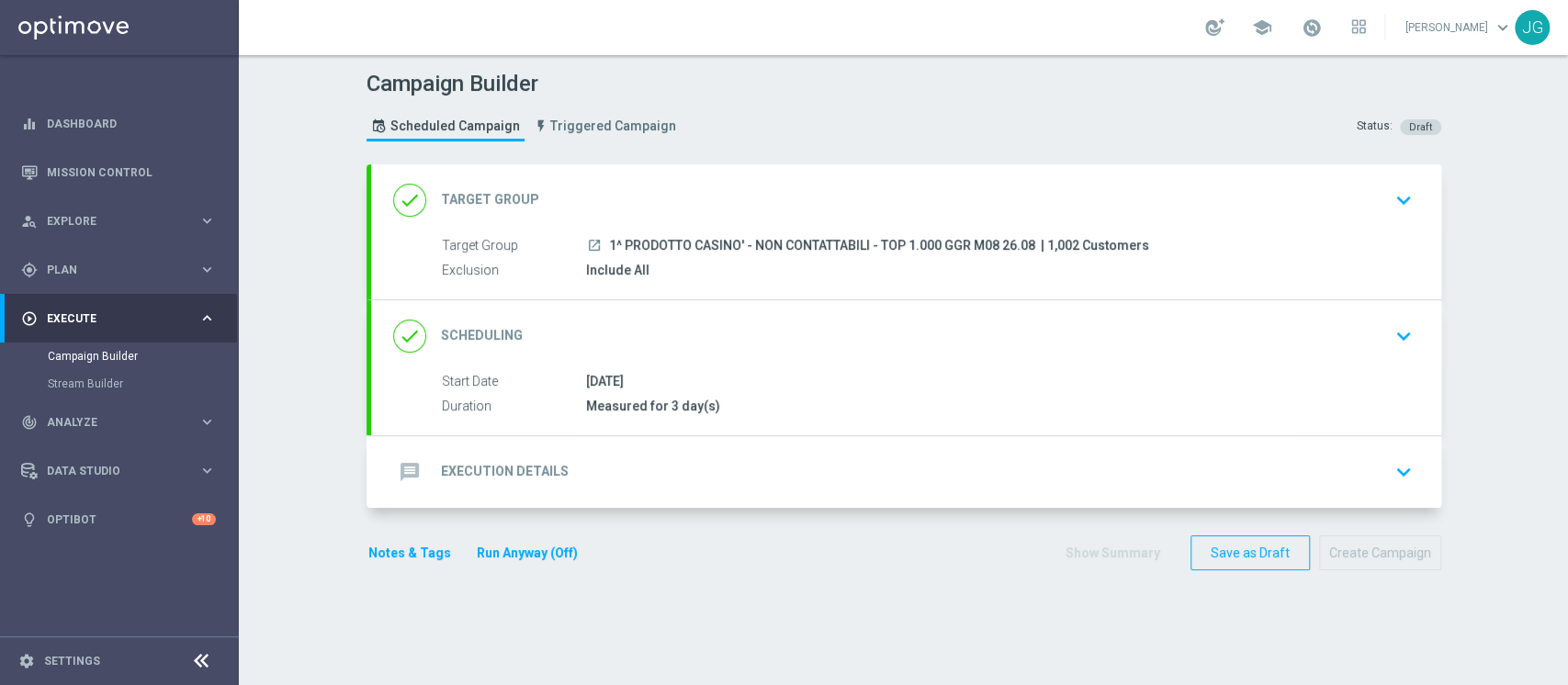
scroll to position [0, 0]
click at [612, 457] on div "message Execution Details keyboard_arrow_down" at bounding box center [906, 472] width 1026 height 35
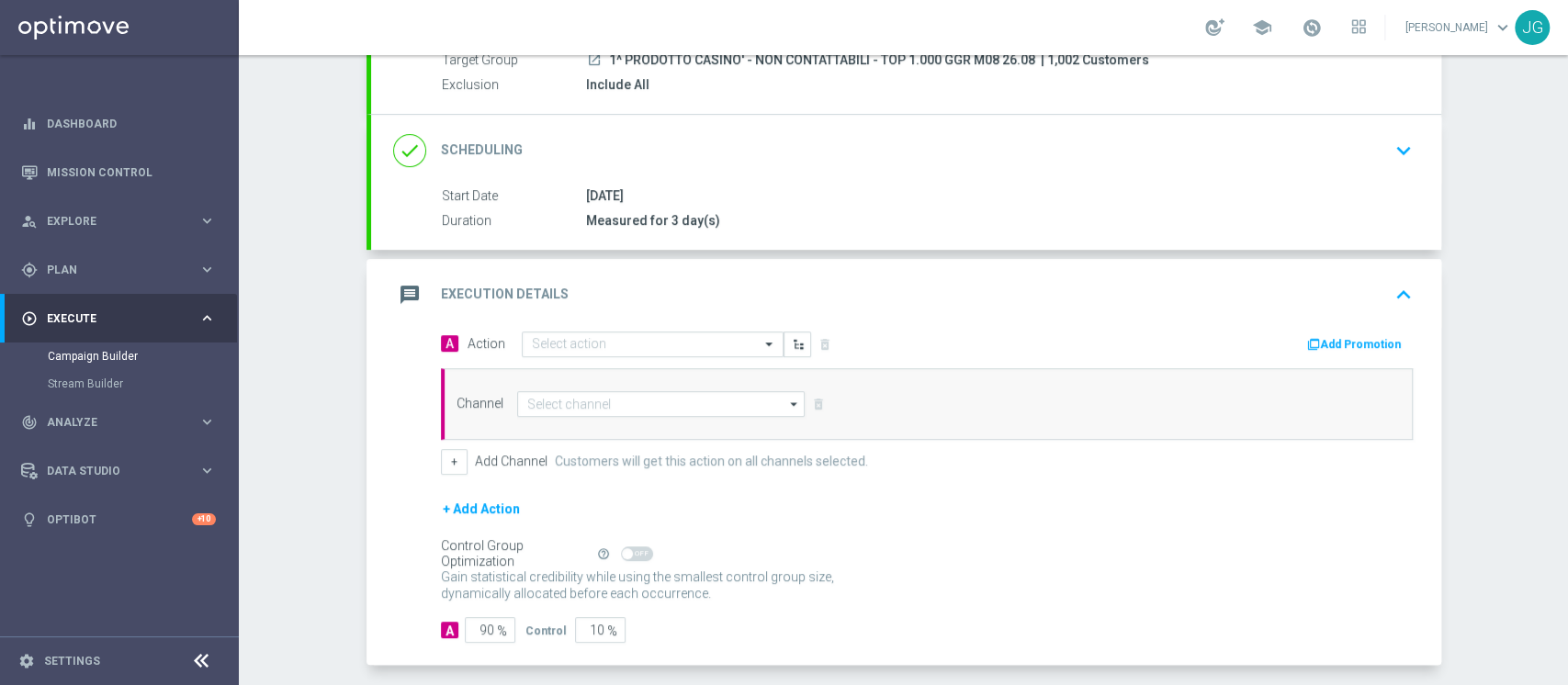
scroll to position [220, 0]
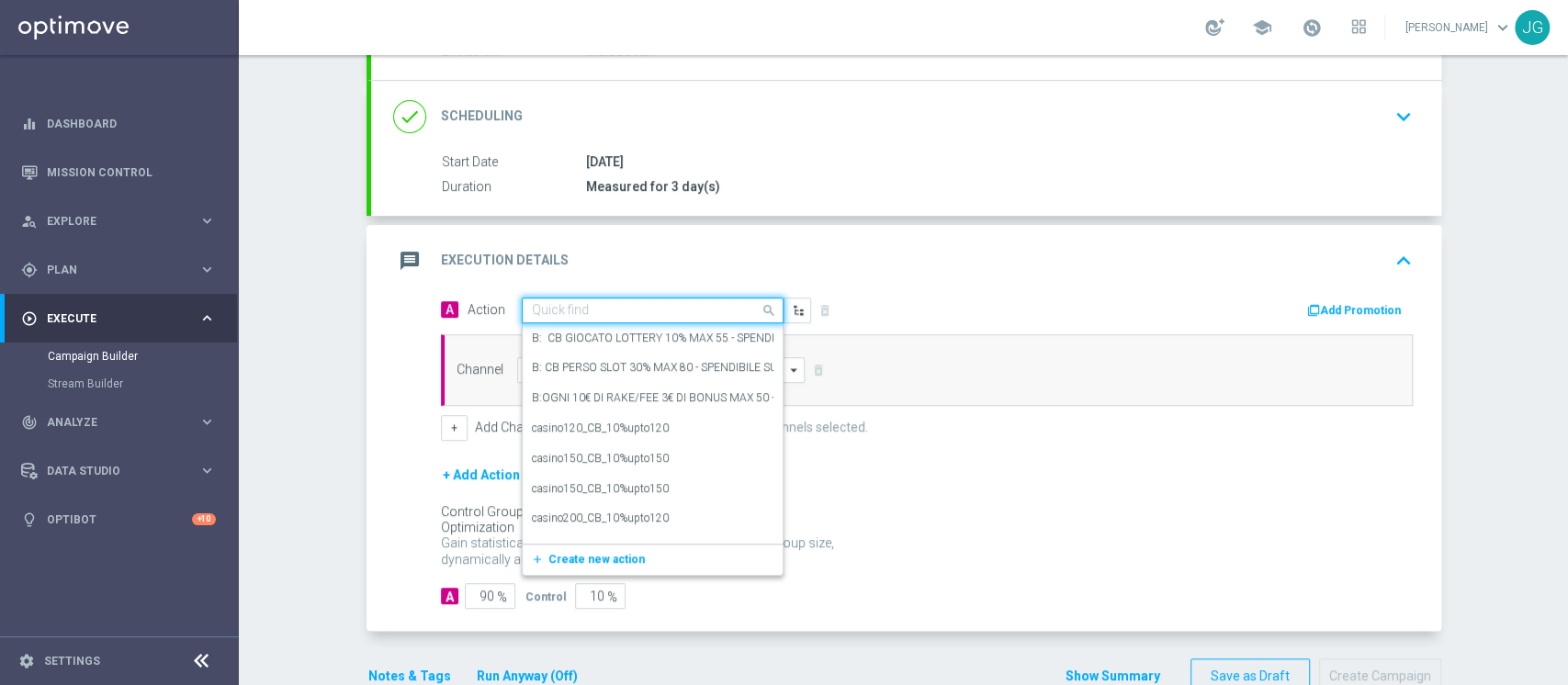
click at [719, 306] on input "text" at bounding box center [633, 311] width 205 height 16
paste input "FASCE RICARICA: TRA 10/29 EURO 20% CB PERSO CASINO' FINO A 300€ -TRA 30/69 EURO…"
type input "FASCE RICARICA: TRA 10/29 EURO 20% CB PERSO CASINO' FINO A 300€ -TRA 30/69 EURO…"
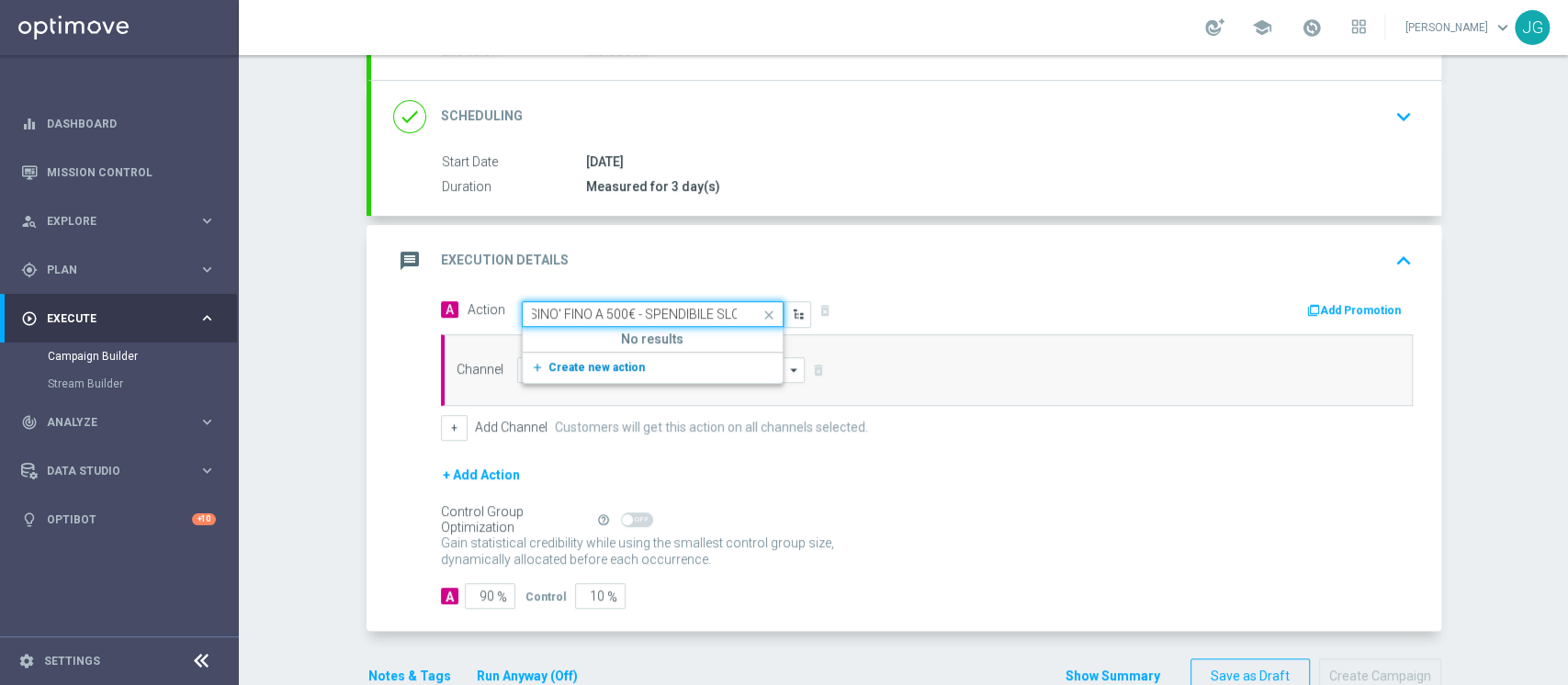
click at [595, 364] on span "Create new action" at bounding box center [596, 367] width 96 height 13
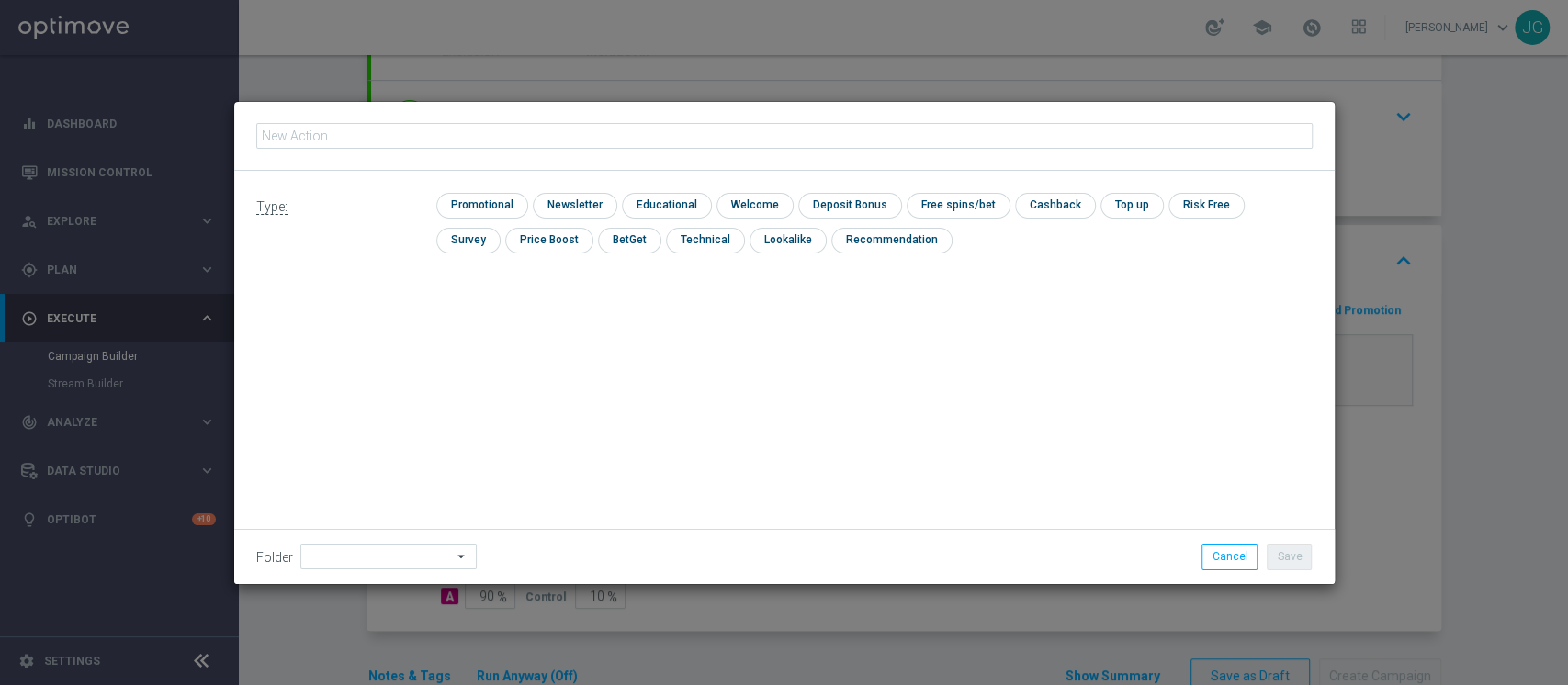
type input "FASCE RICARICA: TRA 10/29 EURO 20% CB PERSO CASINO' FINO A 300€ -TRA 30/69 EURO…"
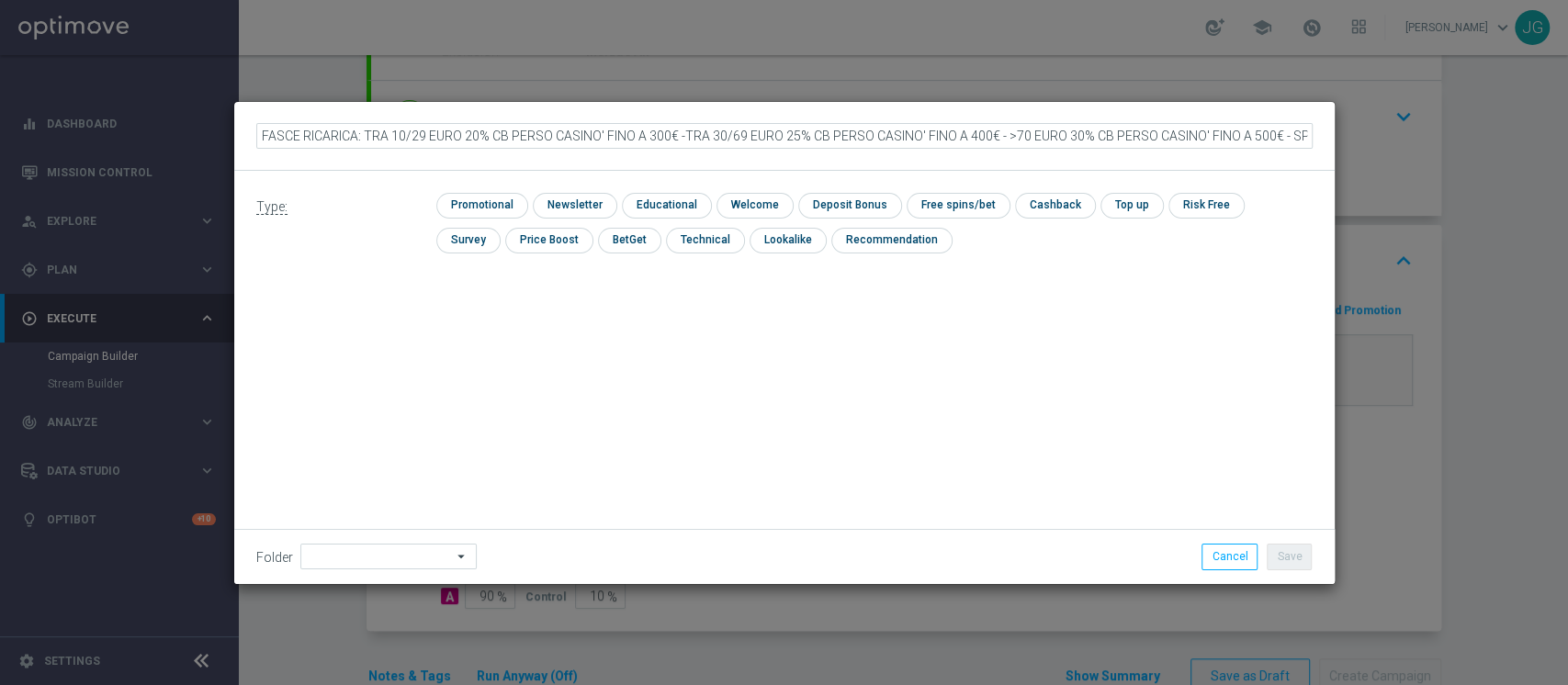
scroll to position [0, 77]
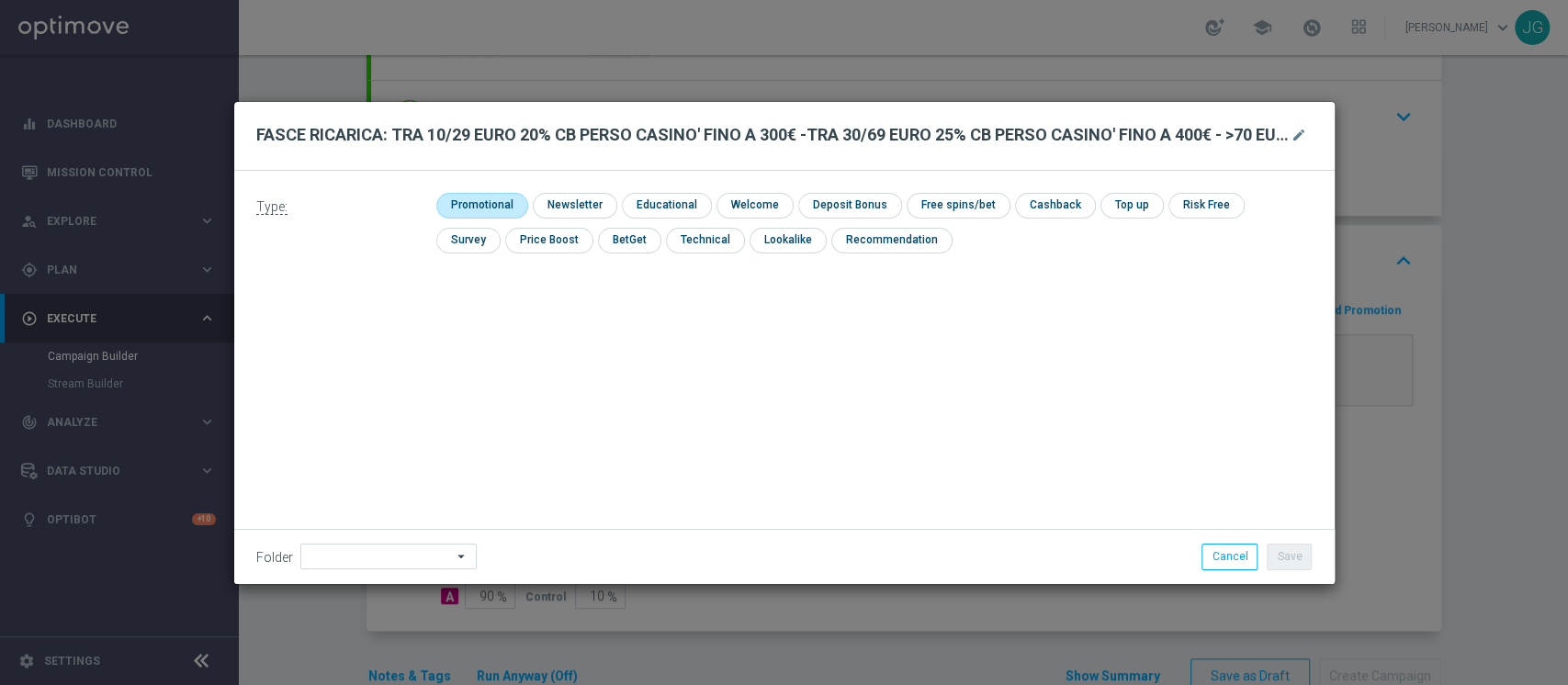
click at [472, 196] on input "checkbox" at bounding box center [480, 205] width 87 height 24
checkbox input "true"
click at [868, 212] on input "checkbox" at bounding box center [866, 205] width 98 height 24
checkbox input "true"
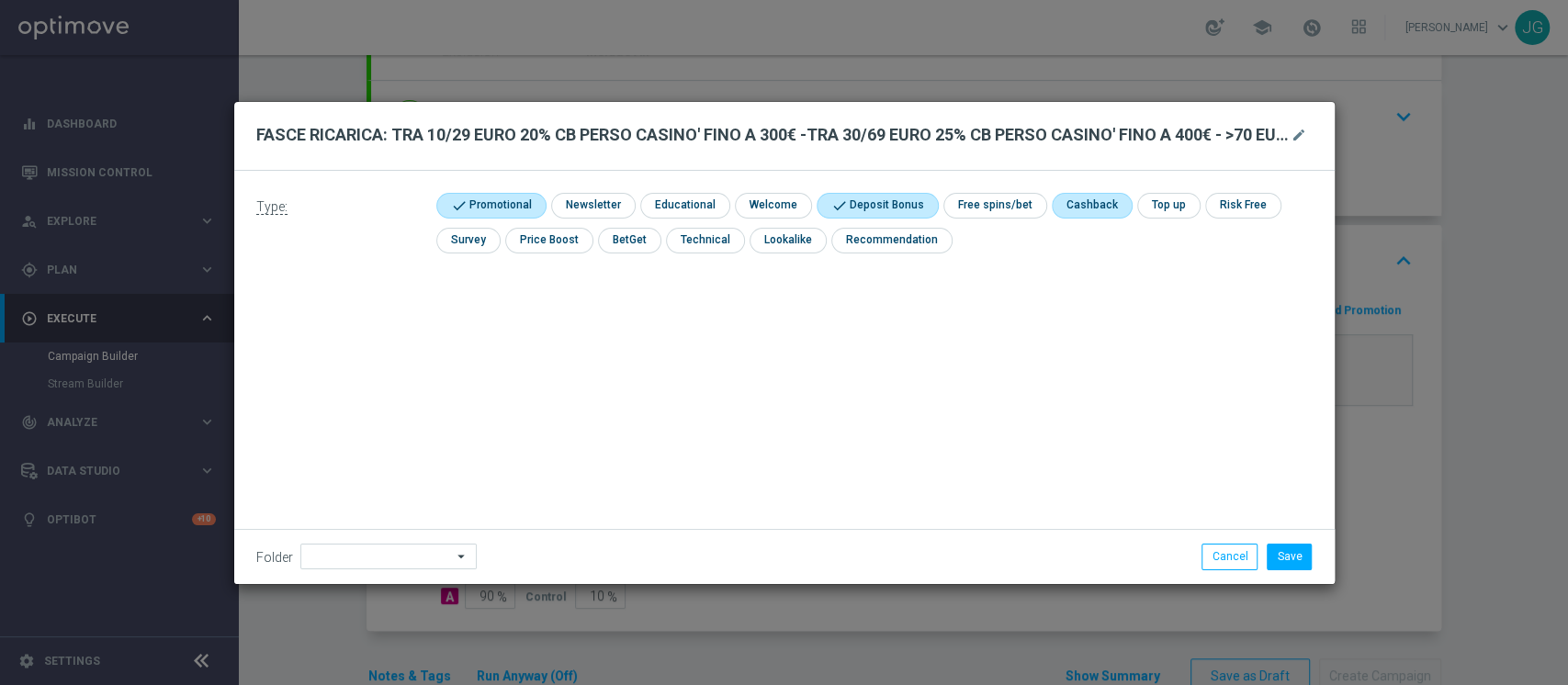
click at [1078, 210] on input "checkbox" at bounding box center [1089, 205] width 77 height 24
checkbox input "true"
click at [356, 547] on input at bounding box center [388, 556] width 177 height 25
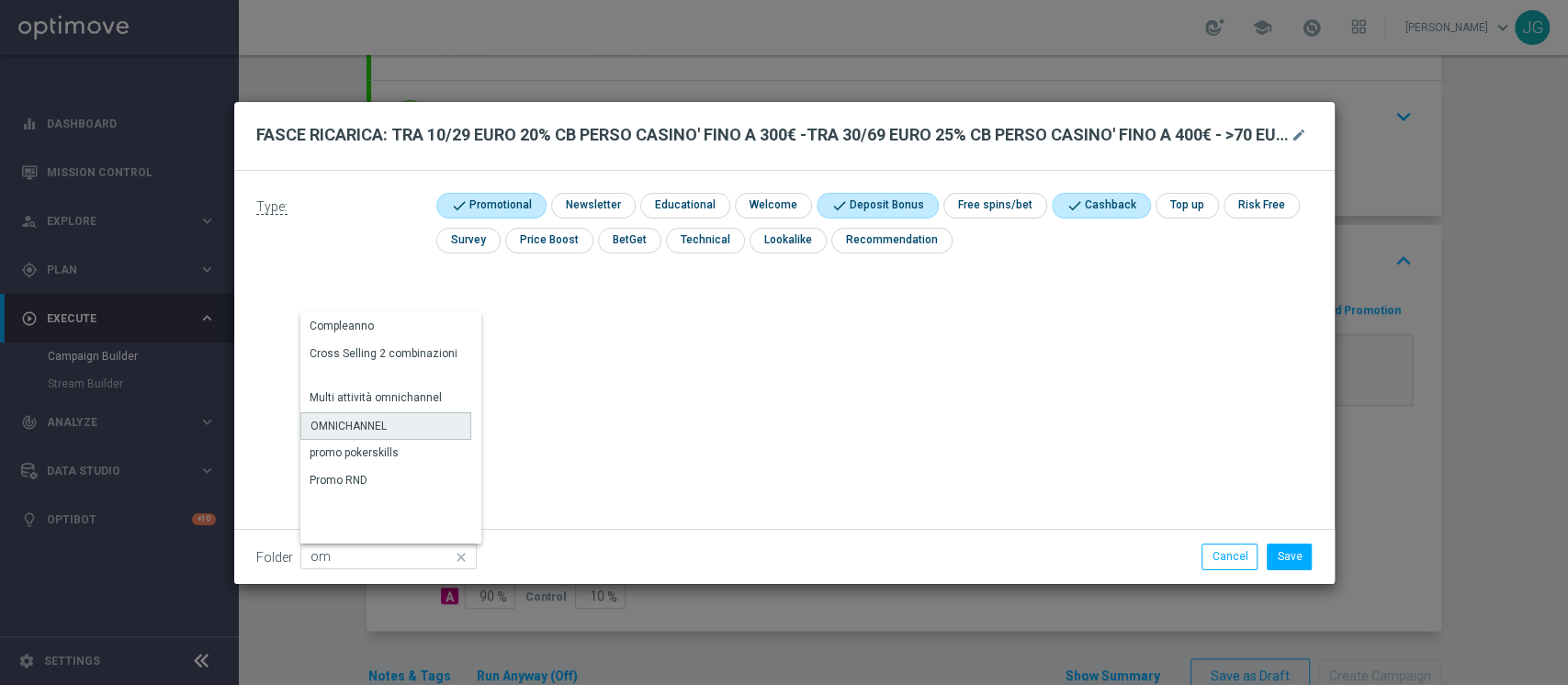
click at [387, 424] on div "OMNICHANNEL" at bounding box center [385, 425] width 171 height 27
type input "OMNICHANNEL"
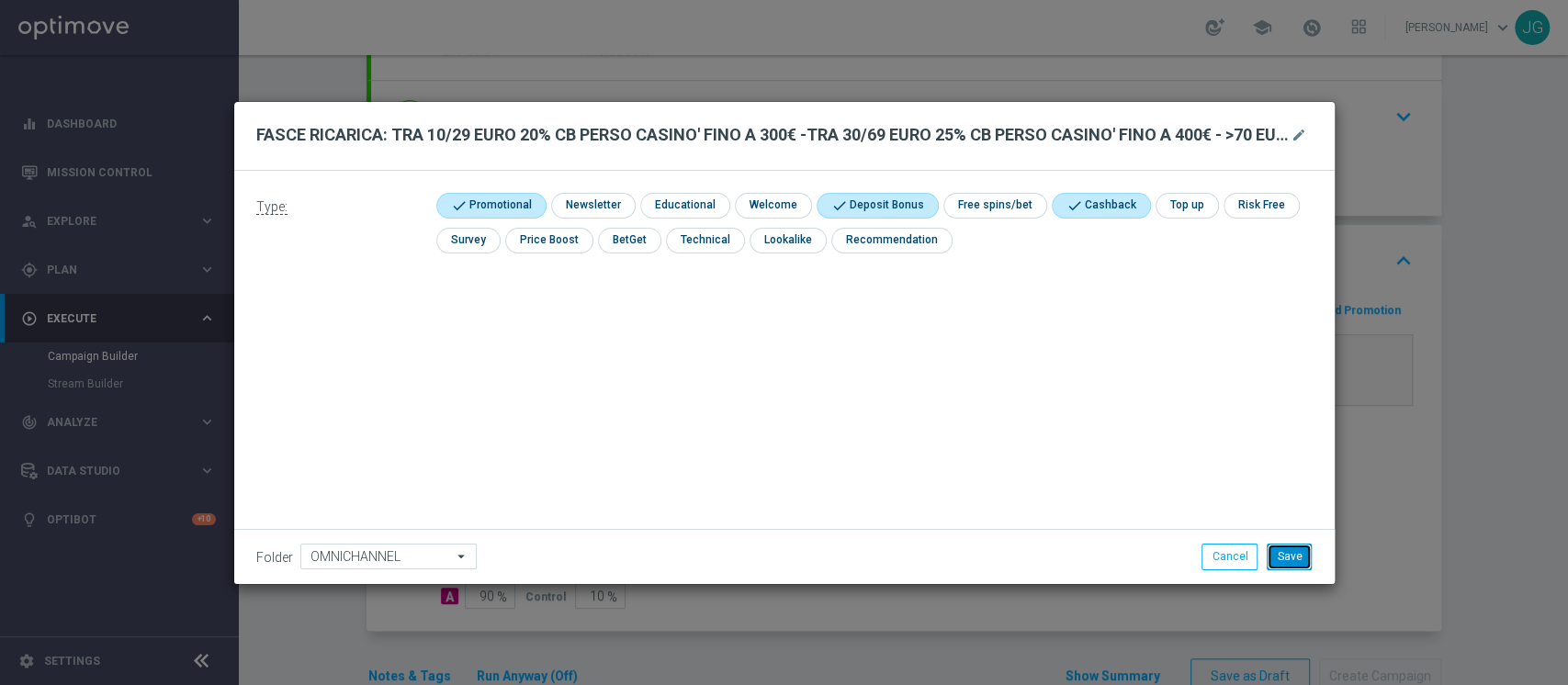
click at [1283, 561] on button "Save" at bounding box center [1289, 556] width 45 height 25
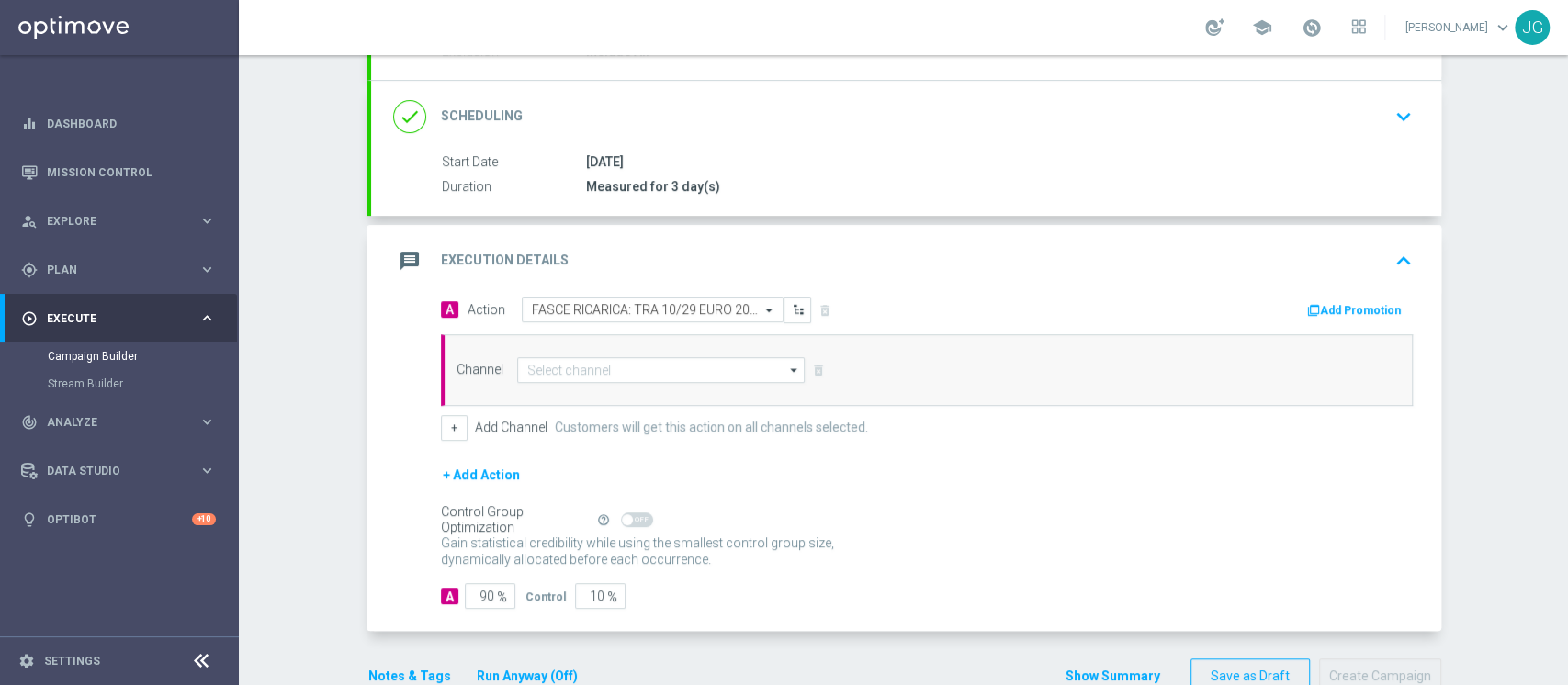
click at [1357, 309] on button "Add Promotion" at bounding box center [1356, 310] width 102 height 21
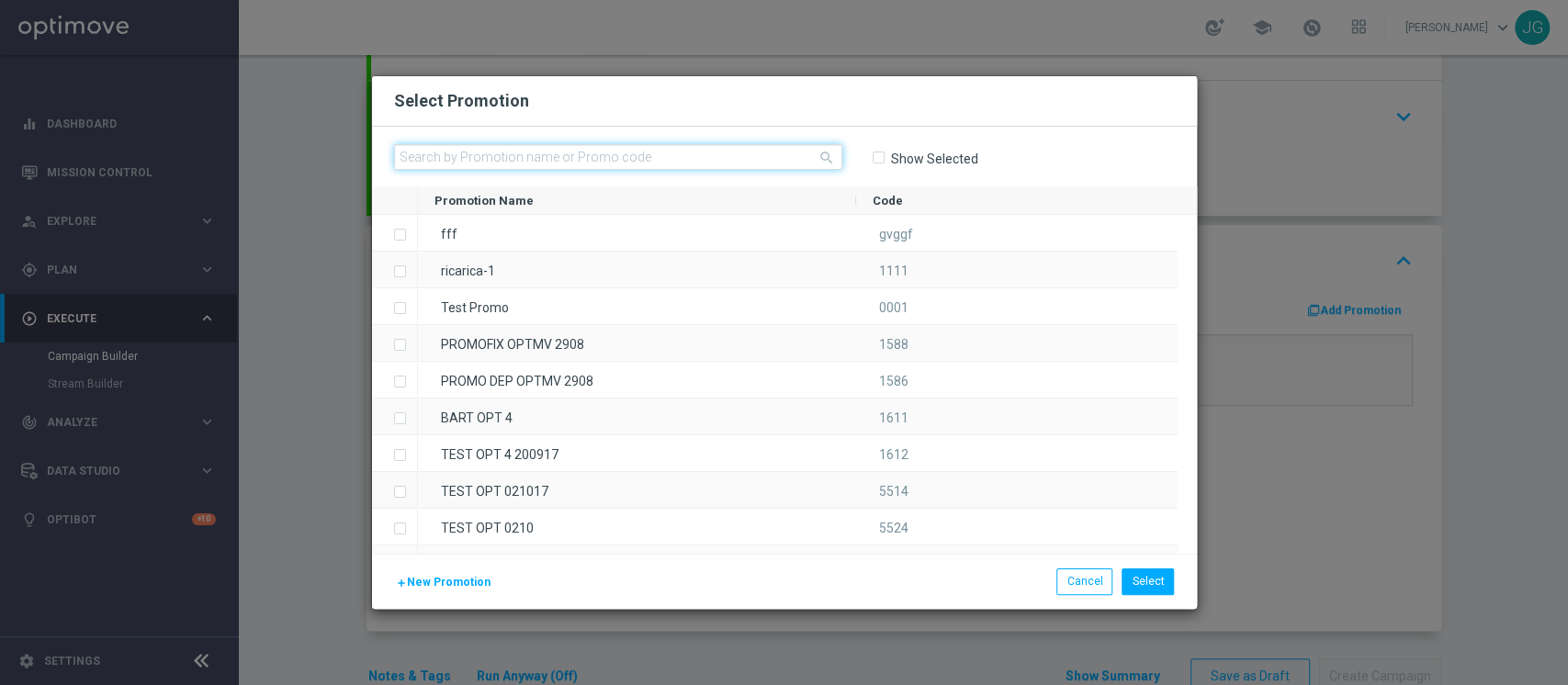
click at [671, 166] on input "text" at bounding box center [618, 157] width 448 height 25
paste input "333476"
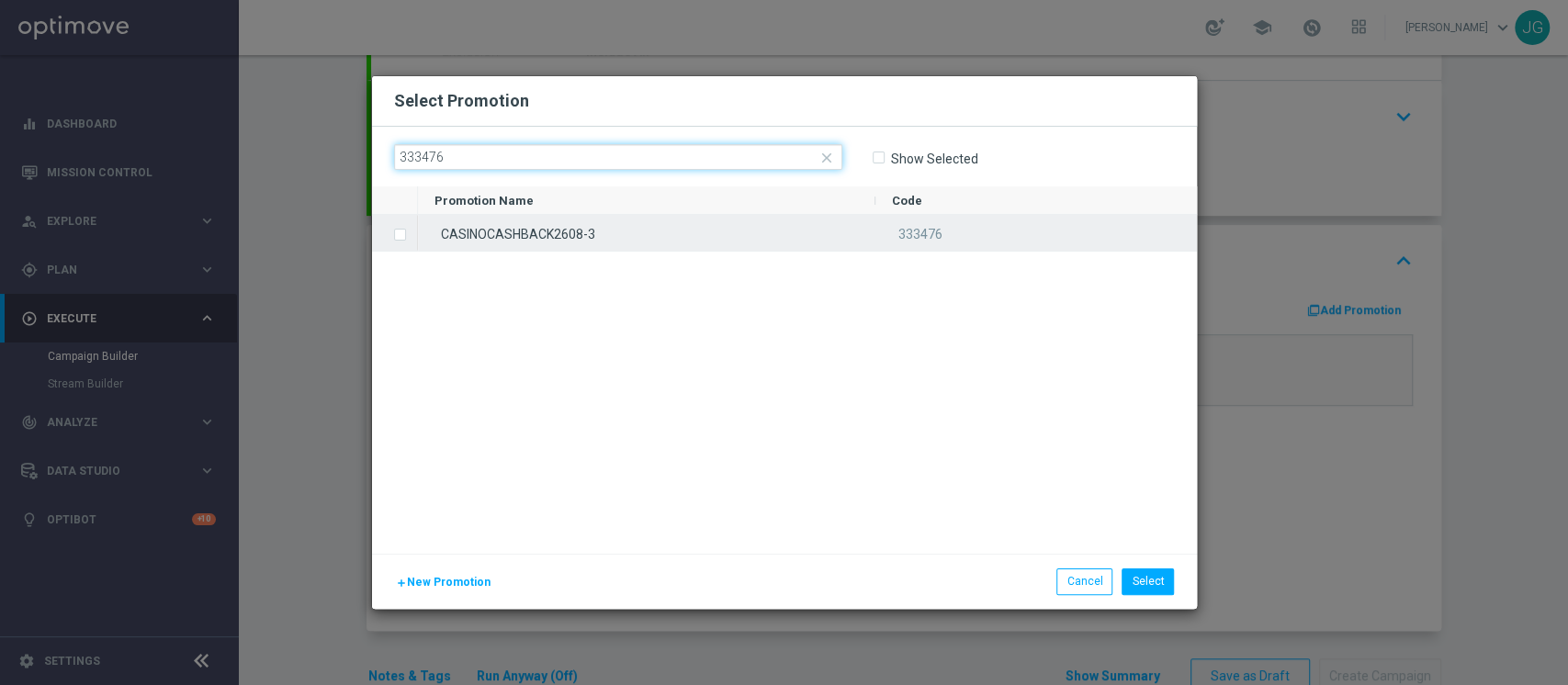
type input "333476"
click at [569, 230] on div "CASINOCASHBACK2608-3" at bounding box center [646, 232] width 457 height 36
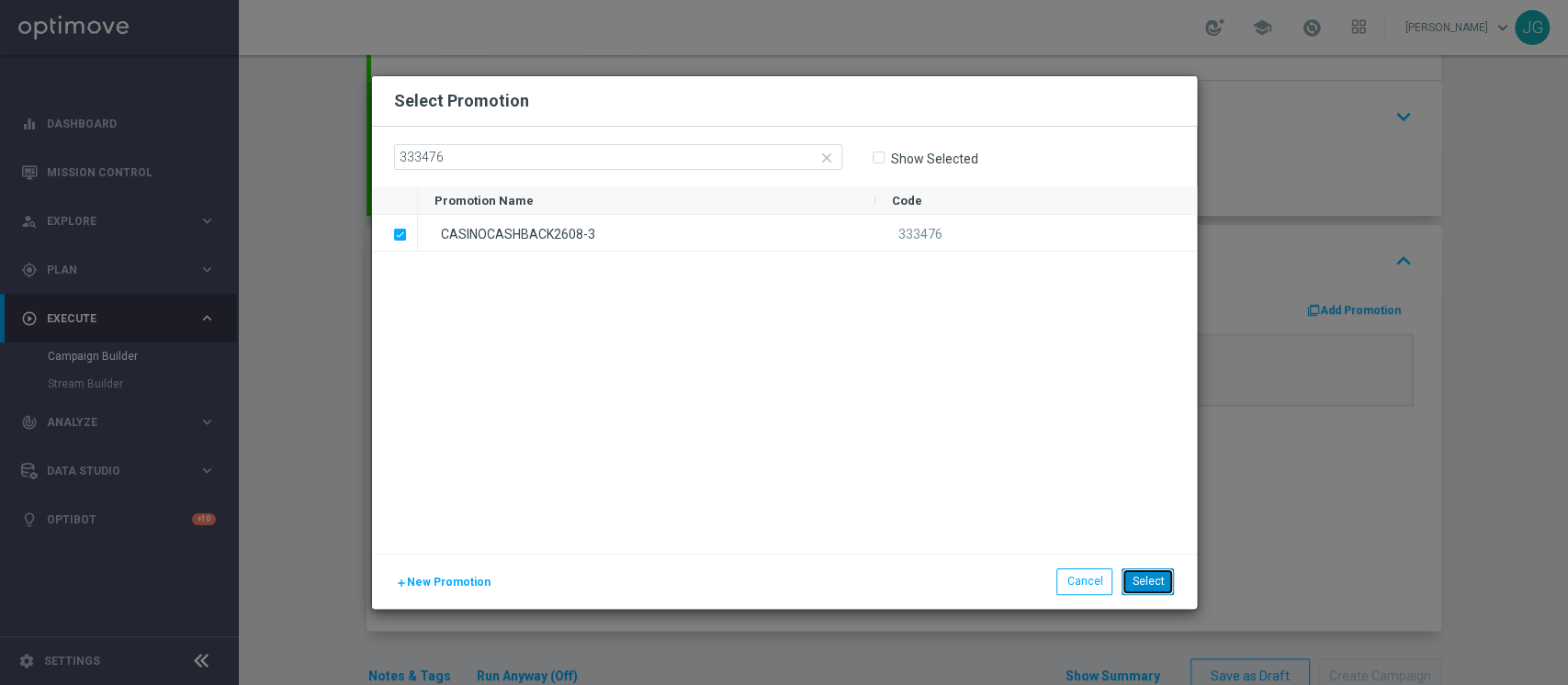
click at [1147, 579] on button "Select" at bounding box center [1146, 581] width 52 height 25
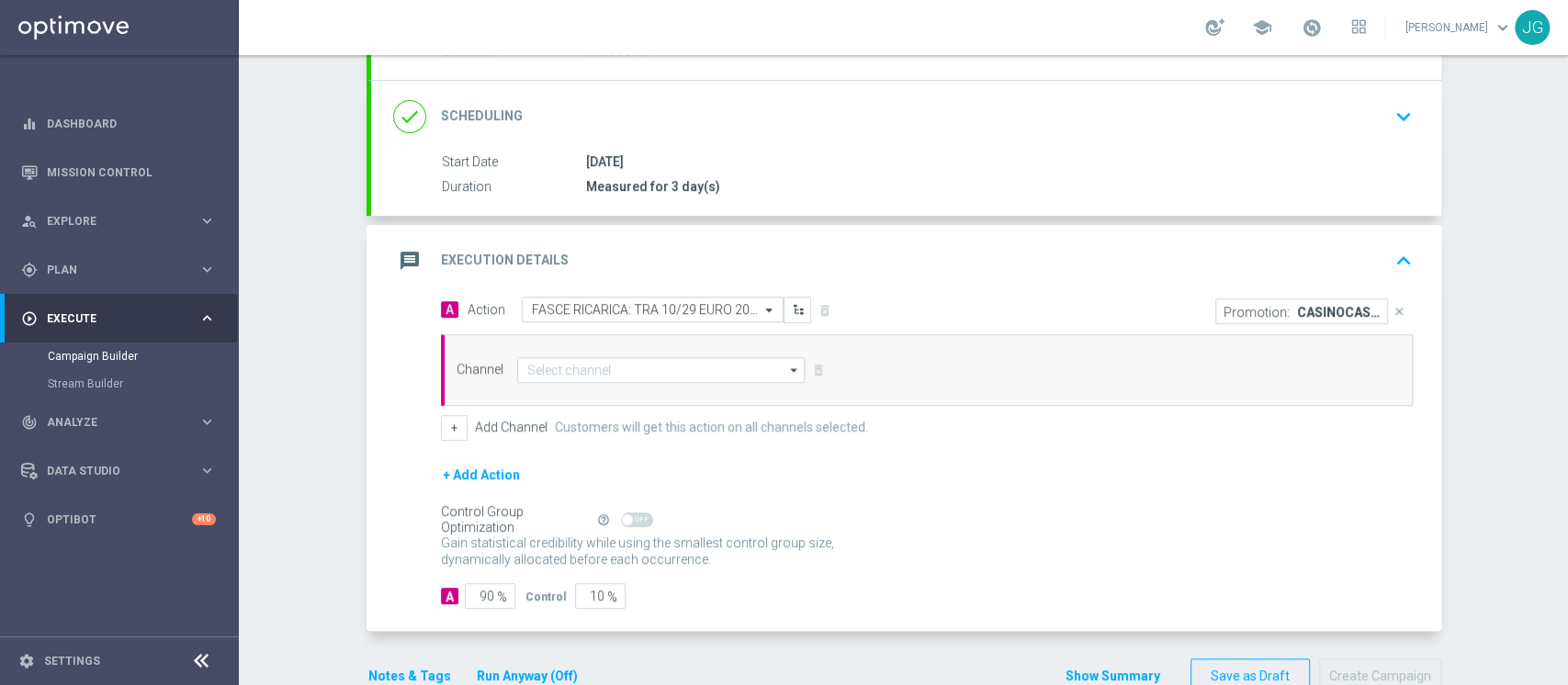
click at [710, 381] on div "Channel arrow_drop_down Drag here to set row groups Drag here to set column lab…" at bounding box center [926, 369] width 972 height 72
click at [692, 378] on input at bounding box center [661, 369] width 288 height 25
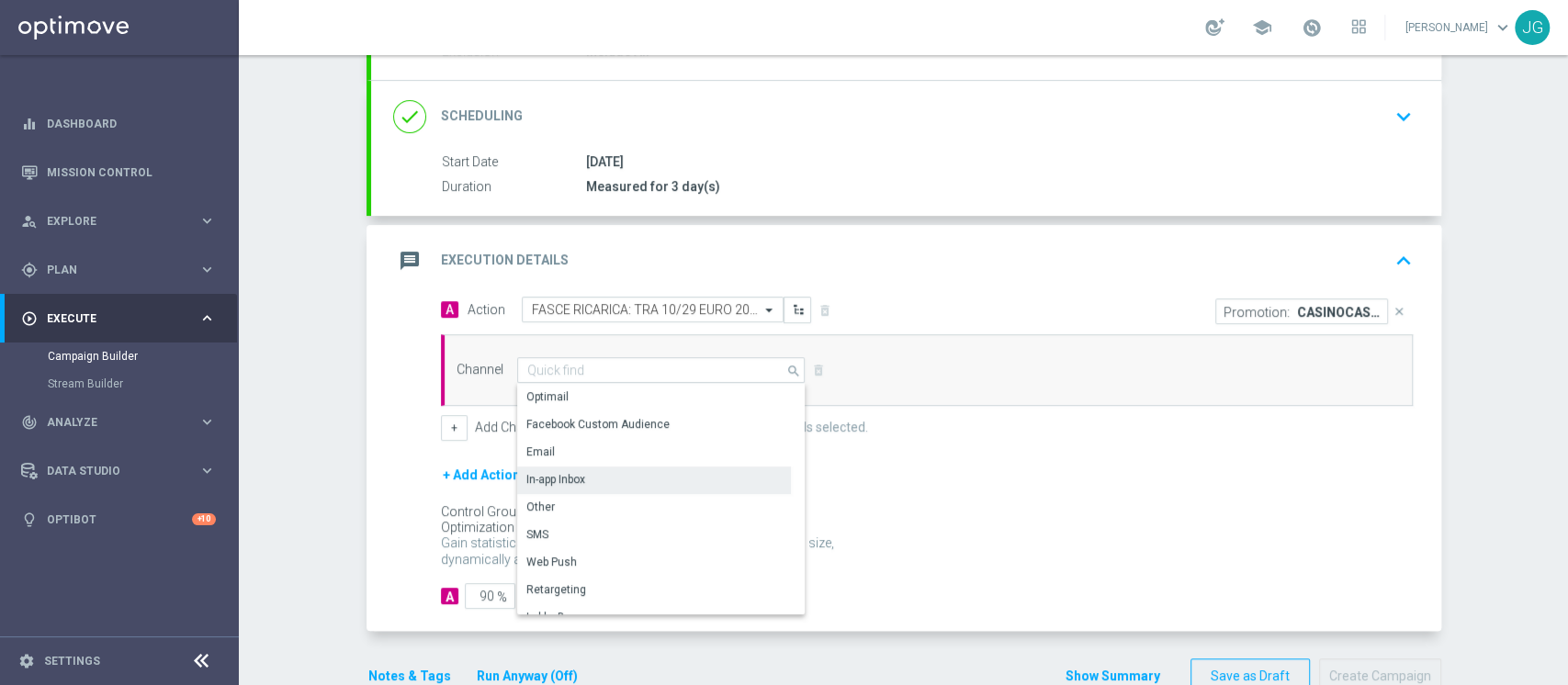
click at [615, 473] on div "In-app Inbox" at bounding box center [653, 479] width 274 height 25
type input "In-app Inbox"
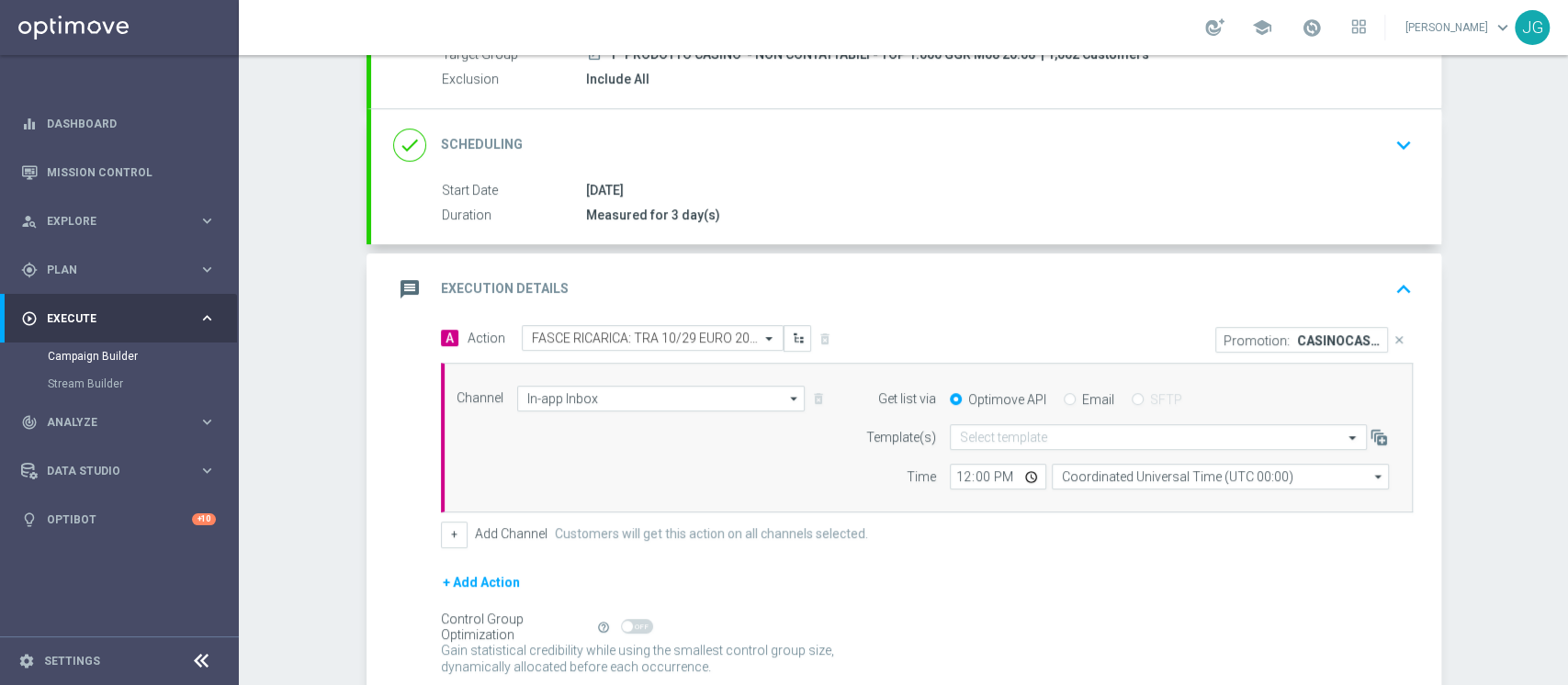
scroll to position [195, 0]
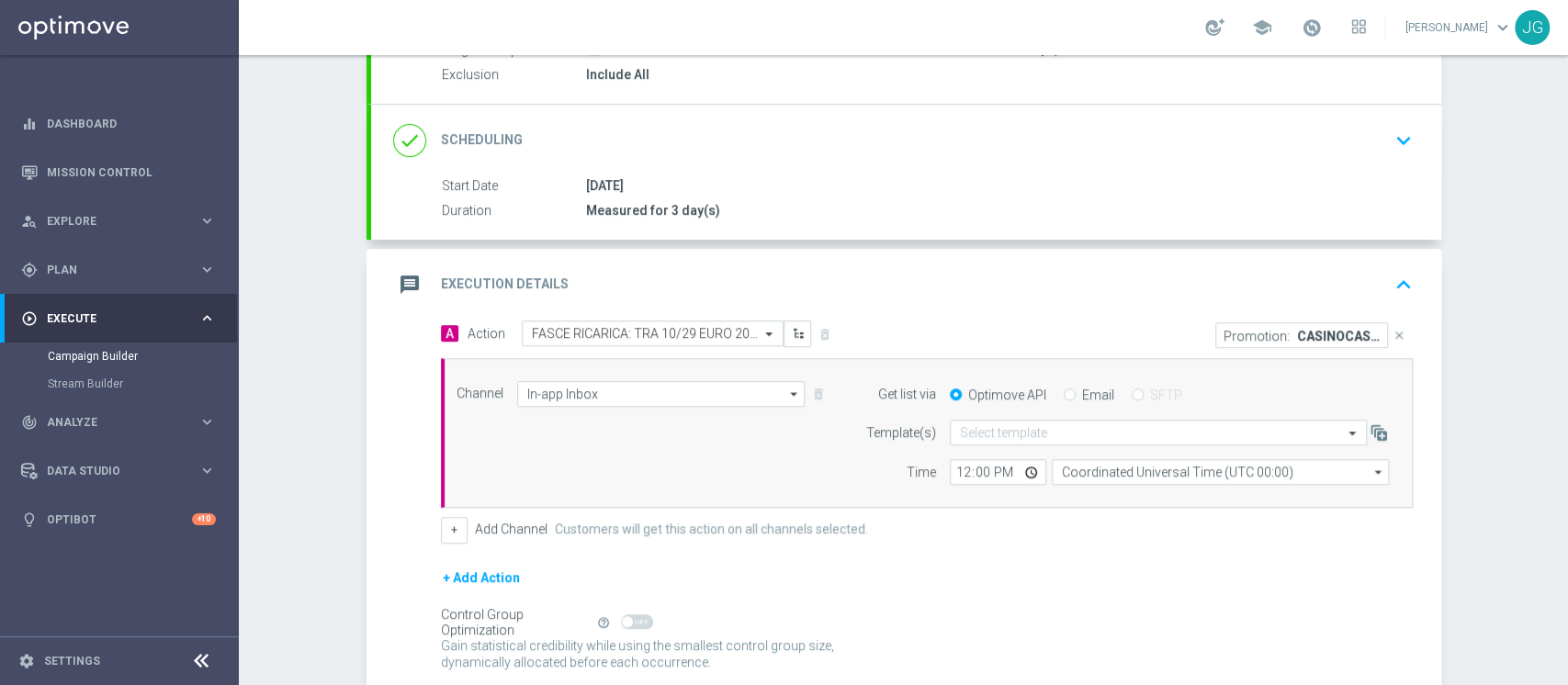
click at [724, 409] on div "Channel In-app Inbox In-app Inbox arrow_drop_down Drag here to set row groups D…" at bounding box center [923, 433] width 961 height 105
click at [695, 393] on input "In-app Inbox" at bounding box center [661, 394] width 288 height 25
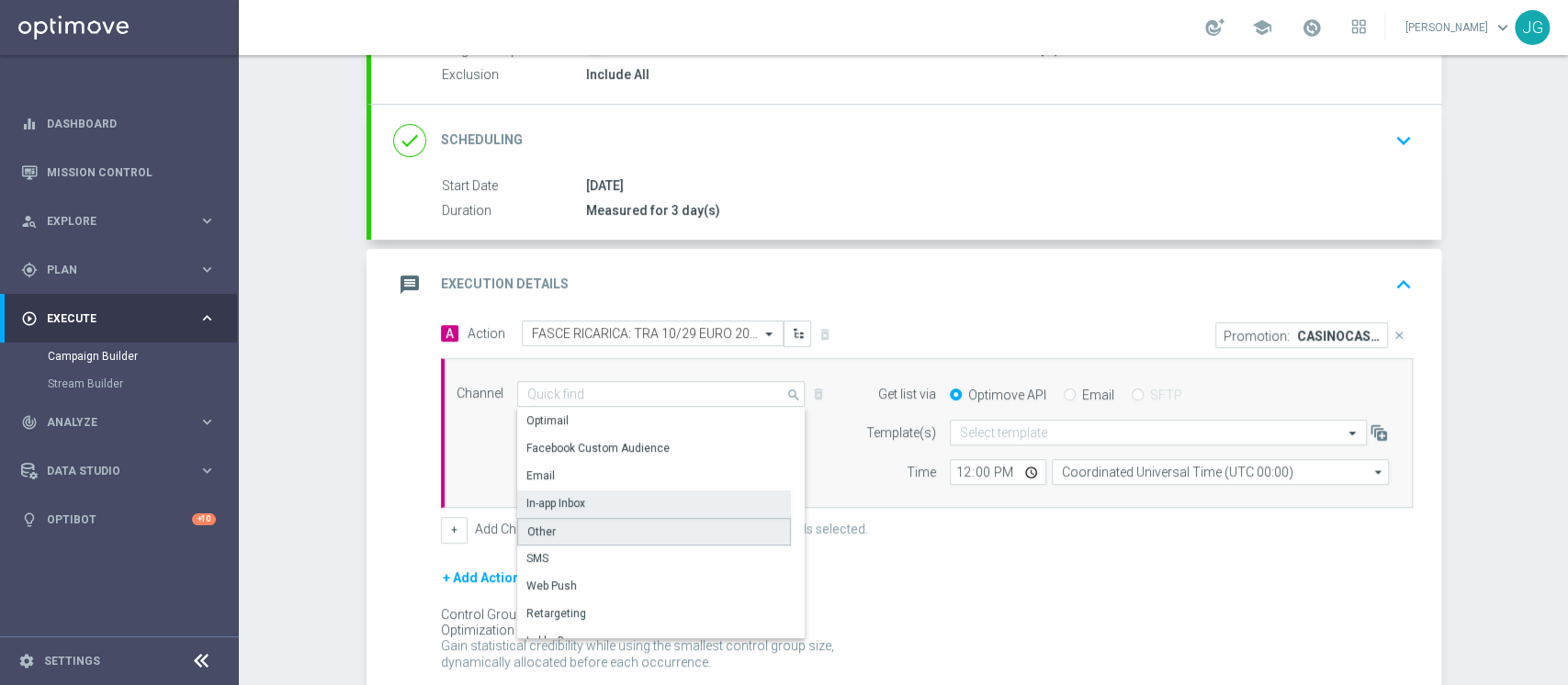
click at [609, 530] on div "Other" at bounding box center [653, 531] width 274 height 27
type input "Other"
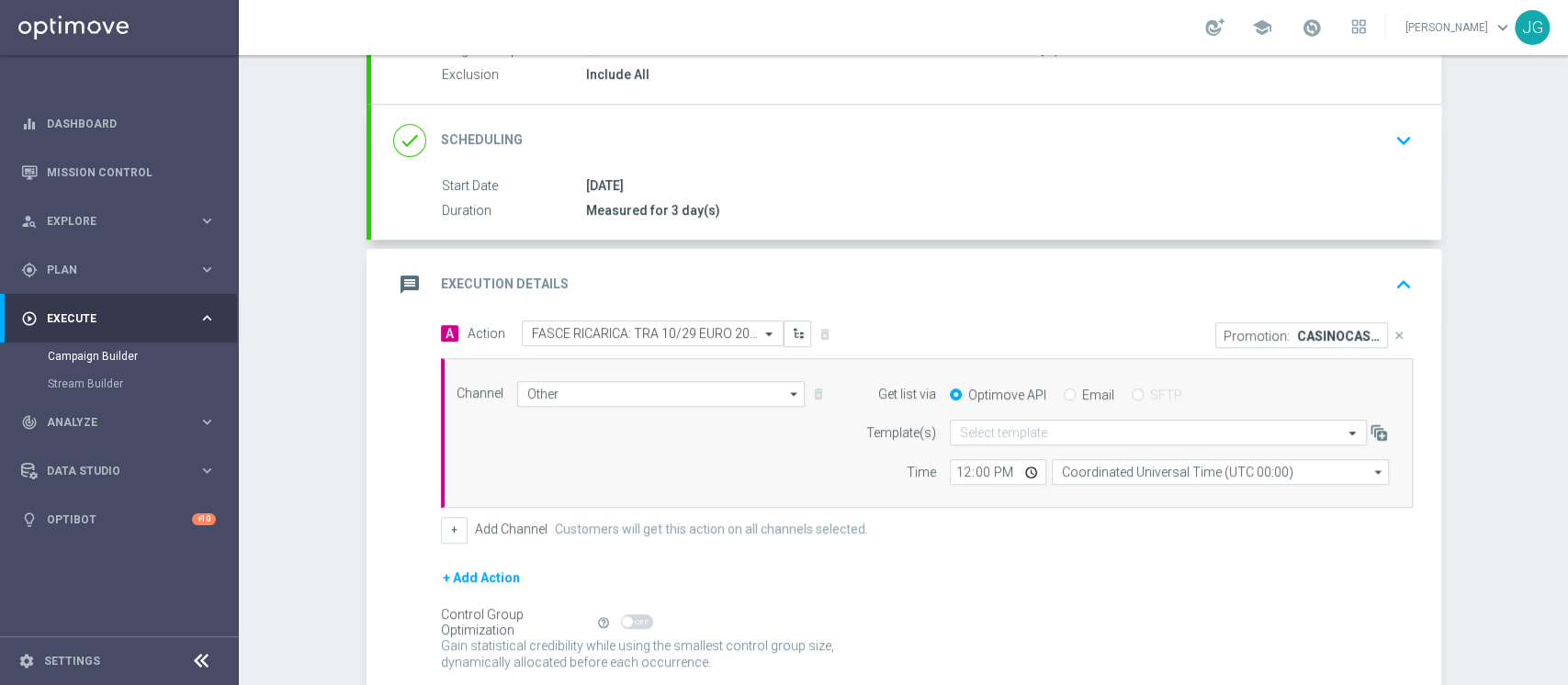
click at [926, 260] on div "message Execution Details keyboard_arrow_up" at bounding box center [905, 284] width 1070 height 72
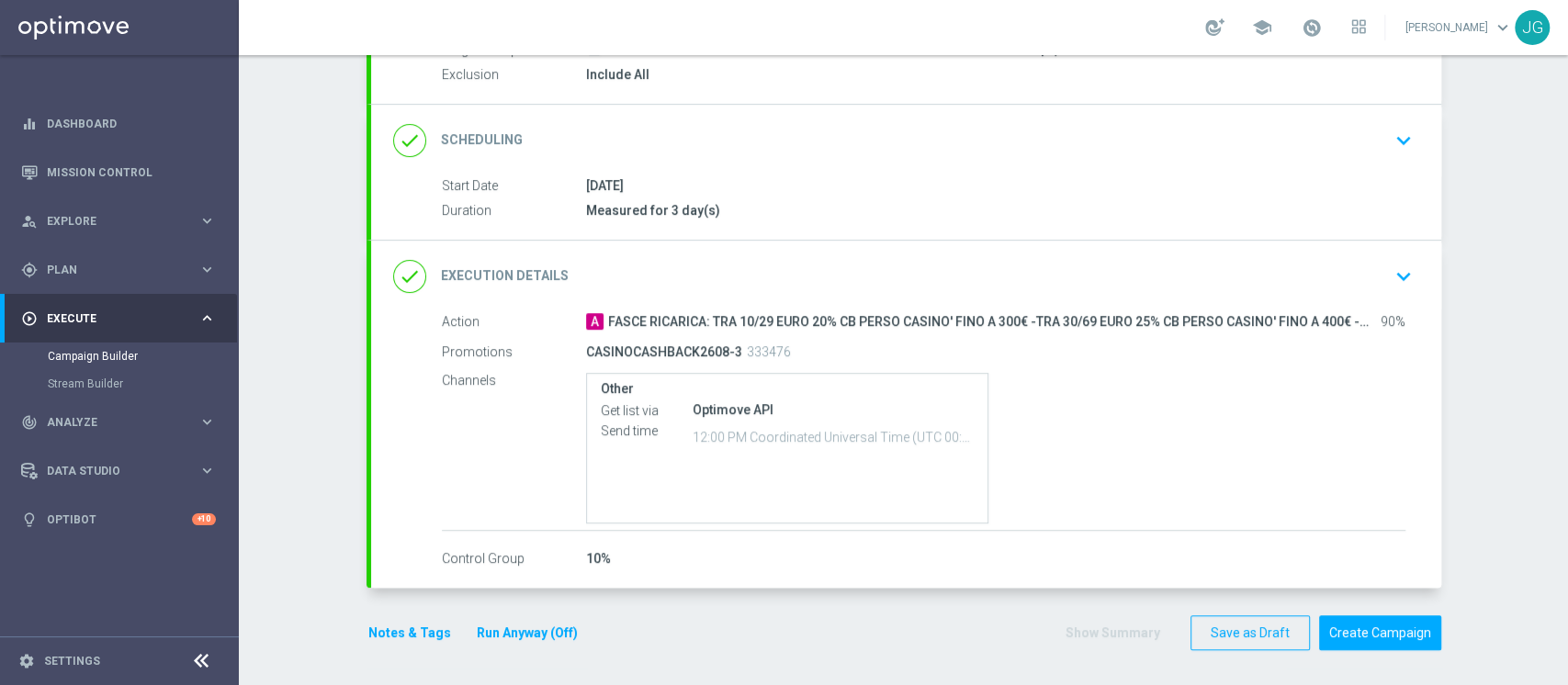
click at [386, 630] on button "Notes & Tags" at bounding box center [410, 632] width 86 height 23
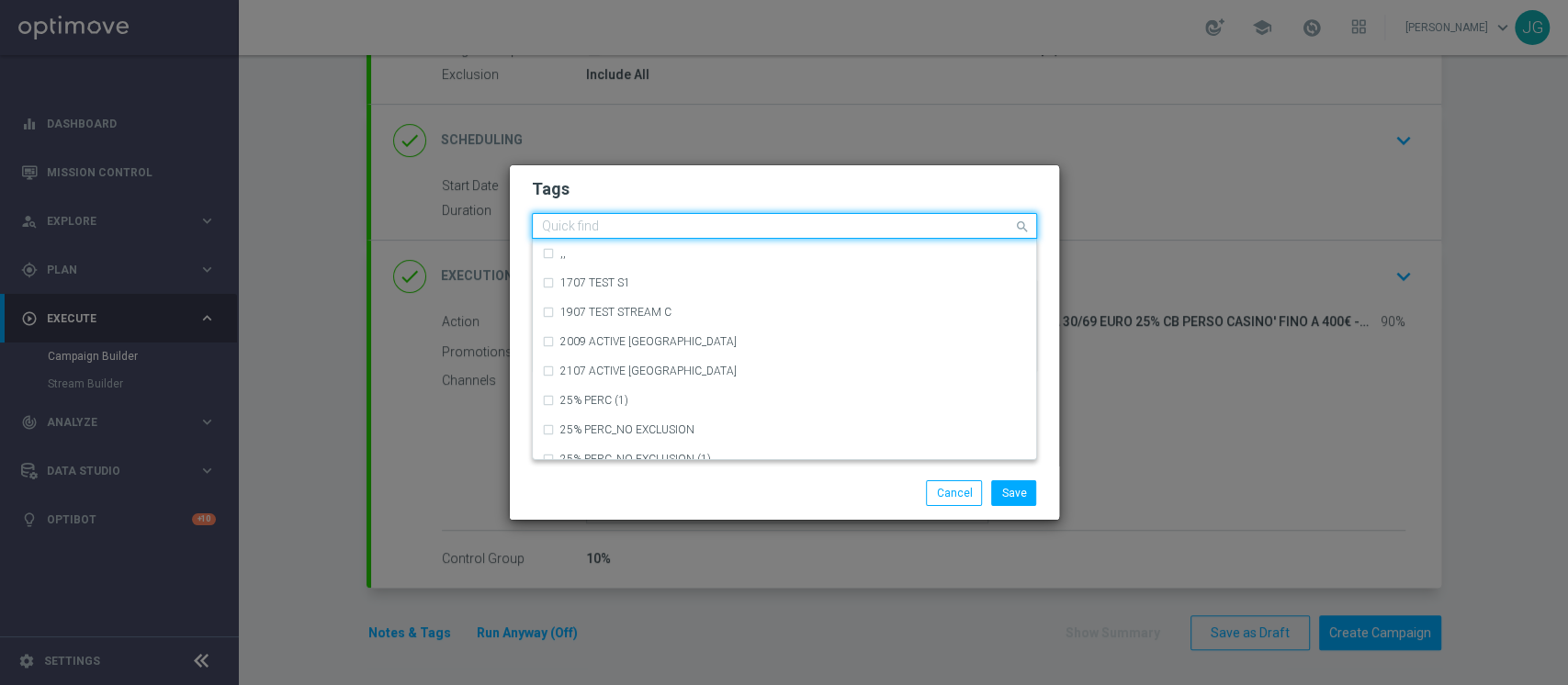
click at [660, 227] on input "text" at bounding box center [778, 227] width 471 height 16
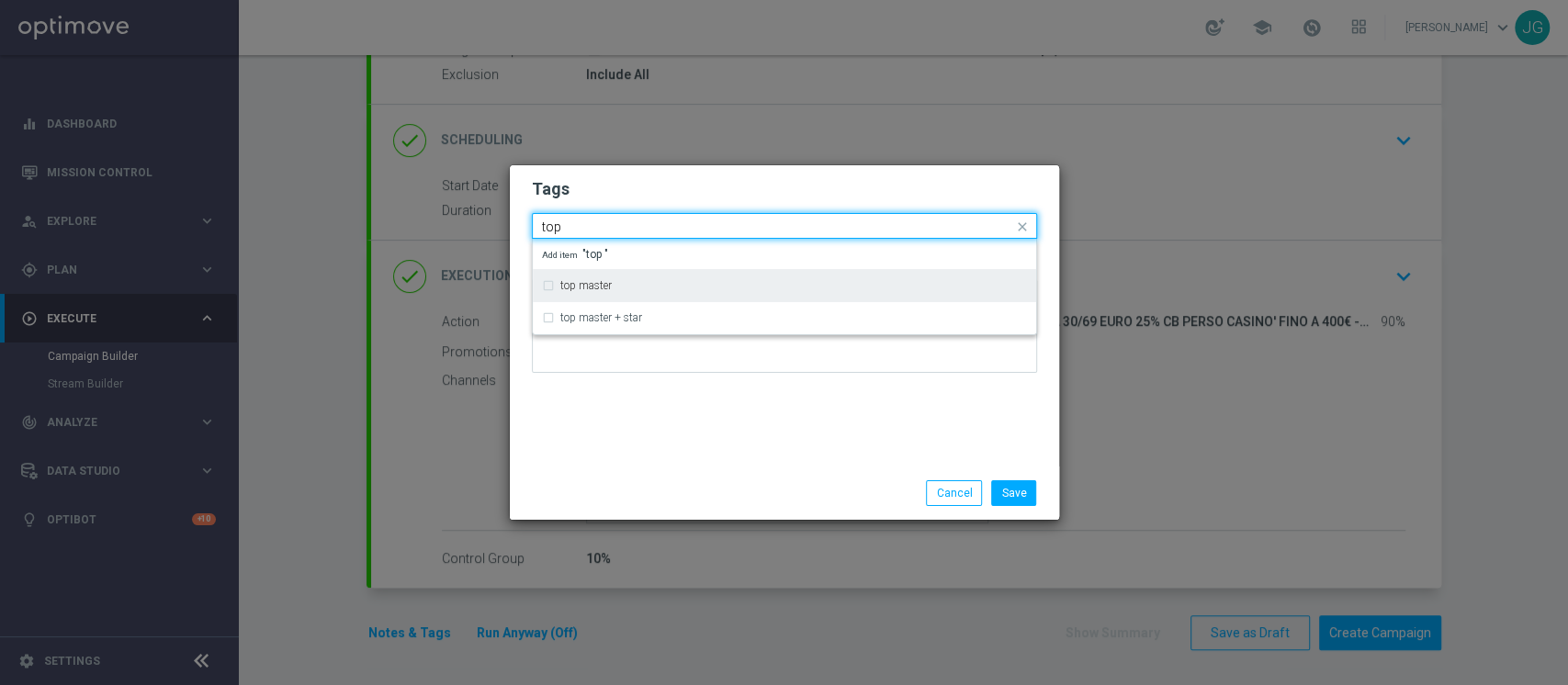
click at [612, 291] on div "top master" at bounding box center [784, 285] width 484 height 29
type input "top"
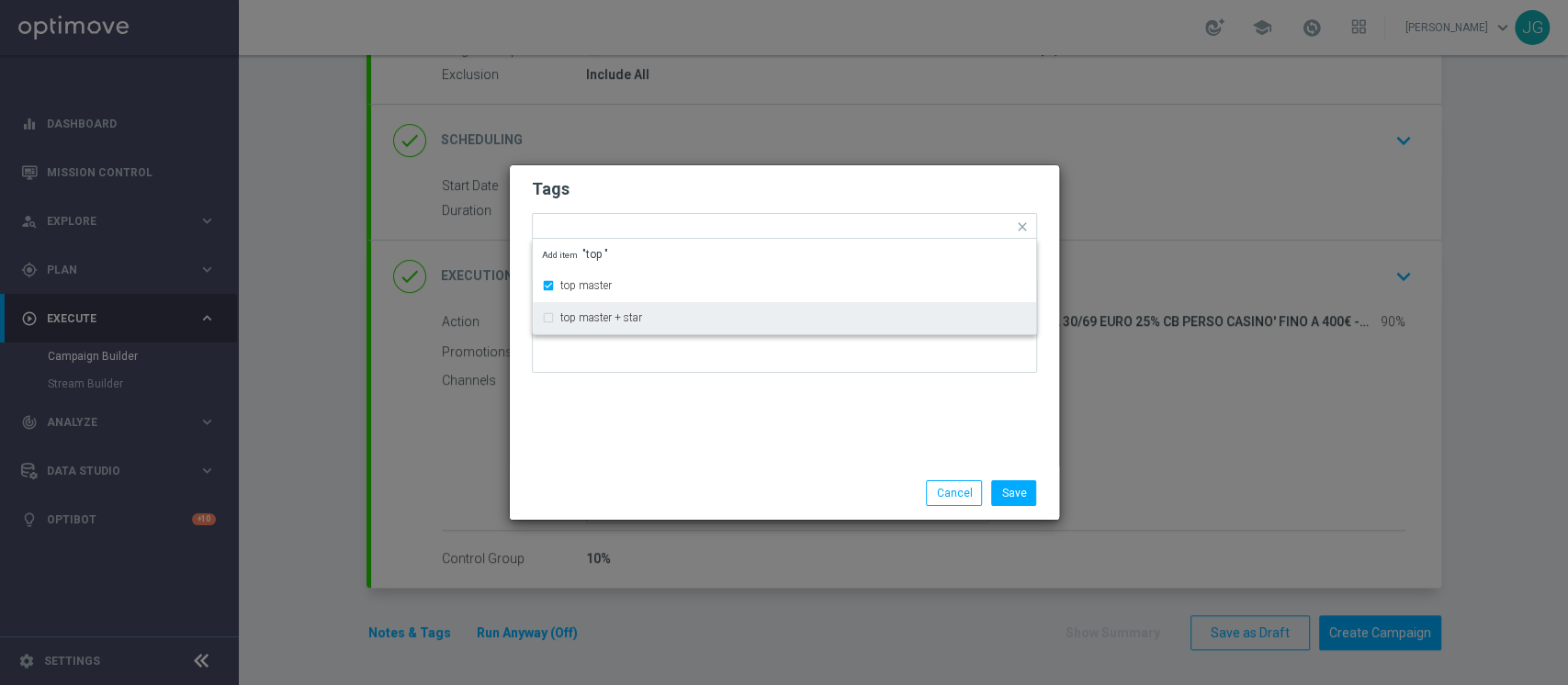
click at [762, 481] on div "Save Cancel" at bounding box center [873, 493] width 355 height 25
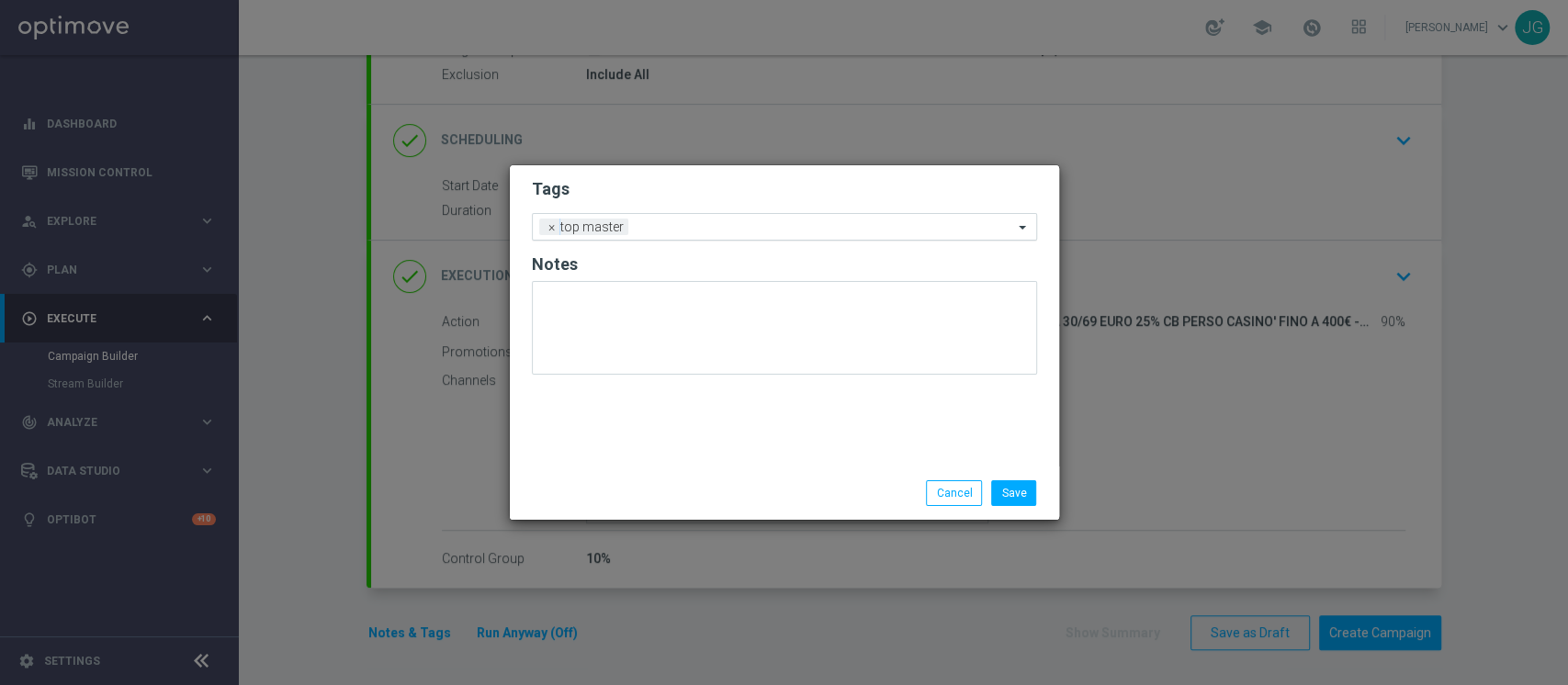
click at [683, 234] on div at bounding box center [823, 229] width 380 height 19
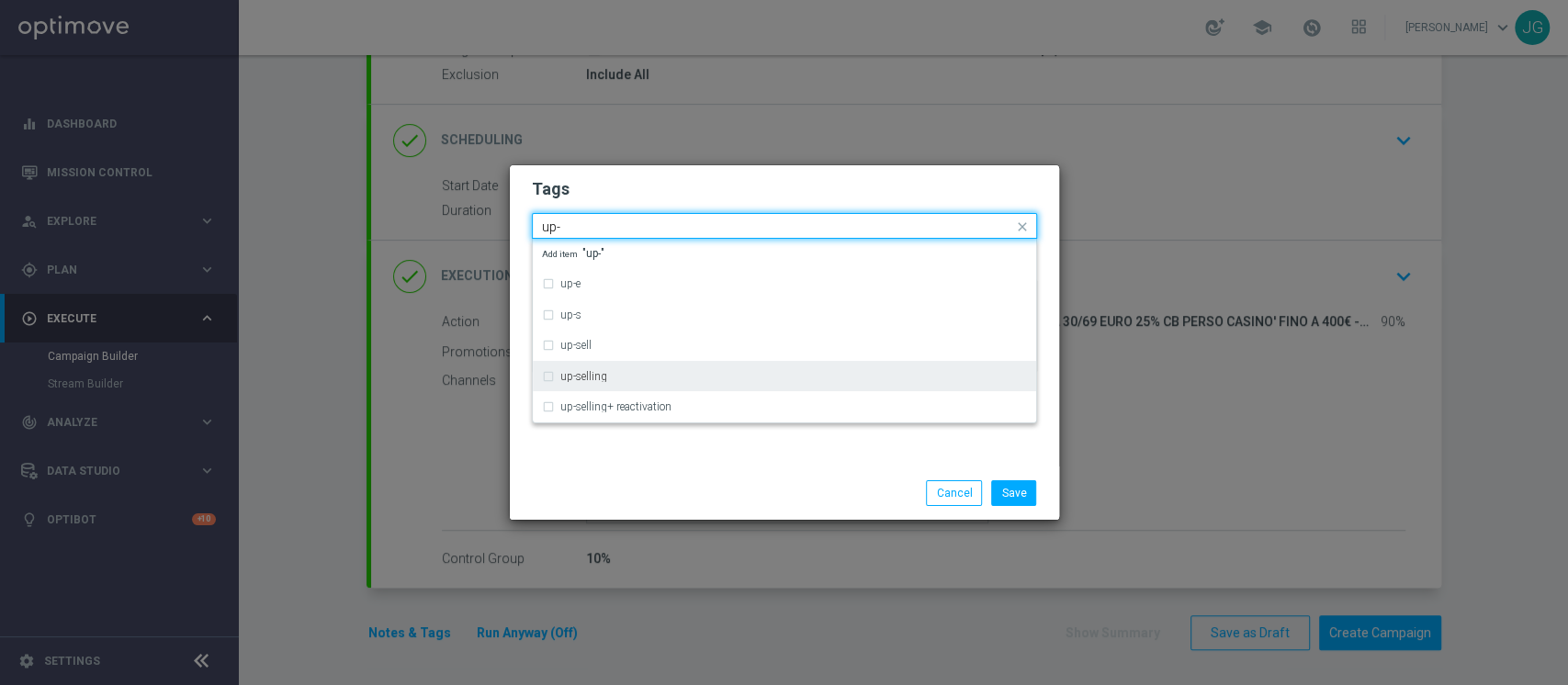
click at [599, 365] on div "up-selling" at bounding box center [784, 376] width 484 height 29
type input "up-"
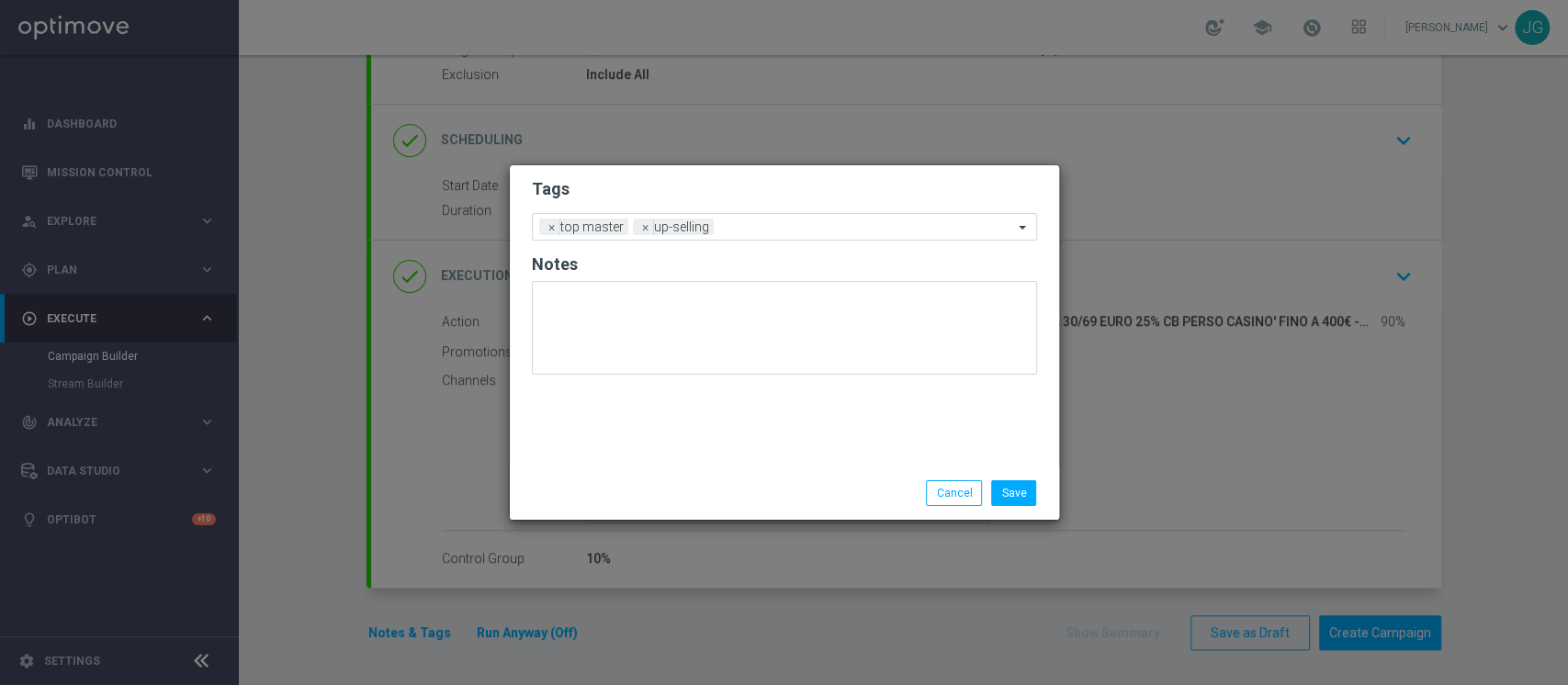
click at [650, 478] on div "Save Cancel" at bounding box center [784, 493] width 549 height 53
drag, startPoint x: 650, startPoint y: 478, endPoint x: 763, endPoint y: 231, distance: 271.6
click at [763, 231] on div "Tags Add a new tag × top master × up-selling Notes Save Cancel" at bounding box center [784, 342] width 549 height 354
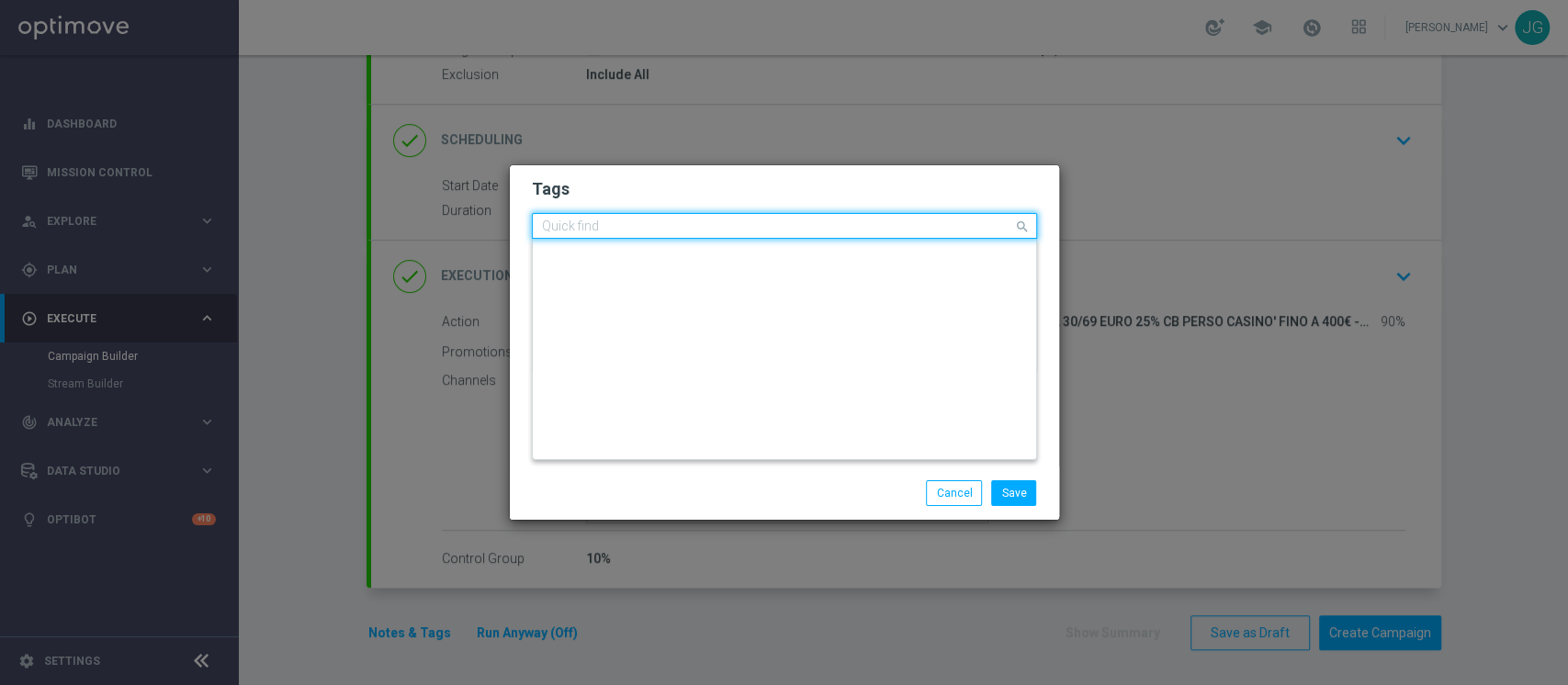
click at [785, 226] on input "text" at bounding box center [778, 227] width 471 height 16
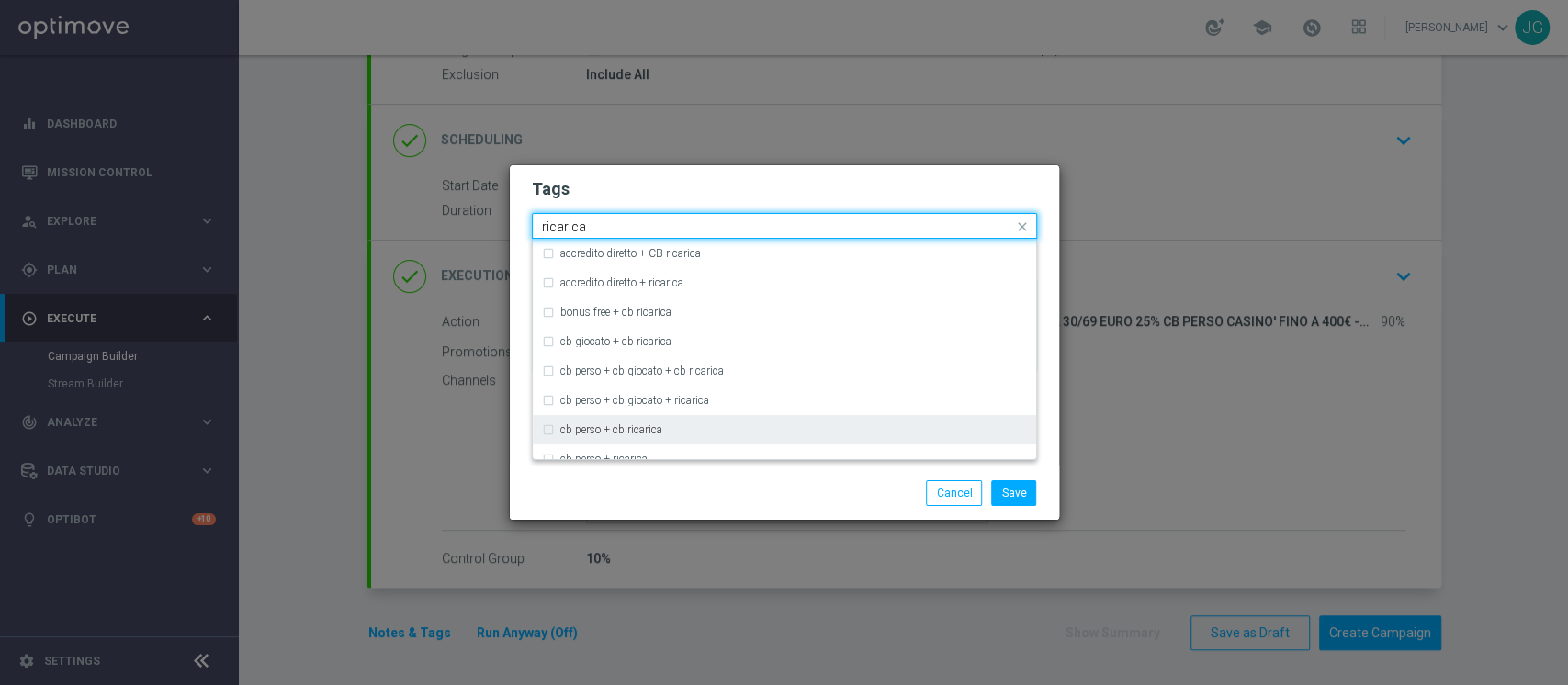
click at [685, 424] on div "cb perso + cb ricarica" at bounding box center [793, 429] width 467 height 11
type input "ricarica"
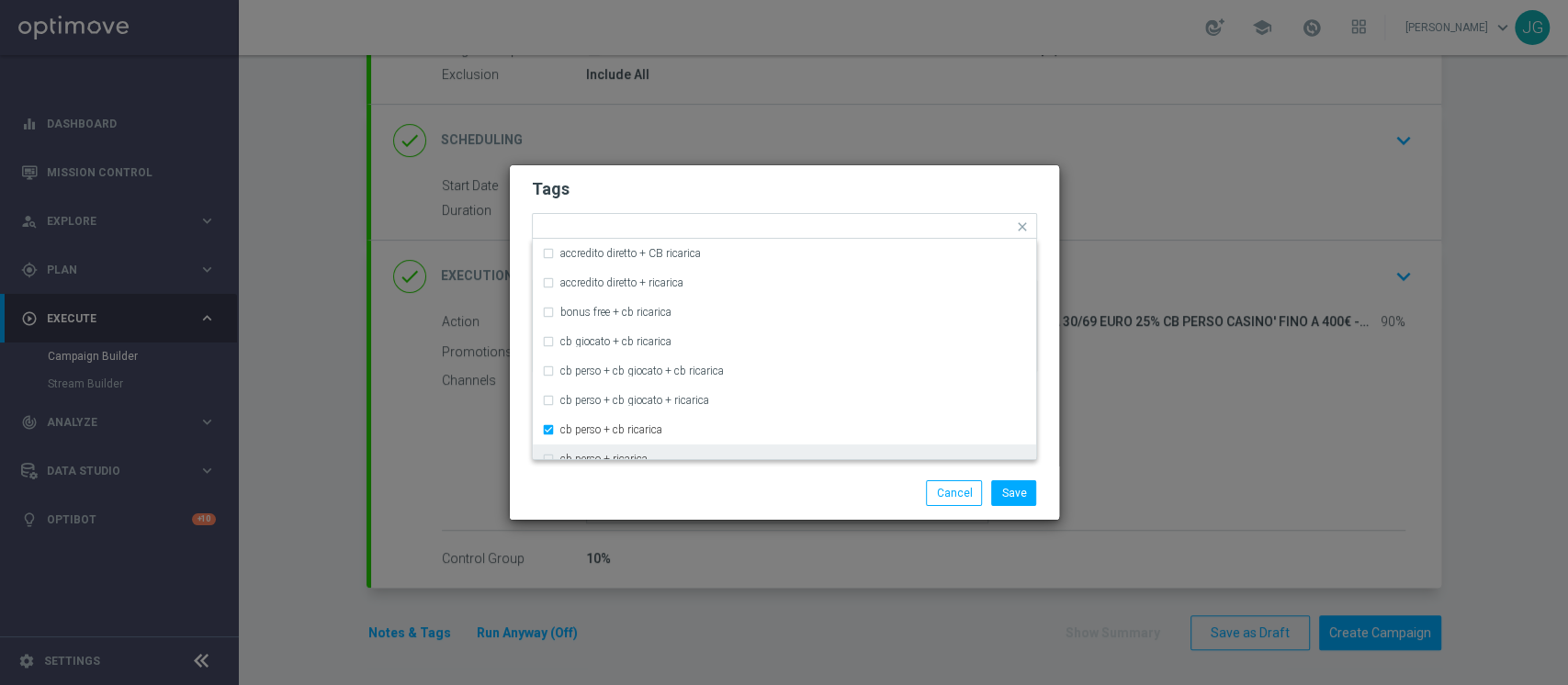
click at [727, 510] on div "Save Cancel" at bounding box center [784, 493] width 549 height 53
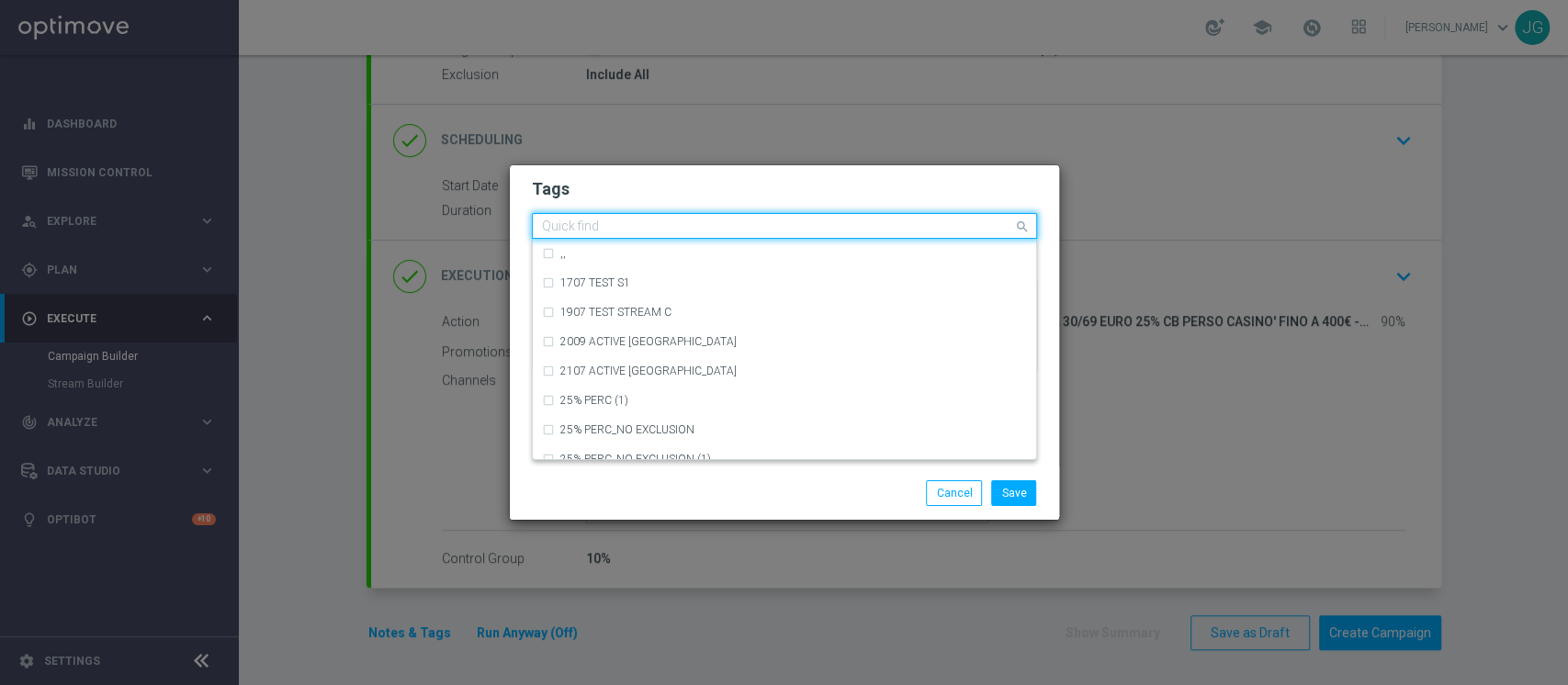
click at [929, 224] on input "text" at bounding box center [778, 227] width 471 height 16
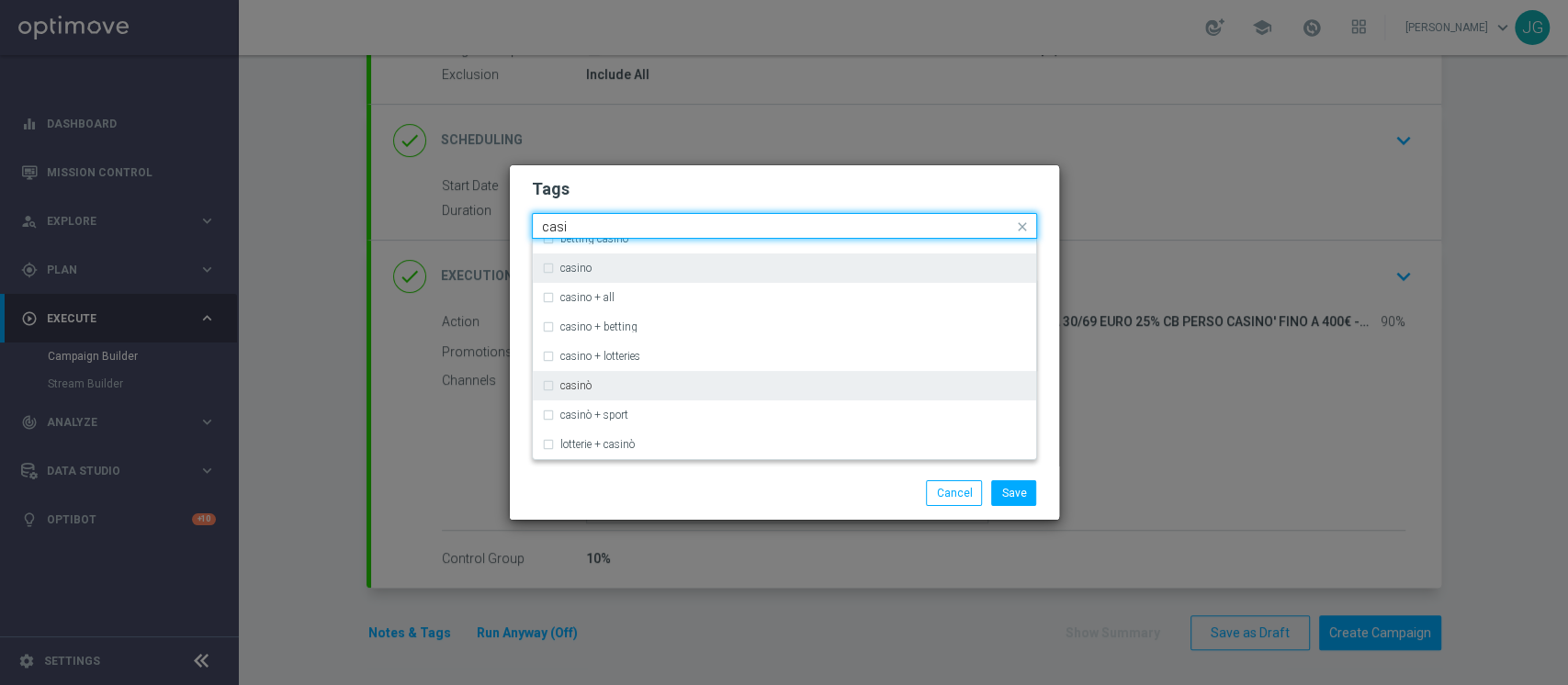
scroll to position [104, 0]
click at [644, 382] on div "casinò" at bounding box center [793, 384] width 467 height 11
type input "casi"
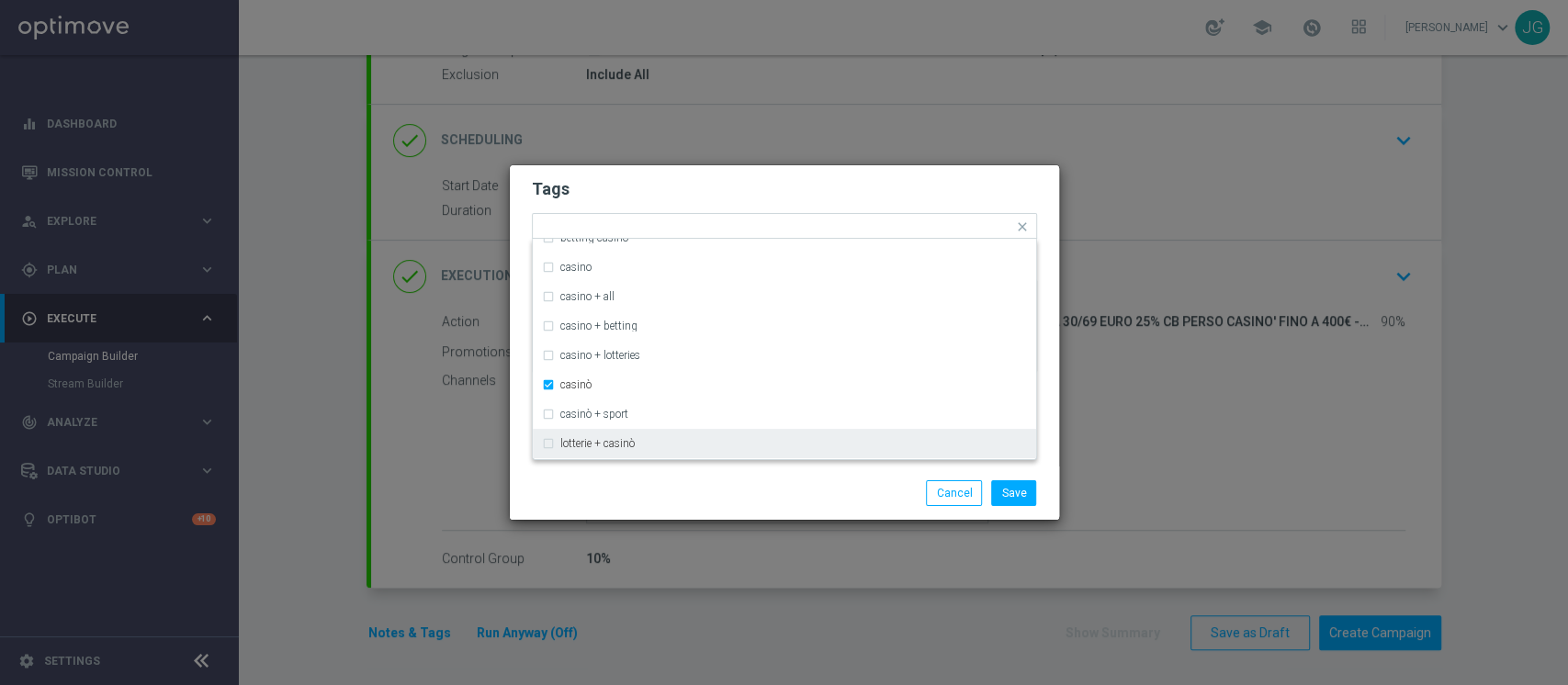
click at [744, 488] on div "Save Cancel" at bounding box center [873, 493] width 355 height 25
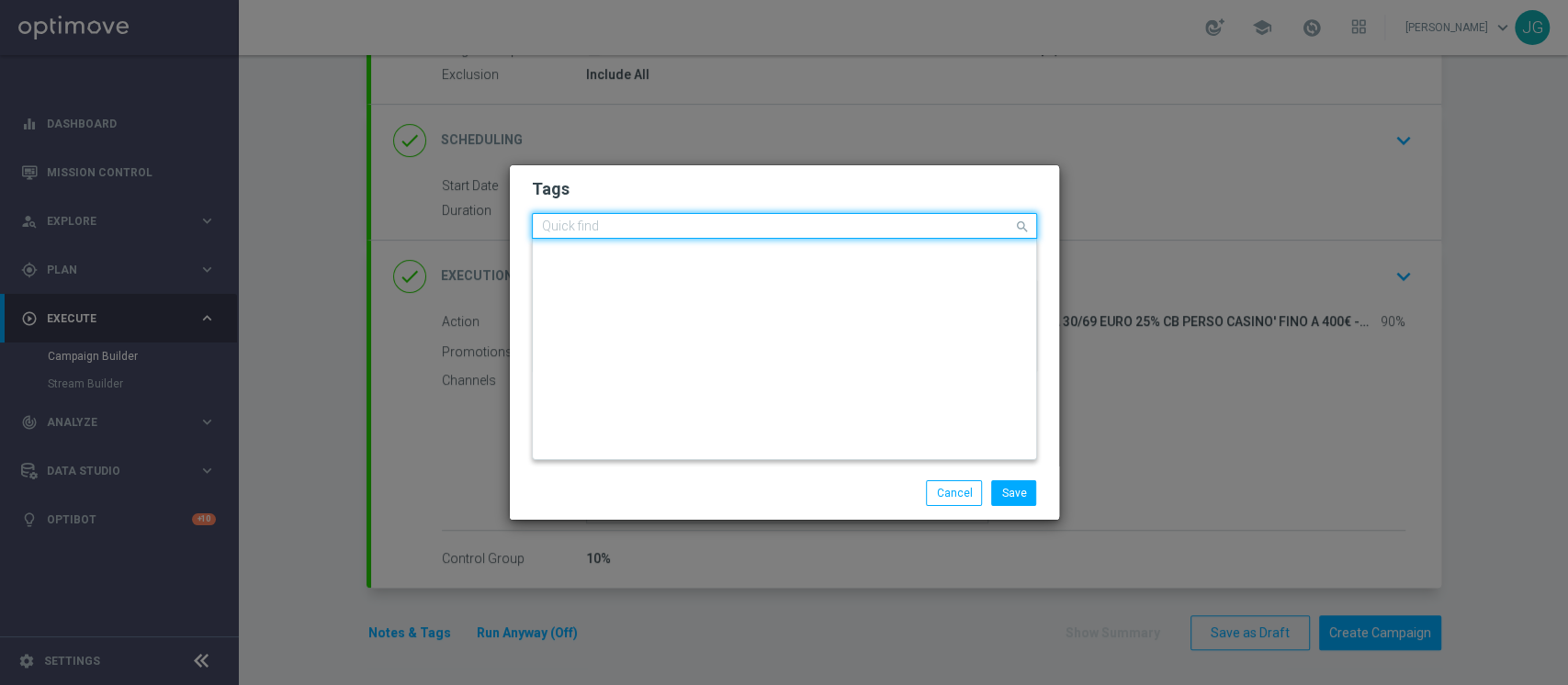
click at [956, 223] on input "text" at bounding box center [778, 227] width 471 height 16
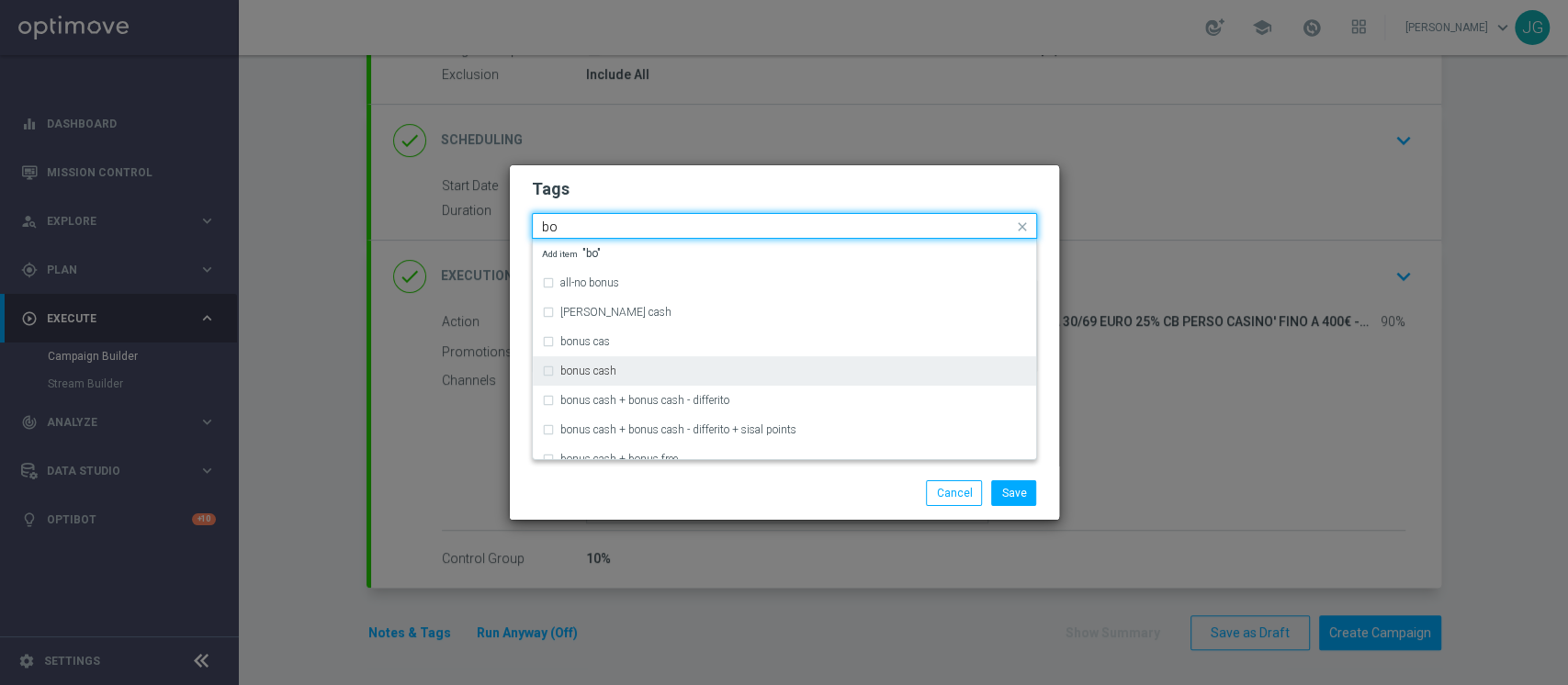
click at [658, 370] on div "bonus cash" at bounding box center [793, 370] width 467 height 11
type input "bo"
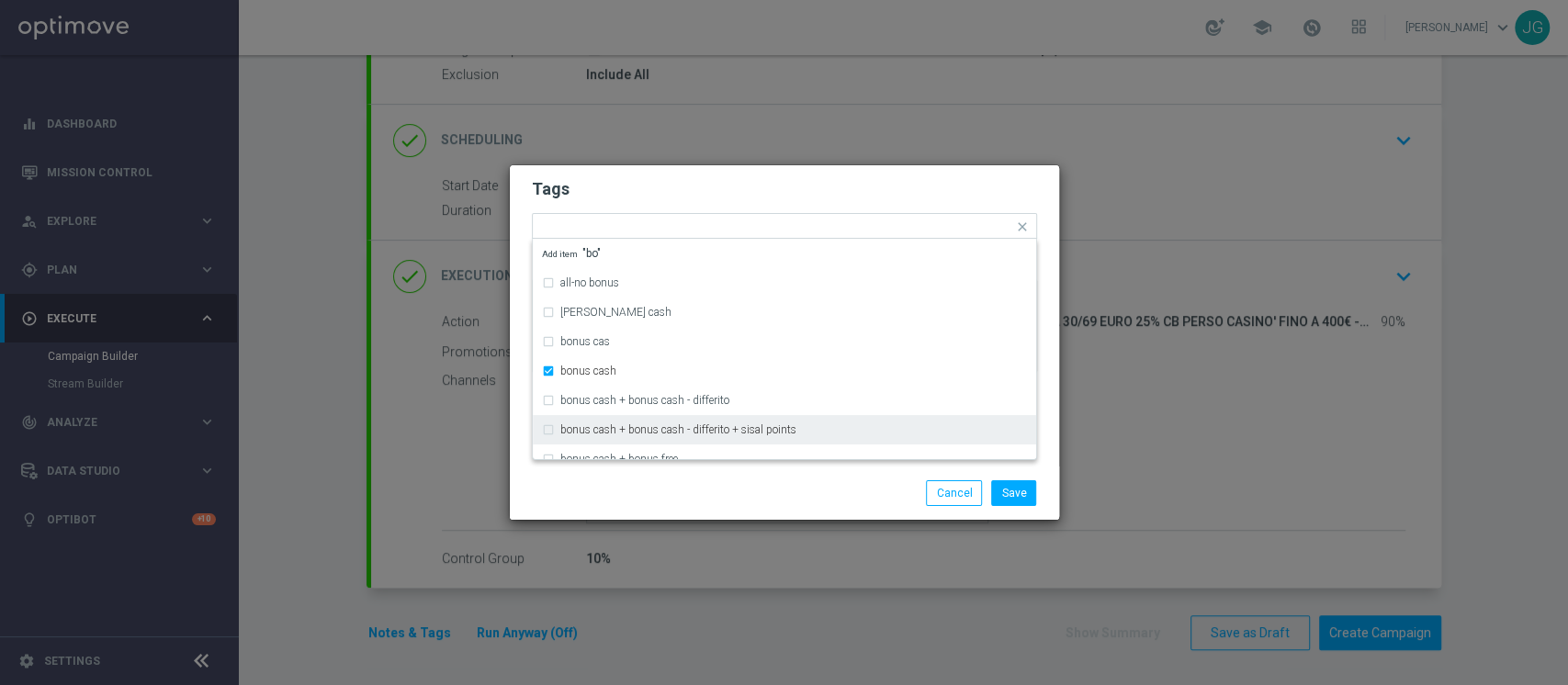
click at [744, 496] on div "Save Cancel" at bounding box center [873, 493] width 355 height 25
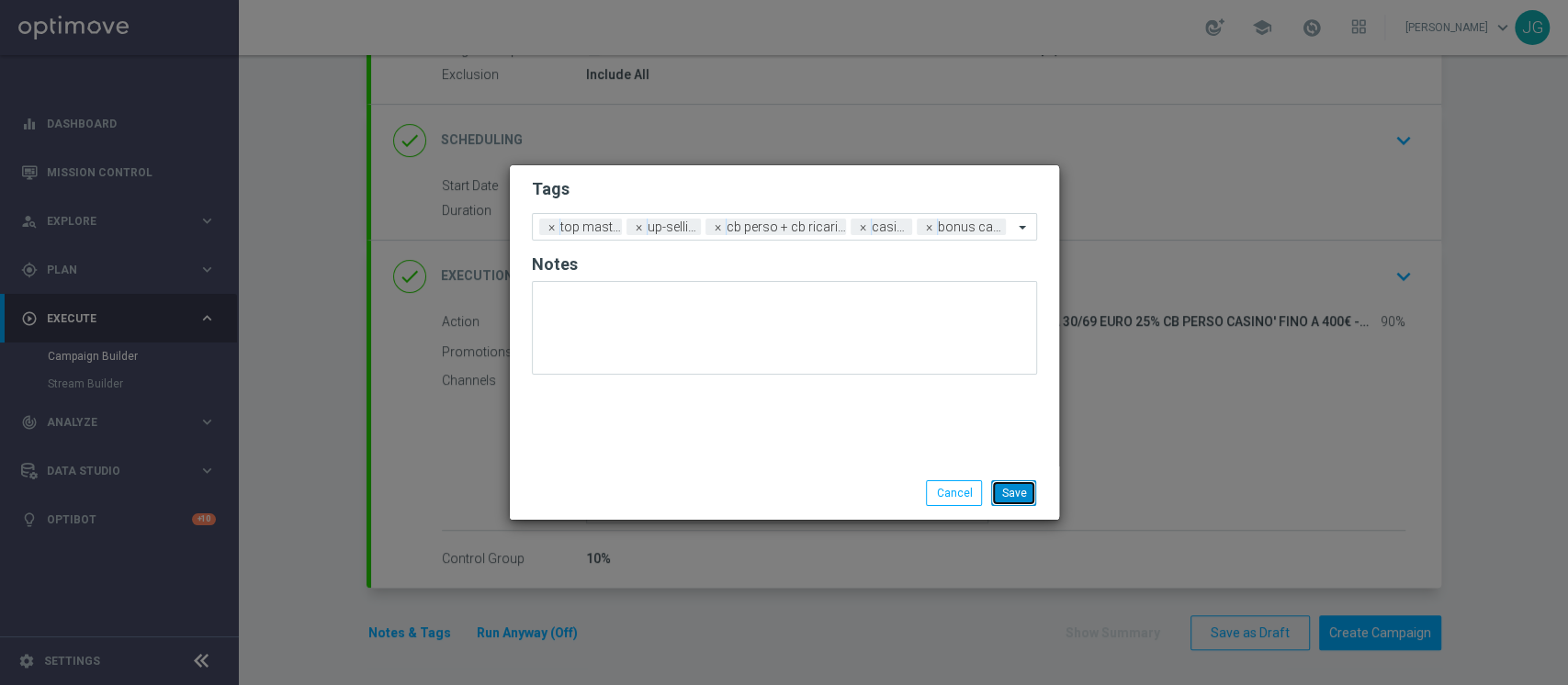
click at [1021, 498] on button "Save" at bounding box center [1013, 493] width 45 height 25
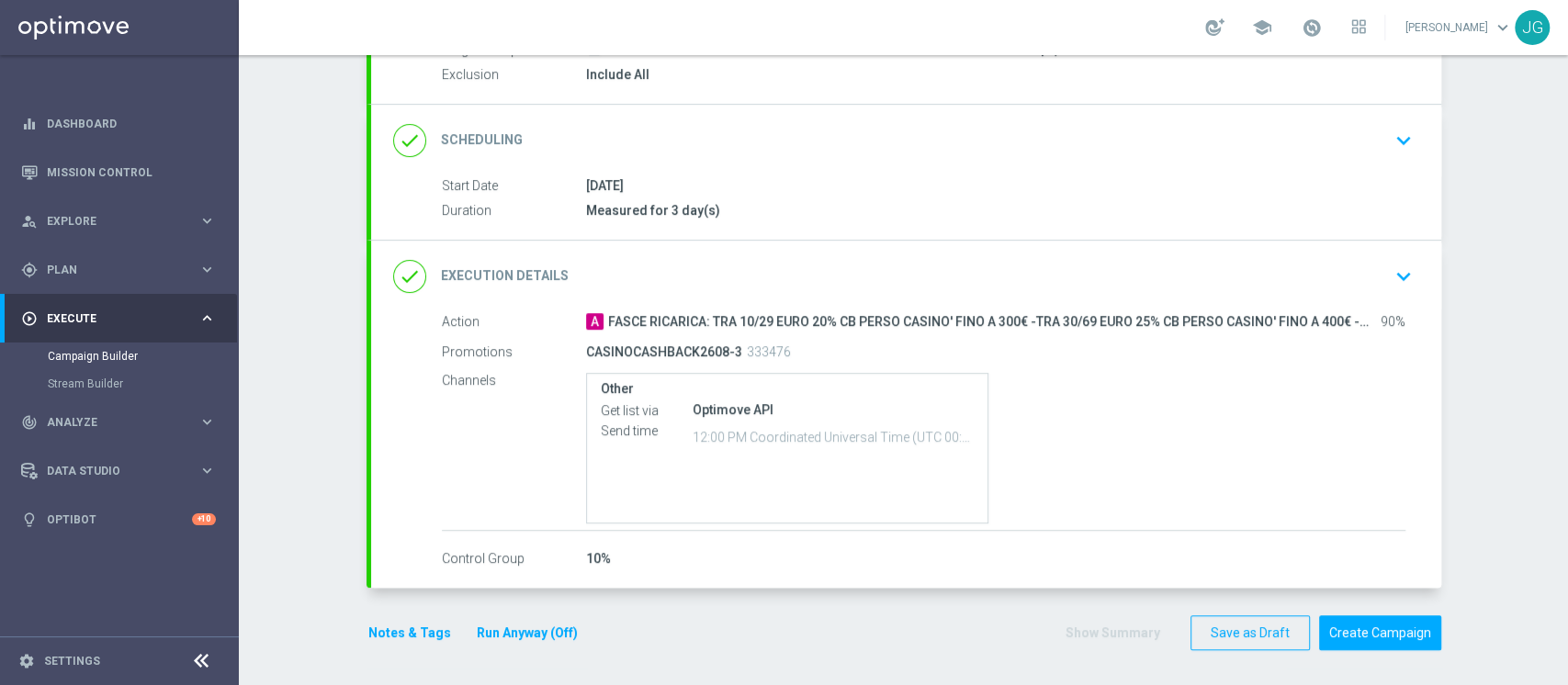
click at [542, 628] on button "Run Anyway (Off)" at bounding box center [527, 632] width 105 height 23
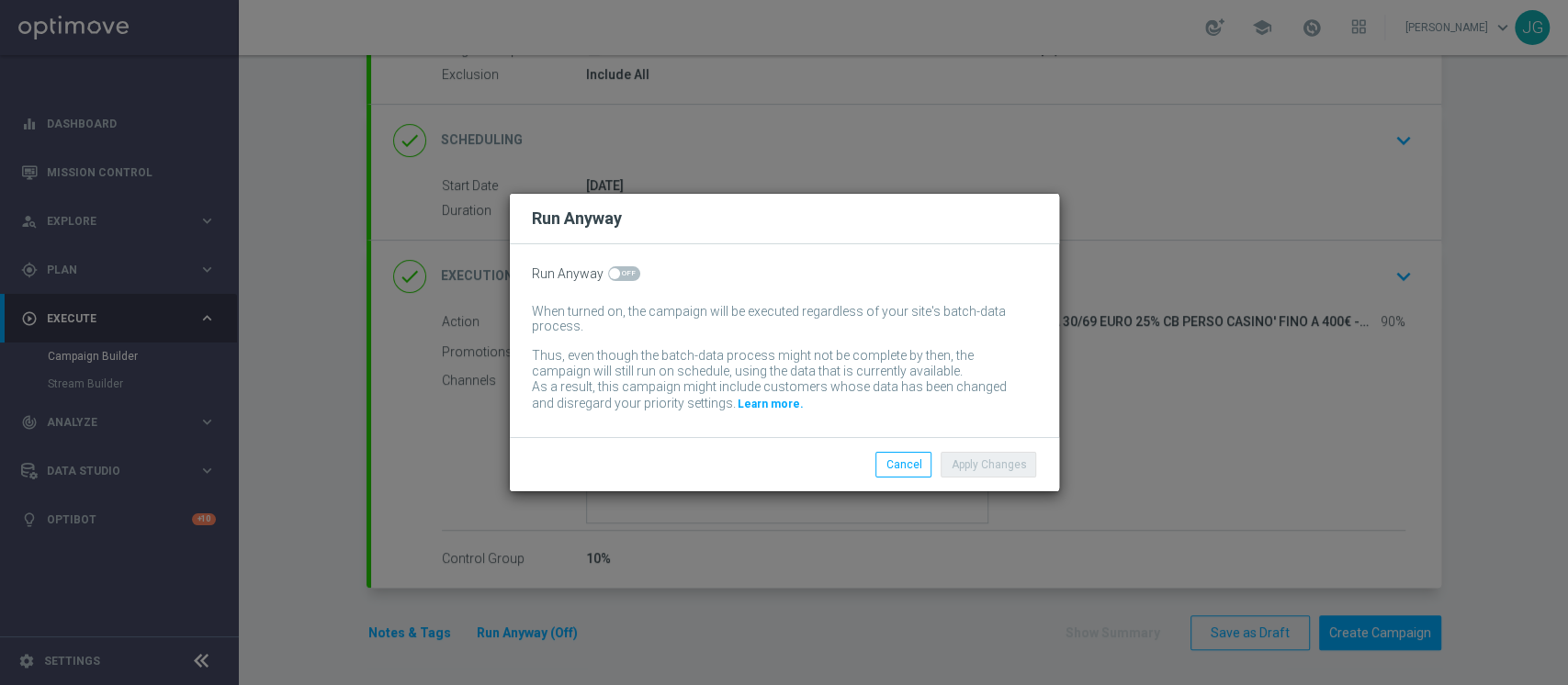
click at [623, 282] on div "Run Anyway When turned on, the campaign will be executed regardless of your sit…" at bounding box center [784, 340] width 549 height 193
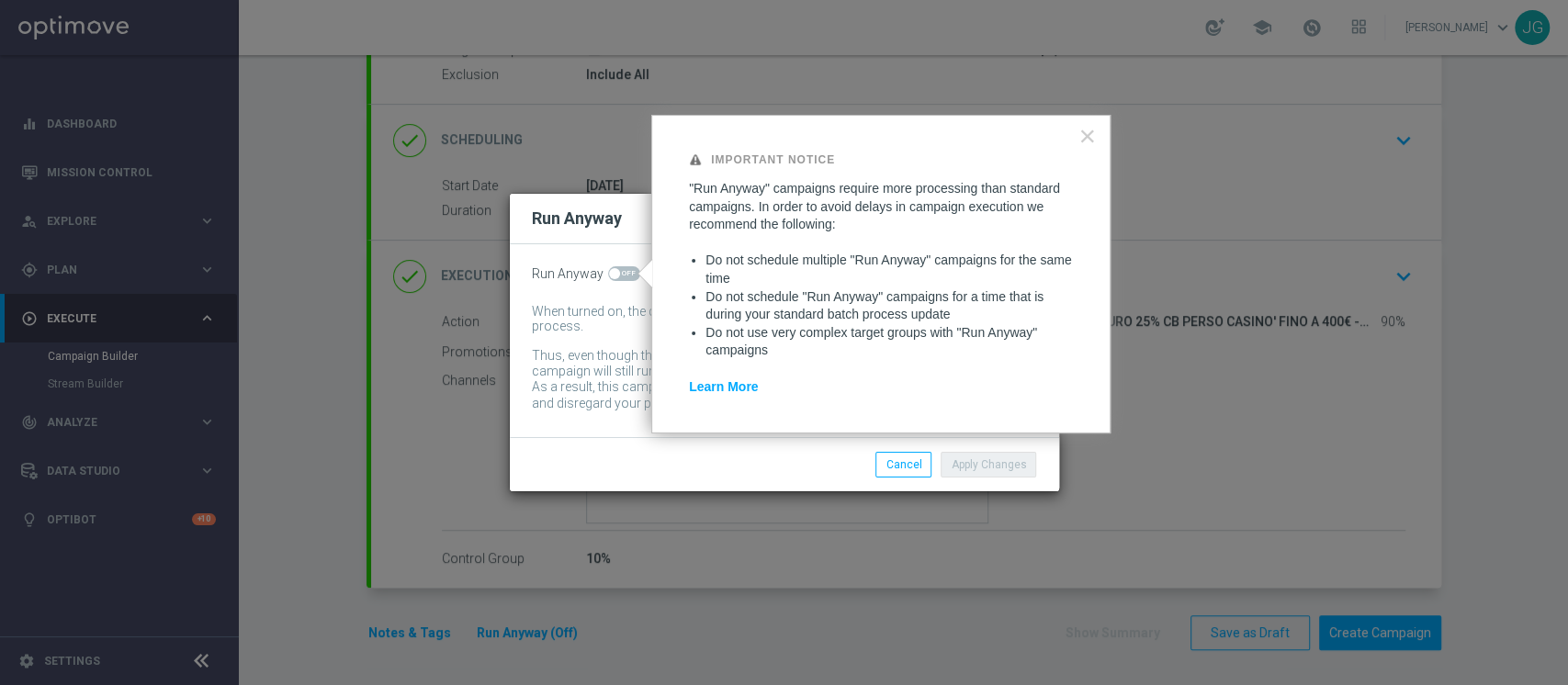
click at [617, 275] on span at bounding box center [624, 273] width 32 height 15
click at [617, 275] on input "checkbox" at bounding box center [624, 273] width 32 height 15
checkbox input "true"
click at [1008, 462] on button "Apply Changes" at bounding box center [987, 465] width 95 height 25
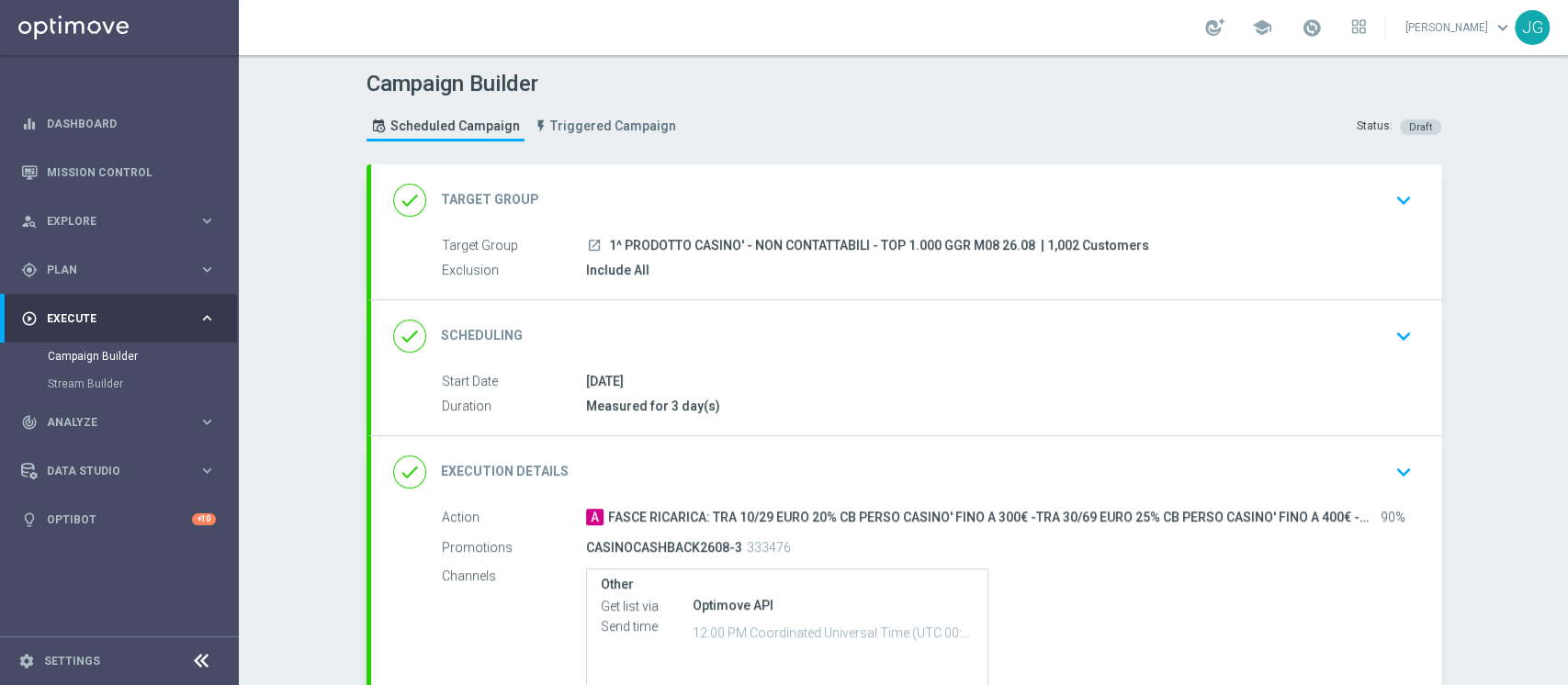
drag, startPoint x: 1022, startPoint y: 243, endPoint x: 599, endPoint y: 238, distance: 423.0
click at [609, 238] on span "1^ PRODOTTO CASINO' - NON CONTATTABILI - TOP 1.000 GGR M08 26.08" at bounding box center [822, 246] width 427 height 17
copy span "1^ PRODOTTO CASINO' - NON CONTATTABILI - TOP 1.000 GGR M08 26.08"
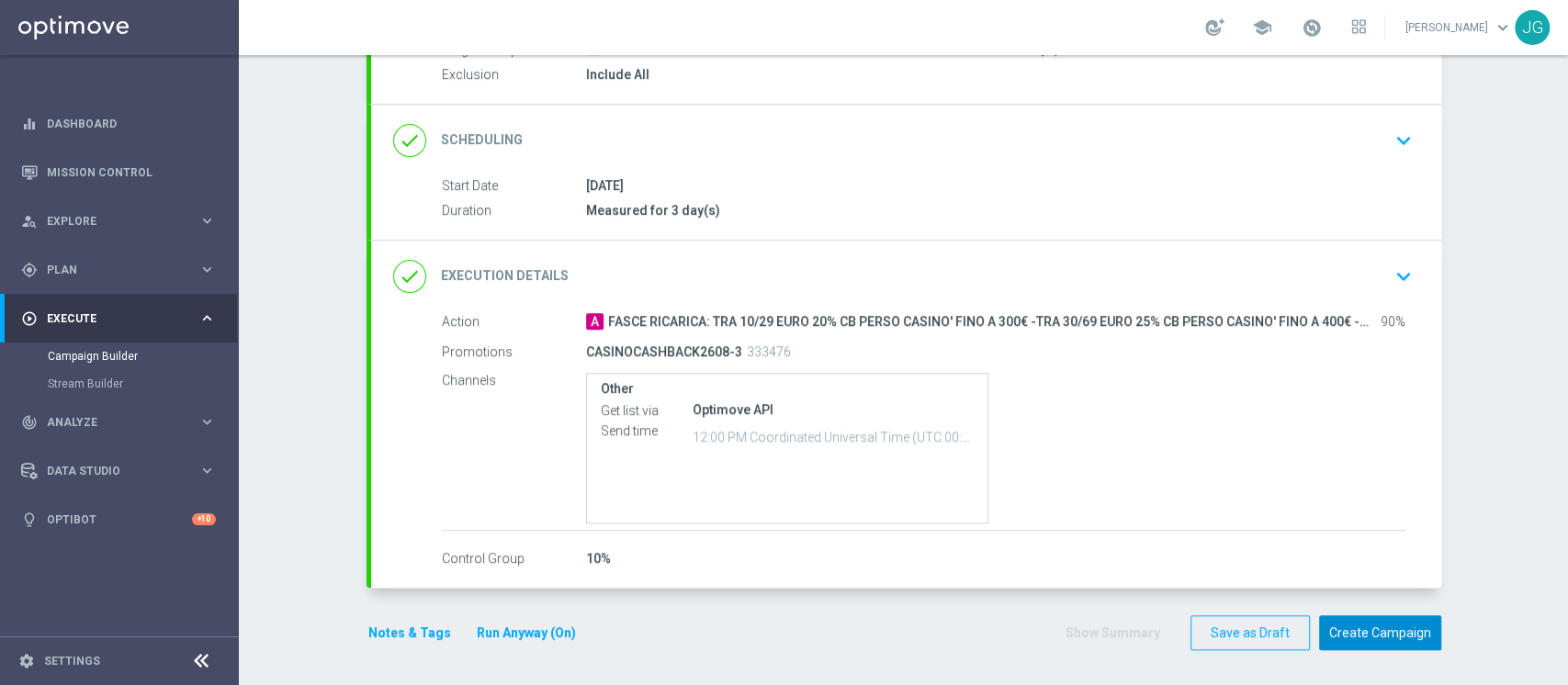
click at [1373, 624] on button "Create Campaign" at bounding box center [1380, 632] width 123 height 36
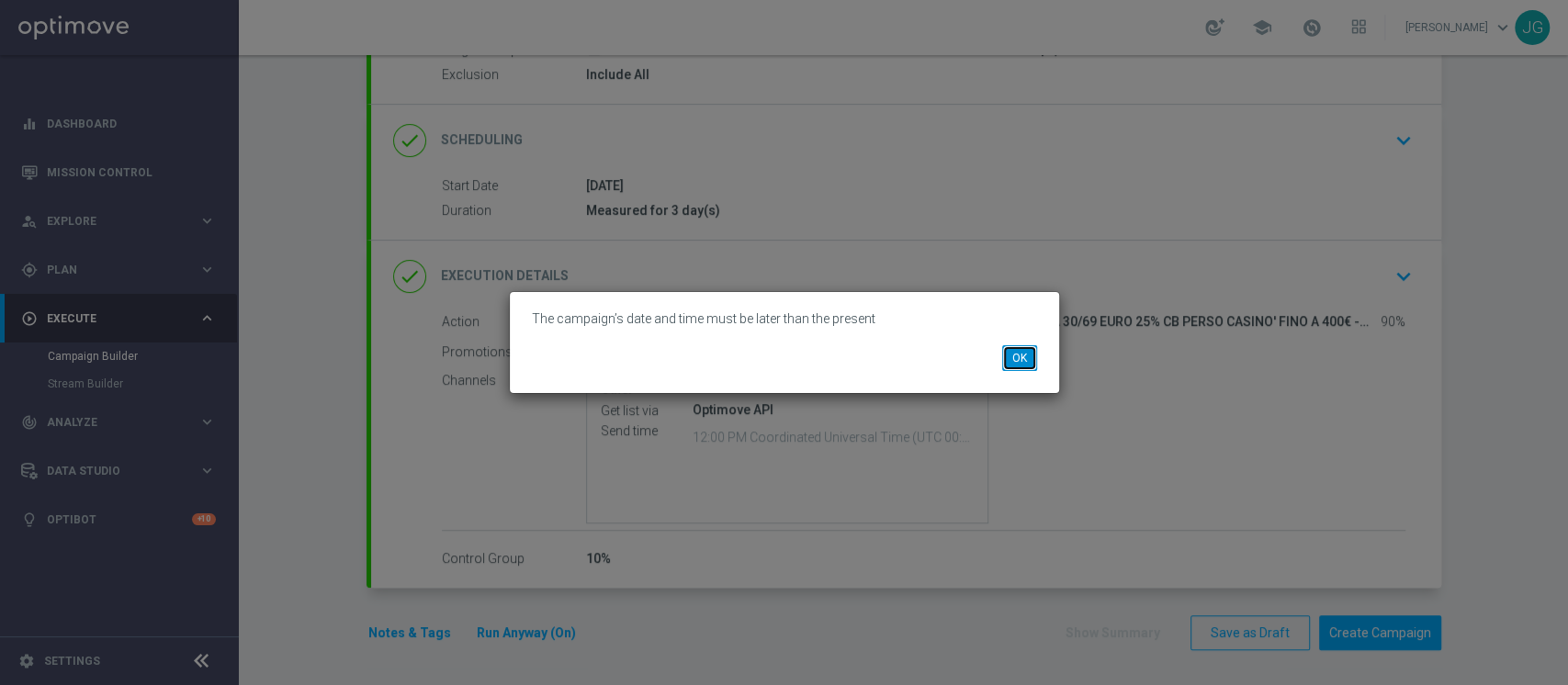
click at [1014, 356] on button "OK" at bounding box center [1020, 358] width 35 height 25
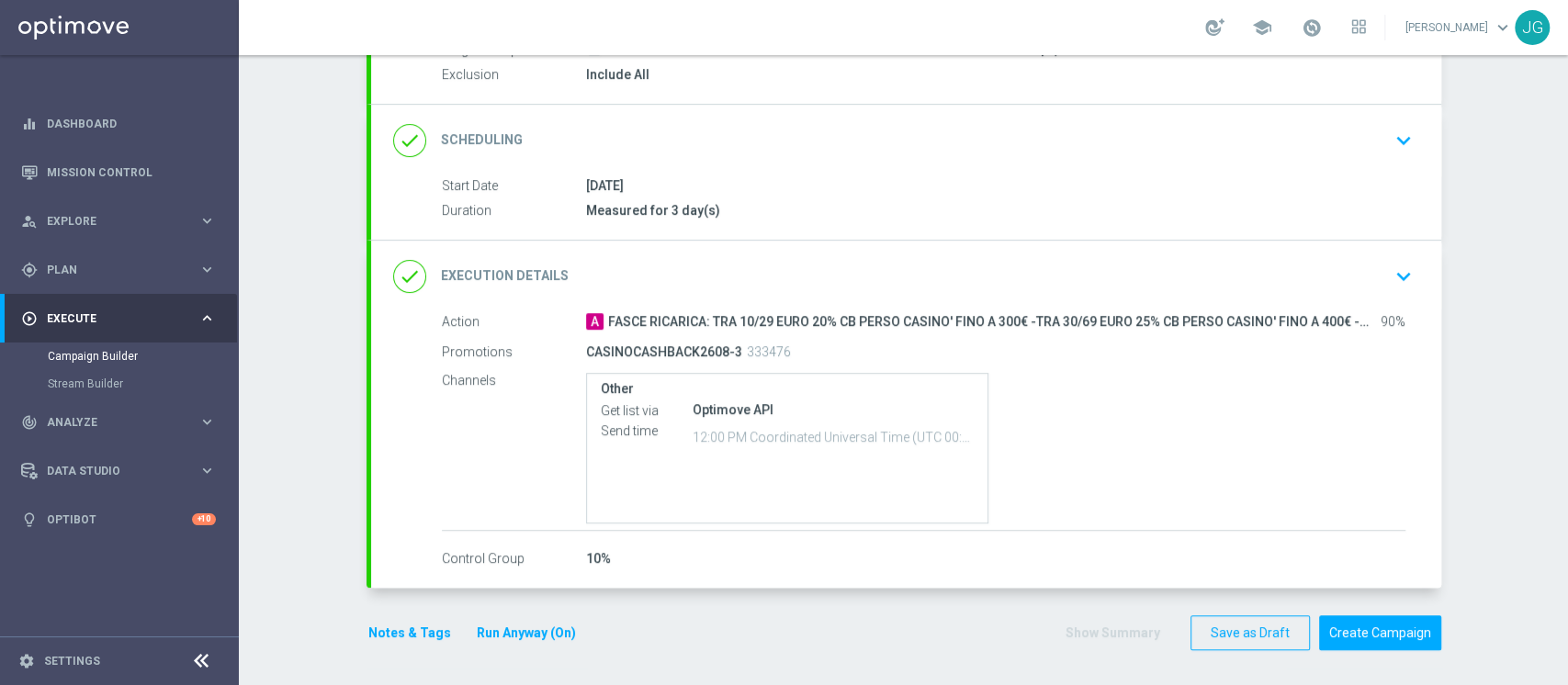
click at [1077, 264] on div "done Execution Details keyboard_arrow_down" at bounding box center [906, 276] width 1026 height 35
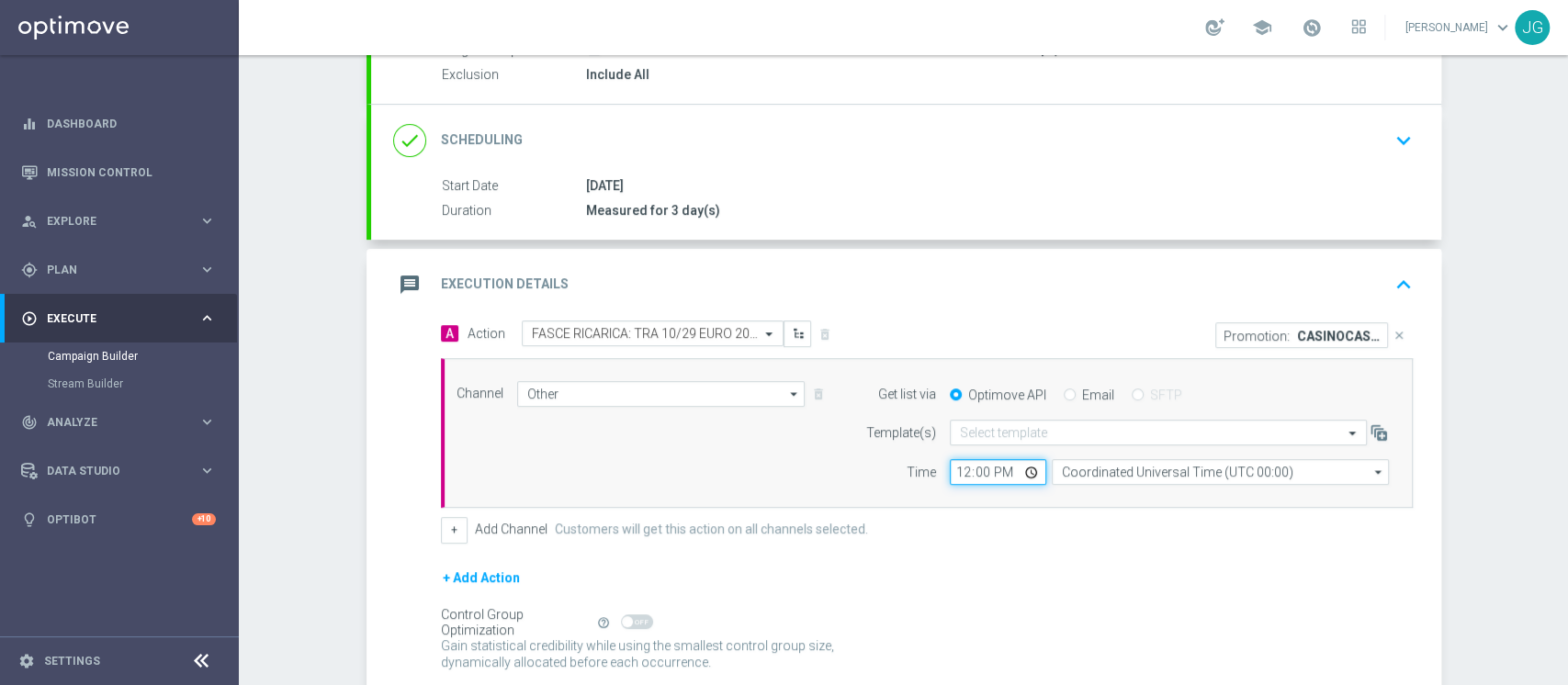
click at [1027, 469] on input "12:00" at bounding box center [997, 471] width 96 height 25
type input "17:00"
click at [1180, 269] on div "message Execution Details keyboard_arrow_up" at bounding box center [906, 285] width 1026 height 35
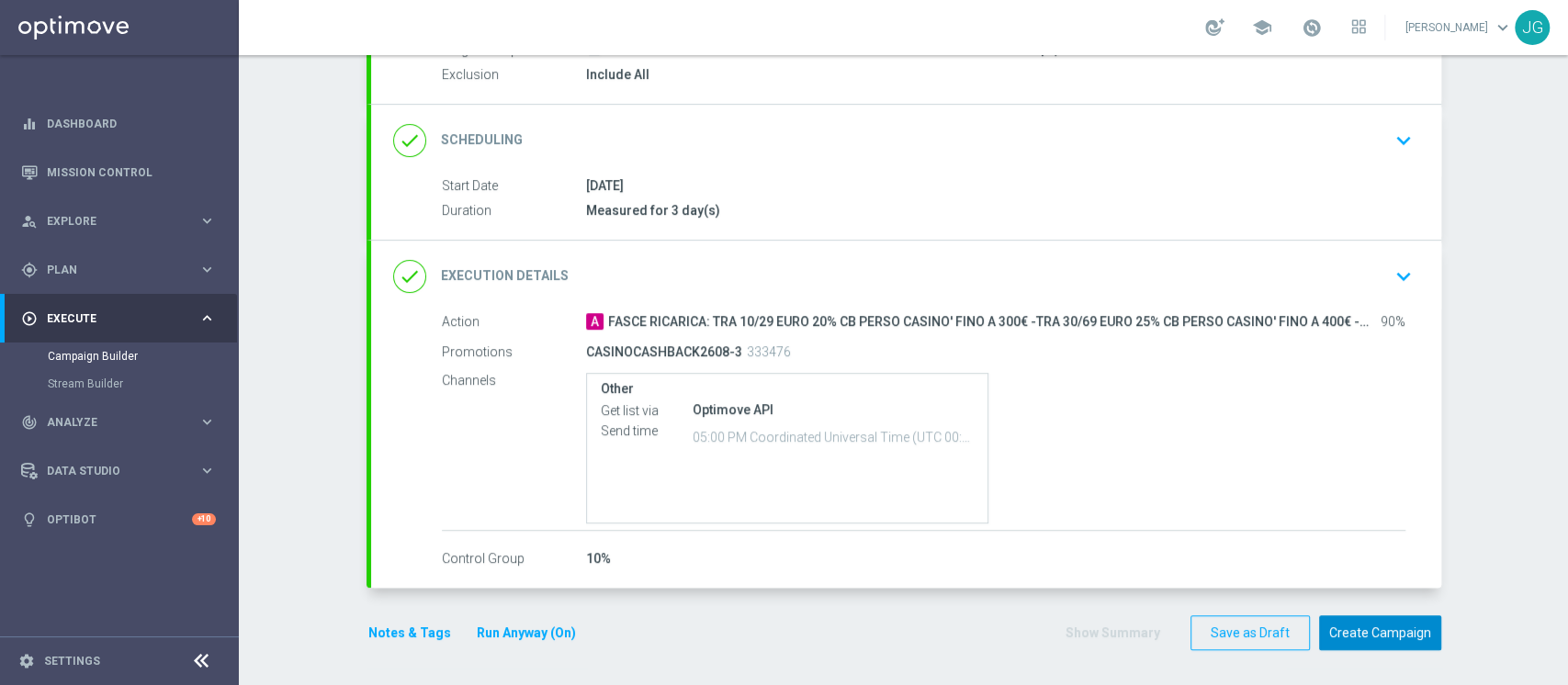
click at [1374, 628] on button "Create Campaign" at bounding box center [1380, 632] width 123 height 36
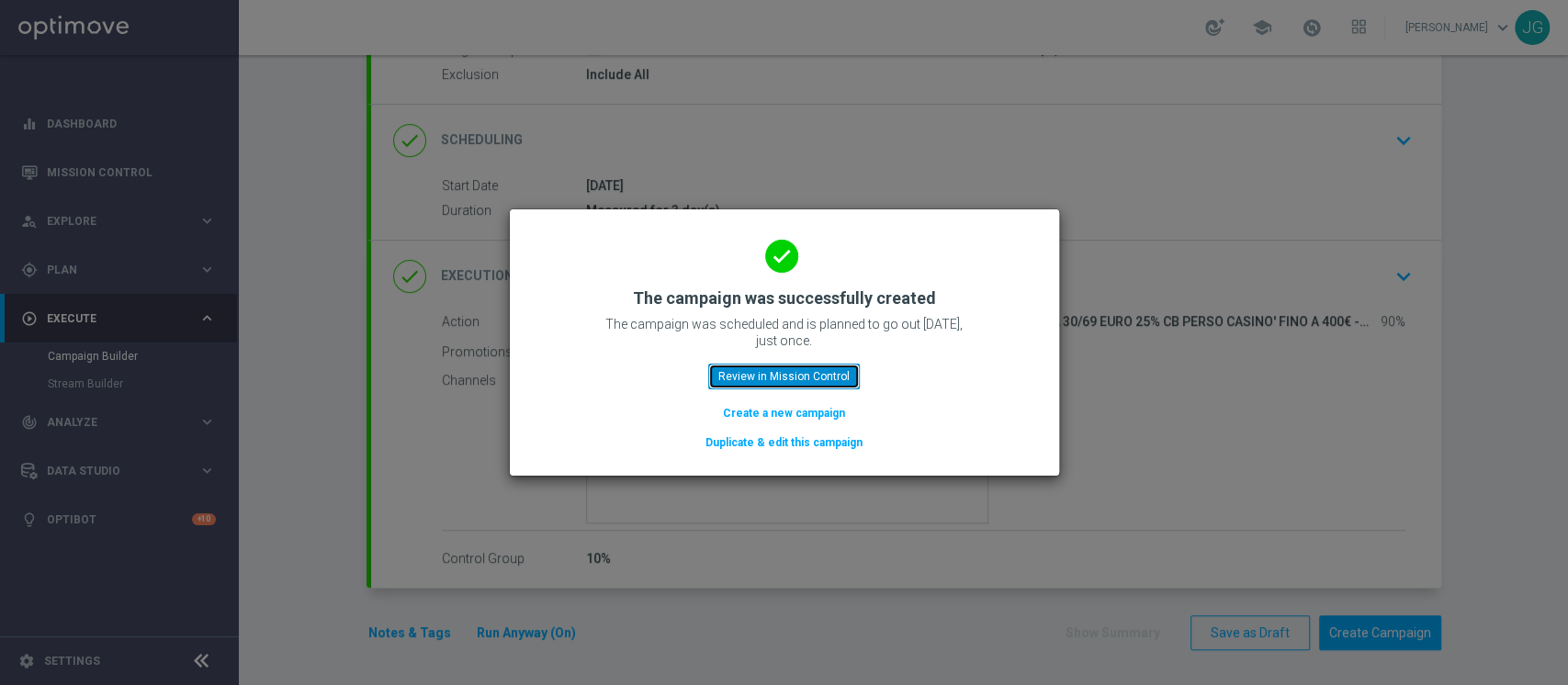
click at [795, 374] on button "Review in Mission Control" at bounding box center [784, 376] width 152 height 25
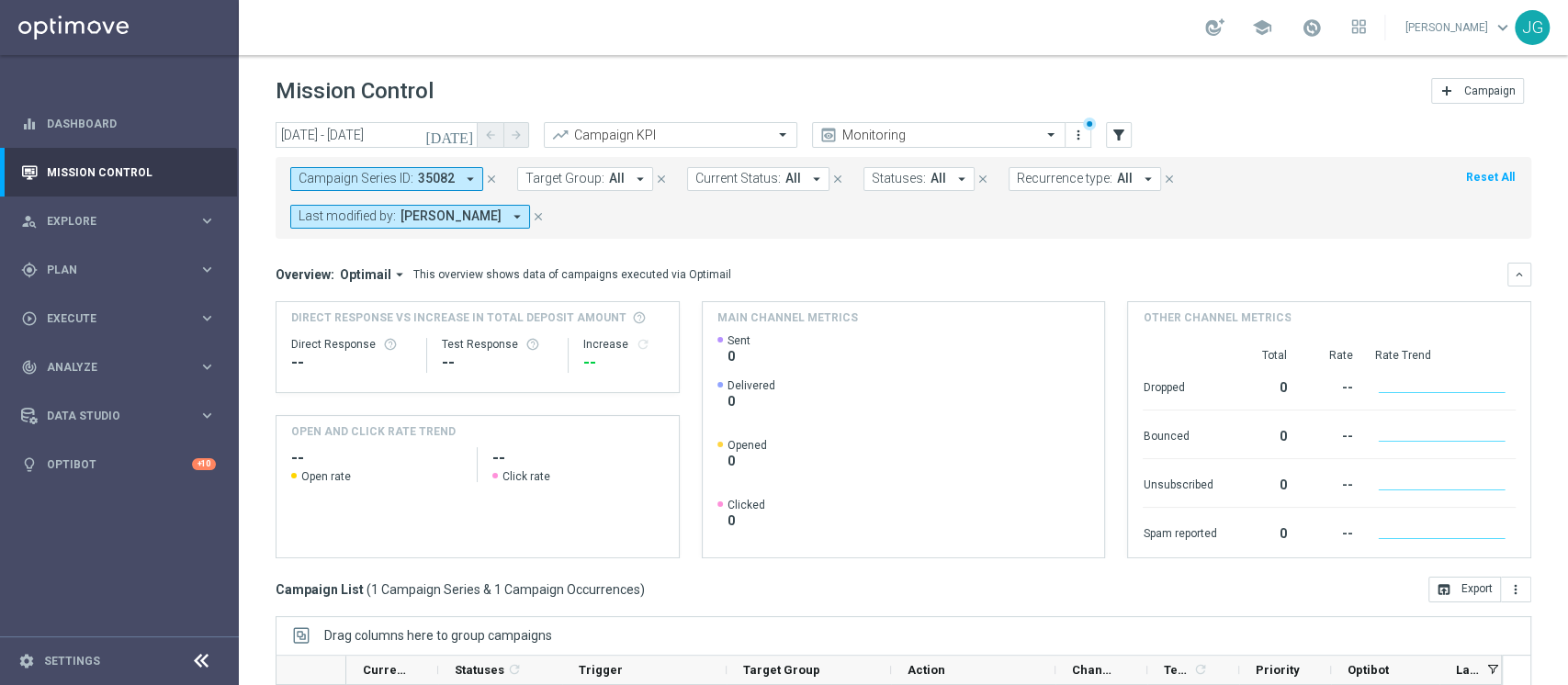
scroll to position [269, 0]
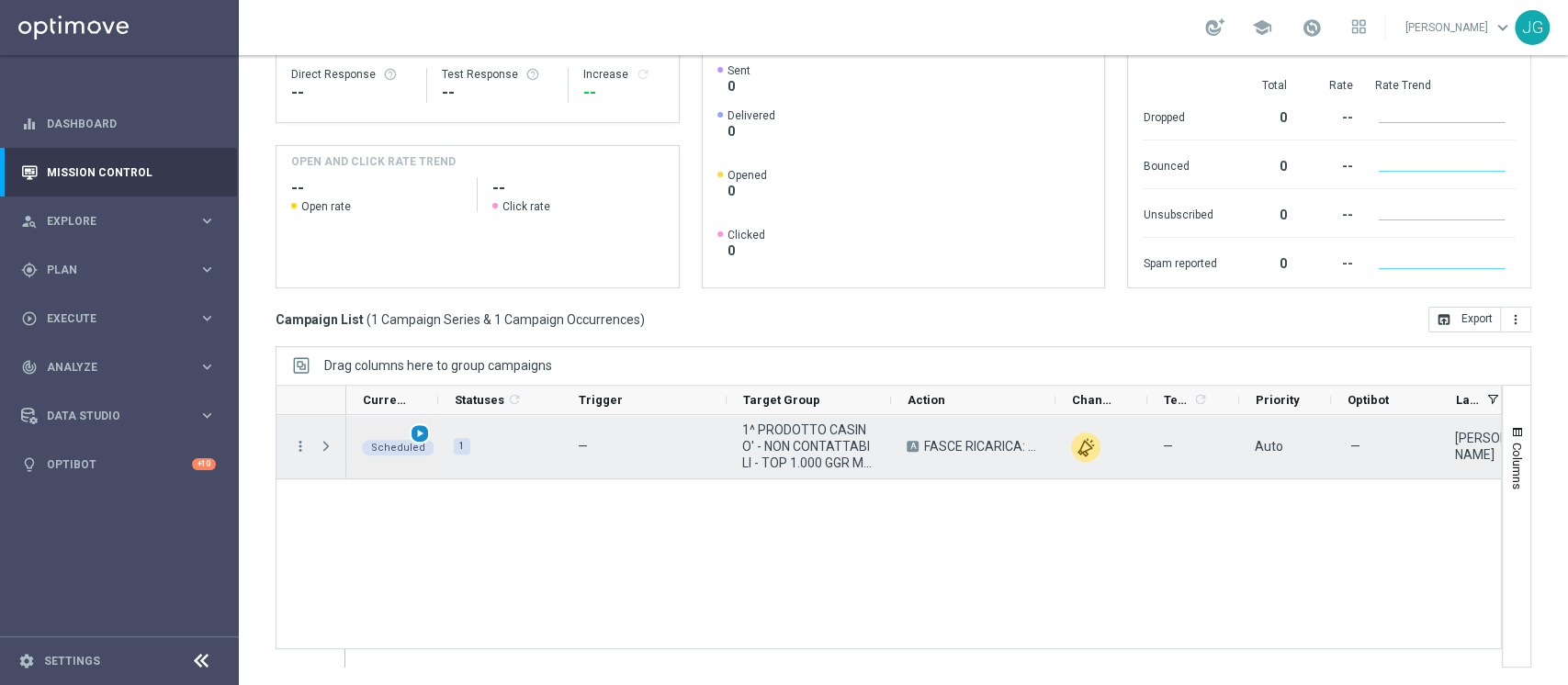
click at [419, 437] on span "play_arrow" at bounding box center [419, 432] width 13 height 13
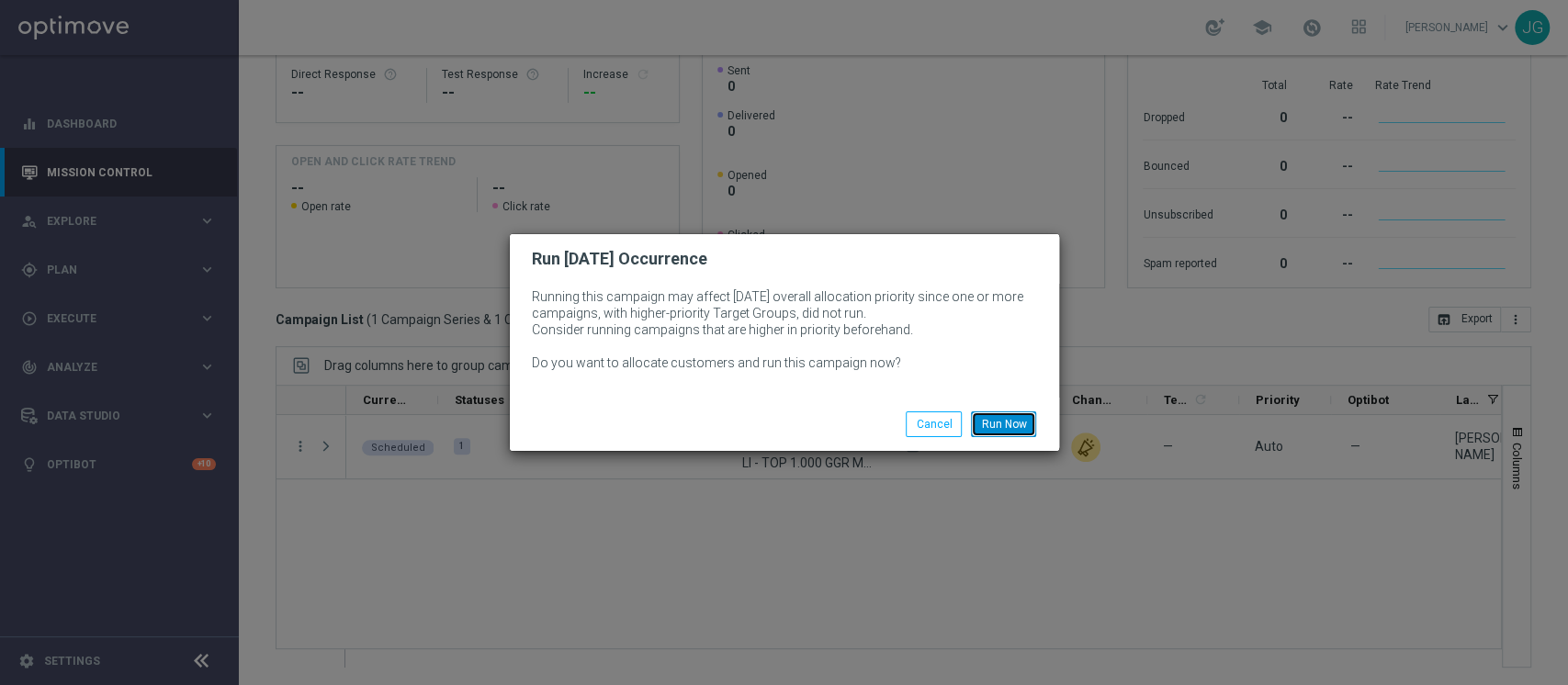
click at [1024, 418] on button "Run Now" at bounding box center [1003, 424] width 65 height 25
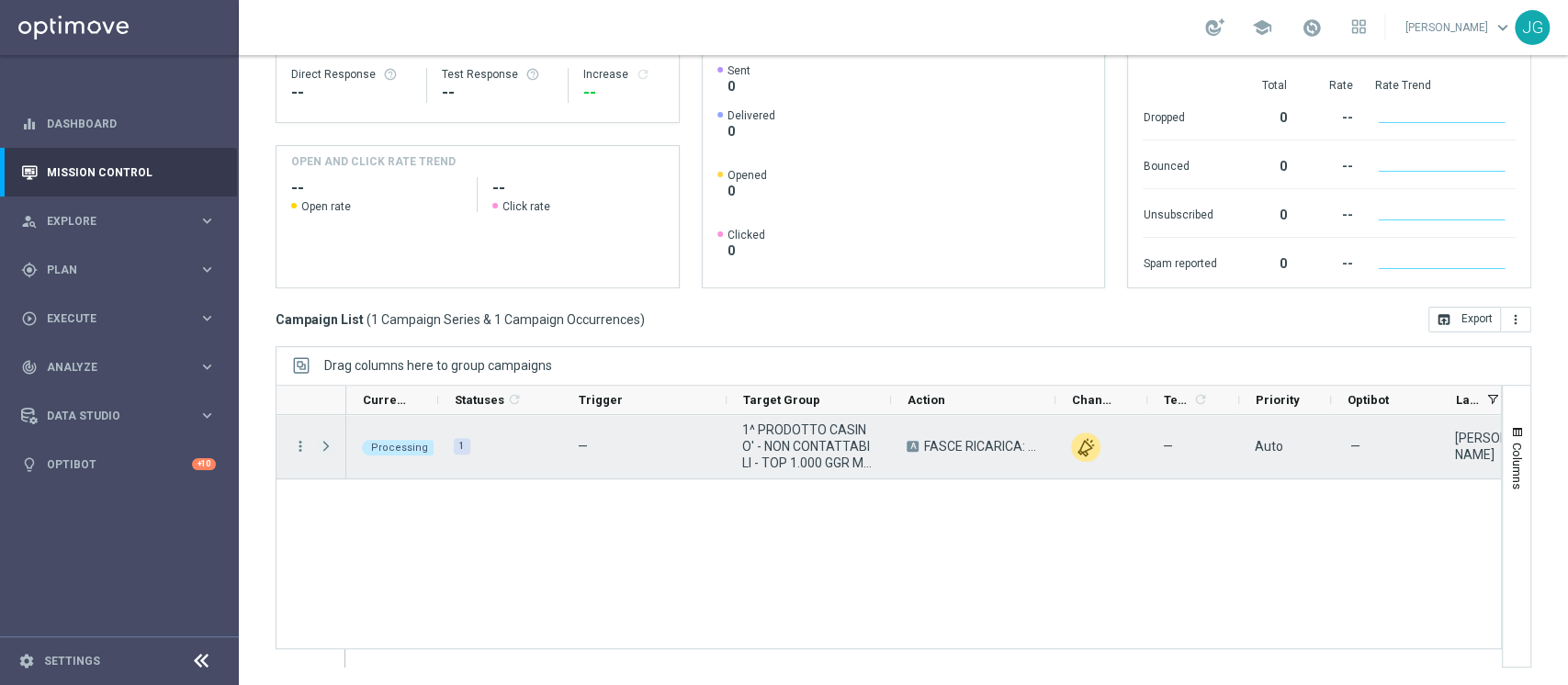
click at [326, 444] on span "Press SPACE to select this row." at bounding box center [326, 446] width 17 height 15
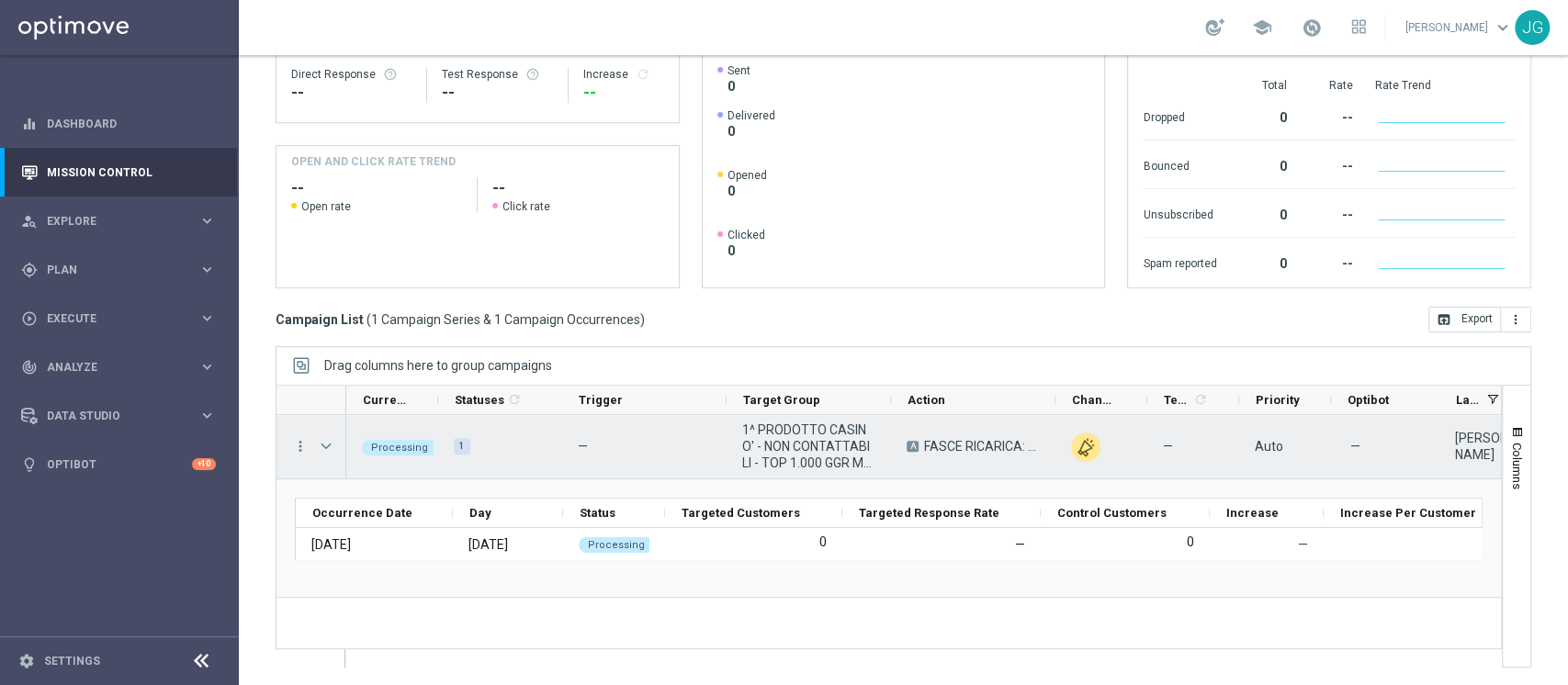
click at [326, 444] on span "Press SPACE to select this row." at bounding box center [326, 446] width 17 height 15
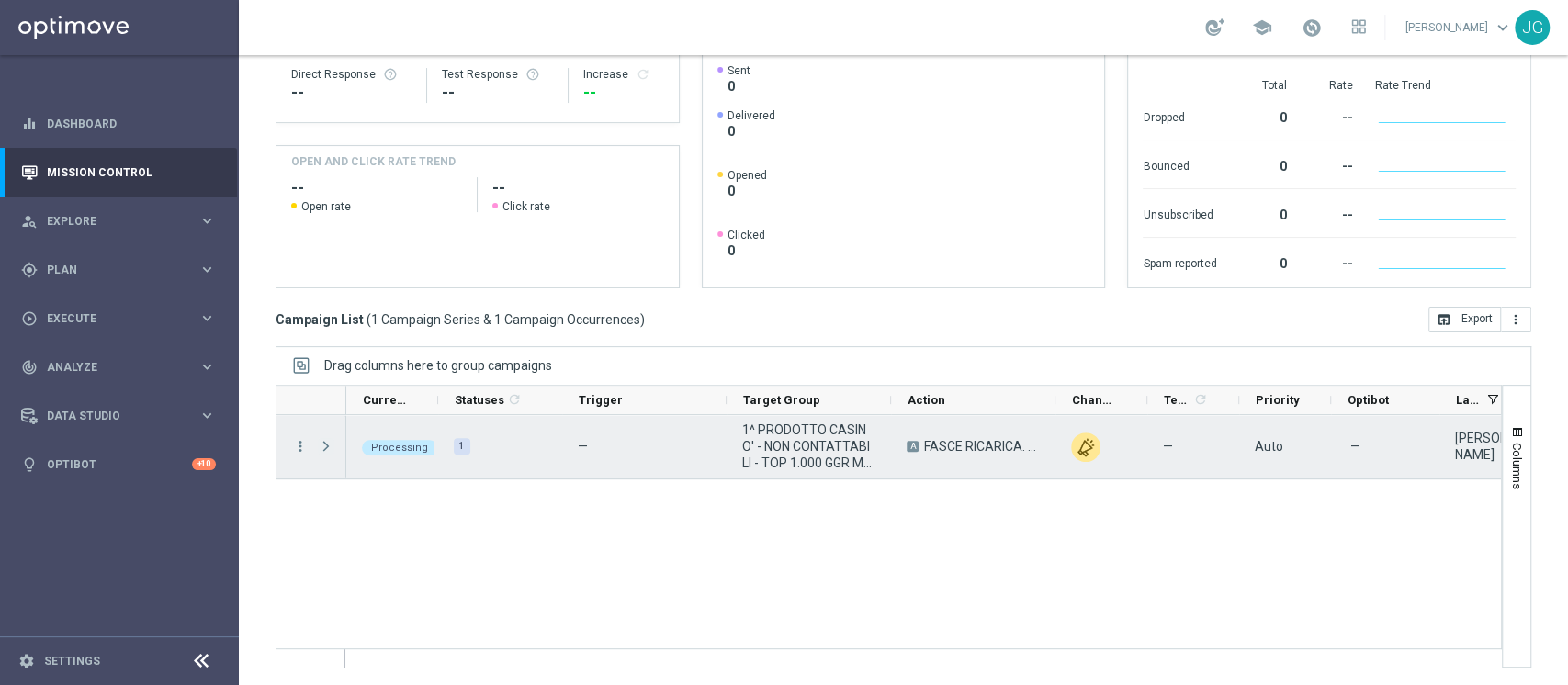
click at [326, 444] on span "Press SPACE to select this row." at bounding box center [326, 446] width 17 height 15
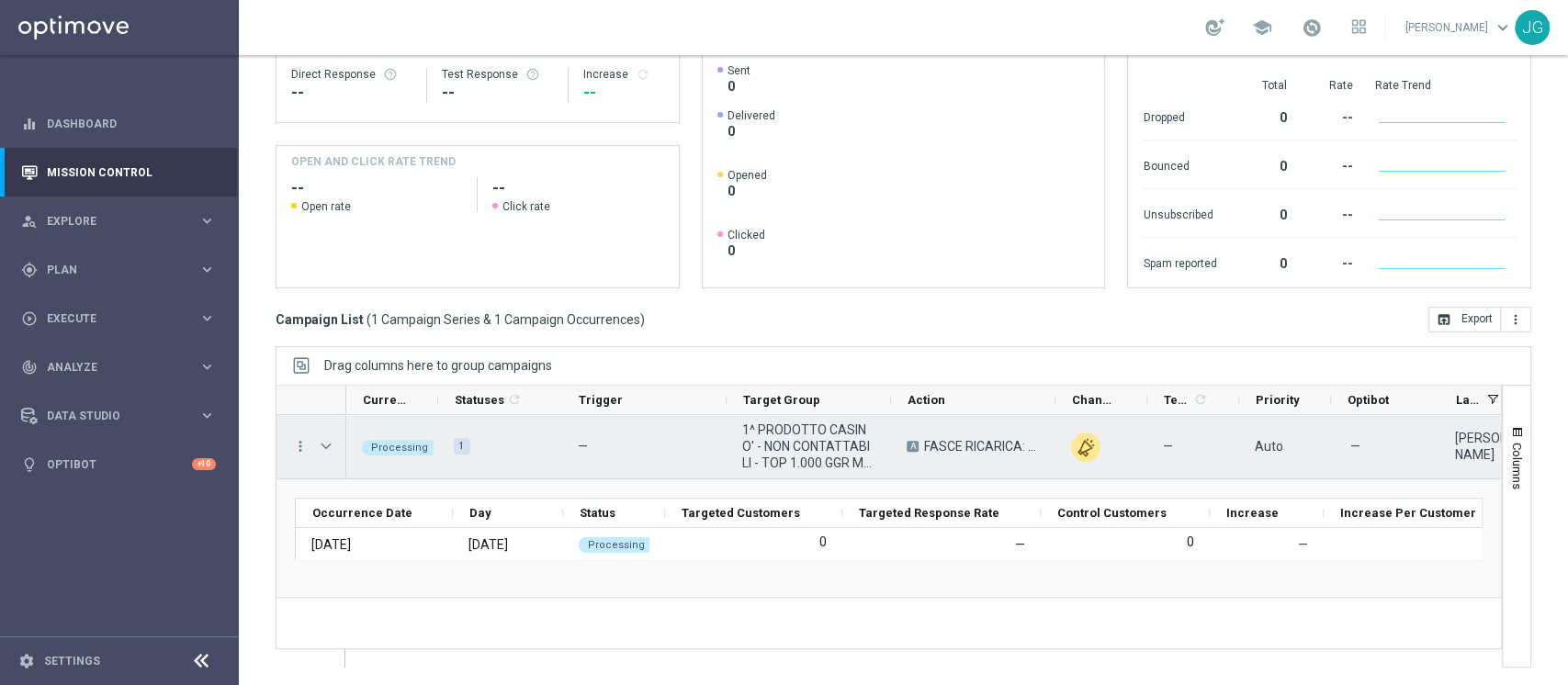
click at [326, 444] on span "Press SPACE to select this row." at bounding box center [326, 446] width 17 height 15
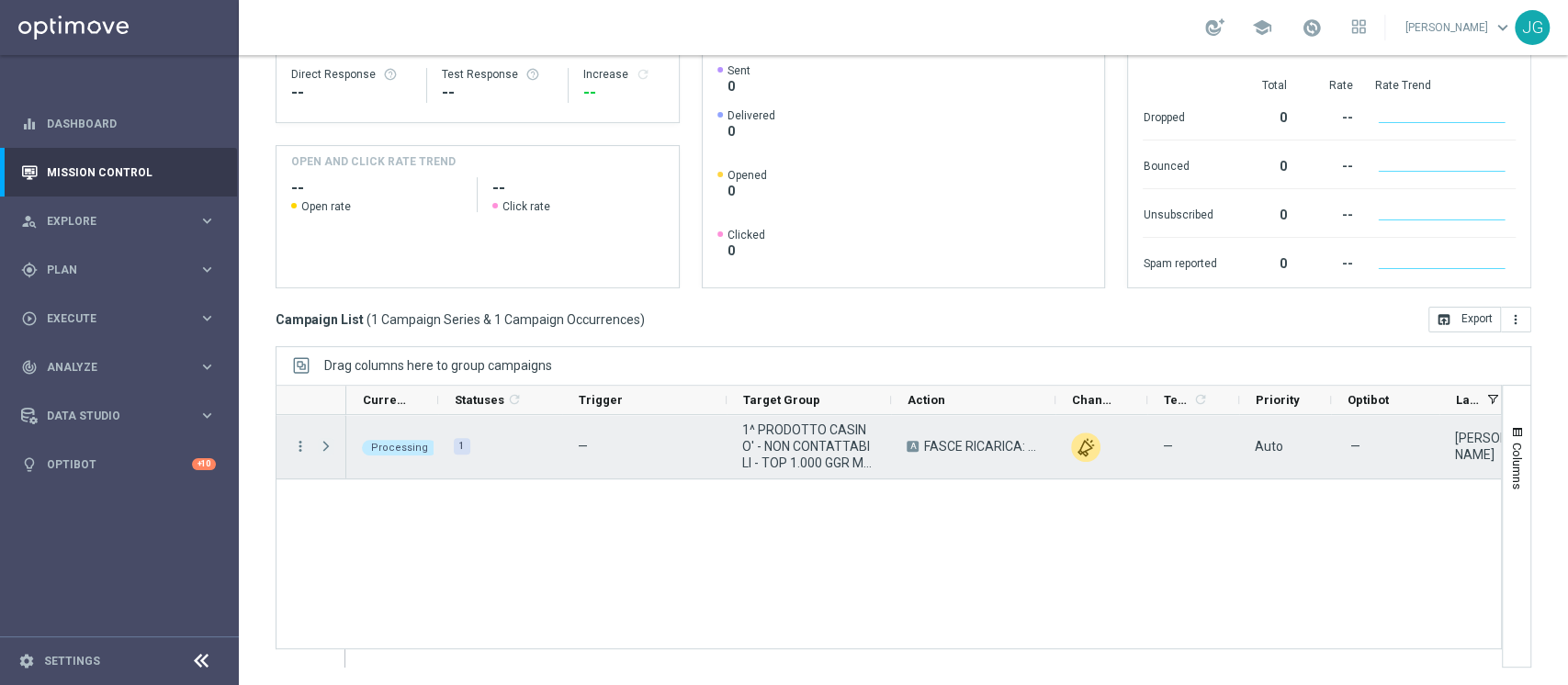
click at [326, 444] on span "Press SPACE to select this row." at bounding box center [326, 446] width 17 height 15
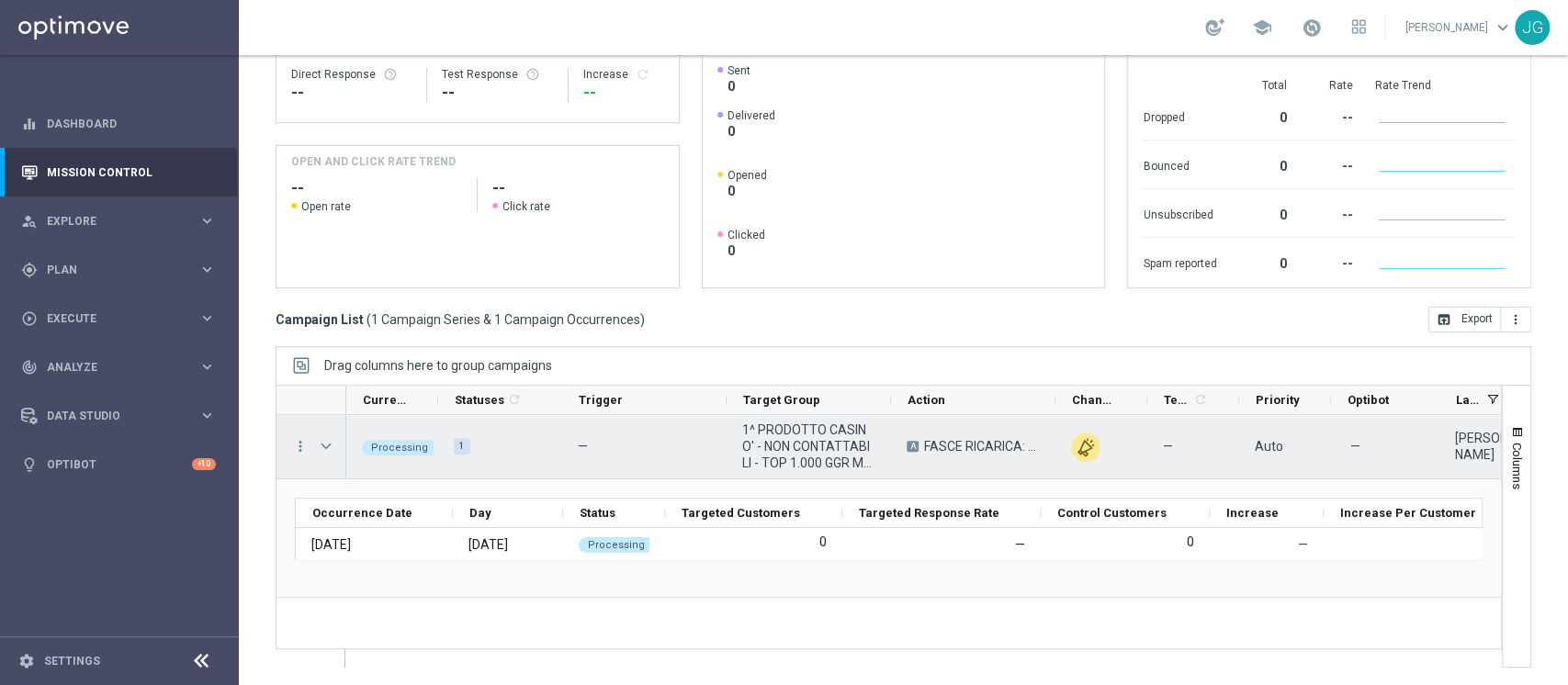
click at [327, 441] on span "Press SPACE to select this row." at bounding box center [326, 446] width 17 height 15
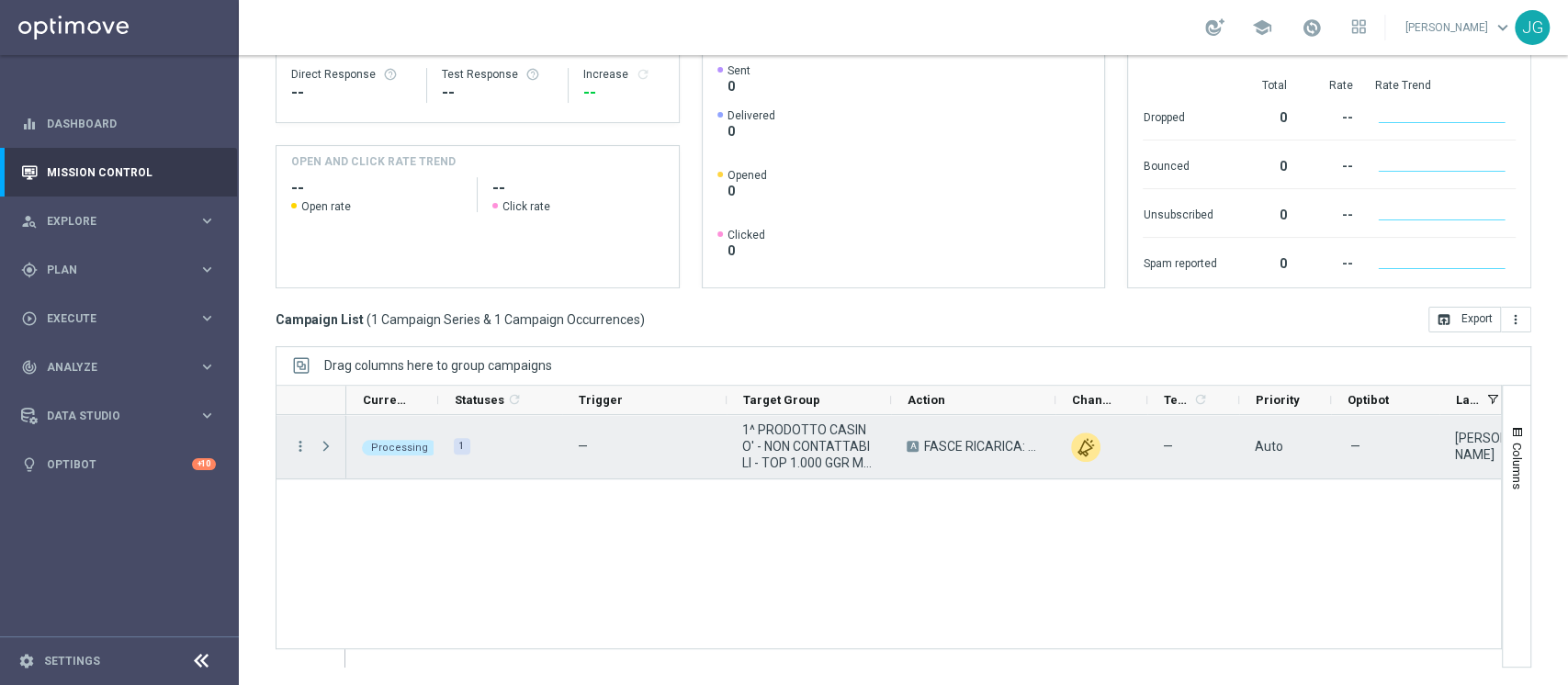
click at [327, 441] on span "Press SPACE to select this row." at bounding box center [326, 446] width 17 height 15
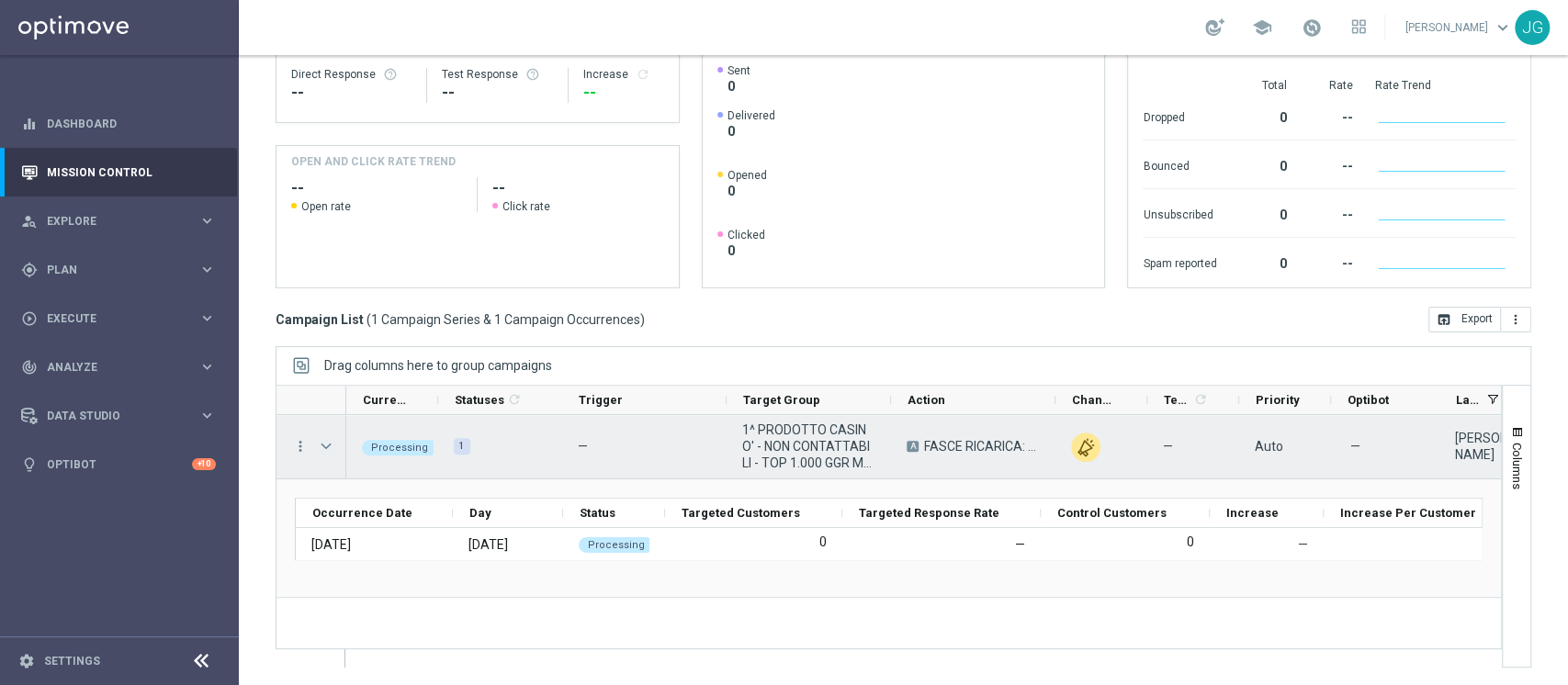
click at [327, 441] on span "Press SPACE to select this row." at bounding box center [326, 446] width 17 height 15
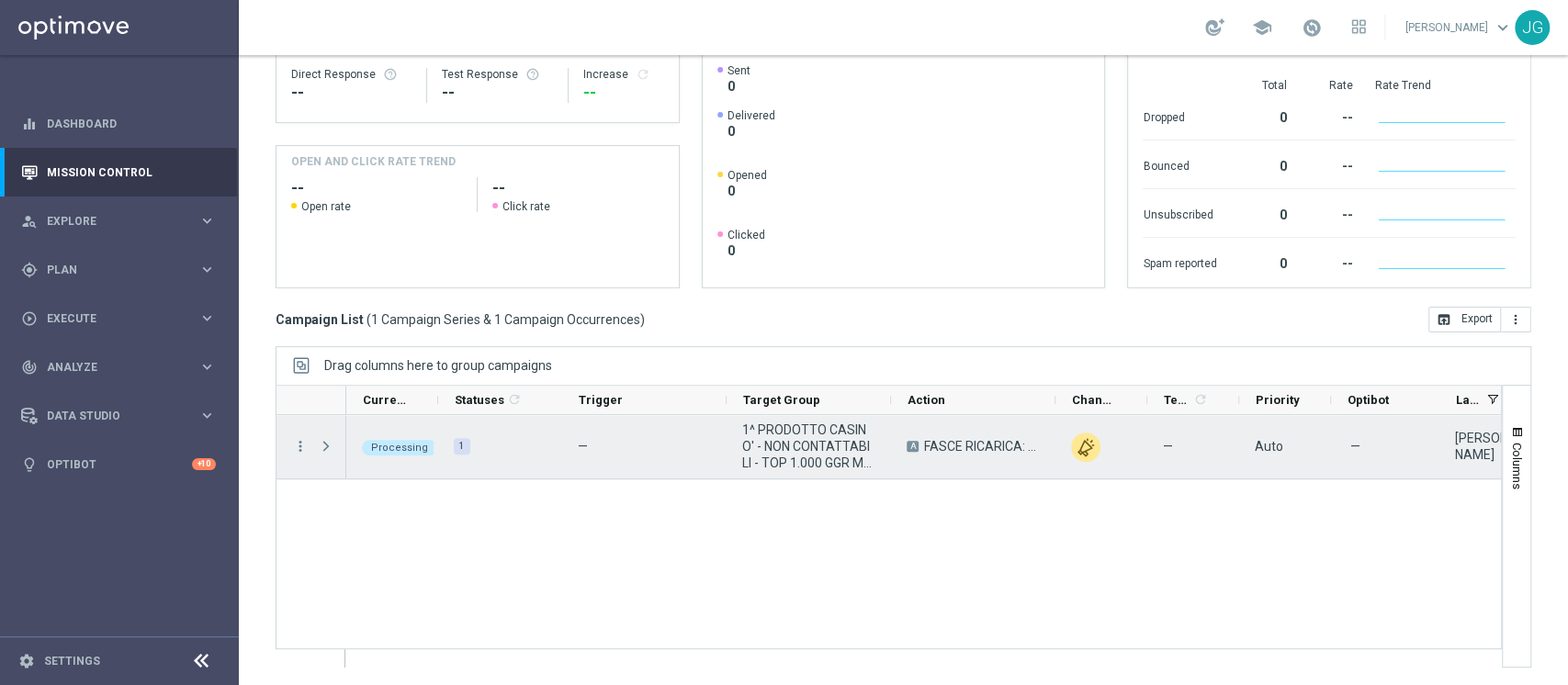
click at [327, 441] on span "Press SPACE to select this row." at bounding box center [326, 446] width 17 height 15
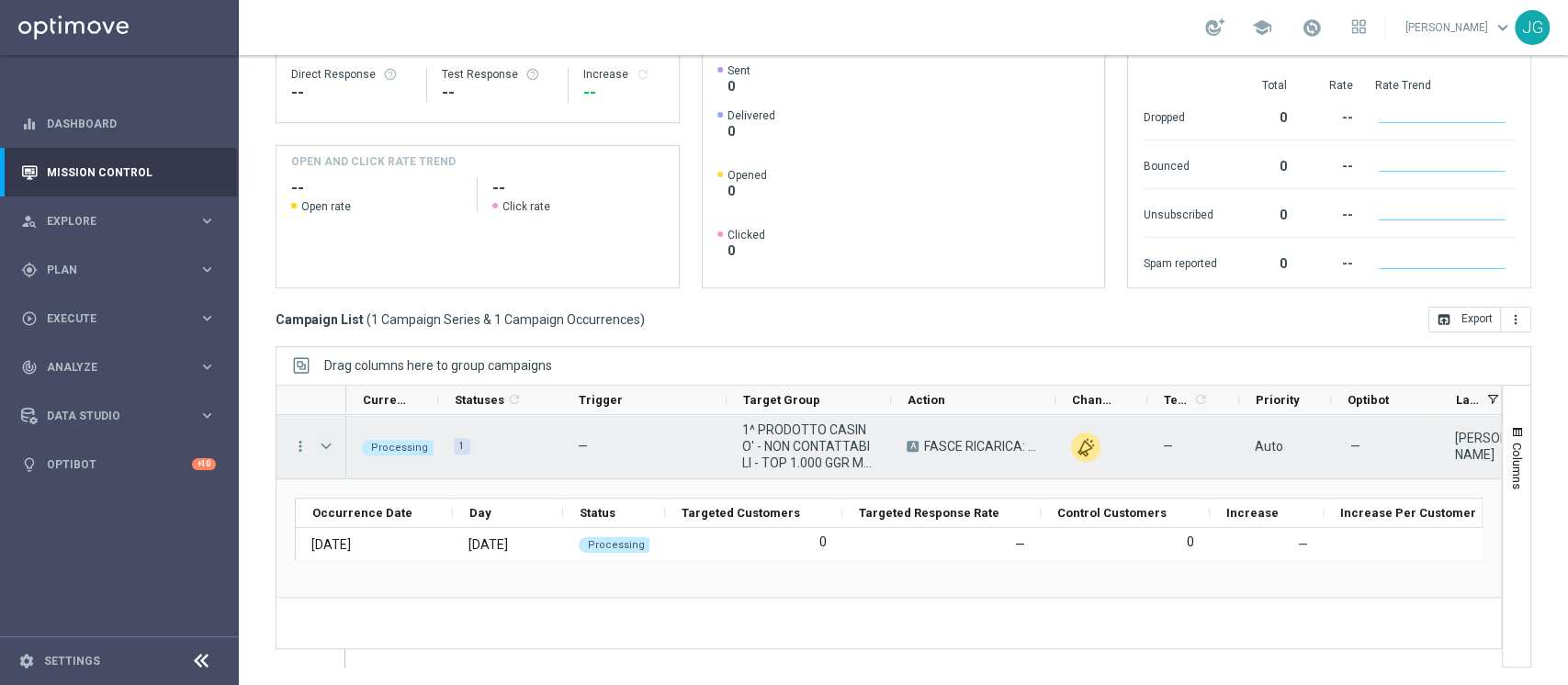
click at [326, 441] on span "Press SPACE to select this row." at bounding box center [326, 446] width 17 height 15
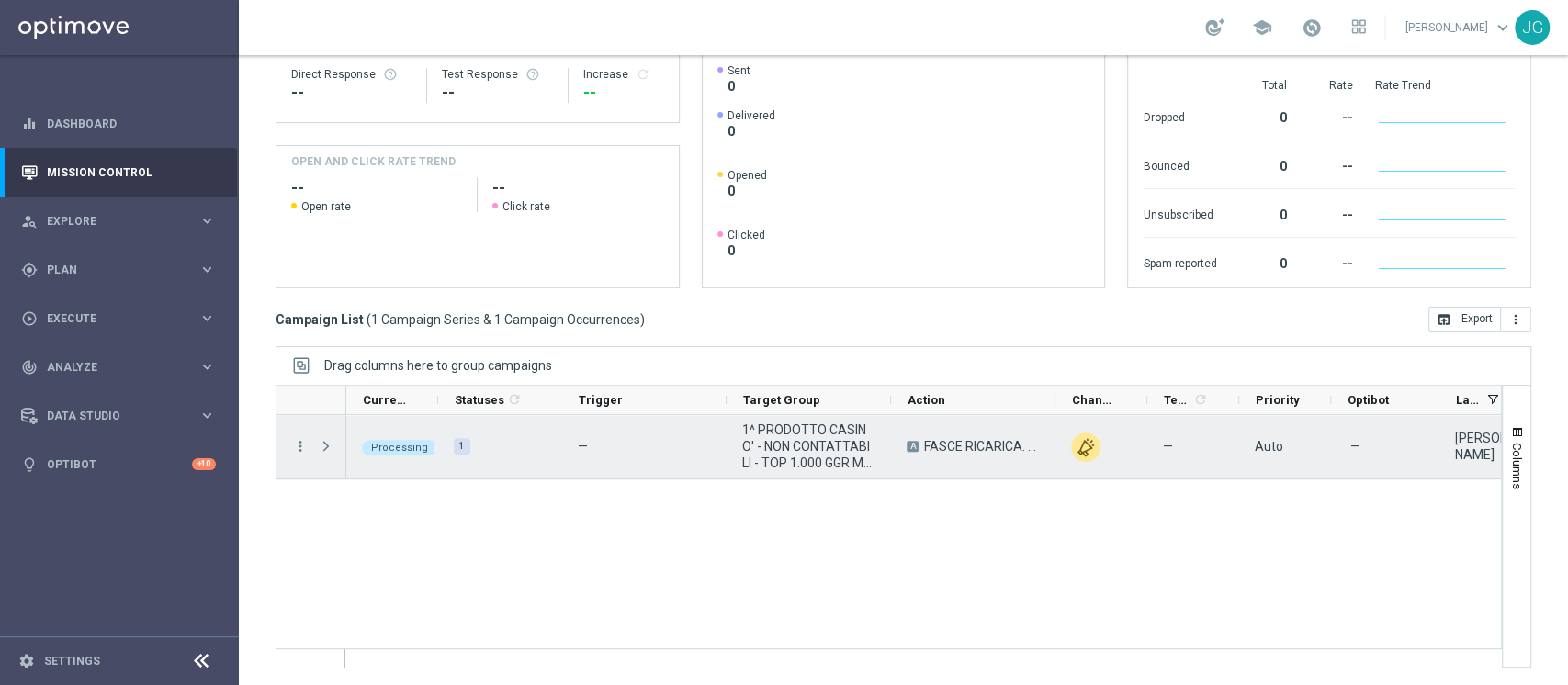
click at [326, 441] on span "Press SPACE to select this row." at bounding box center [326, 446] width 17 height 15
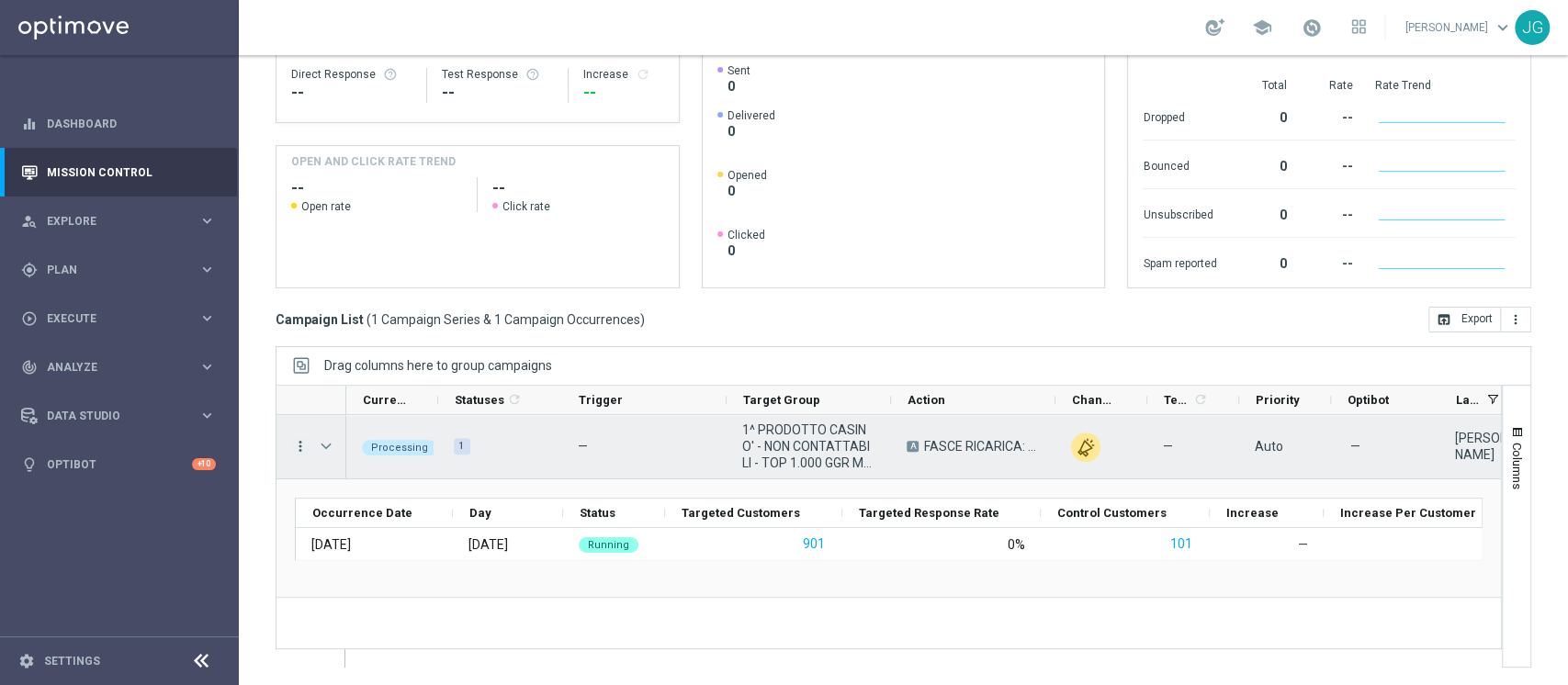
click at [303, 449] on icon "more_vert" at bounding box center [300, 446] width 17 height 17
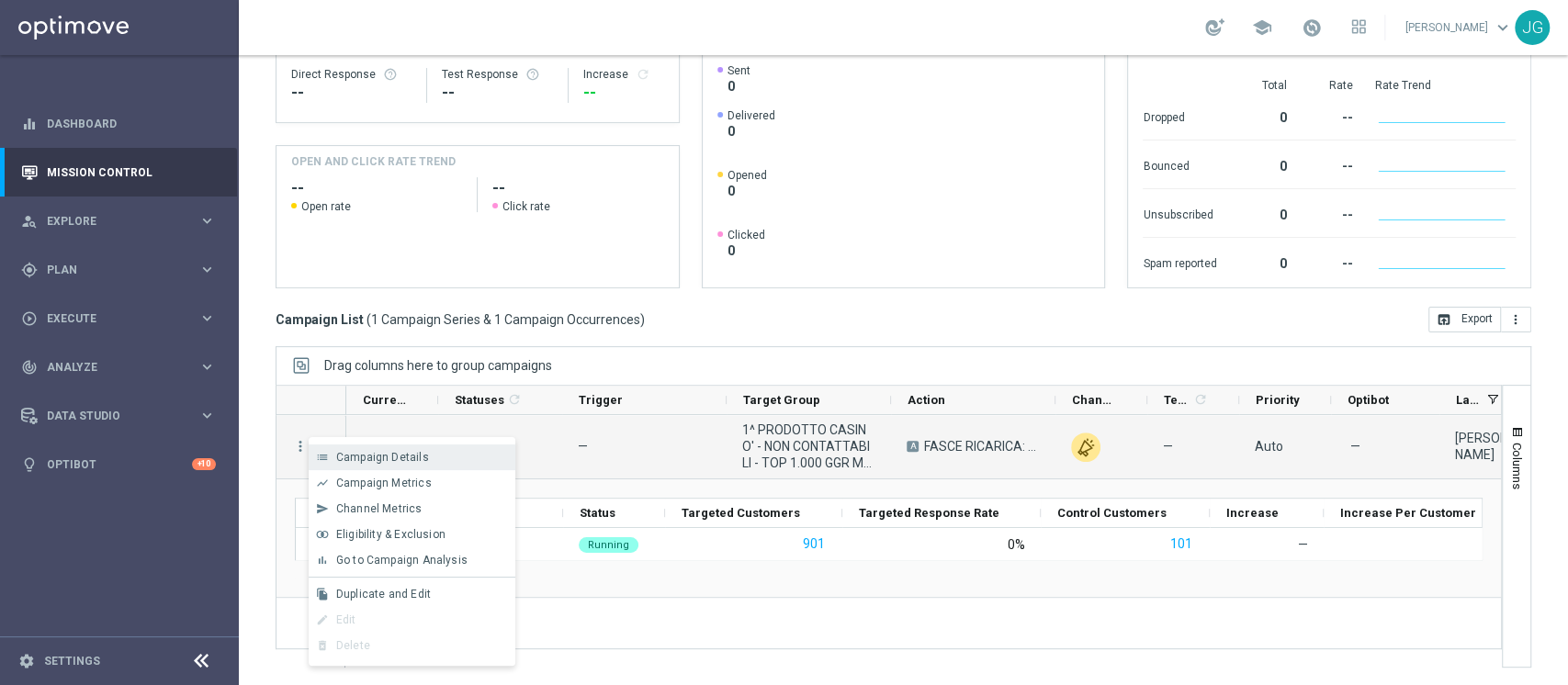
click at [387, 457] on span "Campaign Details" at bounding box center [382, 457] width 93 height 13
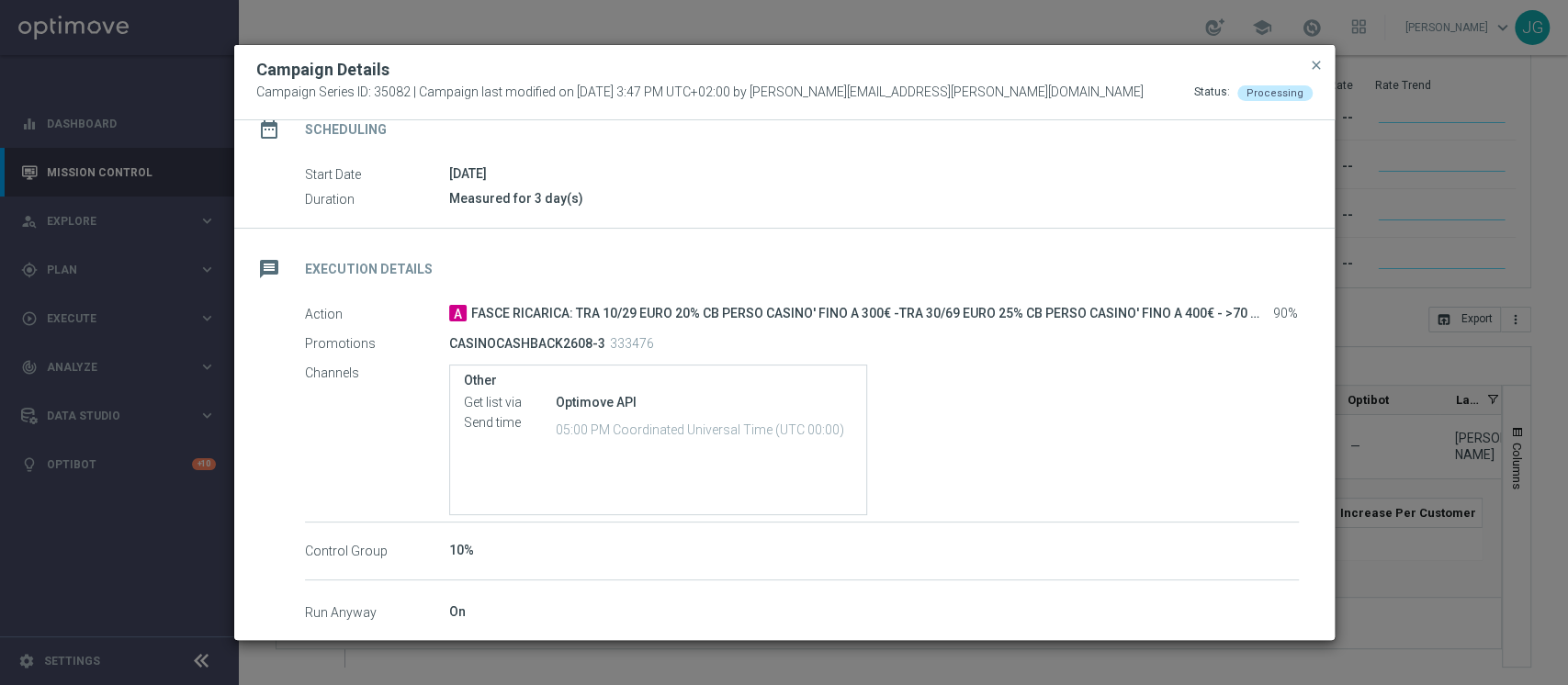
scroll to position [250, 0]
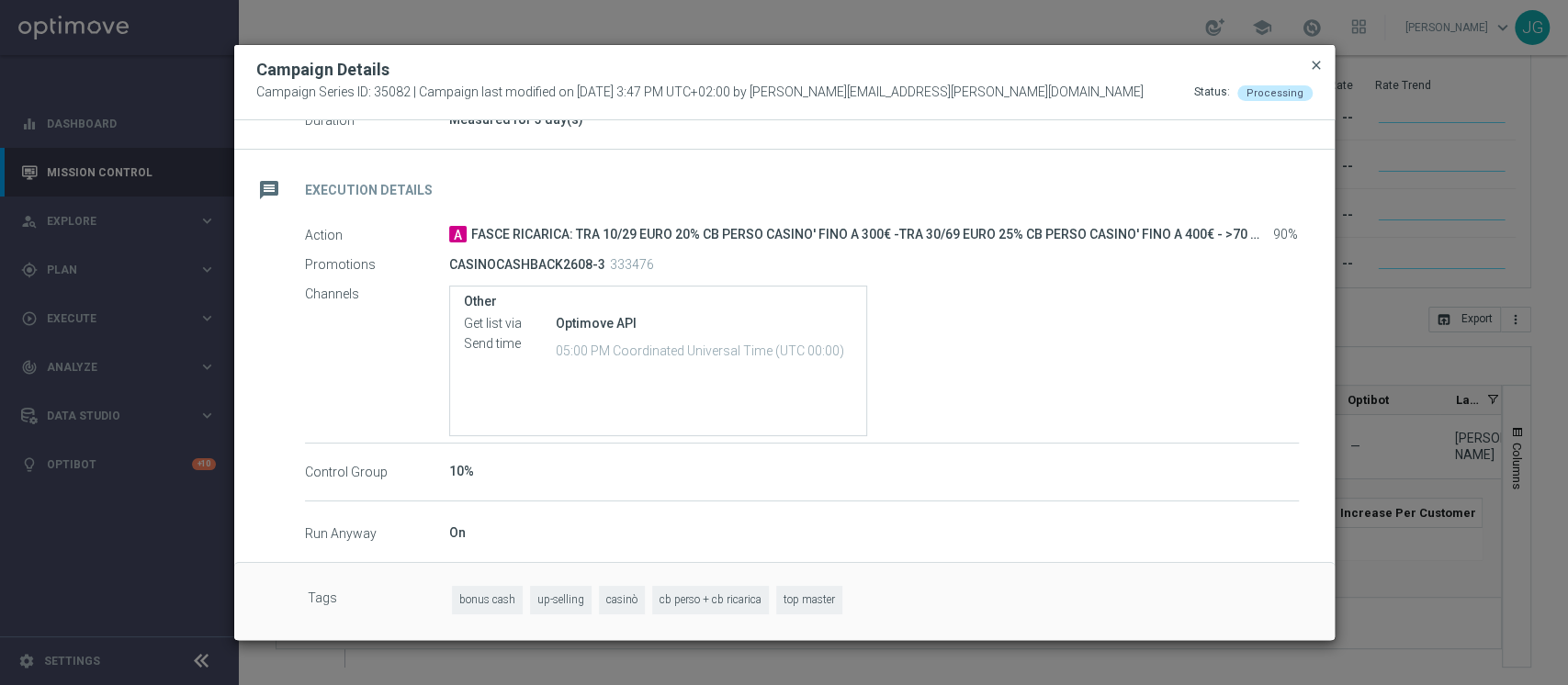
click at [1313, 67] on span "close" at bounding box center [1315, 65] width 15 height 15
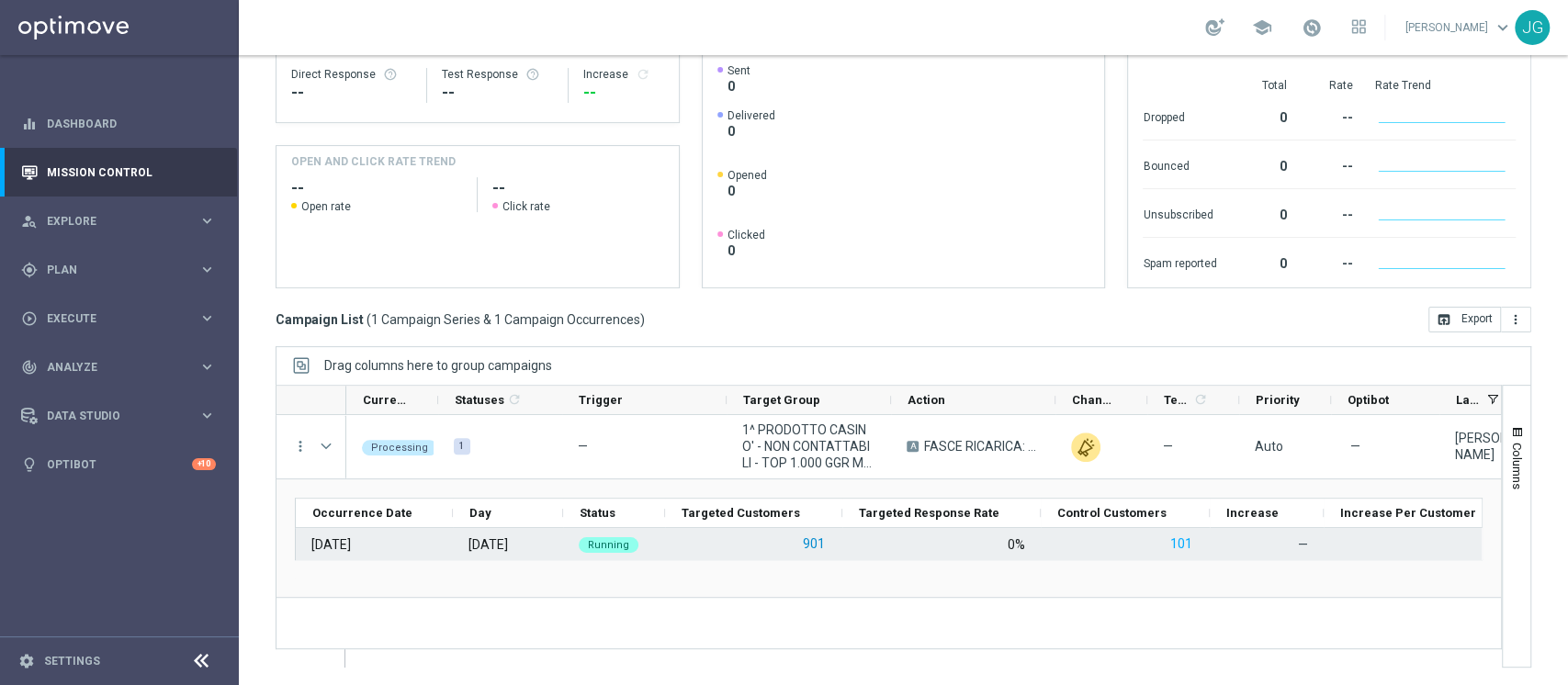
click at [817, 545] on button "901" at bounding box center [814, 543] width 25 height 23
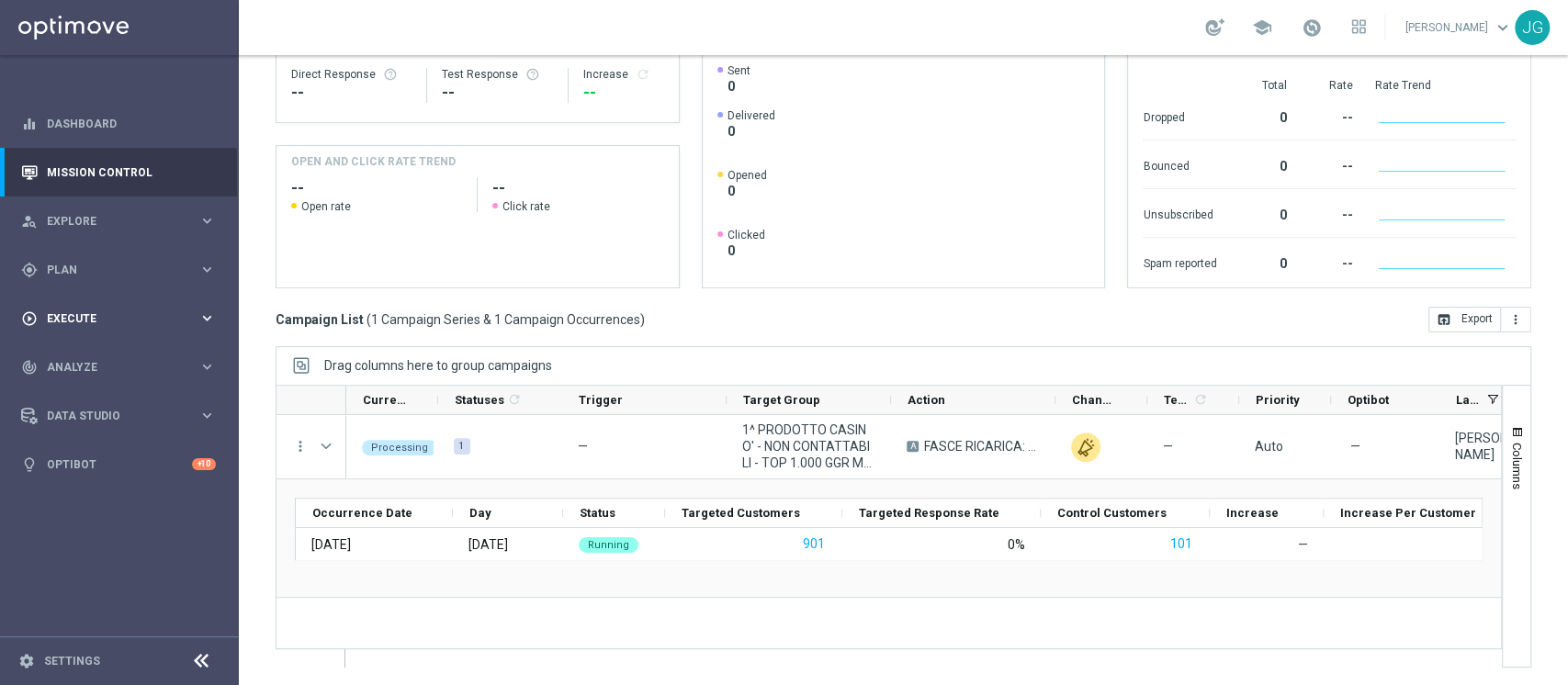
click at [87, 318] on span "Execute" at bounding box center [123, 318] width 152 height 11
click at [100, 356] on link "Campaign Builder" at bounding box center [120, 356] width 143 height 15
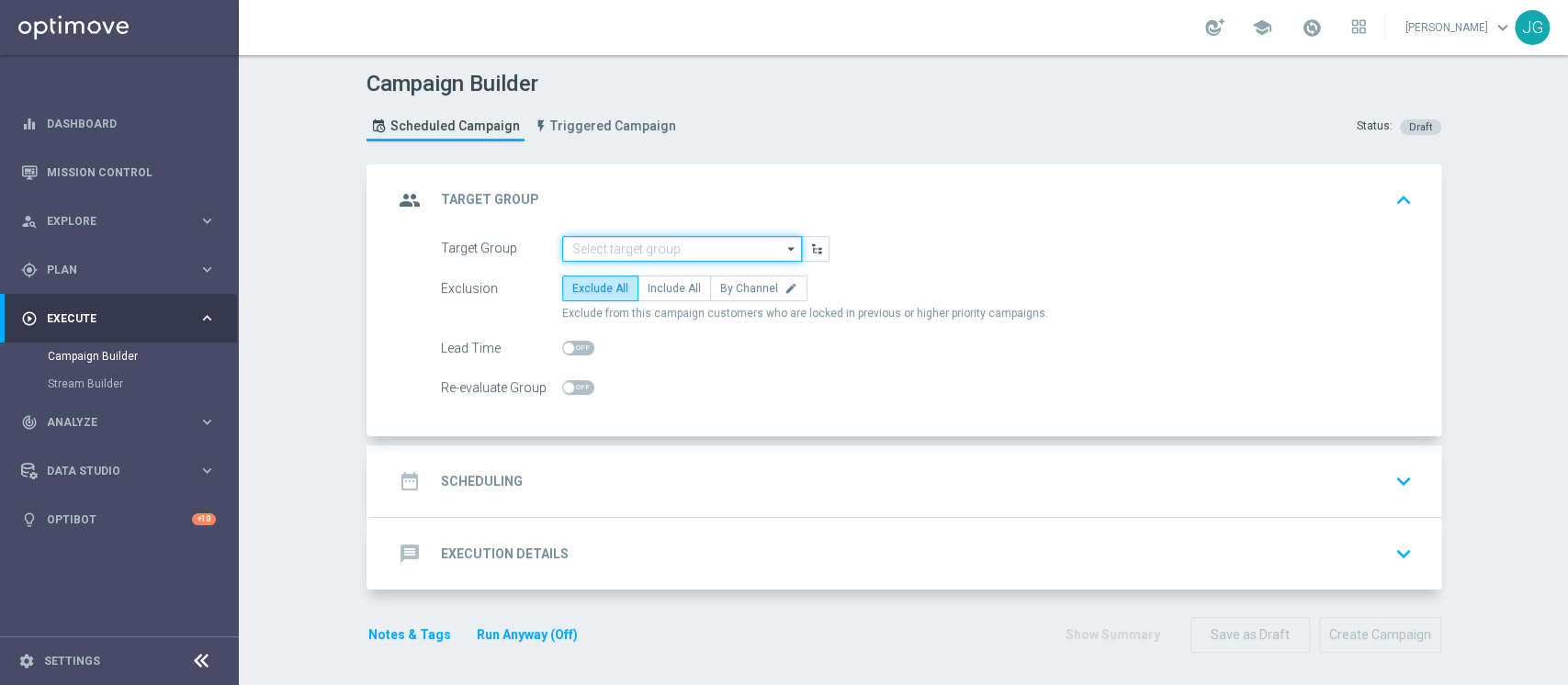
click at [637, 246] on input at bounding box center [682, 249] width 239 height 25
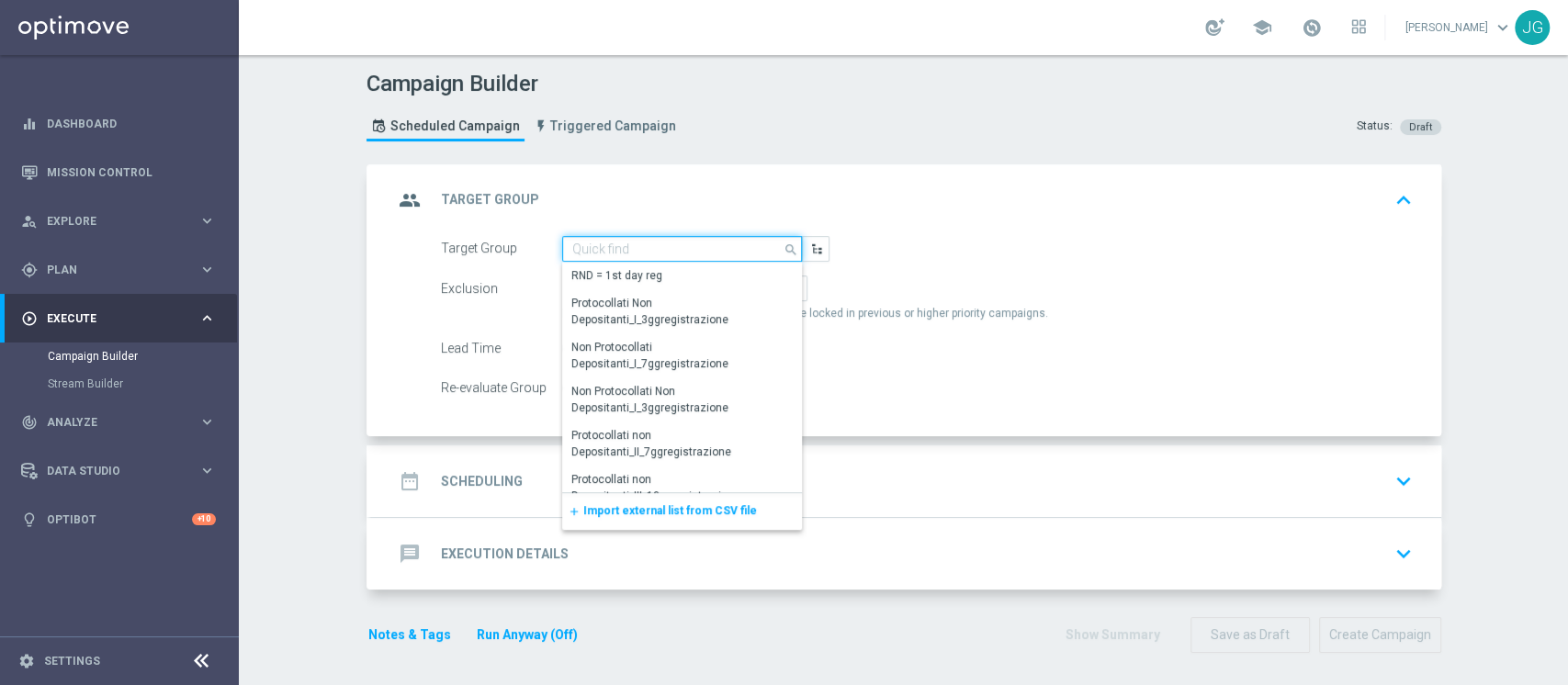
paste input "ACTIVE CASINO' - TOP 1.000 (NO 1^ PRODOTTO CASINO' PER GGR M08)"
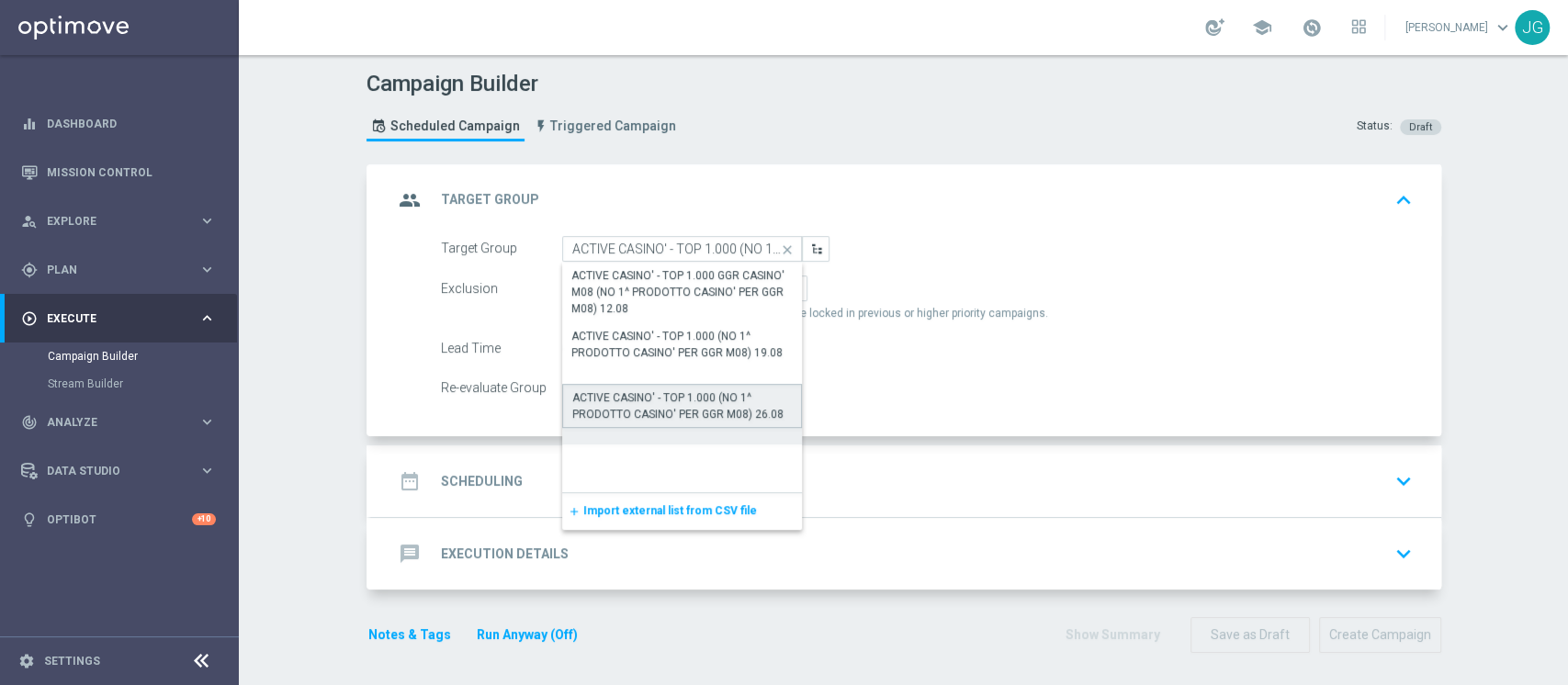
click at [715, 409] on div "ACTIVE CASINO' - TOP 1.000 (NO 1^ PRODOTTO CASINO' PER GGR M08) 26.08" at bounding box center [682, 406] width 221 height 33
type input "ACTIVE CASINO' - TOP 1.000 (NO 1^ PRODOTTO CASINO' PER GGR M08) 26.08"
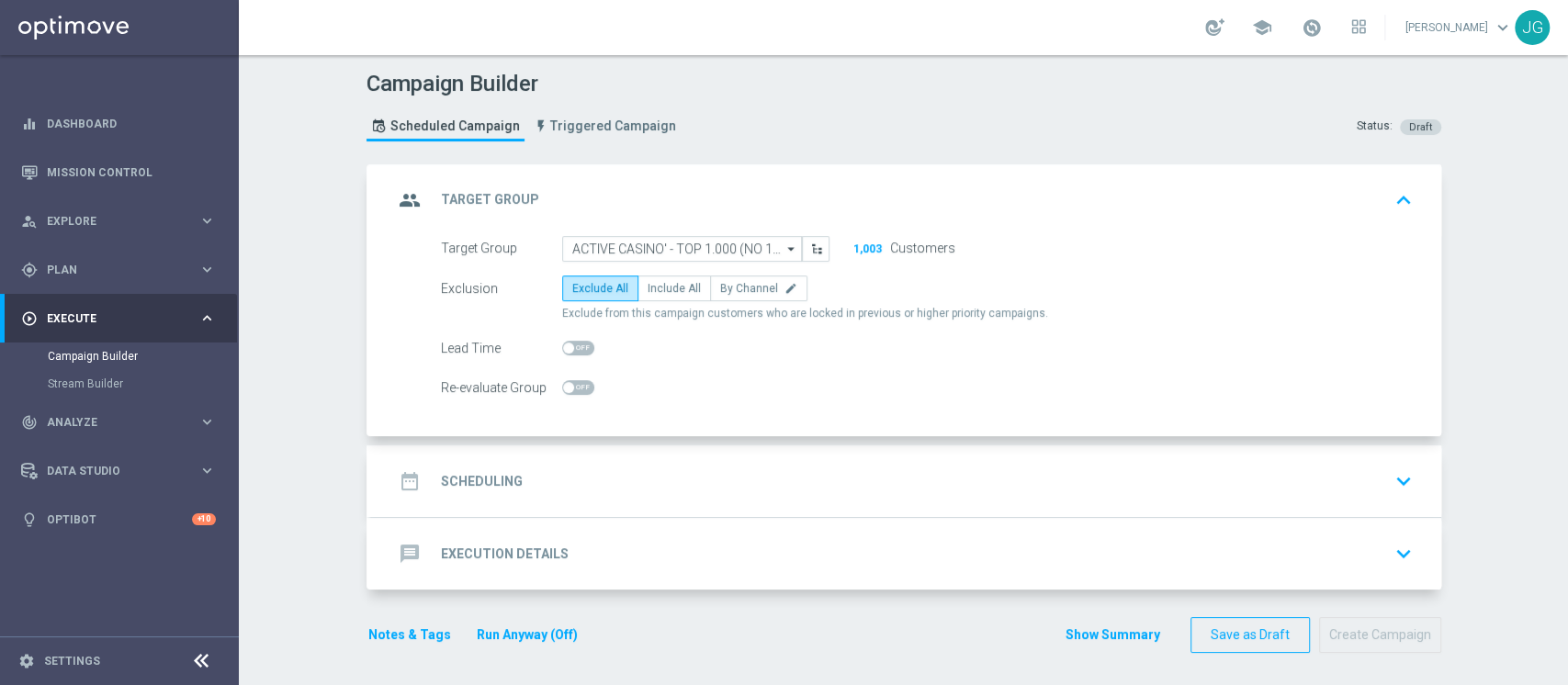
click at [732, 468] on div "date_range Scheduling keyboard_arrow_down" at bounding box center [906, 481] width 1026 height 35
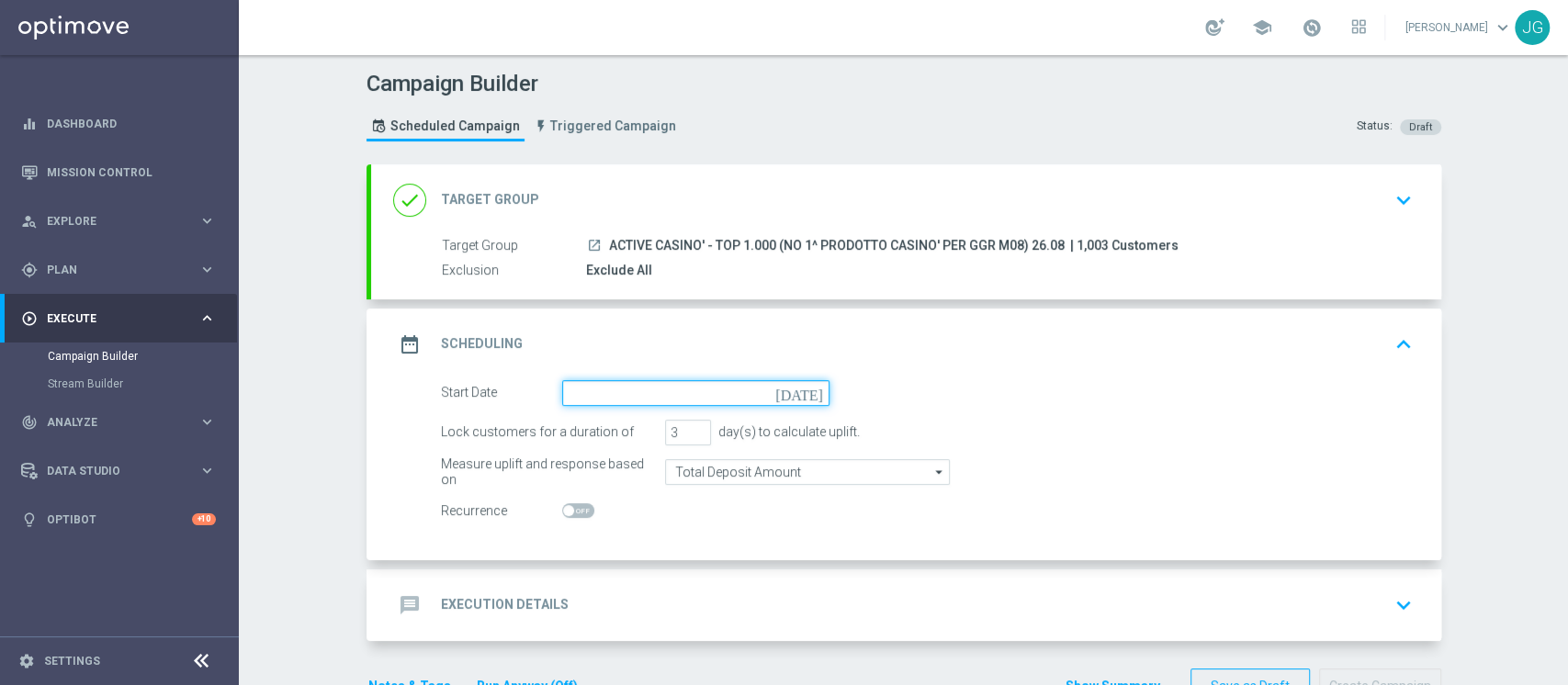
click at [704, 386] on input at bounding box center [695, 393] width 268 height 25
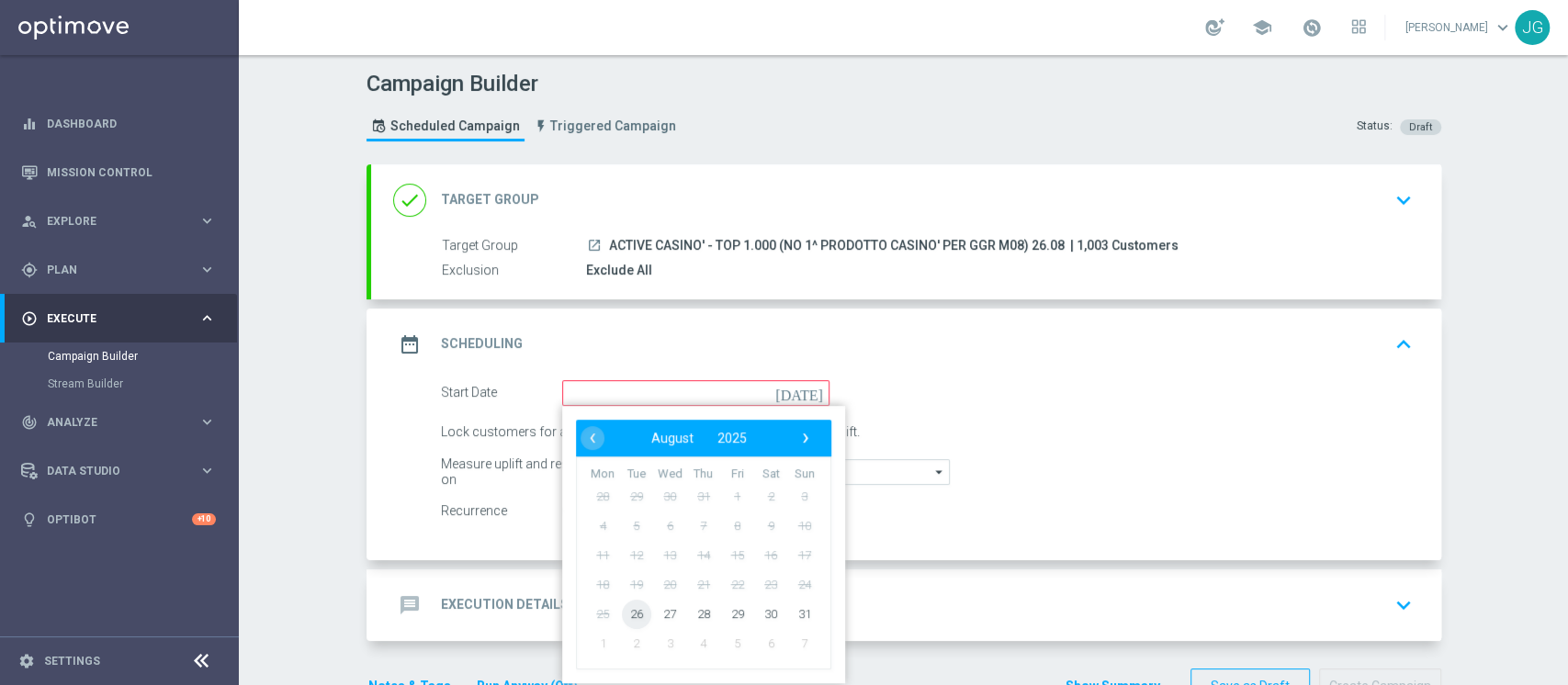
click at [631, 611] on span "26" at bounding box center [635, 613] width 29 height 29
type input "[DATE]"
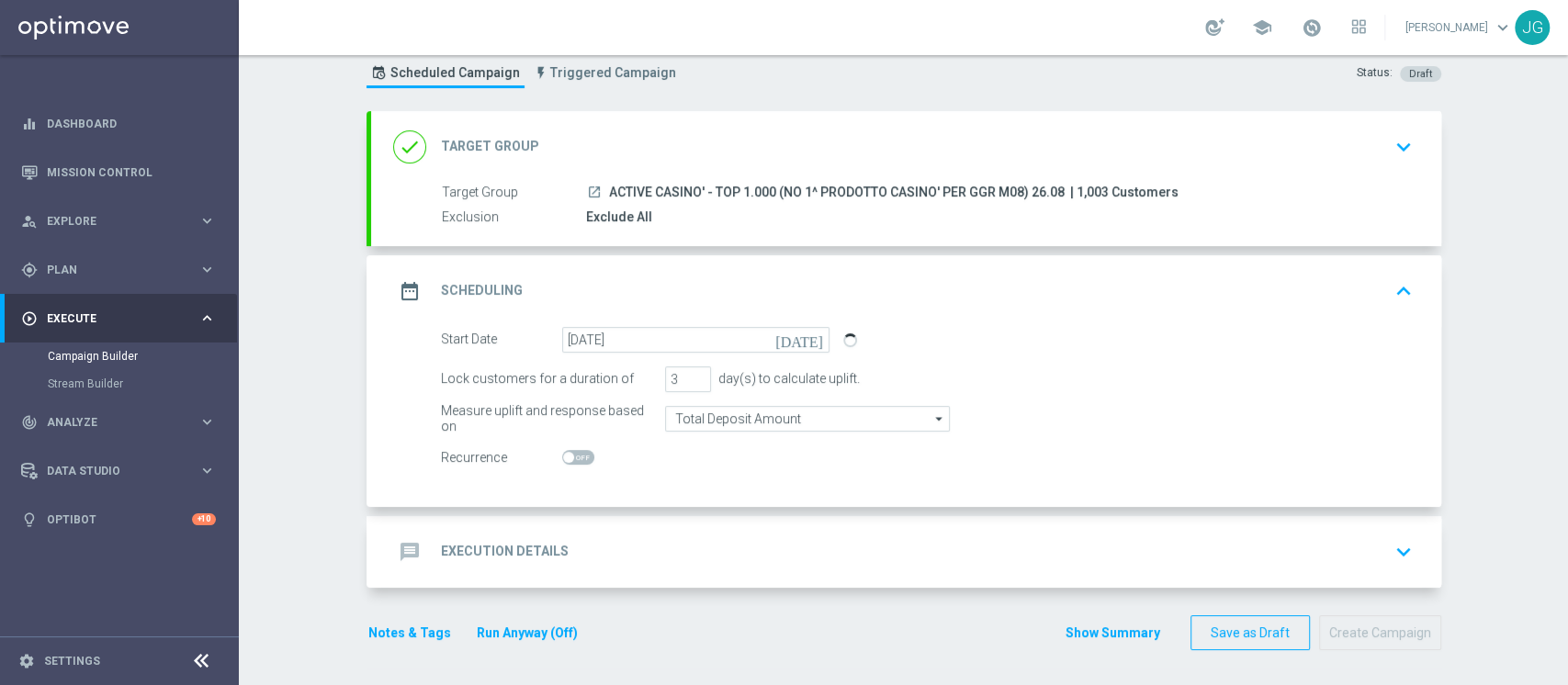
scroll to position [52, 0]
click at [721, 172] on div "done Target Group keyboard_arrow_down" at bounding box center [905, 147] width 1070 height 72
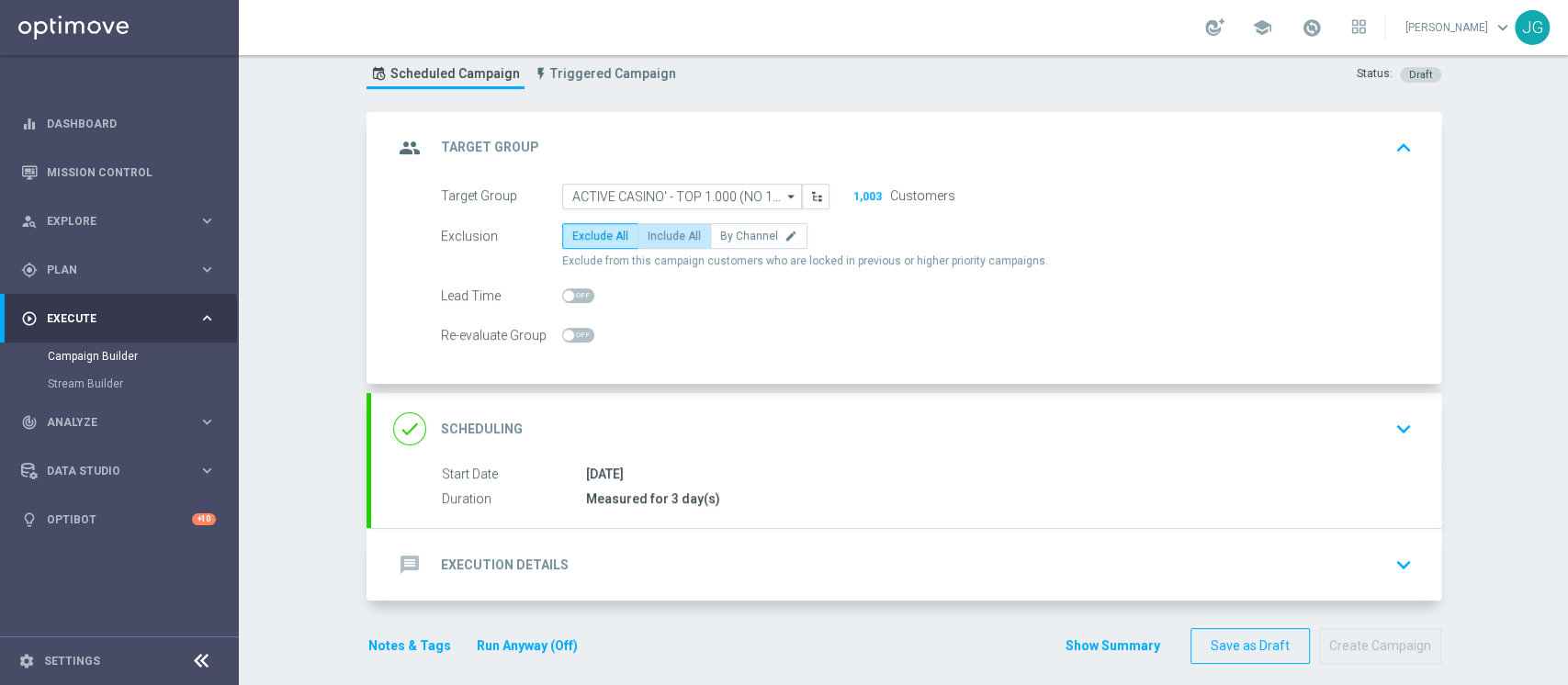
click at [647, 229] on span "Include All" at bounding box center [674, 235] width 53 height 13
click at [647, 233] on input "Include All" at bounding box center [653, 239] width 12 height 12
radio input "true"
click at [585, 244] on label "Exclude All" at bounding box center [600, 236] width 76 height 25
click at [584, 244] on input "Exclude All" at bounding box center [578, 239] width 12 height 12
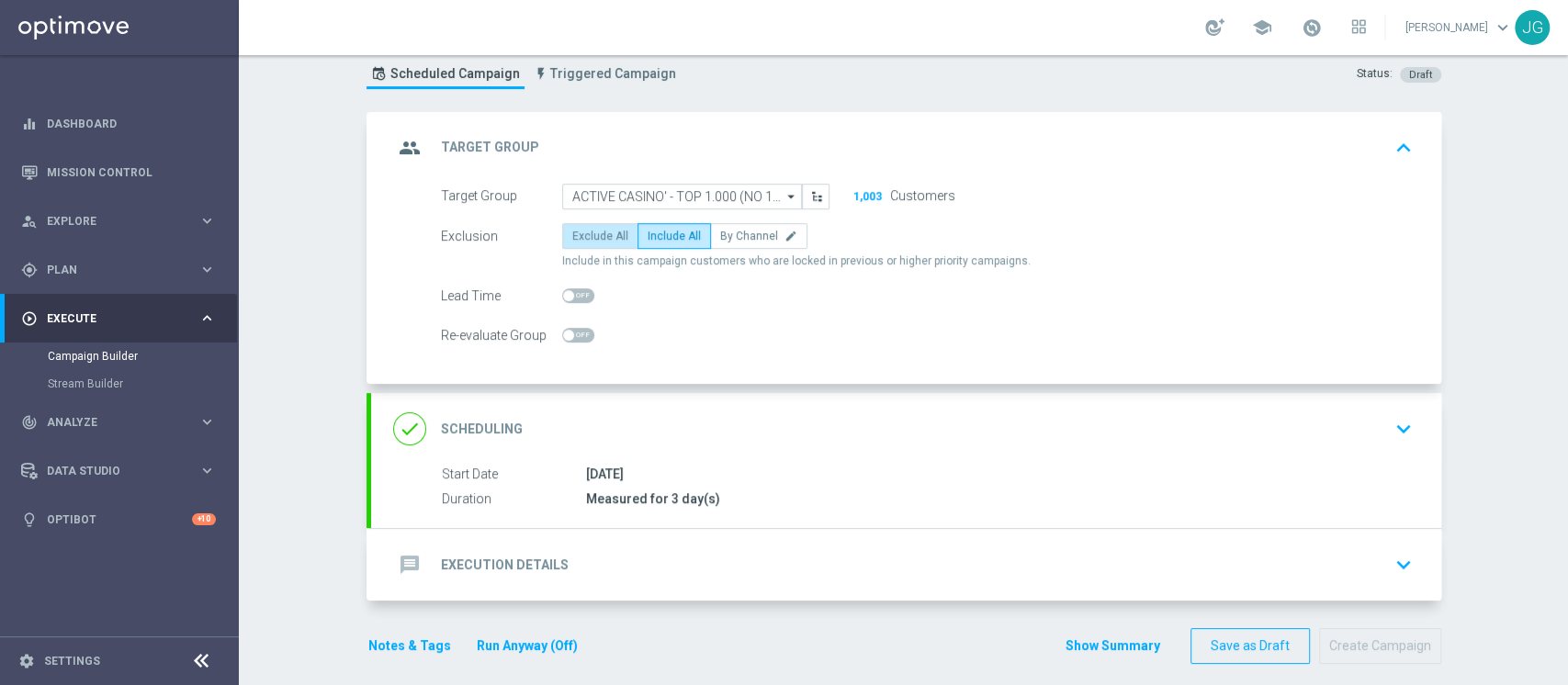
radio input "true"
click at [712, 421] on div "done Scheduling keyboard_arrow_down" at bounding box center [906, 429] width 1026 height 35
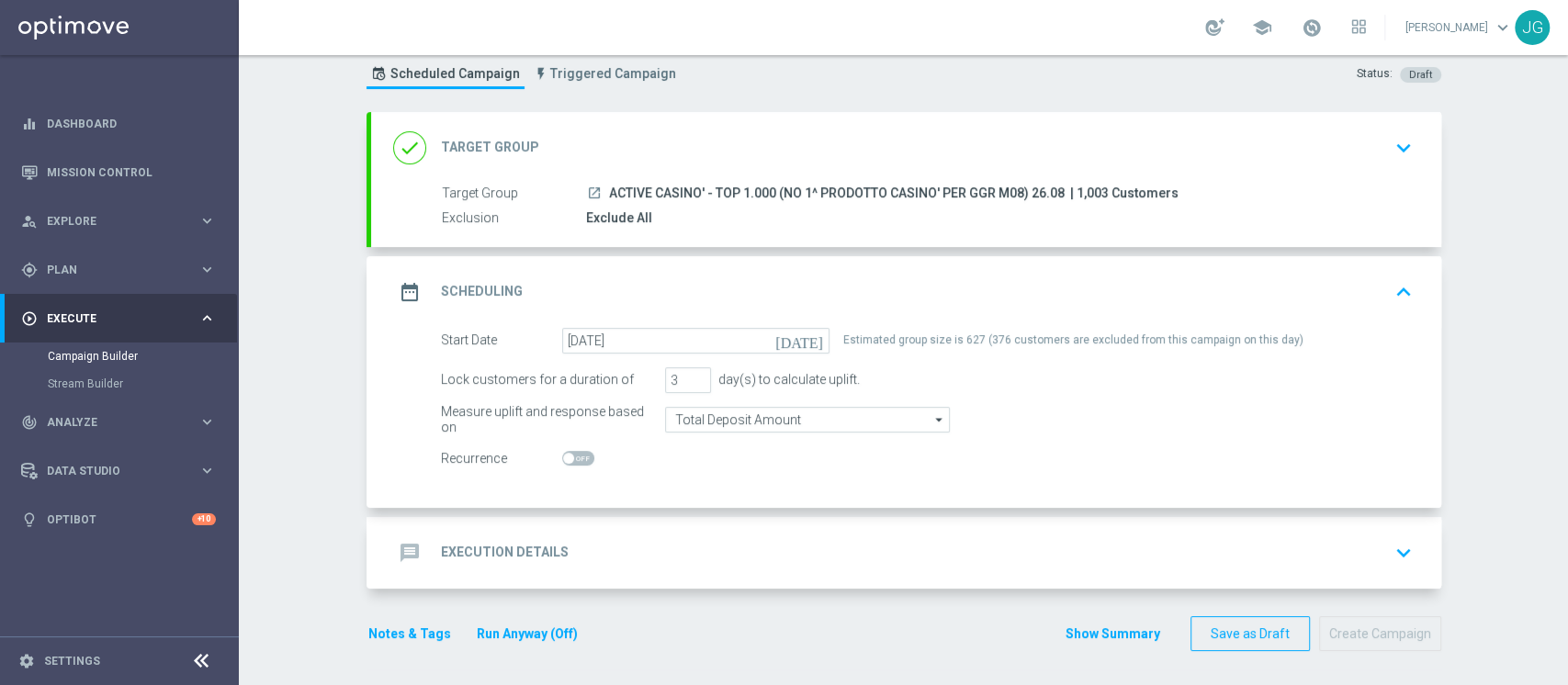
click at [837, 547] on div "message Execution Details keyboard_arrow_down" at bounding box center [906, 553] width 1026 height 35
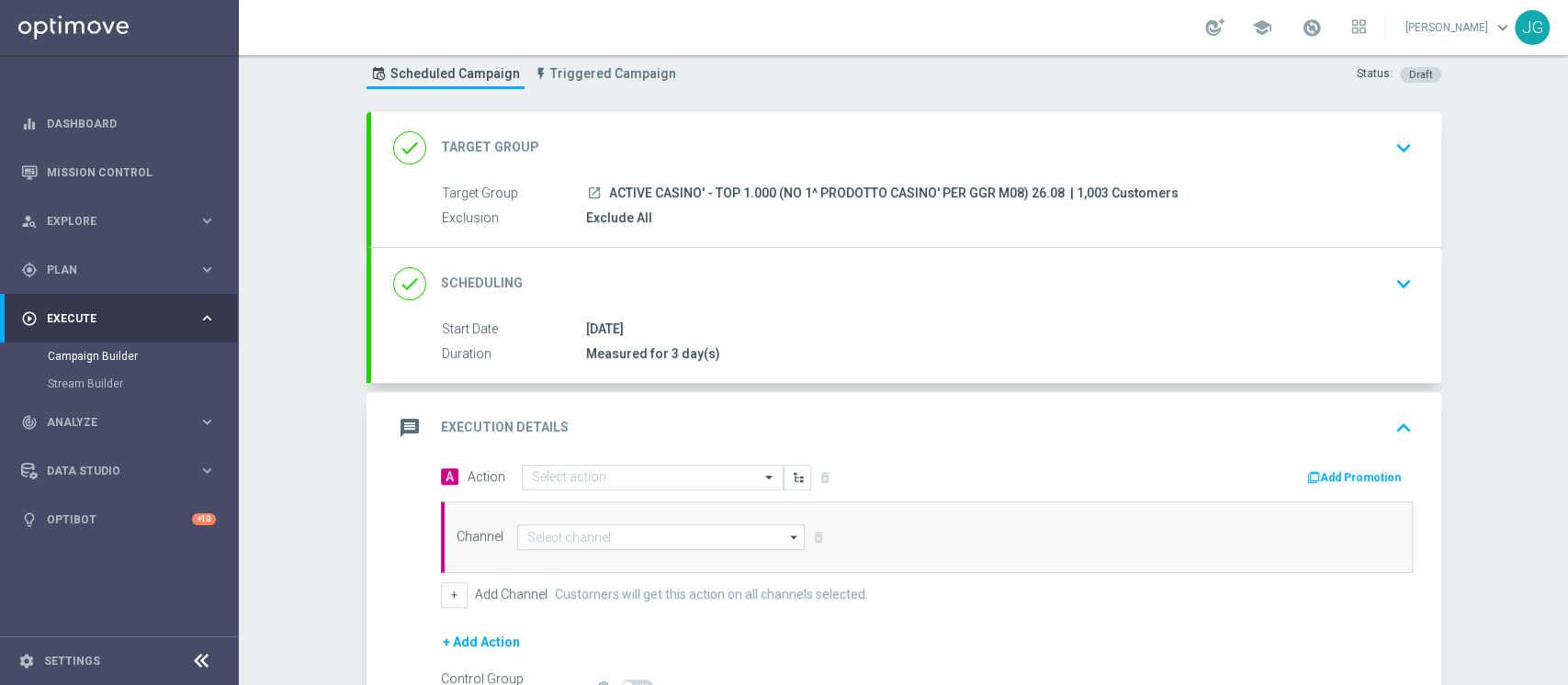
scroll to position [263, 0]
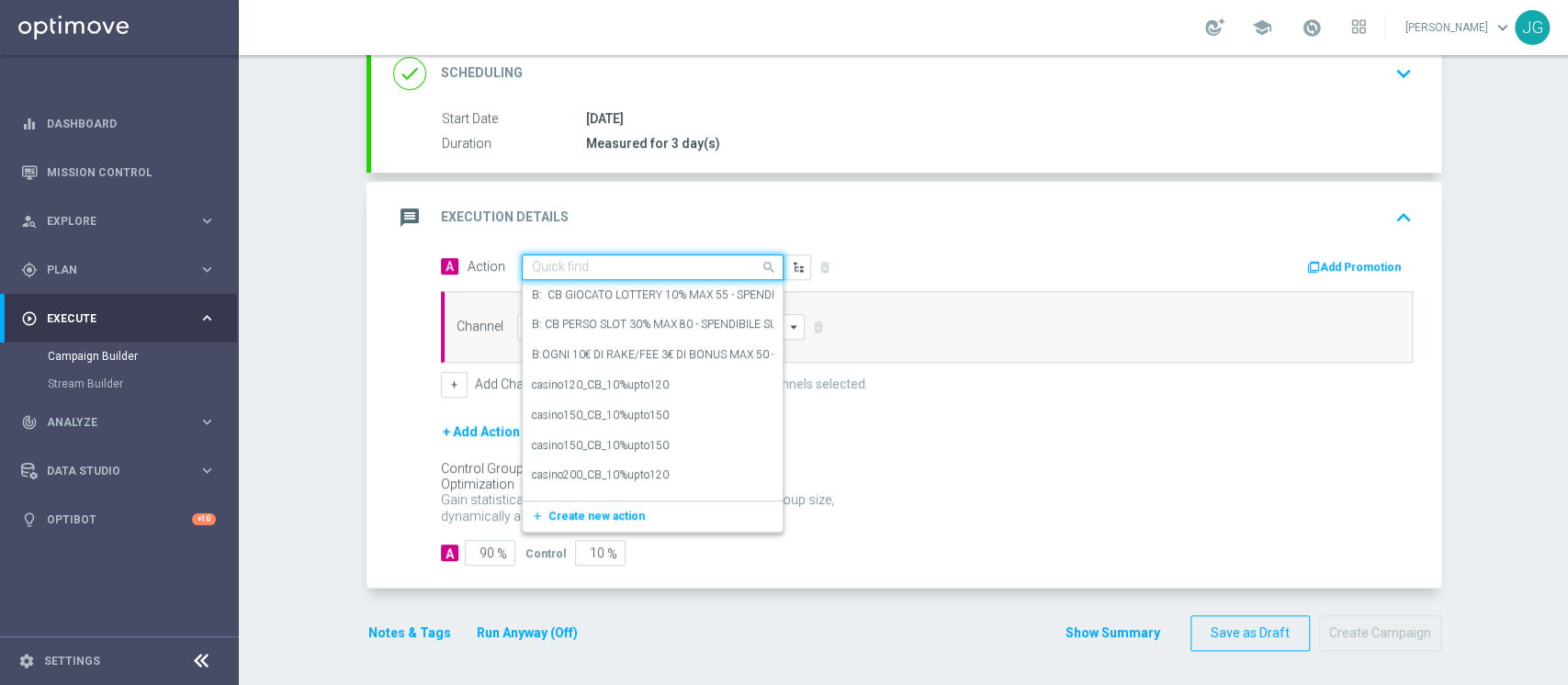
click at [604, 268] on input "text" at bounding box center [633, 268] width 205 height 16
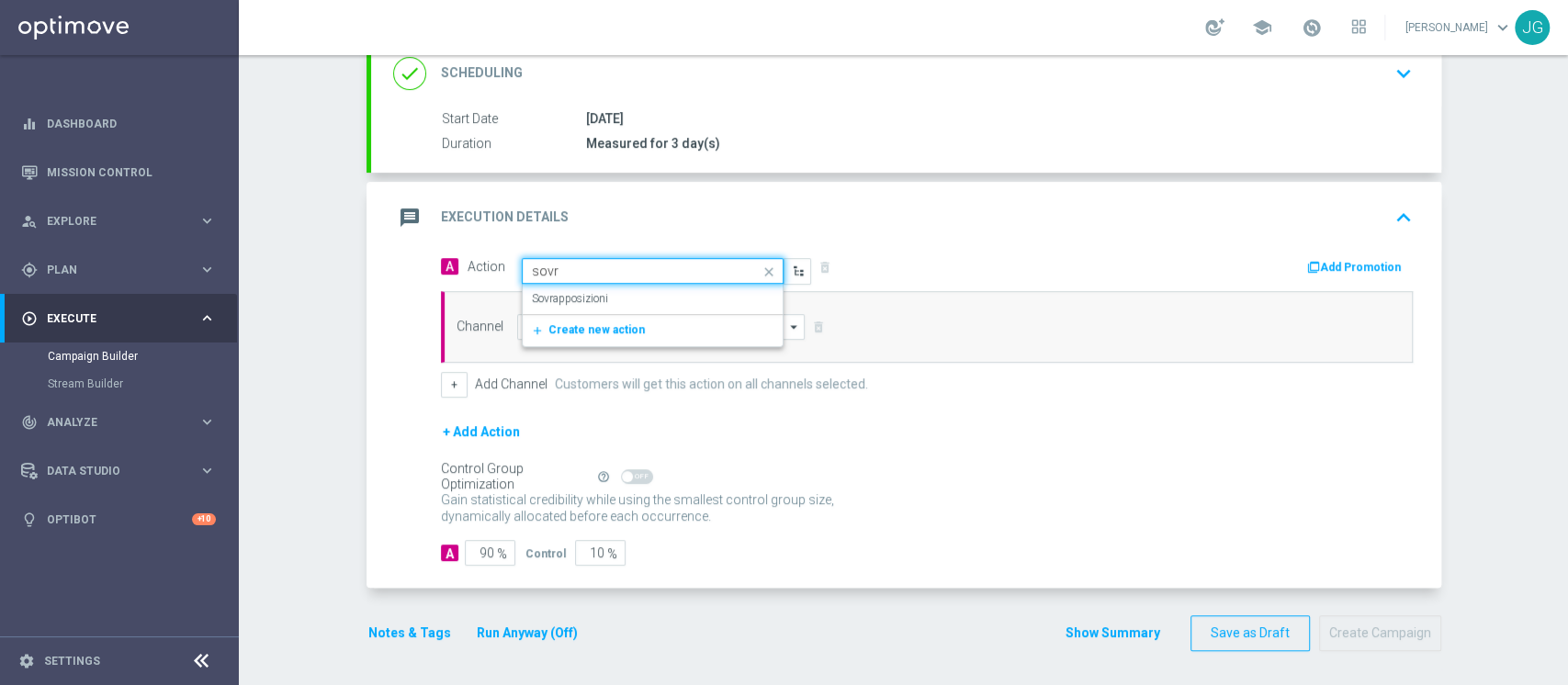
type input "sovra"
click at [607, 283] on div "Sovrapposizioni edit" at bounding box center [652, 298] width 241 height 30
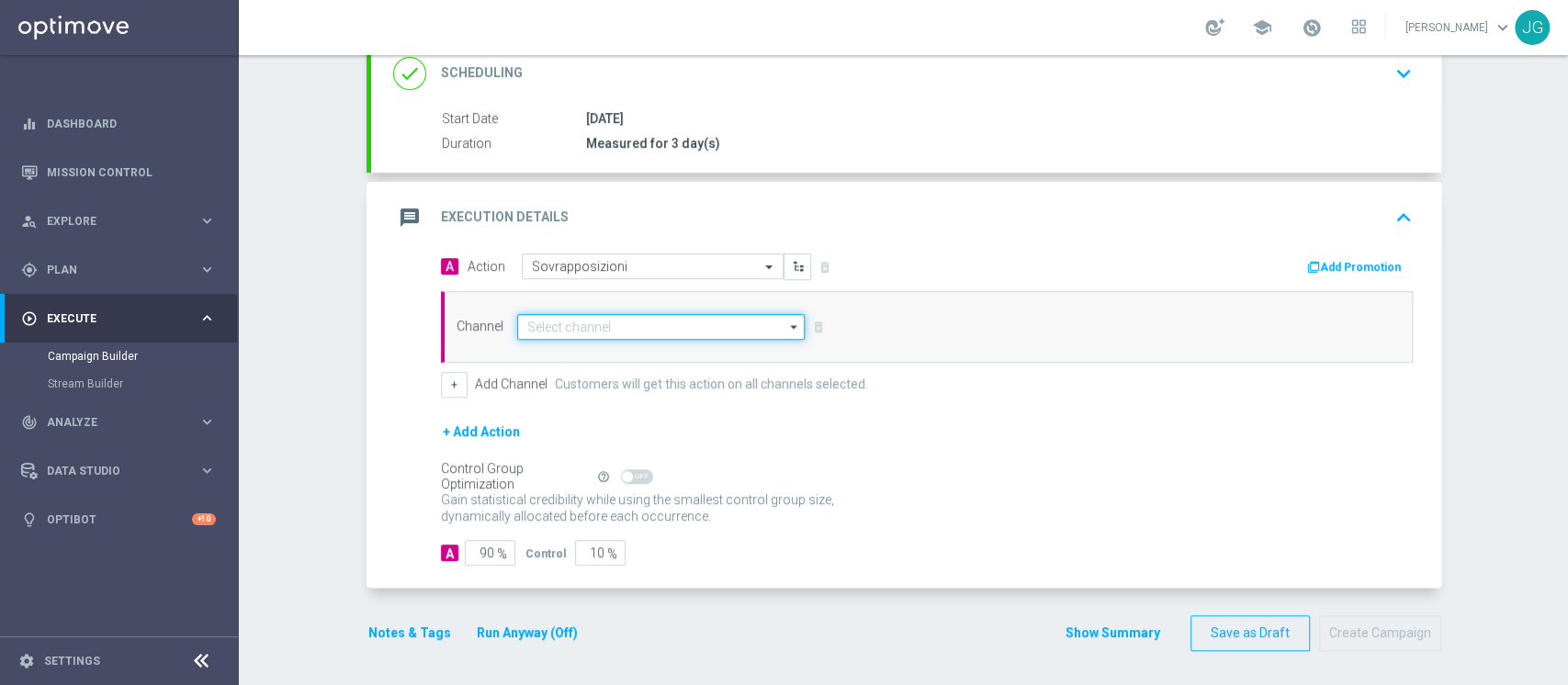
click at [630, 329] on input at bounding box center [661, 326] width 288 height 25
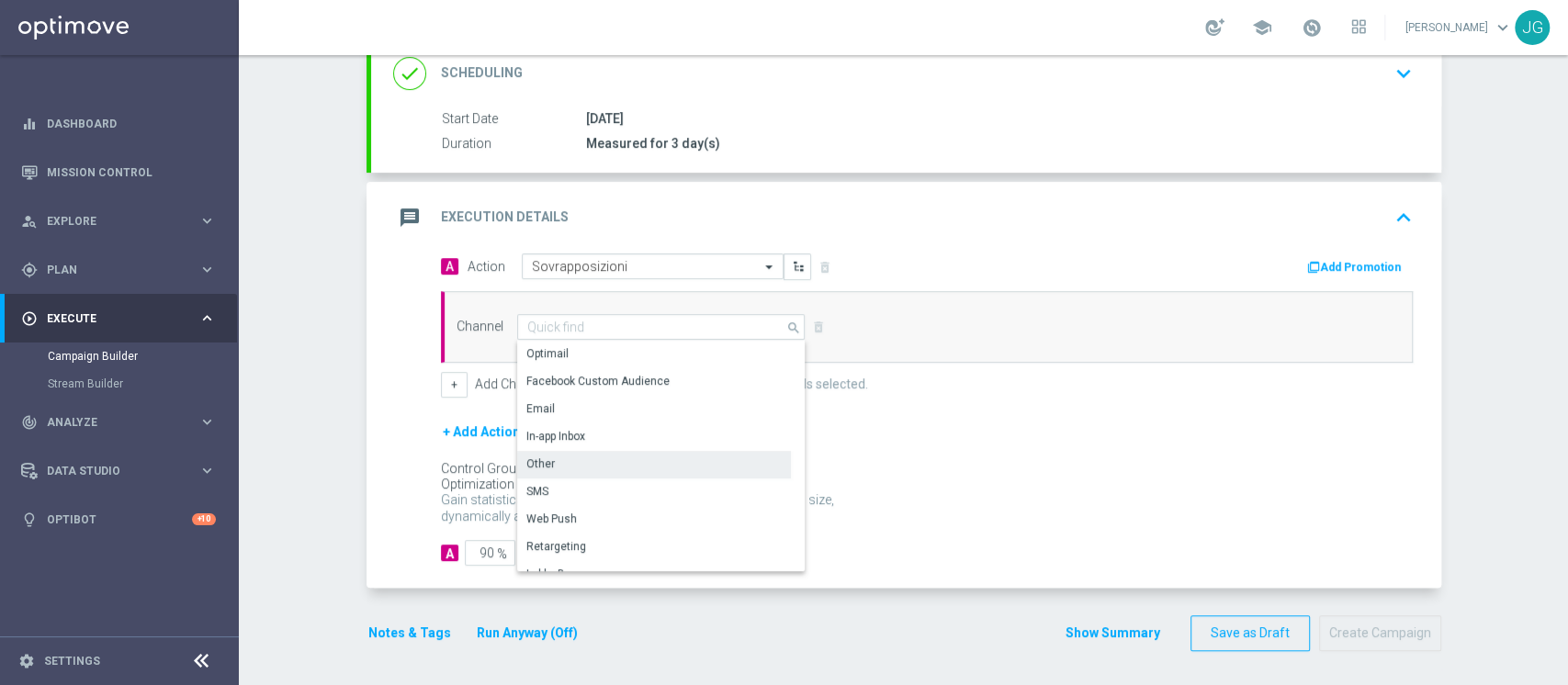
click at [561, 463] on div "Other" at bounding box center [653, 464] width 274 height 25
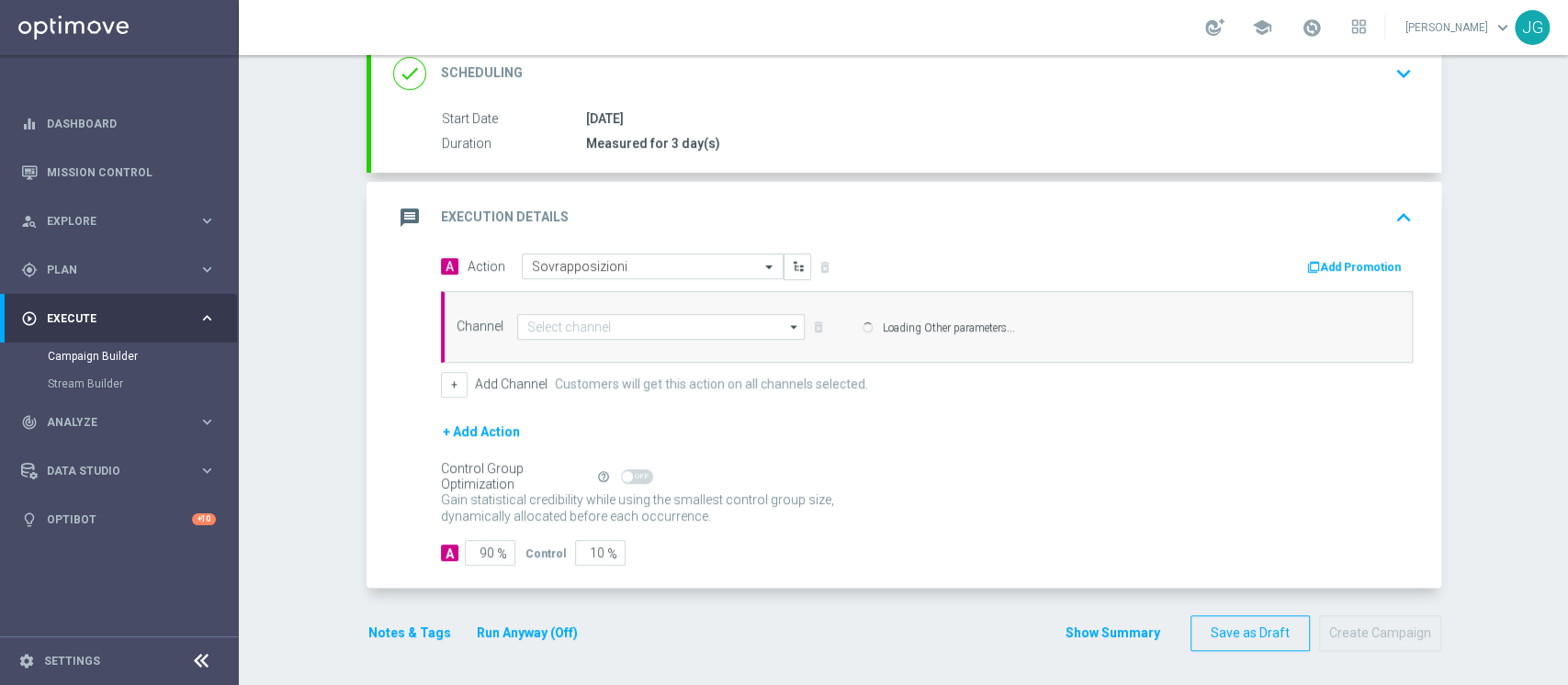
type input "Other"
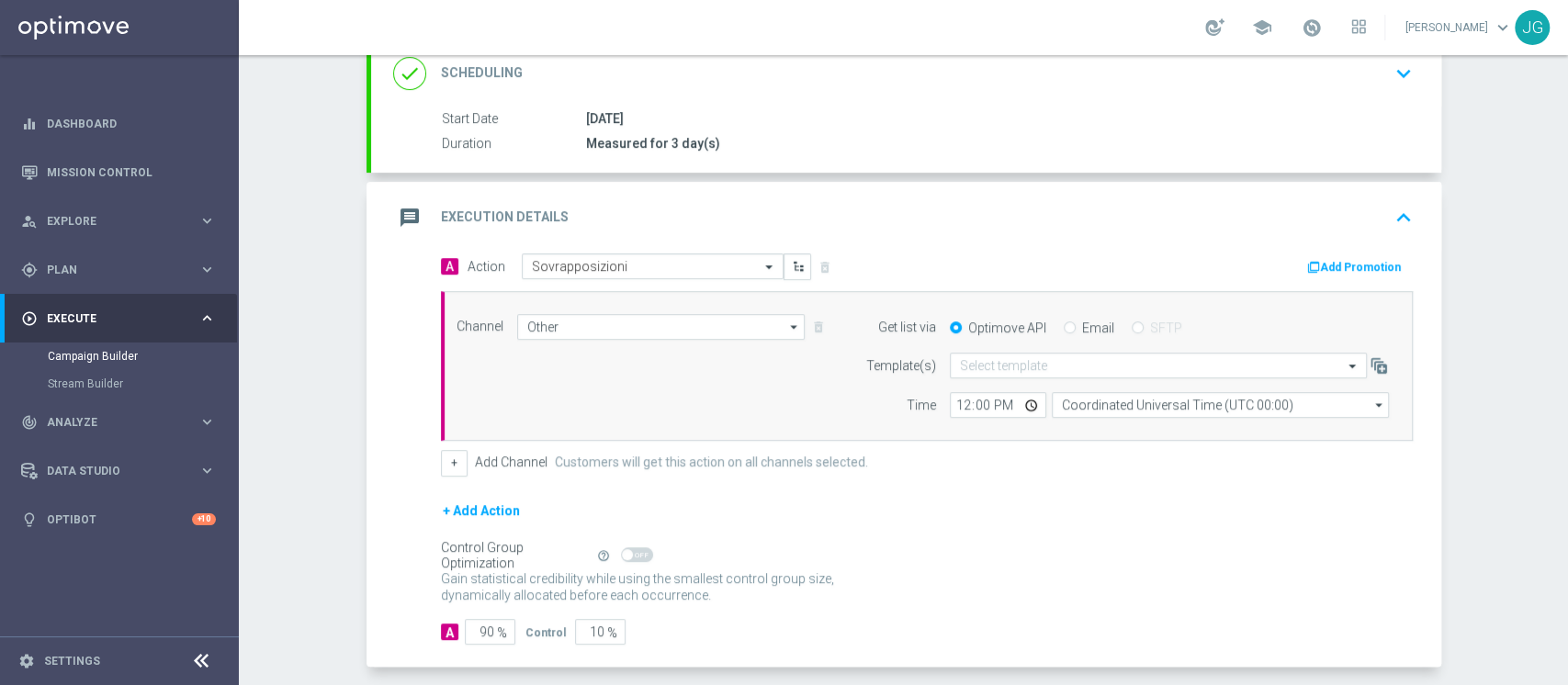
click at [733, 218] on div "message Execution Details keyboard_arrow_up" at bounding box center [906, 218] width 1026 height 35
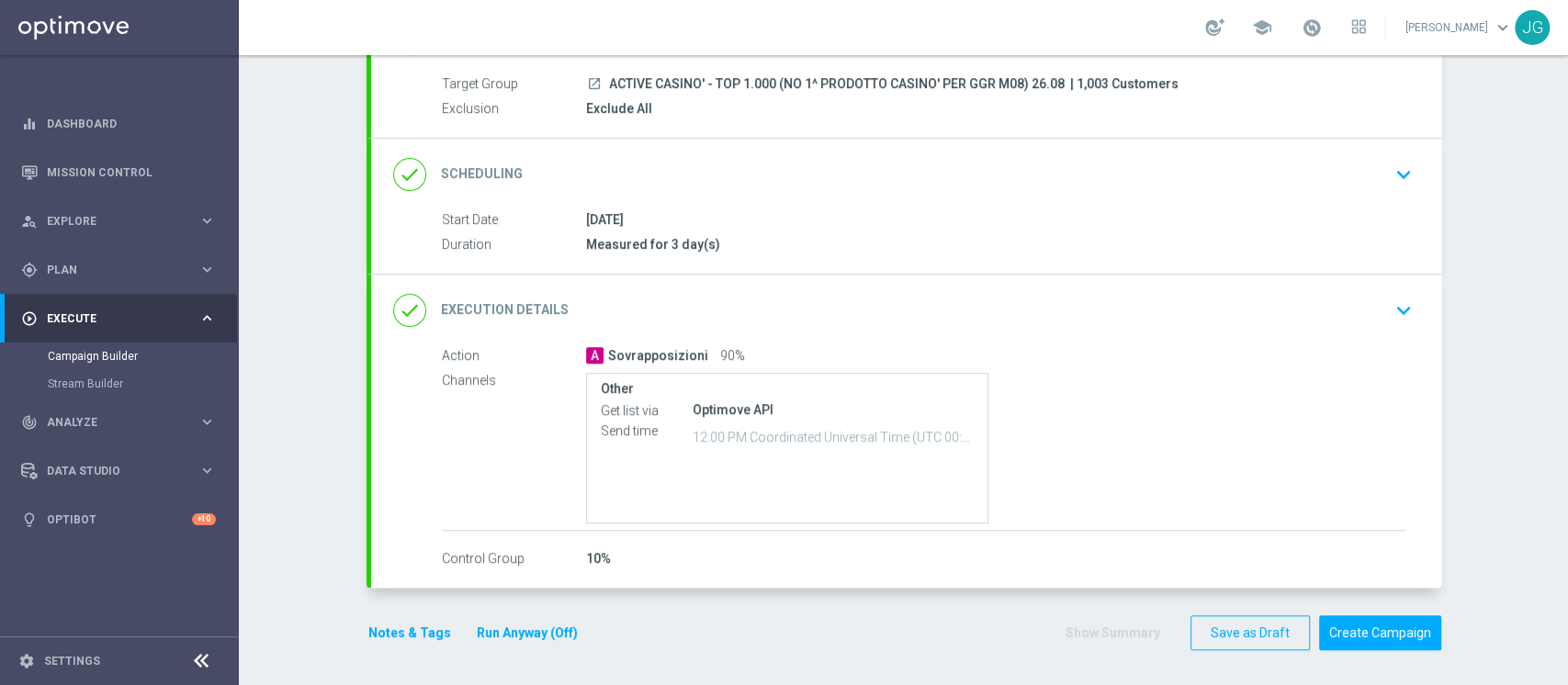
scroll to position [162, 0]
click at [522, 635] on button "Run Anyway (Off)" at bounding box center [527, 632] width 105 height 23
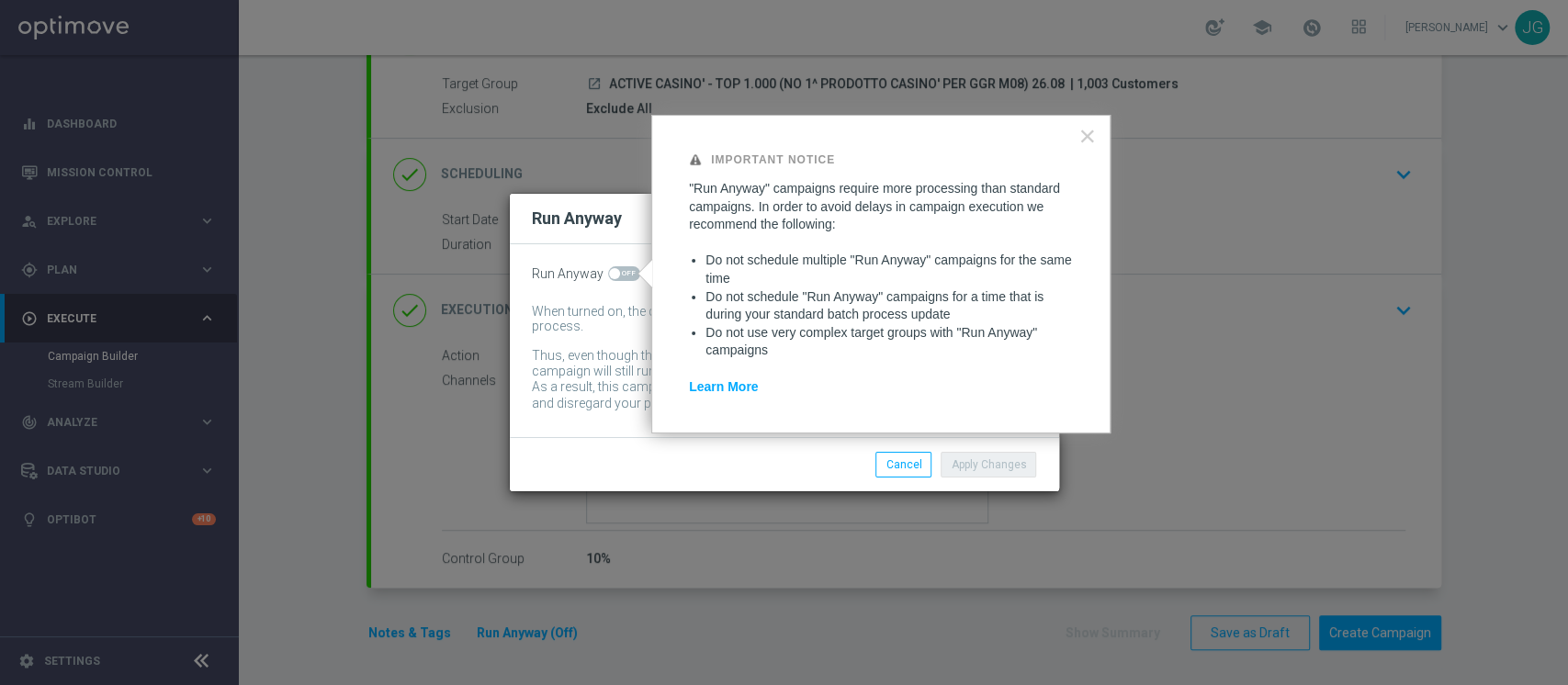
click at [619, 279] on span at bounding box center [624, 273] width 32 height 15
click at [619, 279] on input "checkbox" at bounding box center [624, 273] width 32 height 15
checkbox input "true"
click at [977, 462] on button "Apply Changes" at bounding box center [987, 465] width 95 height 25
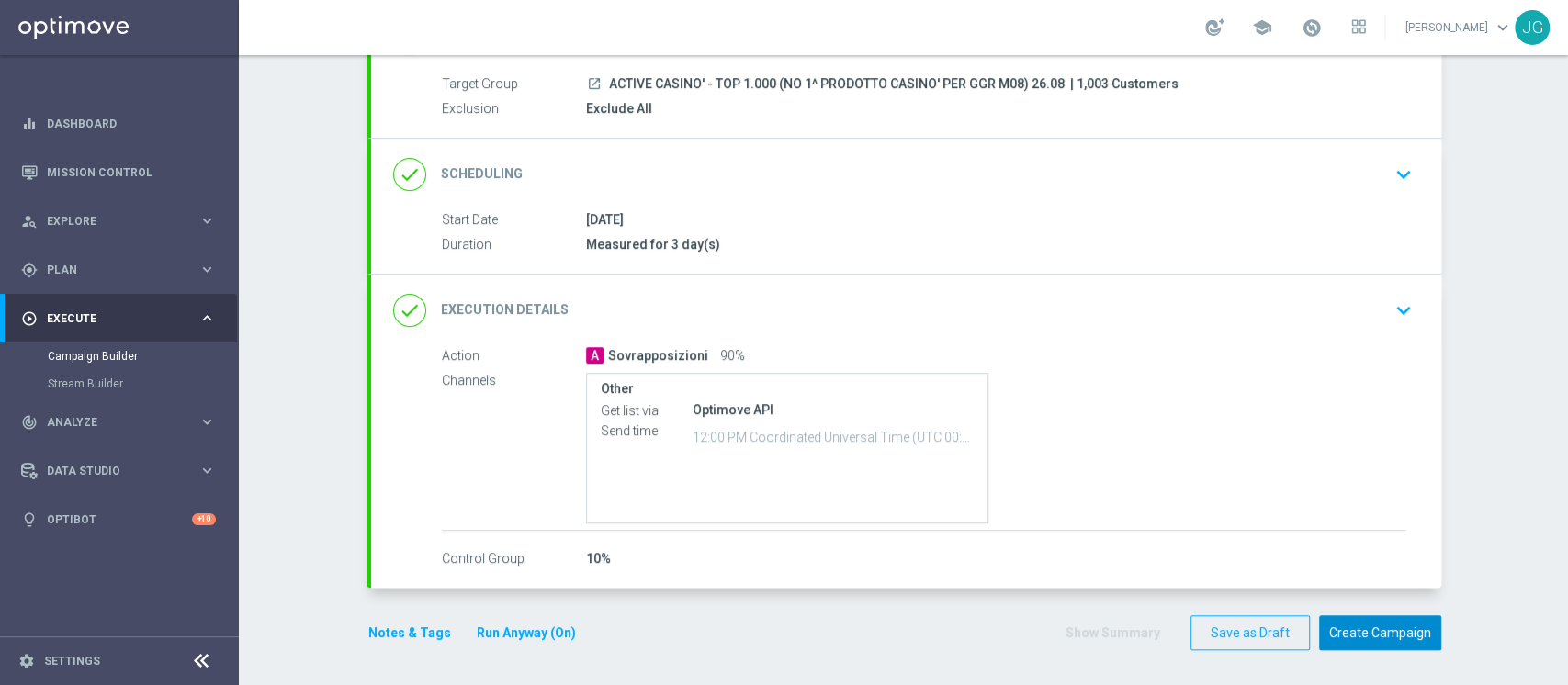
click at [1398, 626] on button "Create Campaign" at bounding box center [1380, 632] width 123 height 36
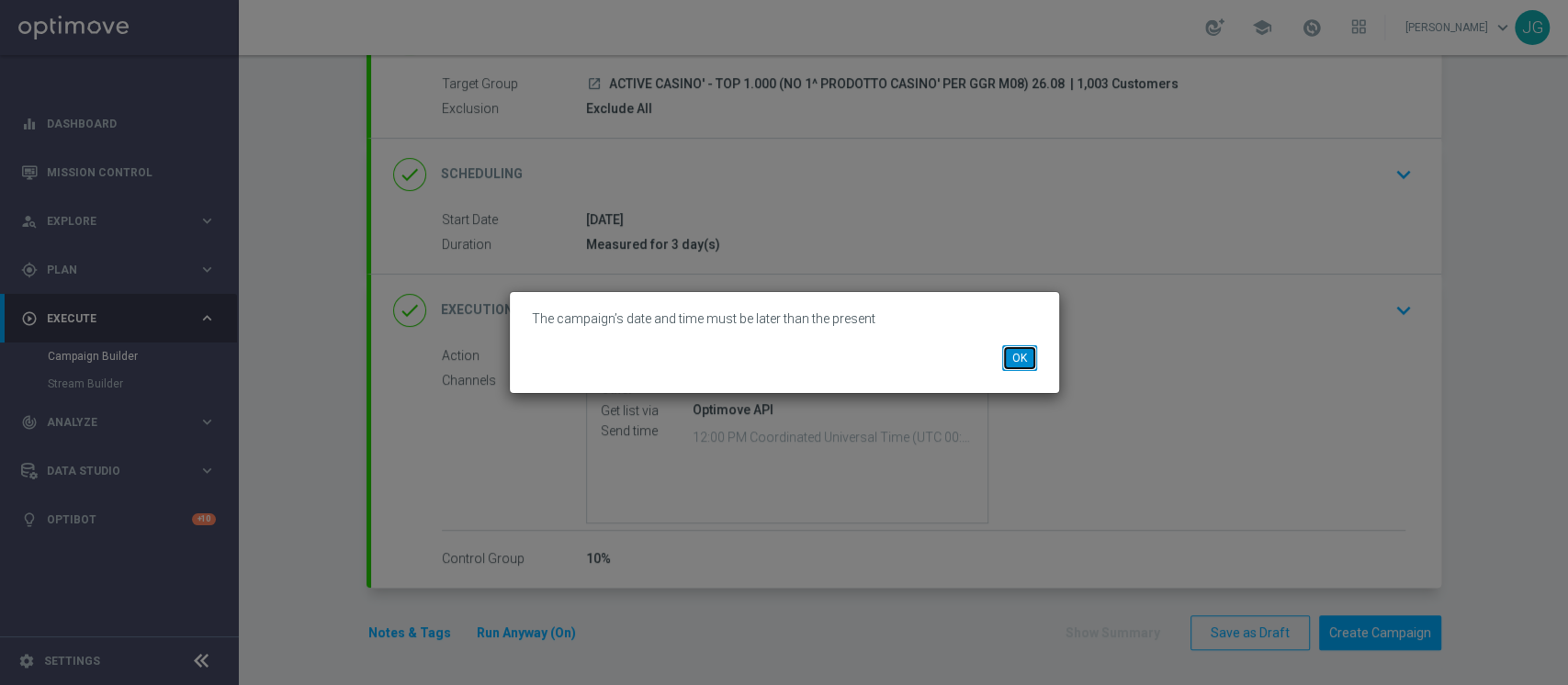
click at [1025, 367] on button "OK" at bounding box center [1020, 358] width 35 height 25
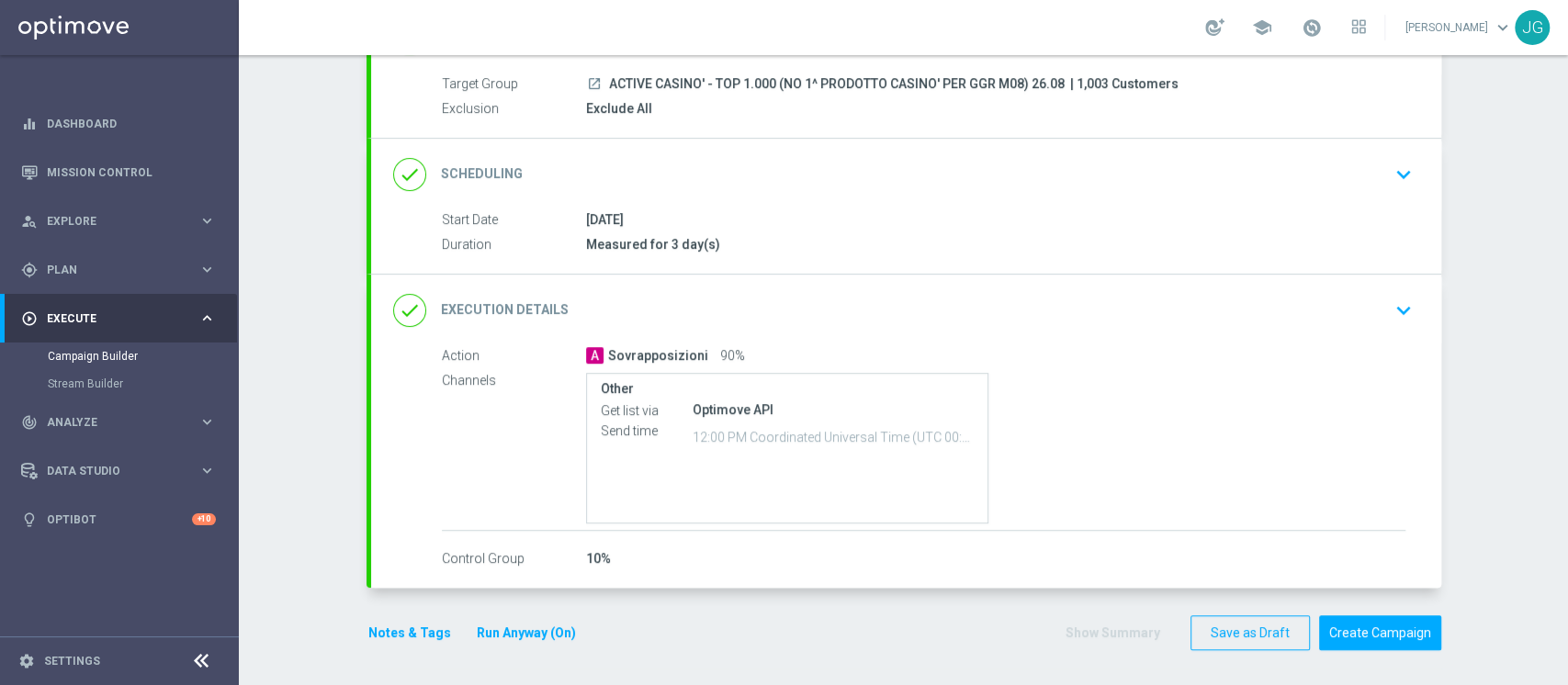
click at [1085, 325] on div "done Execution Details keyboard_arrow_down" at bounding box center [906, 311] width 1026 height 35
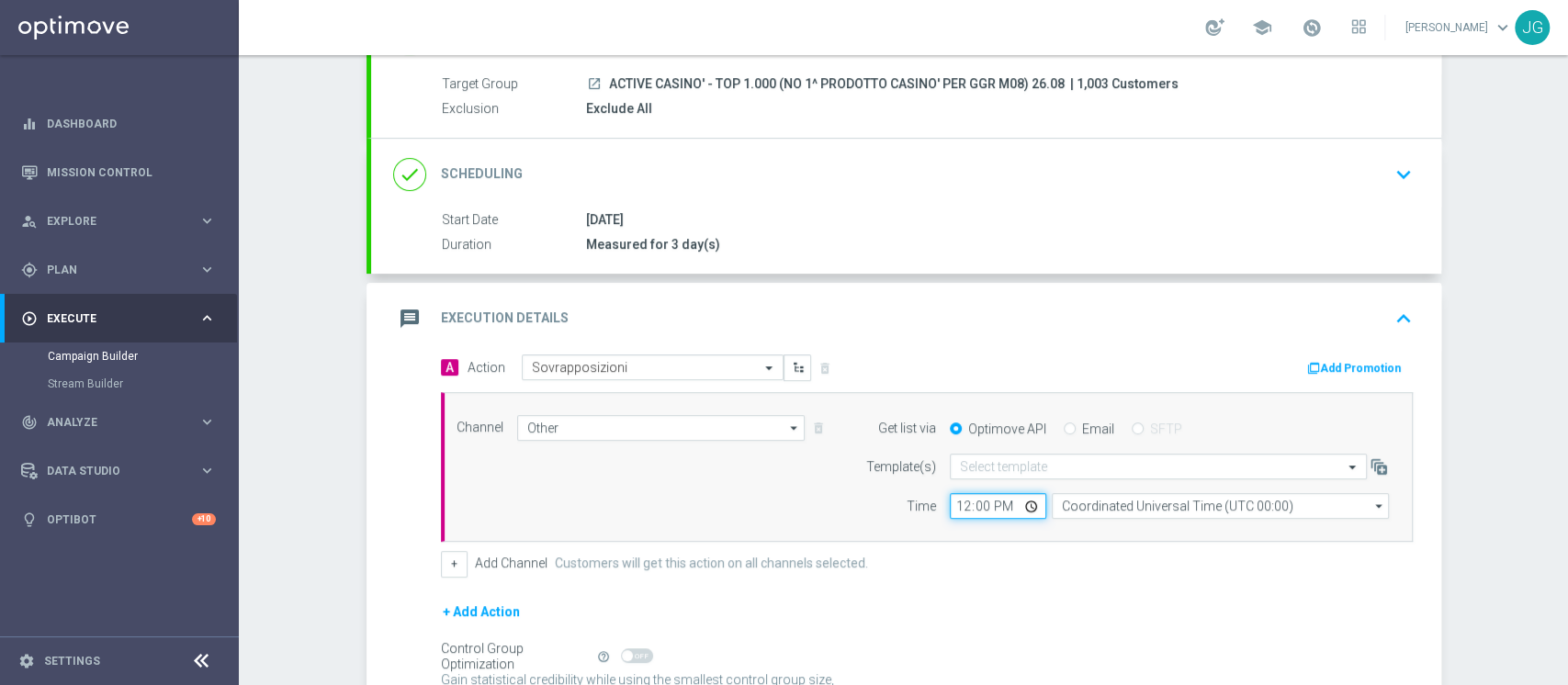
click at [1023, 506] on input "12:00" at bounding box center [997, 506] width 96 height 25
type input "16:00"
click at [1142, 292] on div "message Execution Details keyboard_arrow_up" at bounding box center [905, 318] width 1070 height 72
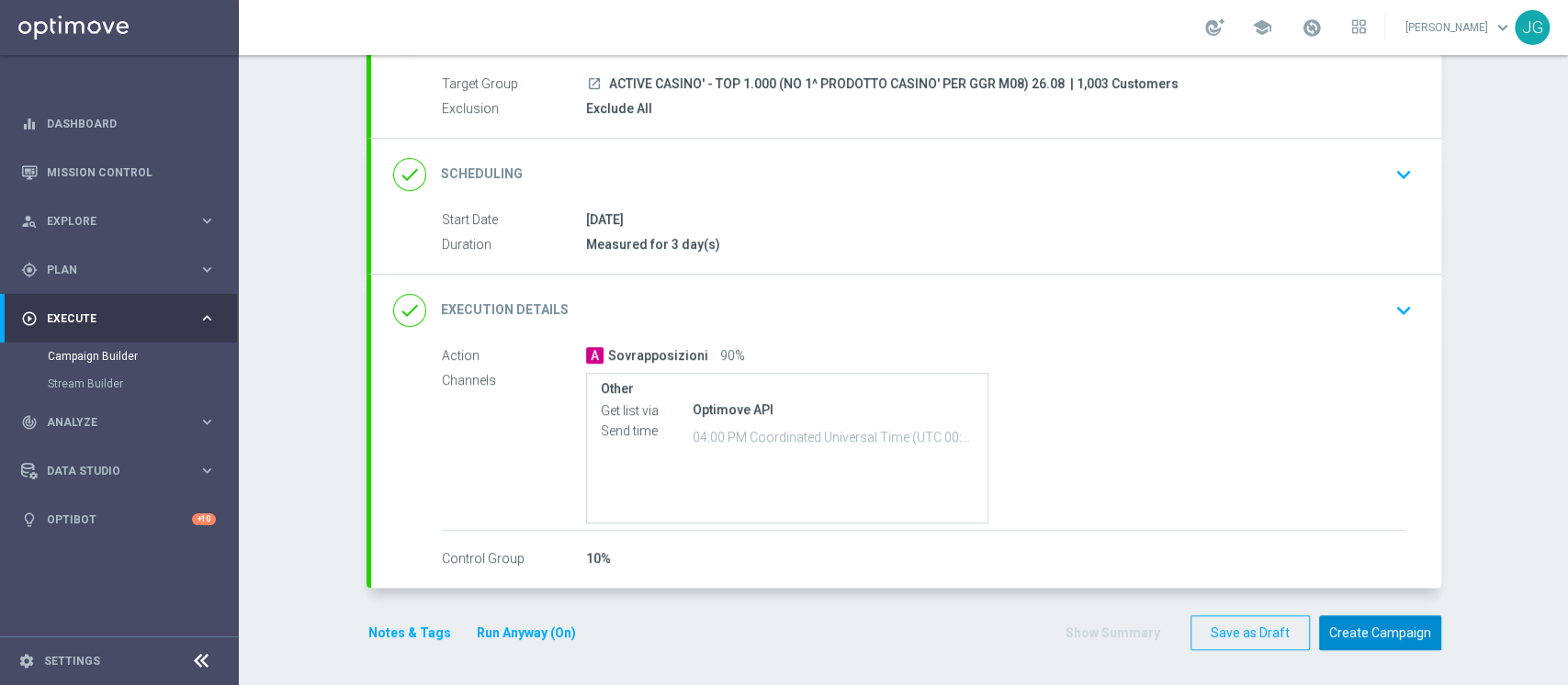
click at [1353, 626] on button "Create Campaign" at bounding box center [1380, 632] width 123 height 36
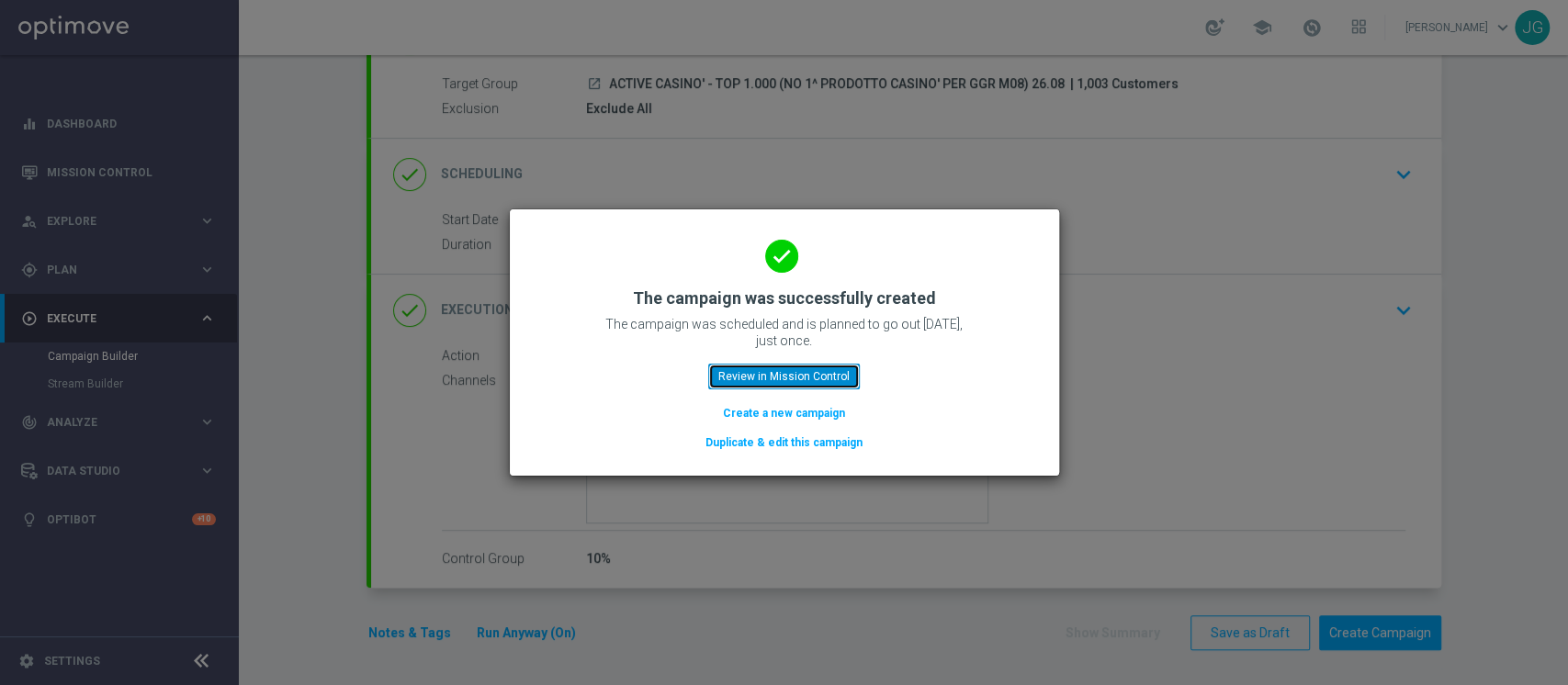
click at [829, 376] on button "Review in Mission Control" at bounding box center [784, 376] width 152 height 25
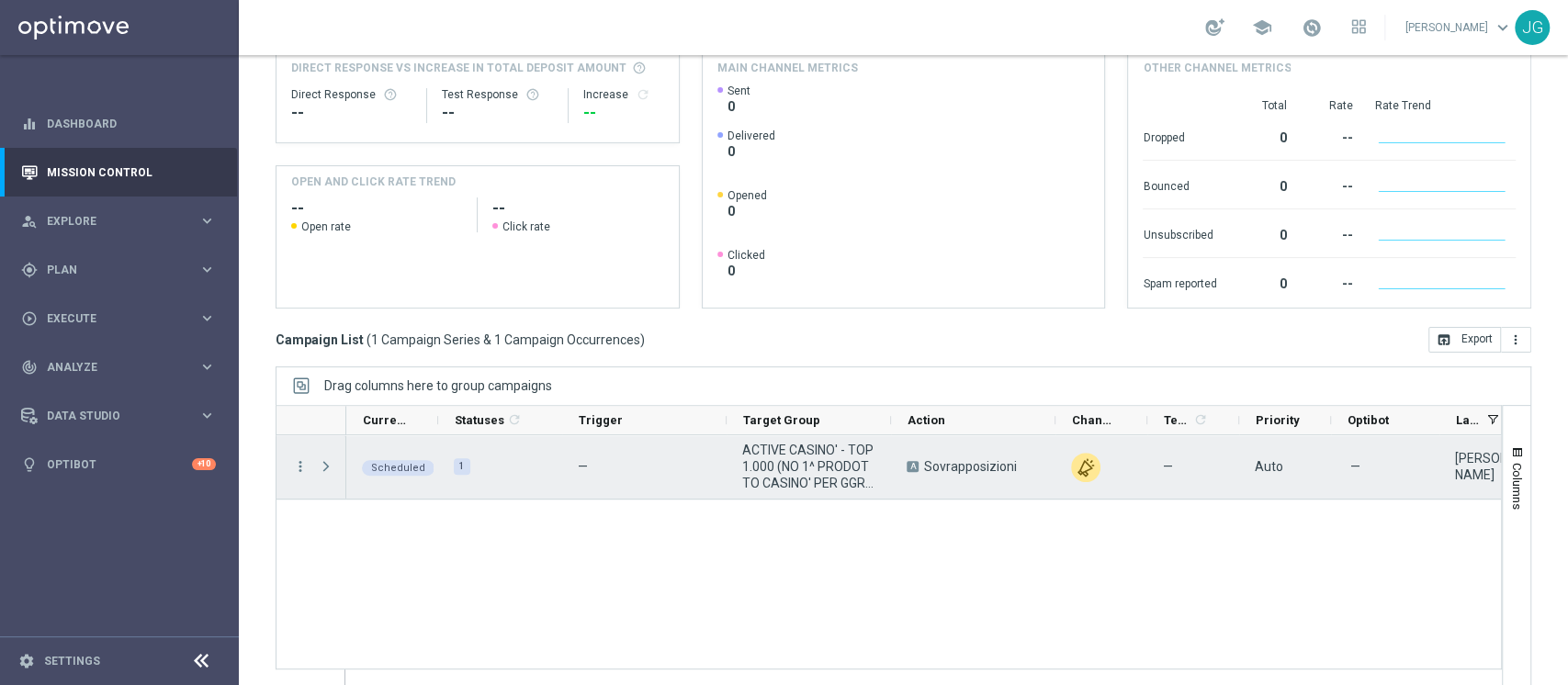
scroll to position [269, 0]
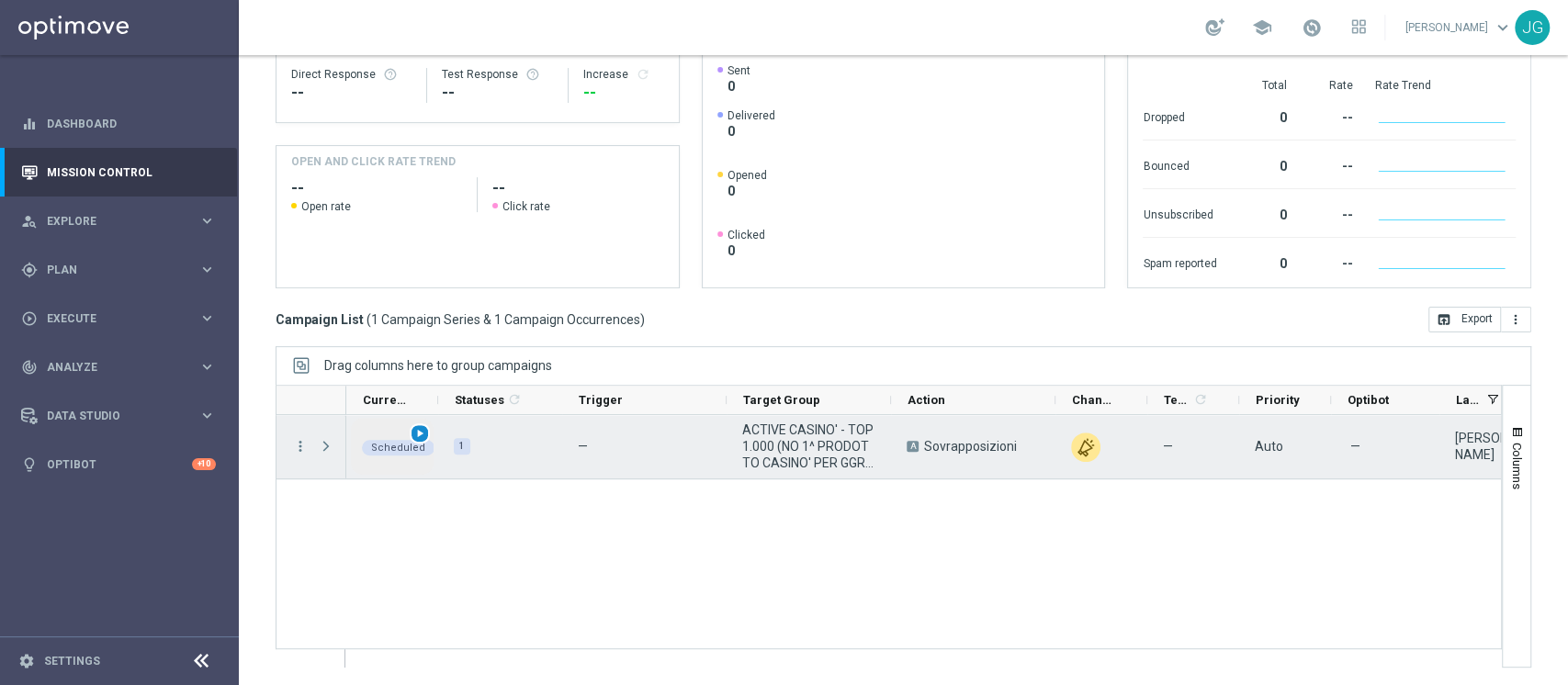
click at [422, 436] on span "play_arrow" at bounding box center [419, 432] width 13 height 13
click at [300, 446] on icon "more_vert" at bounding box center [300, 446] width 17 height 17
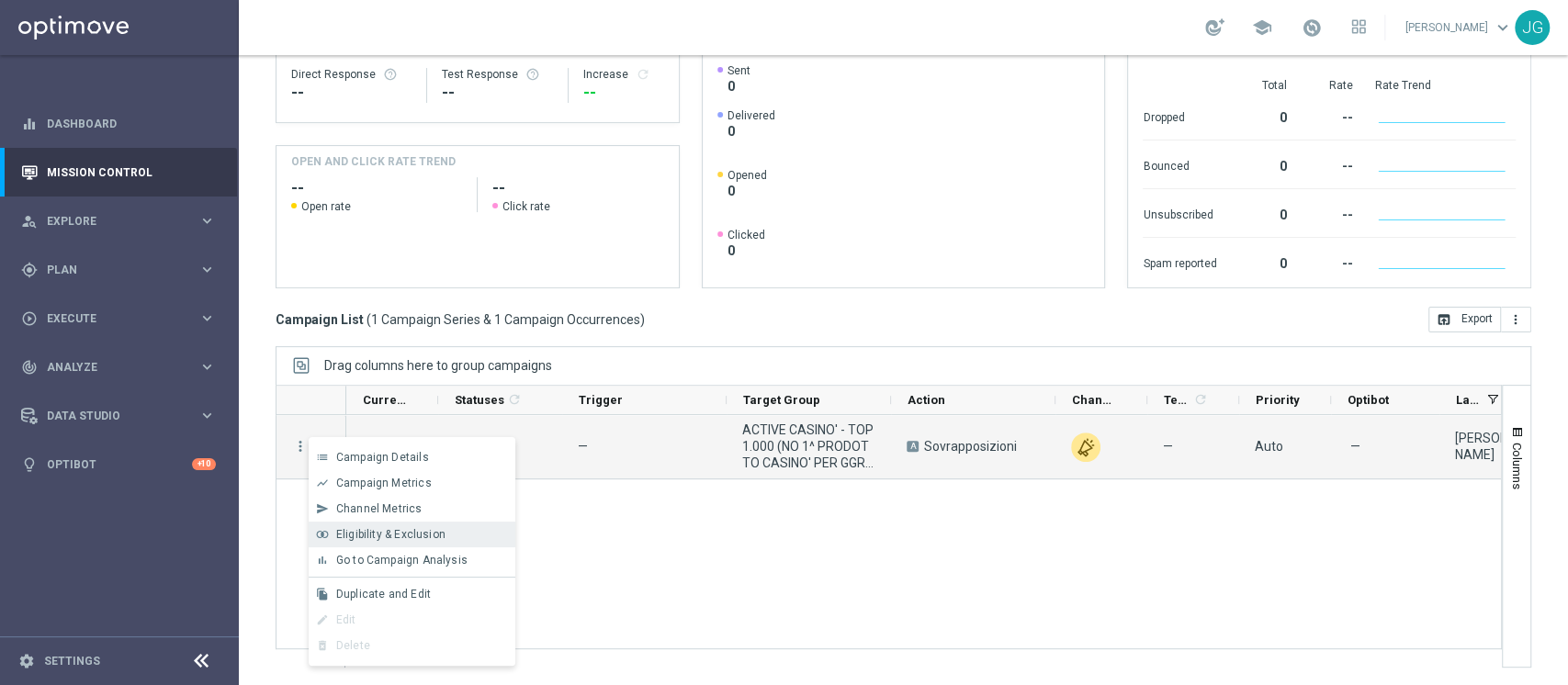
click at [375, 530] on span "Eligibility & Exclusion" at bounding box center [390, 533] width 109 height 13
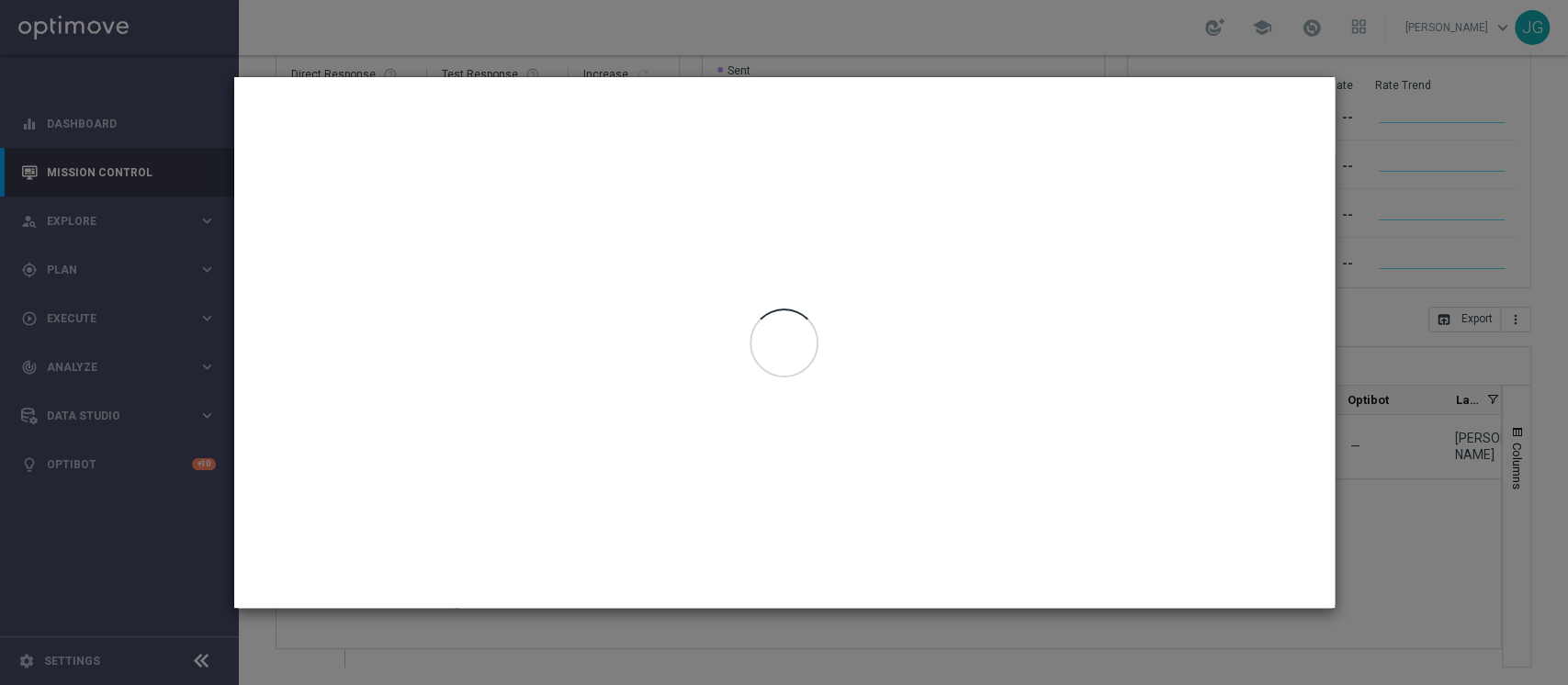
type input "[DATE] - [DATE]"
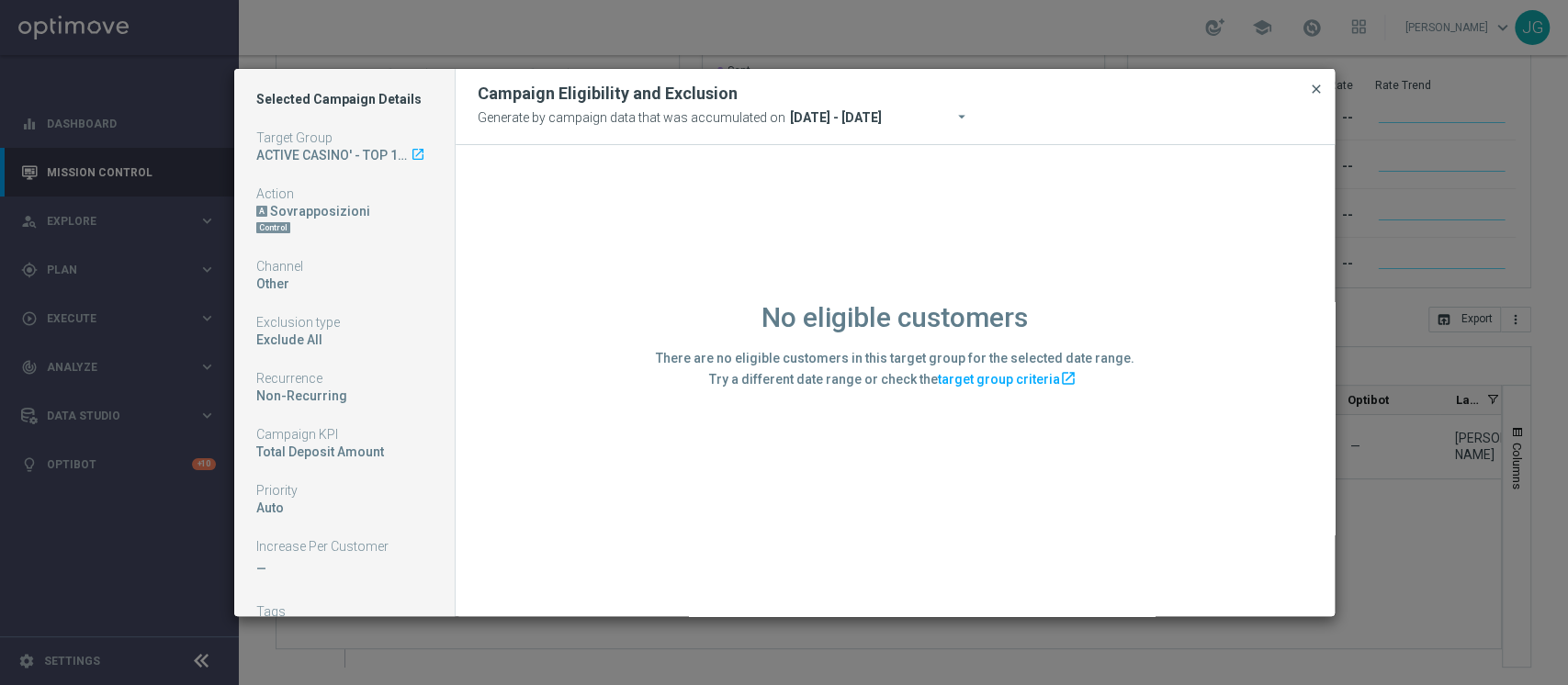
click at [1311, 88] on span "close" at bounding box center [1315, 88] width 15 height 15
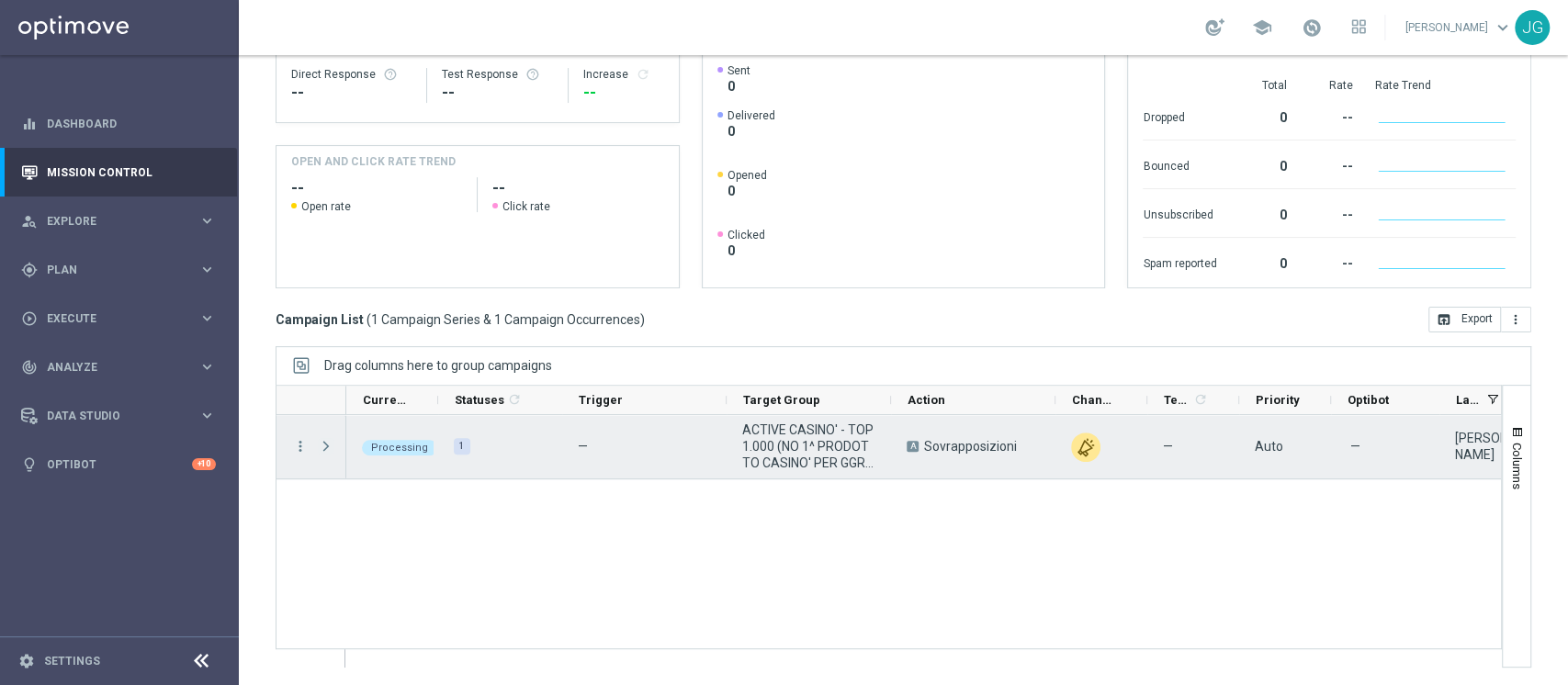
click at [325, 452] on span "Press SPACE to select this row." at bounding box center [326, 446] width 17 height 15
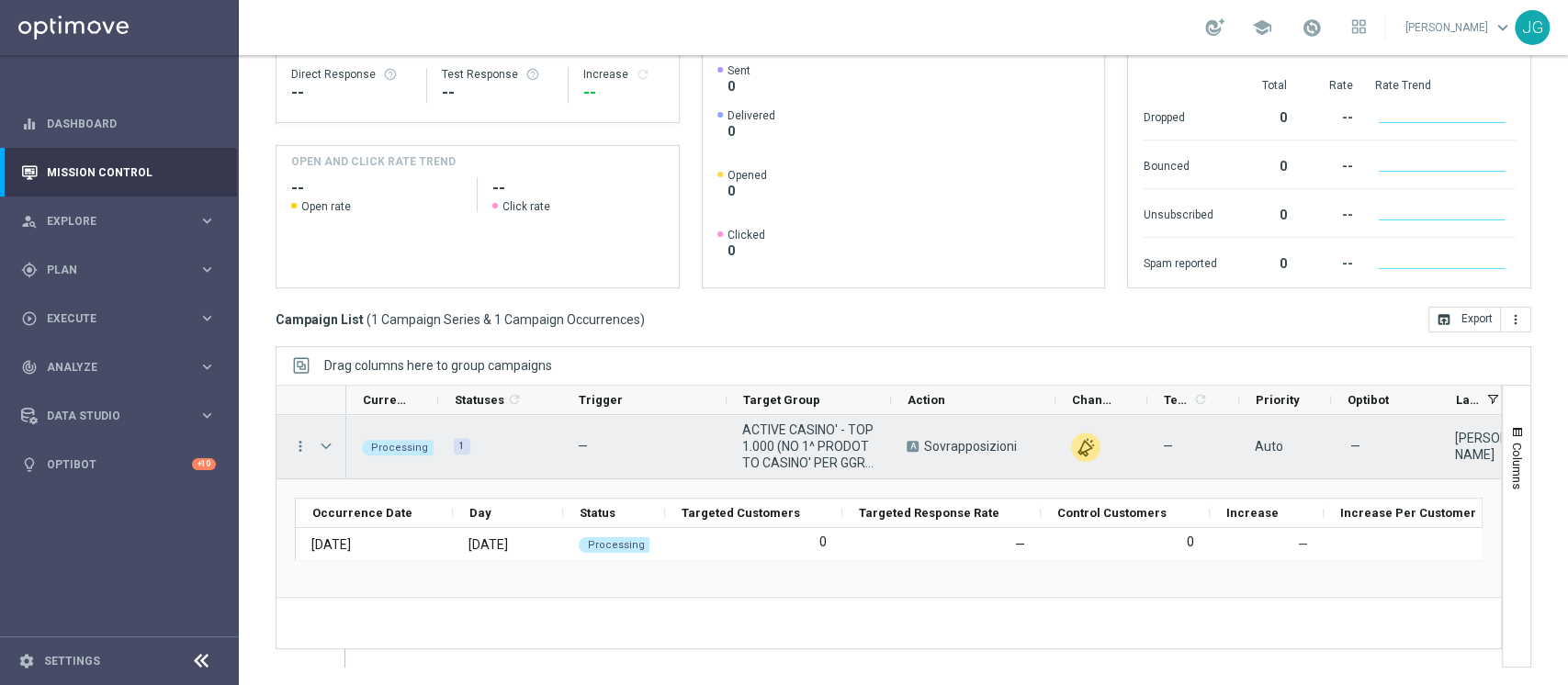
click at [325, 452] on span "Press SPACE to select this row." at bounding box center [326, 446] width 17 height 15
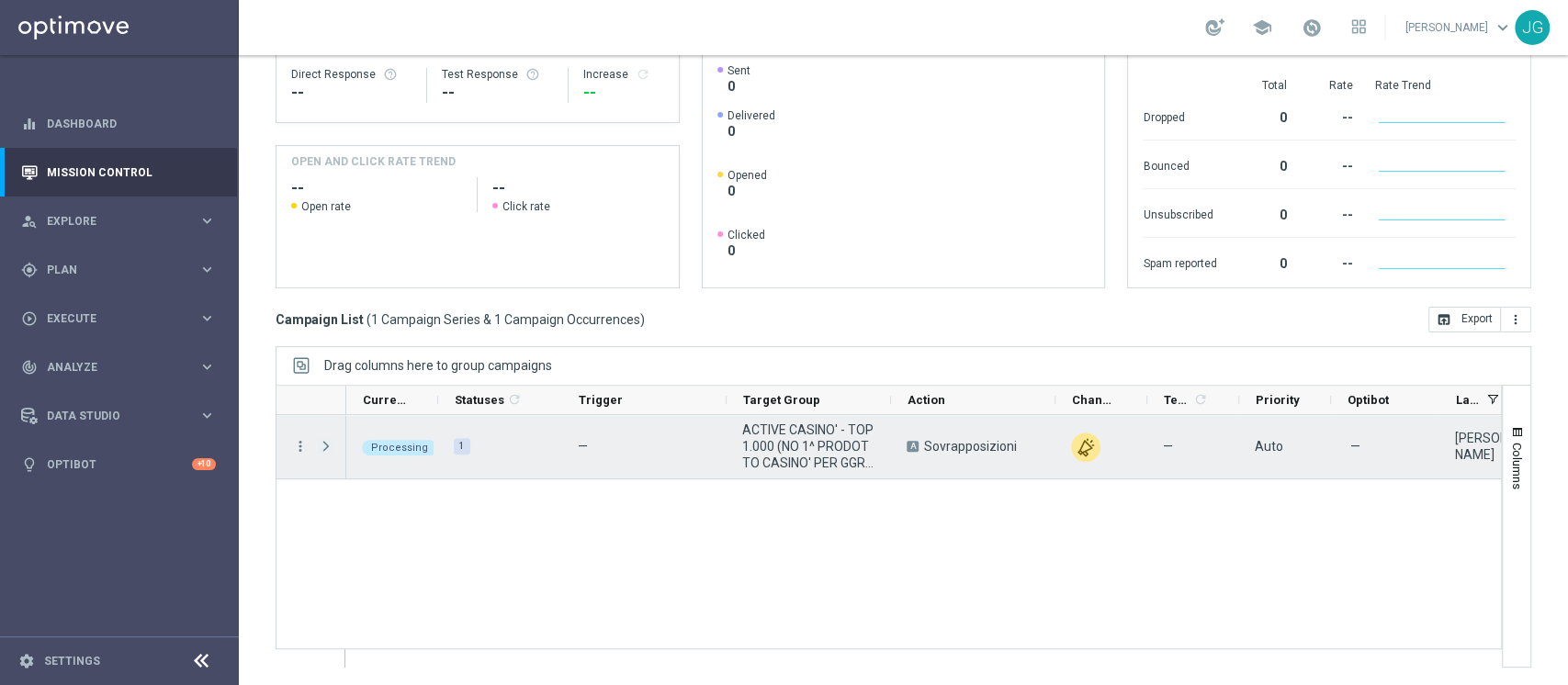
click at [325, 452] on span "Press SPACE to select this row." at bounding box center [326, 446] width 17 height 15
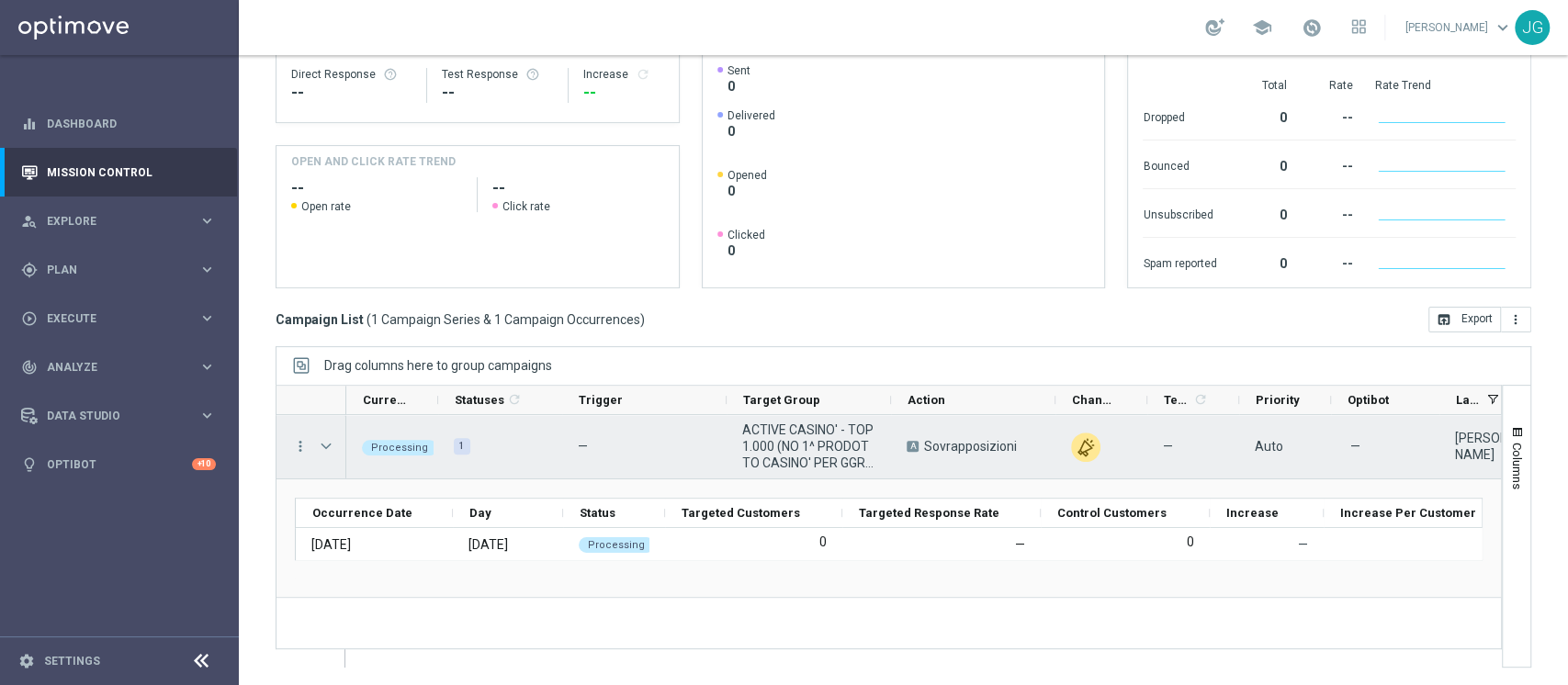
click at [325, 452] on span "Press SPACE to select this row." at bounding box center [326, 446] width 17 height 15
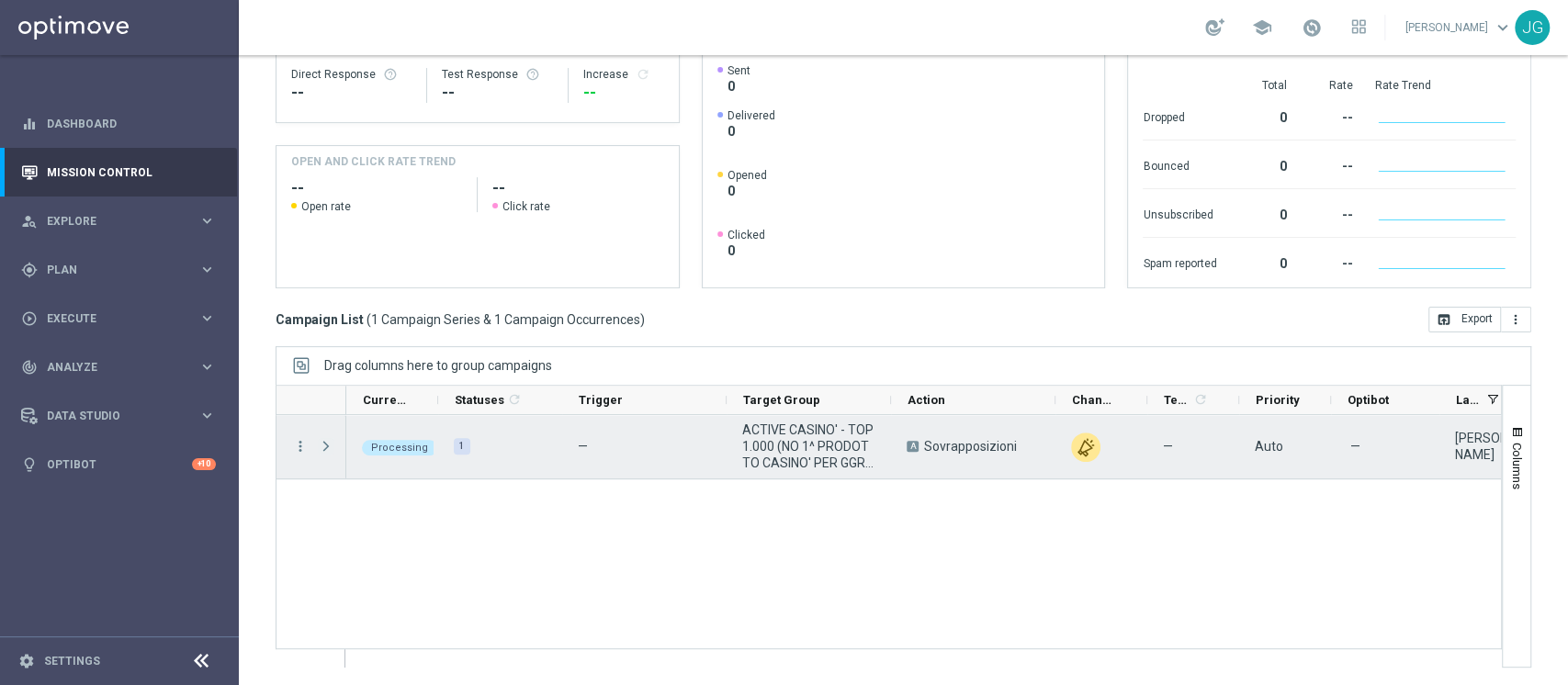
click at [325, 452] on span "Press SPACE to select this row." at bounding box center [326, 446] width 17 height 15
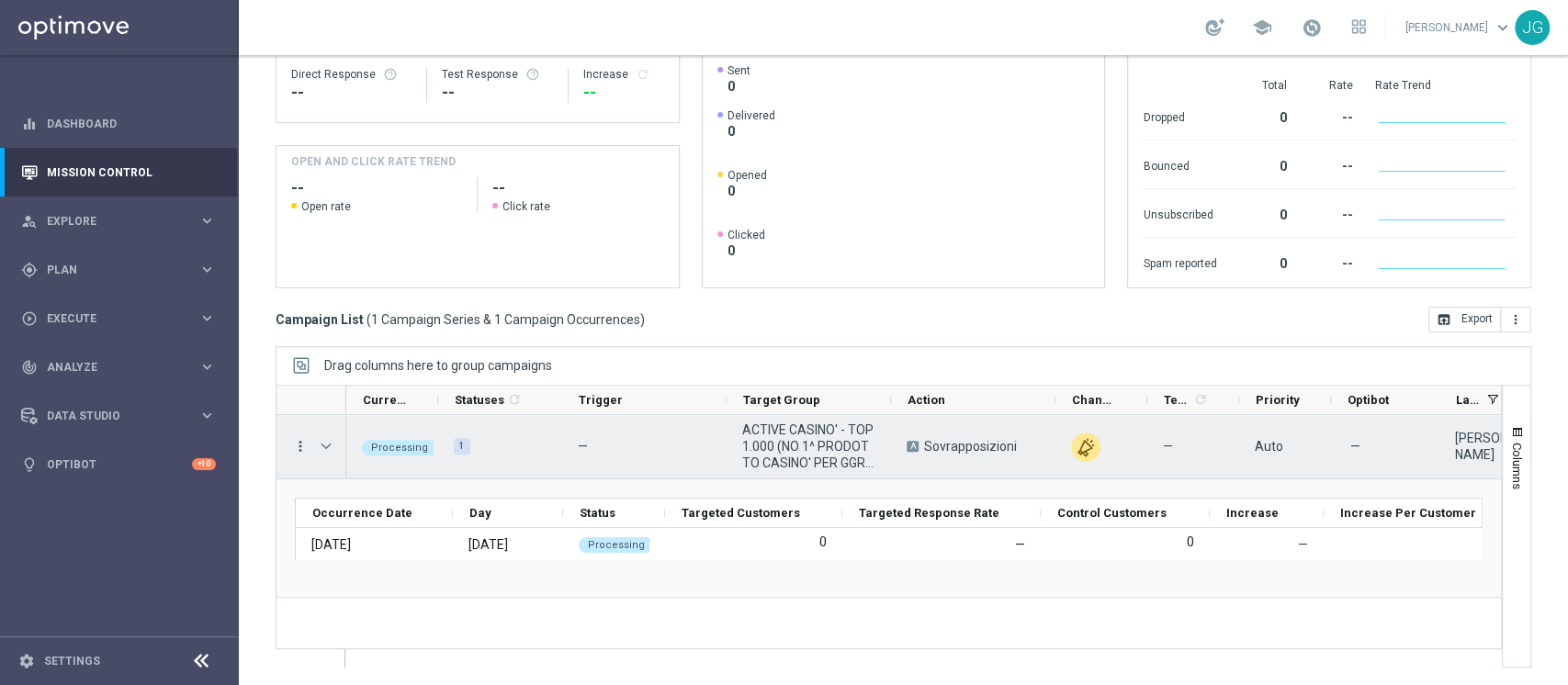
click at [305, 442] on icon "more_vert" at bounding box center [300, 446] width 17 height 17
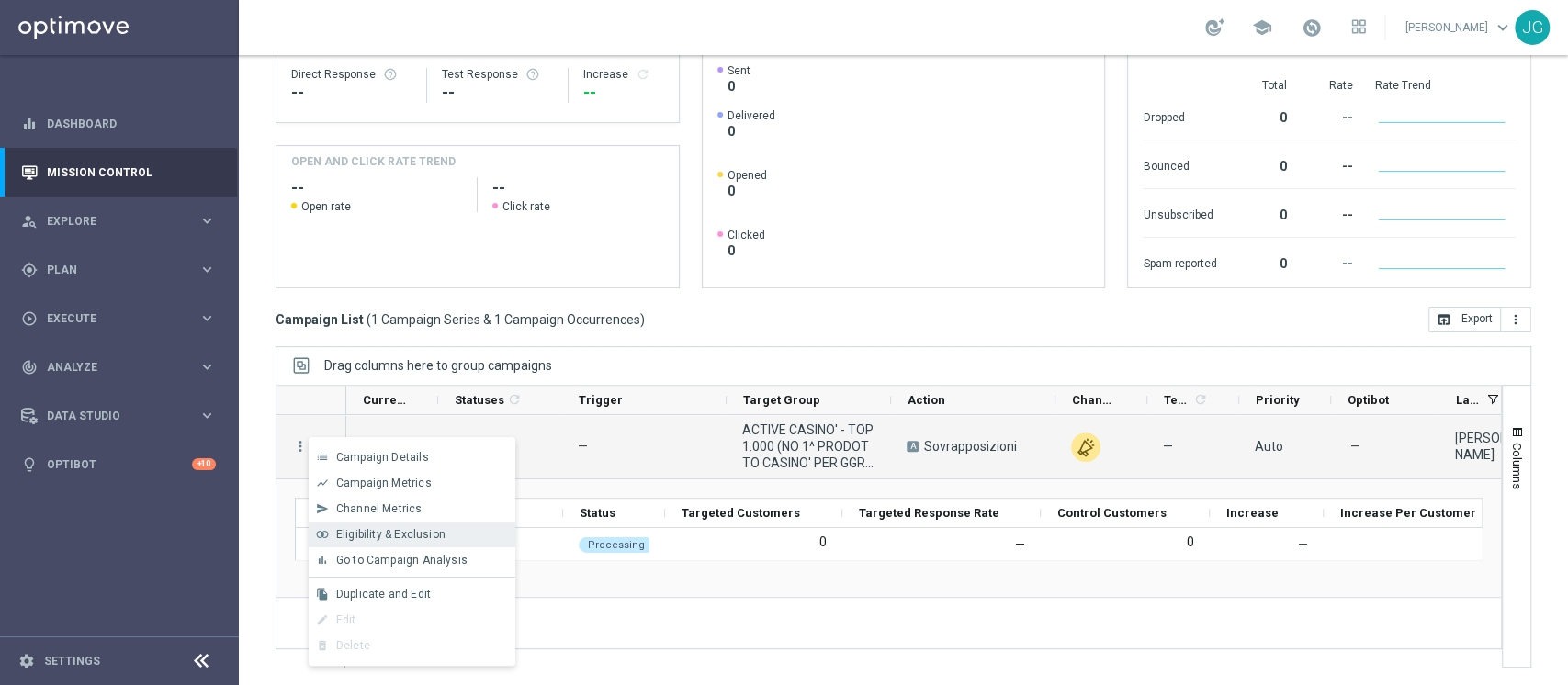
click at [379, 529] on span "Eligibility & Exclusion" at bounding box center [390, 533] width 109 height 13
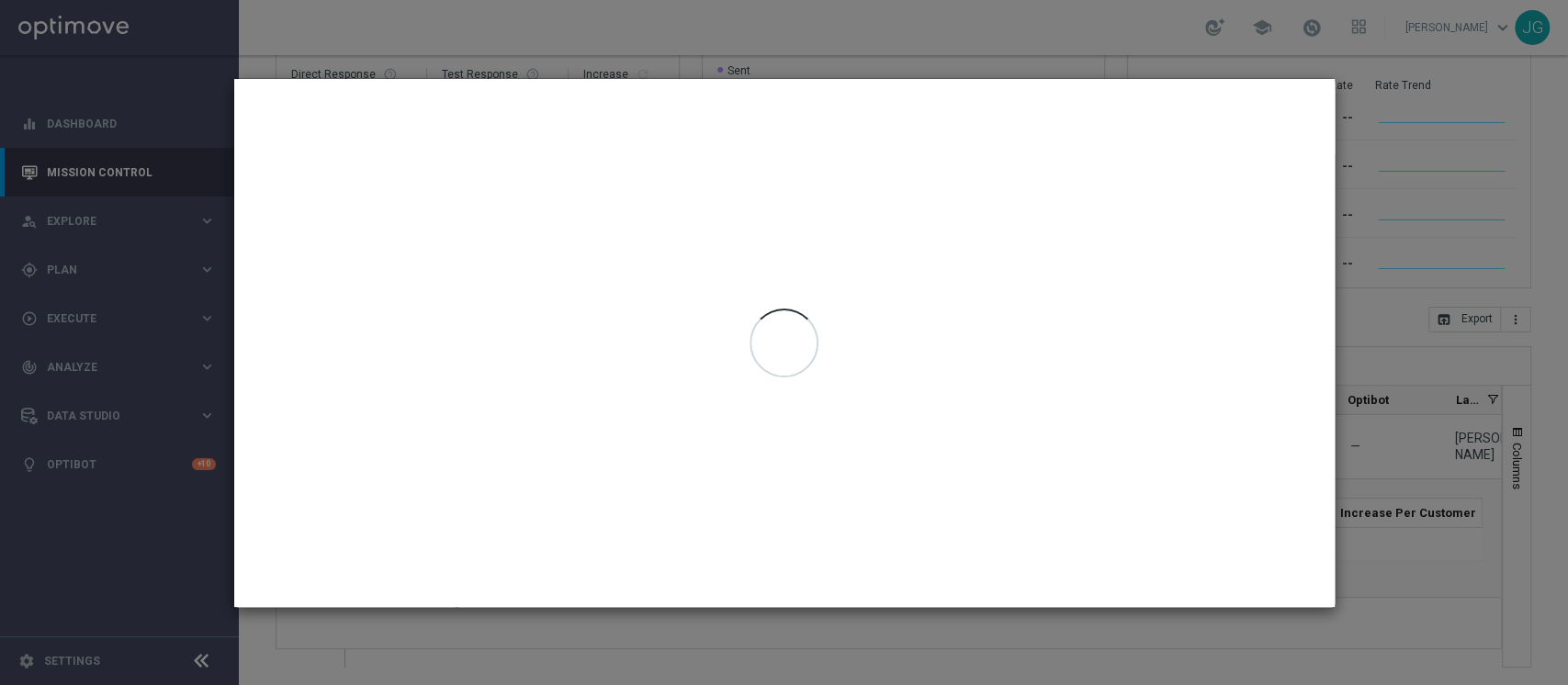
type input "[DATE] - [DATE]"
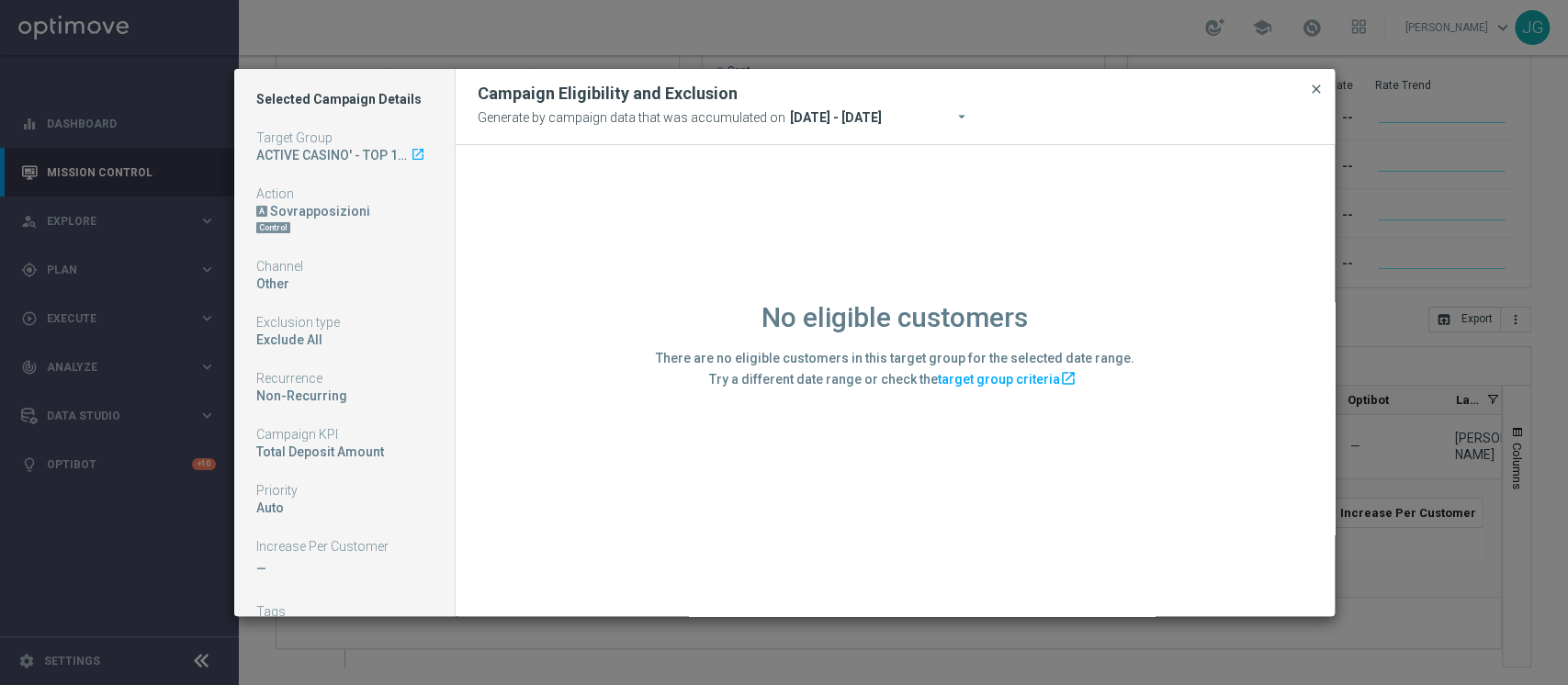
click at [1312, 81] on span "close" at bounding box center [1315, 88] width 15 height 15
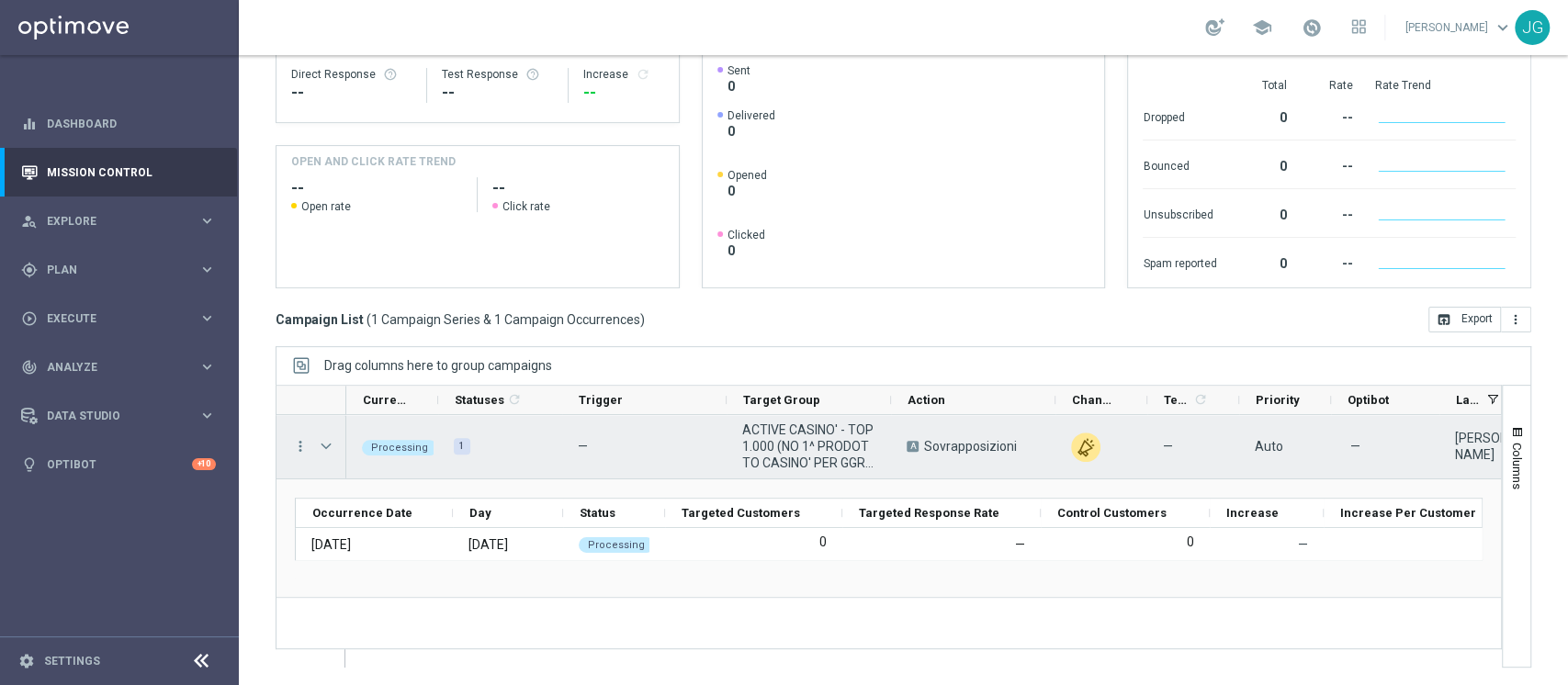
click at [338, 442] on div "Press SPACE to select this row." at bounding box center [328, 446] width 36 height 64
click at [326, 446] on span "Press SPACE to select this row." at bounding box center [326, 446] width 17 height 15
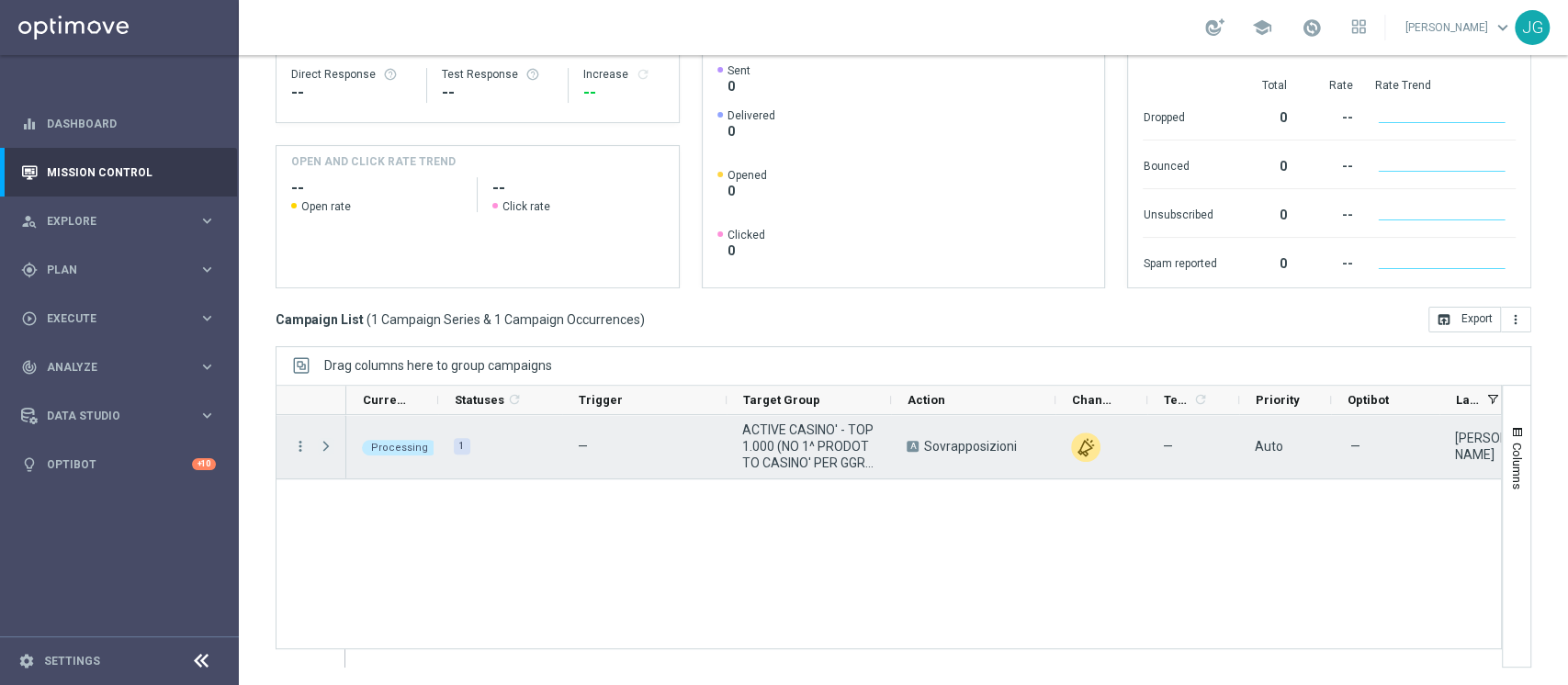
click at [329, 446] on span "Press SPACE to select this row." at bounding box center [326, 446] width 17 height 15
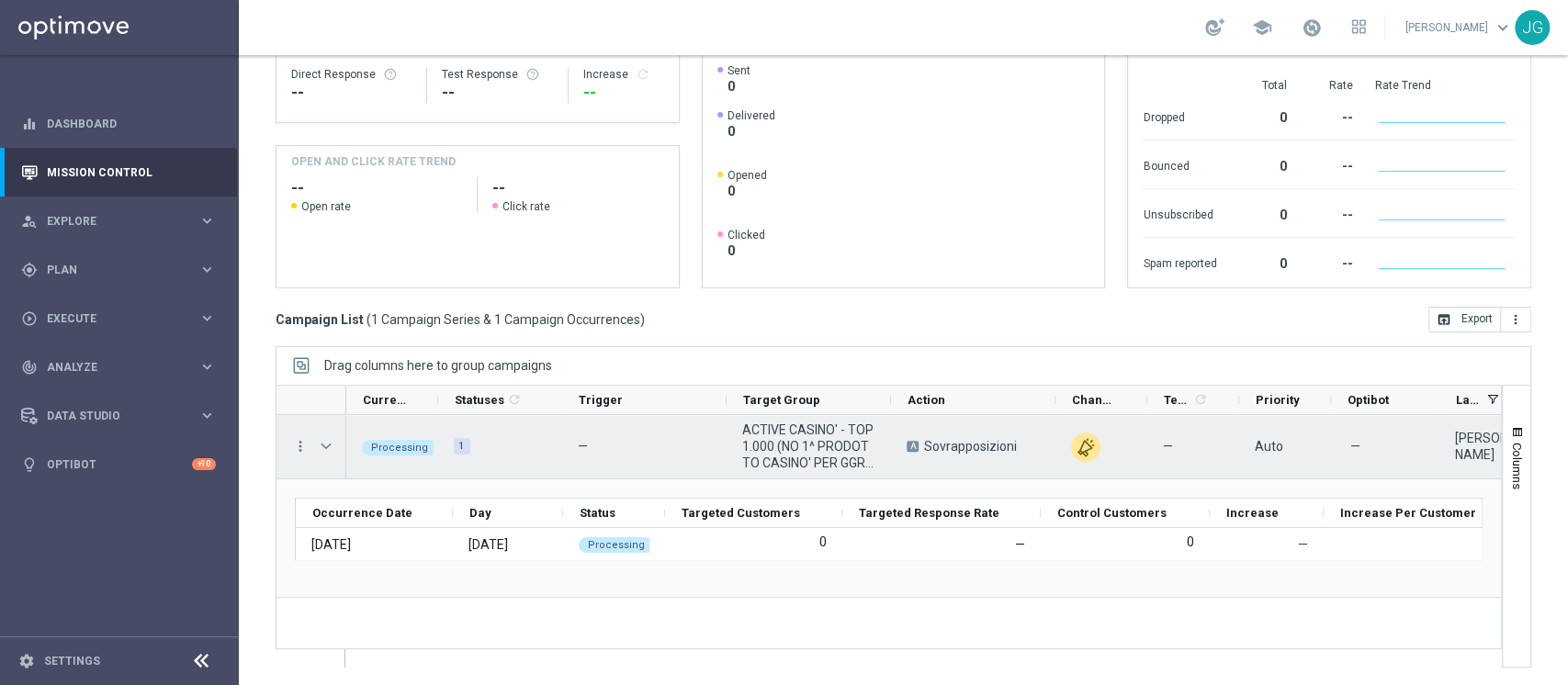
click at [293, 434] on div "more_vert" at bounding box center [293, 446] width 33 height 64
click at [296, 443] on icon "more_vert" at bounding box center [300, 446] width 17 height 17
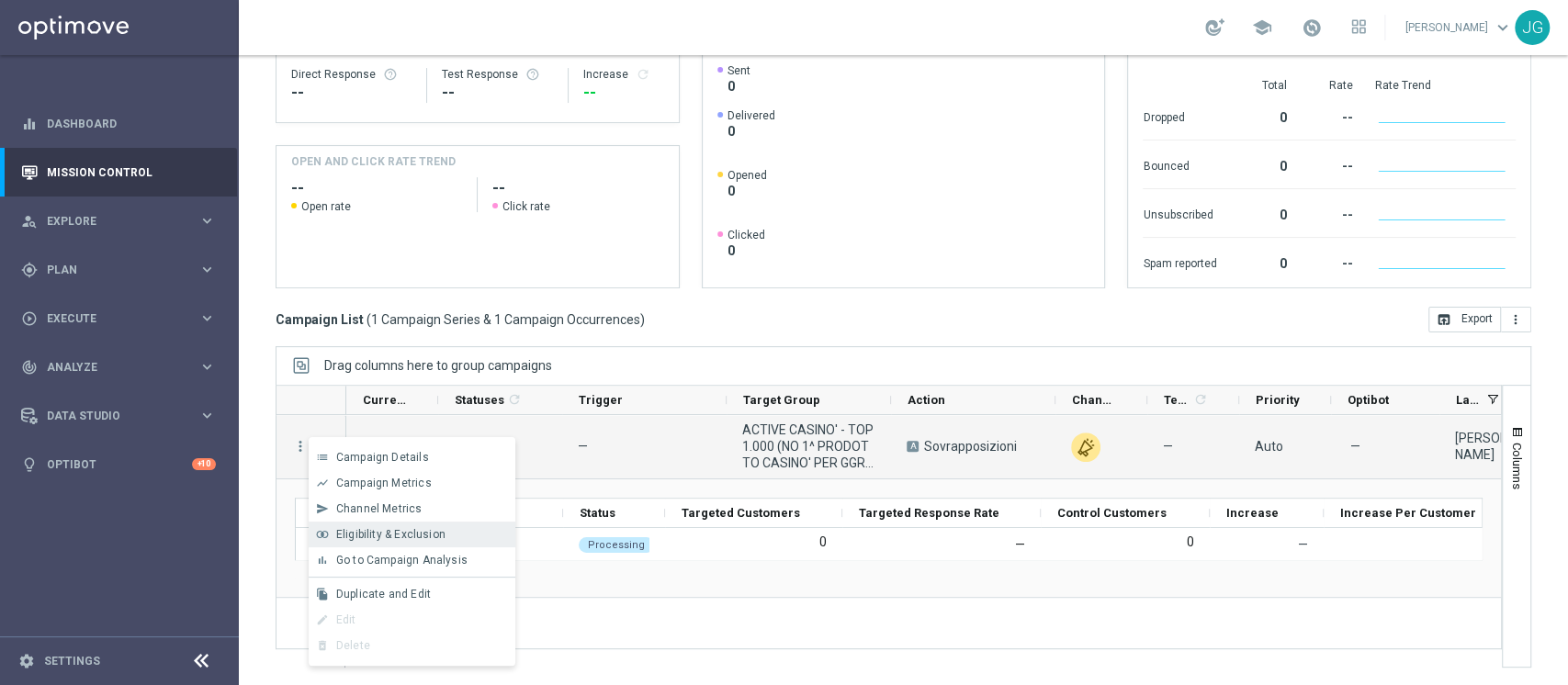
click at [361, 532] on span "Eligibility & Exclusion" at bounding box center [390, 533] width 109 height 13
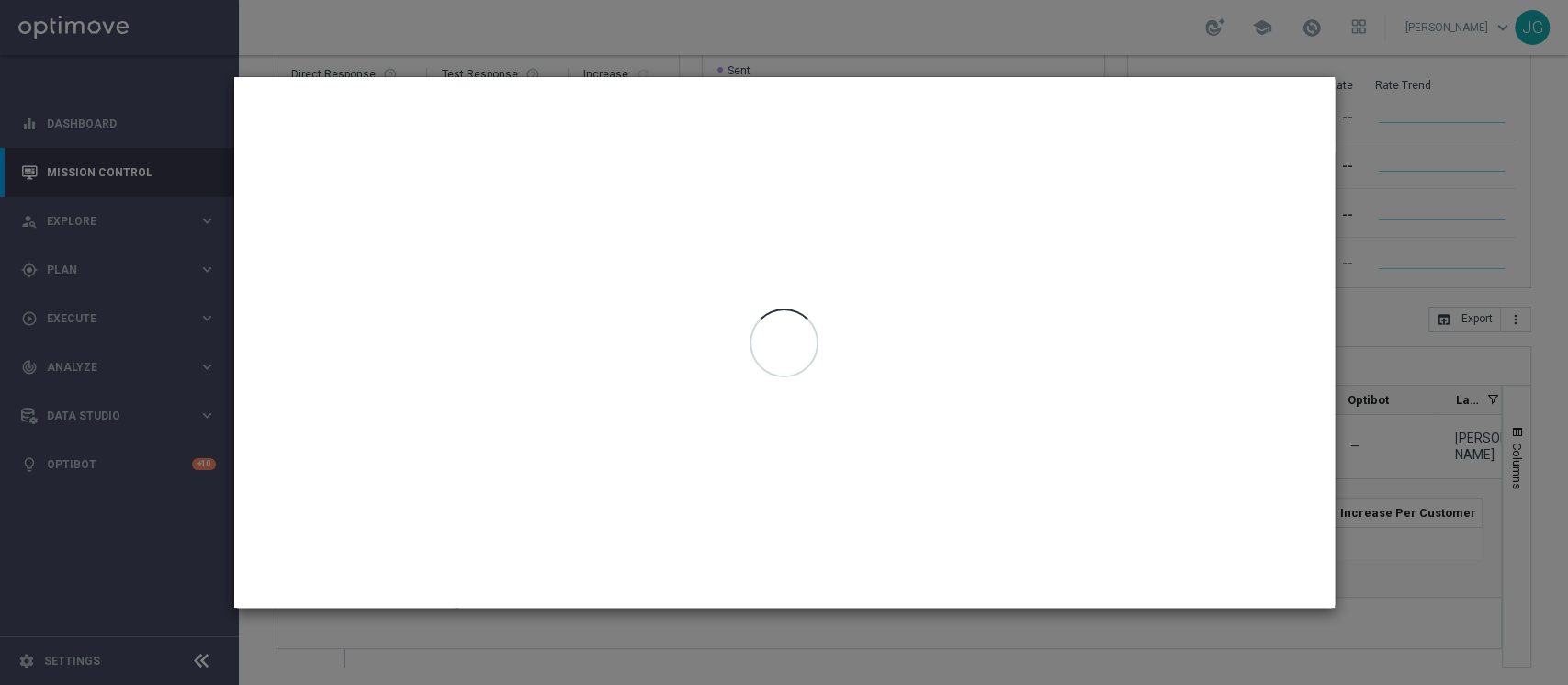
type input "[DATE] - [DATE]"
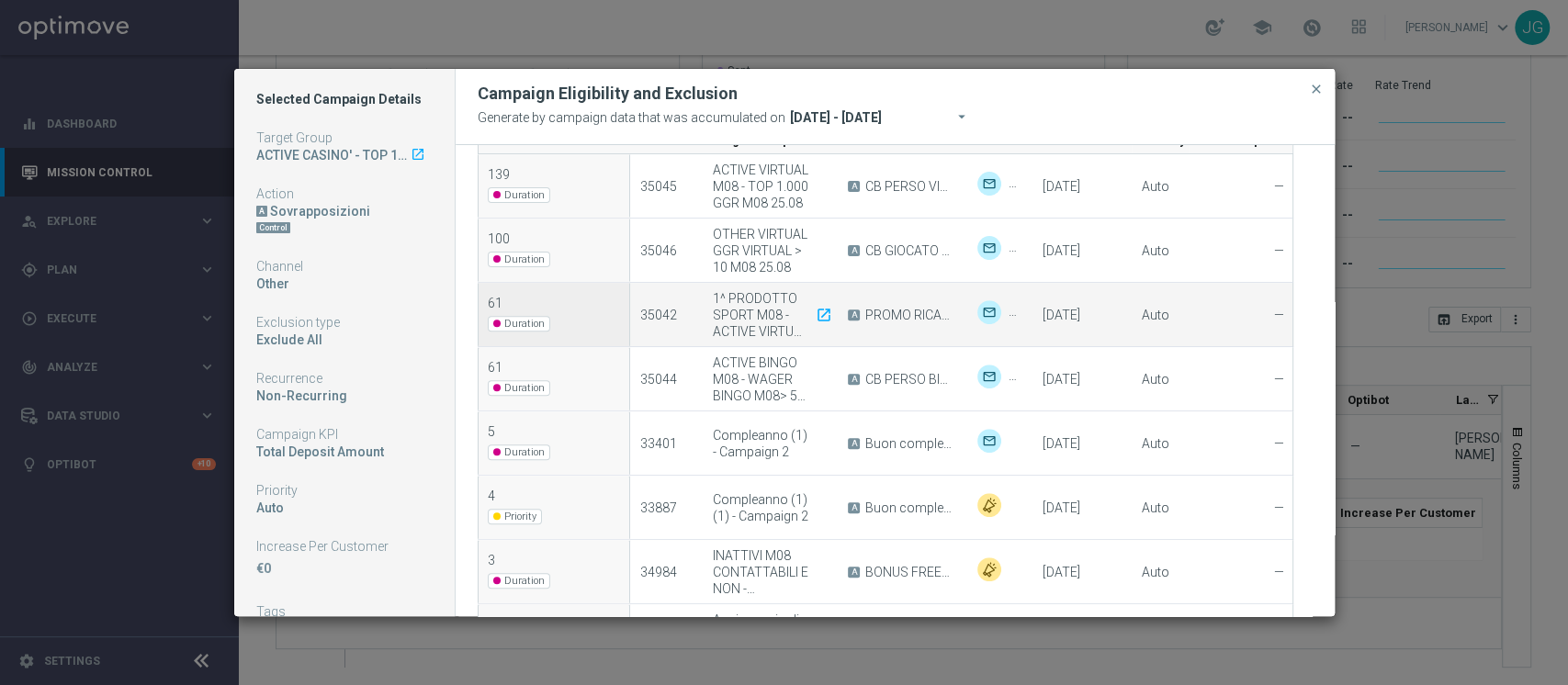
scroll to position [350, 0]
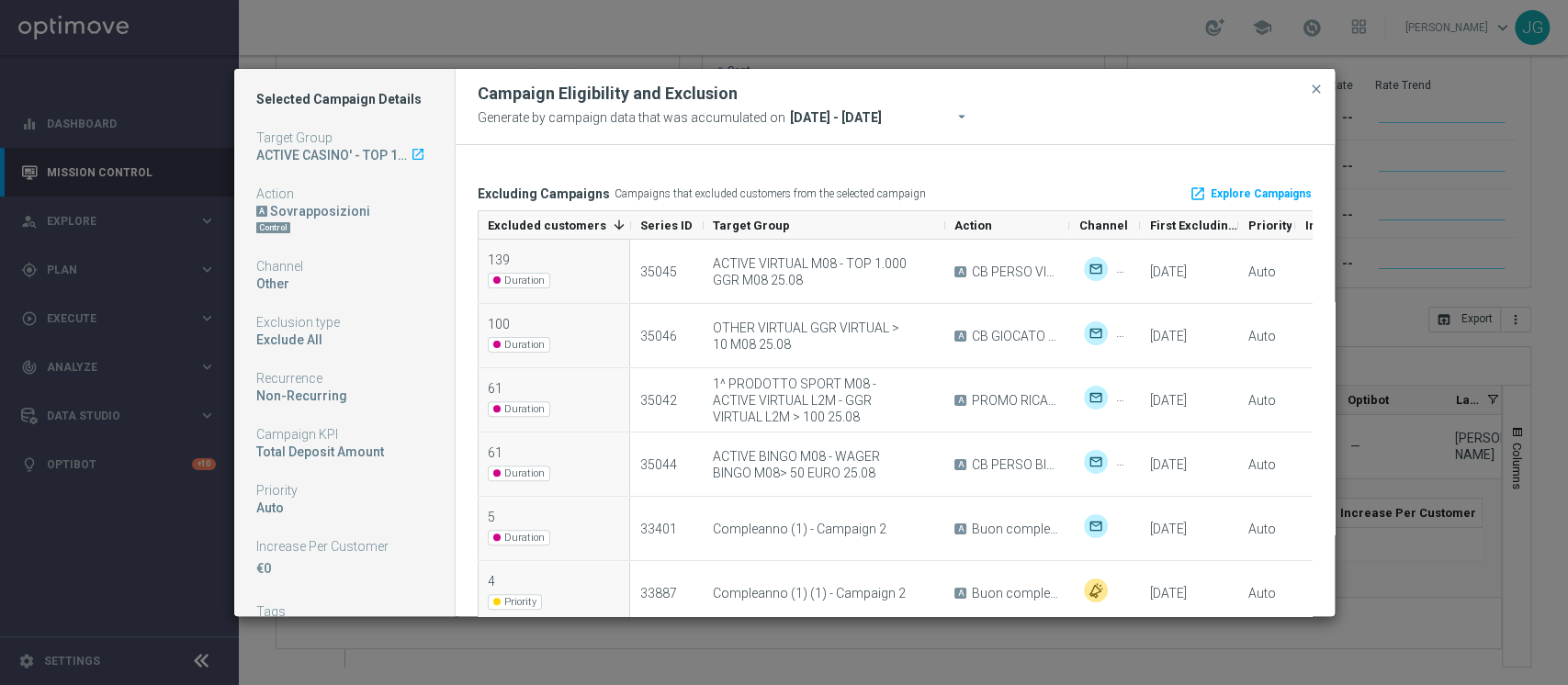
drag, startPoint x: 834, startPoint y: 227, endPoint x: 940, endPoint y: 216, distance: 106.6
click at [940, 216] on div "Target Group" at bounding box center [824, 224] width 241 height 27
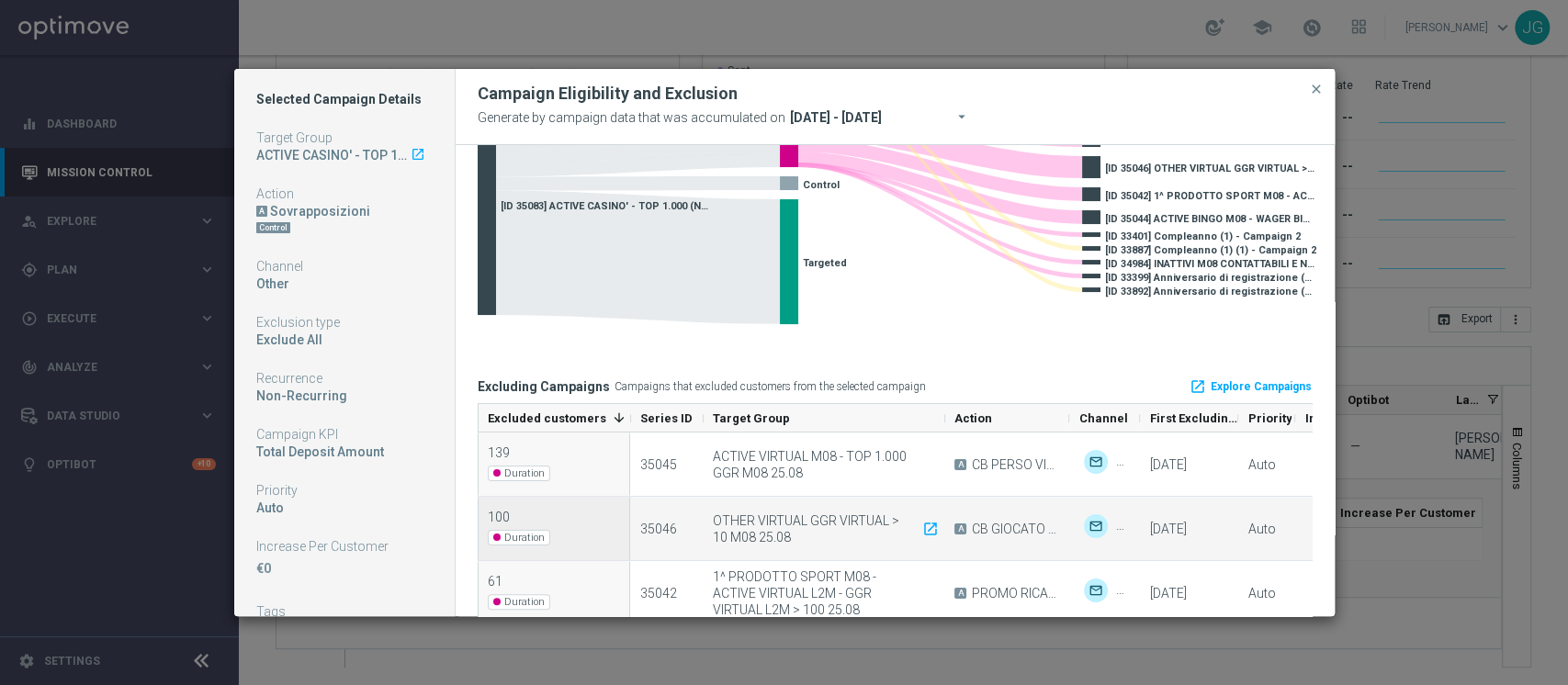
scroll to position [162, 0]
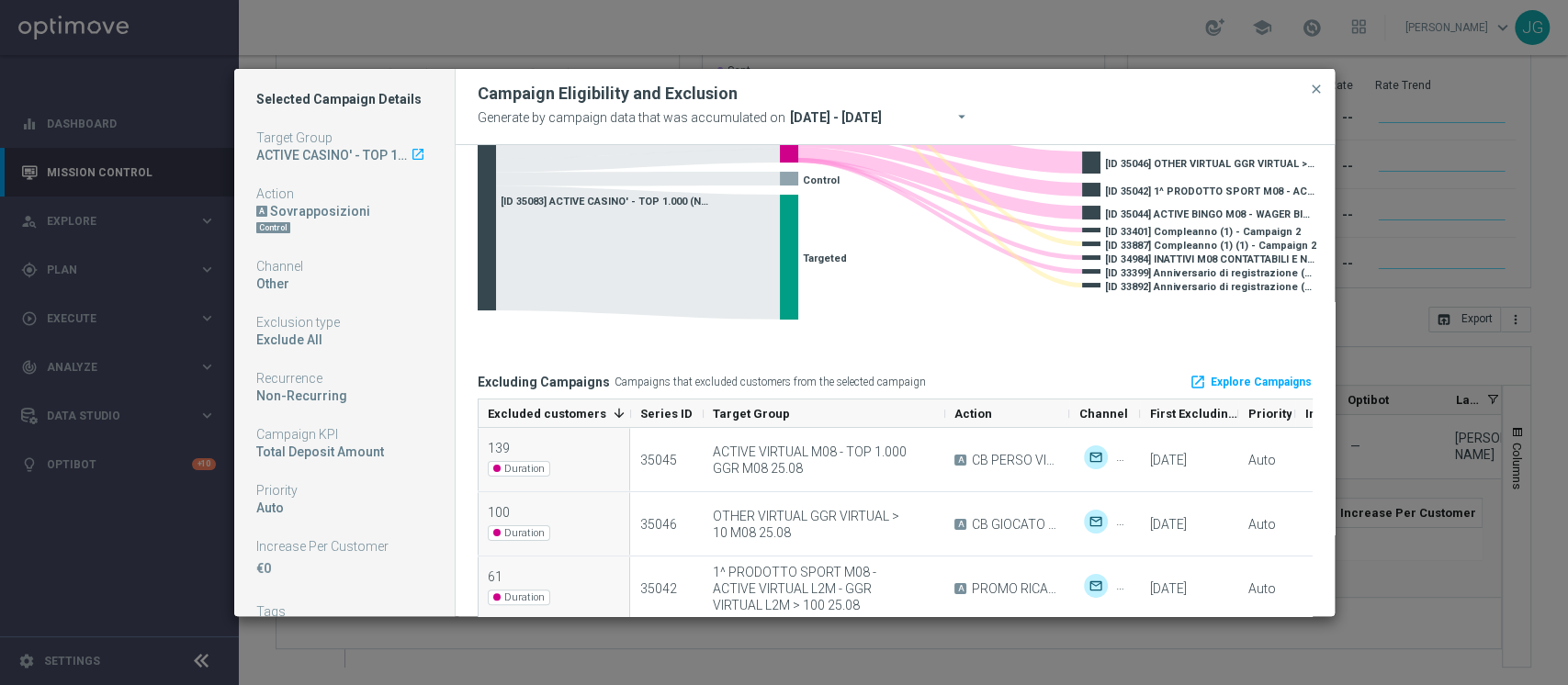
click at [1326, 89] on div "Campaign Eligibility and Exclusion Generate by campaign data that was accumulat…" at bounding box center [894, 107] width 879 height 76
click at [1311, 88] on span "close" at bounding box center [1315, 88] width 15 height 15
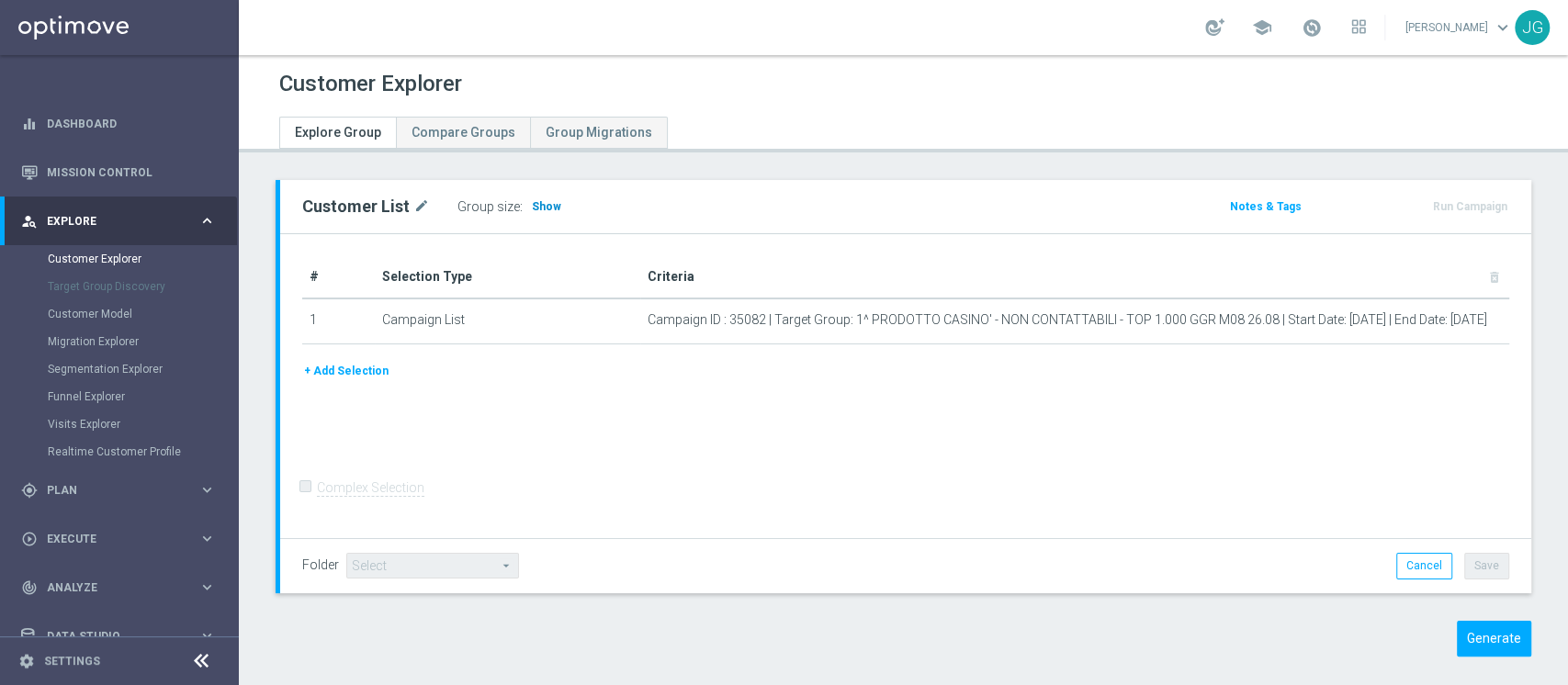
click at [531, 205] on span "Show" at bounding box center [546, 206] width 29 height 13
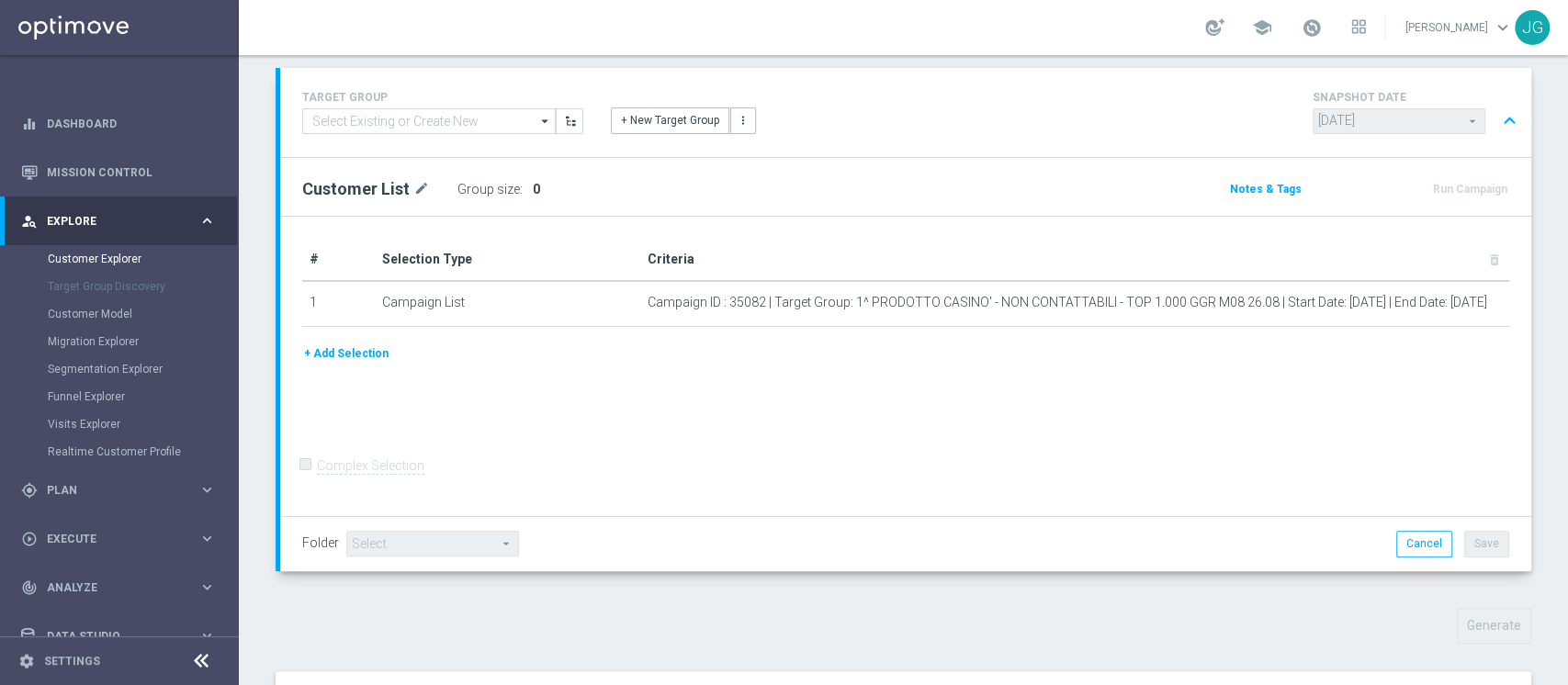
scroll to position [362, 0]
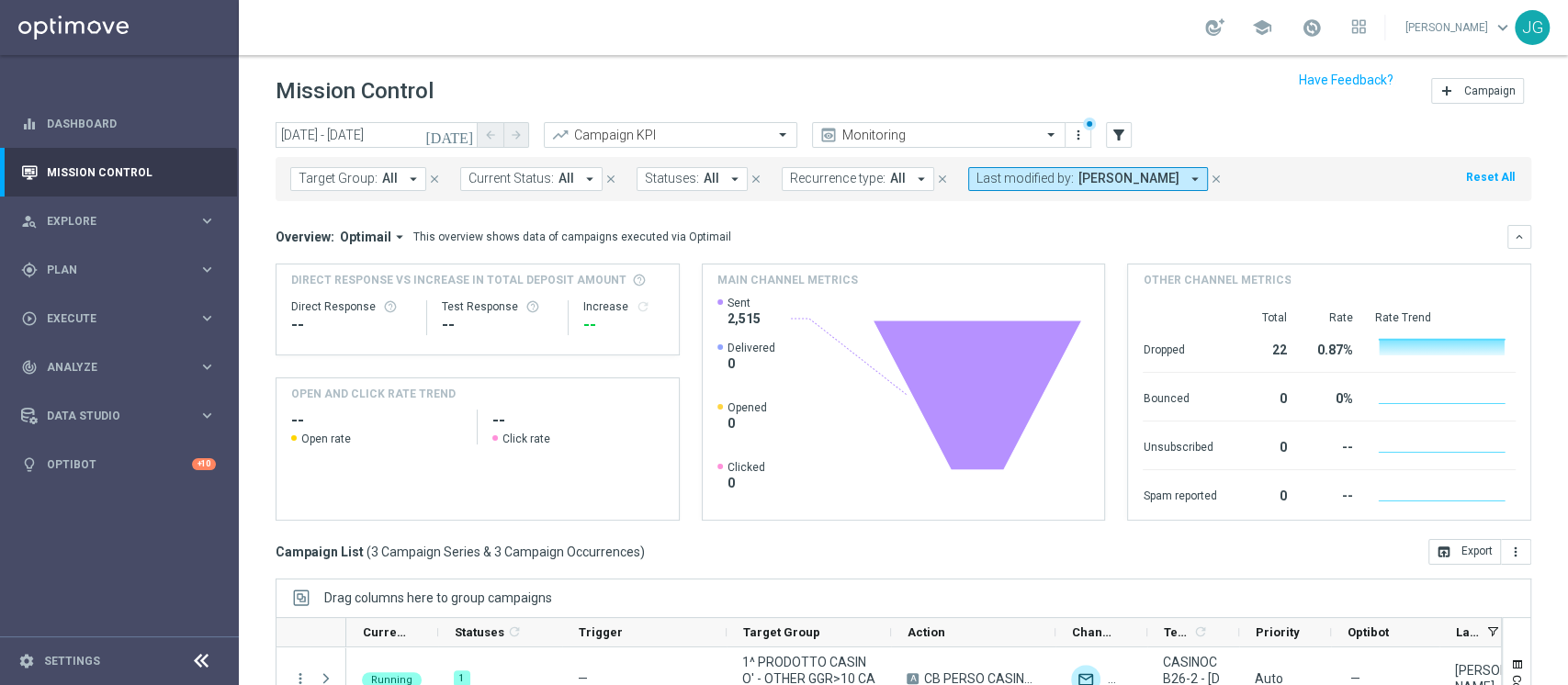
scroll to position [232, 0]
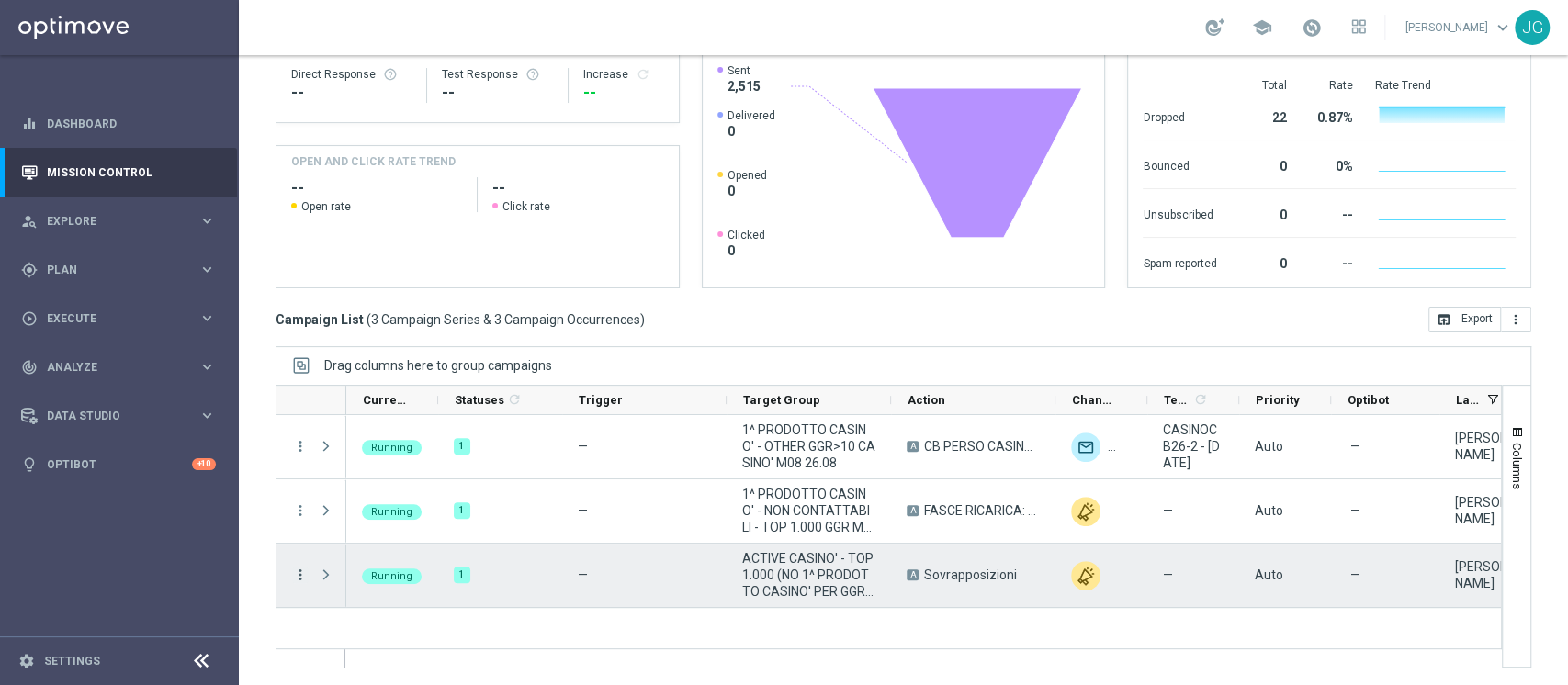
click at [302, 581] on icon "more_vert" at bounding box center [300, 574] width 17 height 17
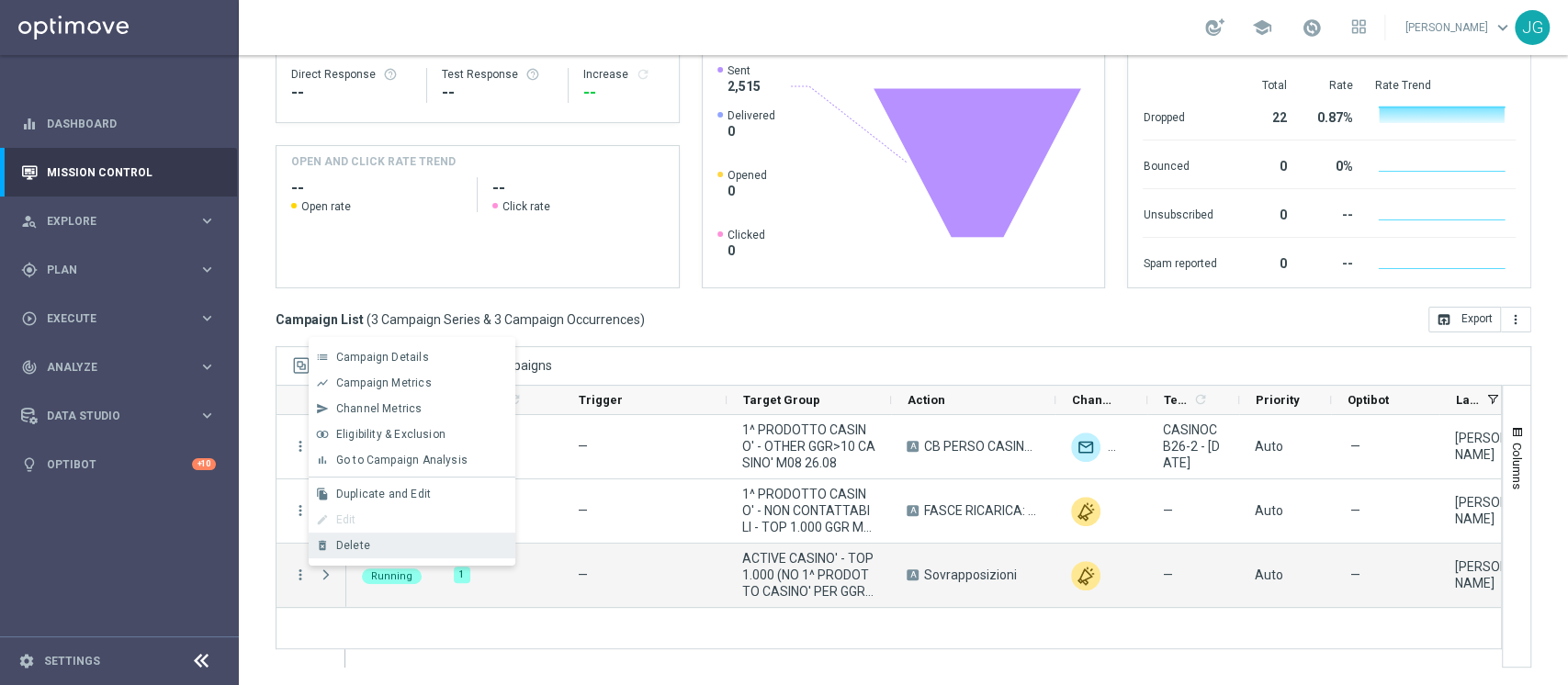
click at [364, 553] on div "delete_forever [GEOGRAPHIC_DATA]" at bounding box center [412, 545] width 207 height 25
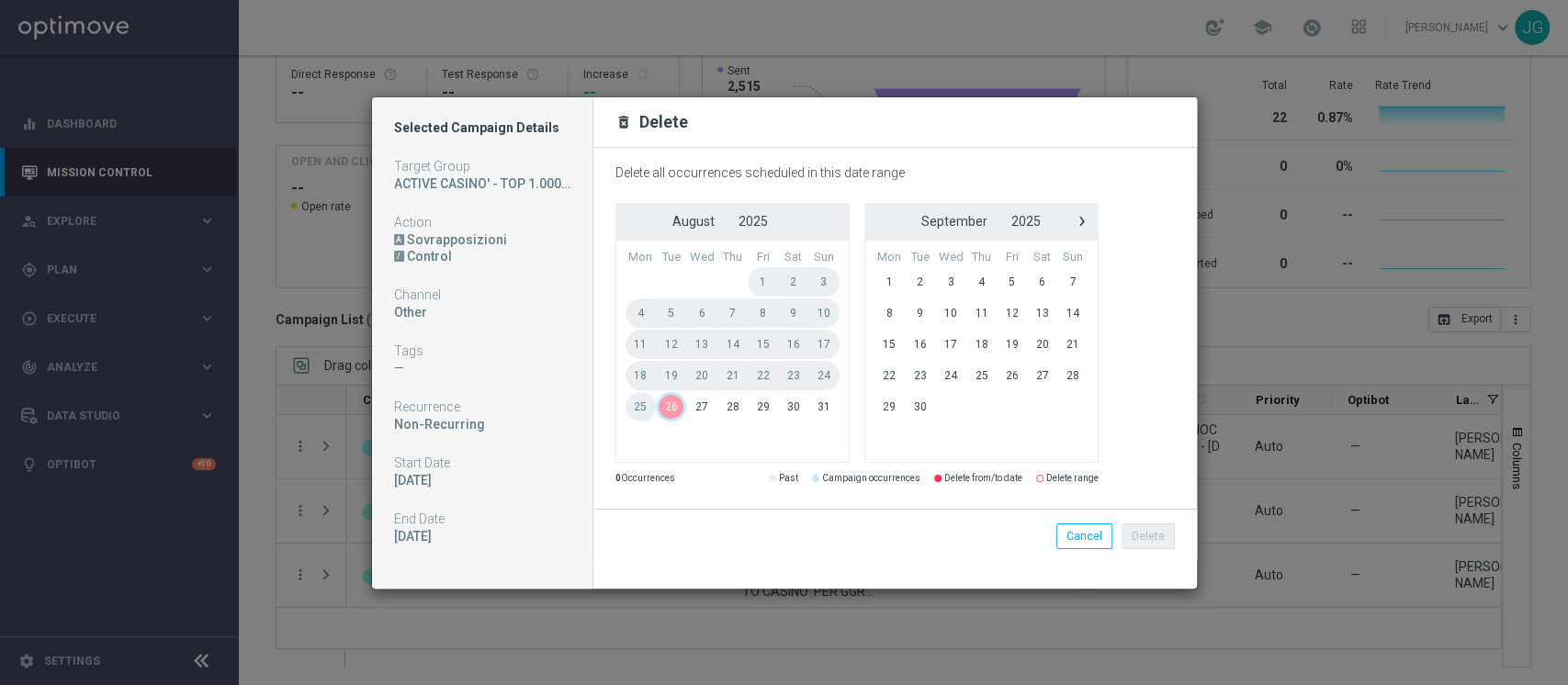
click at [661, 407] on span "26" at bounding box center [671, 407] width 30 height 29
click at [735, 397] on span "28" at bounding box center [732, 407] width 30 height 29
click at [1155, 533] on button "Delete" at bounding box center [1147, 536] width 53 height 25
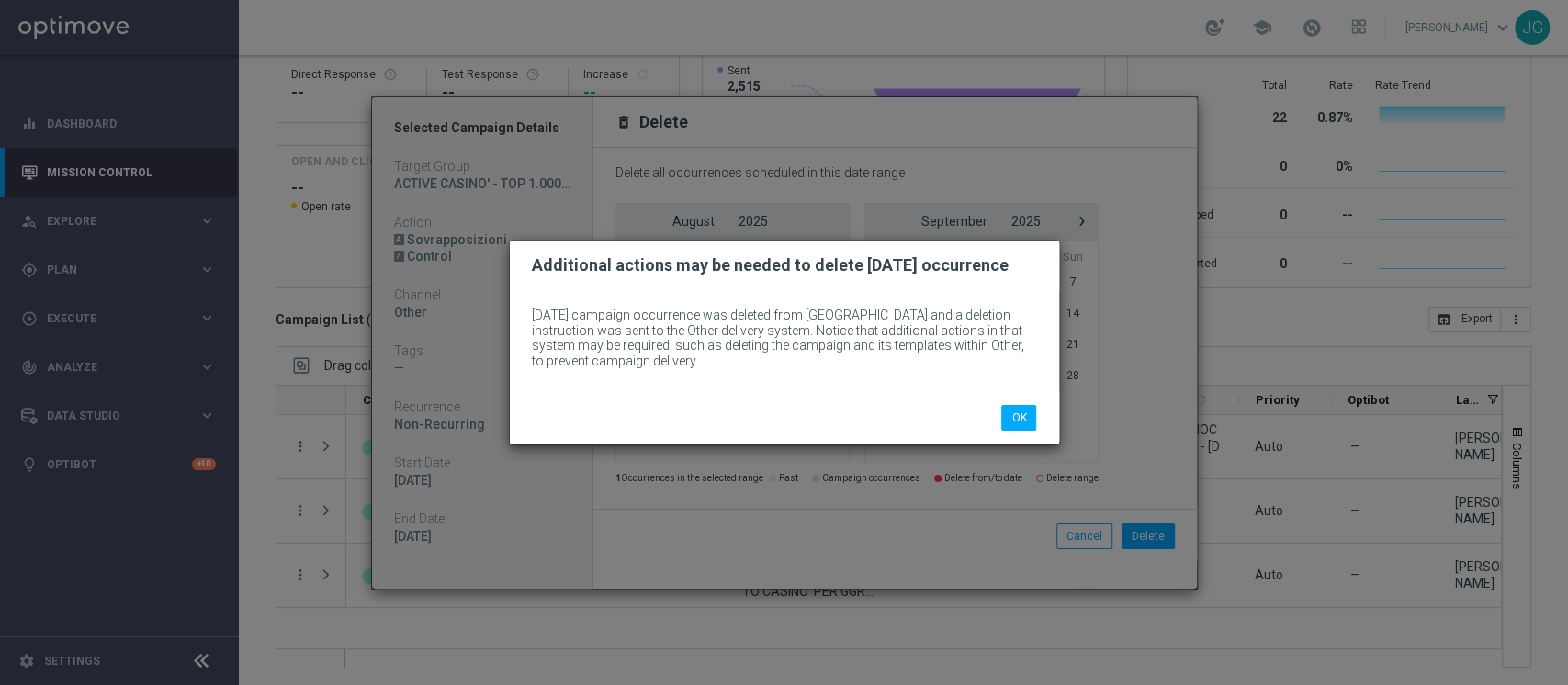
click at [1020, 403] on div "OK" at bounding box center [784, 417] width 549 height 53
click at [1016, 412] on button "OK" at bounding box center [1019, 417] width 35 height 25
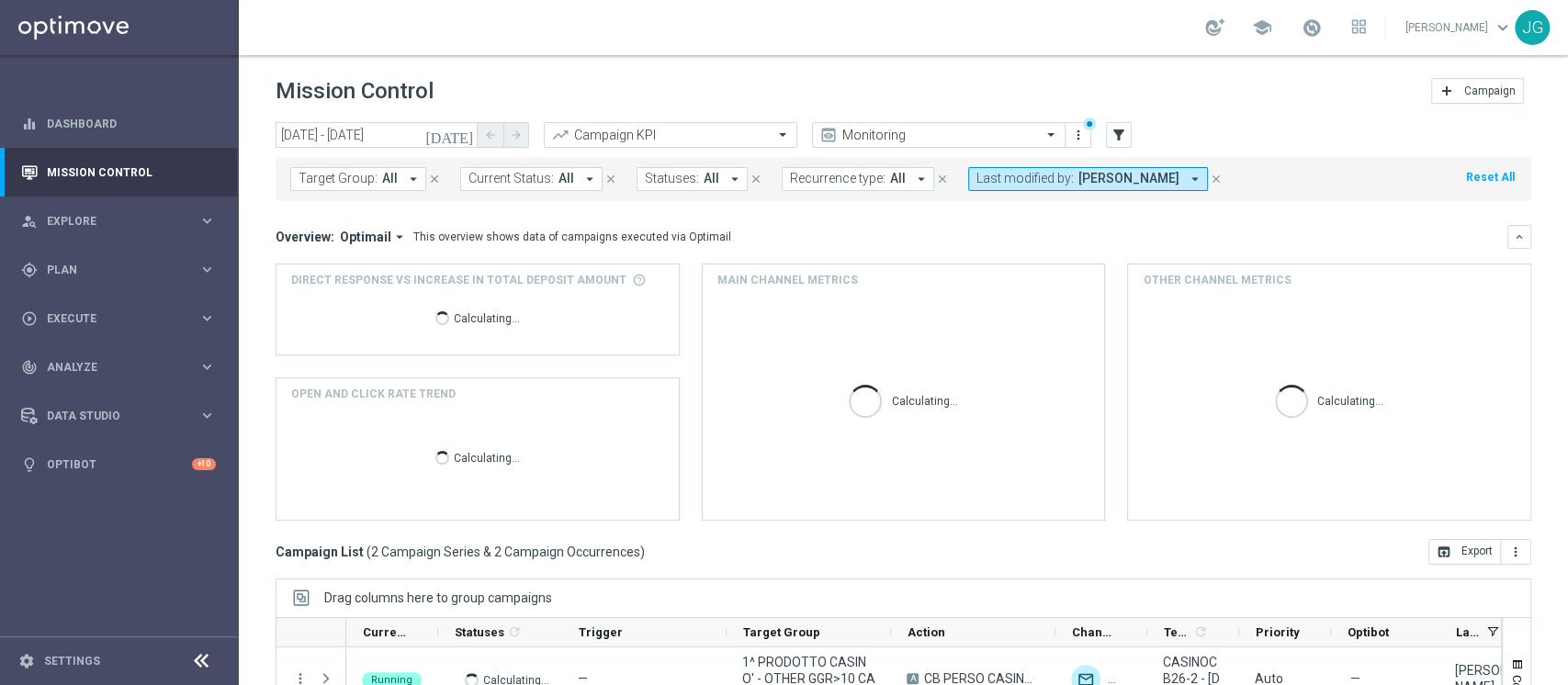
scroll to position [232, 0]
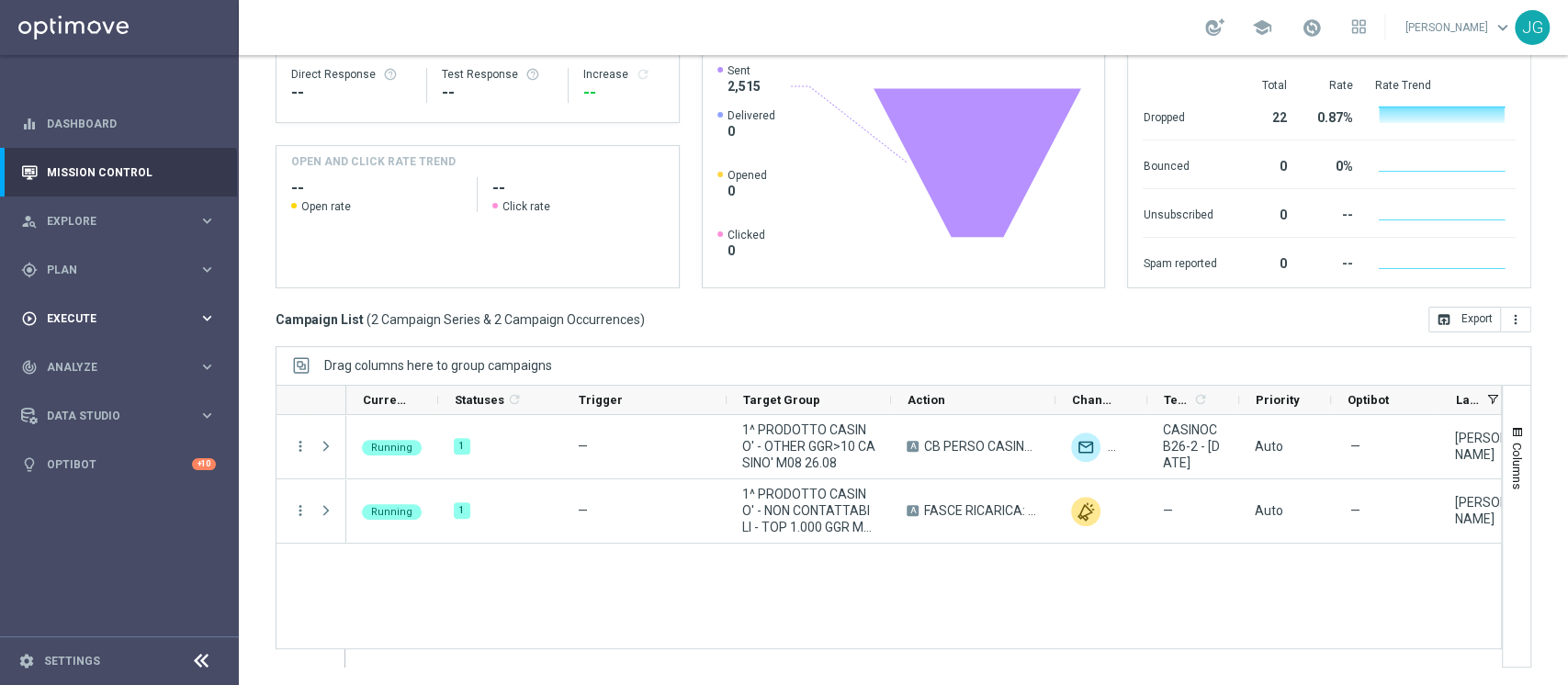
click at [95, 319] on span "Execute" at bounding box center [123, 318] width 152 height 11
click at [106, 351] on link "Campaign Builder" at bounding box center [120, 356] width 143 height 15
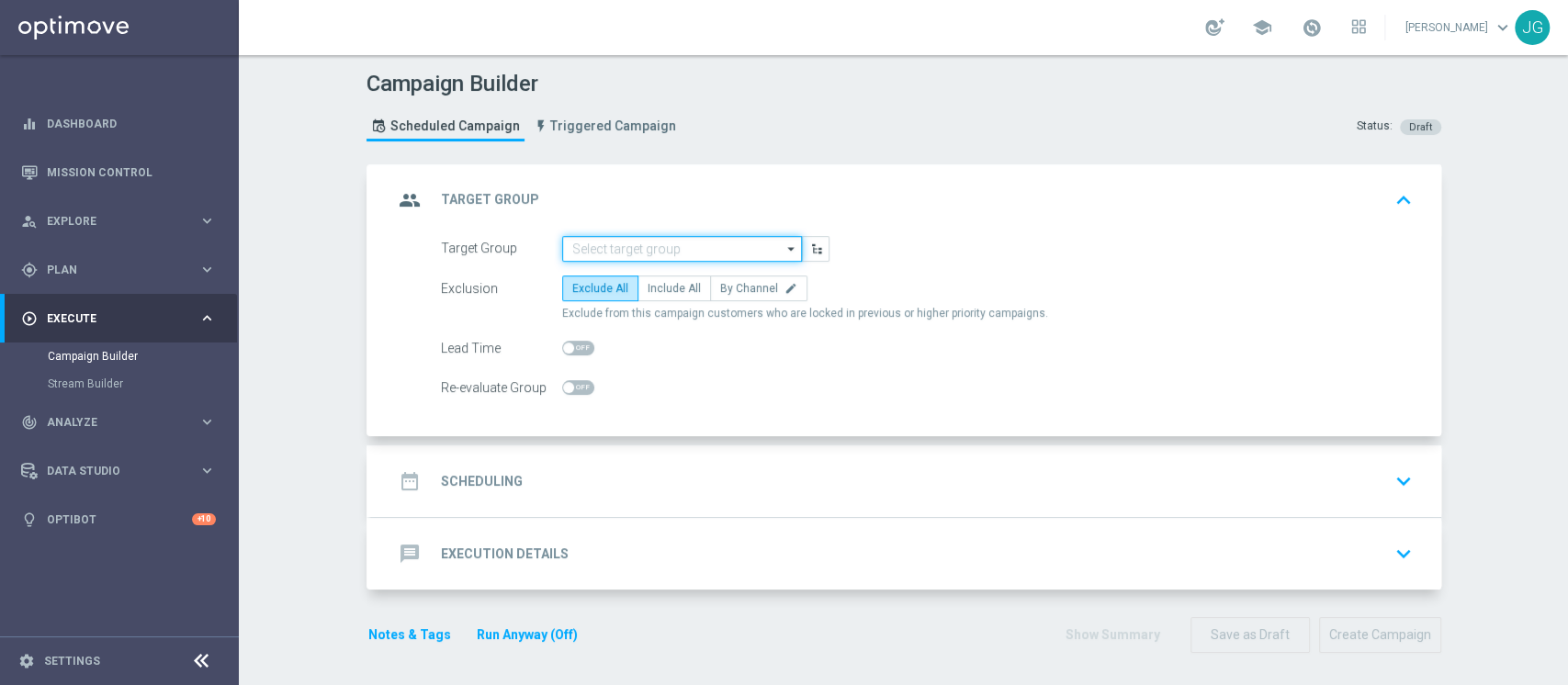
click at [649, 253] on input at bounding box center [682, 249] width 239 height 25
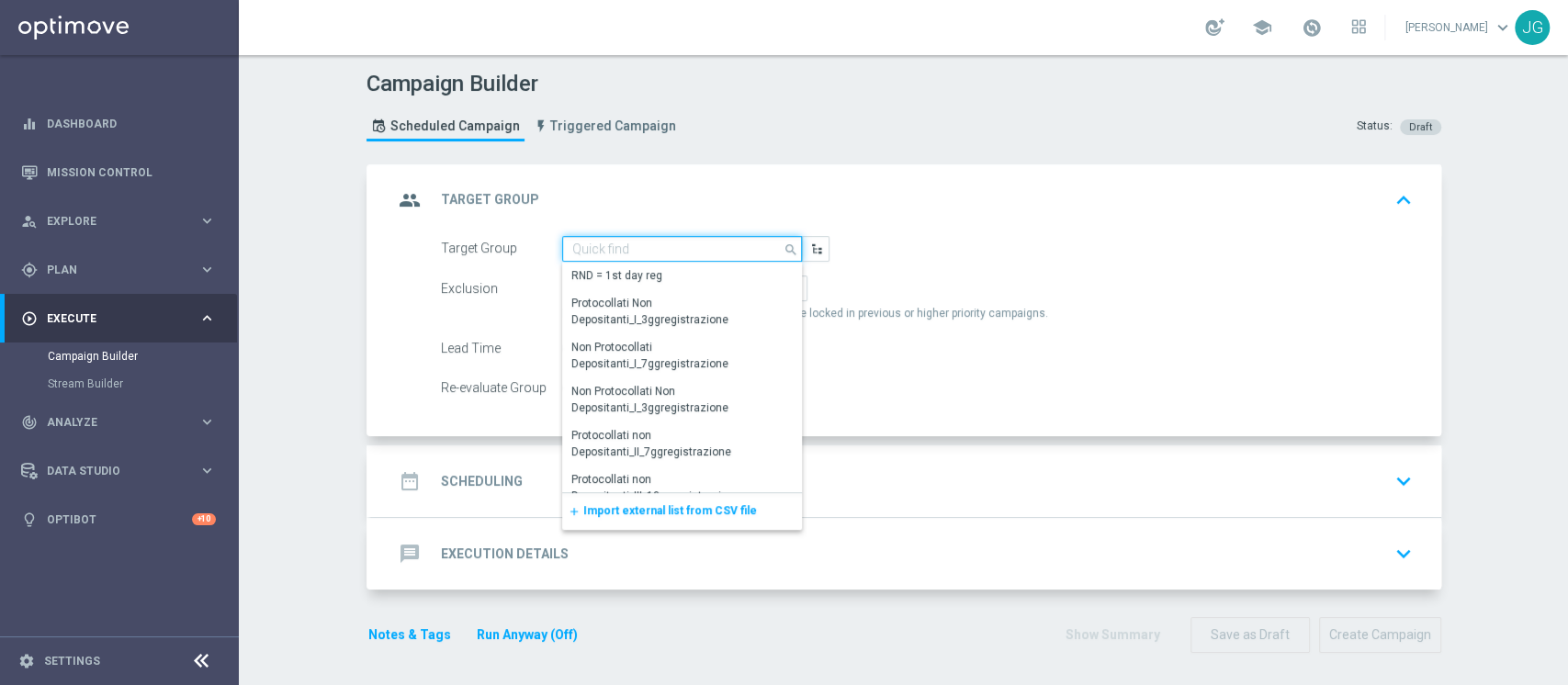
paste input "ACTIVE CASINO' - TOP 1.000 (NO 1^ PRODOTTO CASINO' PER GGR M08)"
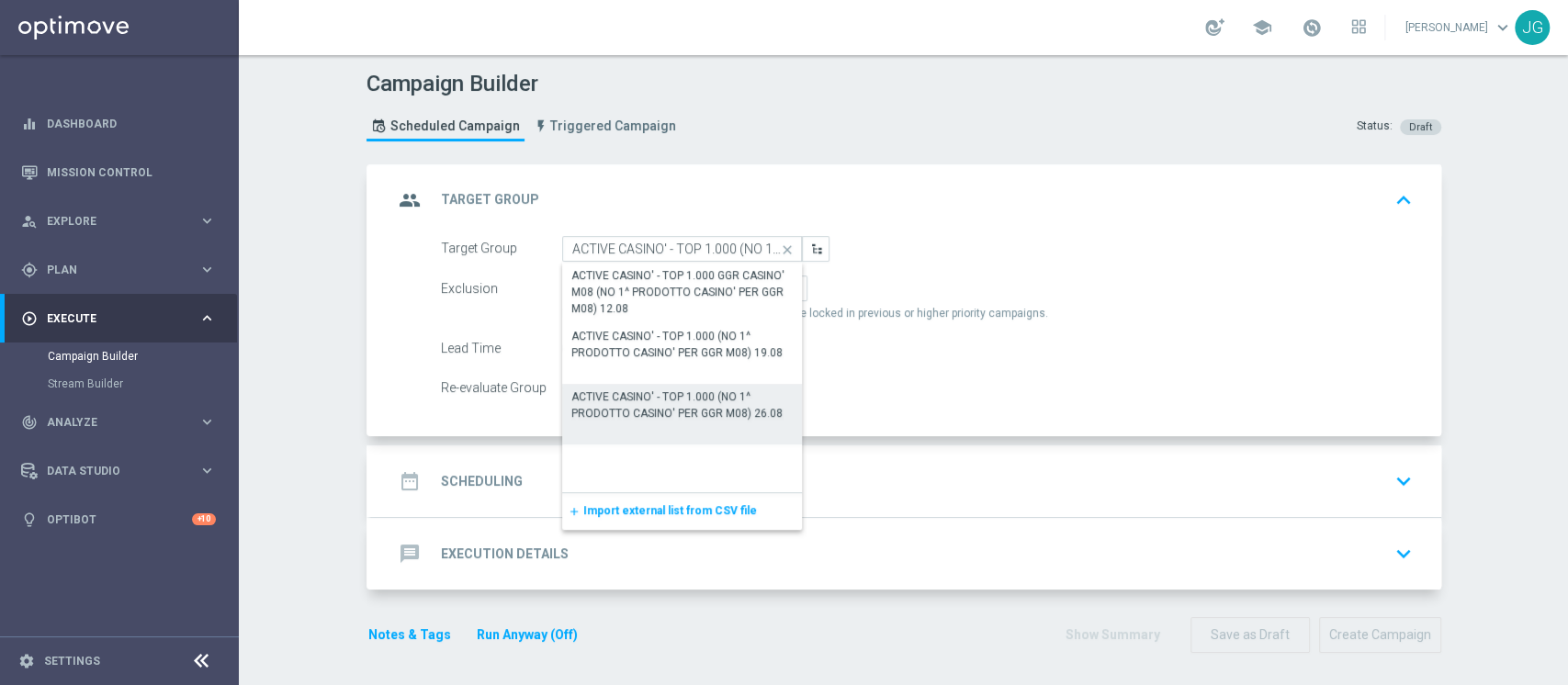
click at [734, 421] on div "ACTIVE CASINO' - TOP 1.000 (NO 1^ PRODOTTO CASINO' PER GGR M08) 26.08" at bounding box center [682, 404] width 240 height 42
type input "ACTIVE CASINO' - TOP 1.000 (NO 1^ PRODOTTO CASINO' PER GGR M08) 26.08"
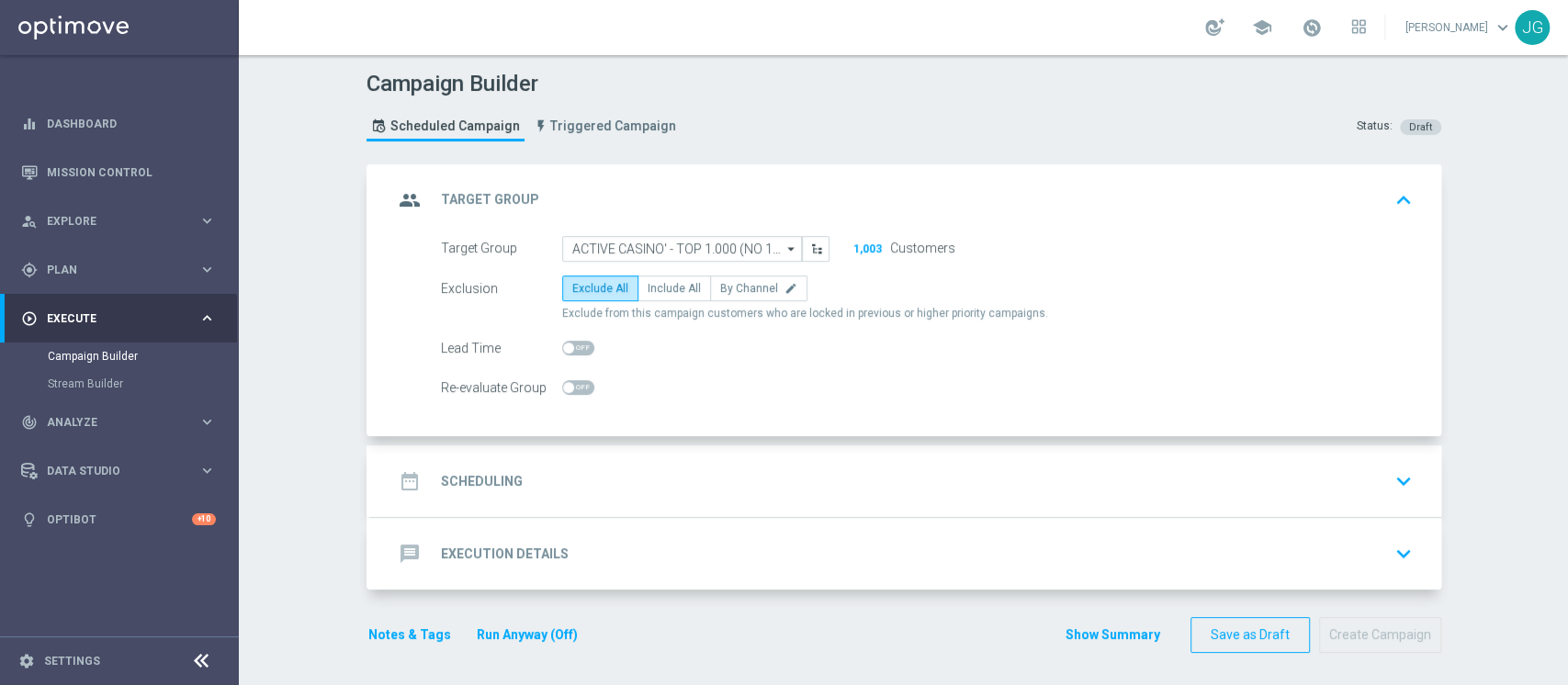
click at [805, 464] on div "date_range Scheduling keyboard_arrow_down" at bounding box center [906, 481] width 1026 height 35
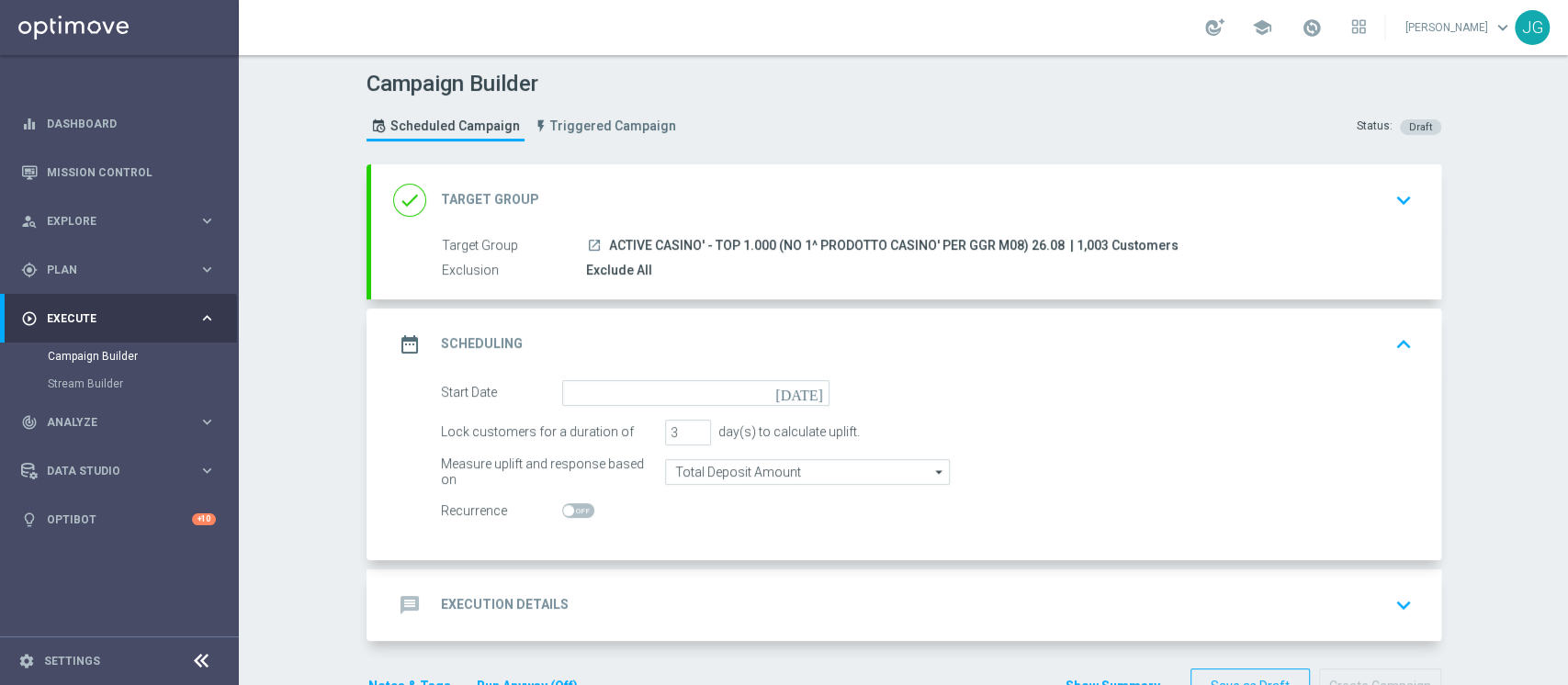
click at [713, 166] on div "done Target Group keyboard_arrow_down Target Group launch ACTIVE CASINO' - TOP …" at bounding box center [905, 232] width 1070 height 135
click at [680, 194] on div "done Target Group keyboard_arrow_down" at bounding box center [906, 200] width 1026 height 35
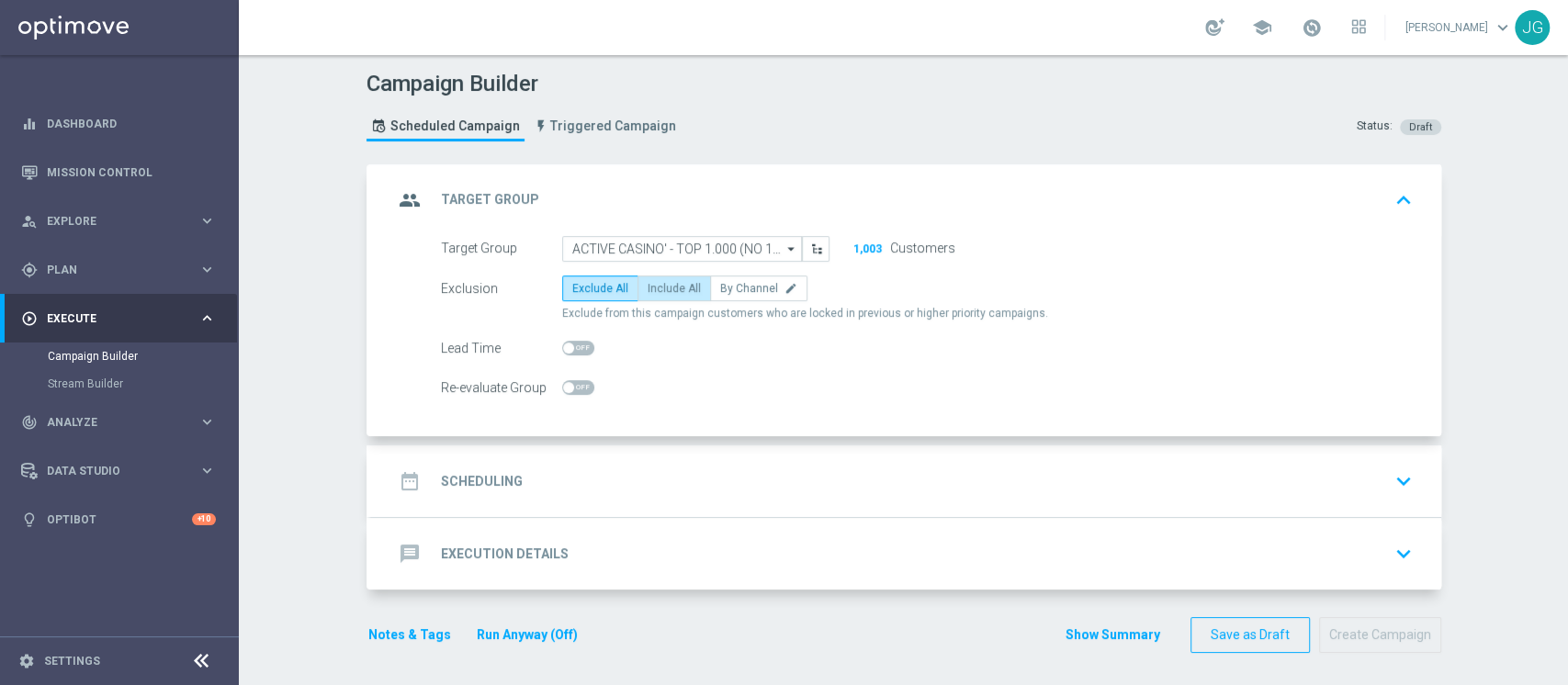
click at [648, 281] on span "Include All" at bounding box center [674, 287] width 53 height 13
click at [648, 285] on input "Include All" at bounding box center [653, 291] width 12 height 12
radio input "true"
click at [713, 455] on div "date_range Scheduling keyboard_arrow_down" at bounding box center [905, 480] width 1070 height 72
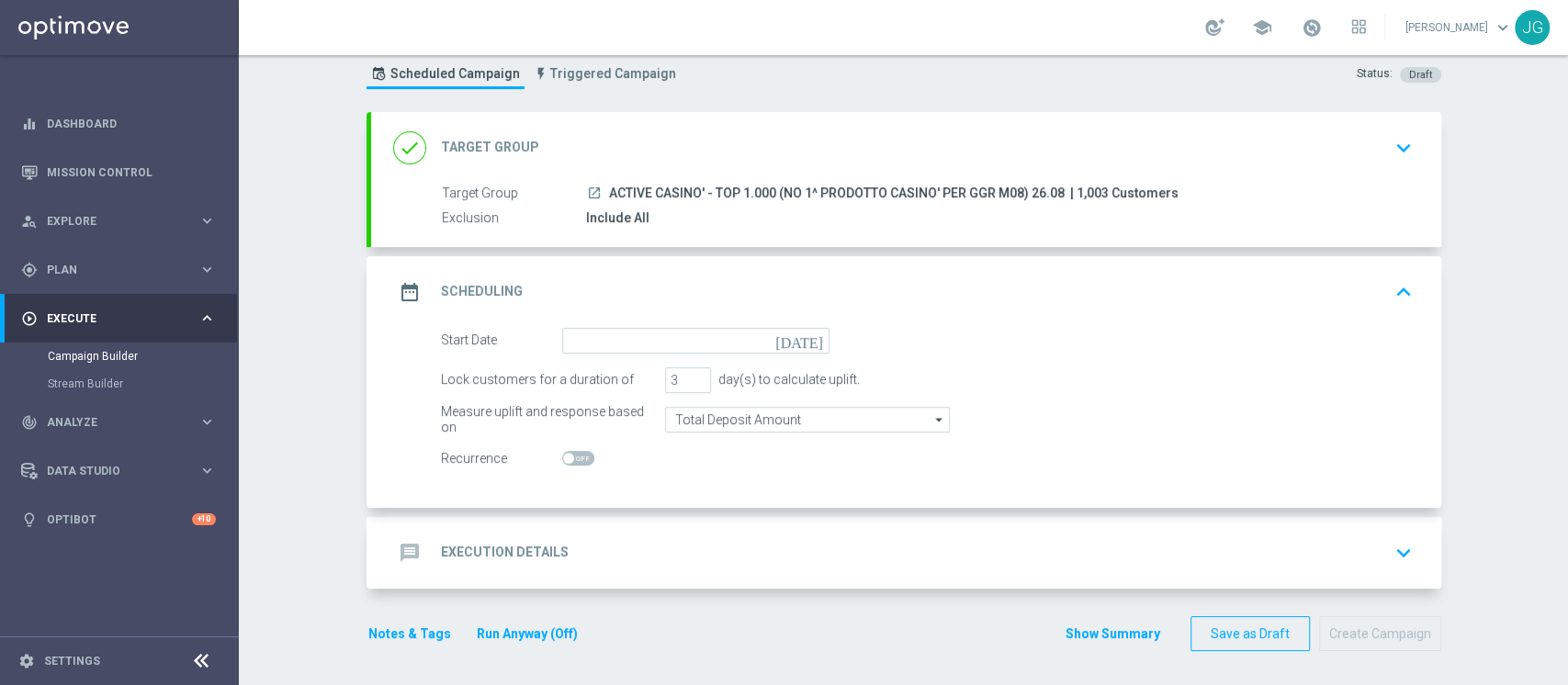
scroll to position [53, 0]
click at [686, 337] on input at bounding box center [695, 339] width 268 height 25
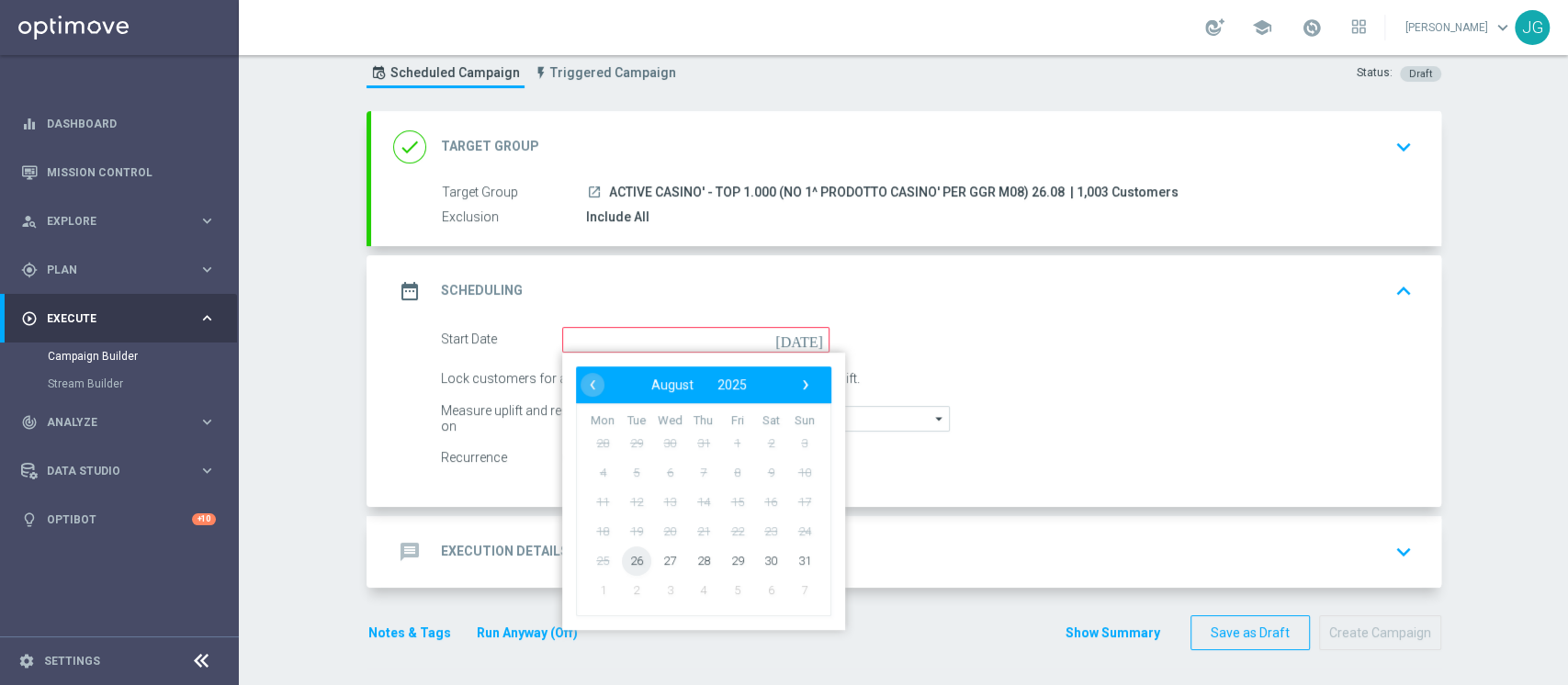
click at [622, 562] on span "26" at bounding box center [635, 560] width 29 height 29
type input "[DATE]"
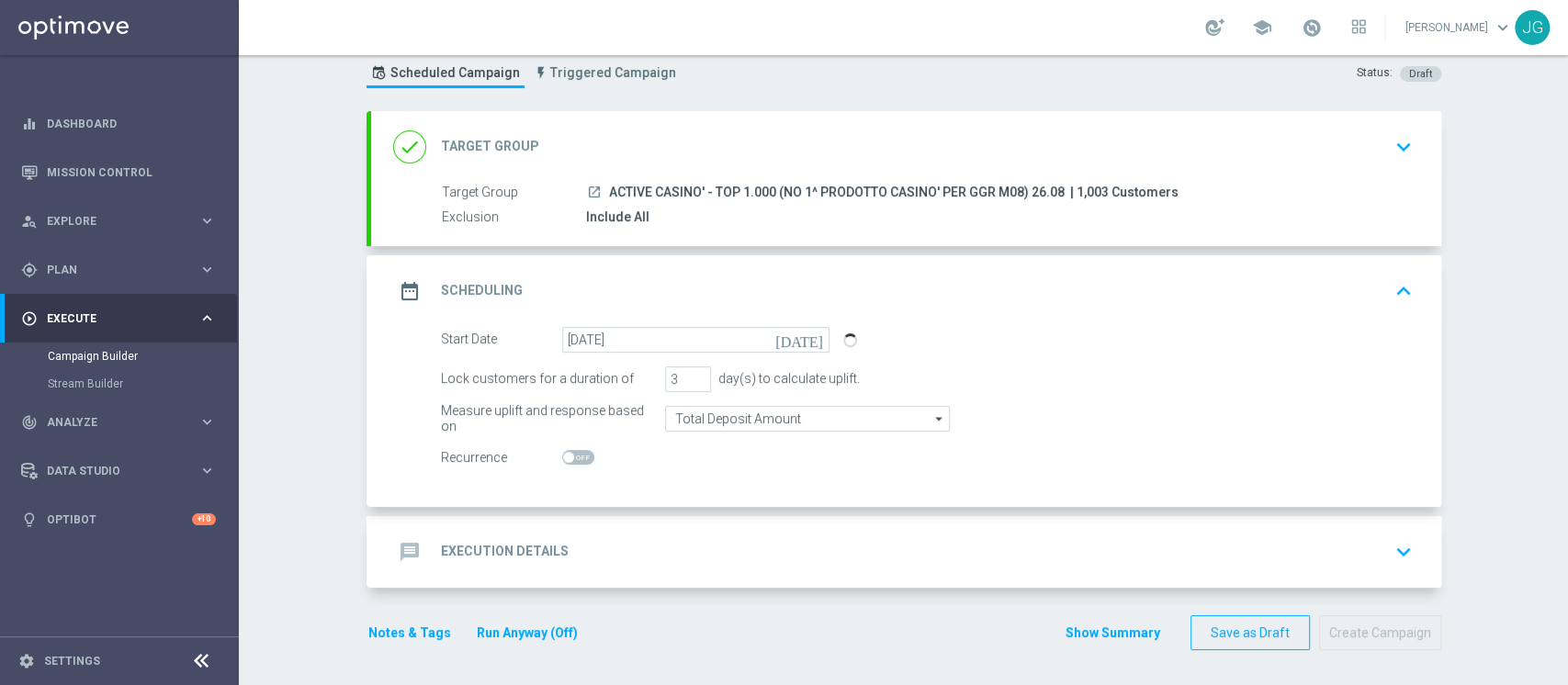
click at [657, 556] on div "message Execution Details keyboard_arrow_down" at bounding box center [906, 552] width 1026 height 35
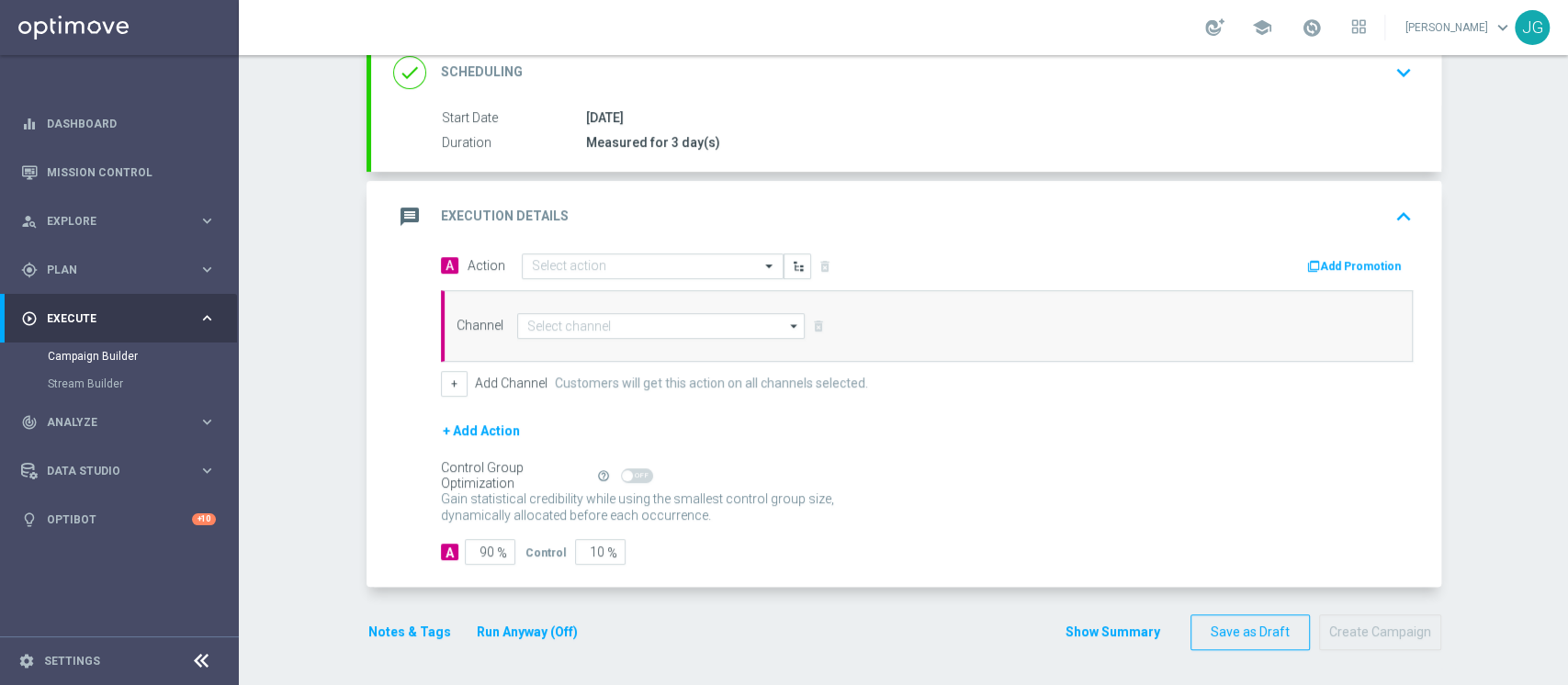
scroll to position [263, 0]
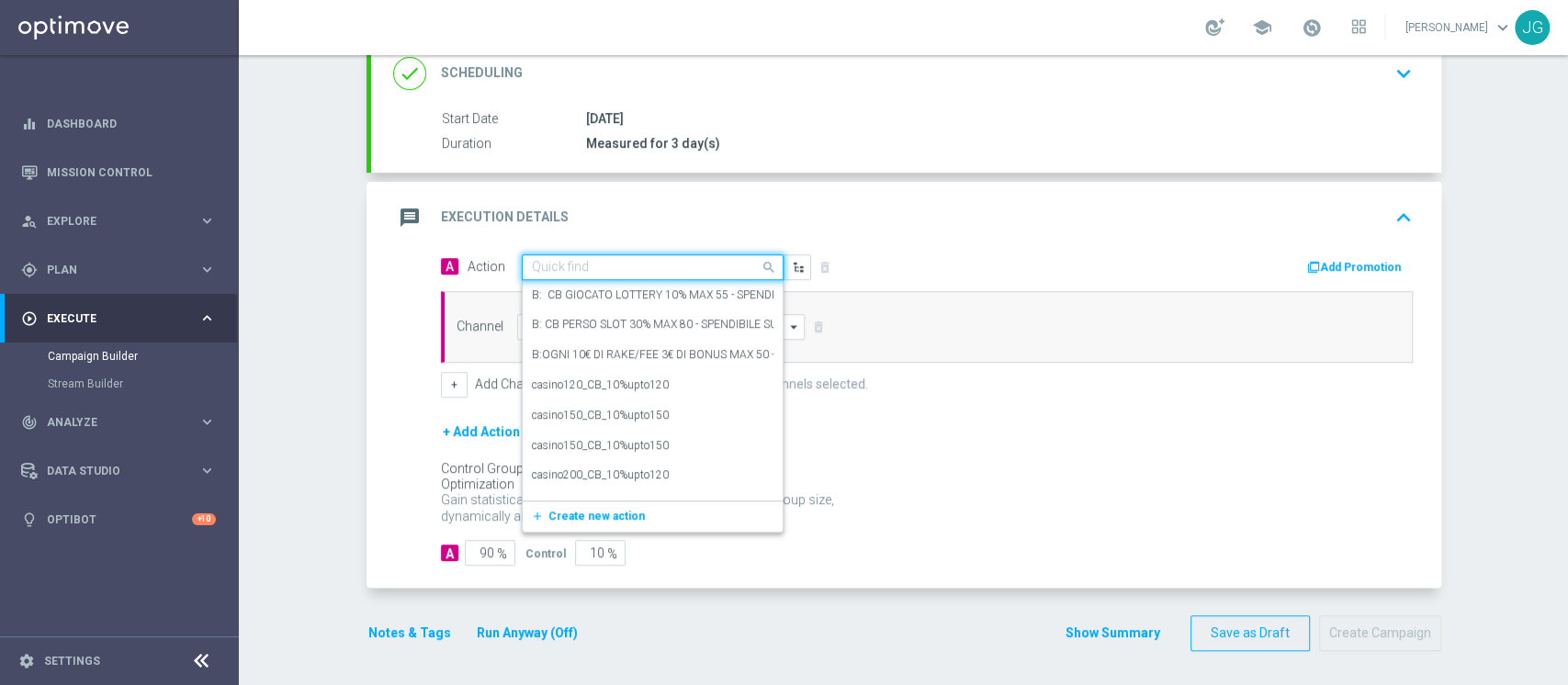
click at [609, 260] on input "text" at bounding box center [633, 268] width 205 height 16
paste input "FASCE RICARICA: TRA 20/49 EURO 25% CB PERSO CASINO' FINO A 300€ -TRA 50/99 EURO…"
type input "FASCE RICARICA: TRA 20/49 EURO 25% CB PERSO CASINO' FINO A 300€ -TRA 50/99 EURO…"
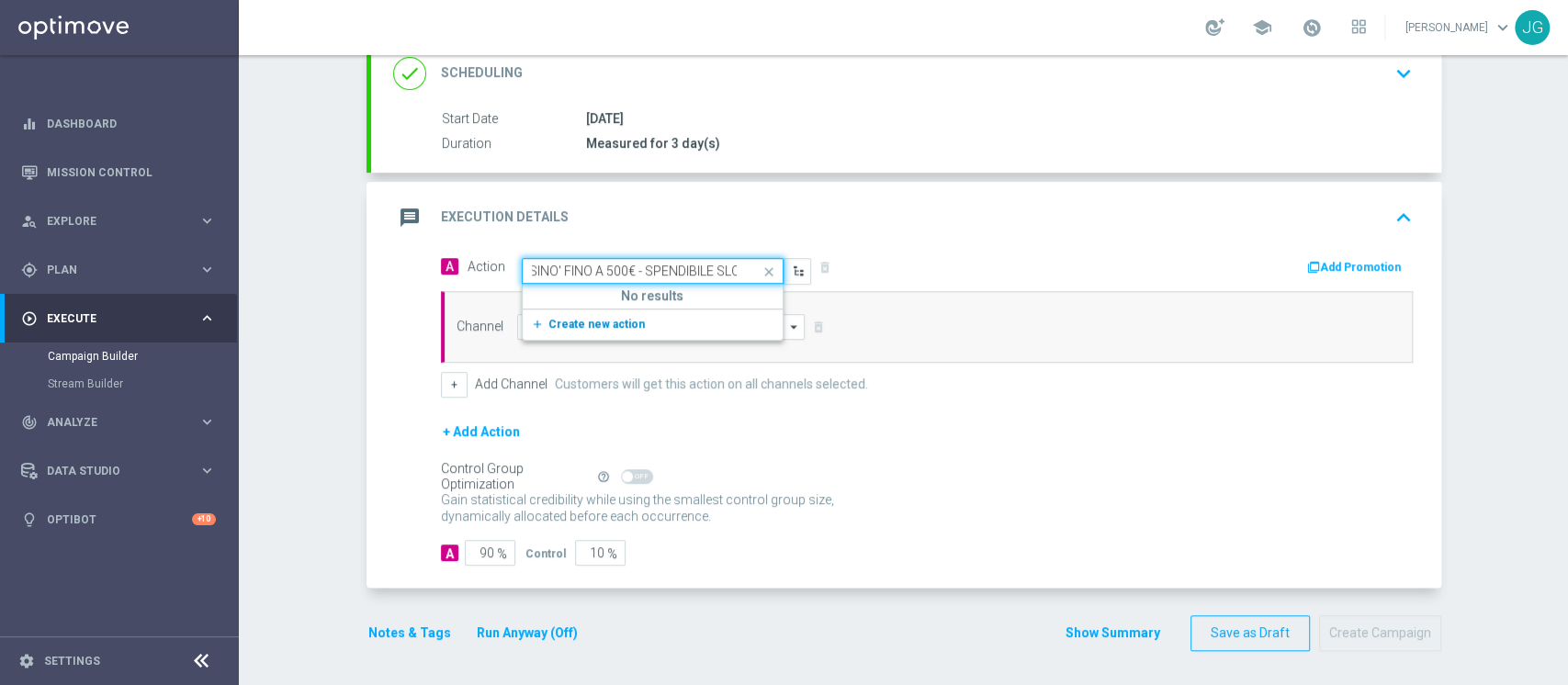
click at [587, 324] on span "Create new action" at bounding box center [596, 323] width 96 height 13
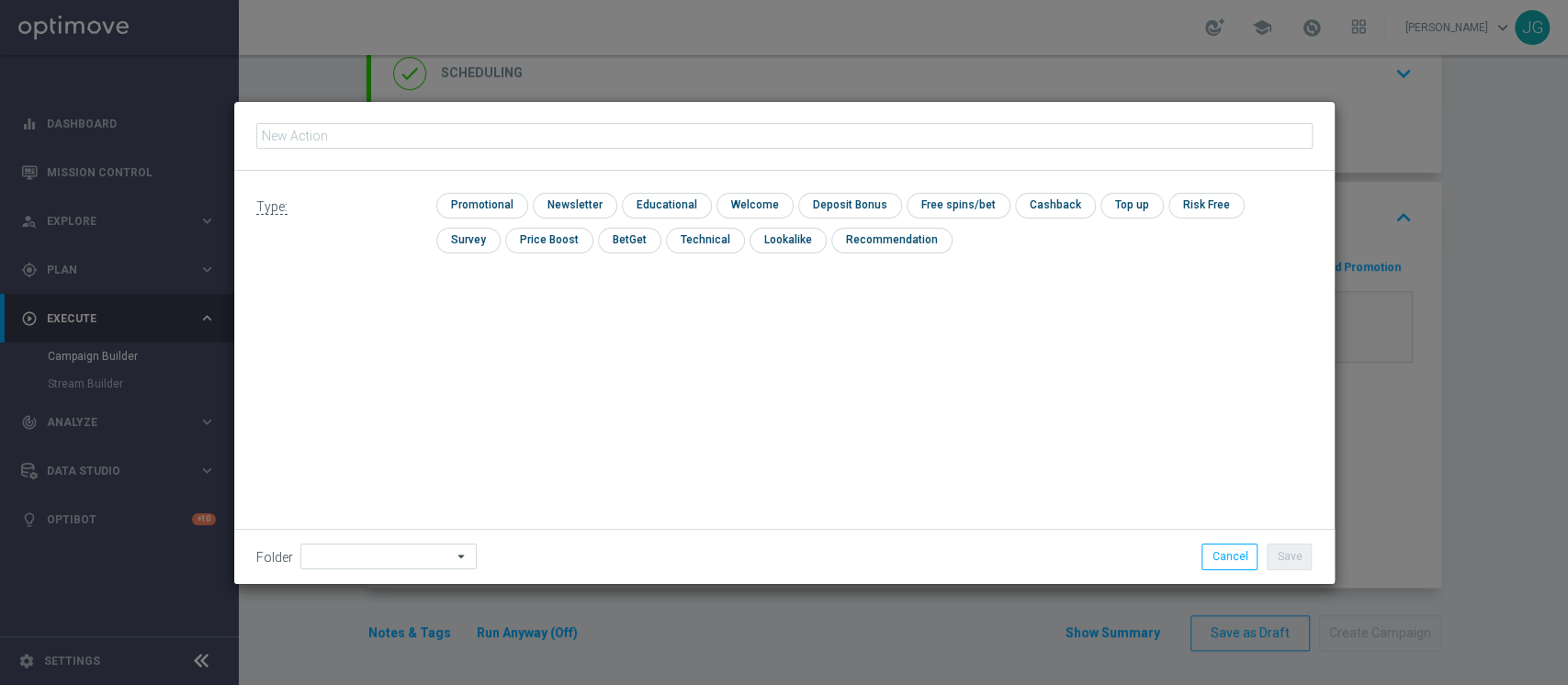
type input "FASCE RICARICA: TRA 20/49 EURO 25% CB PERSO CASINO' FINO A 300€ -TRA 50/99 EURO…"
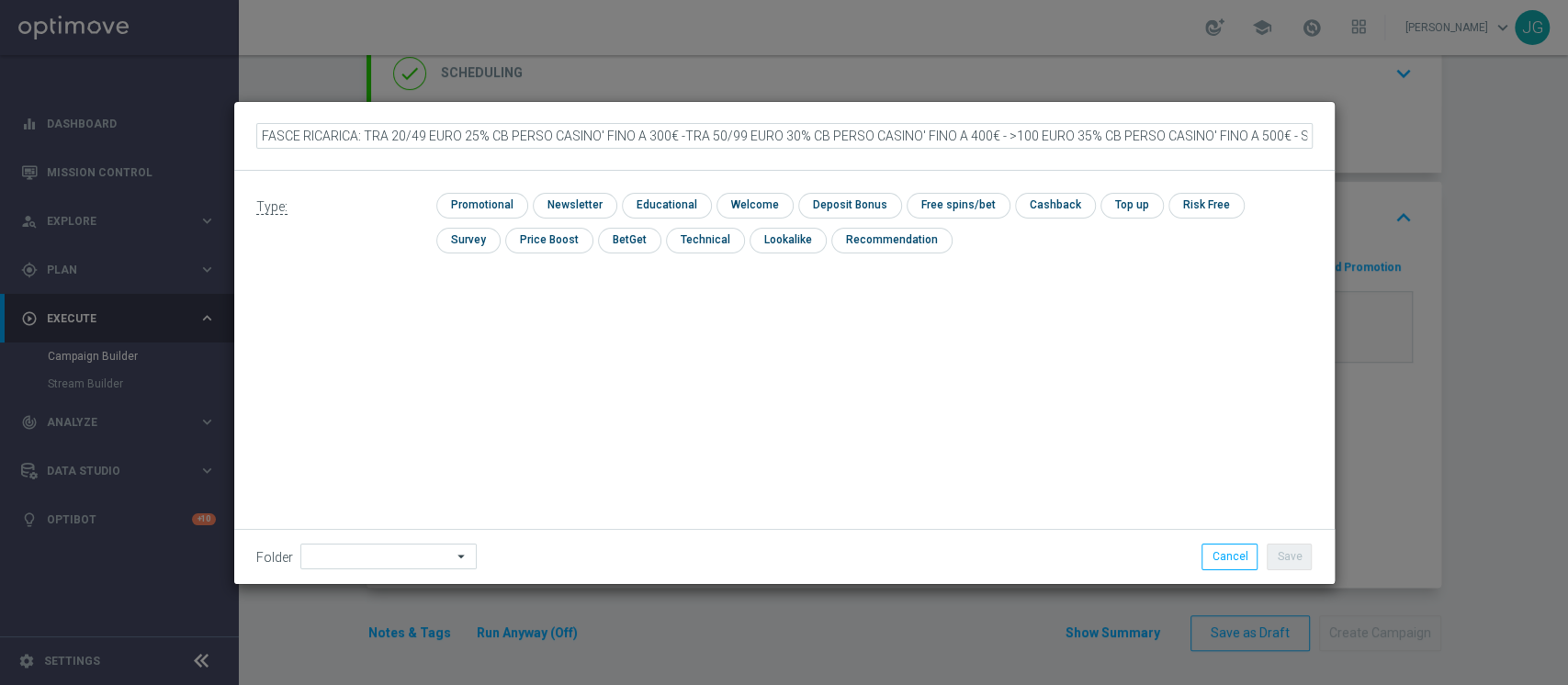
scroll to position [0, 84]
click at [481, 197] on input "checkbox" at bounding box center [480, 205] width 87 height 24
checkbox input "true"
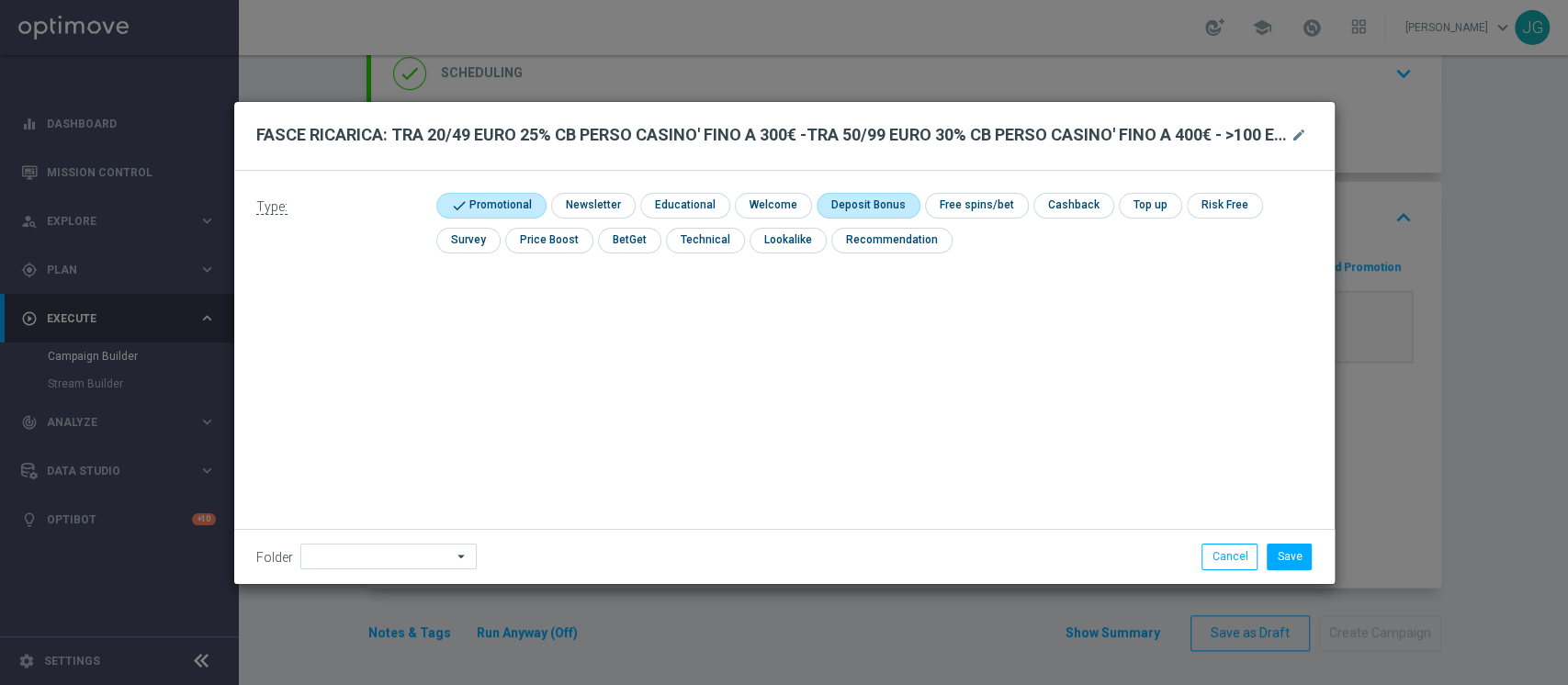
click at [856, 212] on input "checkbox" at bounding box center [866, 205] width 98 height 24
checkbox input "true"
click at [1058, 213] on input "checkbox" at bounding box center [1089, 205] width 77 height 24
checkbox input "true"
click at [304, 571] on div "Folder arrow_drop_down Drag here to set row groups Drag here to set column labe…" at bounding box center [784, 555] width 1100 height 54
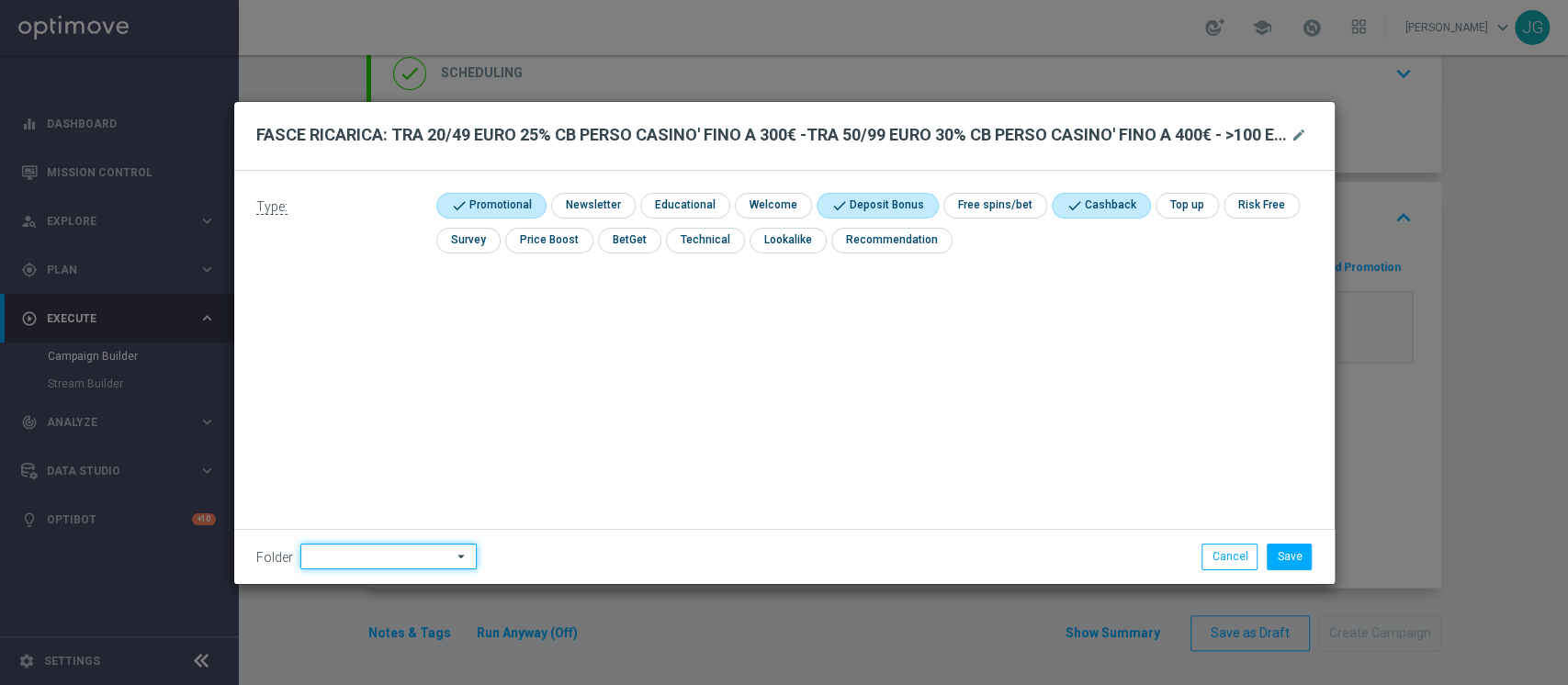
click at [353, 563] on input at bounding box center [388, 556] width 177 height 25
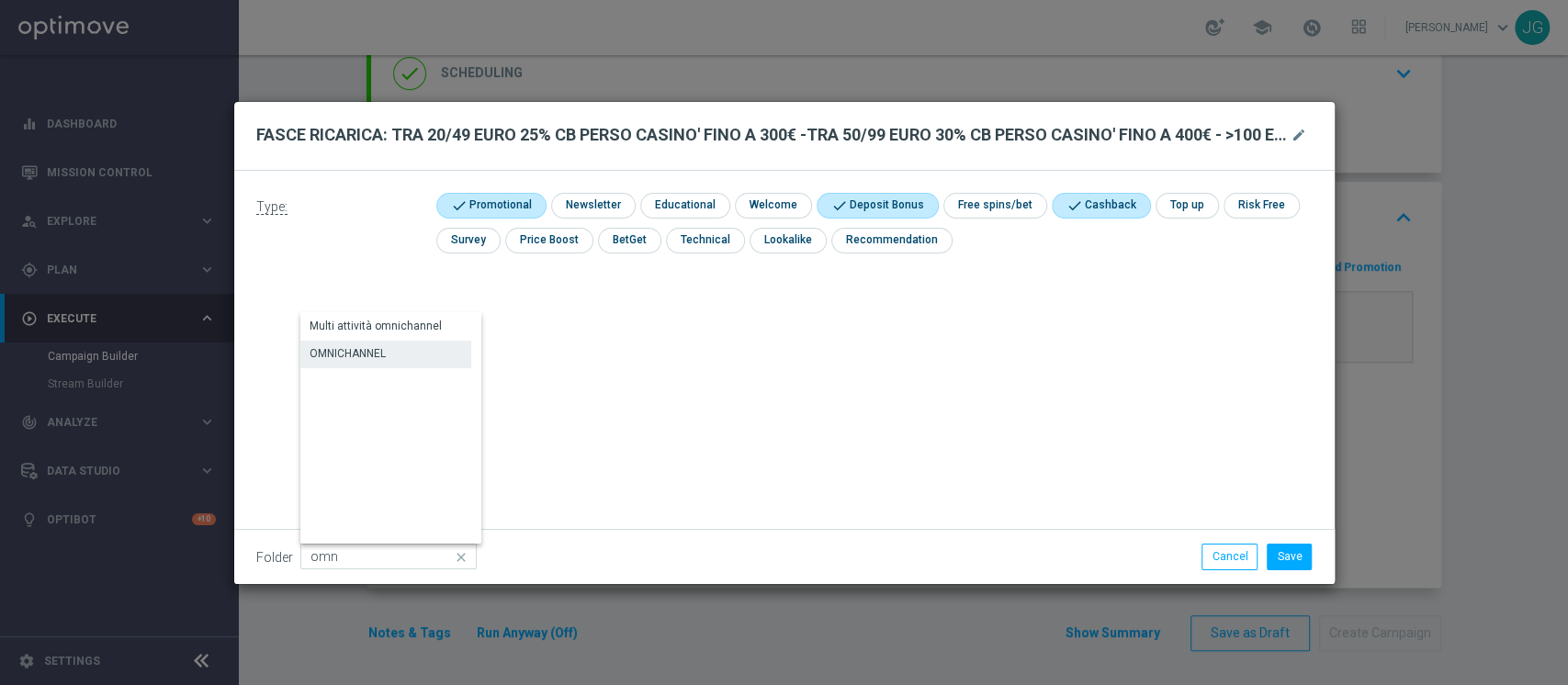
click at [401, 342] on div "OMNICHANNEL" at bounding box center [385, 353] width 171 height 25
type input "OMNICHANNEL"
click at [1288, 558] on button "Save" at bounding box center [1289, 556] width 45 height 25
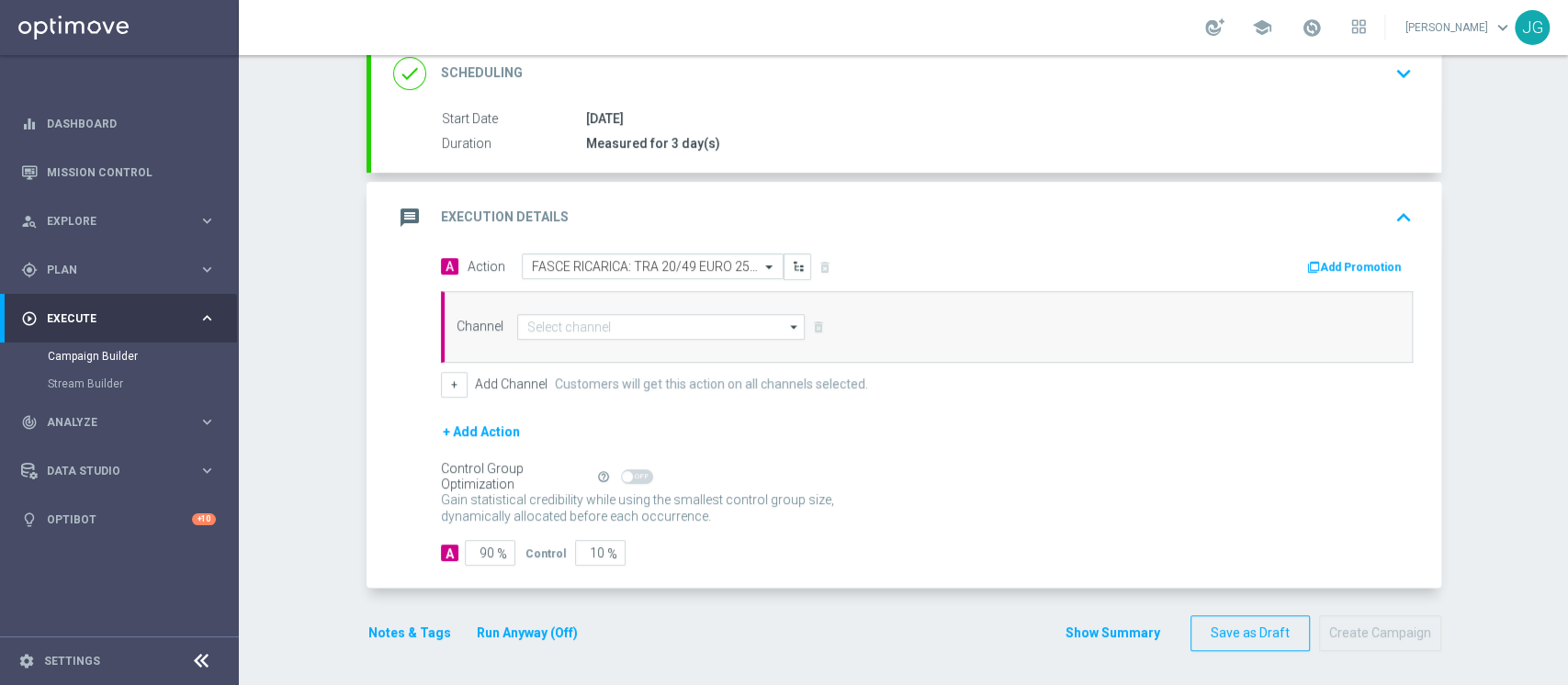
click at [1357, 269] on button "Add Promotion" at bounding box center [1356, 267] width 102 height 21
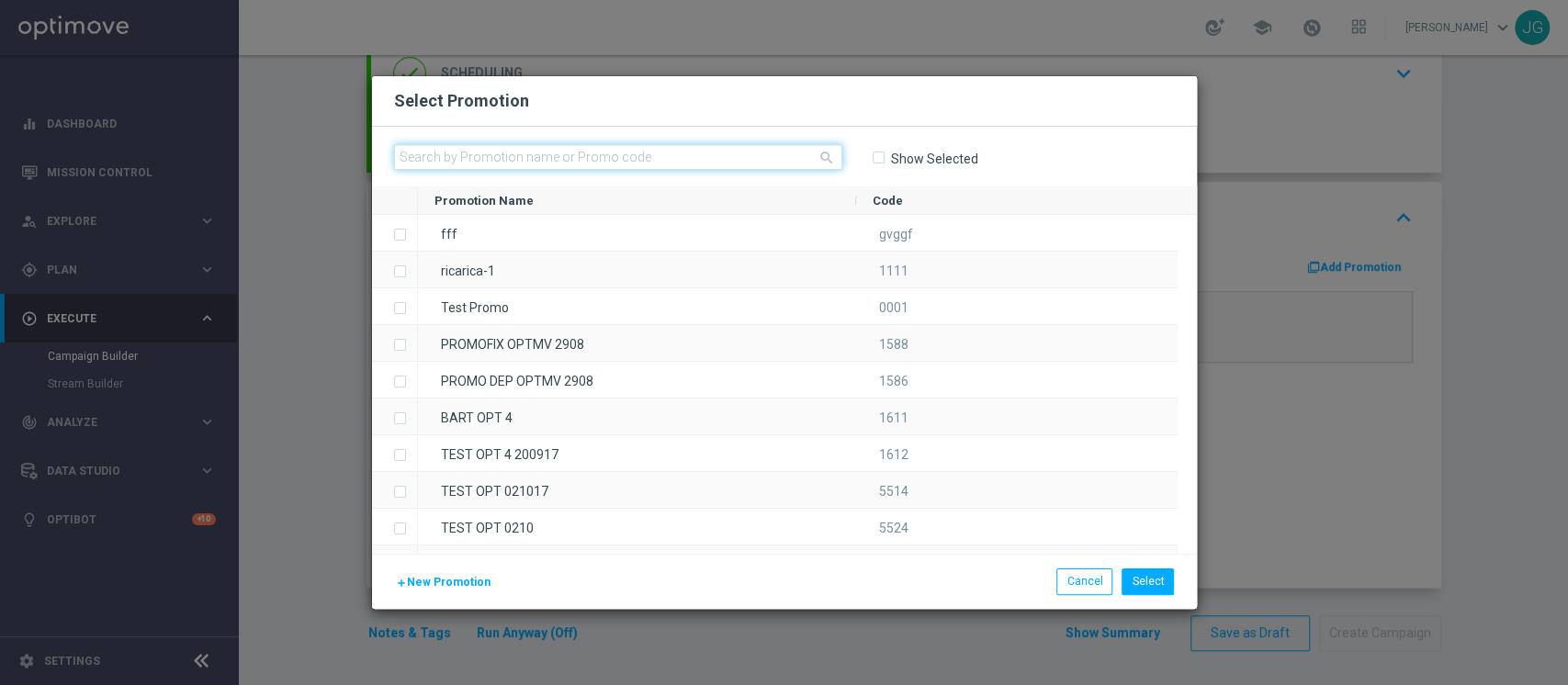
click at [661, 153] on input "text" at bounding box center [618, 157] width 448 height 25
paste input "333477"
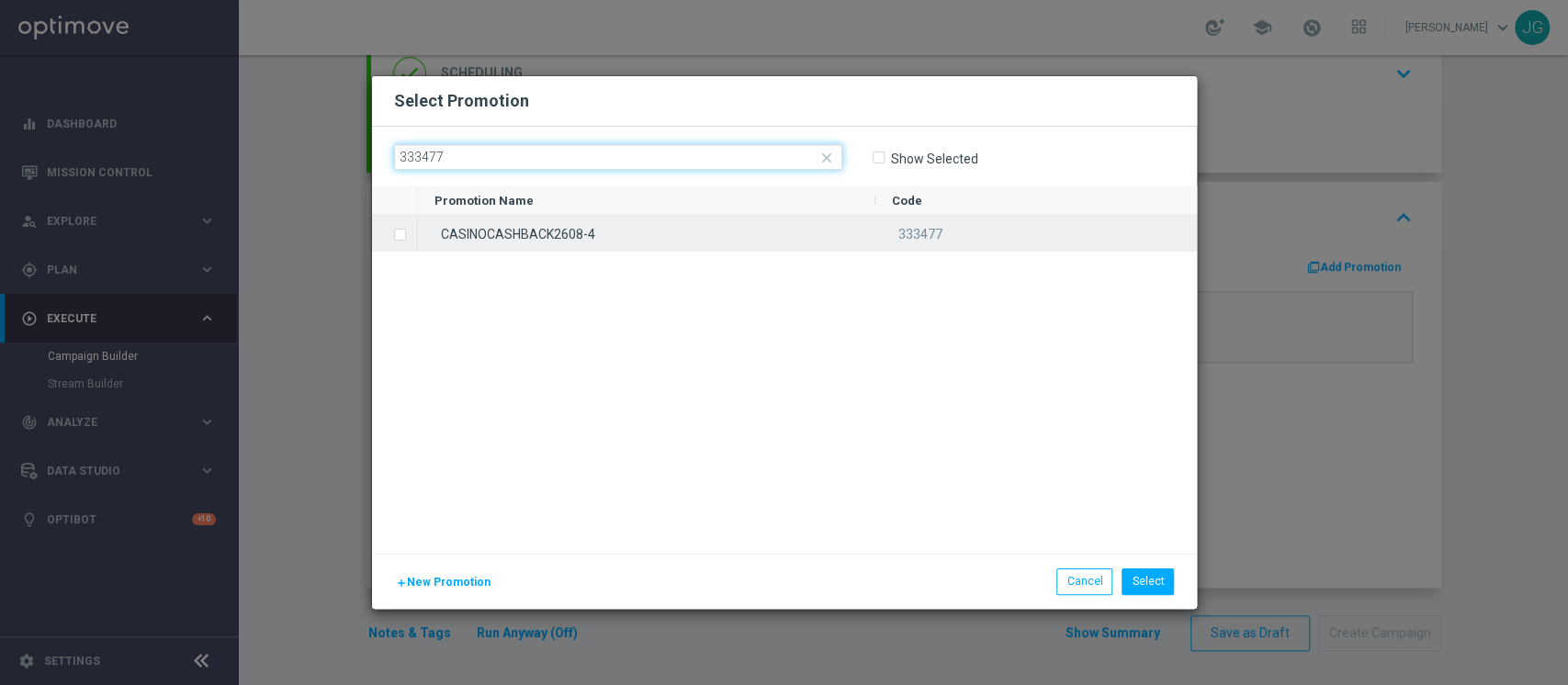
type input "333477"
click at [682, 220] on div "CASINOCASHBACK2608-4" at bounding box center [646, 232] width 457 height 36
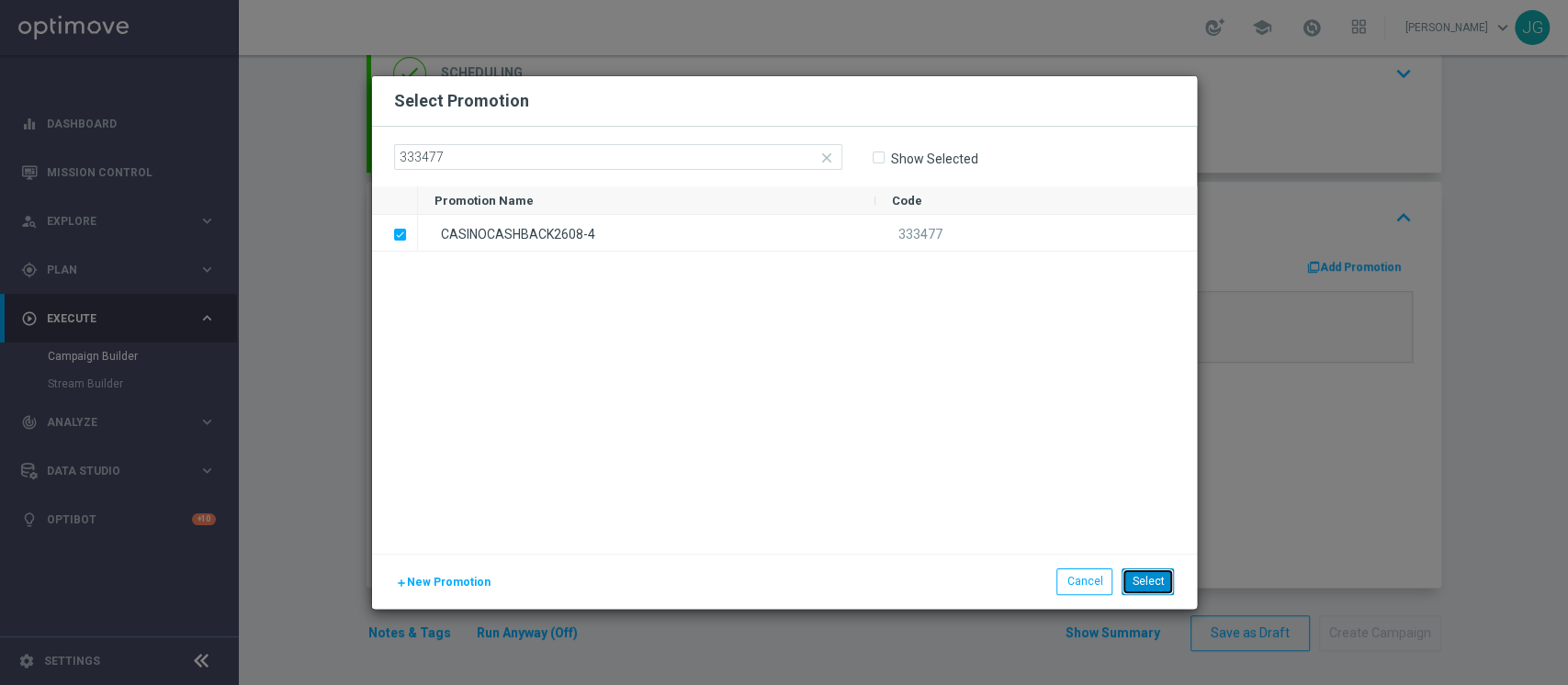
click at [1153, 571] on button "Select" at bounding box center [1146, 581] width 52 height 25
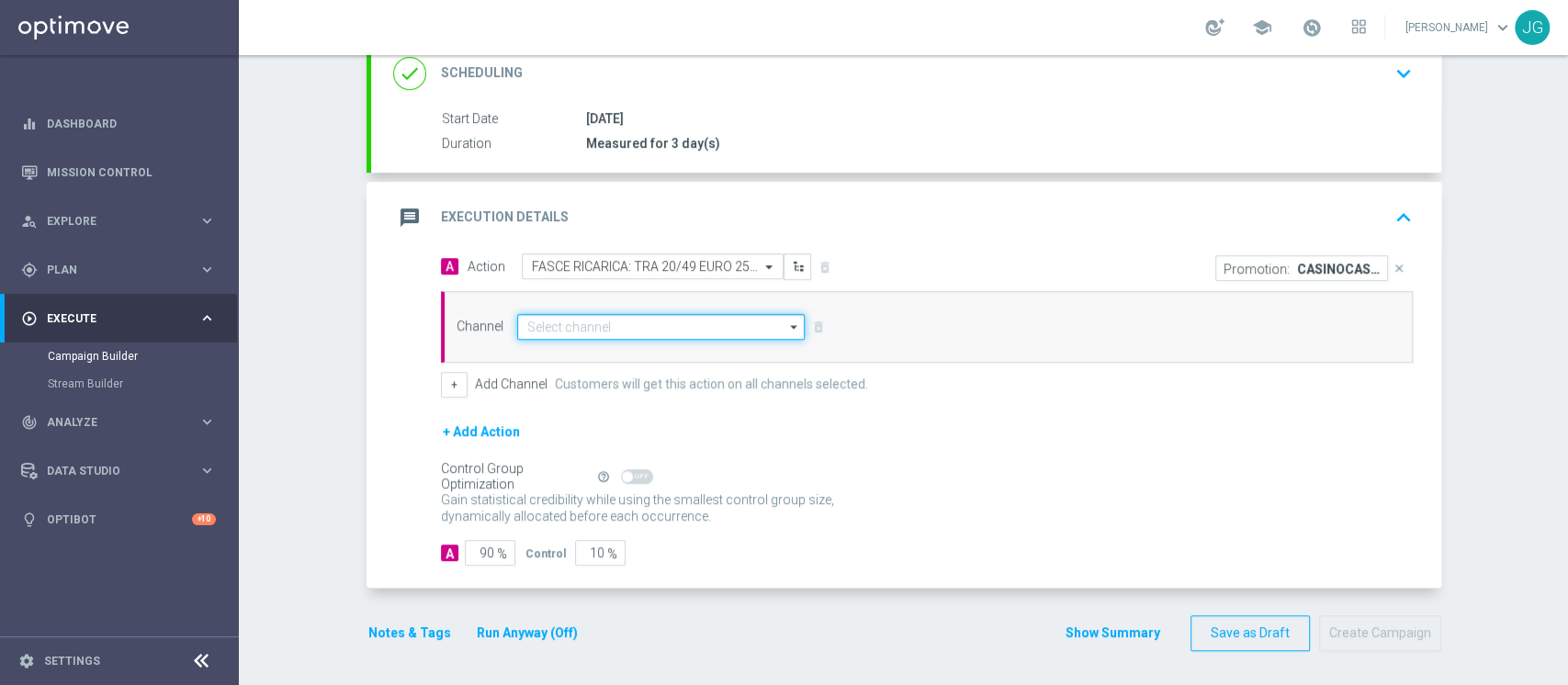
click at [681, 326] on input at bounding box center [661, 326] width 288 height 25
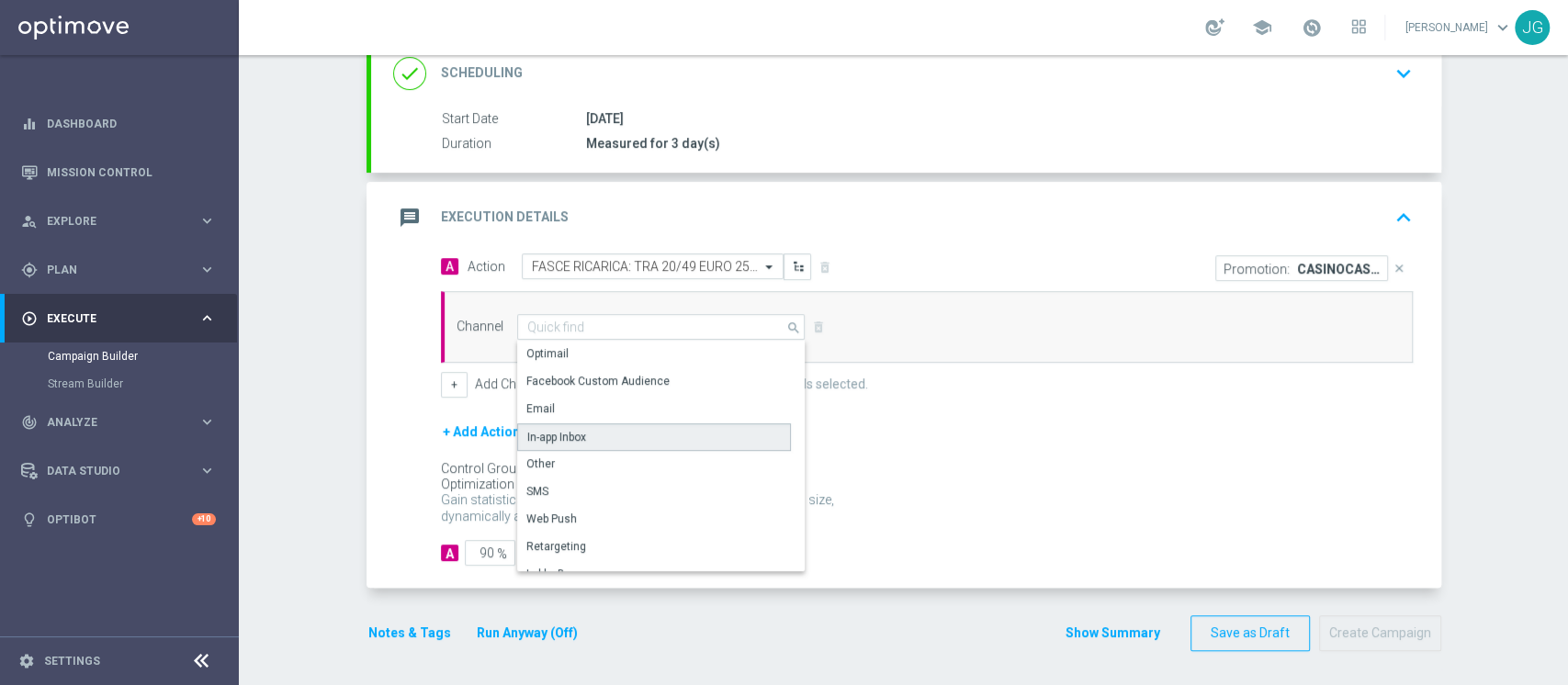
click at [598, 431] on div "In-app Inbox" at bounding box center [653, 437] width 274 height 27
type input "In-app Inbox"
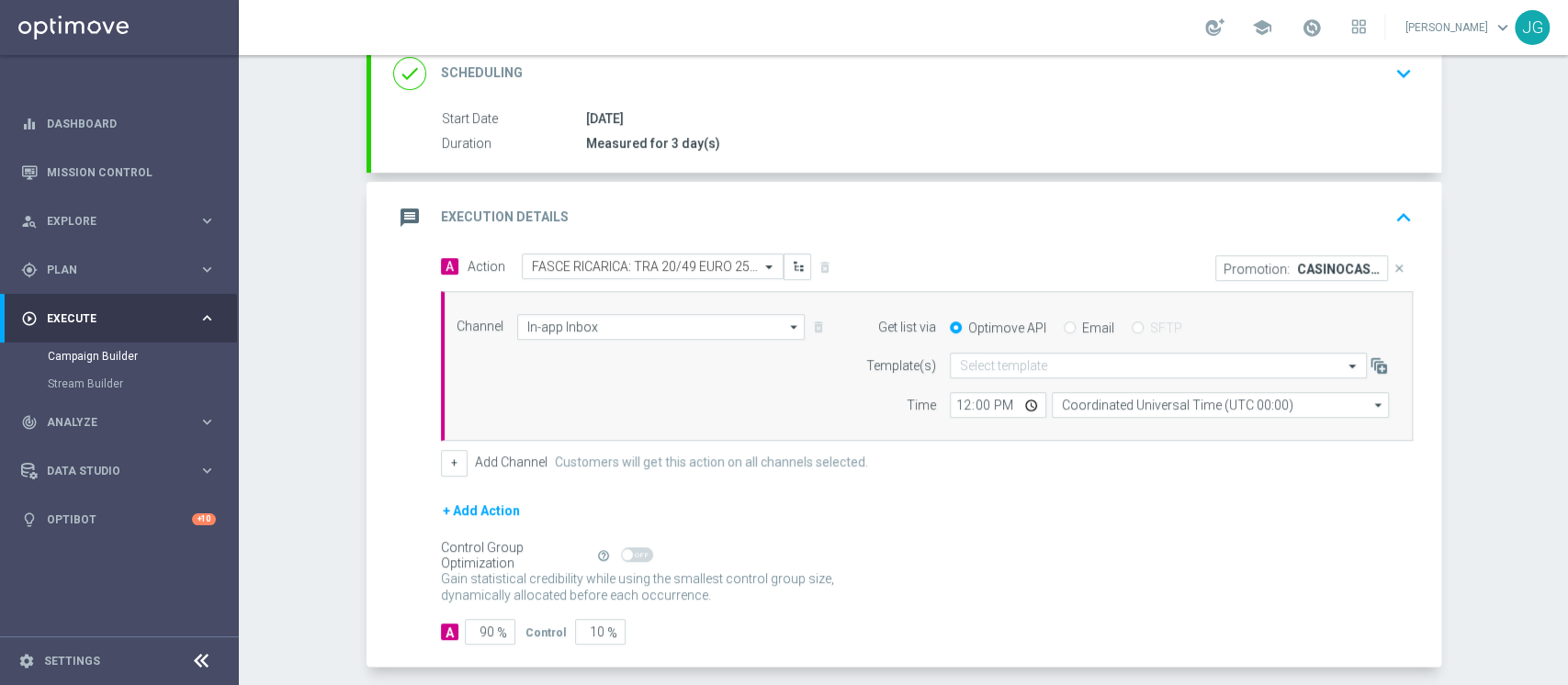
click at [1063, 323] on input "Email" at bounding box center [1069, 329] width 12 height 12
radio input "true"
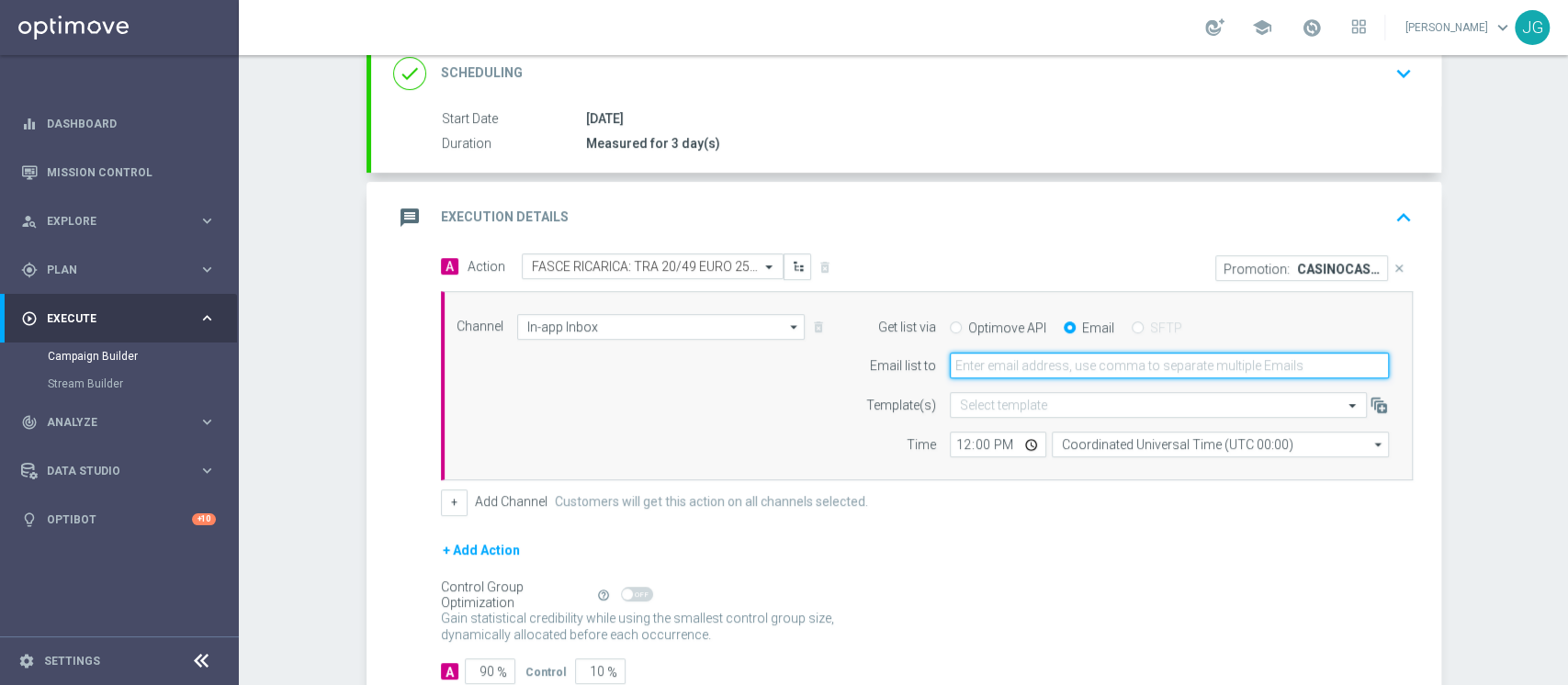
click at [1023, 357] on input "email" at bounding box center [1169, 366] width 439 height 25
type input "[PERSON_NAME][EMAIL_ADDRESS][PERSON_NAME][DOMAIN_NAME]"
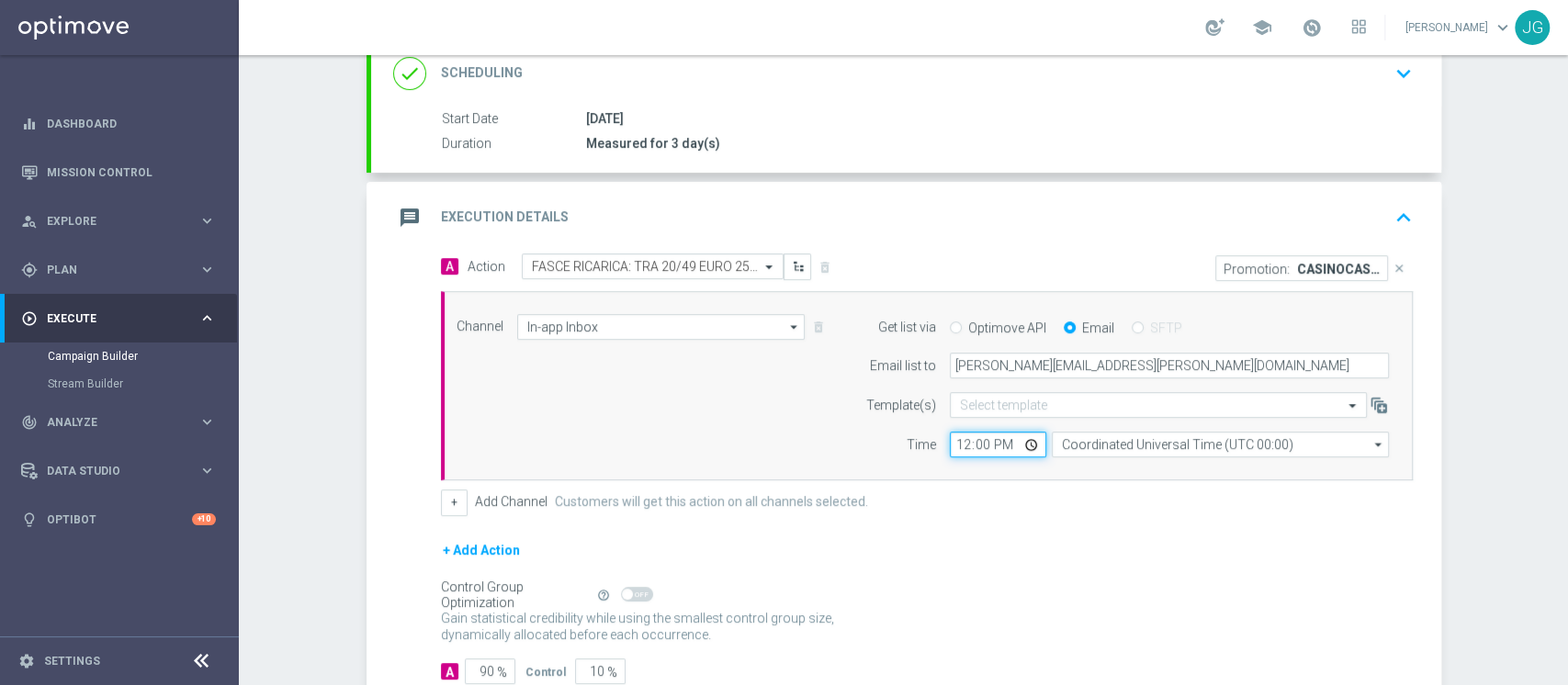
click at [1017, 443] on input "12:00" at bounding box center [997, 444] width 96 height 25
type input "18:00"
click at [1110, 209] on div "message Execution Details keyboard_arrow_up" at bounding box center [906, 218] width 1026 height 35
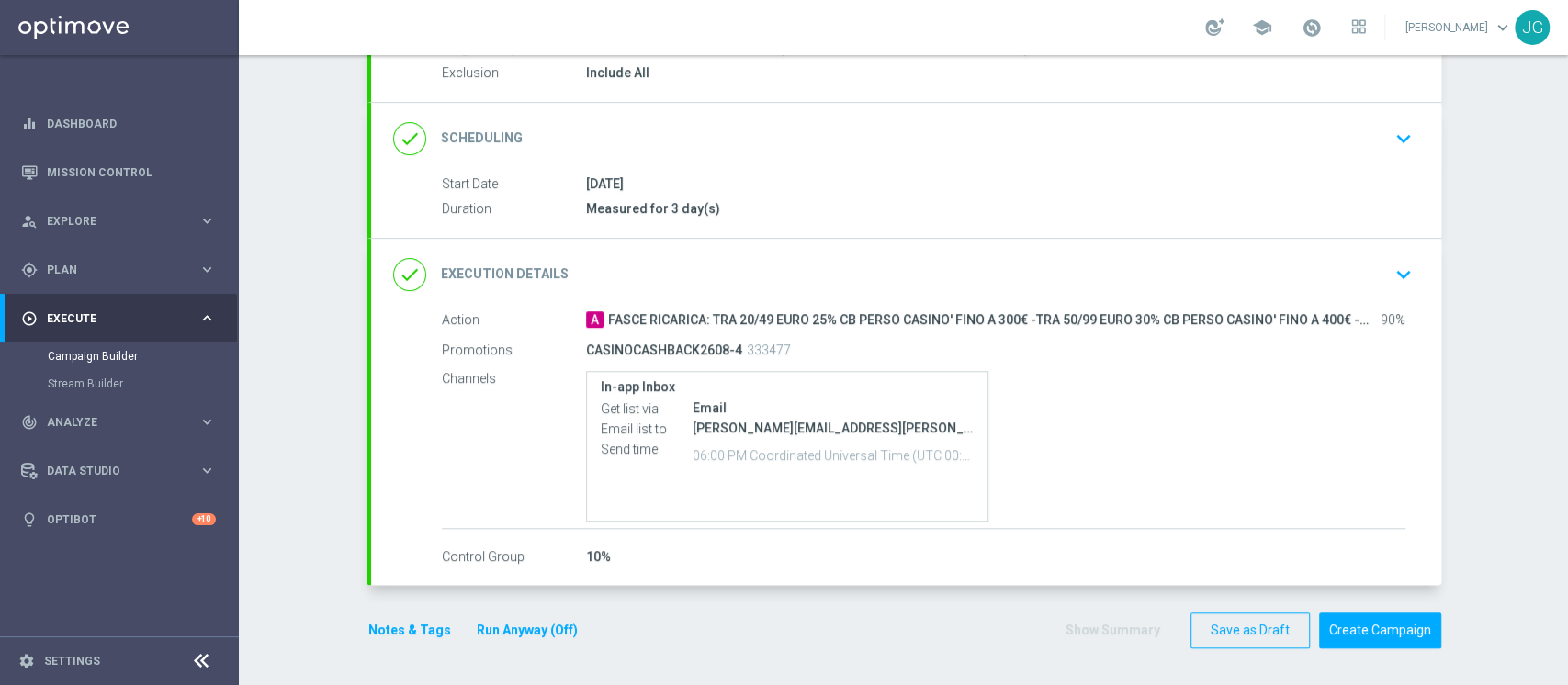
scroll to position [195, 0]
click at [388, 627] on button "Notes & Tags" at bounding box center [410, 632] width 86 height 23
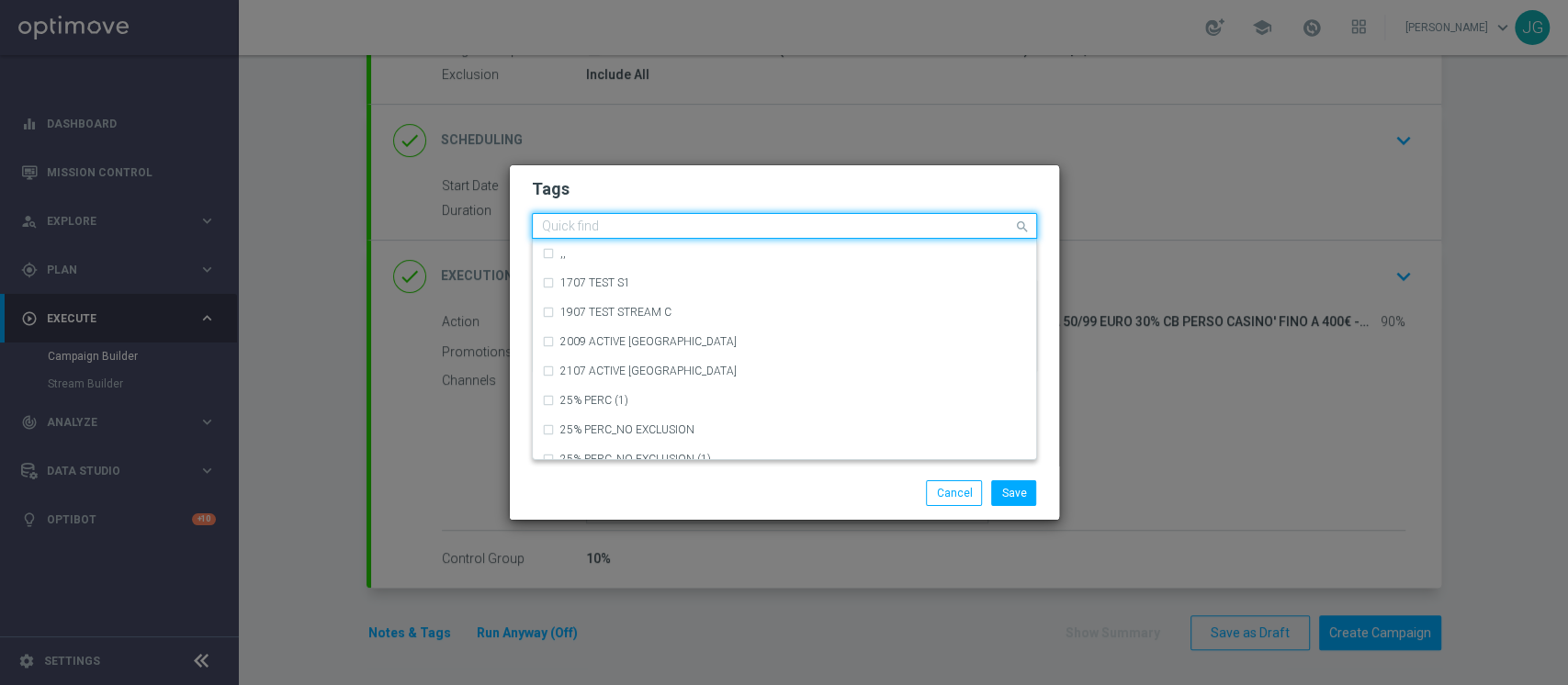
click at [590, 226] on input "text" at bounding box center [778, 227] width 471 height 16
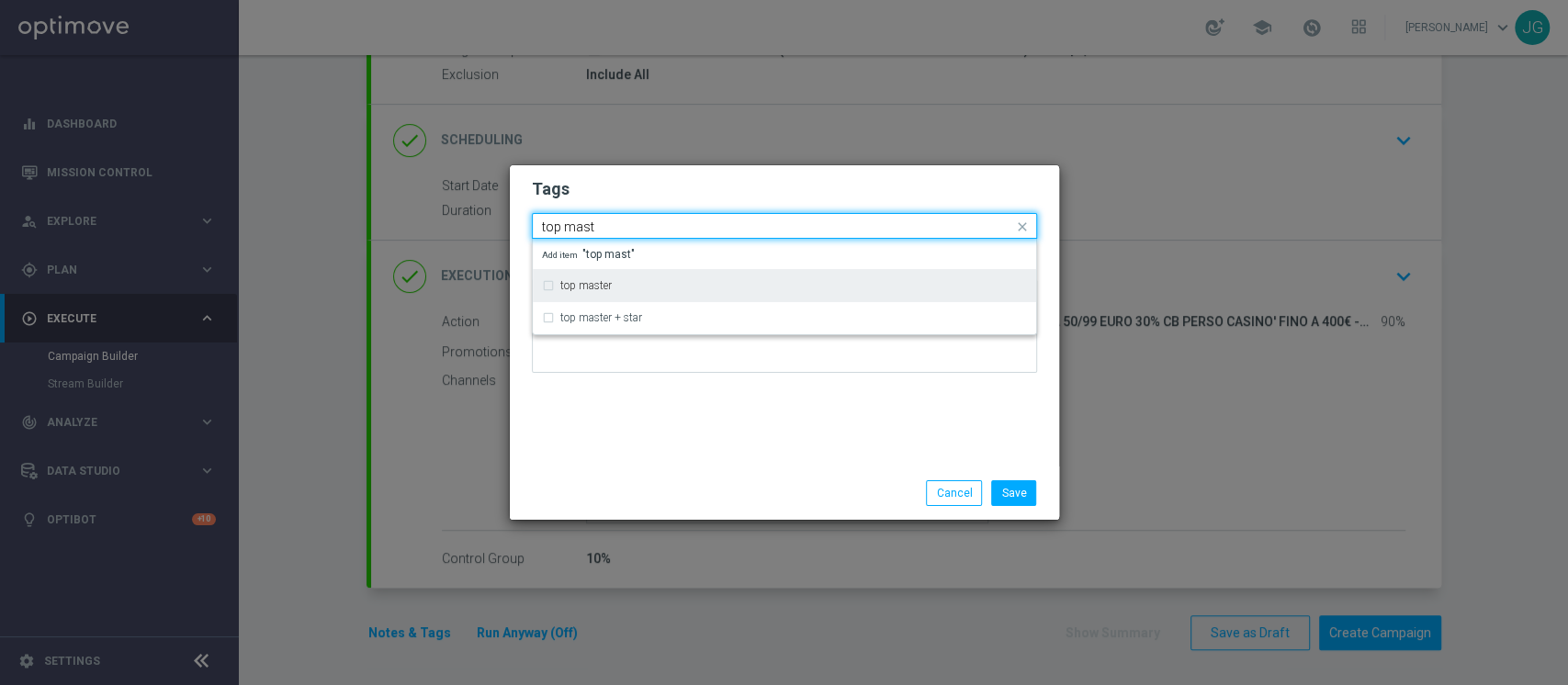
click at [599, 296] on div "top master" at bounding box center [784, 285] width 484 height 29
type input "top mast"
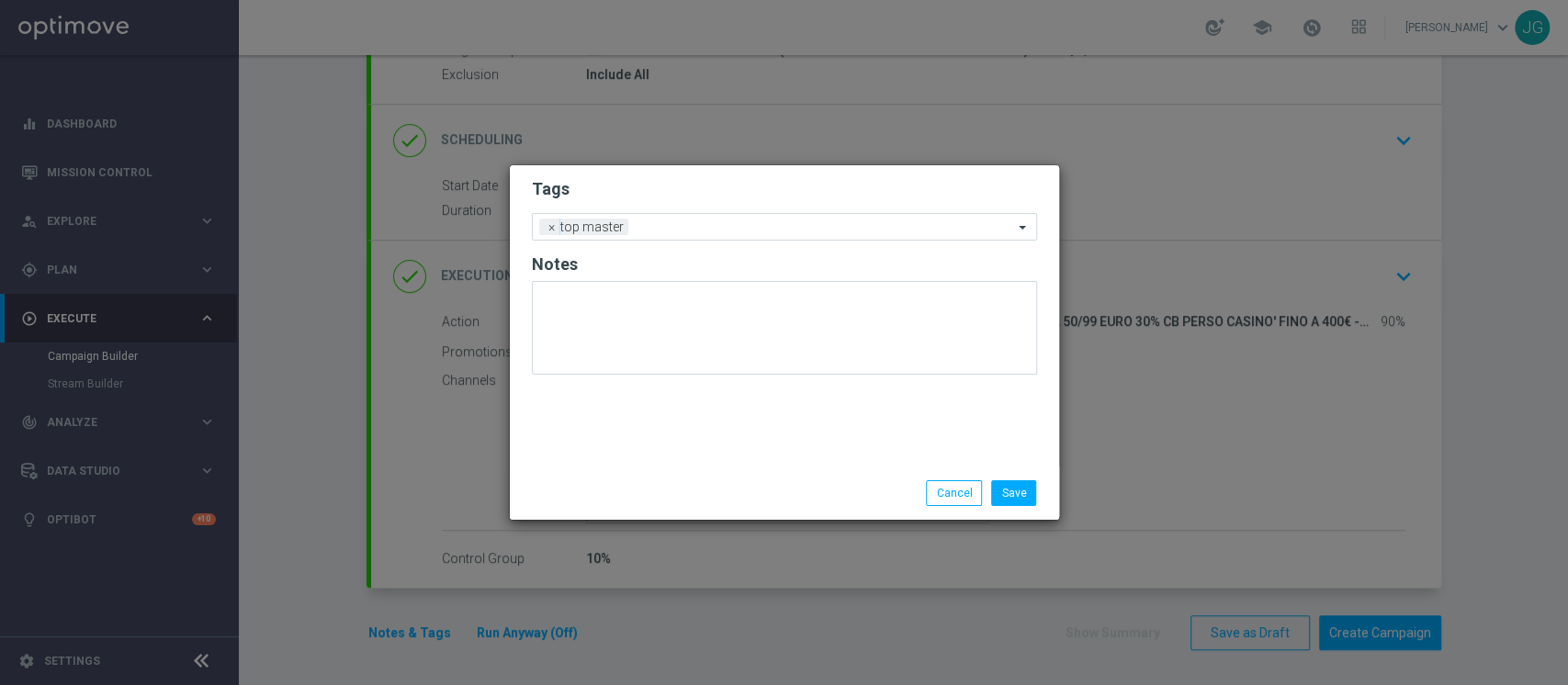
click at [655, 412] on div "Tags Add a new tag × top master Notes" at bounding box center [784, 316] width 549 height 301
click at [693, 226] on input "text" at bounding box center [824, 228] width 378 height 16
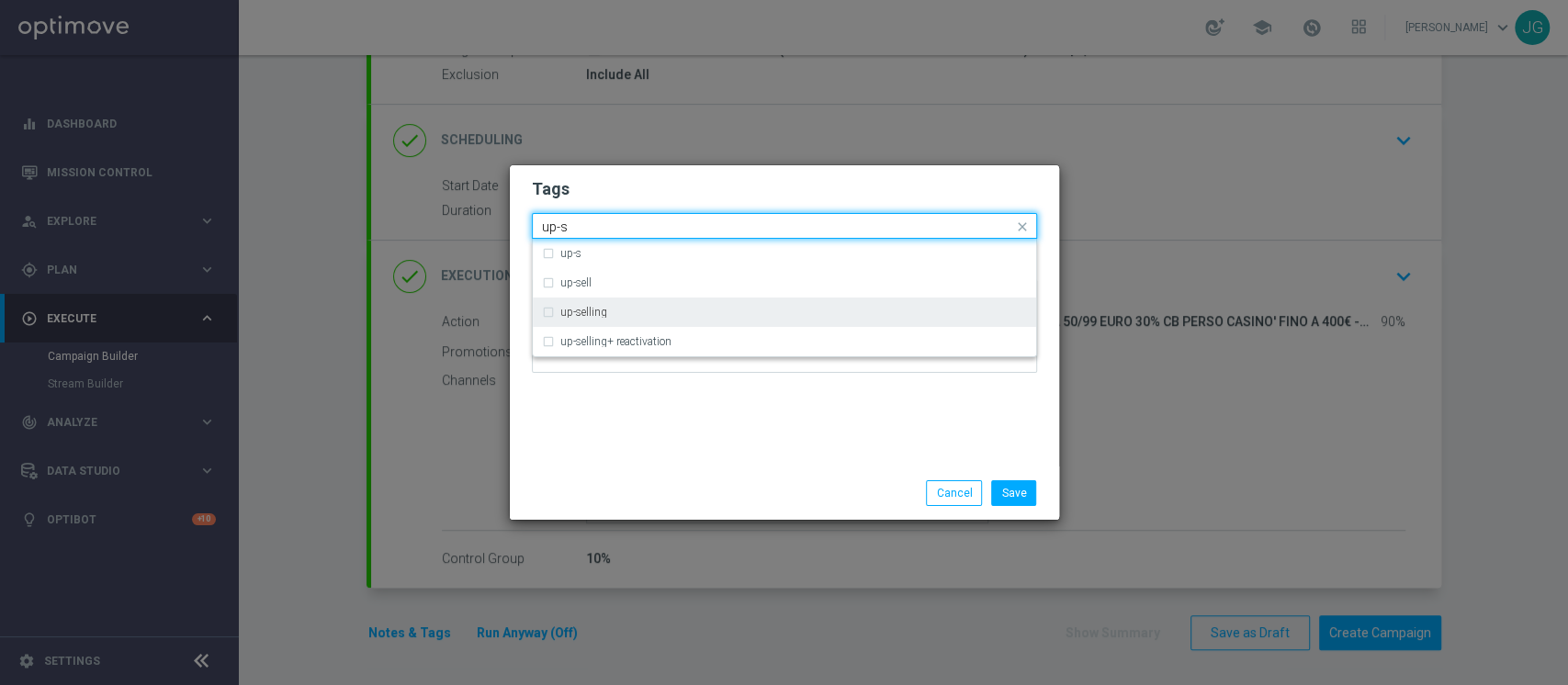
click at [602, 316] on label "up-selling" at bounding box center [583, 312] width 47 height 11
type input "up-s"
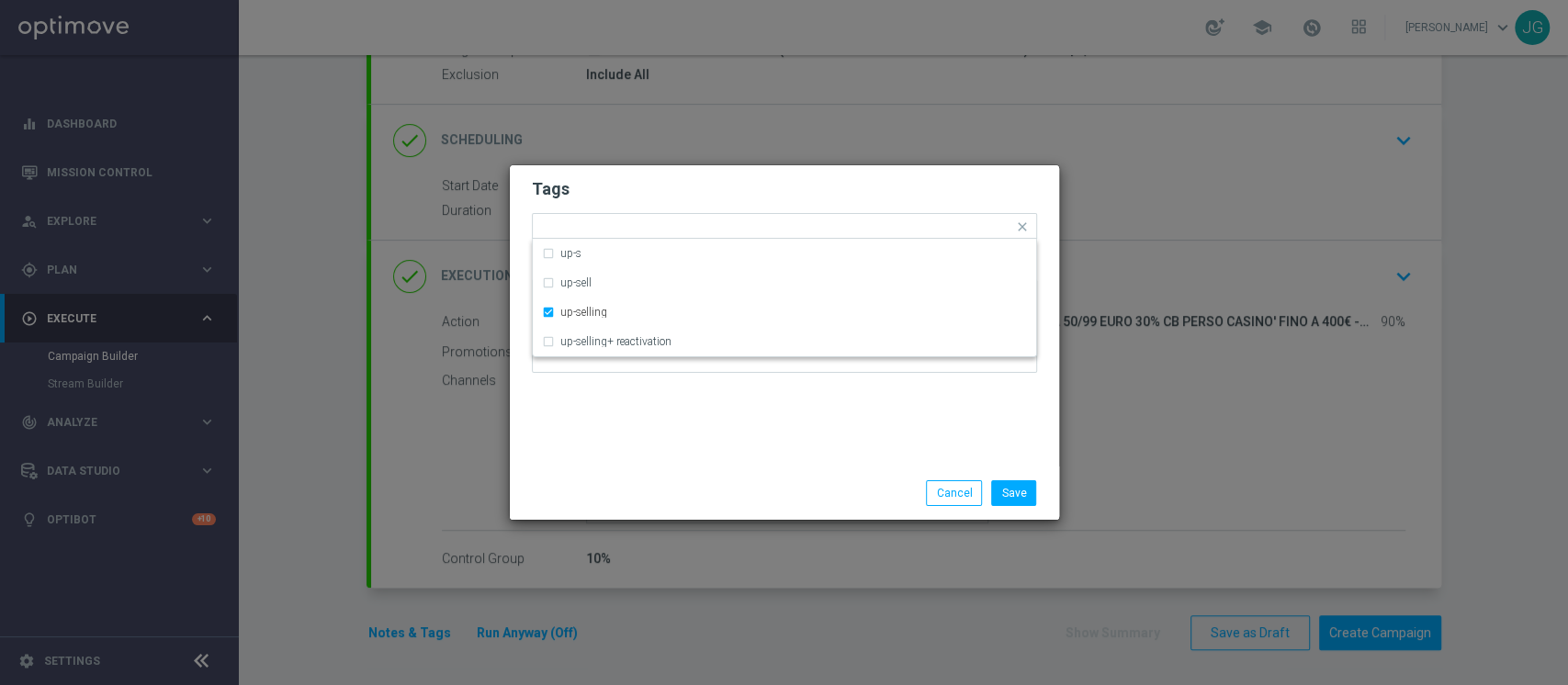
click at [674, 418] on div "Tags Quick find × top master × up-selling up-s up-sell up-selling up-selling+ r…" at bounding box center [784, 316] width 549 height 301
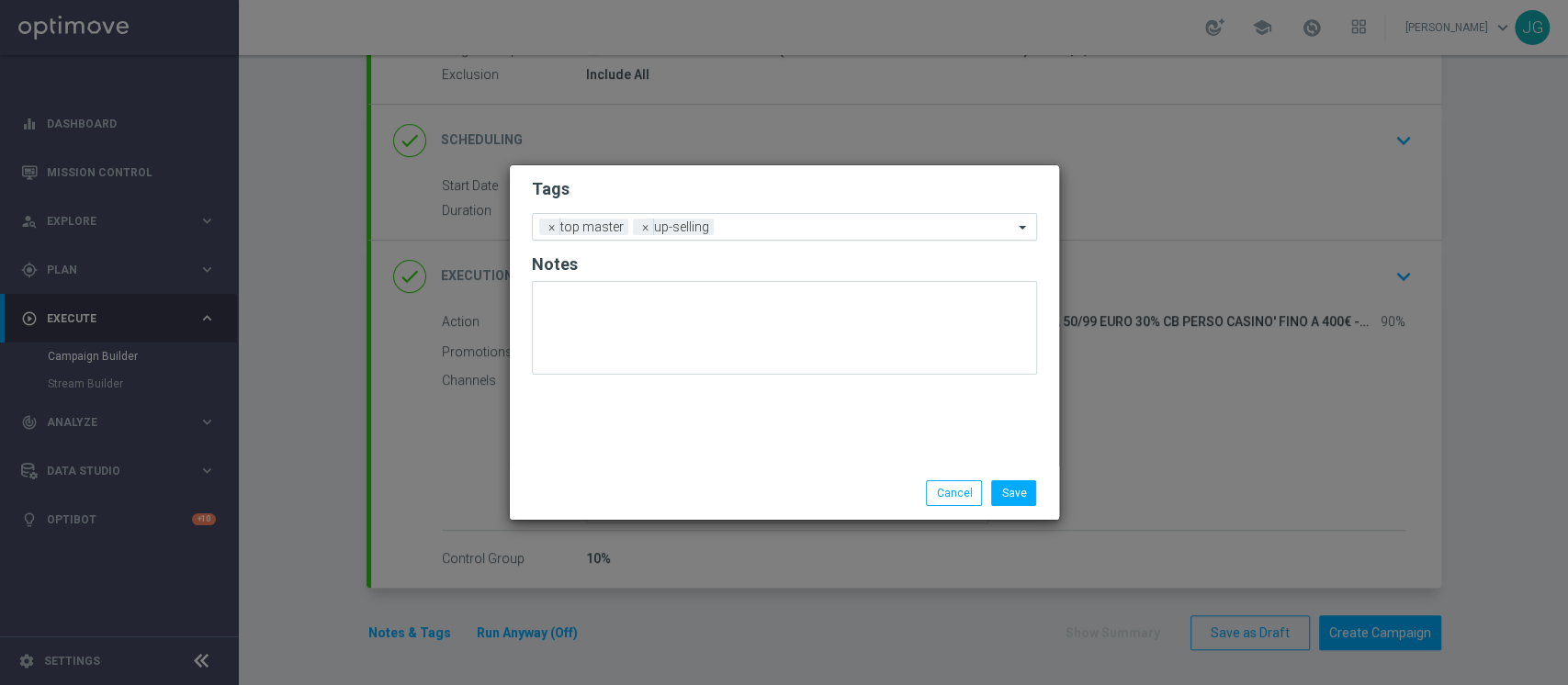
click at [801, 223] on input "text" at bounding box center [867, 228] width 292 height 16
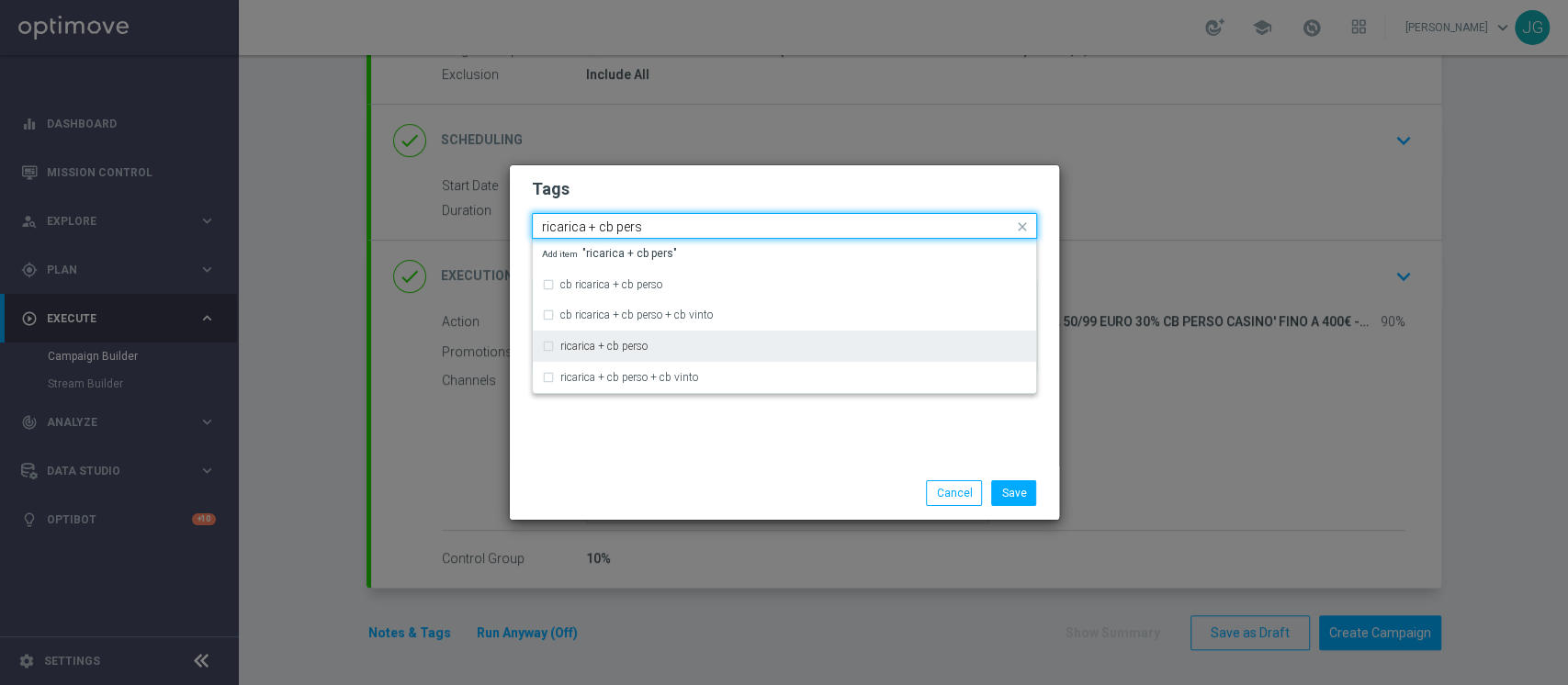
click at [707, 339] on div "ricarica + cb perso" at bounding box center [784, 346] width 484 height 29
type input "ricarica + cb pers"
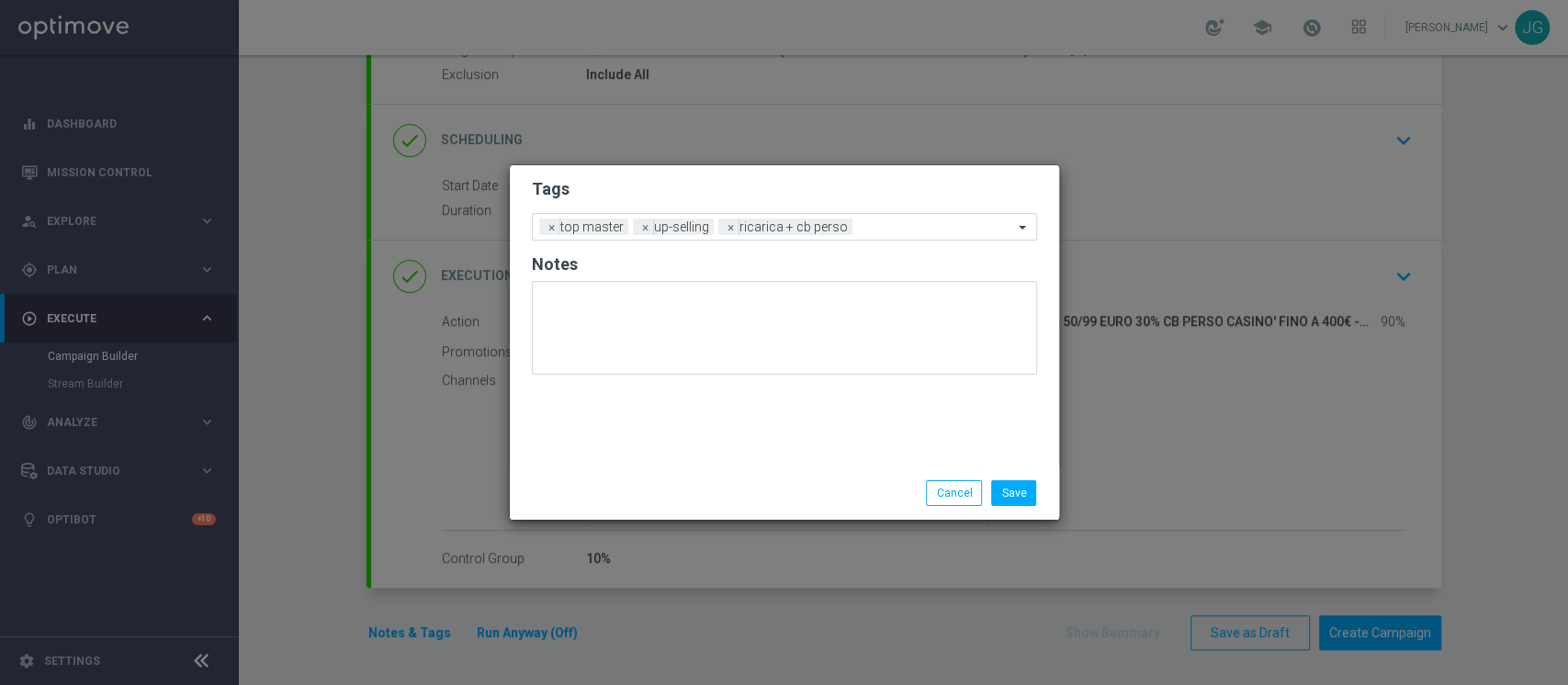
click at [733, 487] on div "Save Cancel" at bounding box center [873, 493] width 355 height 25
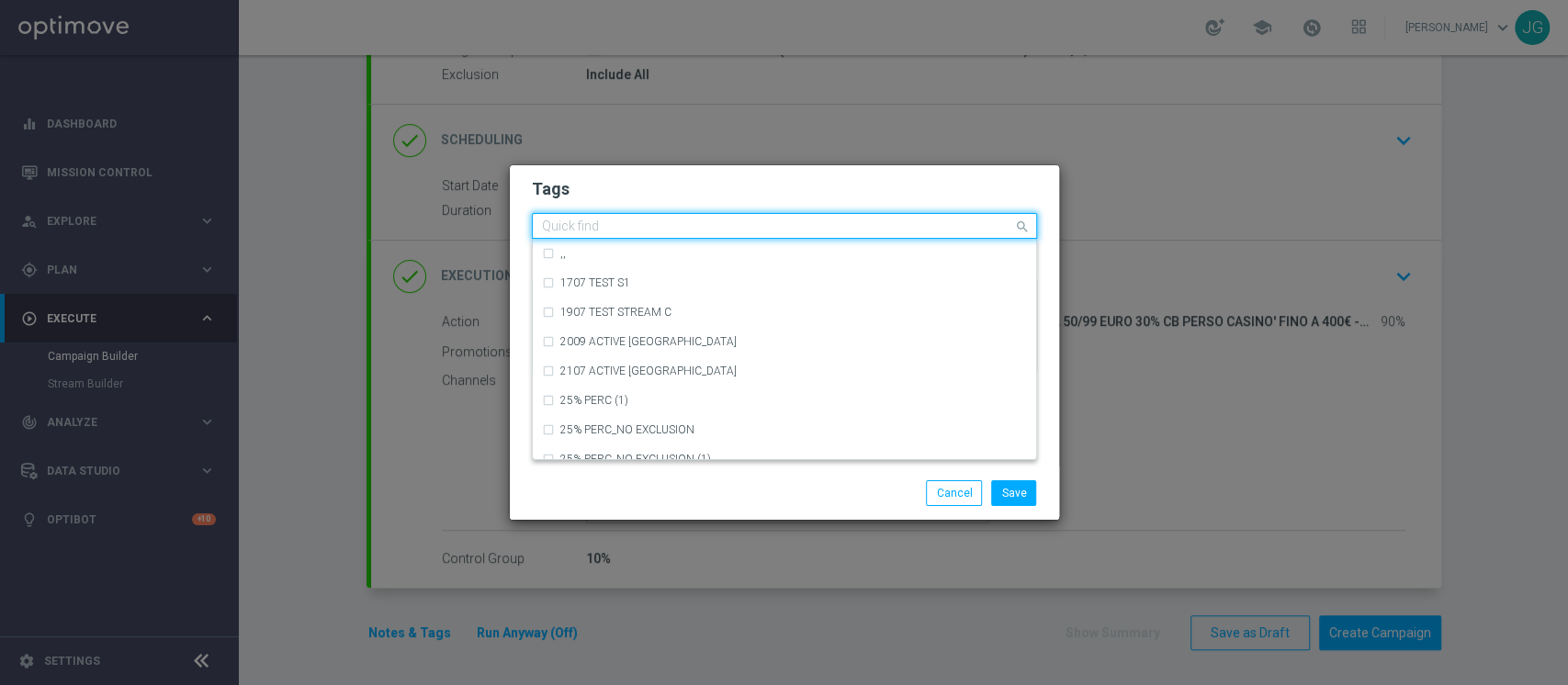
click at [926, 220] on input "text" at bounding box center [778, 227] width 471 height 16
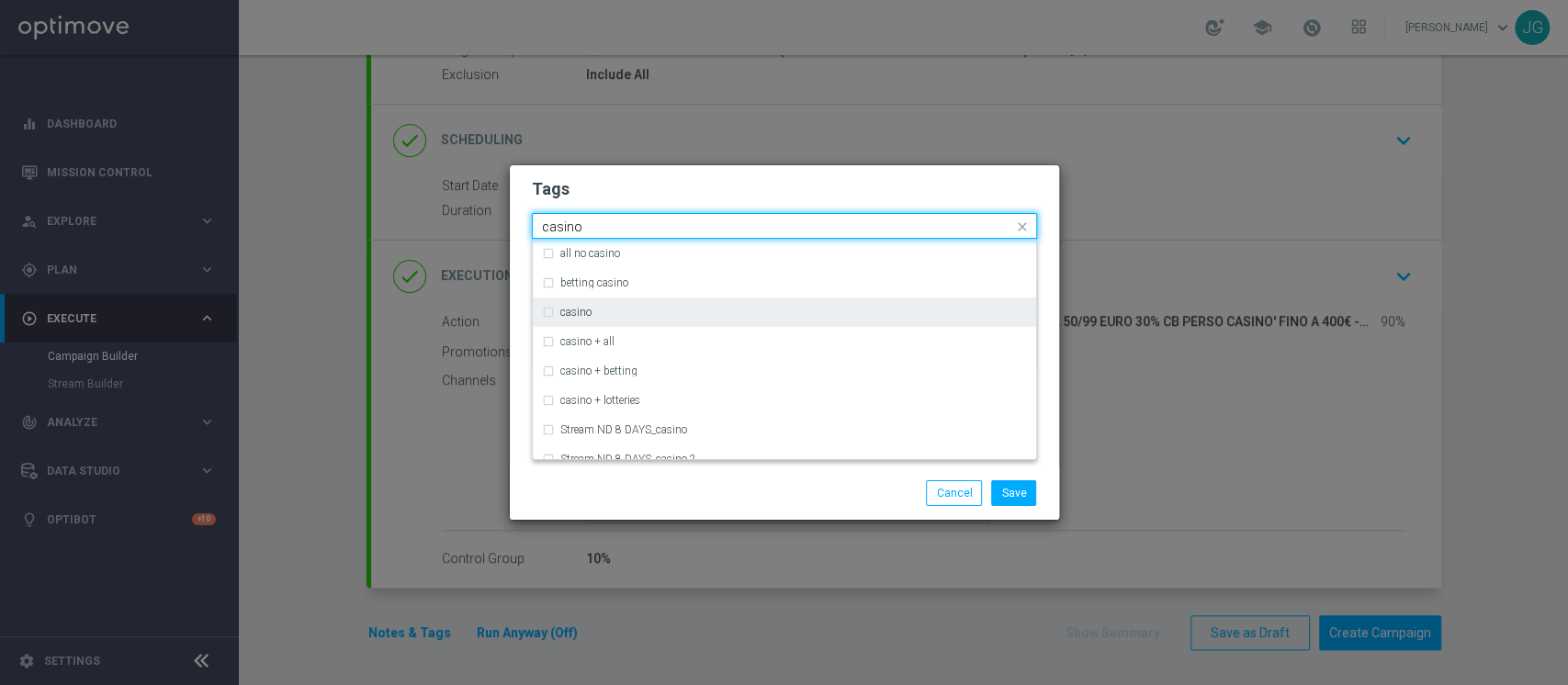
click at [674, 318] on div "casino" at bounding box center [784, 312] width 484 height 29
type input "casino"
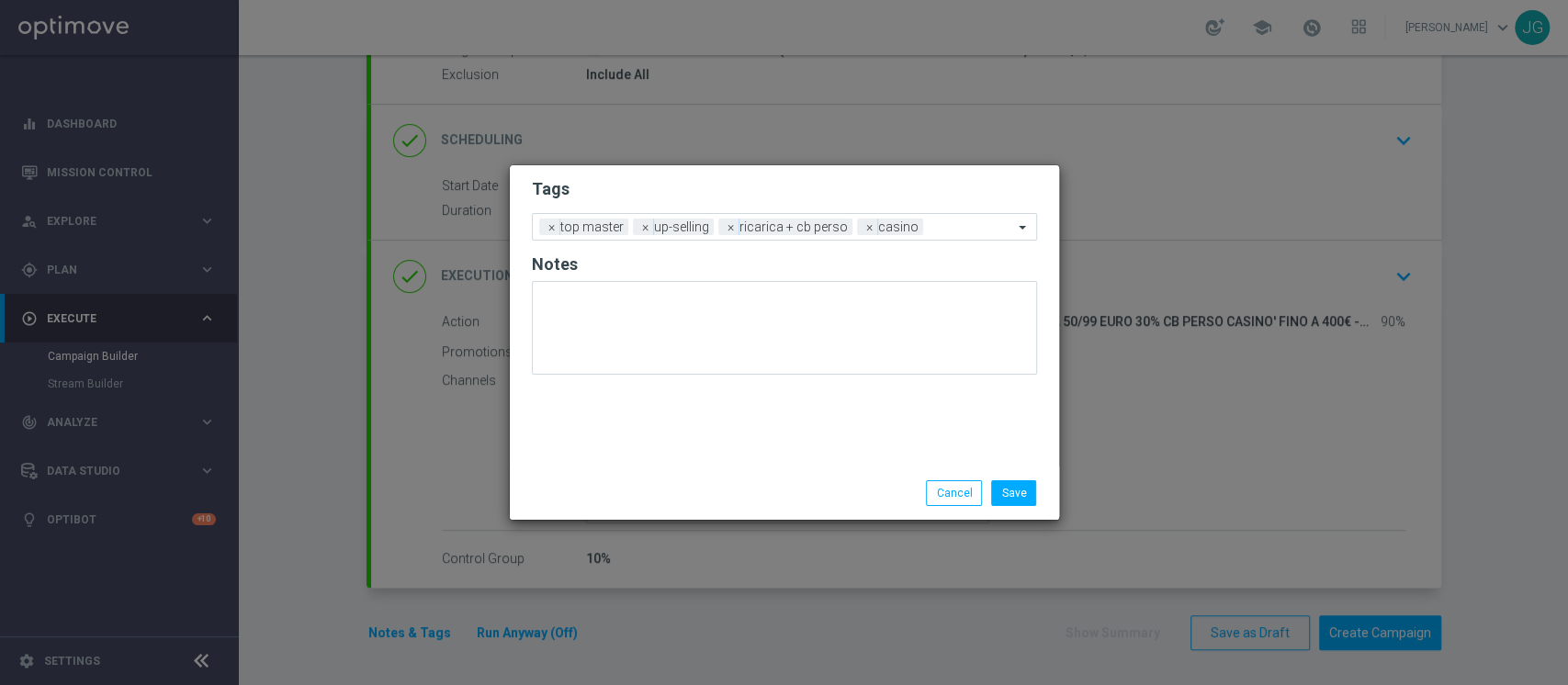
click at [801, 509] on div "Save Cancel" at bounding box center [784, 493] width 549 height 53
click at [954, 222] on input "text" at bounding box center [972, 228] width 82 height 16
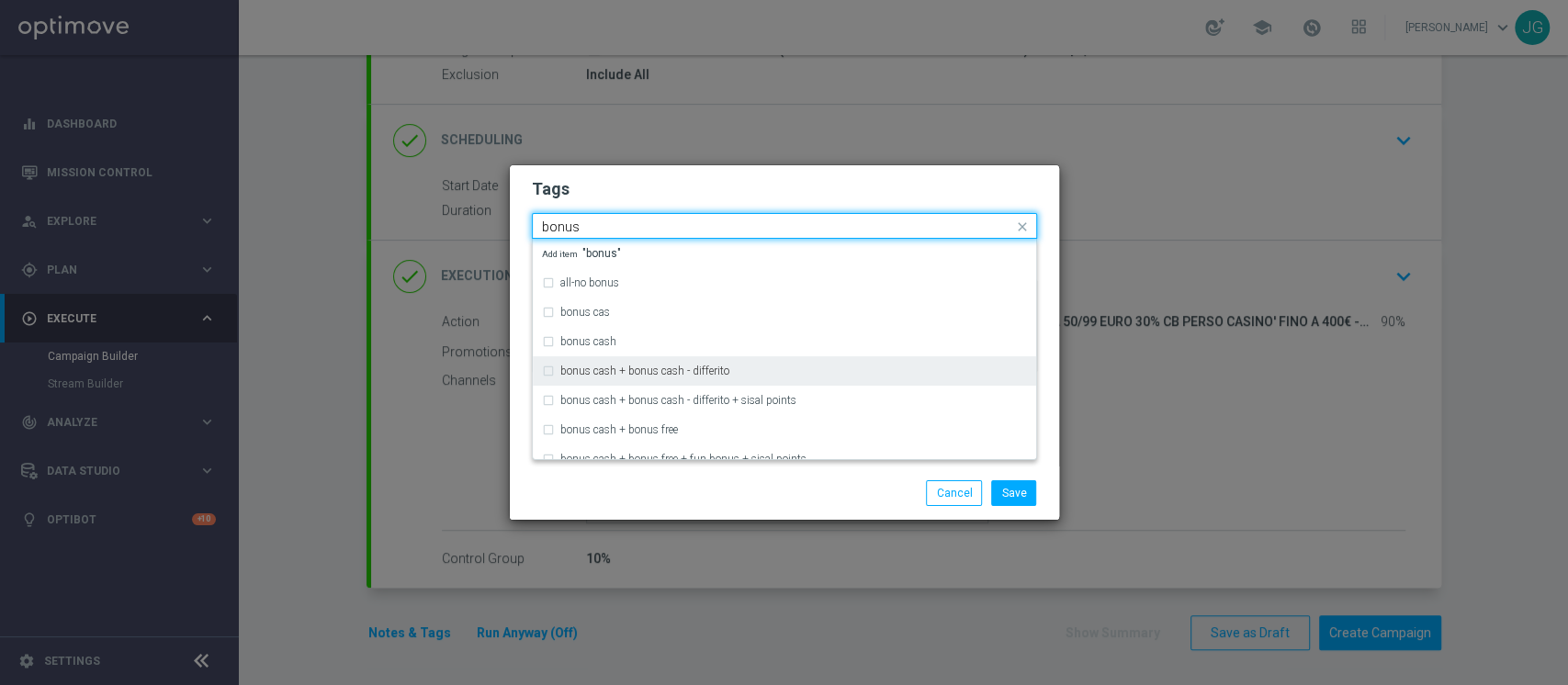
click at [621, 358] on div "bonus cash + bonus cash - differito" at bounding box center [784, 370] width 484 height 29
type input "bonus"
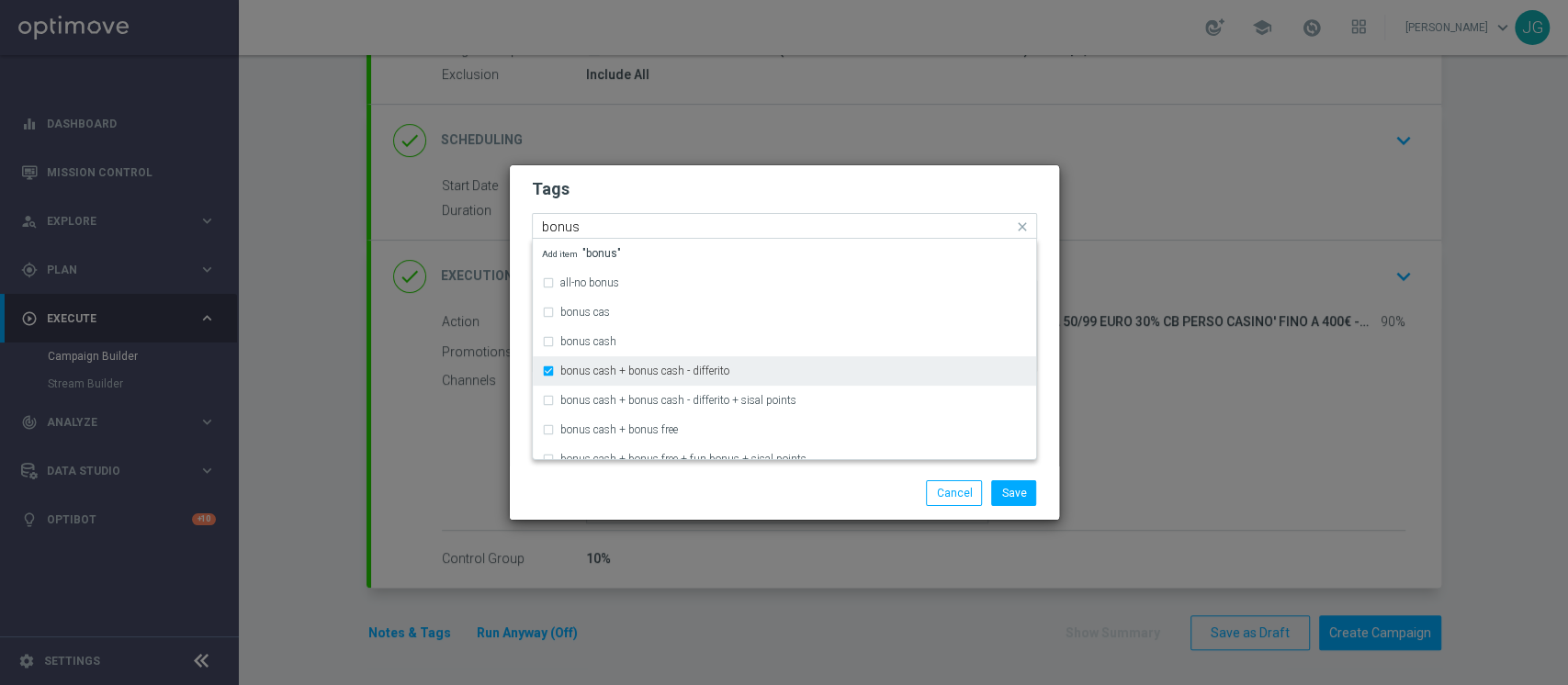
click at [628, 364] on div "bonus cash + bonus cash - differito" at bounding box center [784, 370] width 484 height 29
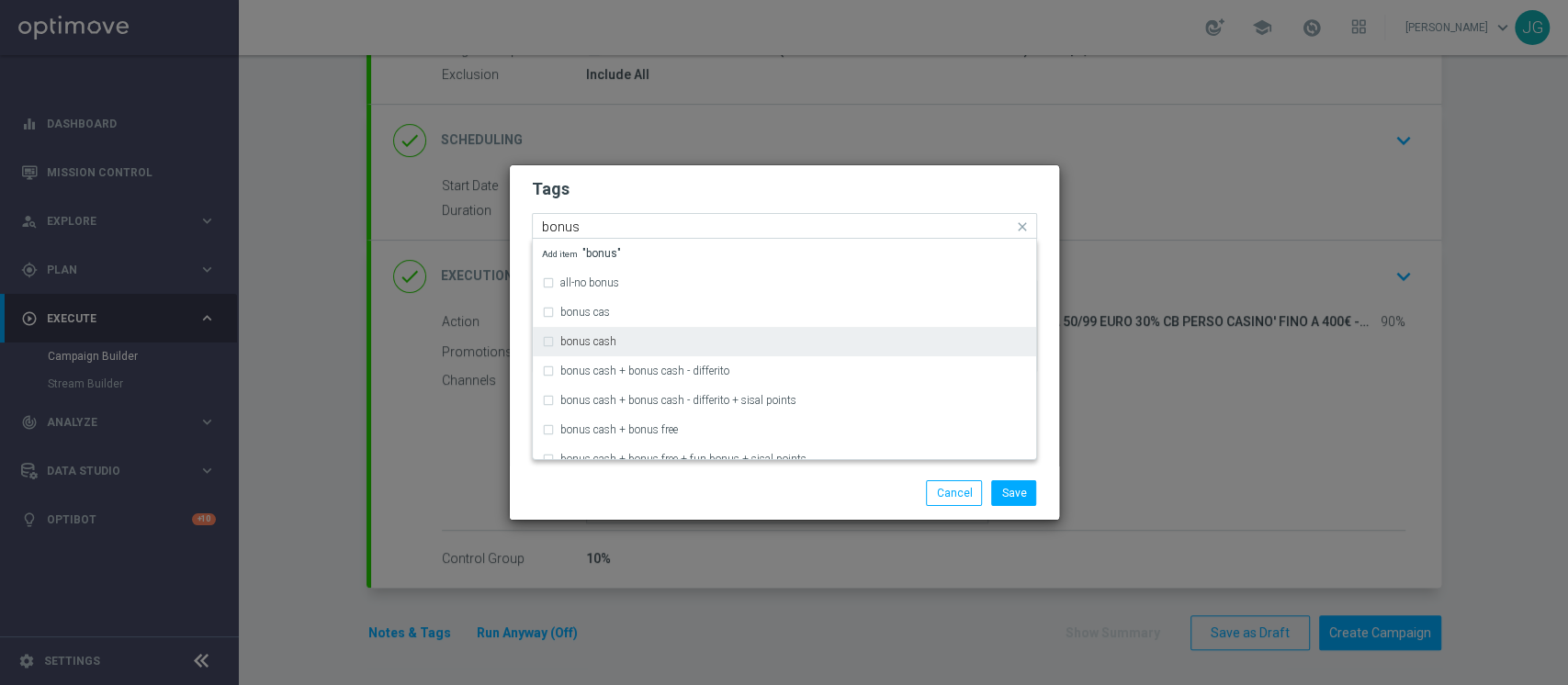
click at [670, 341] on div "bonus cash" at bounding box center [793, 341] width 467 height 11
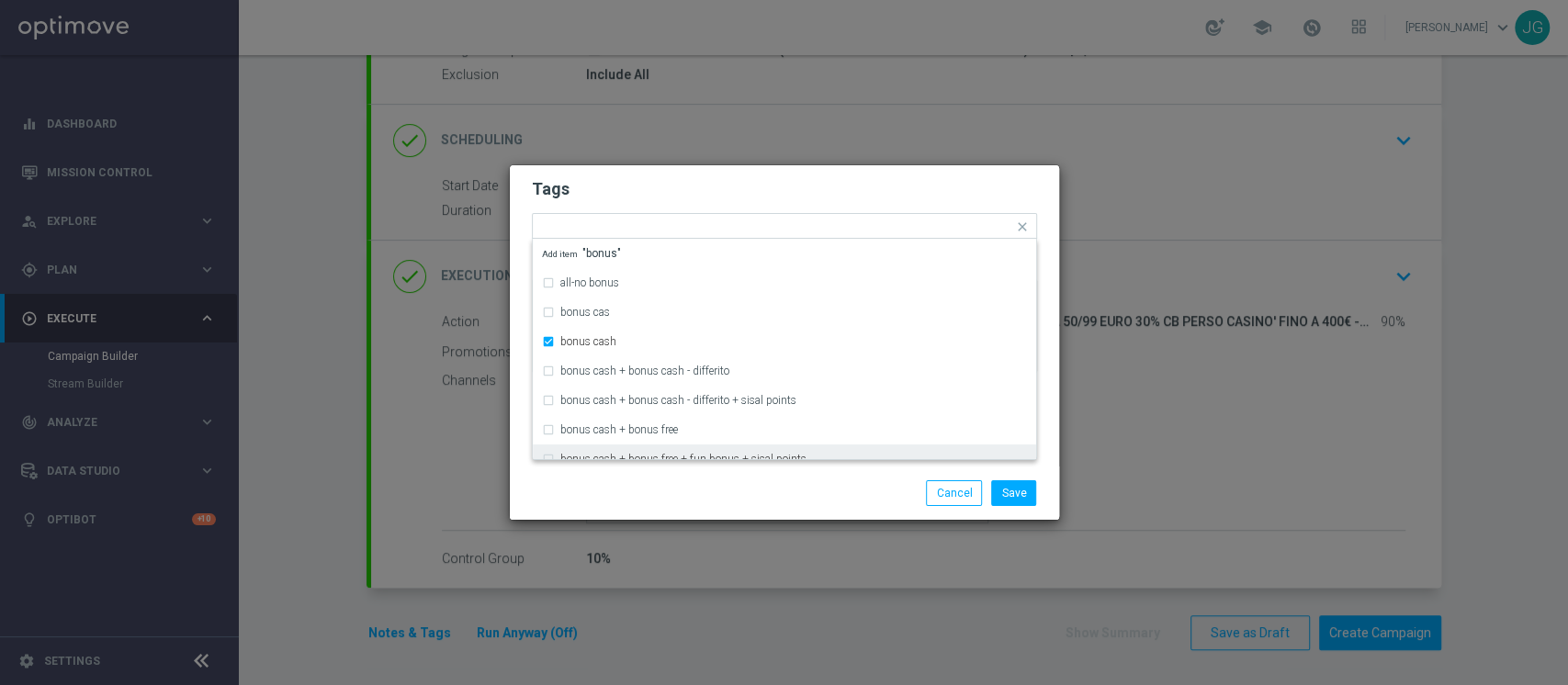
click at [725, 501] on div "Save Cancel" at bounding box center [873, 493] width 355 height 25
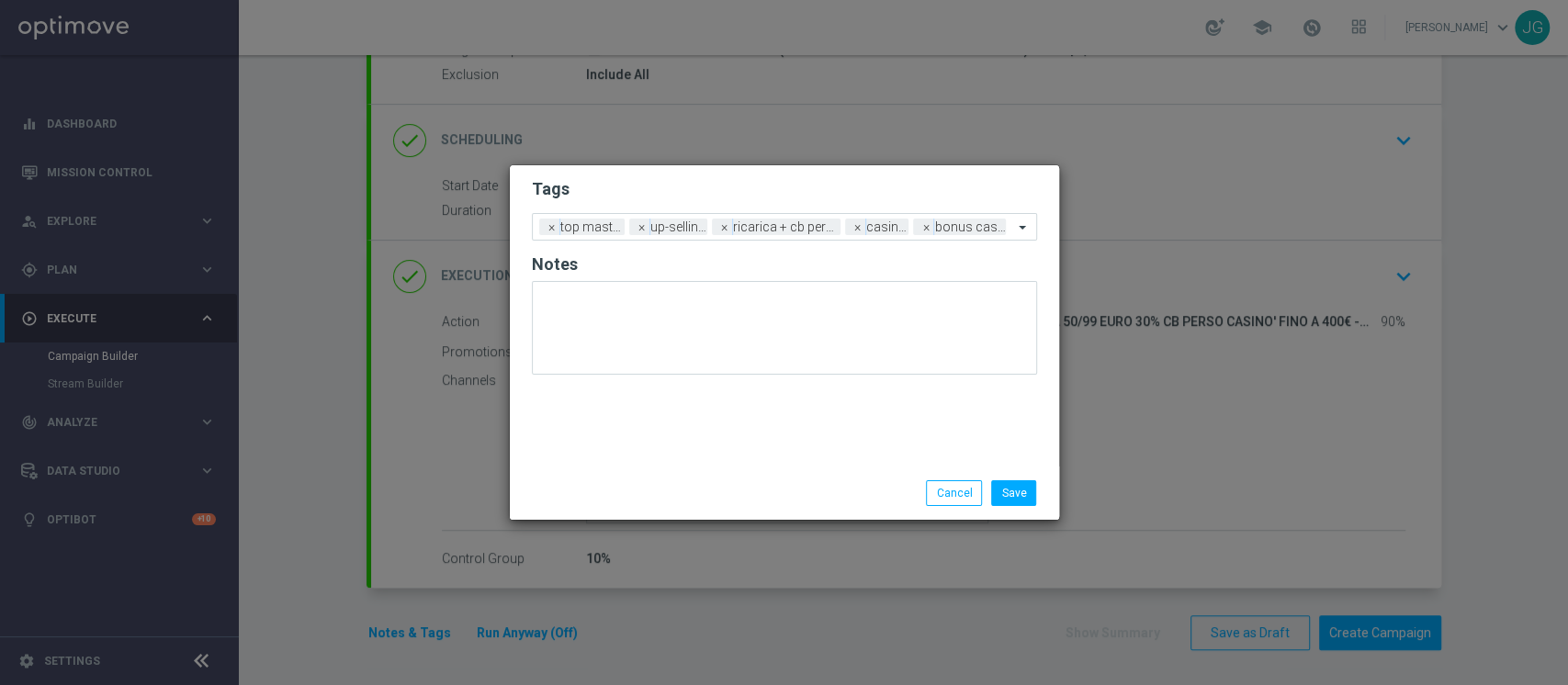
click at [1006, 478] on div "Save Cancel" at bounding box center [784, 493] width 549 height 53
click at [1013, 489] on button "Save" at bounding box center [1013, 493] width 45 height 25
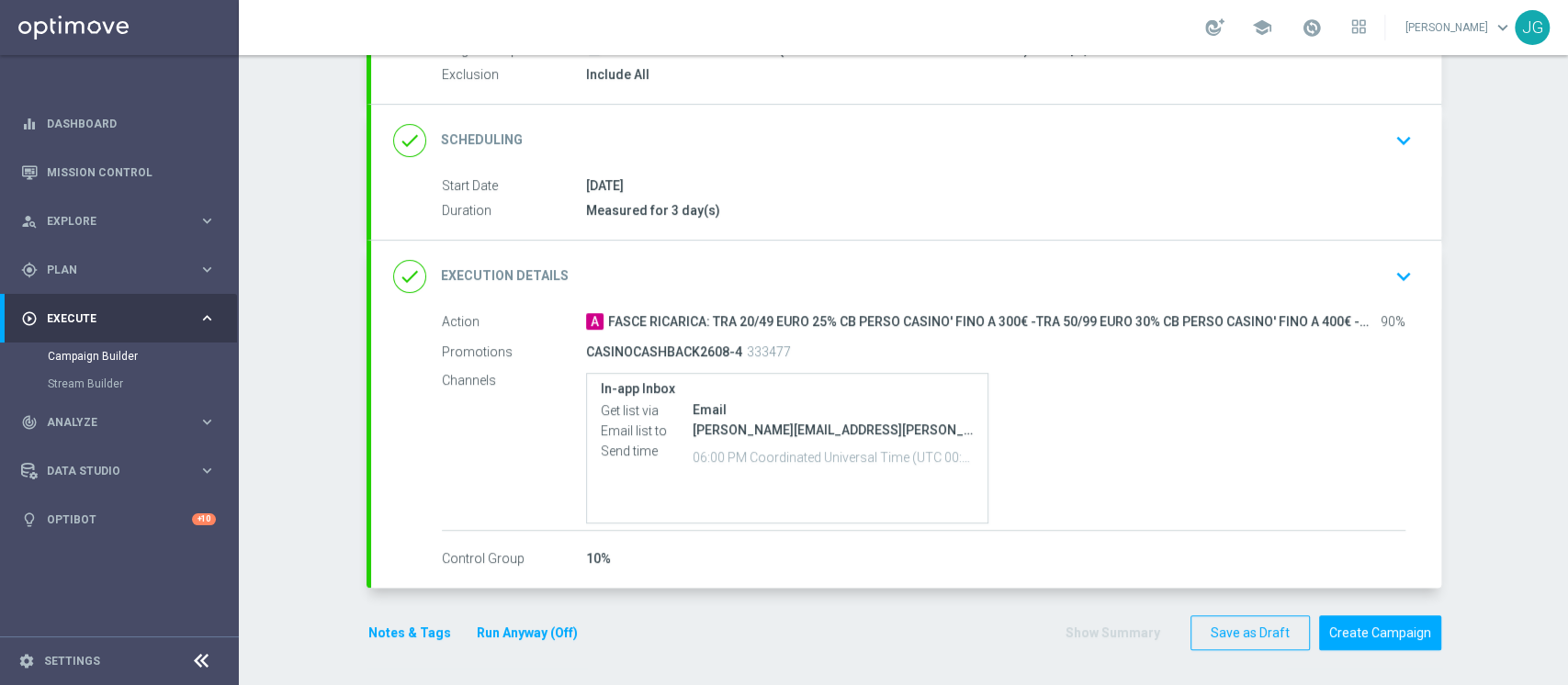
click at [518, 633] on button "Run Anyway (Off)" at bounding box center [527, 632] width 105 height 23
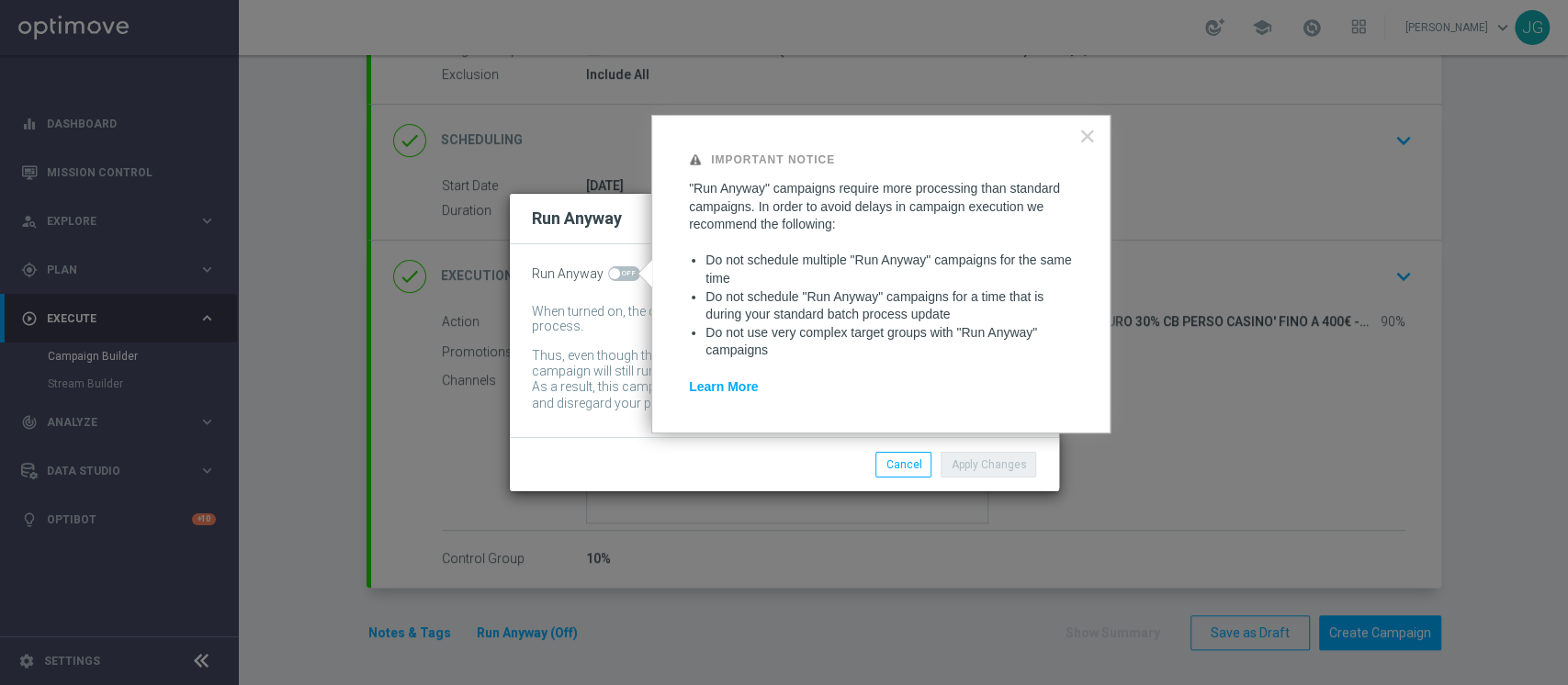
click at [616, 274] on span at bounding box center [614, 272] width 11 height 11
click at [616, 274] on input "checkbox" at bounding box center [624, 273] width 32 height 15
checkbox input "true"
click at [1004, 477] on div "Apply Changes Cancel" at bounding box center [784, 464] width 549 height 54
click at [1006, 466] on button "Apply Changes" at bounding box center [987, 465] width 95 height 25
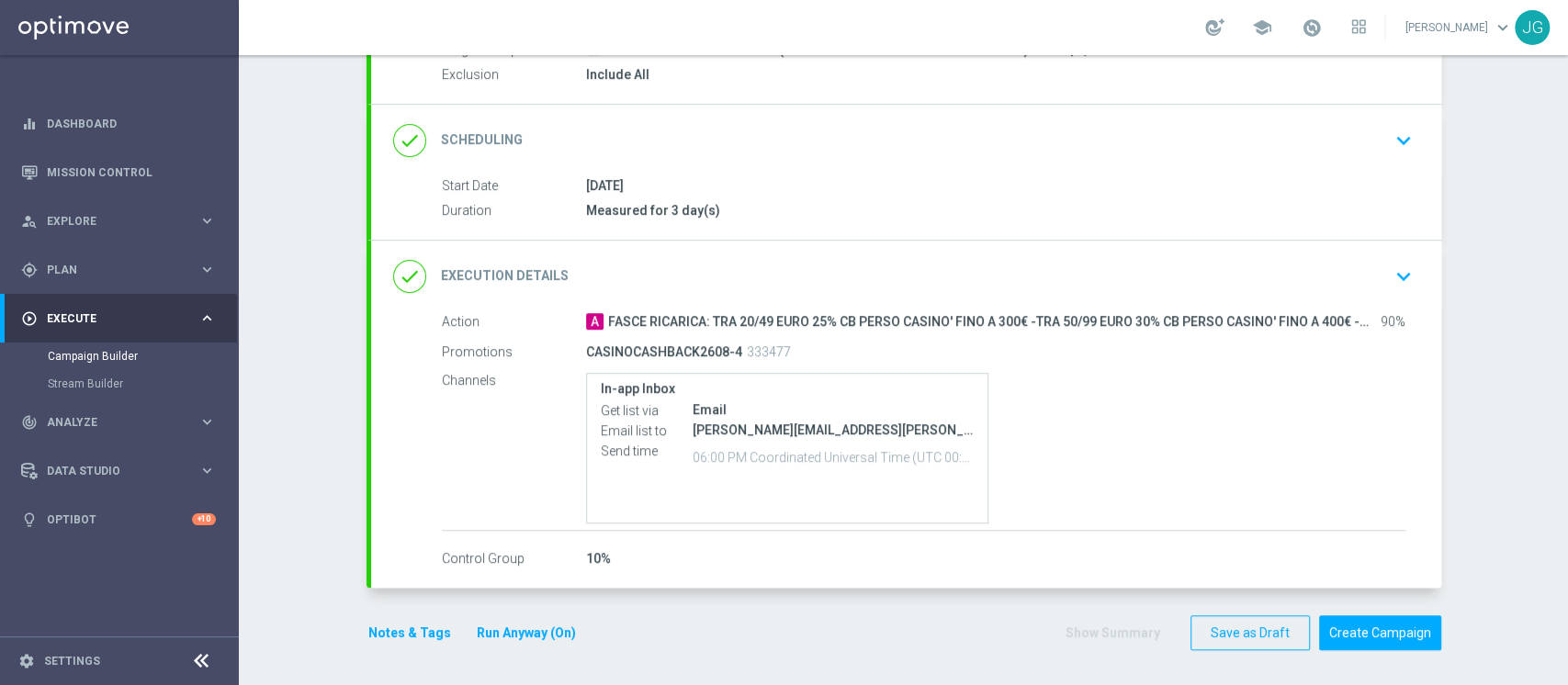
scroll to position [0, 0]
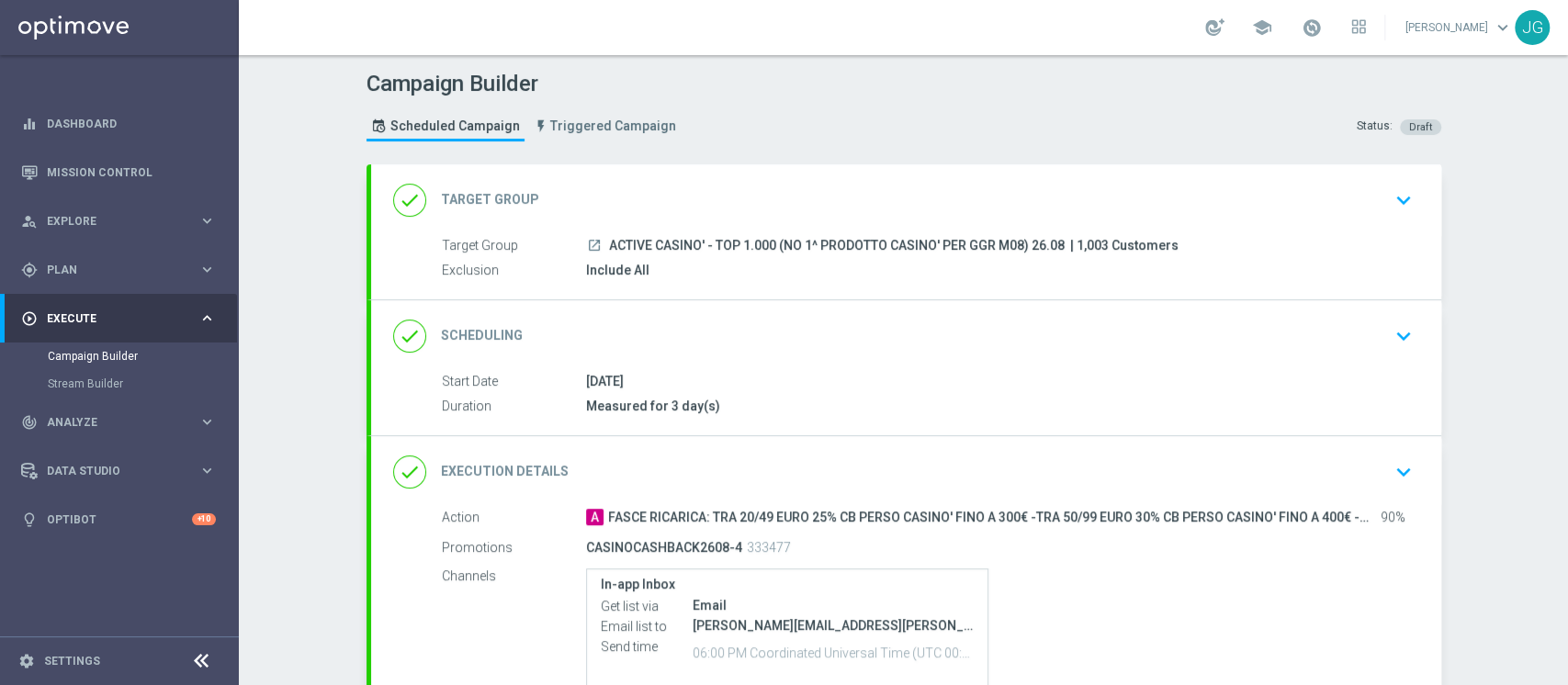
drag, startPoint x: 1050, startPoint y: 246, endPoint x: 597, endPoint y: 241, distance: 453.0
click at [597, 241] on div "launch ACTIVE CASINO' - TOP 1.000 (NO 1^ PRODOTTO CASINO' PER GGR M08) 26.08 | …" at bounding box center [994, 245] width 819 height 19
copy span "ACTIVE CASINO' - TOP 1.000 (NO 1^ PRODOTTO CASINO' PER GGR M08) 26.08"
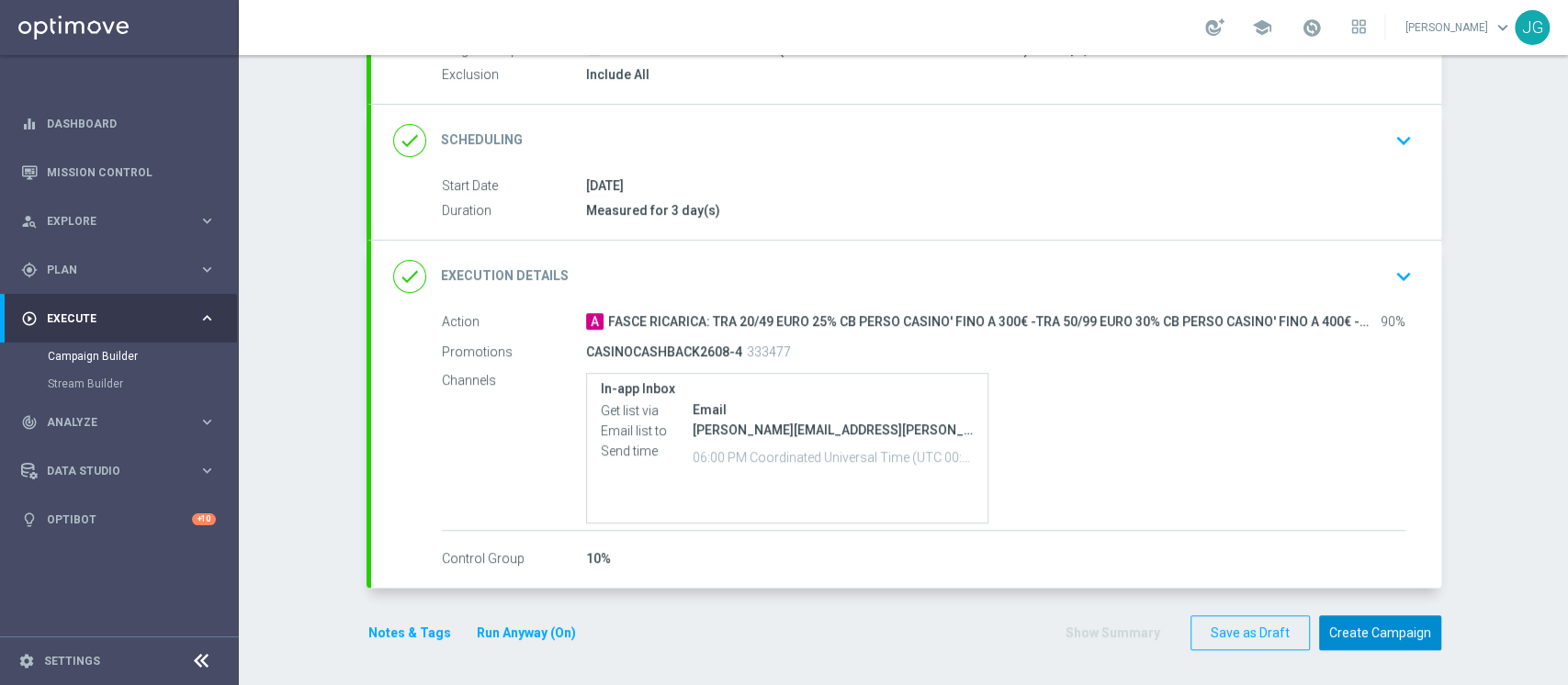
click at [1393, 635] on button "Create Campaign" at bounding box center [1380, 632] width 123 height 36
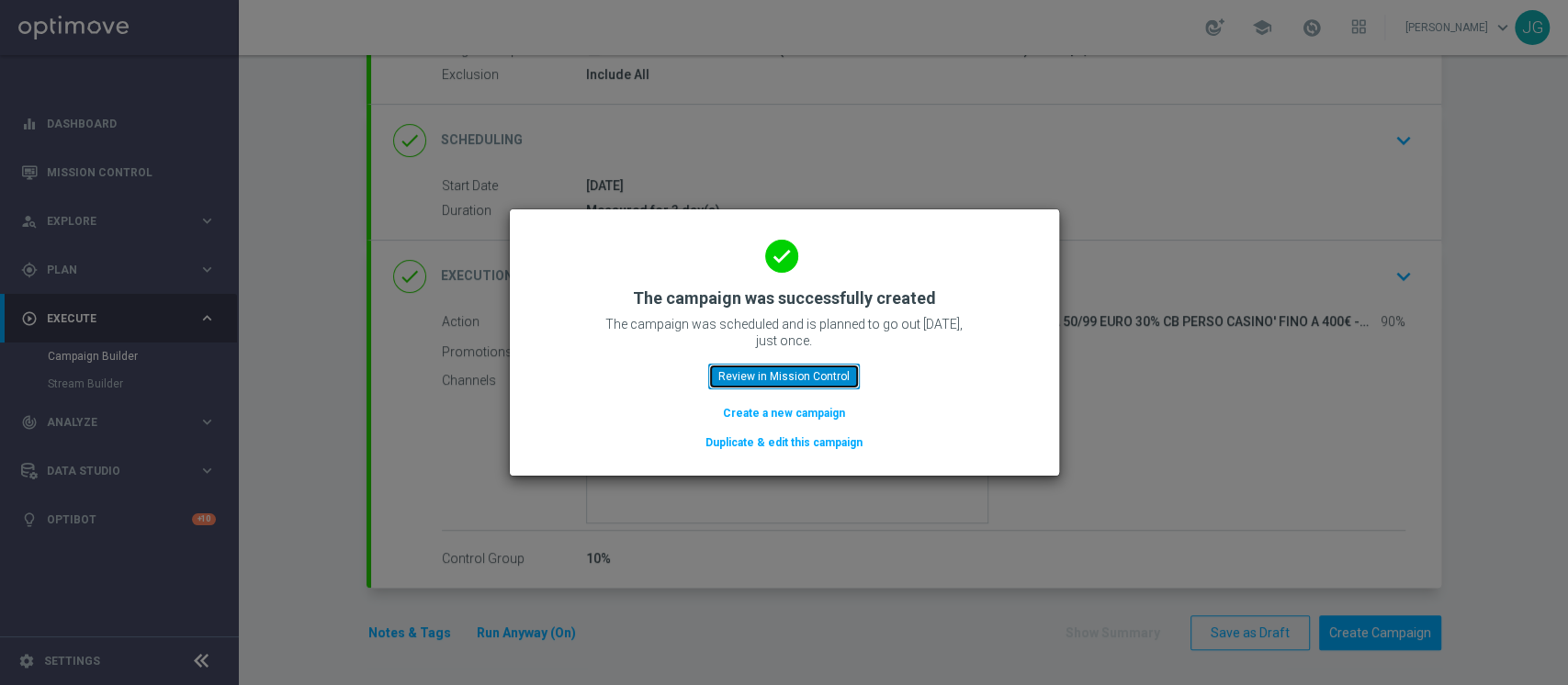
click at [820, 377] on button "Review in Mission Control" at bounding box center [784, 376] width 152 height 25
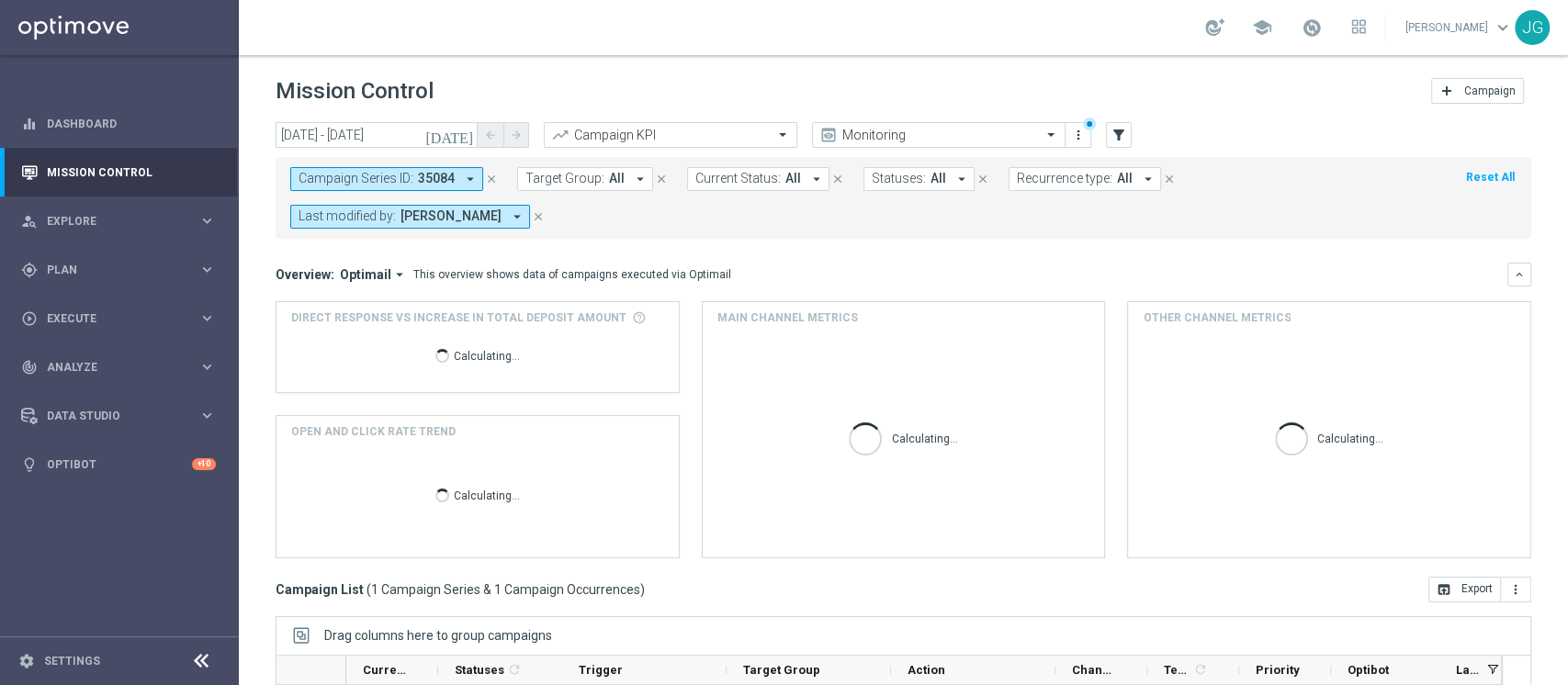
scroll to position [269, 0]
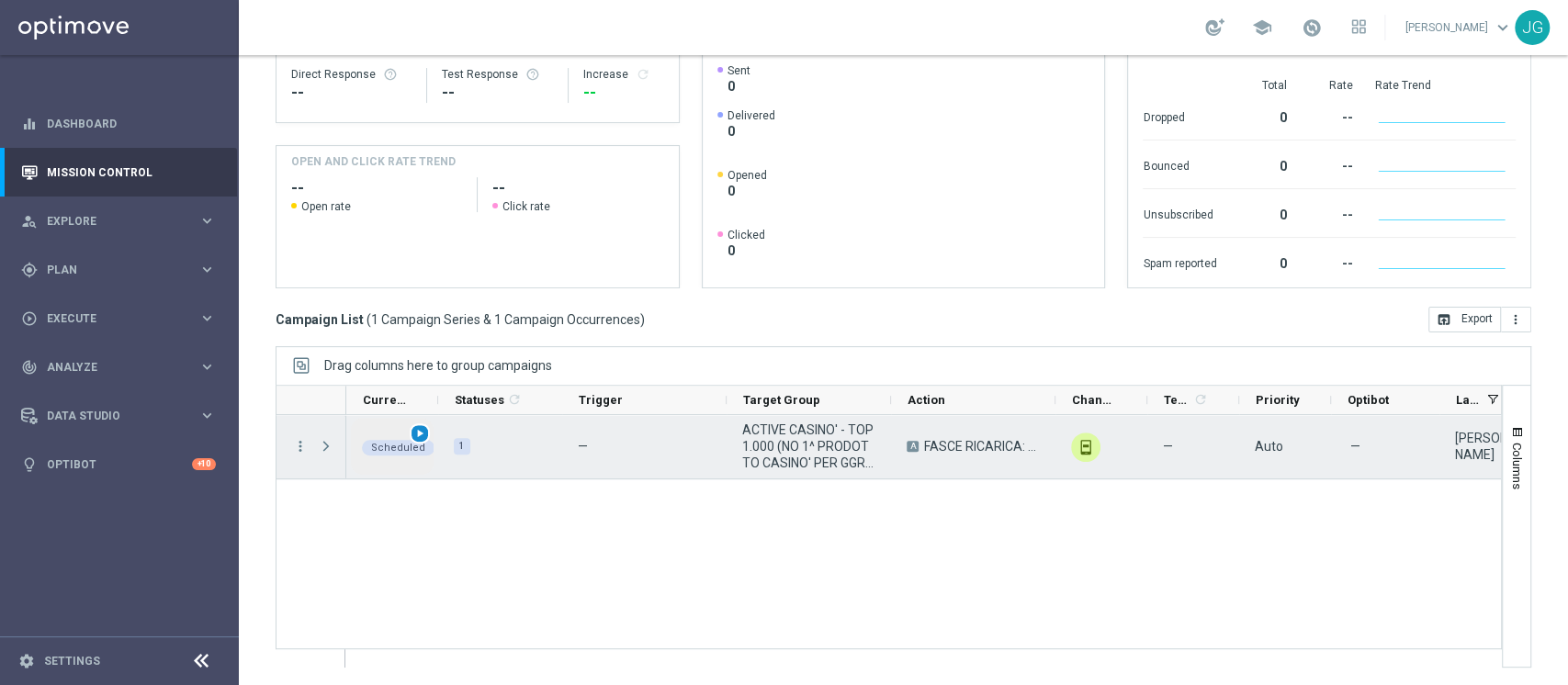
click at [419, 429] on span "play_arrow" at bounding box center [419, 432] width 13 height 13
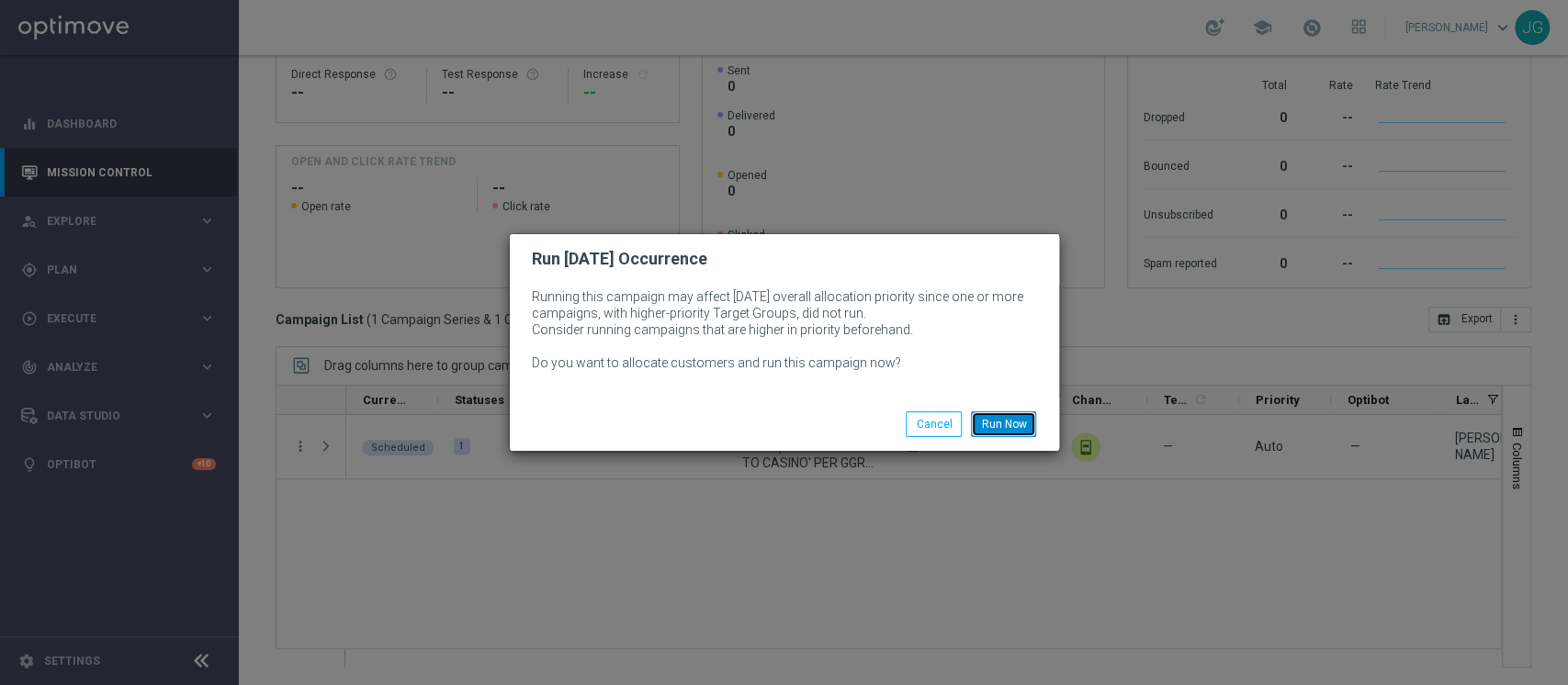
click at [1008, 428] on button "Run Now" at bounding box center [1003, 424] width 65 height 25
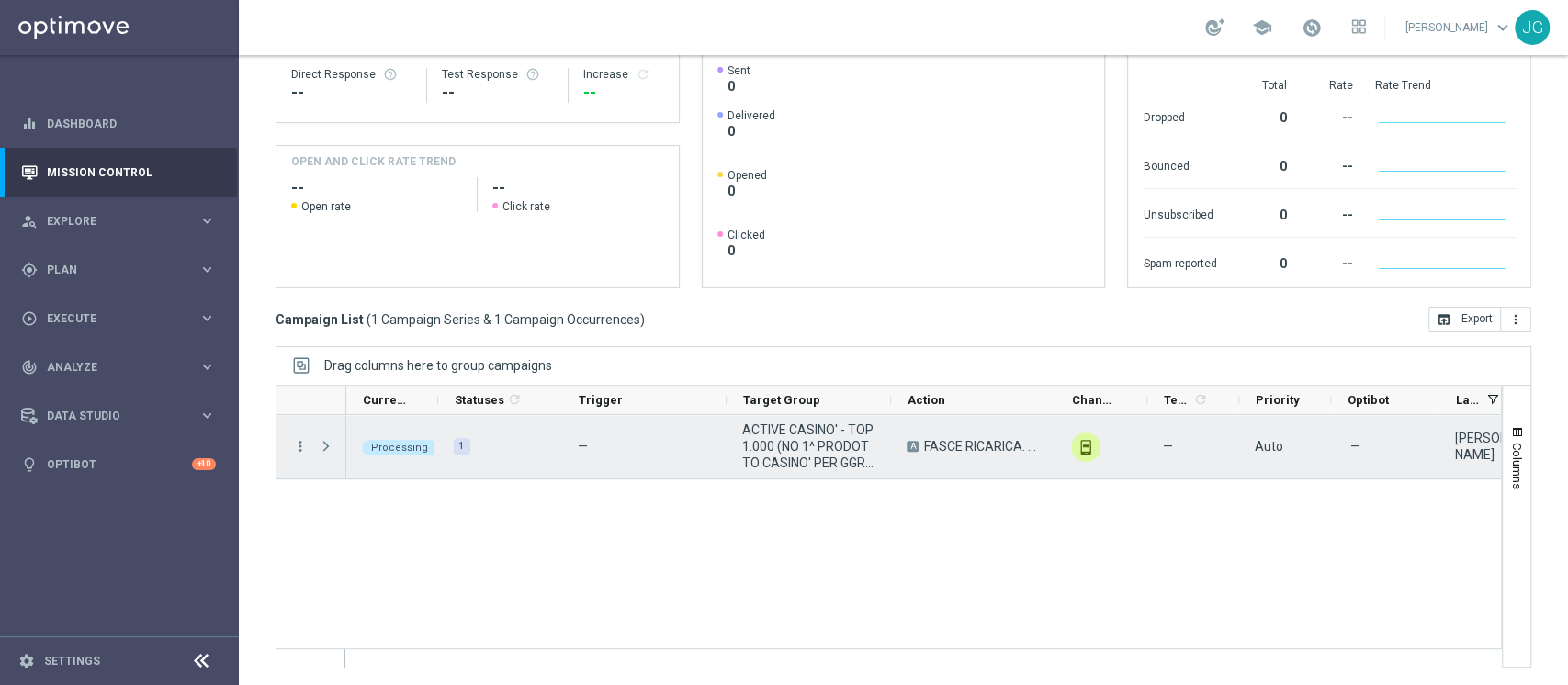
click at [326, 441] on span "Press SPACE to select this row." at bounding box center [326, 446] width 17 height 15
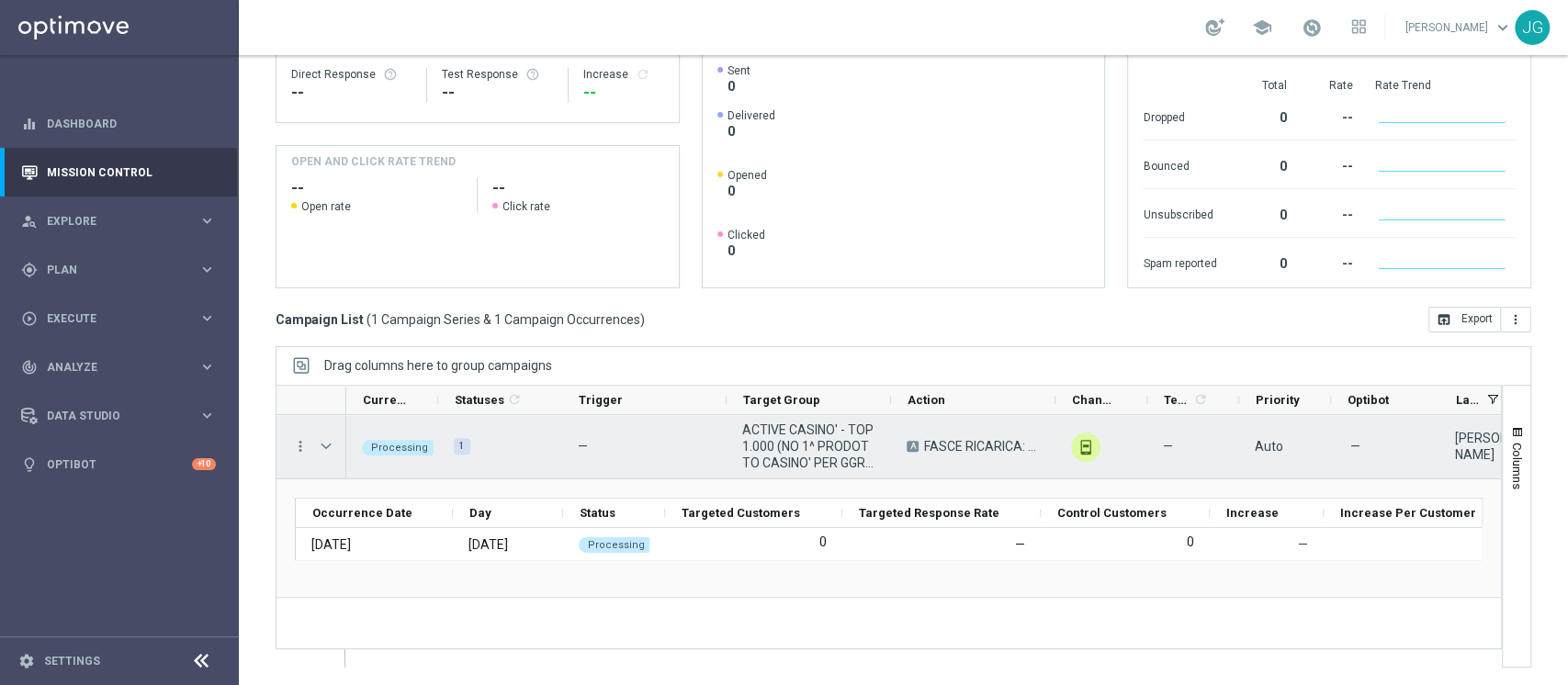
click at [326, 441] on span "Press SPACE to select this row." at bounding box center [326, 446] width 17 height 15
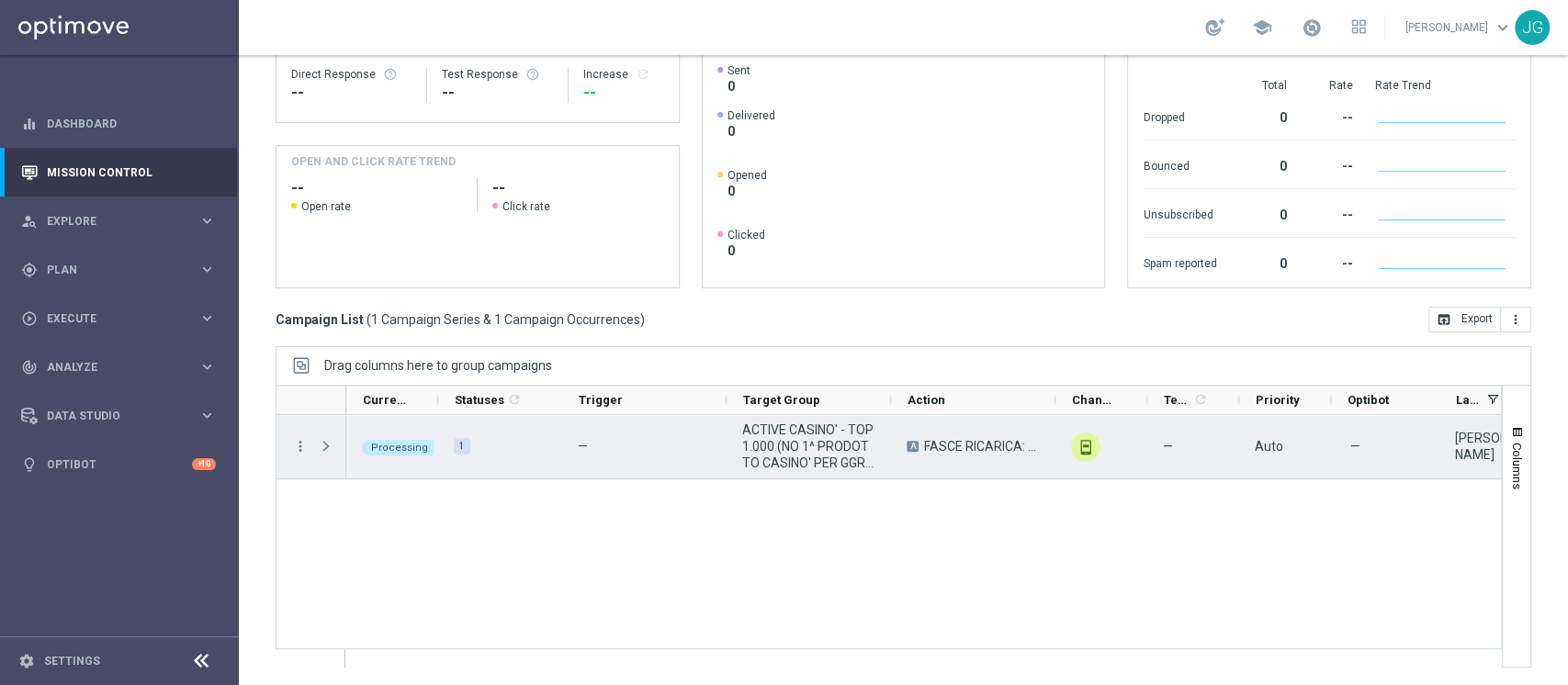
click at [326, 441] on span "Press SPACE to select this row." at bounding box center [326, 446] width 17 height 15
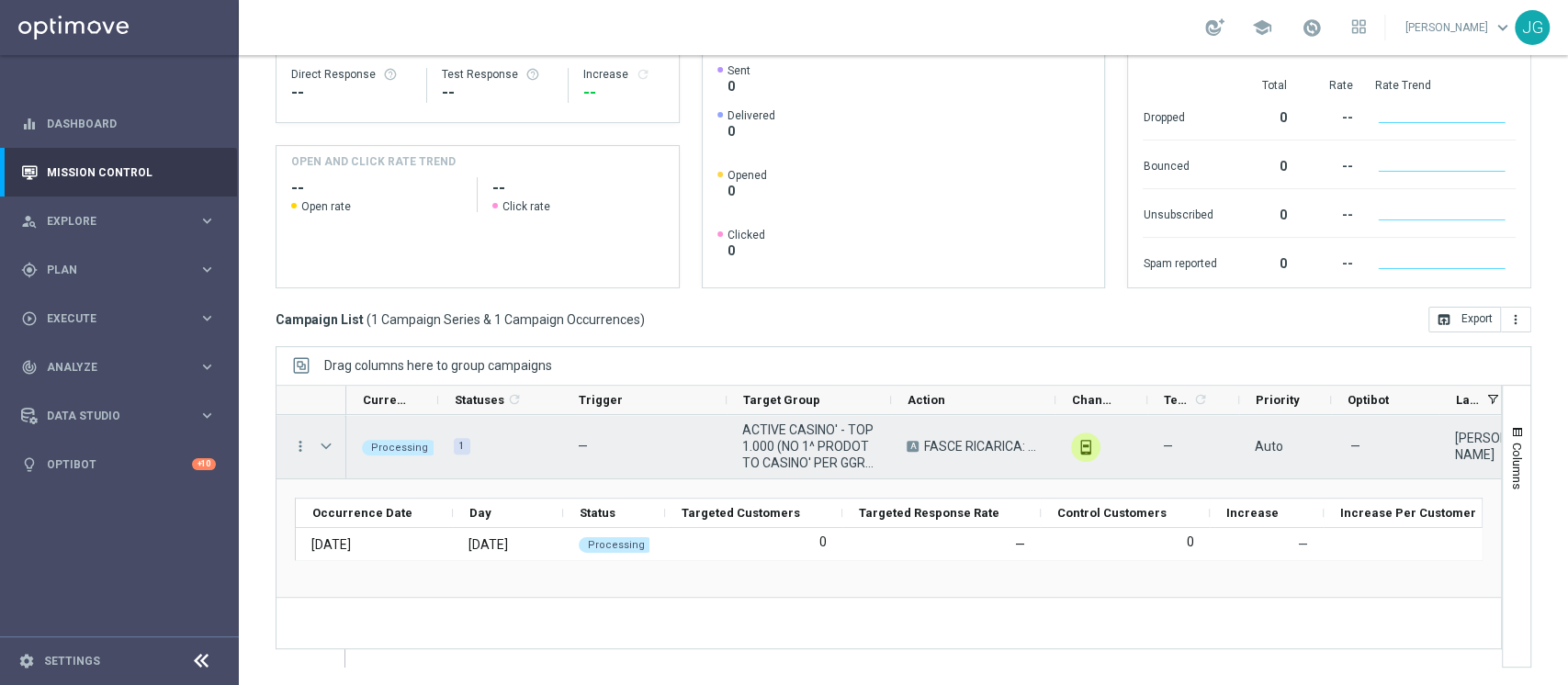
click at [326, 441] on span "Press SPACE to select this row." at bounding box center [326, 446] width 17 height 15
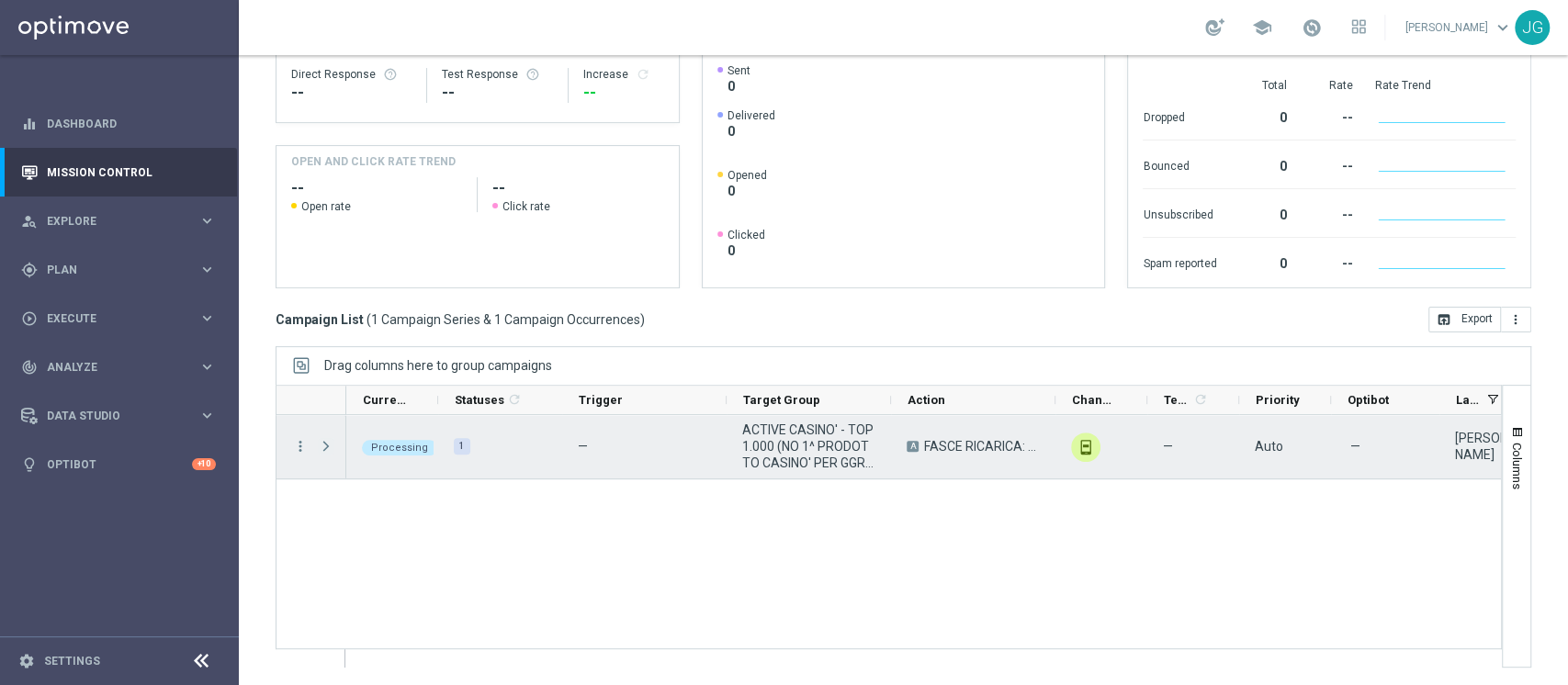
click at [326, 441] on span "Press SPACE to select this row." at bounding box center [326, 446] width 17 height 15
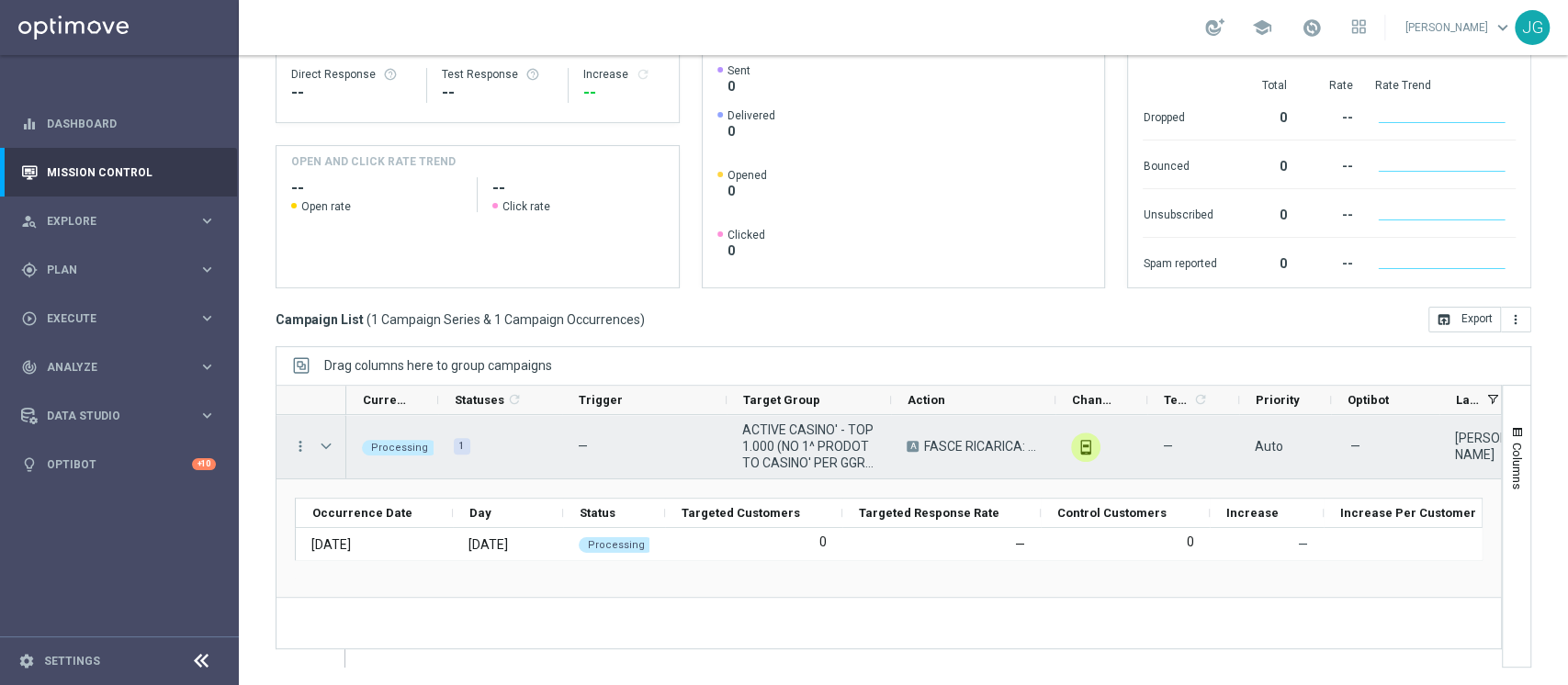
click at [326, 441] on span "Press SPACE to select this row." at bounding box center [326, 446] width 17 height 15
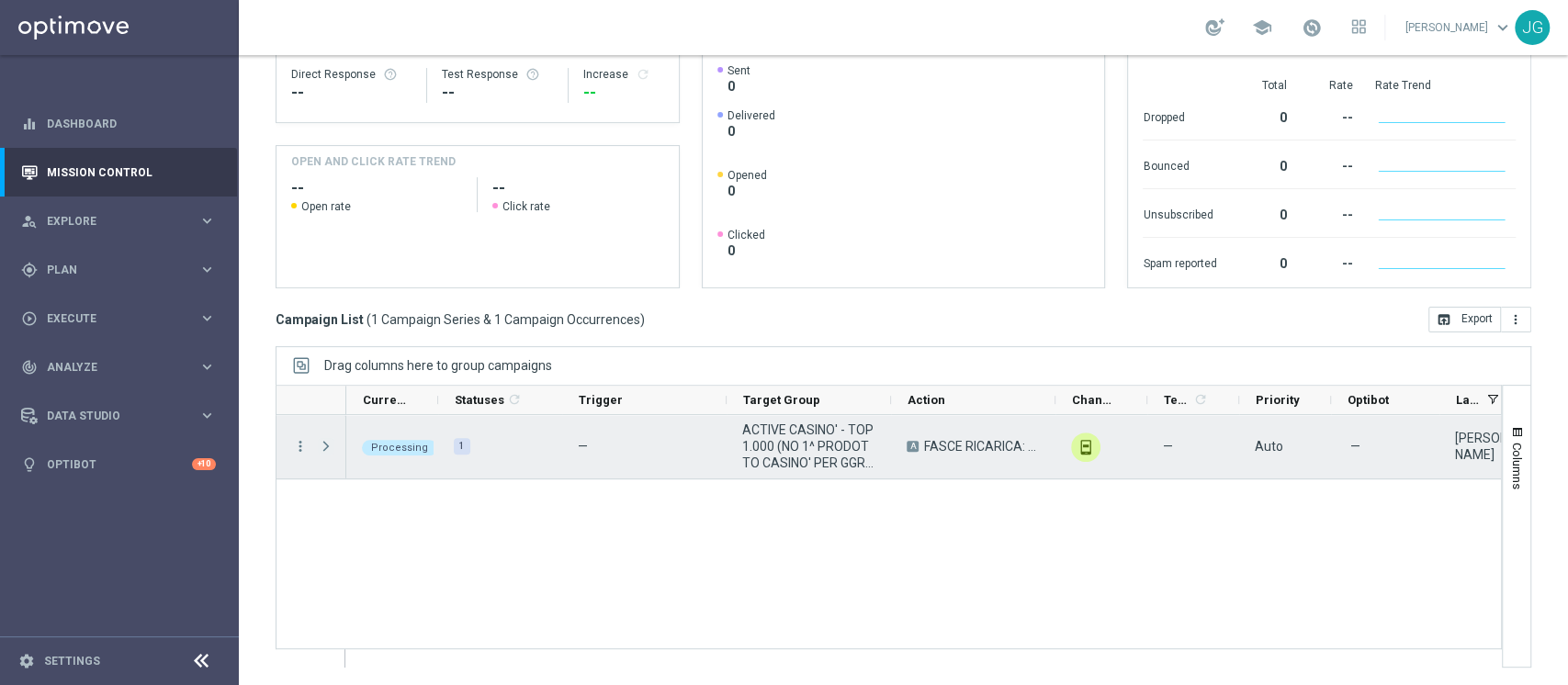
click at [326, 441] on span "Press SPACE to select this row." at bounding box center [326, 446] width 17 height 15
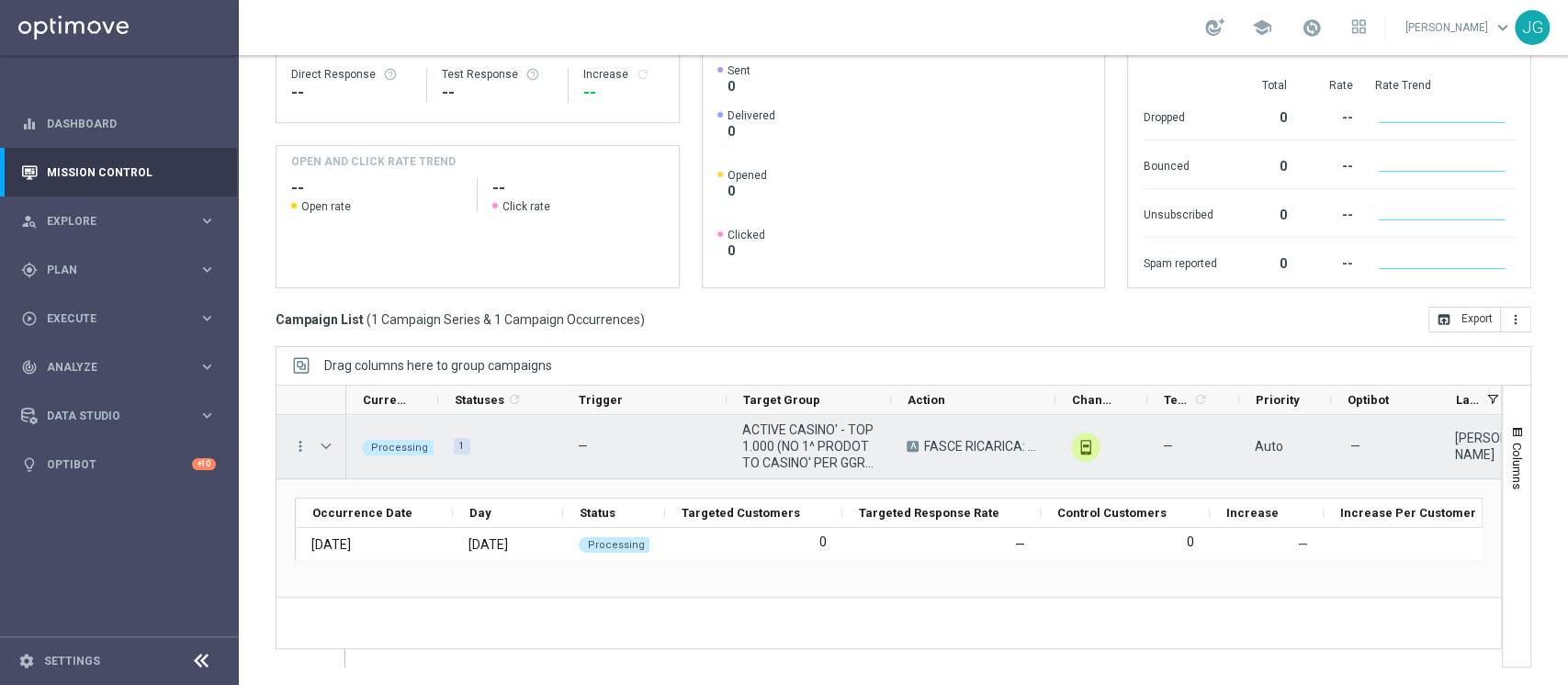
click at [326, 441] on span "Press SPACE to select this row." at bounding box center [326, 446] width 17 height 15
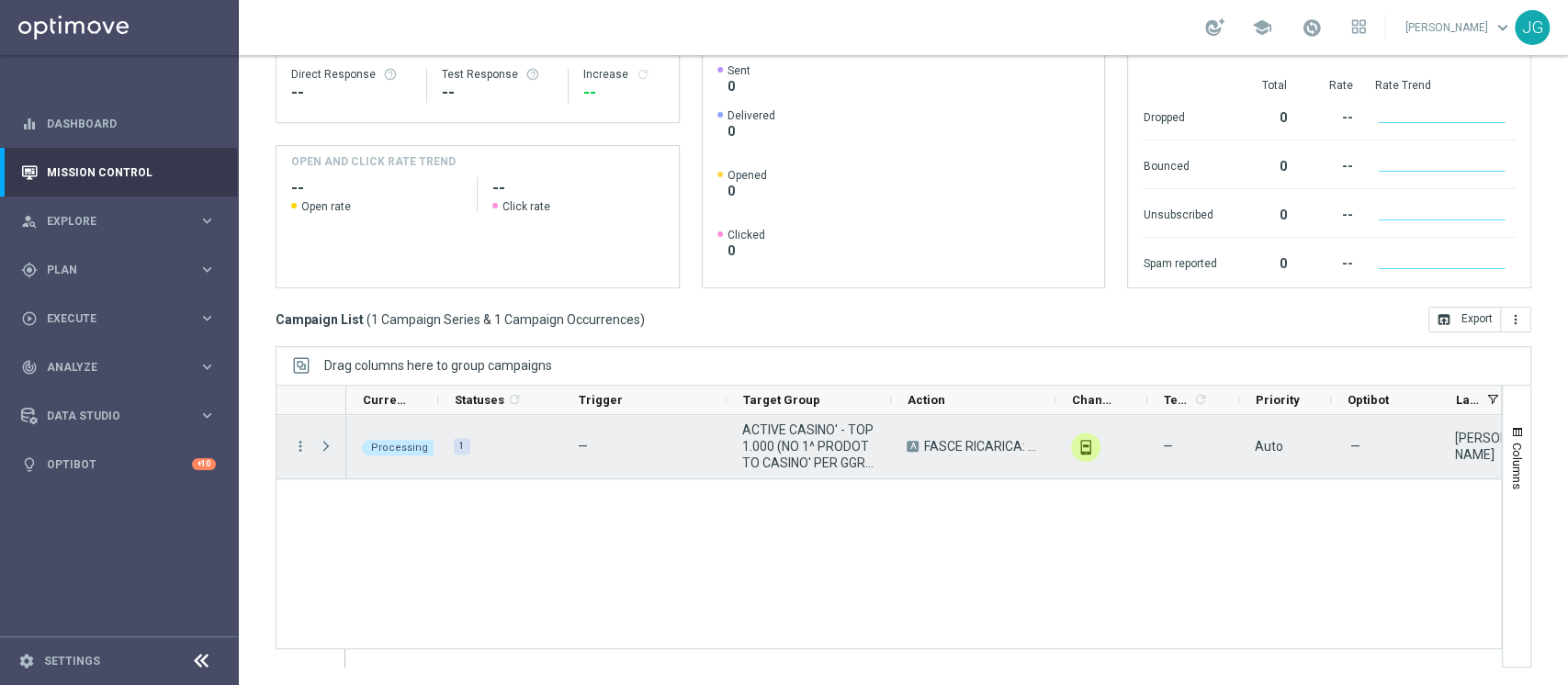
click at [326, 441] on span "Press SPACE to select this row." at bounding box center [326, 446] width 17 height 15
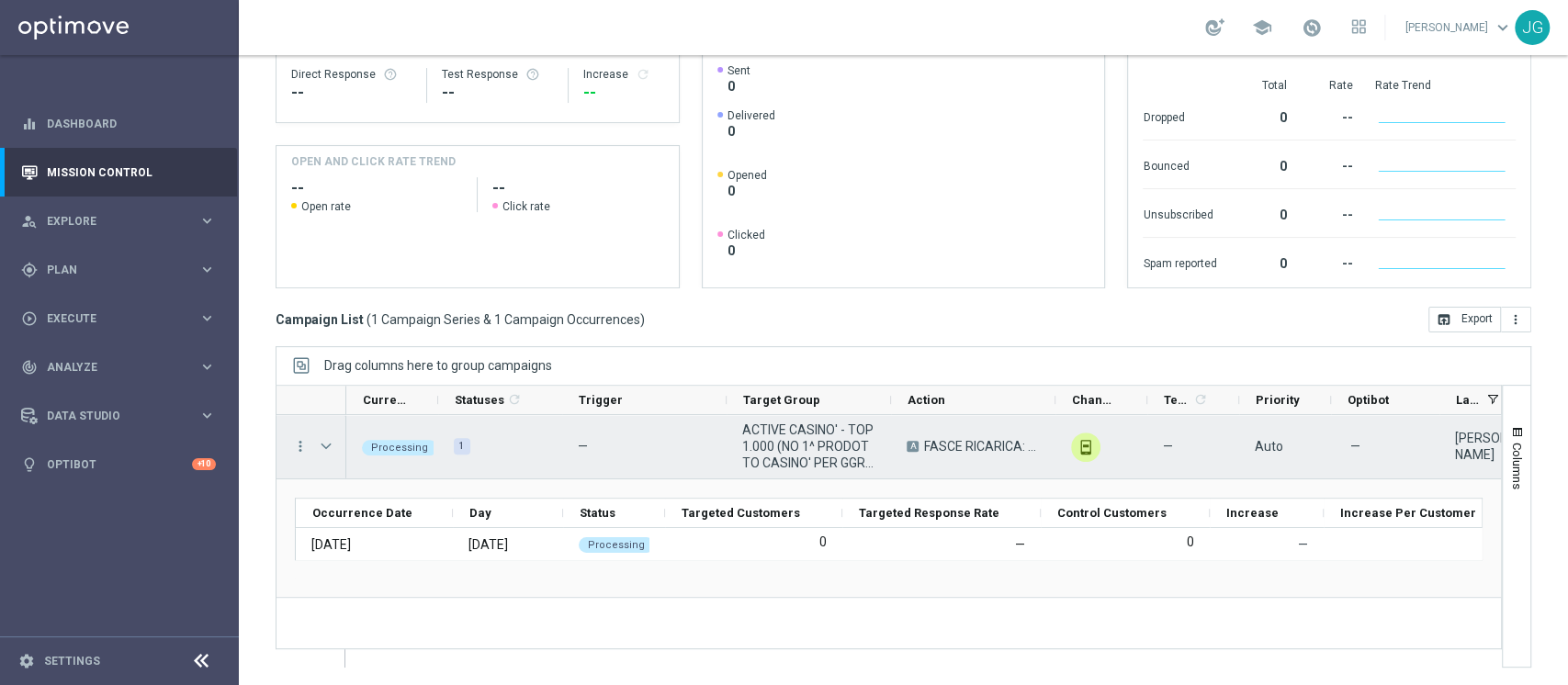
click at [326, 441] on span "Press SPACE to select this row." at bounding box center [326, 446] width 17 height 15
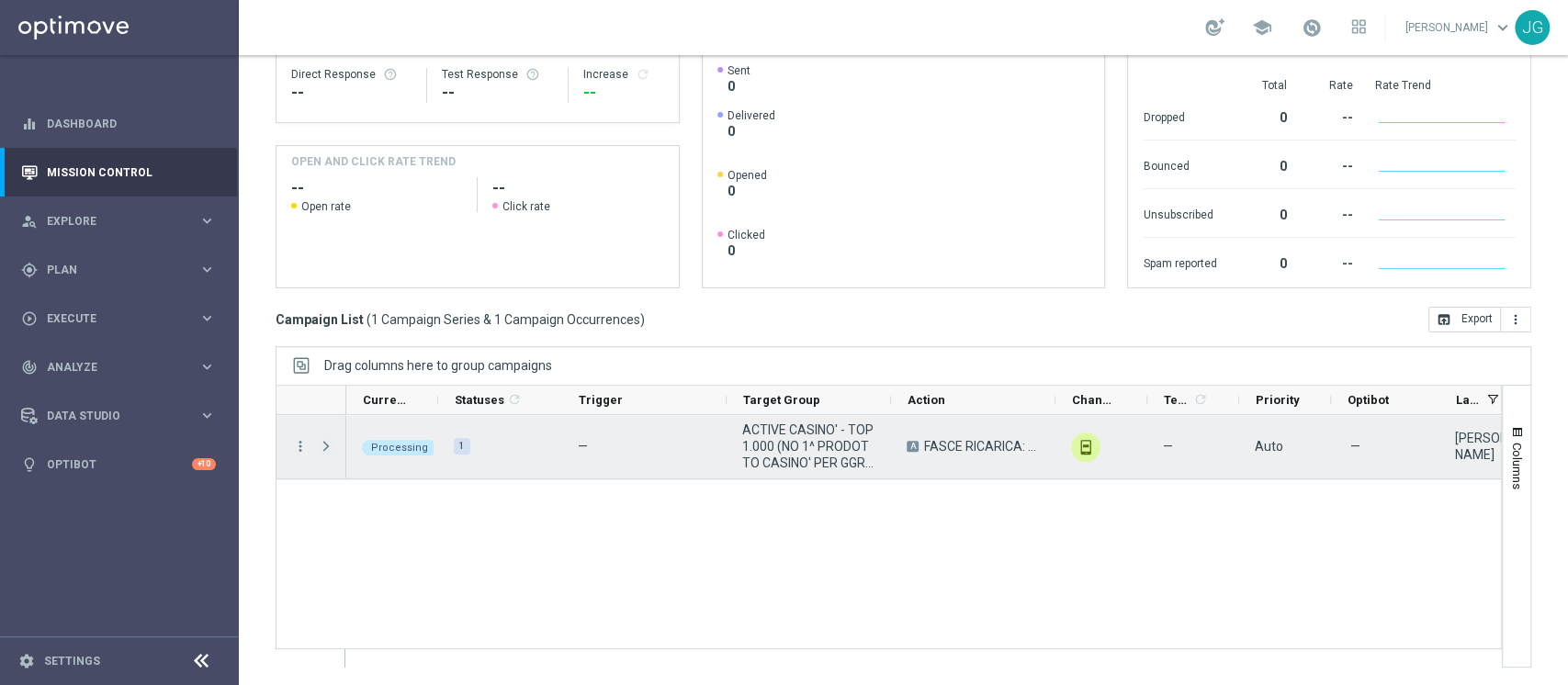
click at [326, 441] on span "Press SPACE to select this row." at bounding box center [326, 446] width 17 height 15
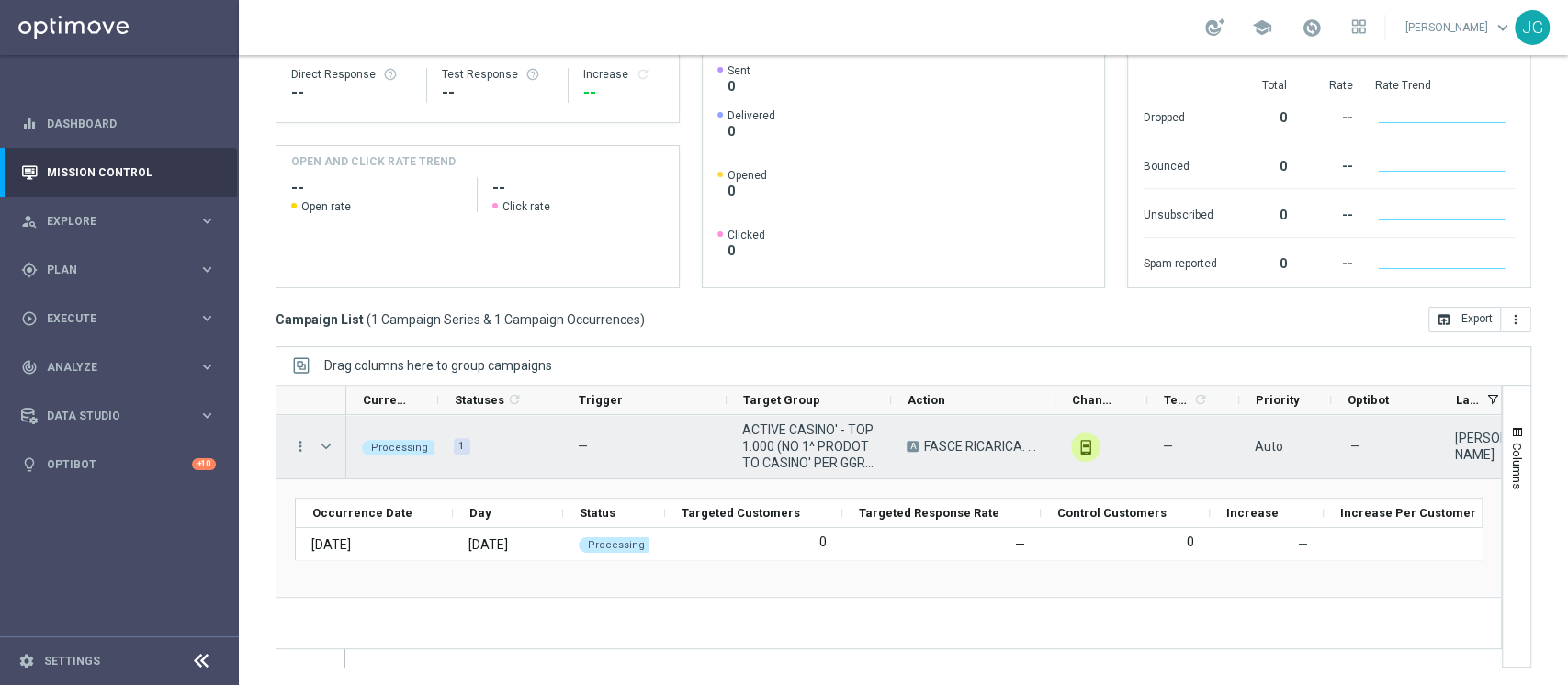
click at [326, 441] on span "Press SPACE to select this row." at bounding box center [326, 446] width 17 height 15
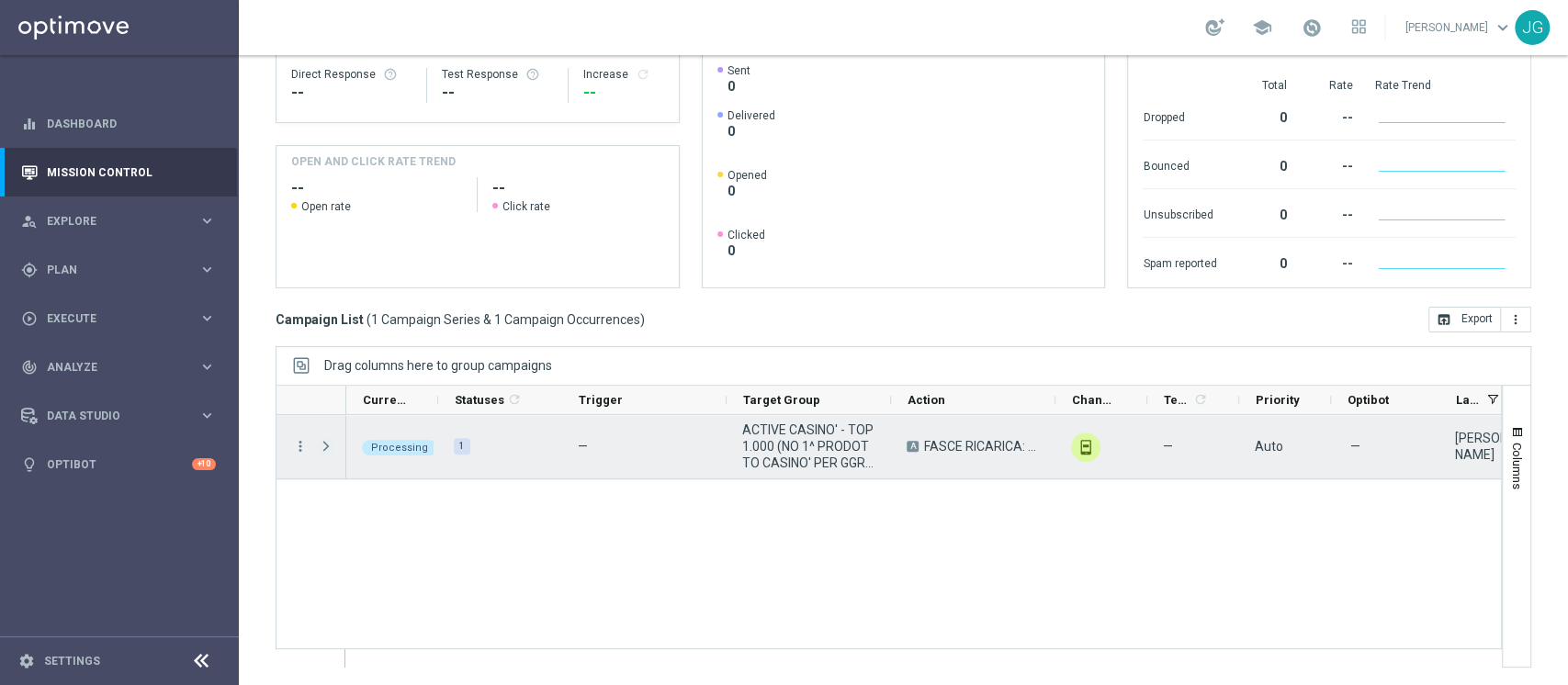
click at [326, 441] on span "Press SPACE to select this row." at bounding box center [326, 446] width 17 height 15
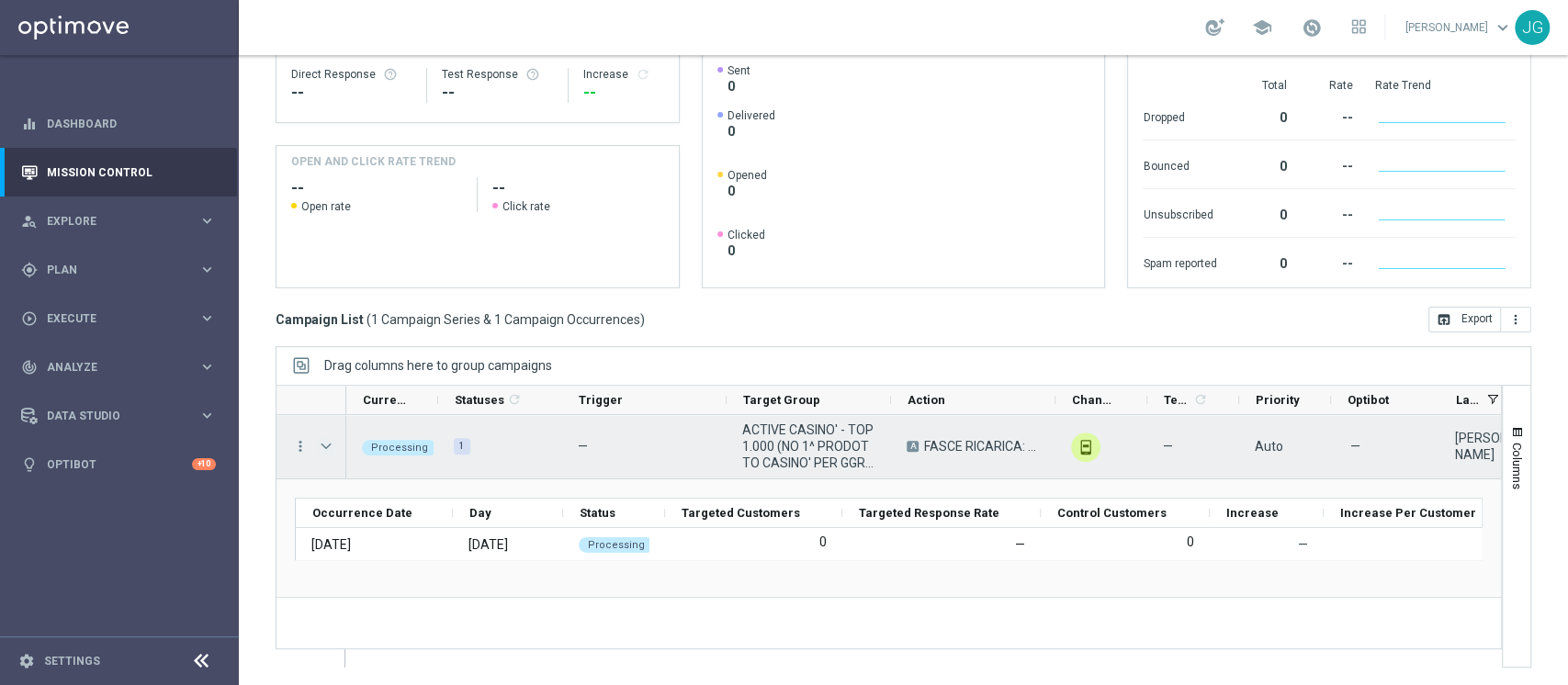
click at [328, 445] on span "Press SPACE to select this row." at bounding box center [326, 446] width 17 height 15
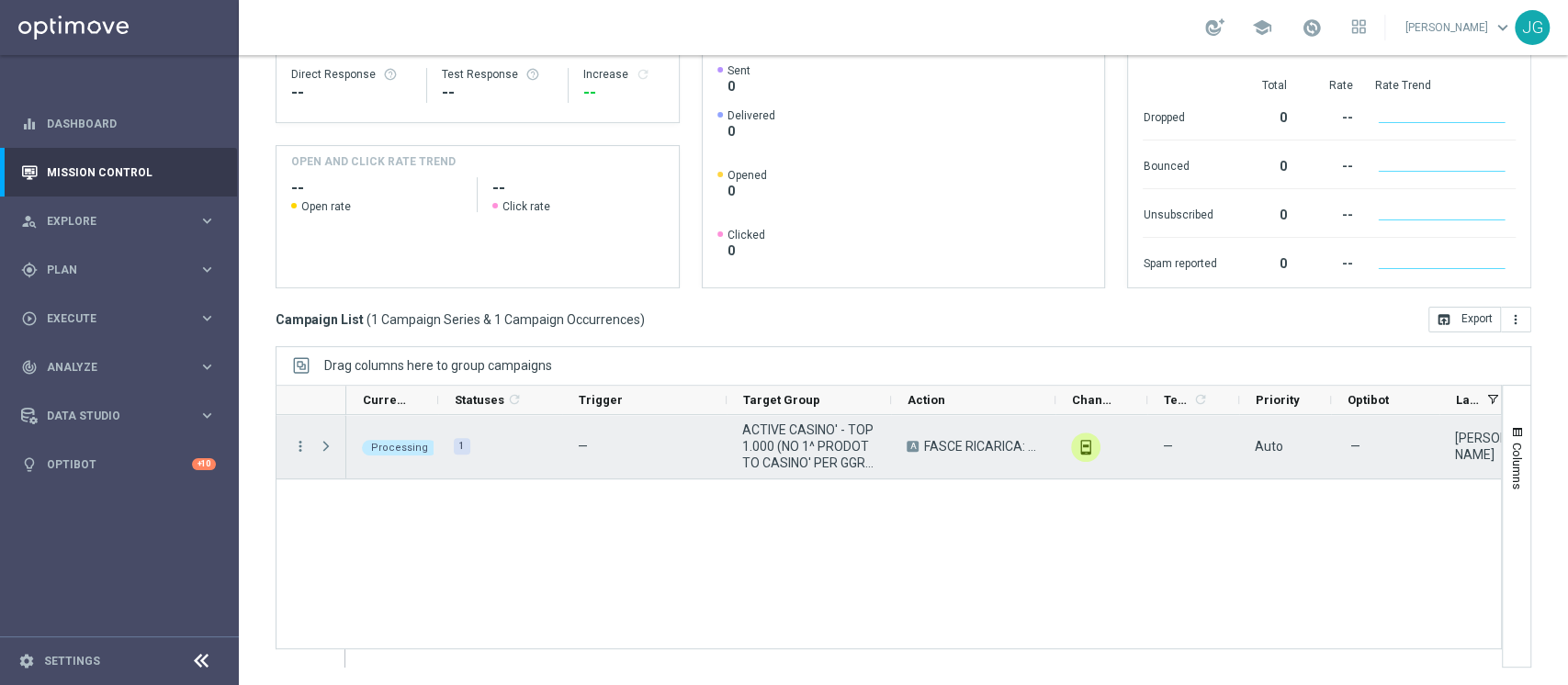
click at [328, 445] on span "Press SPACE to select this row." at bounding box center [326, 446] width 17 height 15
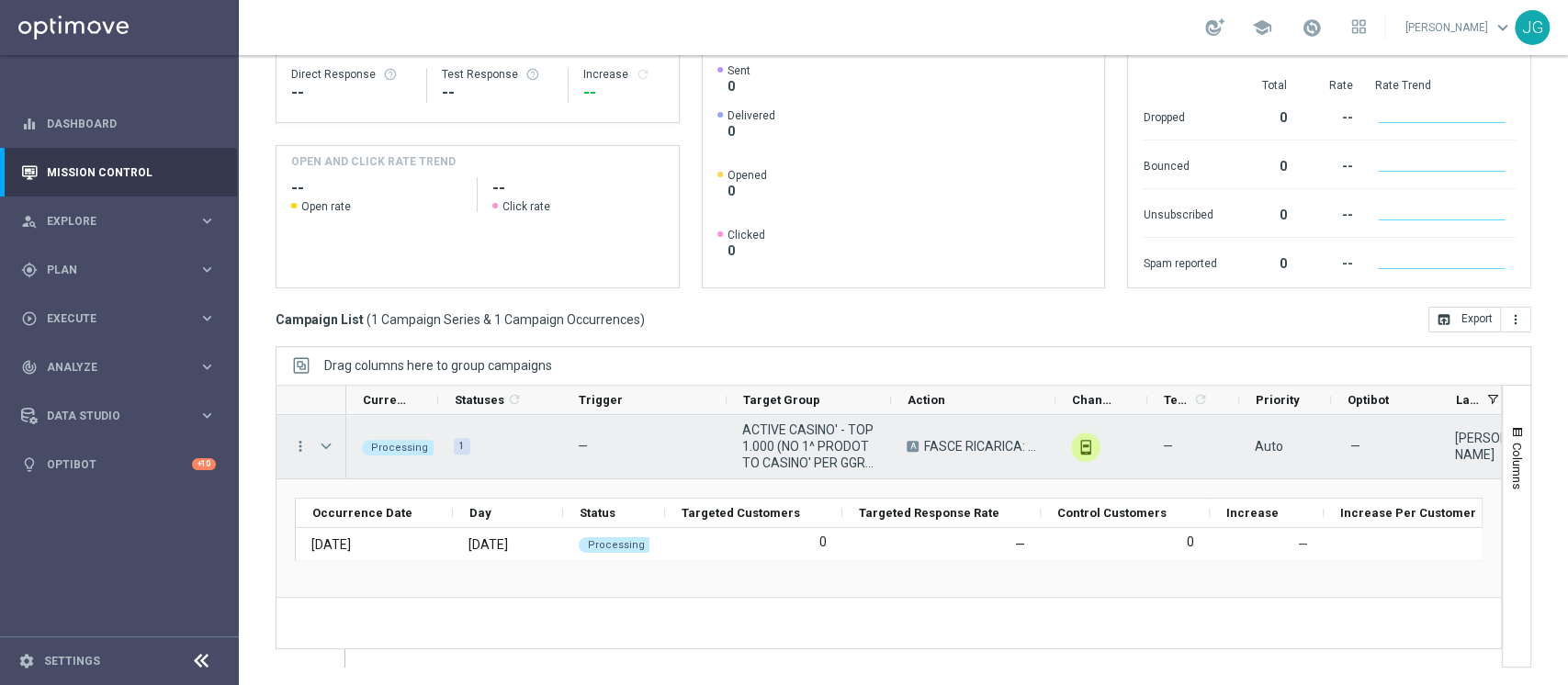
click at [328, 445] on span "Press SPACE to select this row." at bounding box center [326, 446] width 17 height 15
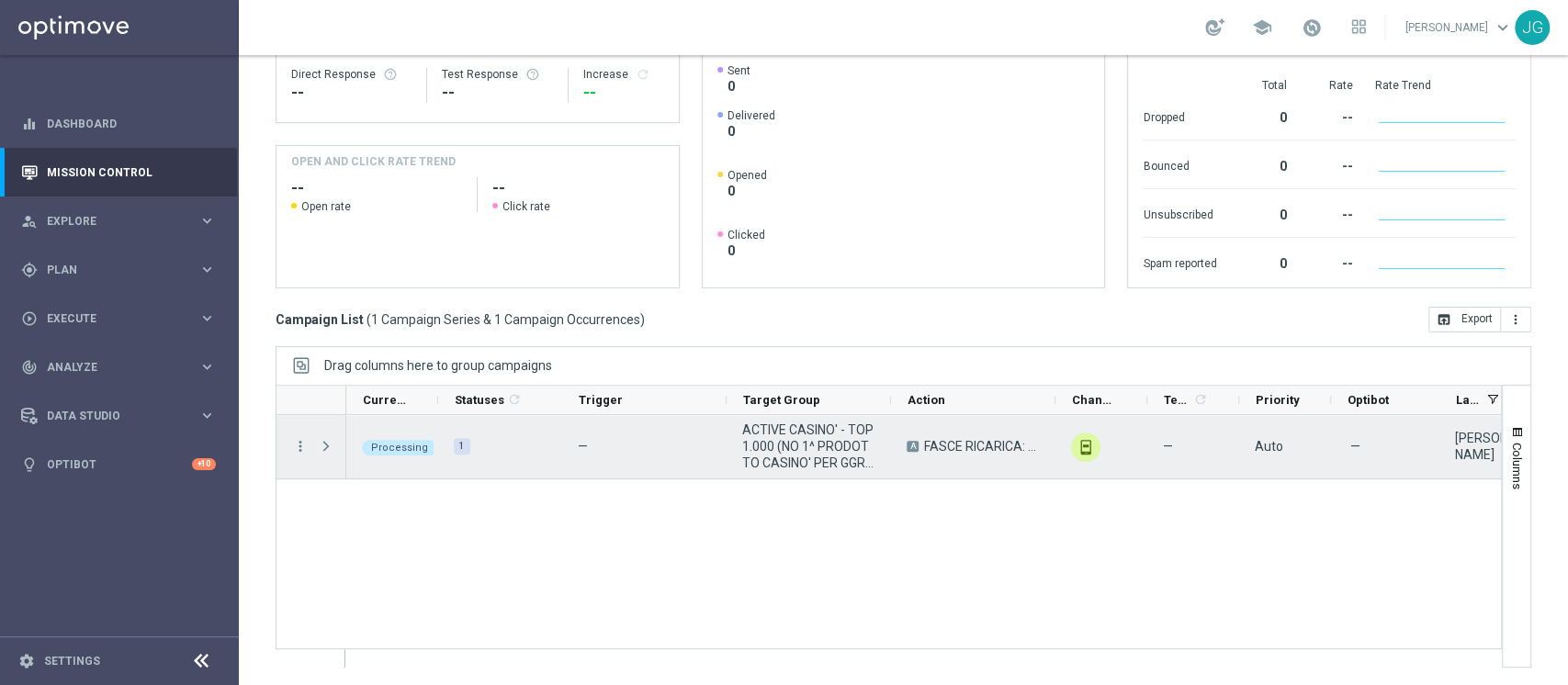
click at [328, 445] on span "Press SPACE to select this row." at bounding box center [326, 446] width 17 height 15
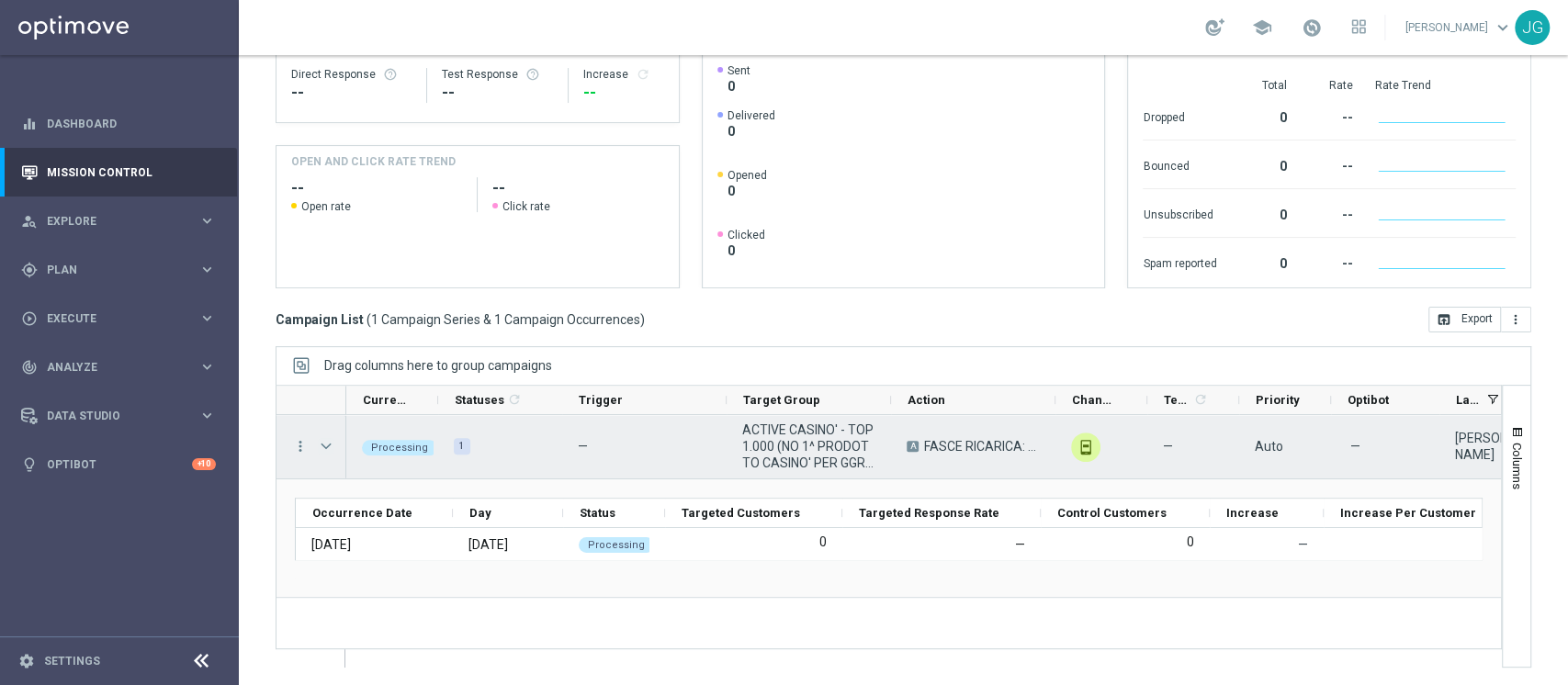
click at [328, 445] on span "Press SPACE to select this row." at bounding box center [326, 446] width 17 height 15
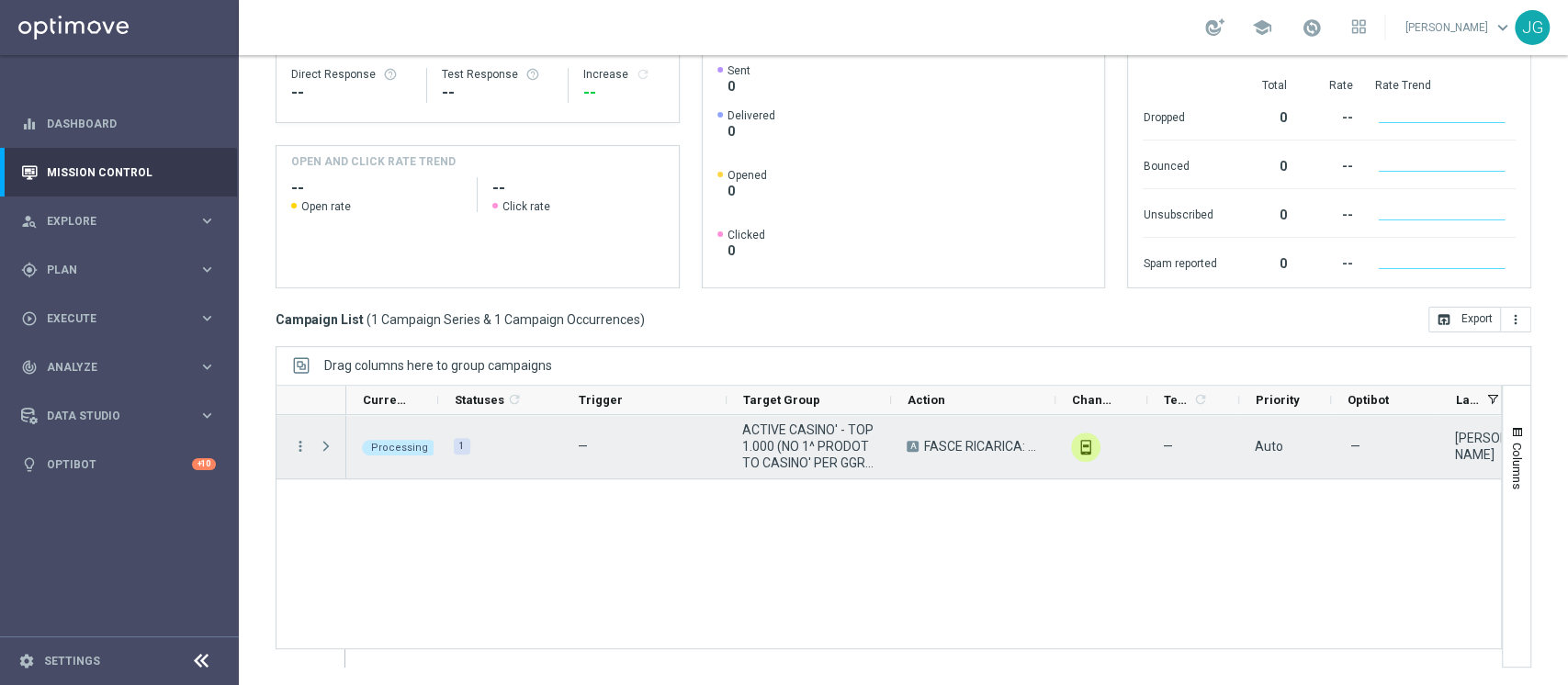
click at [328, 445] on span "Press SPACE to select this row." at bounding box center [326, 446] width 17 height 15
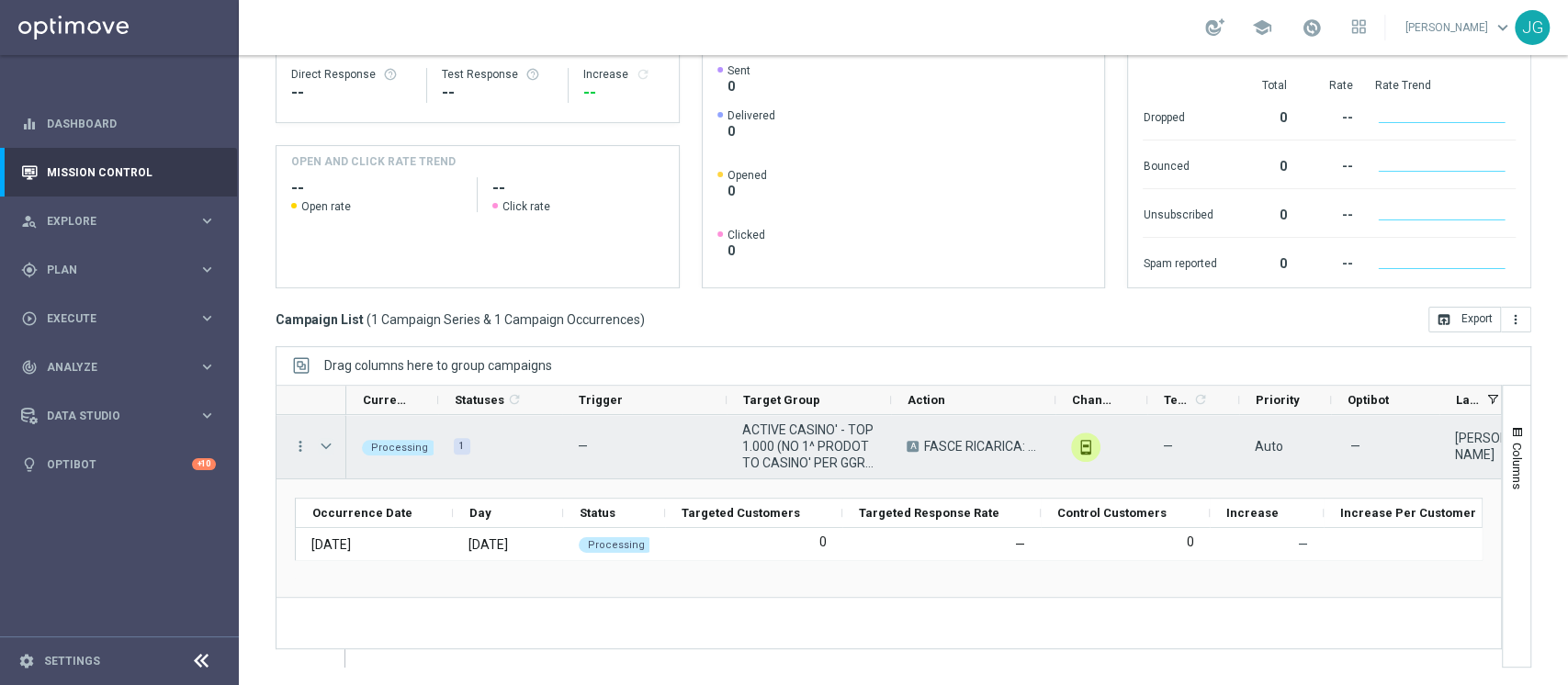
click at [328, 445] on span "Press SPACE to select this row." at bounding box center [326, 446] width 17 height 15
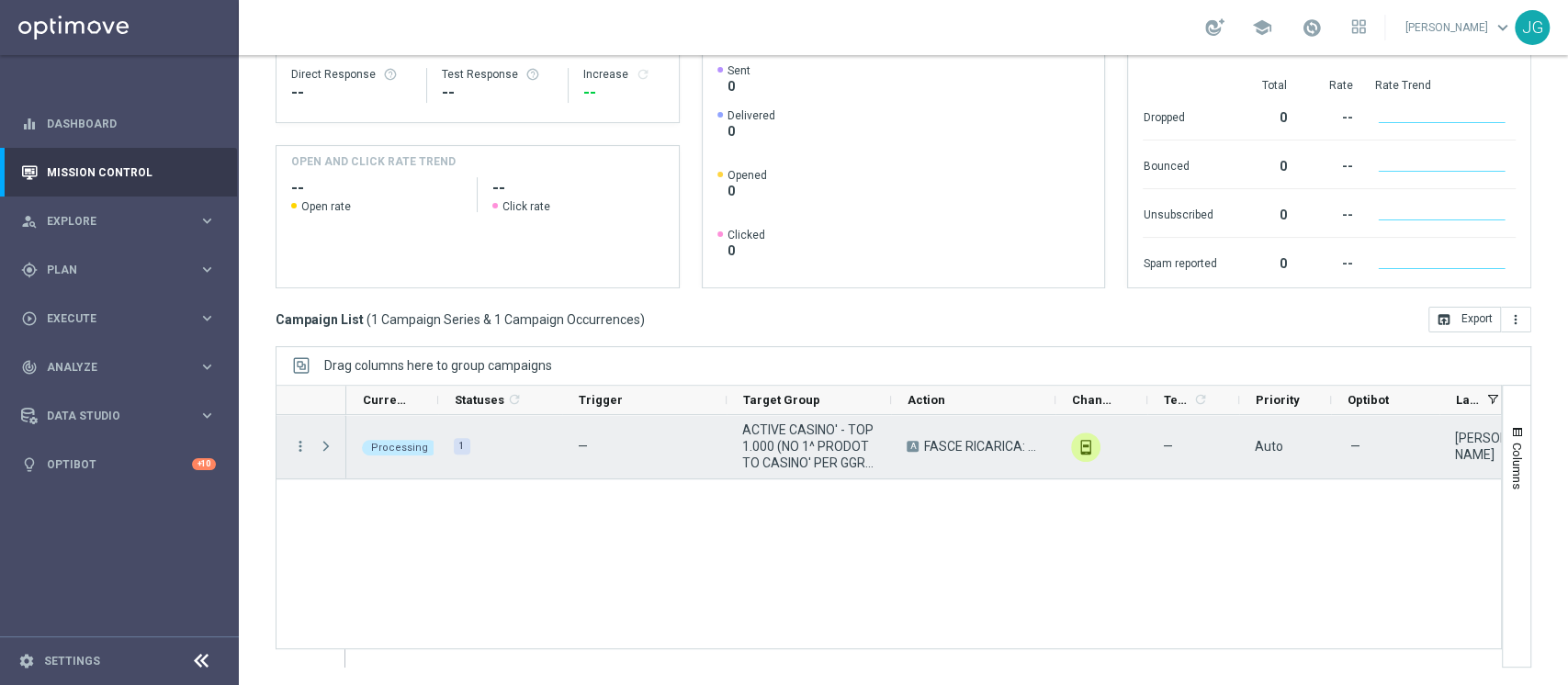
click at [328, 445] on span "Press SPACE to select this row." at bounding box center [326, 446] width 17 height 15
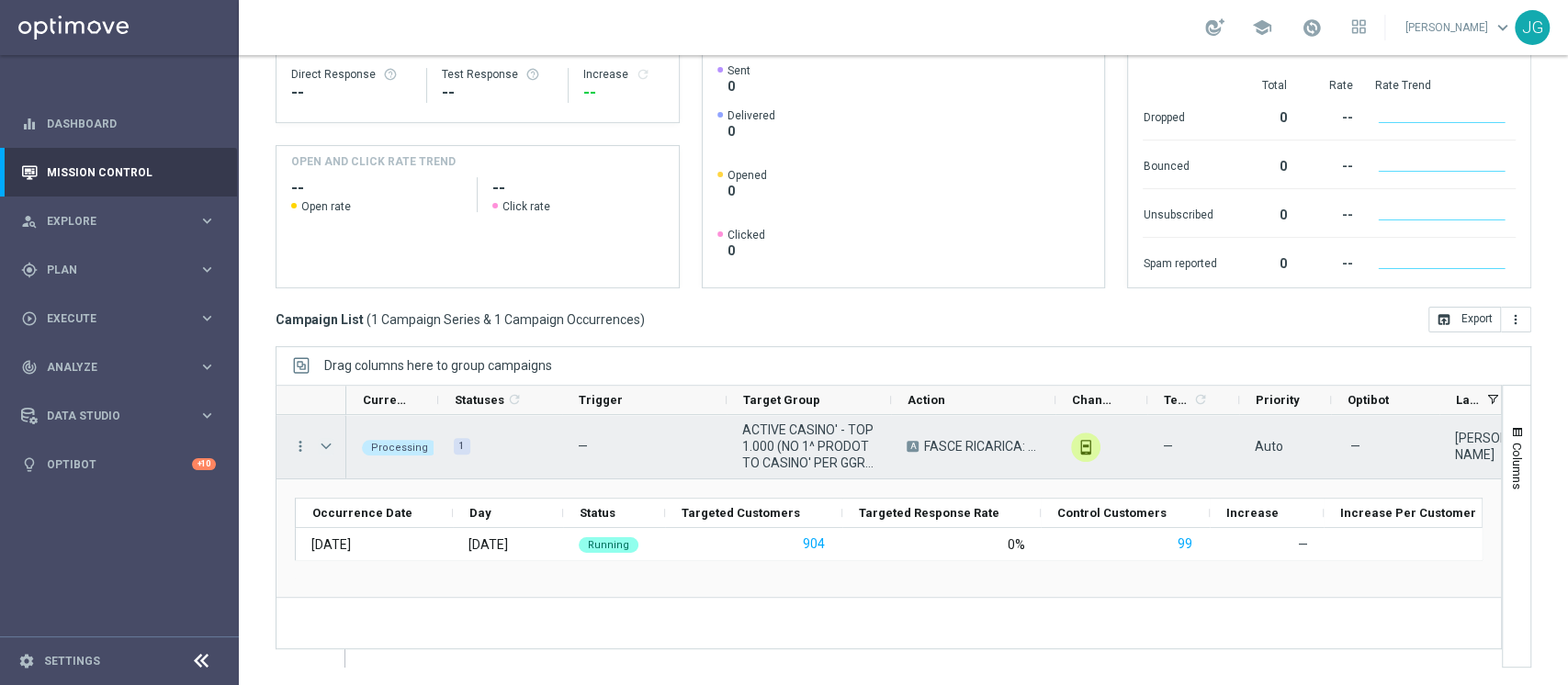
click at [328, 445] on span "Press SPACE to select this row." at bounding box center [326, 446] width 17 height 15
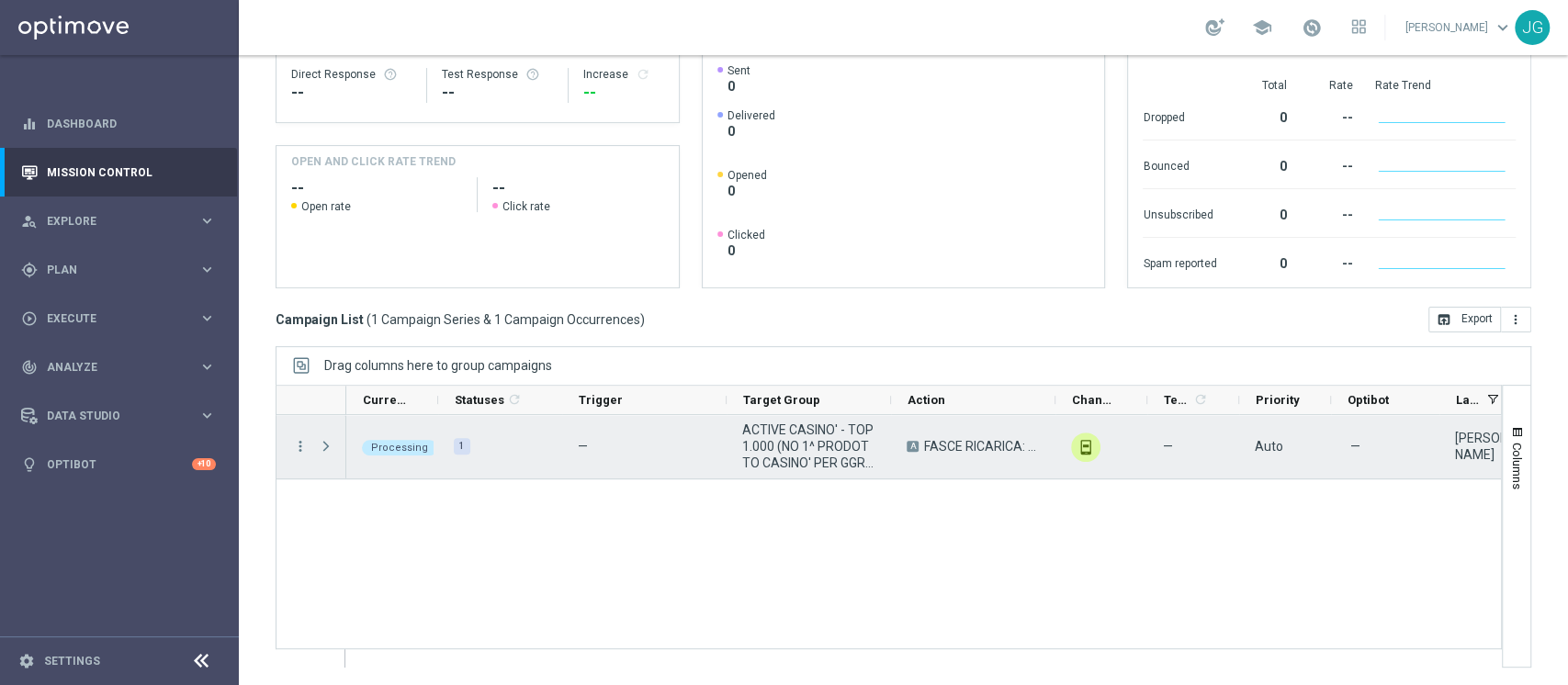
click at [328, 445] on span "Press SPACE to select this row." at bounding box center [326, 446] width 17 height 15
